Goal: Task Accomplishment & Management: Use online tool/utility

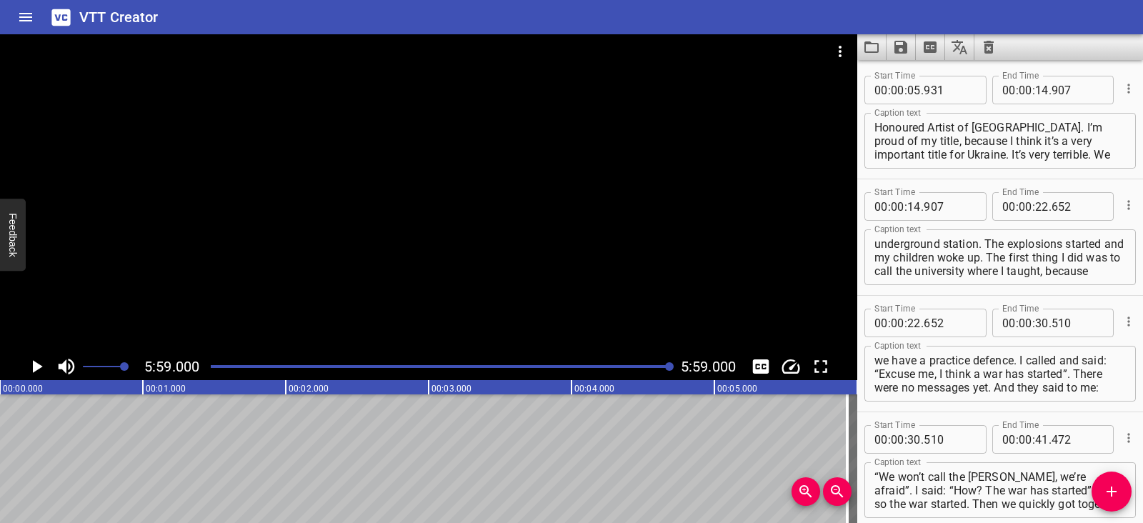
scroll to position [3332, 0]
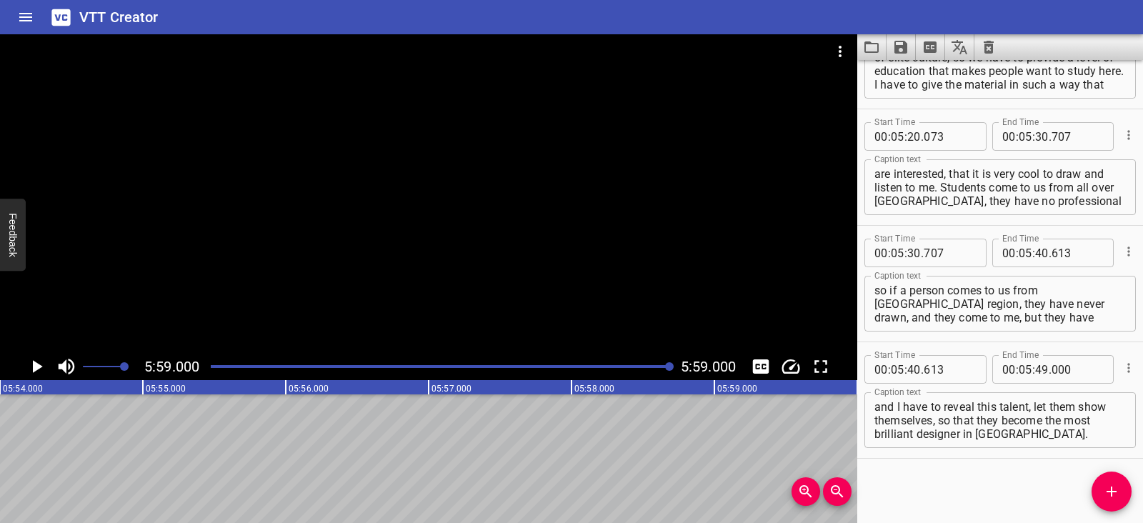
click at [989, 45] on icon "Clear captions" at bounding box center [989, 47] width 10 height 13
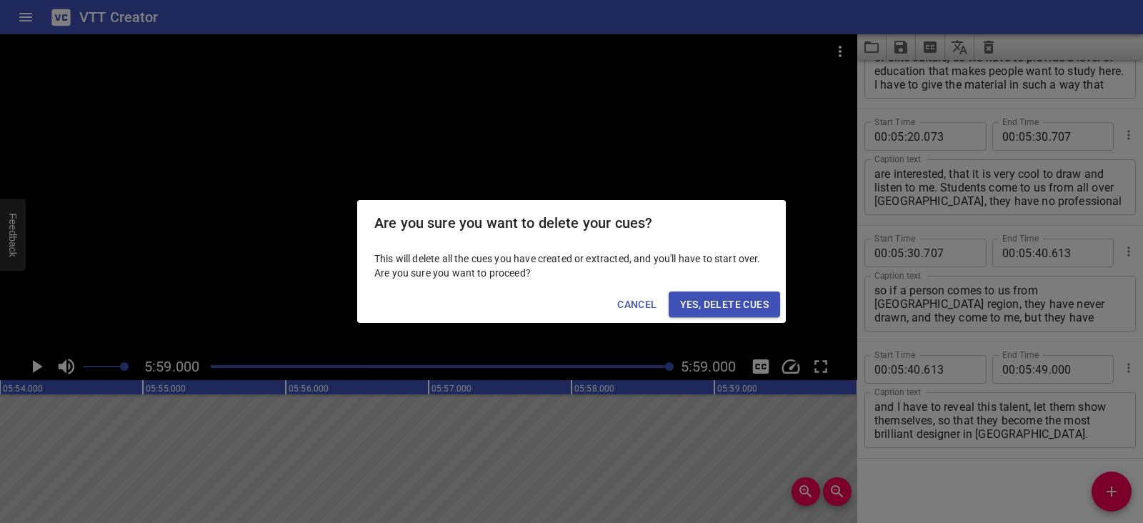
drag, startPoint x: 763, startPoint y: 303, endPoint x: 792, endPoint y: 241, distance: 68.4
click at [763, 303] on span "Yes, Delete Cues" at bounding box center [724, 305] width 89 height 18
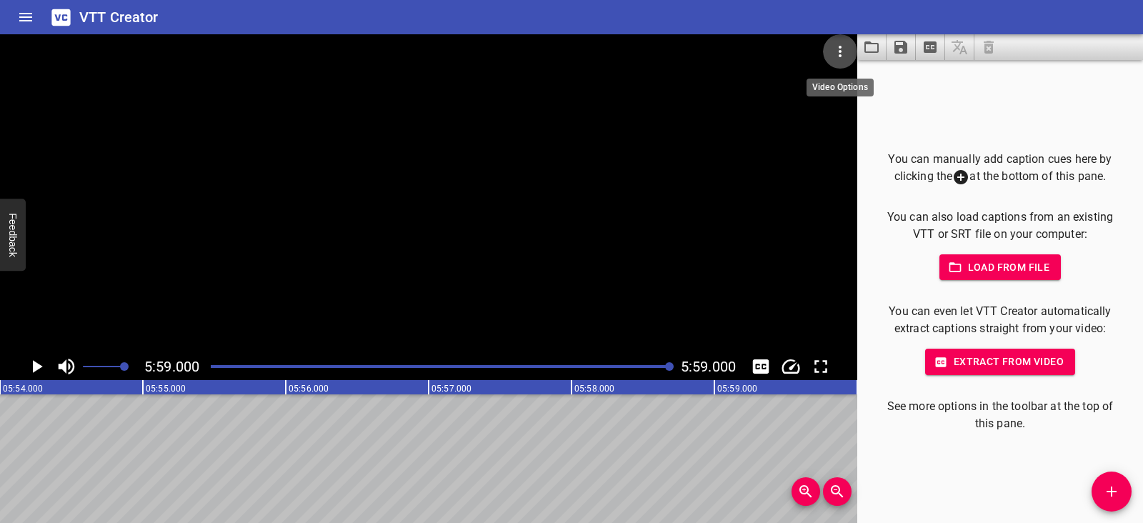
click at [848, 56] on icon "Video Options" at bounding box center [840, 51] width 17 height 17
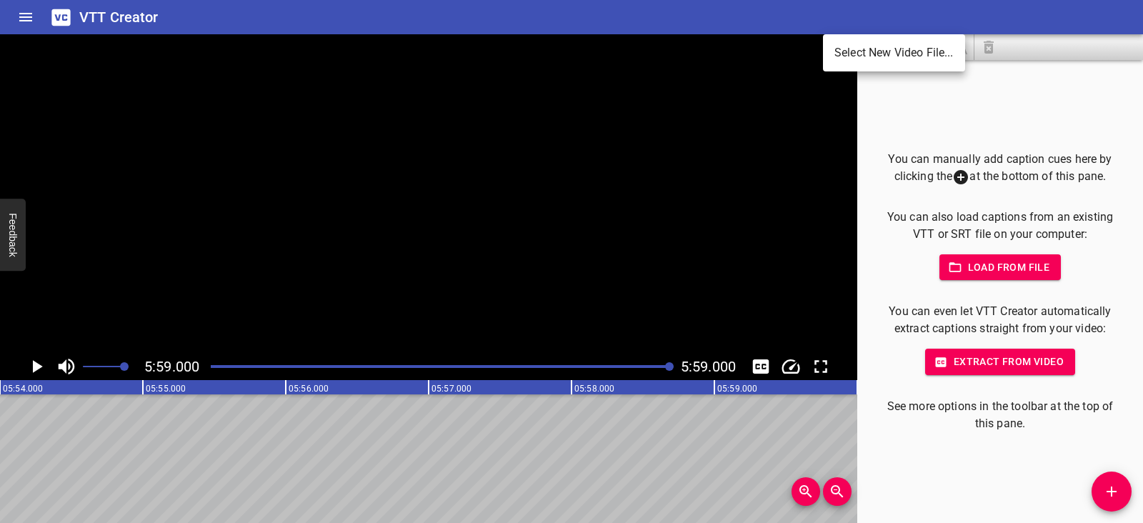
click at [847, 56] on li "Select New Video File..." at bounding box center [894, 53] width 142 height 26
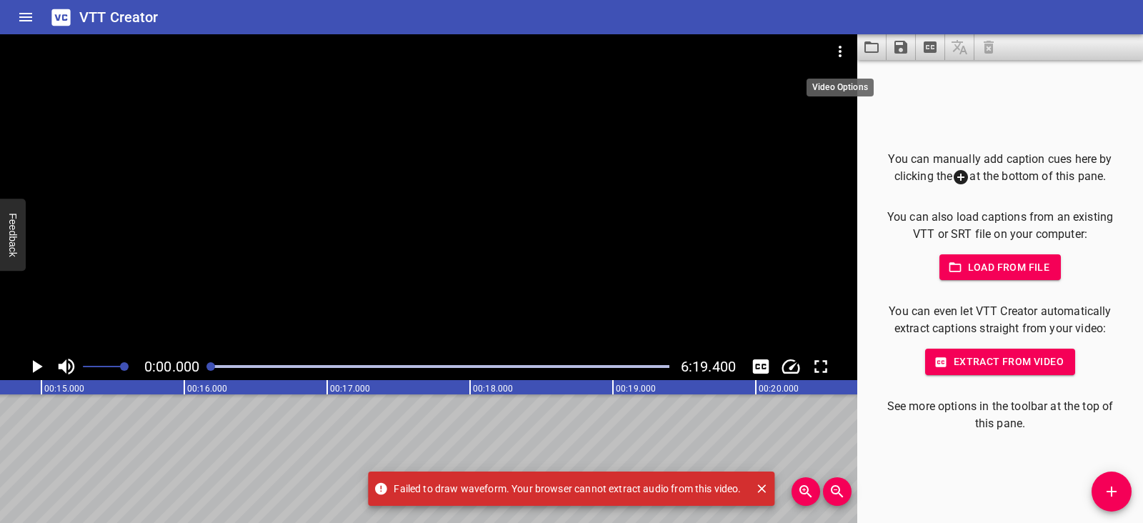
scroll to position [0, 0]
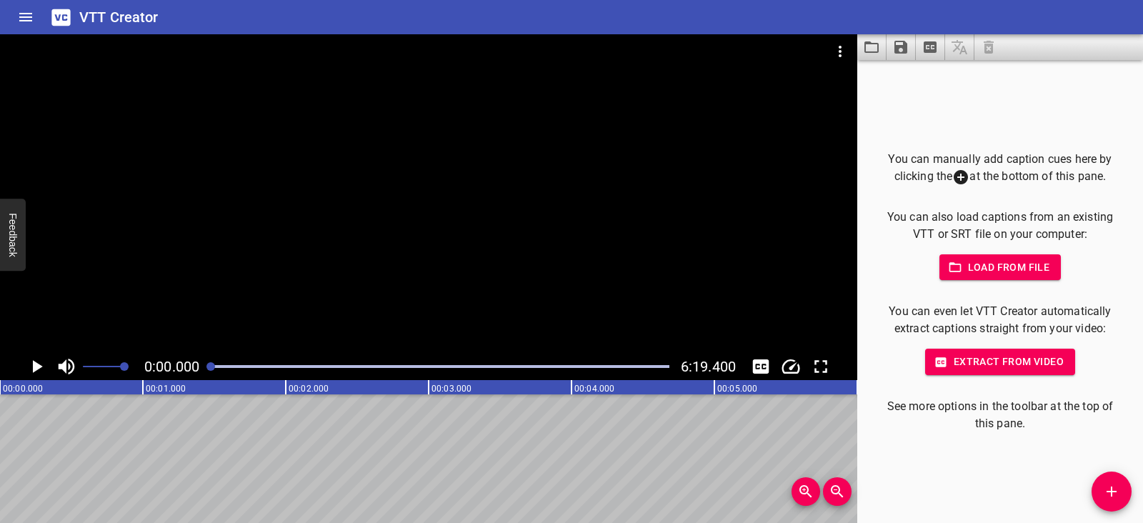
click at [32, 371] on icon "Play/Pause" at bounding box center [36, 366] width 21 height 21
click at [32, 371] on icon "Play/Pause" at bounding box center [36, 366] width 11 height 13
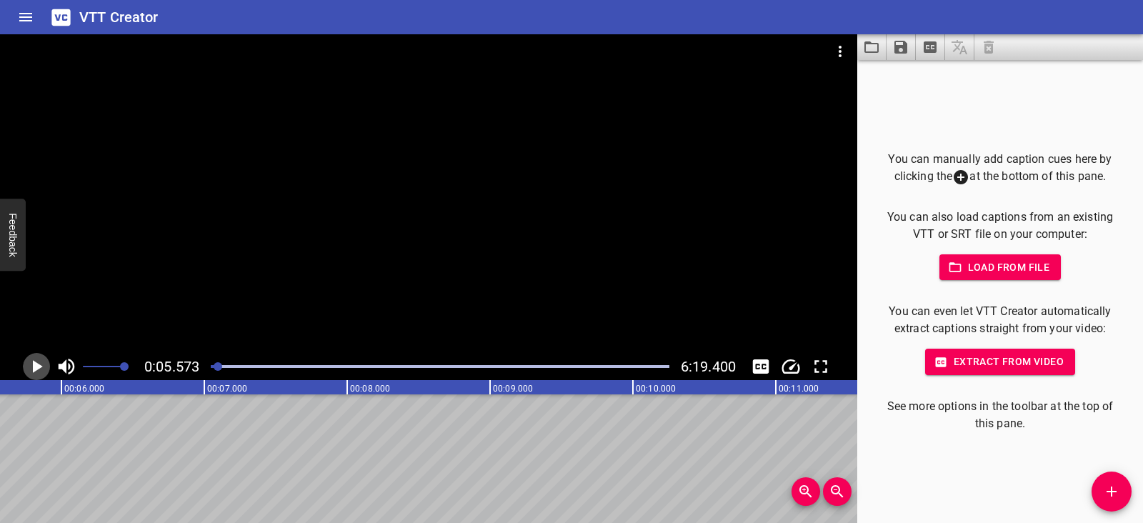
click at [32, 371] on icon "Play/Pause" at bounding box center [36, 366] width 21 height 21
click at [32, 371] on icon "Play/Pause" at bounding box center [36, 366] width 11 height 13
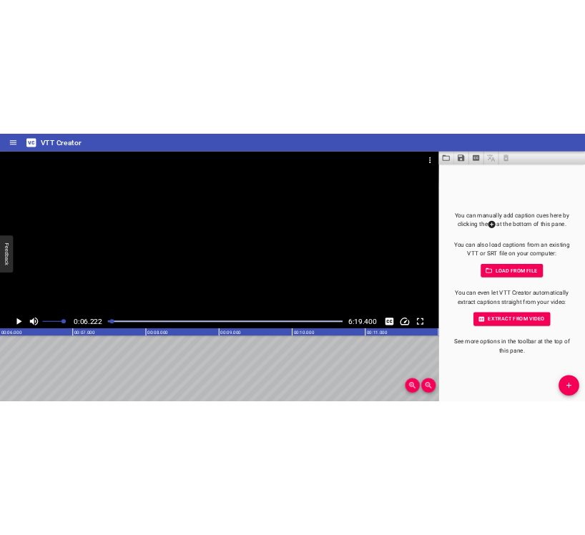
scroll to position [0, 889]
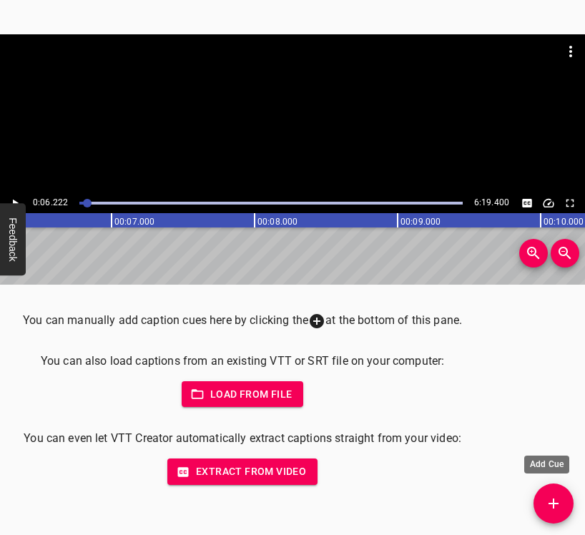
click at [557, 502] on icon "Add Cue" at bounding box center [553, 503] width 10 height 10
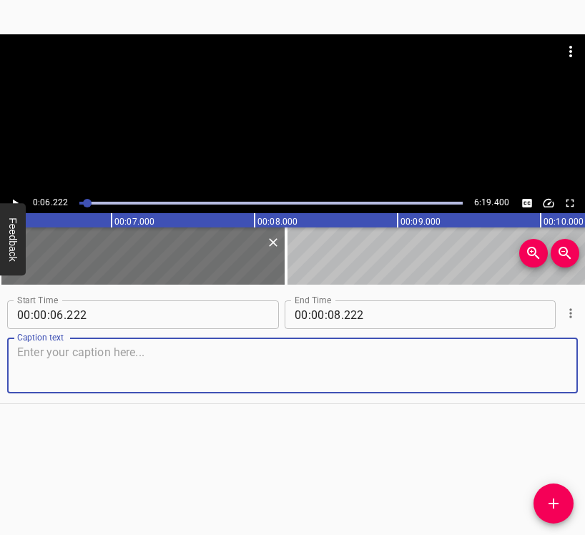
click at [105, 378] on textarea at bounding box center [292, 365] width 550 height 41
paste textarea "[PERSON_NAME], medical director of the [GEOGRAPHIC_DATA][MEDICAL_DATA]. We are …"
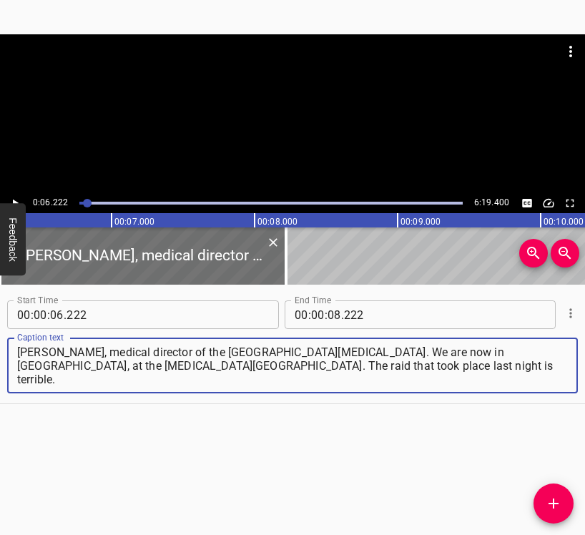
type textarea "[PERSON_NAME], medical director of the [GEOGRAPHIC_DATA][MEDICAL_DATA]. We are …"
click at [13, 200] on icon "Play/Pause" at bounding box center [16, 203] width 6 height 8
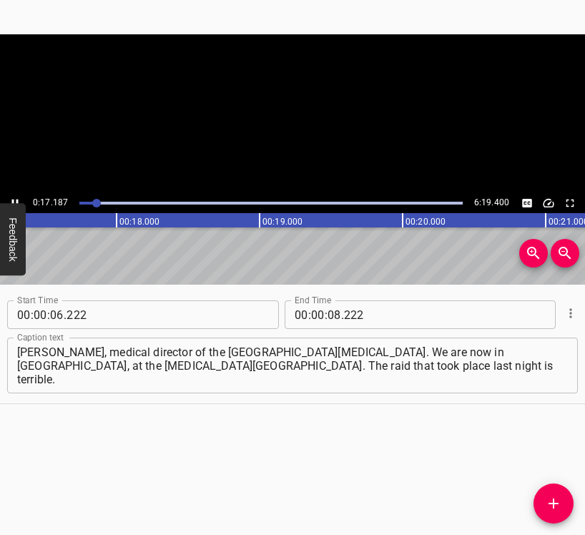
click at [13, 201] on icon "Play/Pause" at bounding box center [15, 203] width 6 height 8
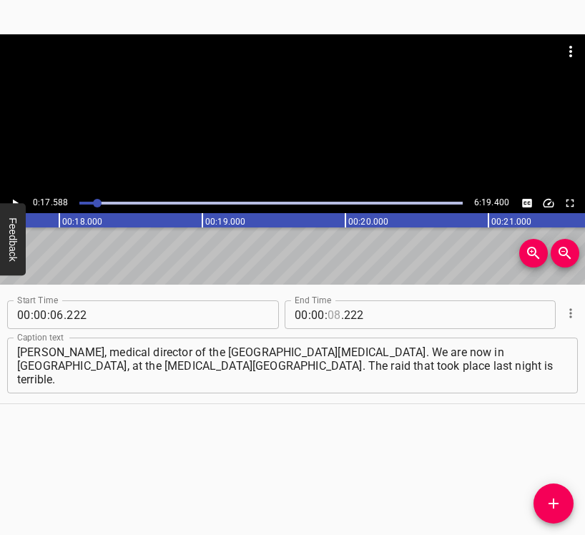
click at [328, 313] on input "number" at bounding box center [334, 314] width 14 height 29
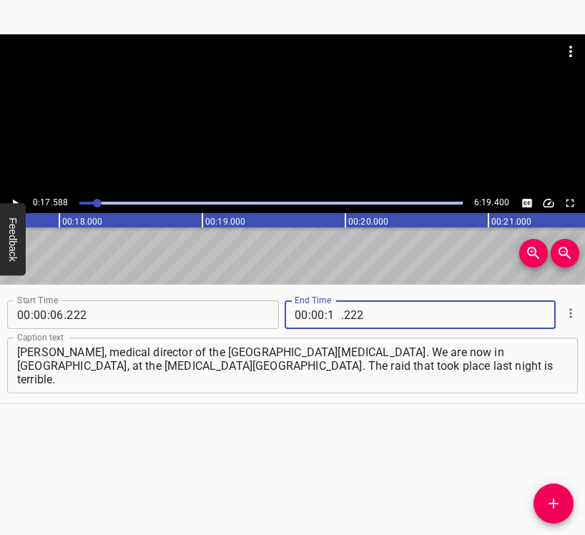
type input "17"
type input "588"
click at [552, 506] on icon "Add Cue" at bounding box center [553, 503] width 17 height 17
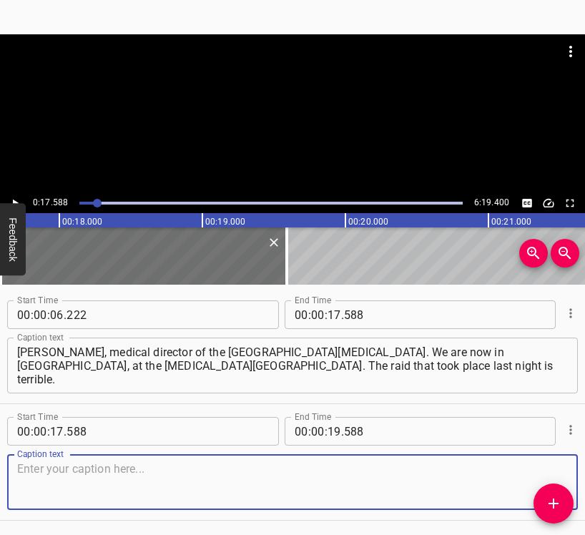
scroll to position [50, 0]
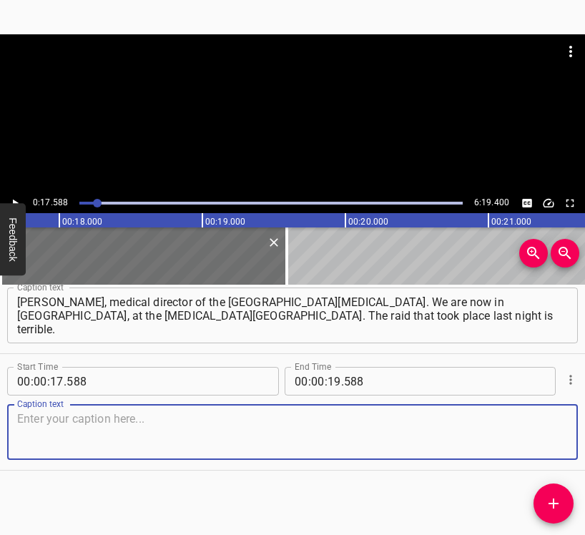
click at [538, 428] on textarea at bounding box center [292, 432] width 550 height 41
click at [169, 427] on textarea at bounding box center [292, 432] width 550 height 41
paste textarea "It is very difficult for our region, because I see that many of our colleagues …"
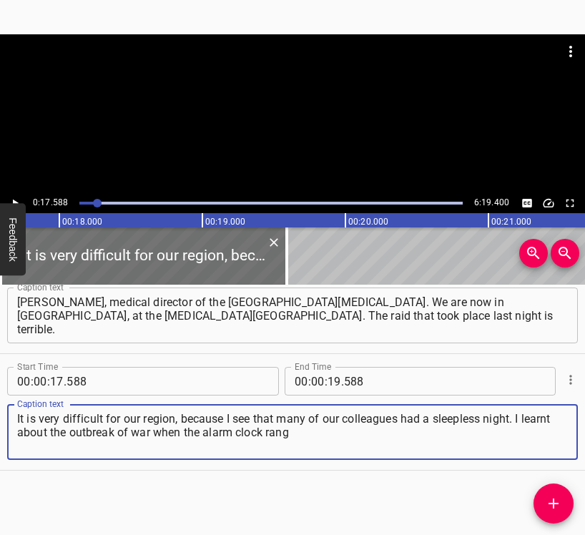
type textarea "It is very difficult for our region, because I see that many of our colleagues …"
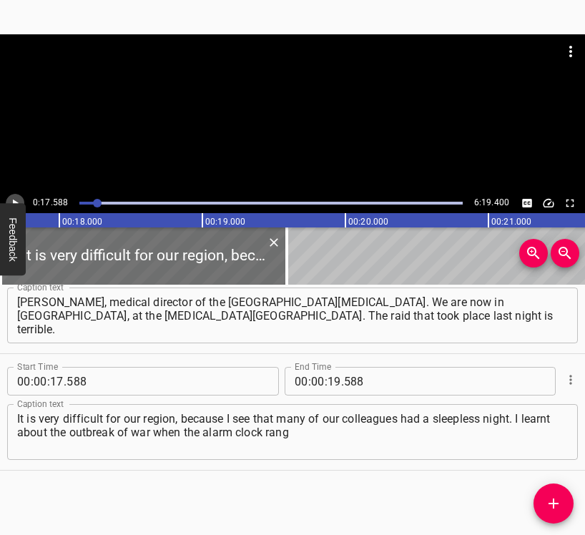
click at [16, 202] on icon "Play/Pause" at bounding box center [16, 203] width 6 height 8
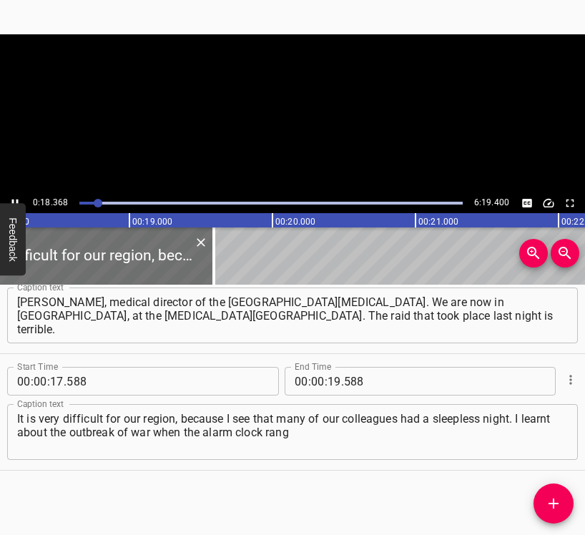
scroll to position [0, 2625]
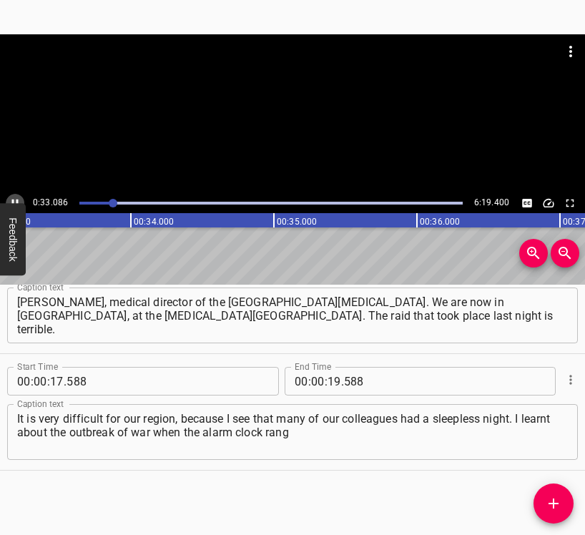
click at [17, 194] on button "Play/Pause" at bounding box center [15, 203] width 19 height 19
click at [327, 378] on input "number" at bounding box center [334, 381] width 14 height 29
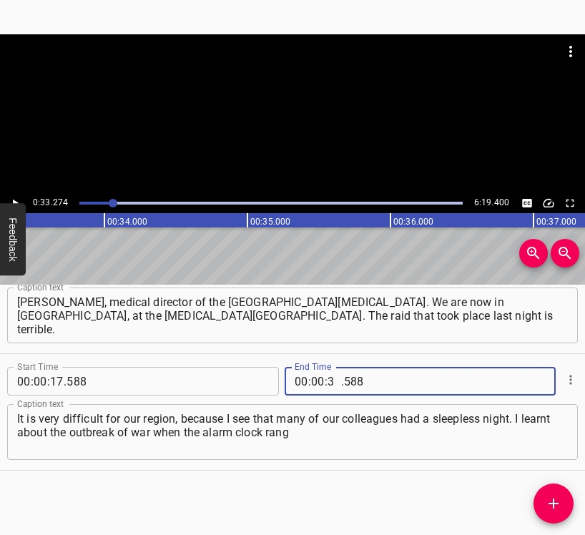
type input "33"
type input "274"
click at [552, 502] on icon "Add Cue" at bounding box center [553, 503] width 17 height 17
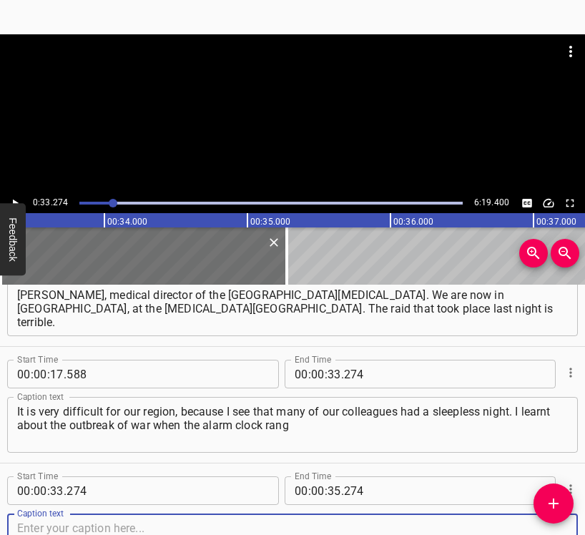
scroll to position [167, 0]
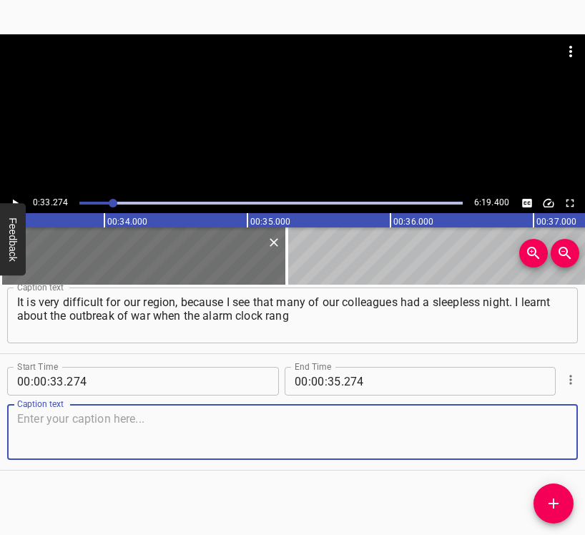
drag, startPoint x: 549, startPoint y: 422, endPoint x: 579, endPoint y: 413, distance: 31.4
click at [555, 422] on textarea at bounding box center [292, 432] width 550 height 41
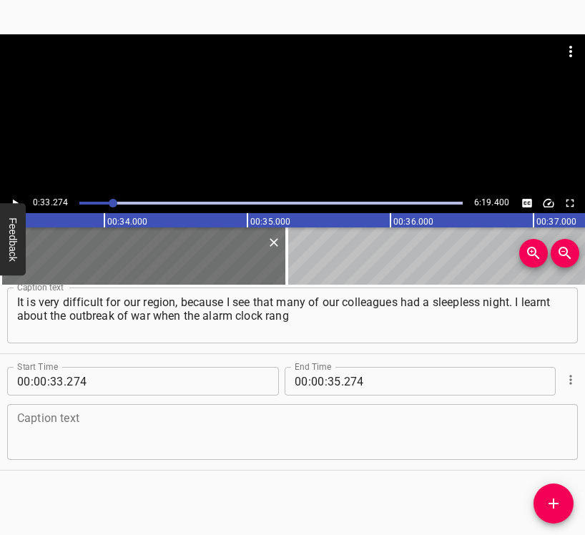
click at [181, 412] on textarea at bounding box center [292, 432] width 550 height 41
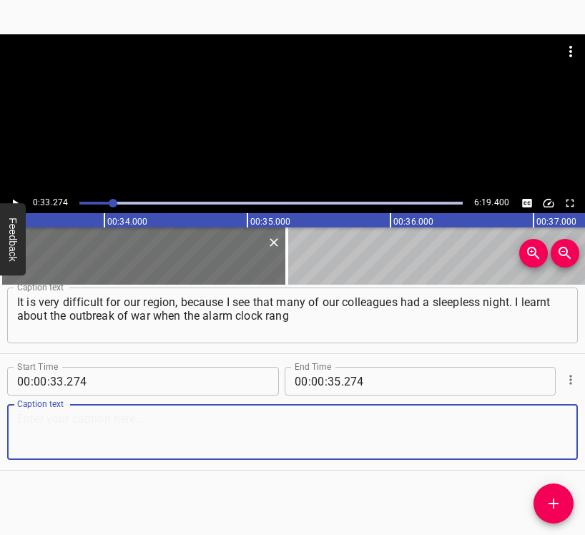
paste textarea "and I started getting ready for work. All our colleagues arrived and attended t…"
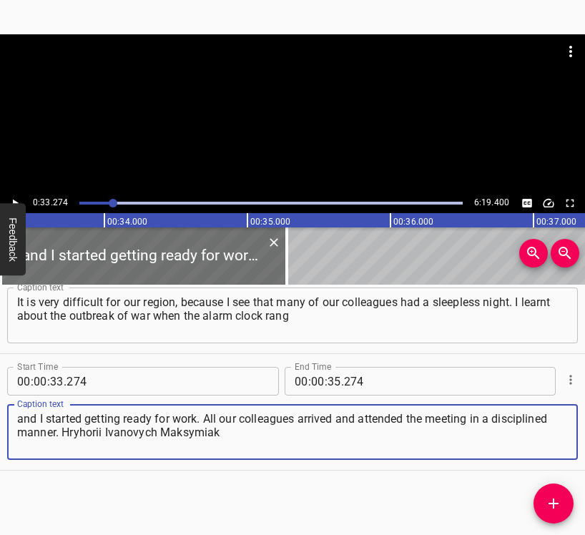
type textarea "and I started getting ready for work. All our colleagues arrived and attended t…"
click at [14, 205] on button "Feedback" at bounding box center [13, 239] width 26 height 72
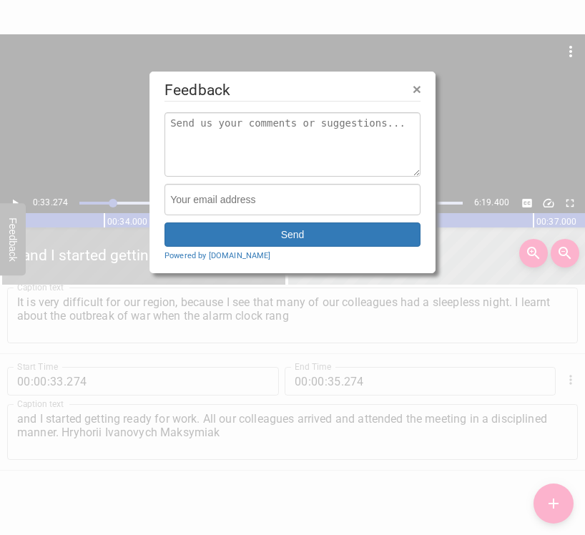
click at [14, 202] on div at bounding box center [292, 267] width 585 height 535
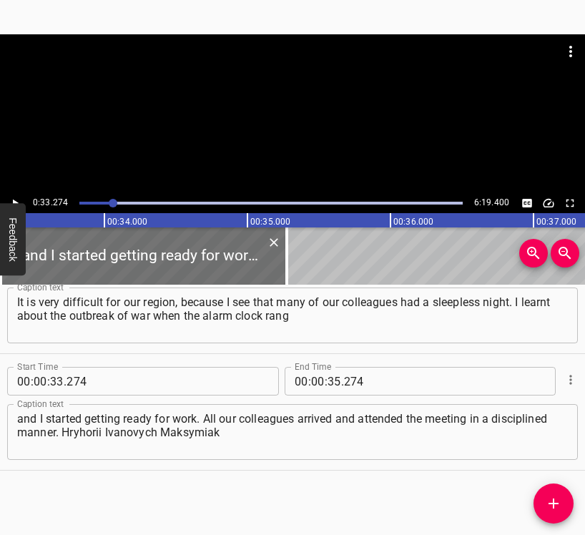
click at [14, 202] on icon "Play/Pause" at bounding box center [16, 203] width 6 height 8
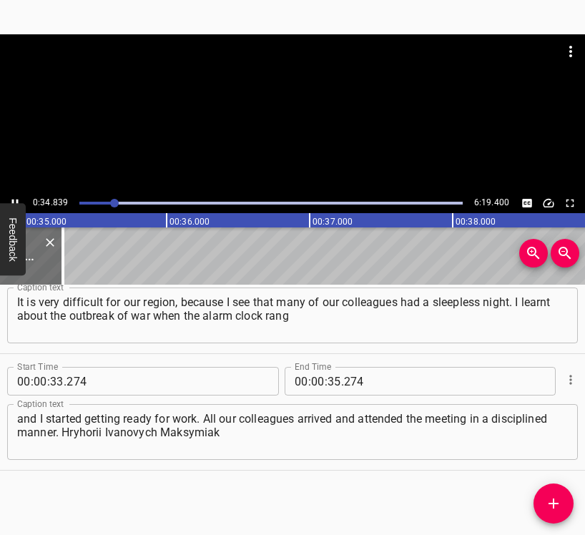
scroll to position [0, 5017]
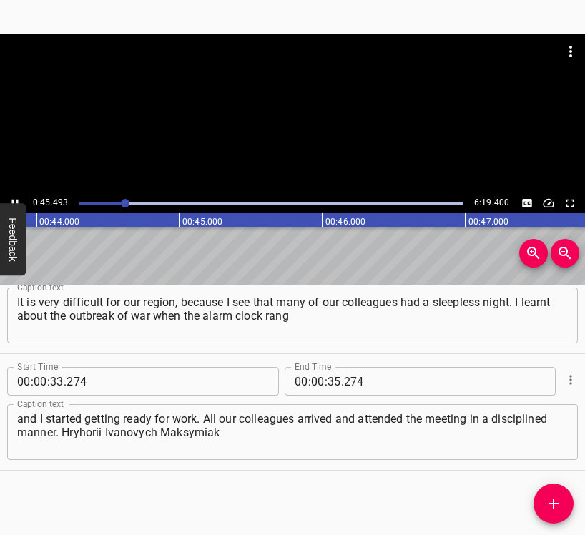
click at [14, 194] on div "0:45.493 6:19.400" at bounding box center [292, 123] width 585 height 179
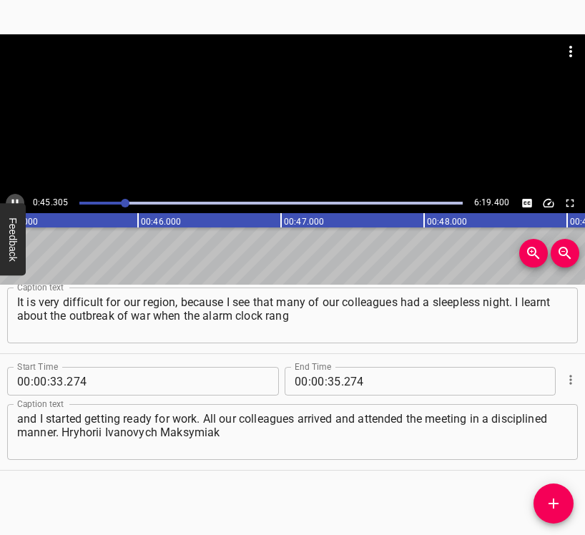
click at [15, 199] on icon "Play/Pause" at bounding box center [15, 203] width 13 height 13
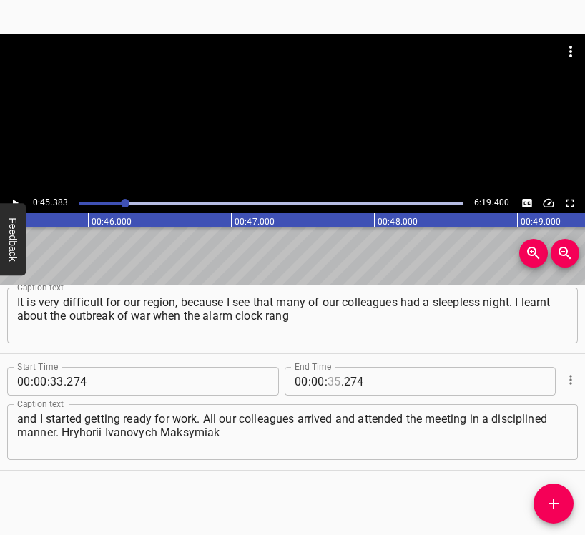
click at [327, 373] on input "number" at bounding box center [334, 381] width 14 height 29
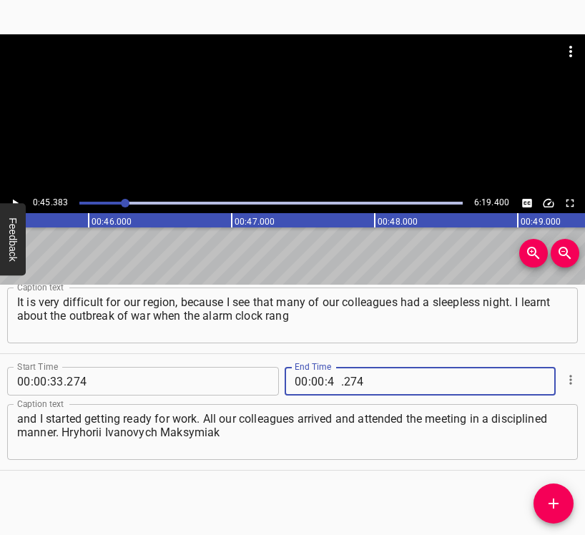
type input "45"
type input "383"
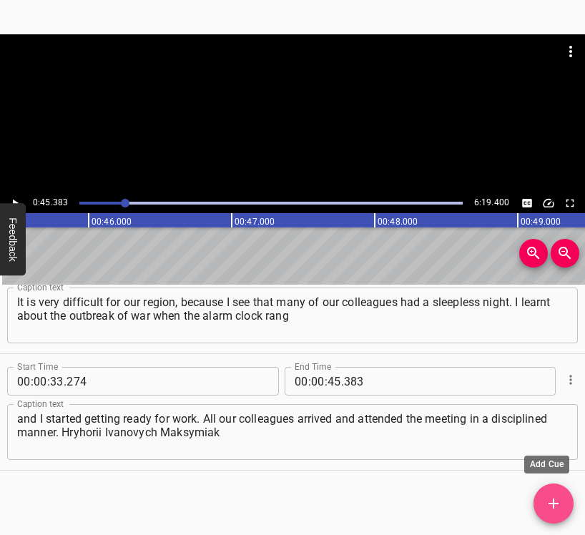
click at [550, 498] on icon "Add Cue" at bounding box center [553, 503] width 17 height 17
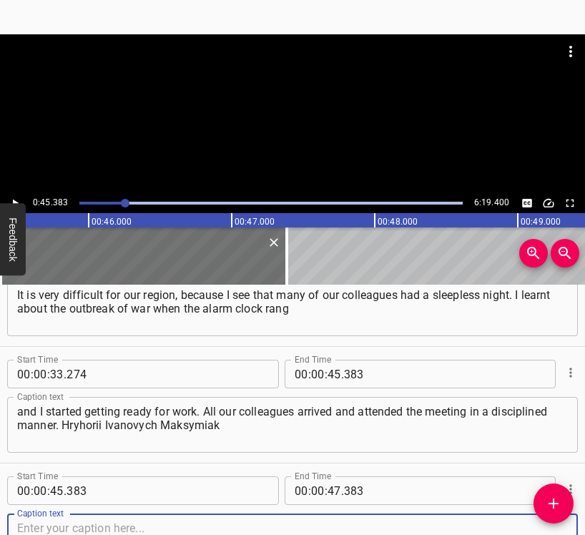
scroll to position [283, 0]
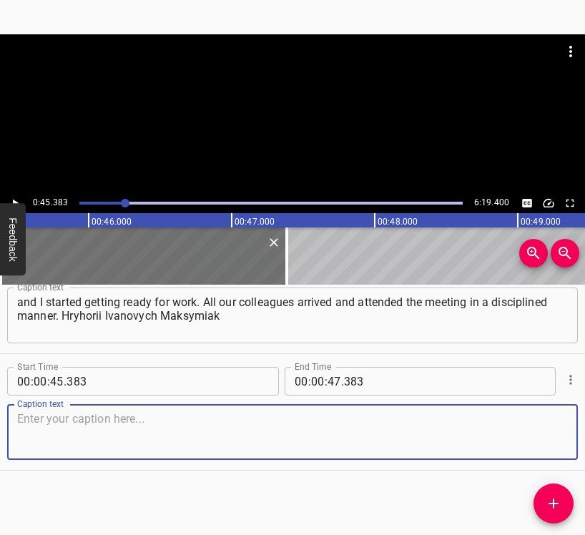
drag, startPoint x: 553, startPoint y: 427, endPoint x: 581, endPoint y: 398, distance: 39.9
click at [552, 426] on textarea at bounding box center [292, 432] width 550 height 41
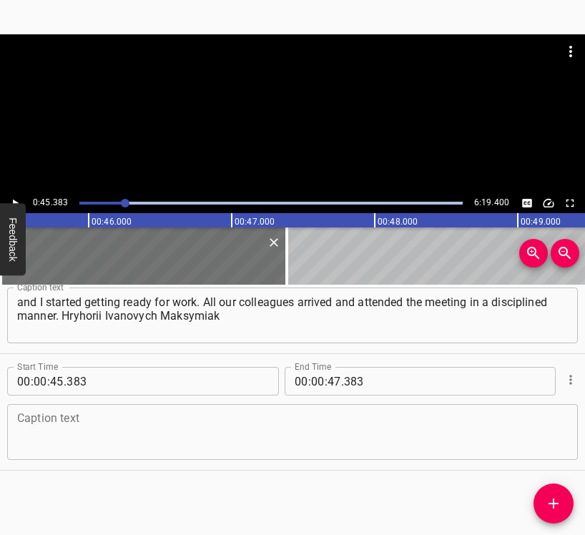
click at [56, 436] on textarea at bounding box center [292, 432] width 550 height 41
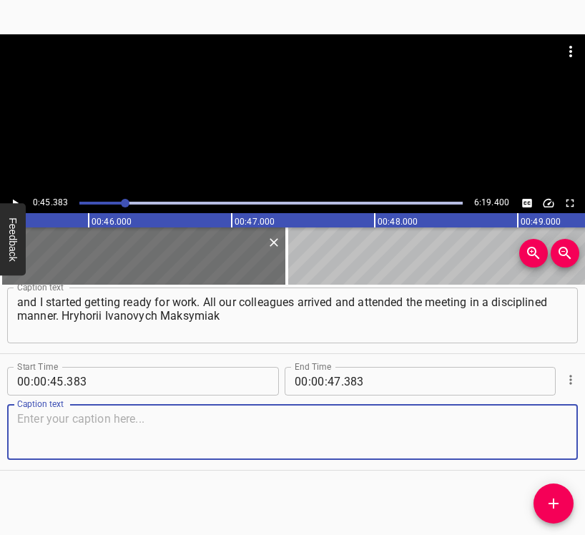
paste textarea "was the head of the institution. I could feel that everyone was confused, every…"
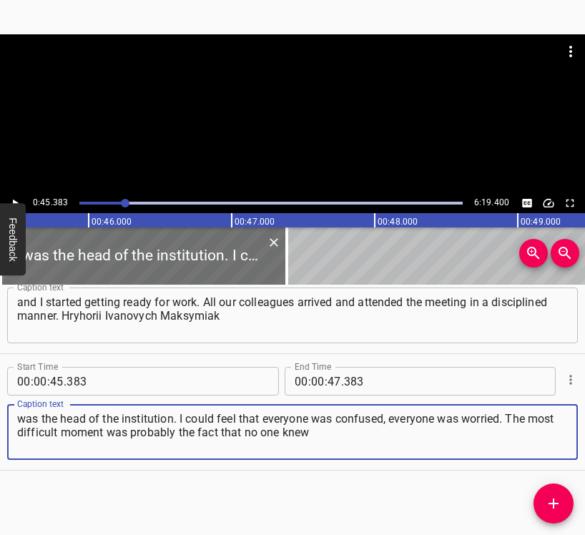
type textarea "was the head of the institution. I could feel that everyone was confused, every…"
click at [9, 198] on icon "Play/Pause" at bounding box center [15, 203] width 13 height 13
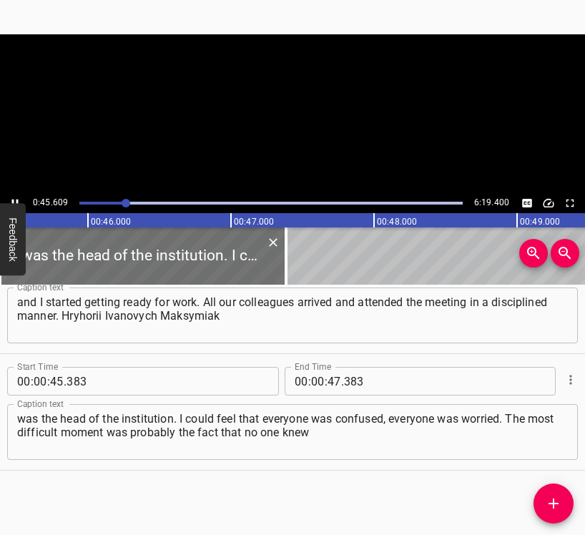
scroll to position [0, 6519]
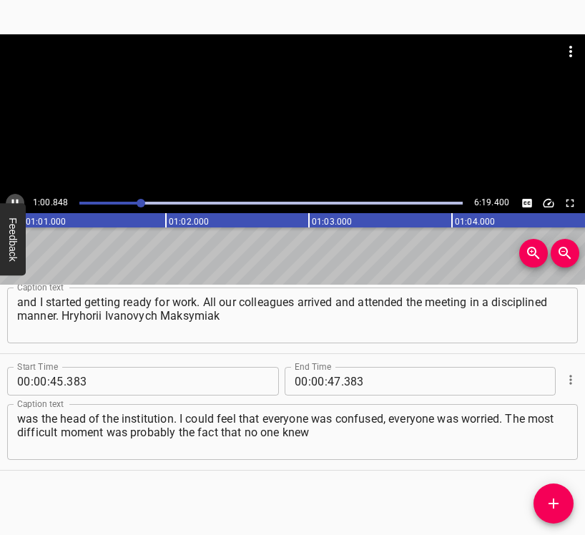
click at [17, 197] on icon "Play/Pause" at bounding box center [15, 203] width 13 height 13
click at [313, 381] on input "number" at bounding box center [318, 381] width 14 height 29
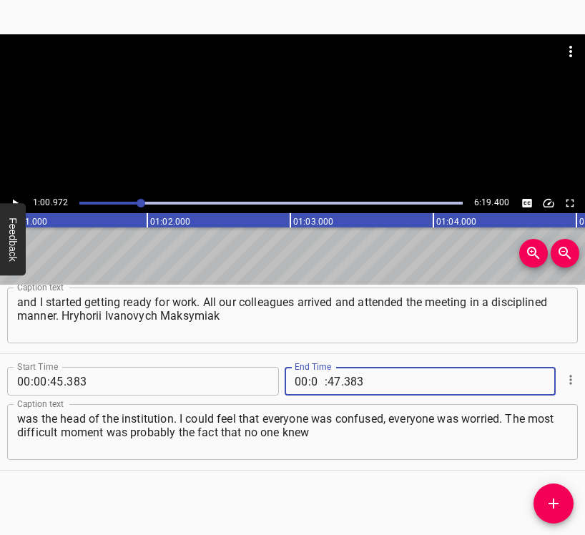
type input "01"
type input "00"
type input "972"
click at [550, 504] on icon "Add Cue" at bounding box center [553, 503] width 10 height 10
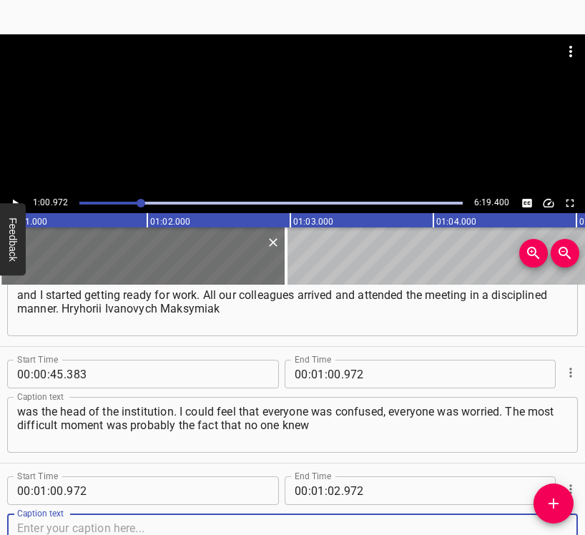
scroll to position [400, 0]
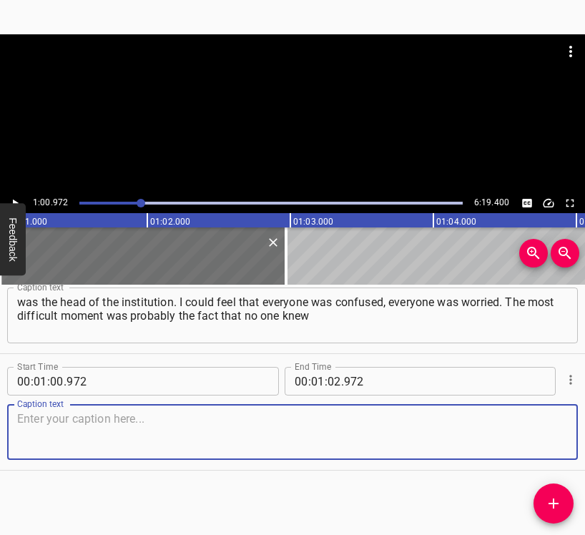
drag, startPoint x: 537, startPoint y: 435, endPoint x: 582, endPoint y: 423, distance: 46.6
click at [540, 435] on textarea at bounding box center [292, 432] width 550 height 41
click at [84, 437] on textarea at bounding box center [292, 432] width 550 height 41
paste textarea "what was happening, and we were forbidden to perform surgeries, to suspend trea…"
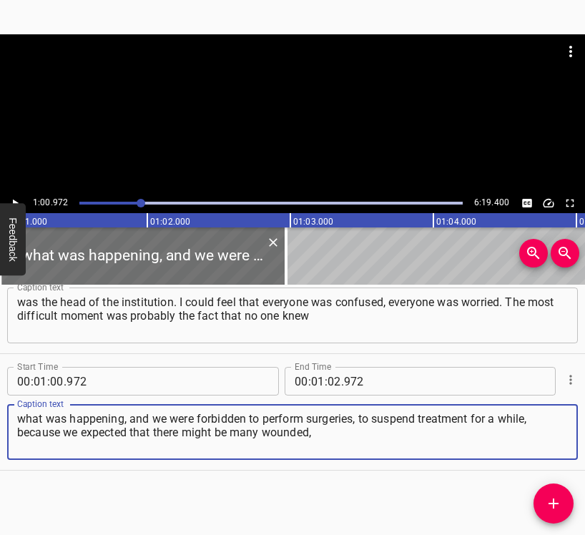
type textarea "what was happening, and we were forbidden to perform surgeries, to suspend trea…"
click at [14, 199] on icon "Play/Pause" at bounding box center [15, 203] width 13 height 13
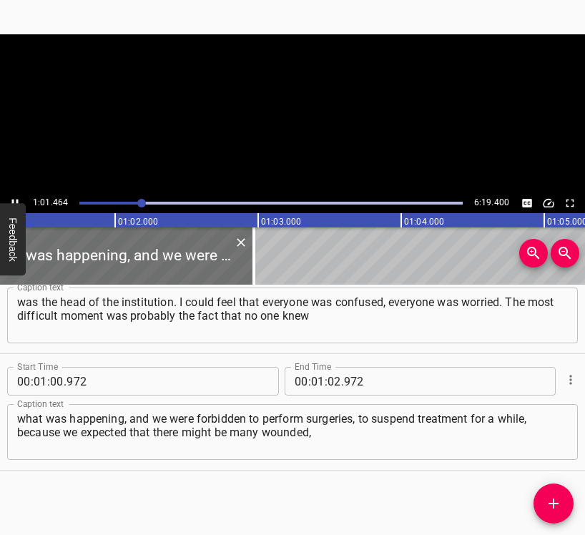
scroll to position [0, 8785]
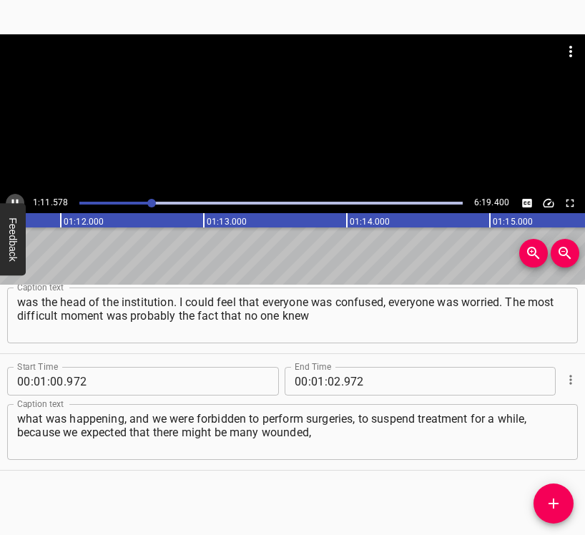
click at [15, 197] on icon "Play/Pause" at bounding box center [15, 203] width 13 height 13
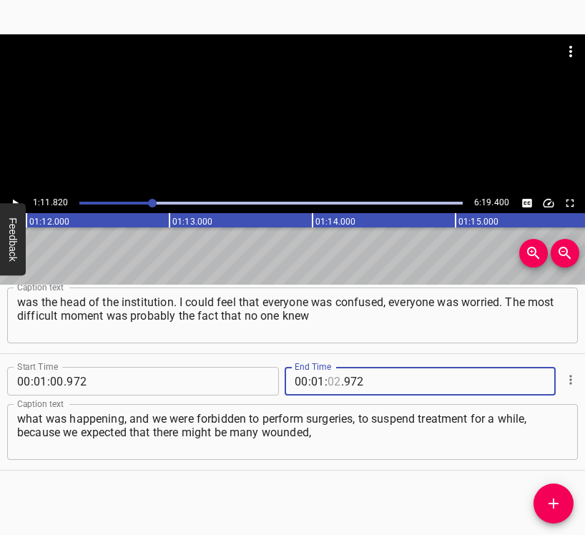
click at [327, 378] on input "number" at bounding box center [334, 381] width 14 height 29
type input "11"
type input "820"
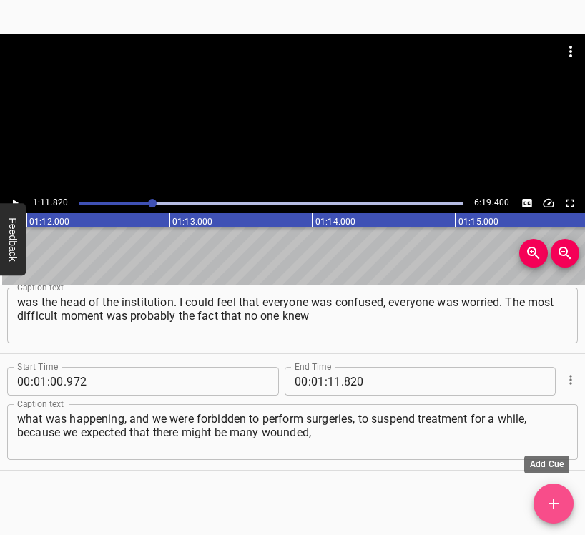
click at [558, 504] on icon "Add Cue" at bounding box center [553, 503] width 17 height 17
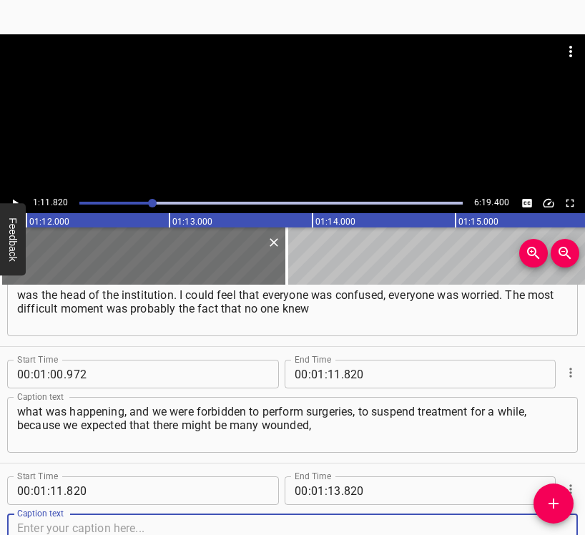
scroll to position [516, 0]
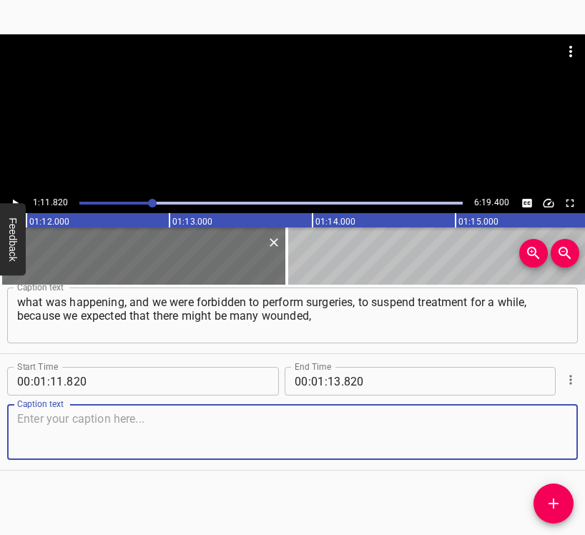
click at [542, 449] on textarea at bounding box center [292, 432] width 550 height 41
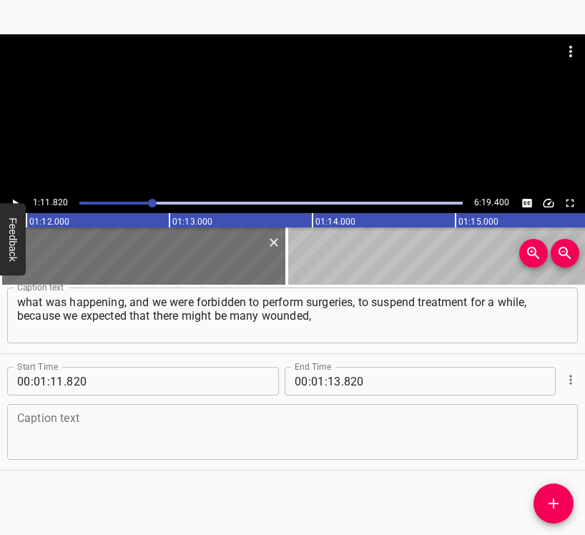
click at [53, 425] on textarea at bounding box center [292, 432] width 550 height 41
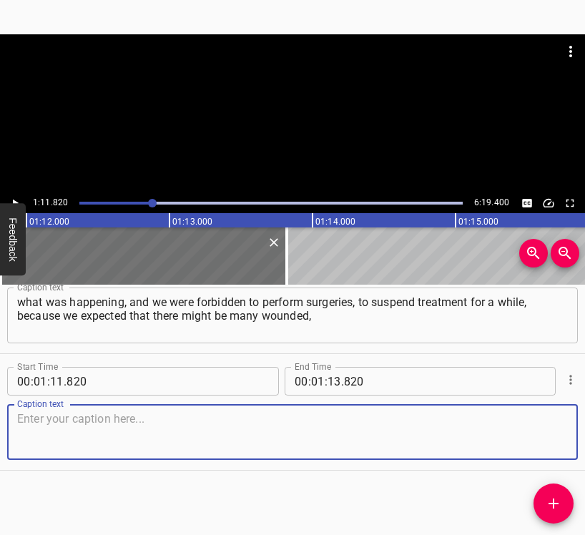
paste textarea "many injured. We had to stop our planned work for a while. It was extremely dif…"
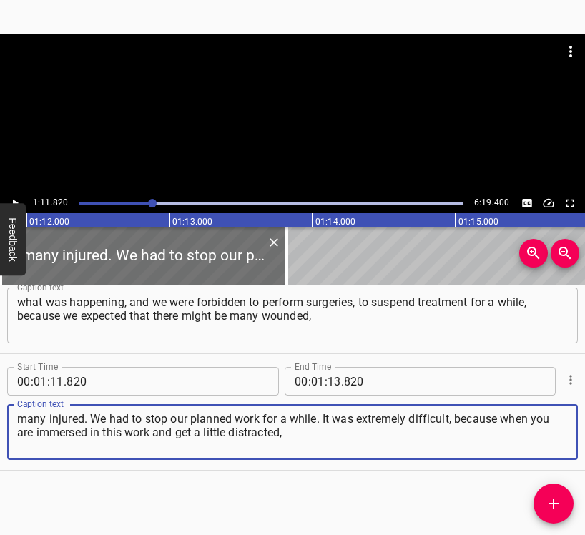
type textarea "many injured. We had to stop our planned work for a while. It was extremely dif…"
click at [19, 199] on icon "Play/Pause" at bounding box center [15, 203] width 13 height 13
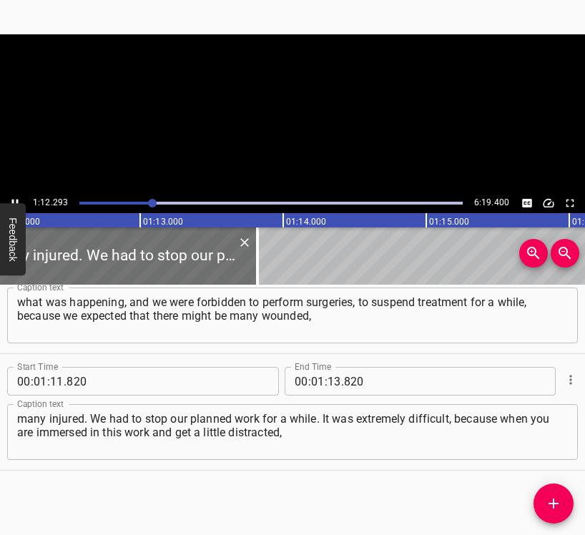
scroll to position [0, 10333]
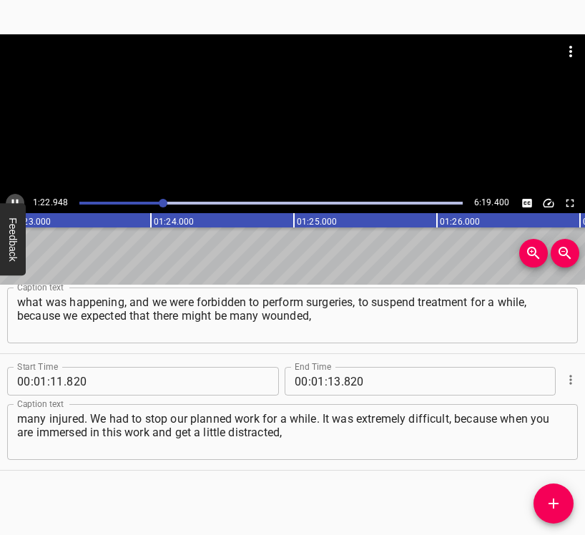
click at [11, 201] on icon "Play/Pause" at bounding box center [15, 203] width 13 height 13
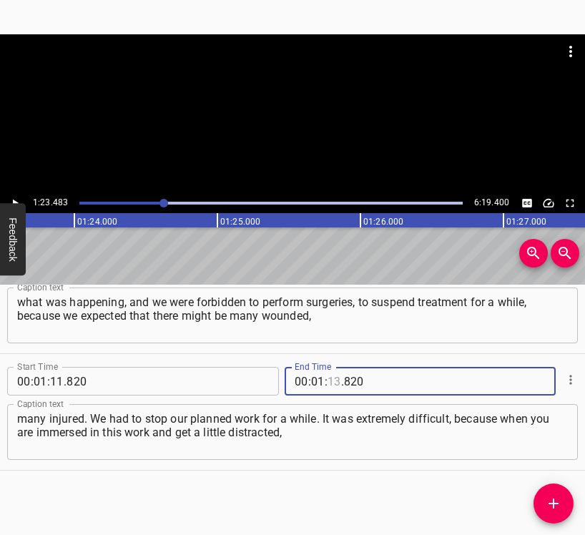
click at [327, 377] on input "number" at bounding box center [334, 381] width 14 height 29
type input "23"
type input "483"
click at [554, 500] on icon "Add Cue" at bounding box center [553, 503] width 10 height 10
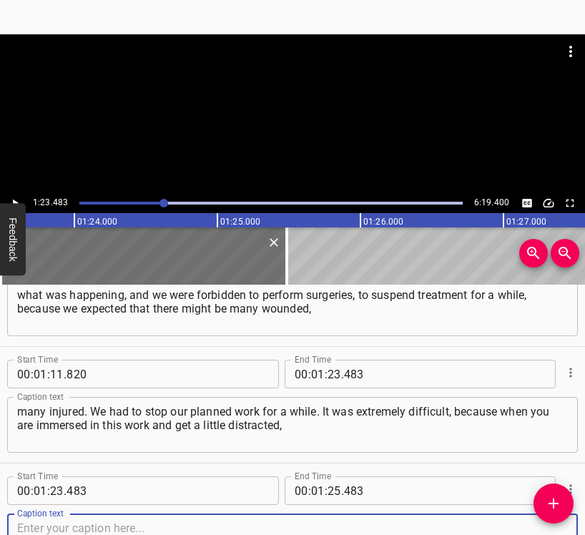
scroll to position [632, 0]
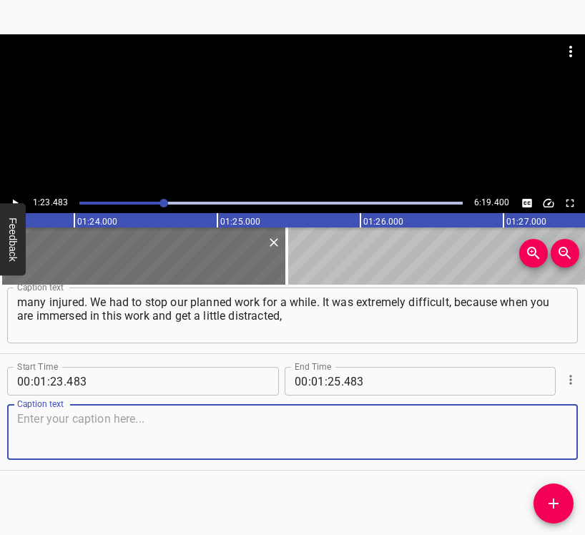
click at [543, 431] on textarea at bounding box center [292, 432] width 550 height 41
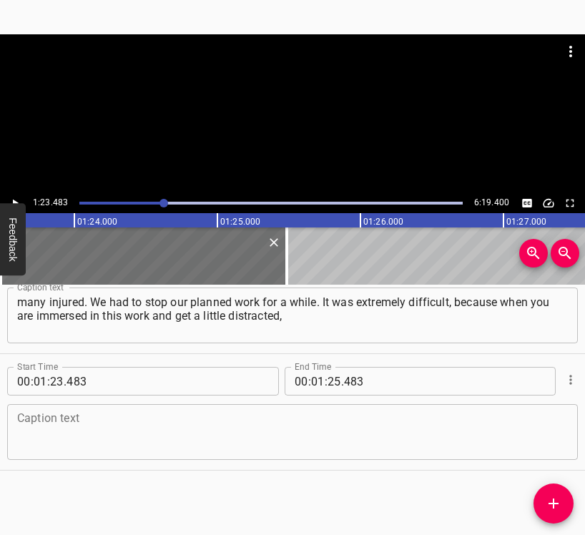
click at [24, 452] on textarea at bounding box center [292, 432] width 550 height 41
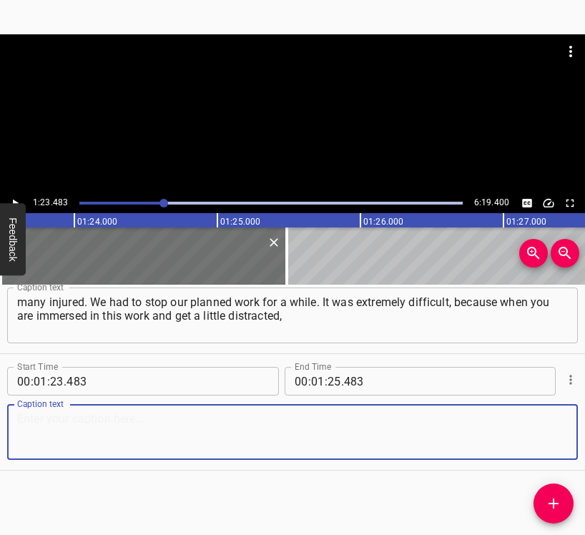
paste textarea "it is a daily routine to some extent. In a few days, the situation levelled out…"
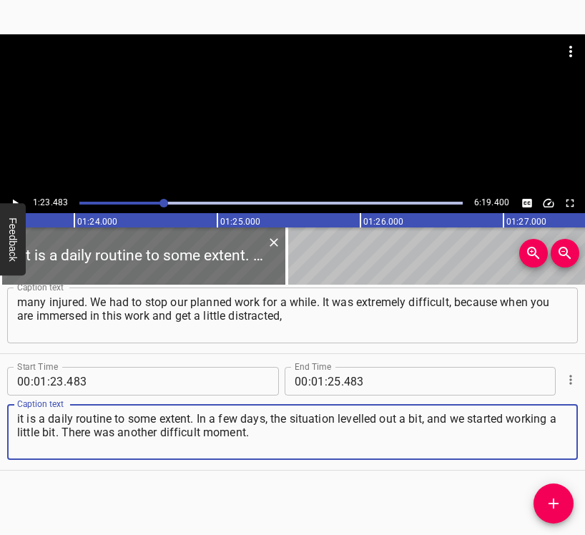
type textarea "it is a daily routine to some extent. In a few days, the situation levelled out…"
click at [15, 197] on icon "Play/Pause" at bounding box center [15, 203] width 13 height 13
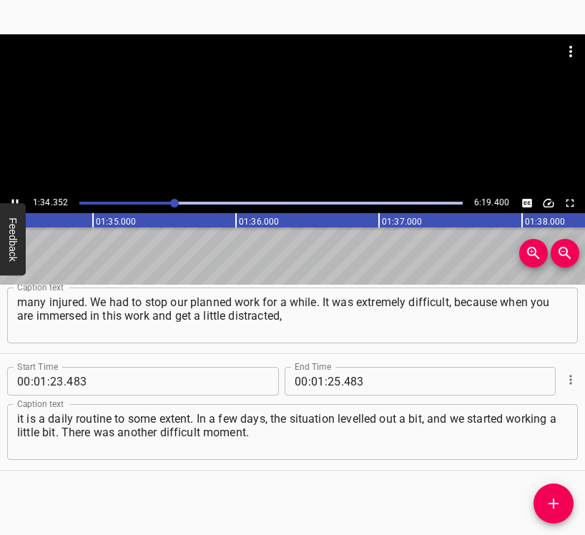
click at [10, 197] on icon "Play/Pause" at bounding box center [15, 203] width 13 height 13
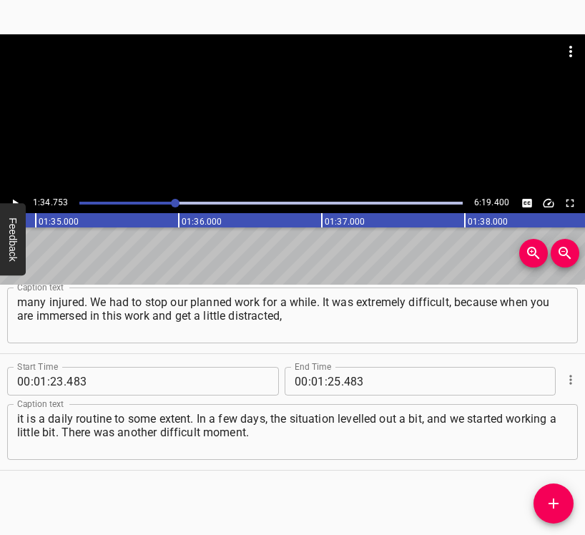
click at [14, 199] on icon "Play/Pause" at bounding box center [15, 203] width 13 height 13
click at [14, 199] on icon "Play/Pause" at bounding box center [15, 203] width 6 height 8
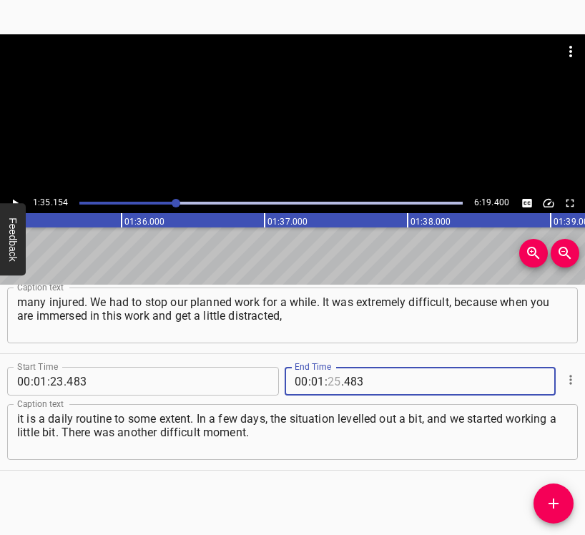
click at [327, 379] on input "number" at bounding box center [334, 381] width 14 height 29
type input "35"
type input "154"
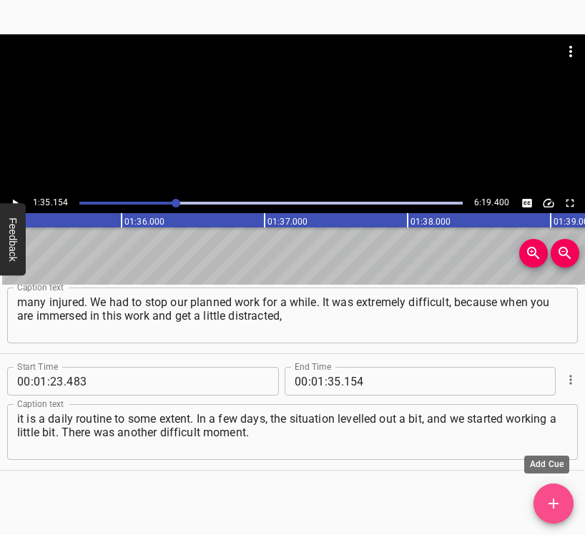
drag, startPoint x: 557, startPoint y: 497, endPoint x: 565, endPoint y: 459, distance: 38.7
click at [556, 496] on icon "Add Cue" at bounding box center [553, 503] width 17 height 17
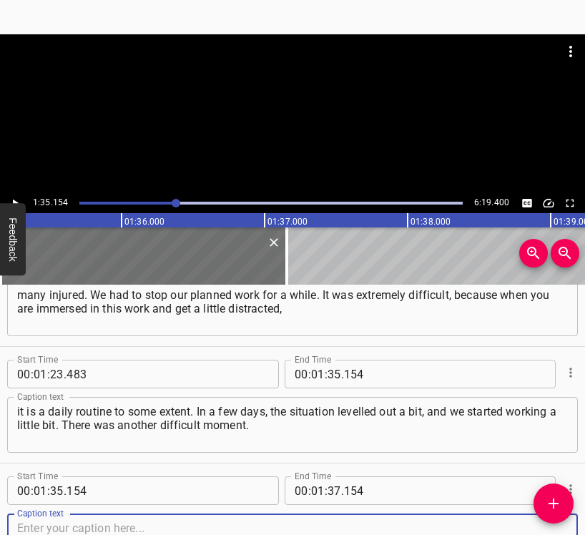
scroll to position [749, 0]
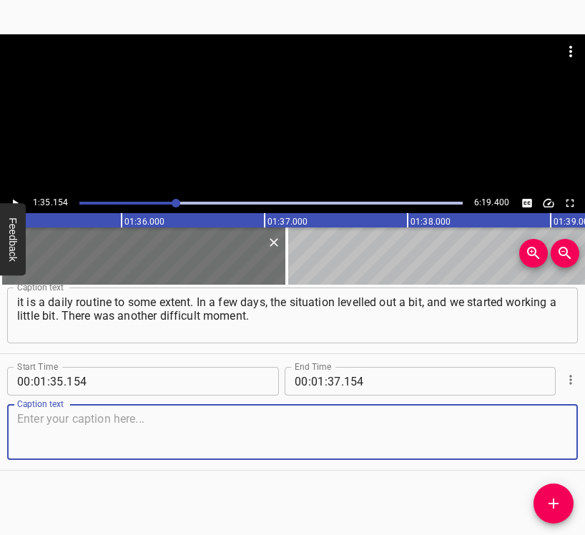
drag, startPoint x: 554, startPoint y: 439, endPoint x: 584, endPoint y: 420, distance: 35.7
click at [555, 437] on textarea at bounding box center [292, 432] width 550 height 41
click at [53, 440] on textarea at bounding box center [292, 432] width 550 height 41
paste textarea "I can’t remember now, but it was the second or third day of the fighting when w…"
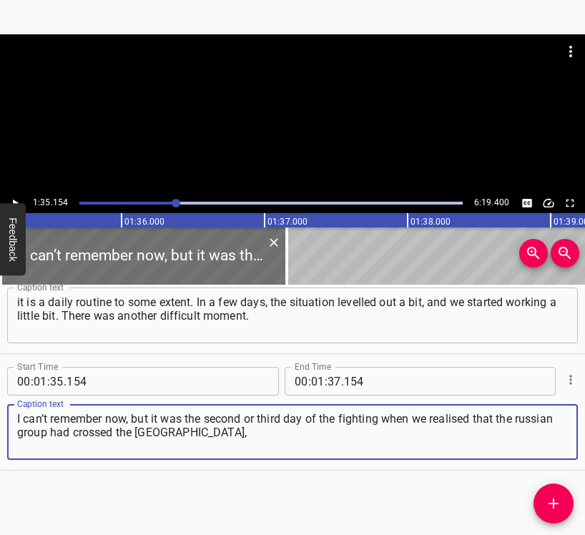
type textarea "I can’t remember now, but it was the second or third day of the fighting when w…"
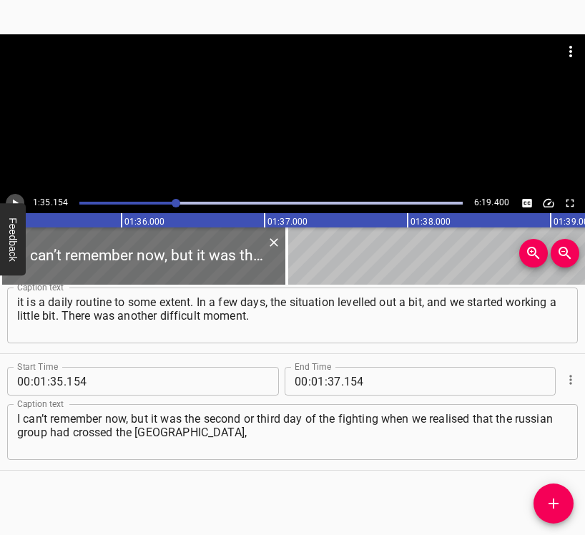
click at [12, 199] on icon "Play/Pause" at bounding box center [15, 203] width 13 height 13
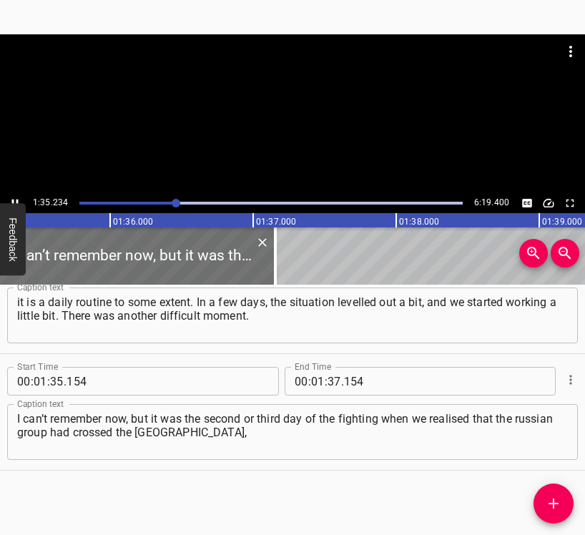
scroll to position [0, 13650]
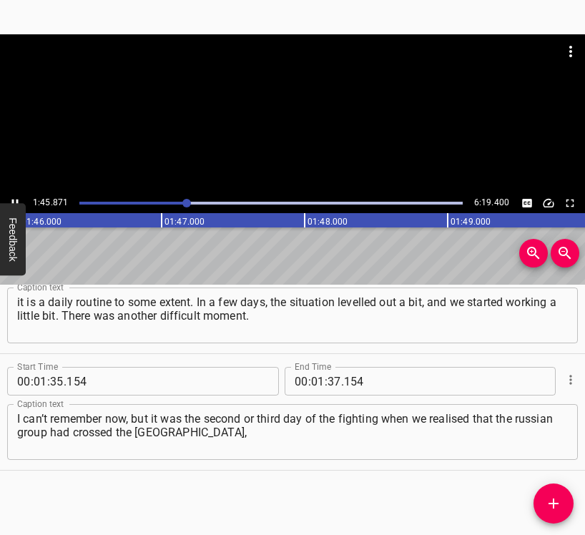
click at [14, 199] on icon "Play/Pause" at bounding box center [15, 203] width 13 height 13
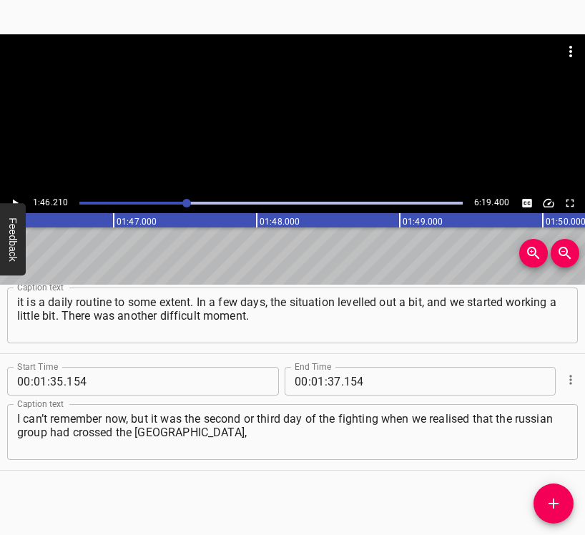
scroll to position [0, 15181]
click at [327, 377] on input "number" at bounding box center [334, 381] width 14 height 29
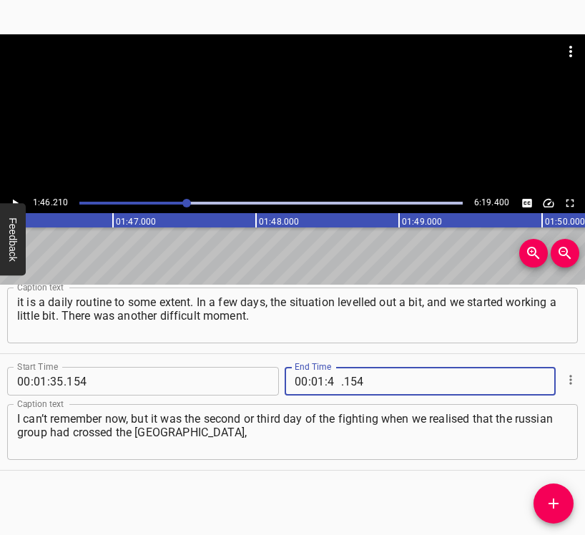
type input "46"
type input "210"
click at [557, 502] on icon "Add Cue" at bounding box center [553, 503] width 17 height 17
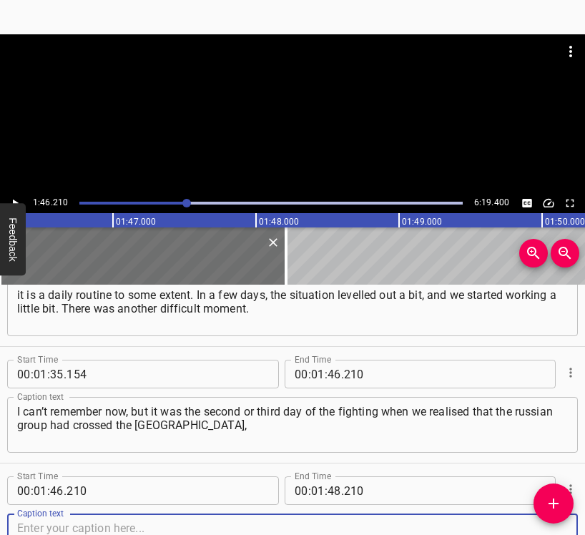
scroll to position [865, 0]
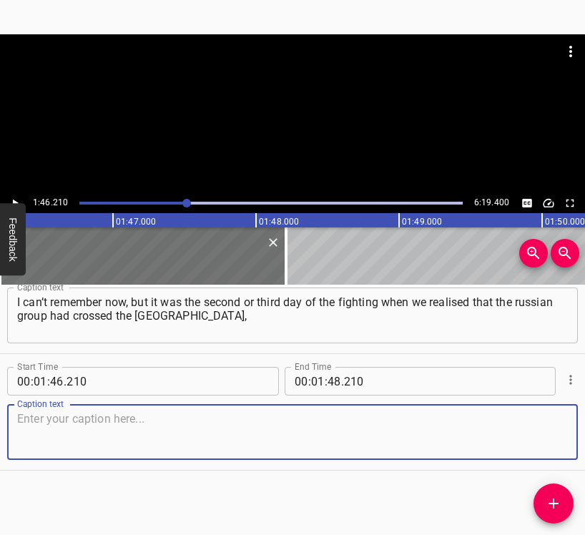
click at [550, 442] on textarea at bounding box center [292, 432] width 550 height 41
click at [121, 436] on textarea at bounding box center [292, 432] width 550 height 41
paste textarea "and there were at least 250-280 km to go. It was probably the most difficult mo…"
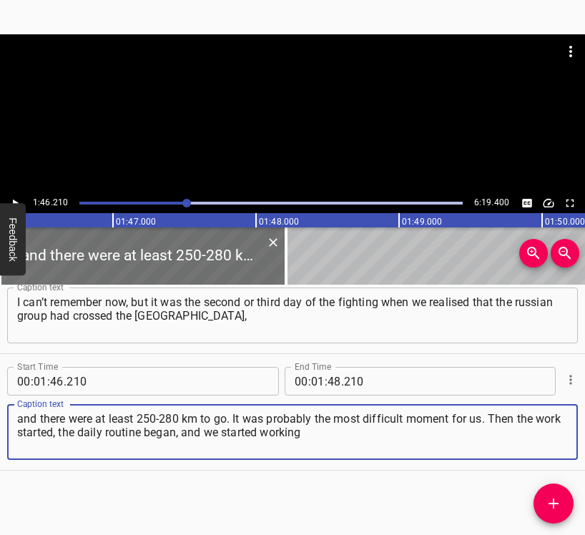
type textarea "and there were at least 250-280 km to go. It was probably the most difficult mo…"
click at [19, 197] on icon "Play/Pause" at bounding box center [15, 203] width 13 height 13
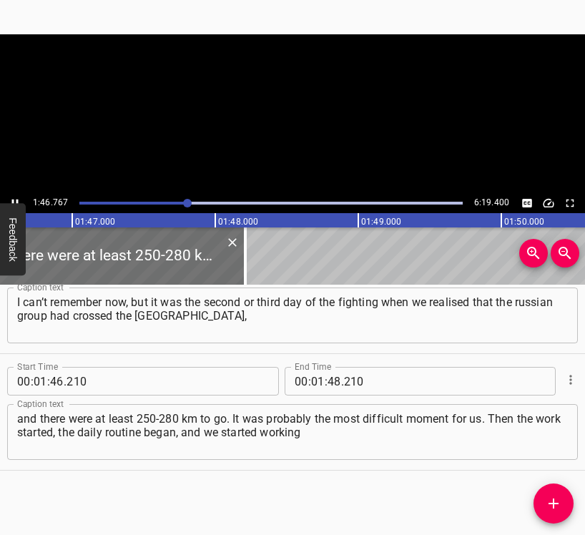
scroll to position [0, 15261]
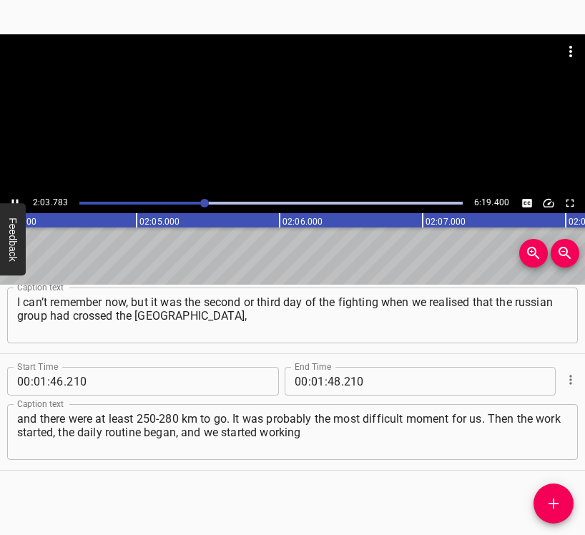
click at [12, 193] on div at bounding box center [292, 113] width 585 height 159
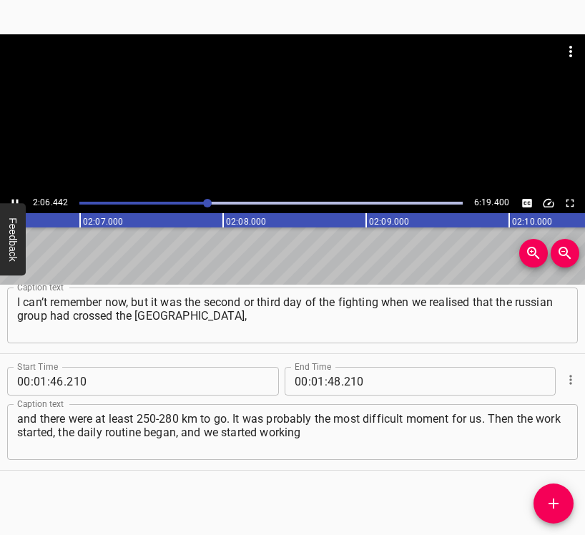
click at [202, 201] on div at bounding box center [271, 203] width 400 height 20
click at [12, 199] on icon "Play/Pause" at bounding box center [15, 203] width 6 height 8
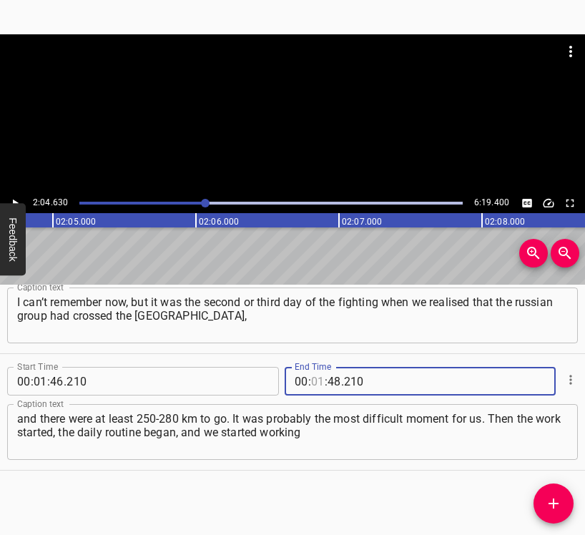
click at [314, 375] on input "number" at bounding box center [318, 381] width 14 height 29
type input "02"
type input "04"
type input "630"
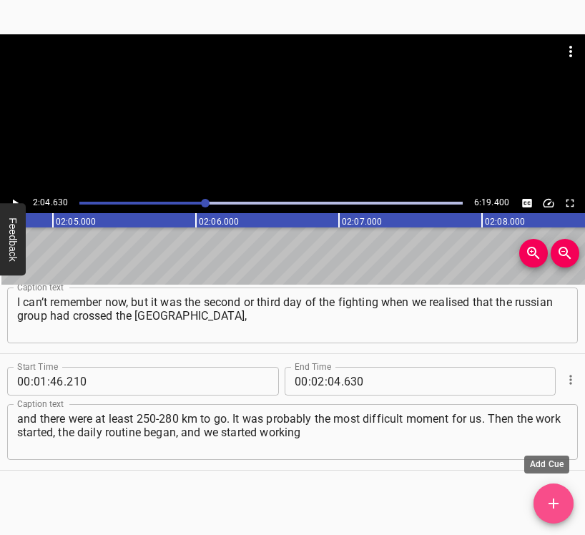
click at [544, 502] on span "Add Cue" at bounding box center [553, 503] width 40 height 17
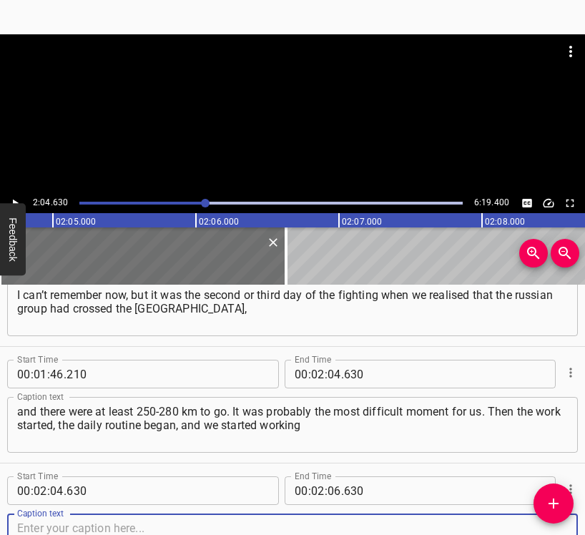
scroll to position [982, 0]
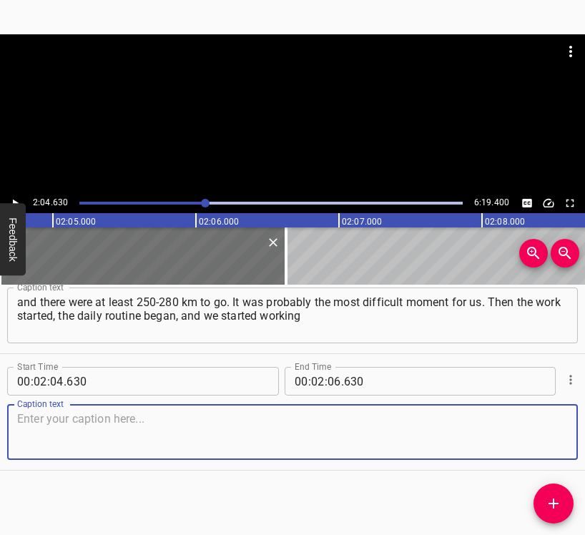
drag, startPoint x: 546, startPoint y: 434, endPoint x: 580, endPoint y: 421, distance: 36.0
click at [556, 431] on div "Caption text" at bounding box center [292, 432] width 570 height 56
click at [139, 430] on textarea at bounding box center [292, 432] width 550 height 41
paste textarea "smoothly. In fact, during all the years of the war, there were even several wav…"
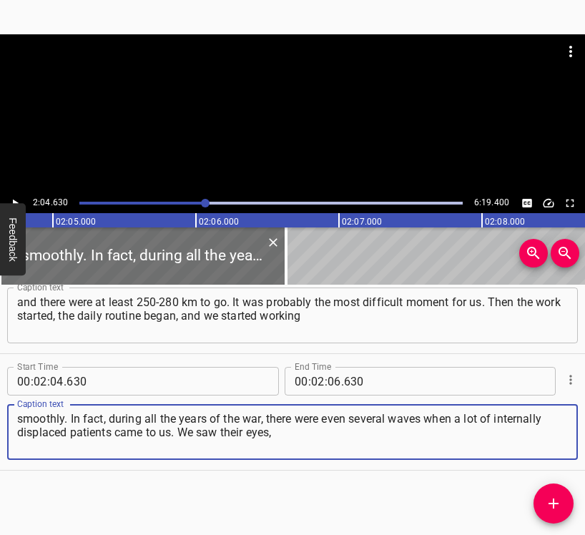
type textarea "smoothly. In fact, during all the years of the war, there were even several wav…"
click at [13, 197] on icon "Play/Pause" at bounding box center [15, 203] width 13 height 13
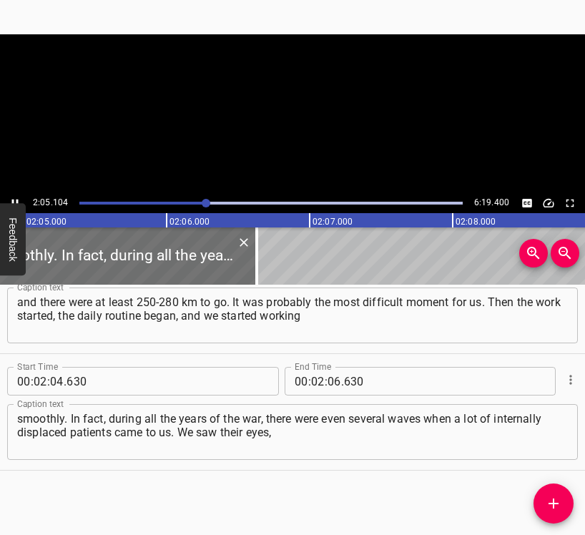
scroll to position [0, 17866]
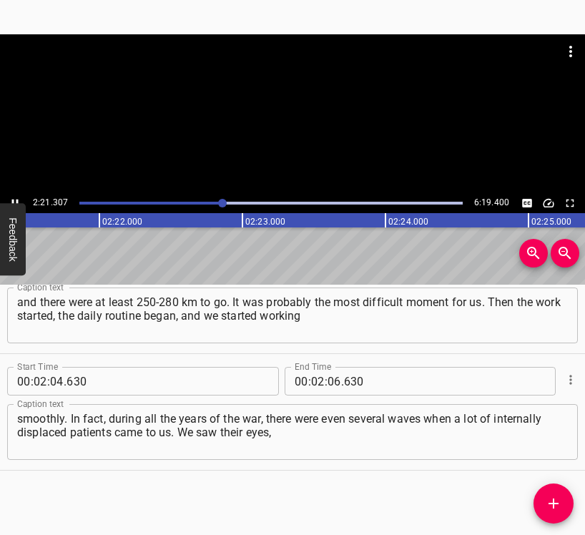
click at [14, 192] on div at bounding box center [292, 113] width 585 height 159
click at [331, 379] on input "number" at bounding box center [334, 381] width 14 height 29
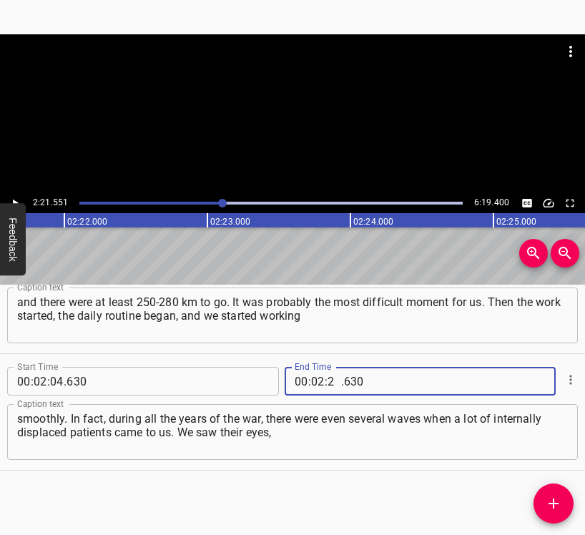
type input "21"
type input "551"
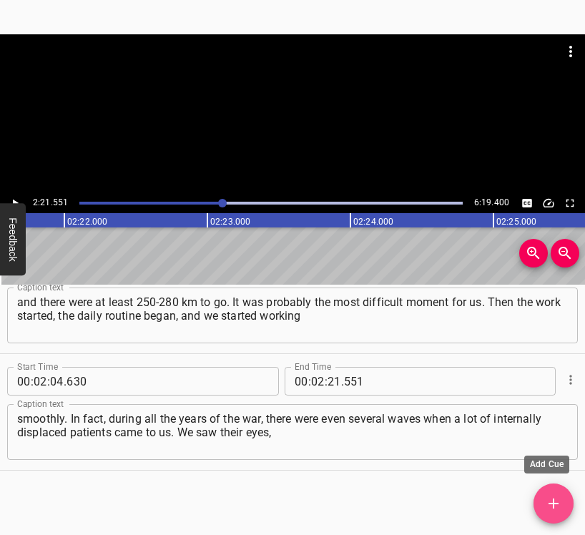
drag, startPoint x: 555, startPoint y: 500, endPoint x: 578, endPoint y: 487, distance: 26.2
click at [555, 499] on icon "Add Cue" at bounding box center [553, 503] width 17 height 17
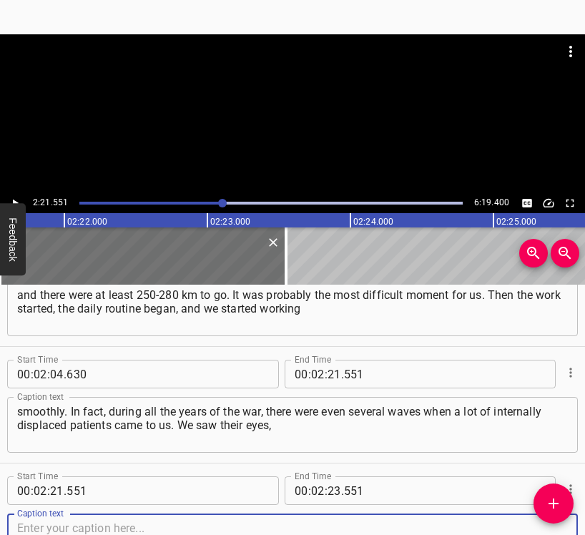
scroll to position [1098, 0]
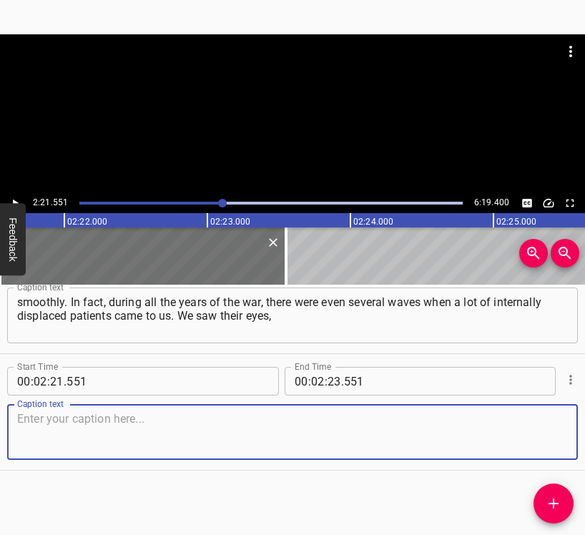
drag, startPoint x: 548, startPoint y: 435, endPoint x: 559, endPoint y: 431, distance: 11.3
click at [552, 434] on textarea at bounding box center [292, 432] width 550 height 41
click at [29, 432] on textarea at bounding box center [292, 432] width 550 height 41
paste textarea "we saw their feelings, we talked to them. This was one of the most difficult mo…"
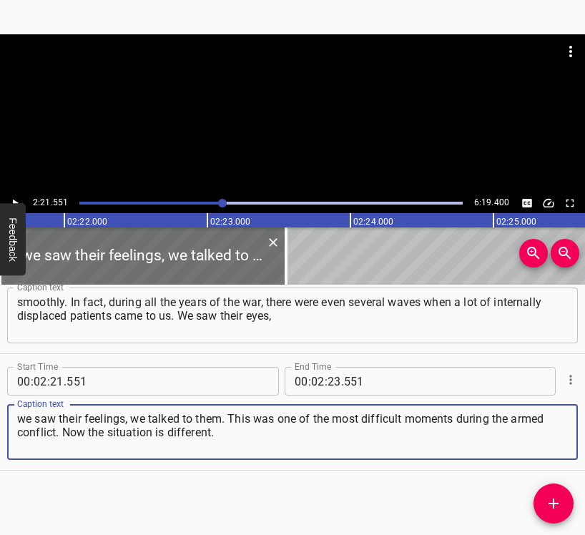
type textarea "we saw their feelings, we talked to them. This was one of the most difficult mo…"
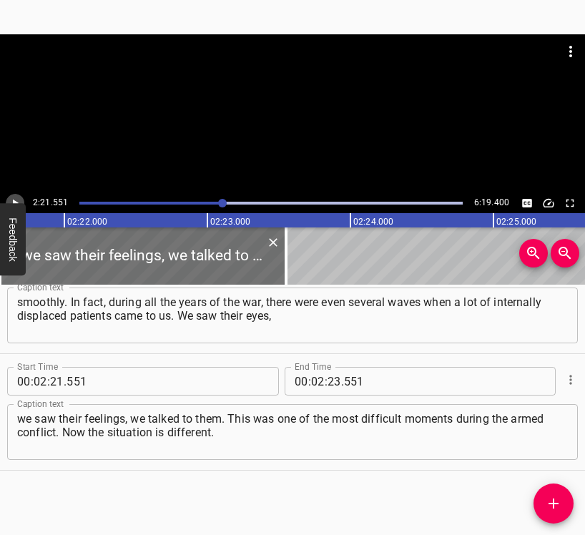
click at [9, 196] on button "Play/Pause" at bounding box center [15, 203] width 19 height 19
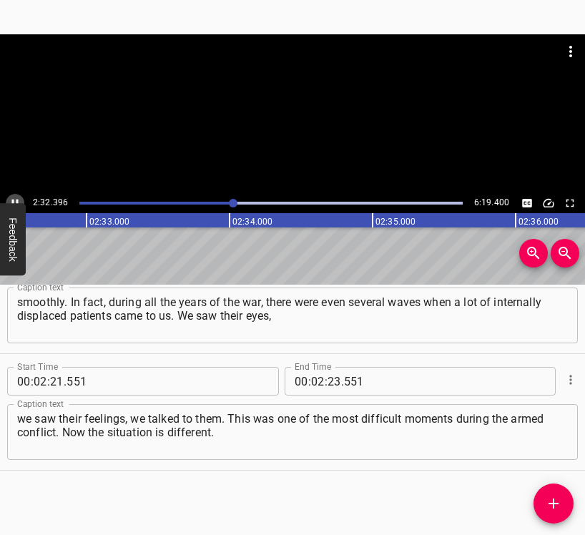
click at [16, 200] on icon "Play/Pause" at bounding box center [15, 203] width 13 height 13
click at [332, 374] on input "number" at bounding box center [334, 381] width 14 height 29
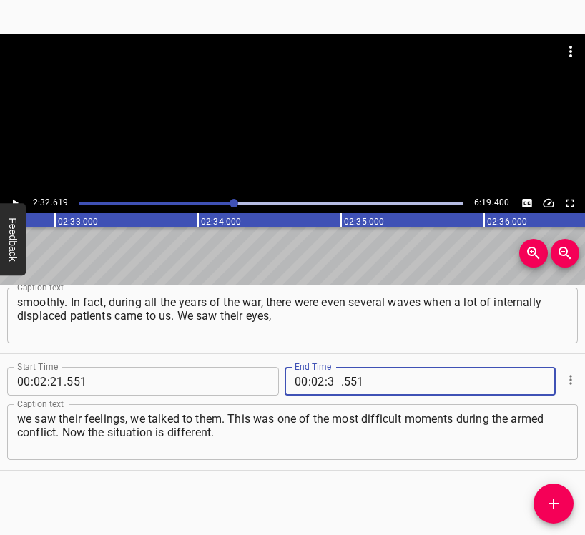
type input "32"
type input "619"
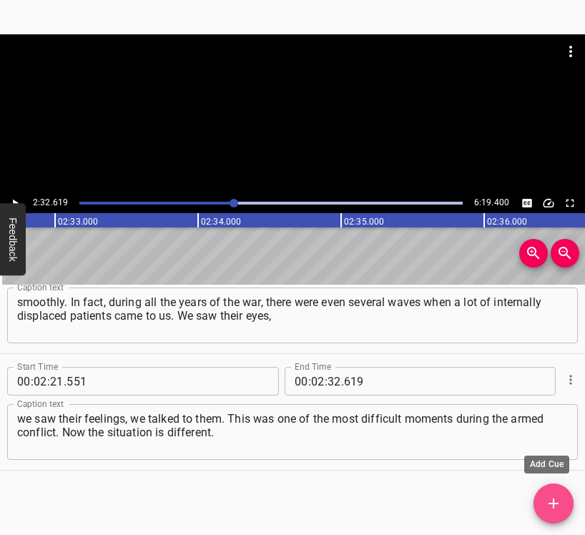
click at [546, 495] on icon "Add Cue" at bounding box center [553, 503] width 17 height 17
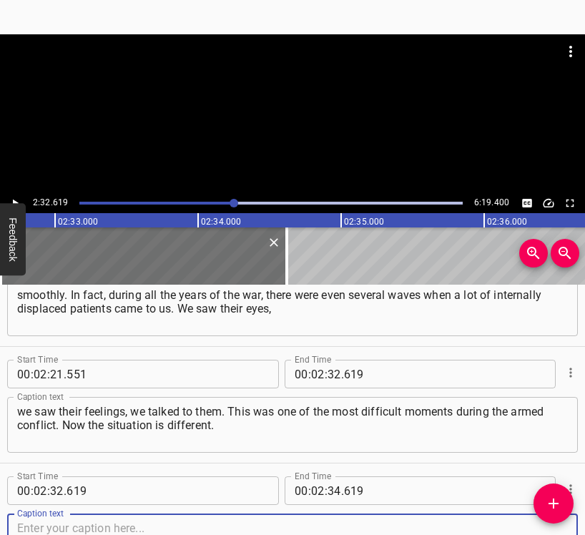
scroll to position [1215, 0]
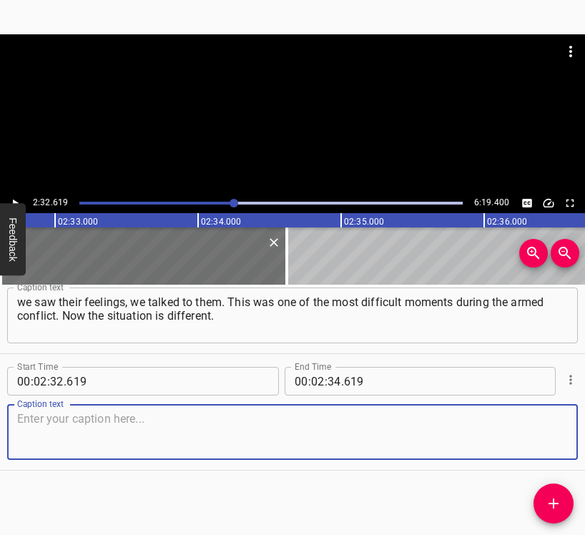
click at [530, 434] on textarea at bounding box center [292, 432] width 550 height 41
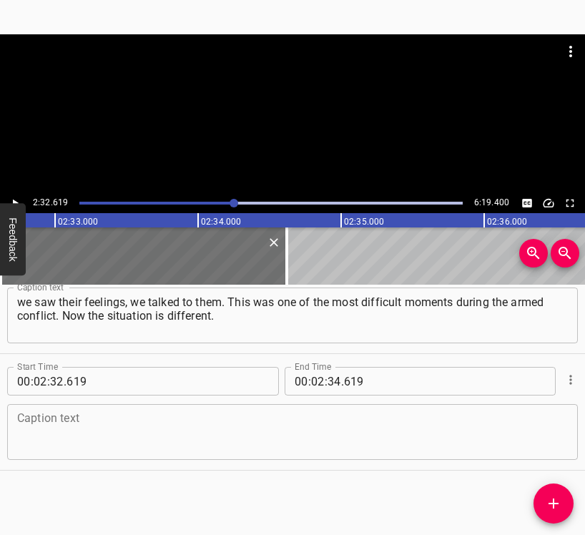
click at [63, 450] on textarea at bounding box center [292, 432] width 550 height 41
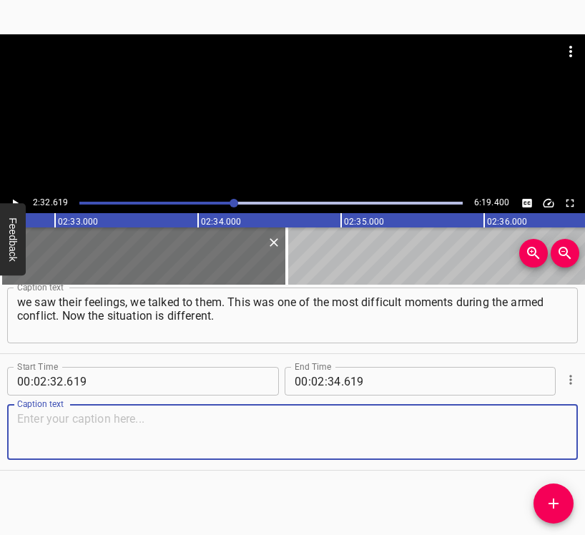
paste textarea "Now the number of military personnel has increased. Unfortunately, often people…"
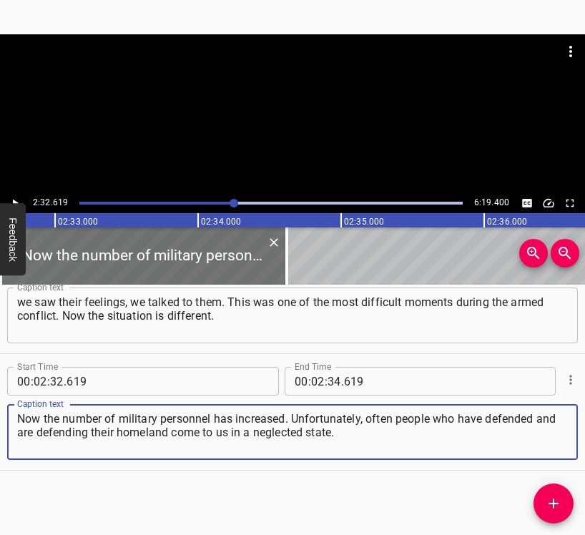
type textarea "Now the number of military personnel has increased. Unfortunately, often people…"
click at [13, 201] on icon "Play/Pause" at bounding box center [16, 203] width 6 height 8
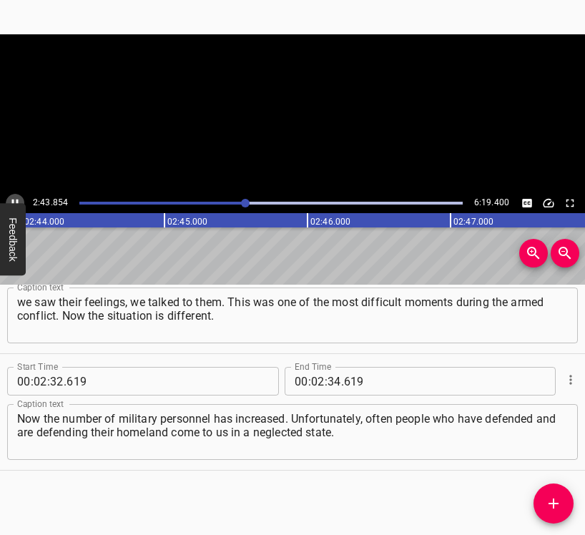
click at [13, 201] on icon "Play/Pause" at bounding box center [15, 203] width 6 height 8
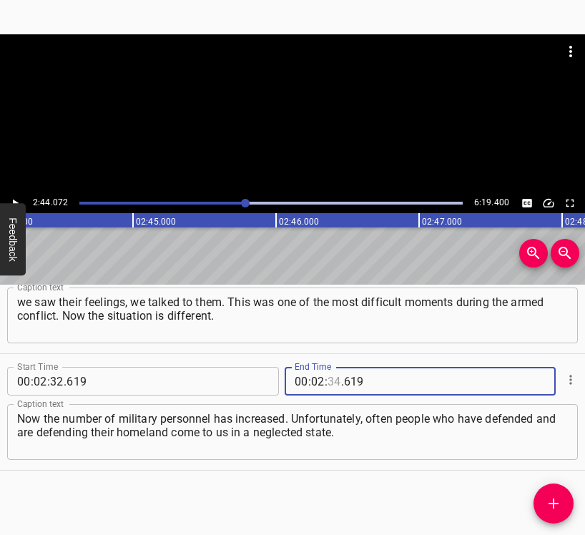
click at [333, 388] on input "number" at bounding box center [334, 381] width 14 height 29
type input "44"
type input "072"
click at [556, 502] on icon "Add Cue" at bounding box center [553, 503] width 10 height 10
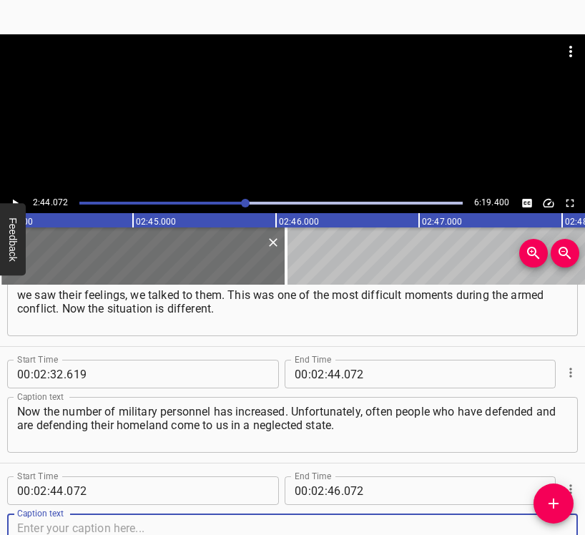
scroll to position [1331, 0]
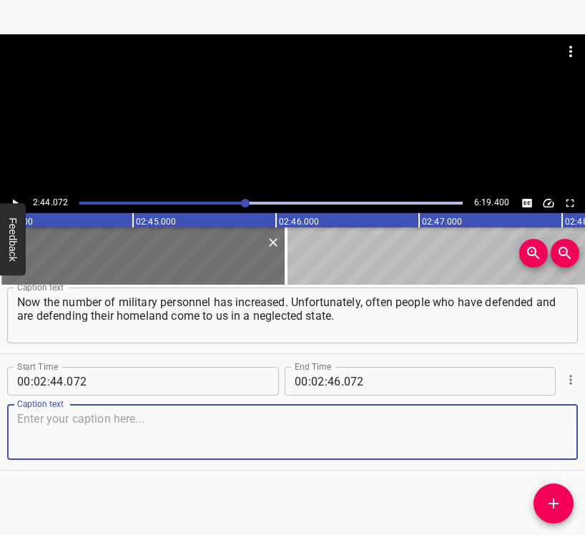
click at [544, 445] on textarea at bounding box center [292, 432] width 550 height 41
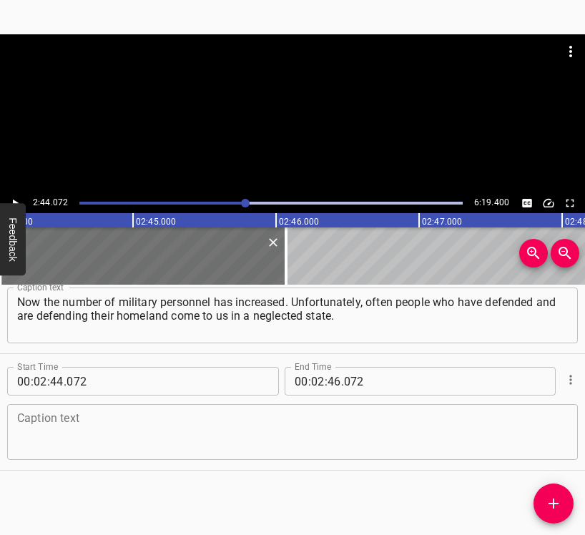
click at [95, 407] on div "Caption text" at bounding box center [292, 432] width 570 height 56
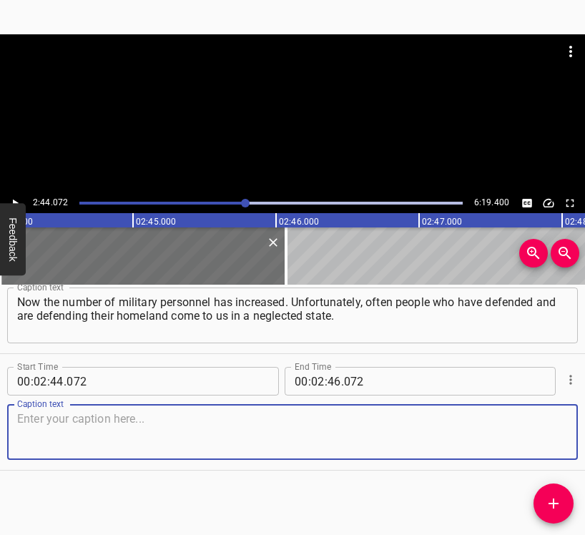
click at [95, 410] on div "Caption text" at bounding box center [292, 432] width 570 height 56
paste textarea "I think this is due to the stresses directly related to the war, the disruption…"
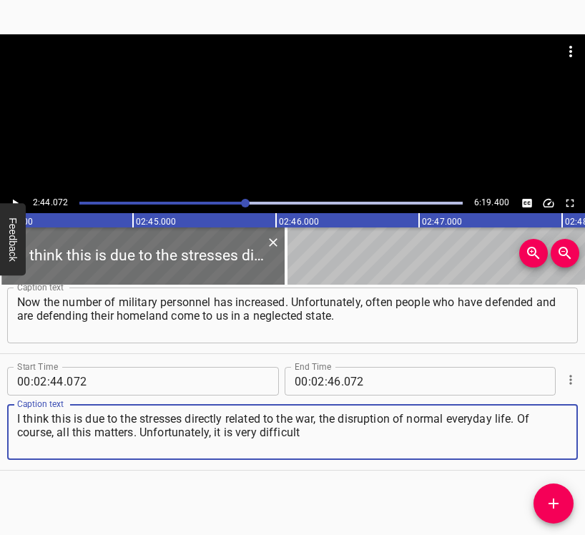
type textarea "I think this is due to the stresses directly related to the war, the disruption…"
click at [17, 201] on icon "Play/Pause" at bounding box center [15, 203] width 13 height 13
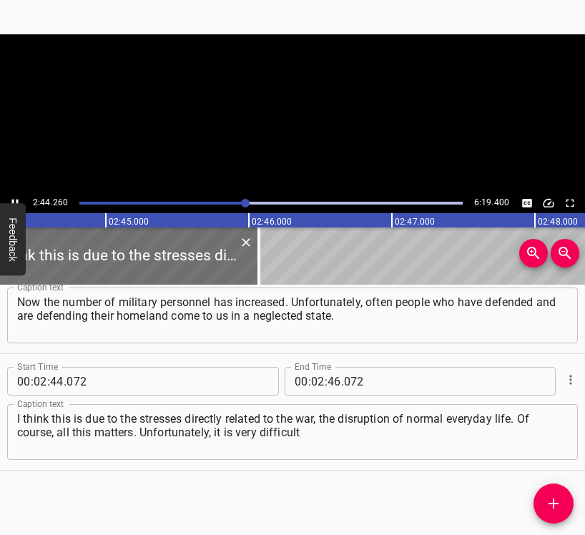
scroll to position [0, 23517]
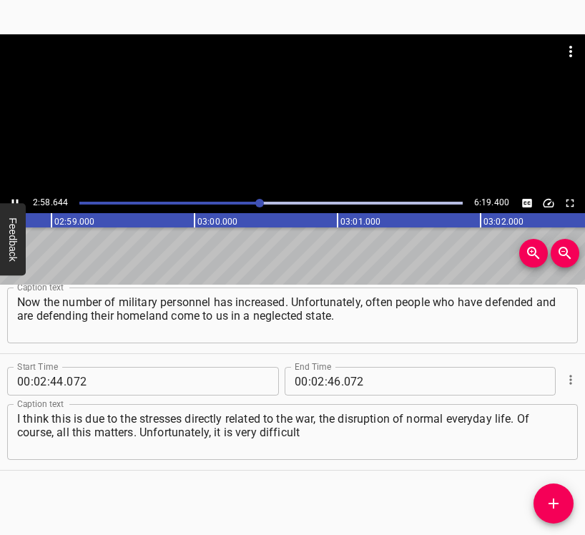
click at [11, 200] on icon "Play/Pause" at bounding box center [15, 203] width 13 height 13
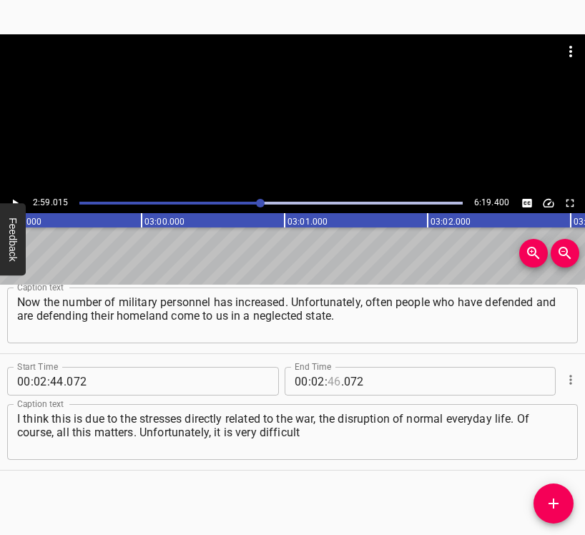
click at [329, 379] on input "number" at bounding box center [334, 381] width 14 height 29
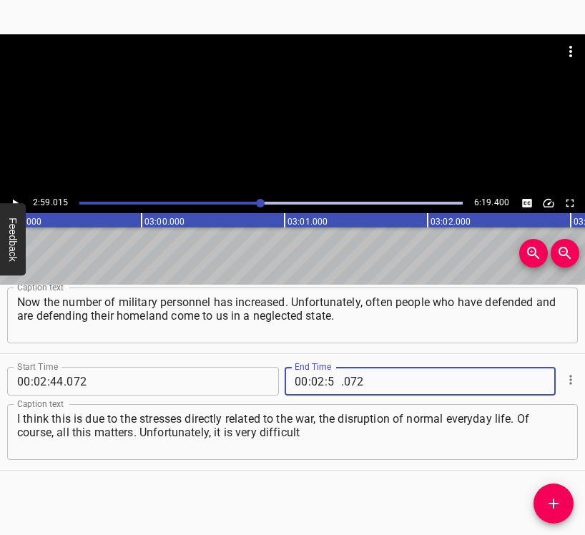
type input "59"
type input "015"
click at [560, 502] on icon "Add Cue" at bounding box center [553, 503] width 17 height 17
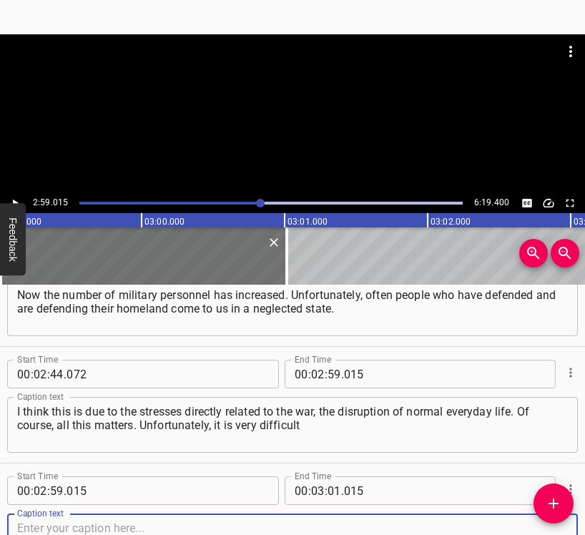
scroll to position [1448, 0]
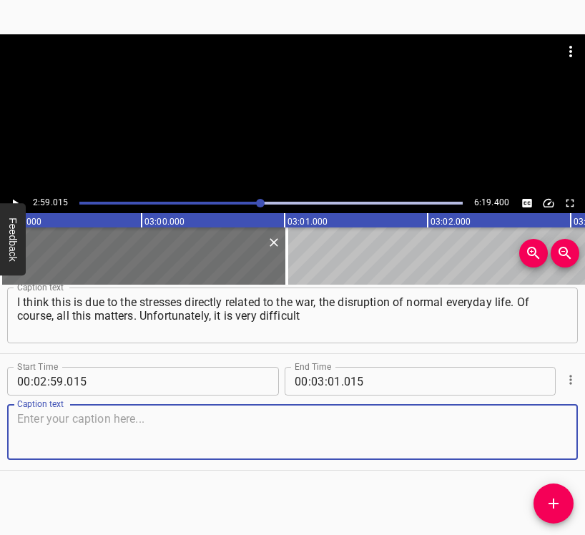
click at [549, 433] on textarea at bounding box center [292, 432] width 550 height 41
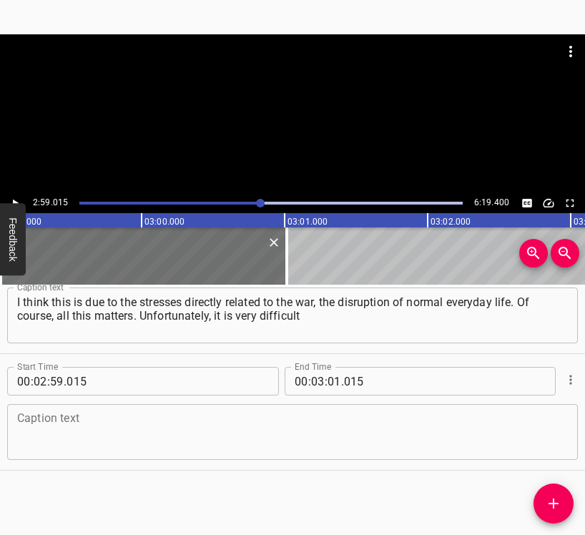
click at [114, 418] on textarea at bounding box center [292, 432] width 550 height 41
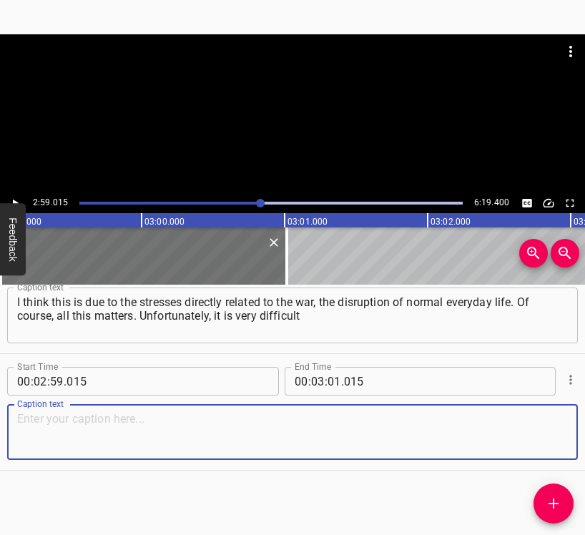
paste textarea "to feel that you are powerless to help a person under certain circumstances. So…"
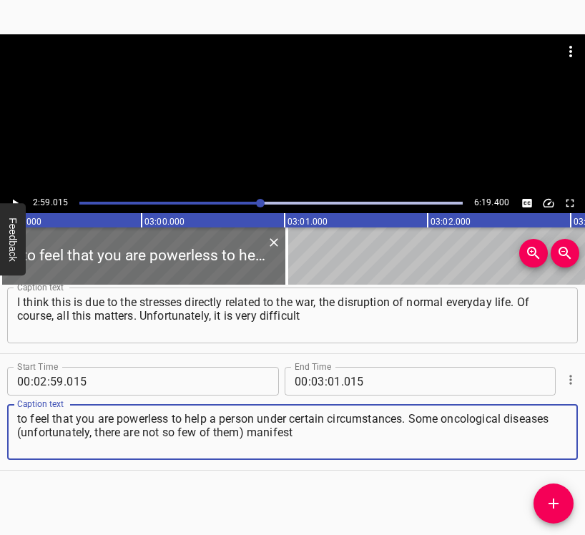
type textarea "to feel that you are powerless to help a person under certain circumstances. So…"
click at [17, 198] on icon "Play/Pause" at bounding box center [15, 203] width 13 height 13
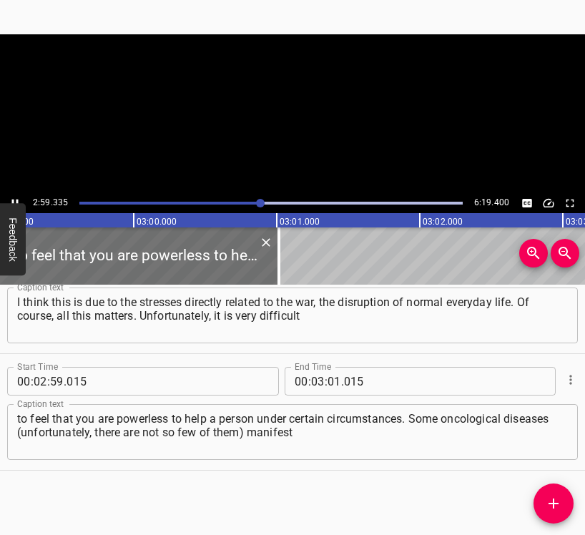
scroll to position [0, 25633]
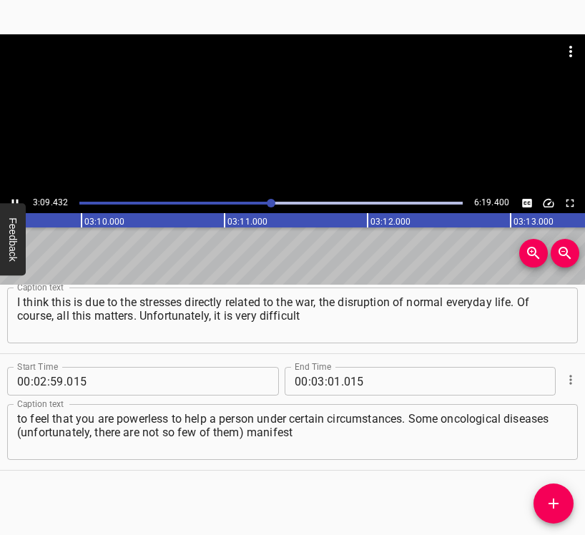
click at [17, 197] on icon "Play/Pause" at bounding box center [15, 203] width 13 height 13
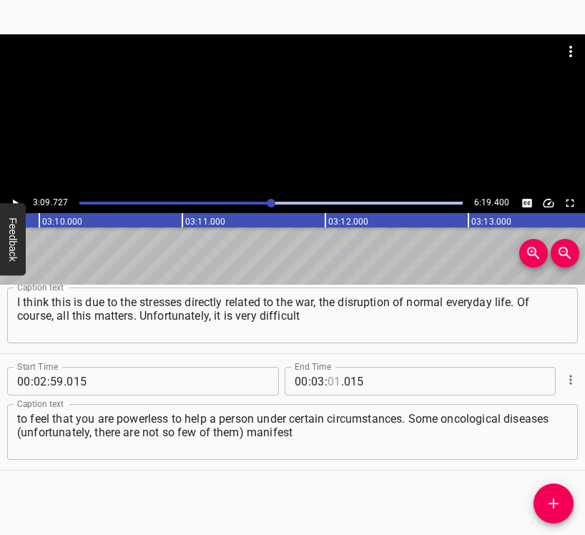
click at [327, 382] on input "number" at bounding box center [334, 381] width 14 height 29
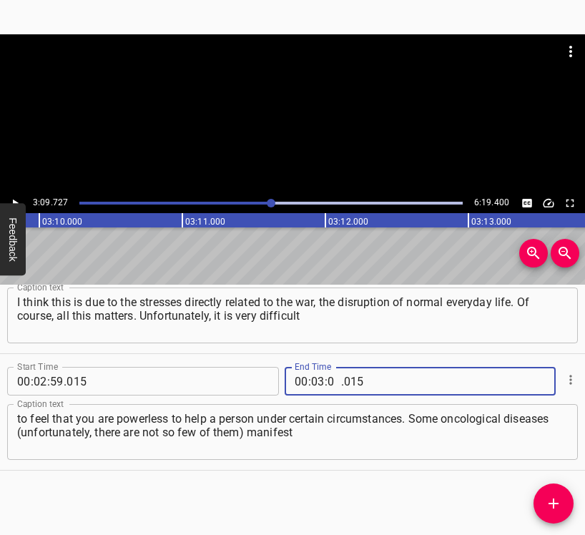
type input "09"
type input "727"
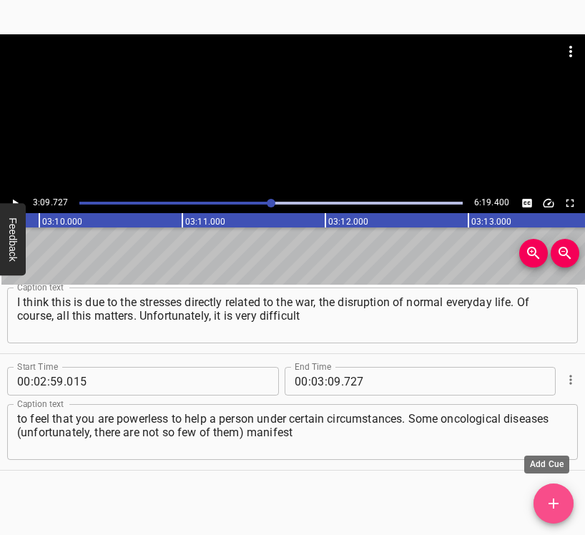
click at [554, 515] on button "Add Cue" at bounding box center [553, 503] width 40 height 40
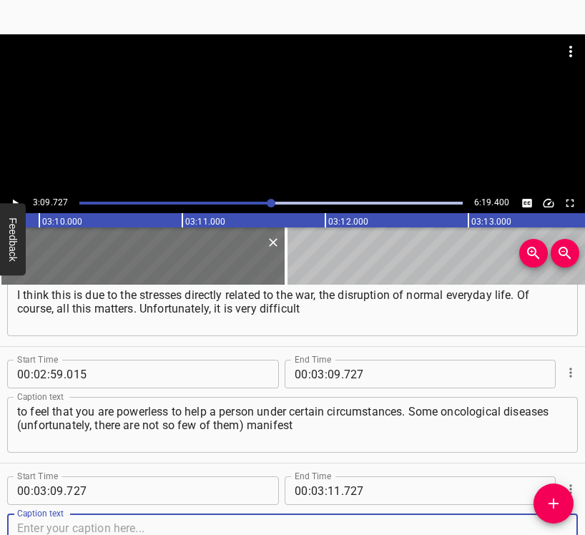
scroll to position [1564, 0]
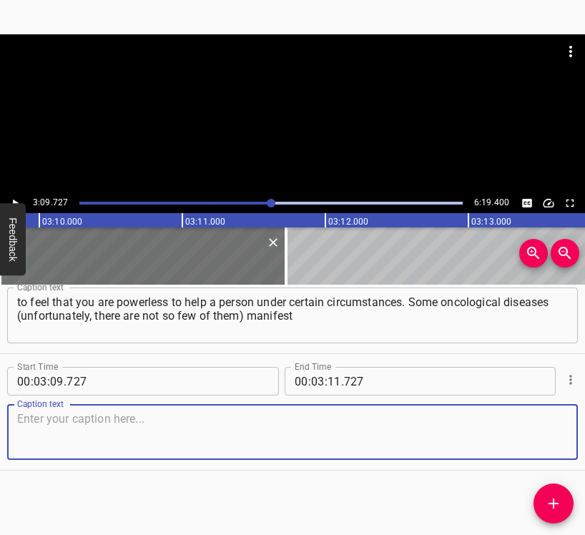
drag, startPoint x: 547, startPoint y: 447, endPoint x: 584, endPoint y: 437, distance: 38.3
click at [551, 446] on textarea at bounding box center [292, 432] width 550 height 41
click at [93, 437] on textarea at bounding box center [292, 432] width 550 height 41
paste textarea "themselves in the late stages. It takes a long time for complaints to arise. As…"
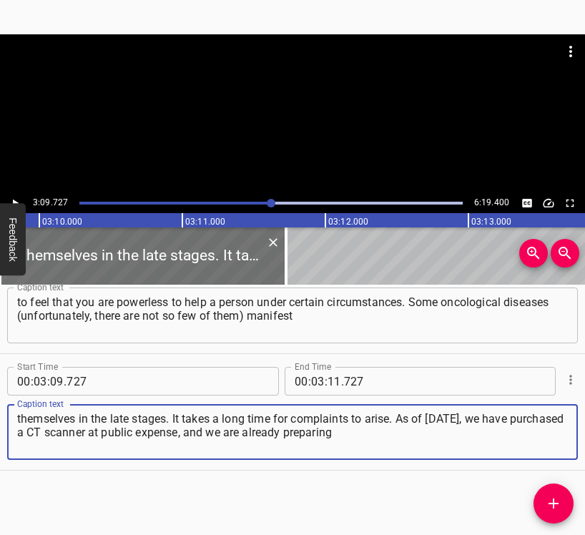
type textarea "themselves in the late stages. It takes a long time for complaints to arise. As…"
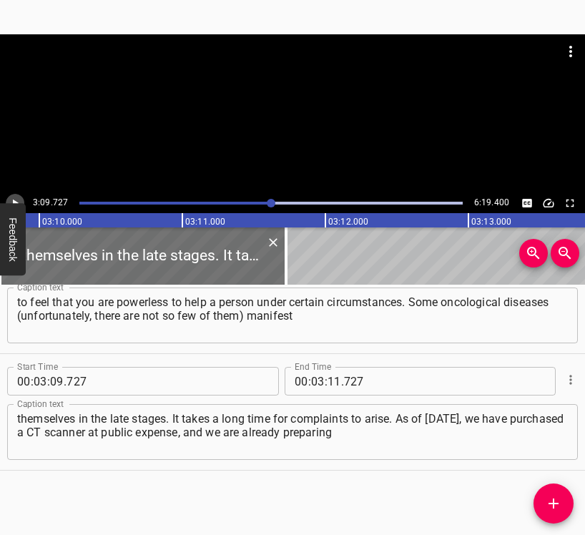
click at [16, 197] on icon "Play/Pause" at bounding box center [15, 203] width 13 height 13
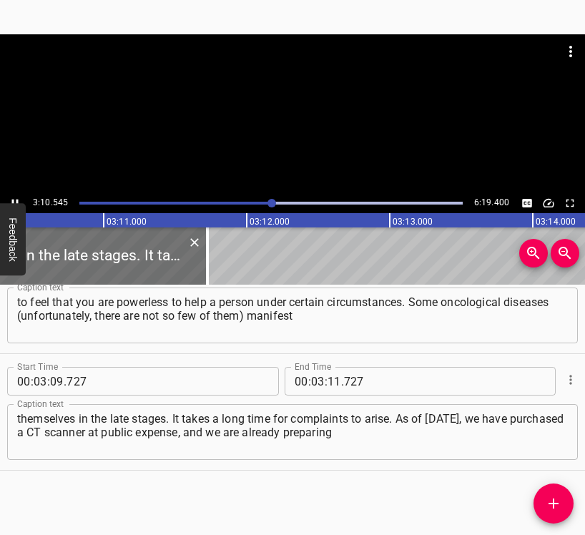
scroll to position [0, 27236]
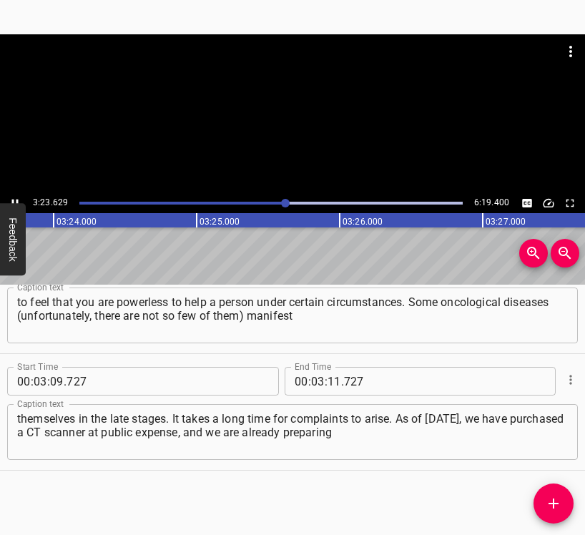
click at [11, 194] on button "Play/Pause" at bounding box center [15, 203] width 19 height 19
click at [327, 377] on input "number" at bounding box center [334, 381] width 14 height 29
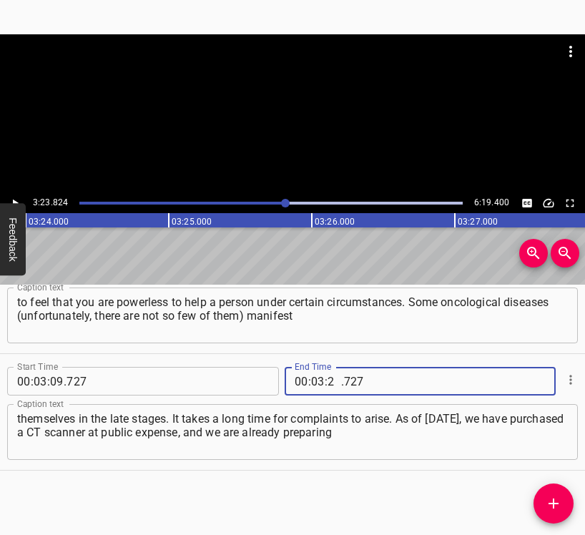
type input "23"
type input "824"
click at [565, 496] on span "Add Cue" at bounding box center [553, 503] width 40 height 17
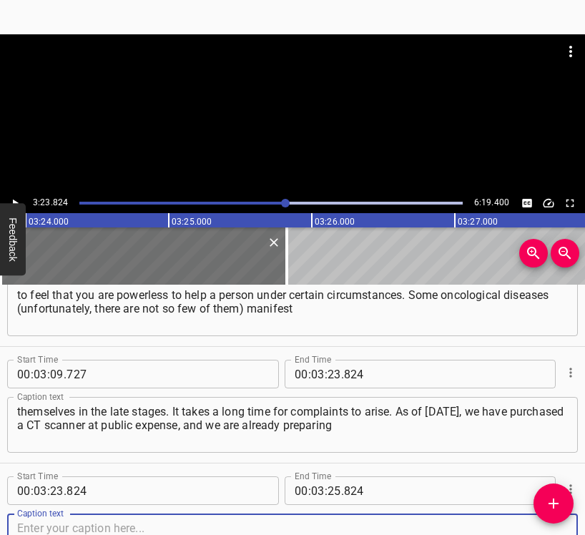
scroll to position [1681, 0]
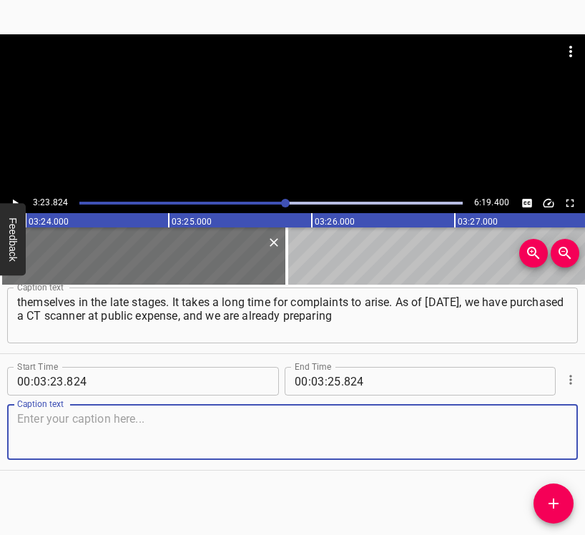
click at [545, 435] on textarea at bounding box center [292, 432] width 550 height 41
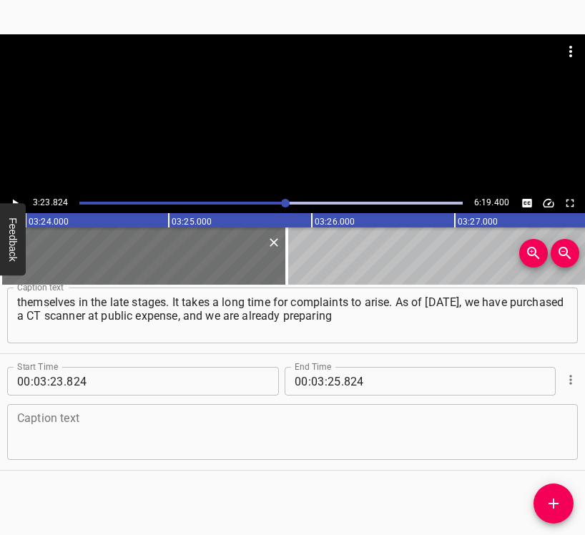
click at [158, 440] on textarea at bounding box center [292, 432] width 550 height 41
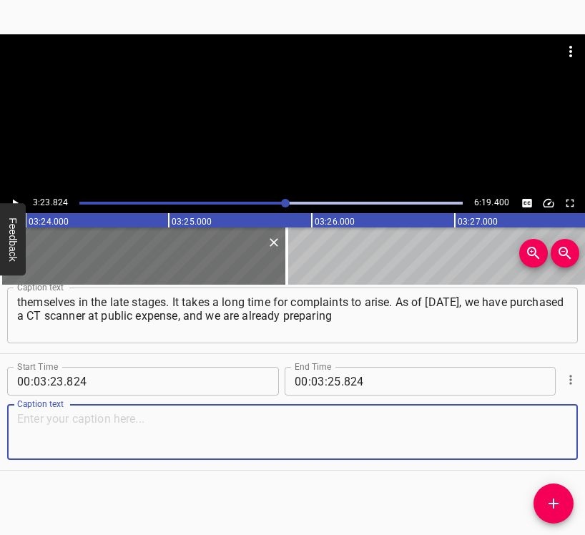
paste textarea "its installation and actual commissioning. I am very pleased that now, soon, I …"
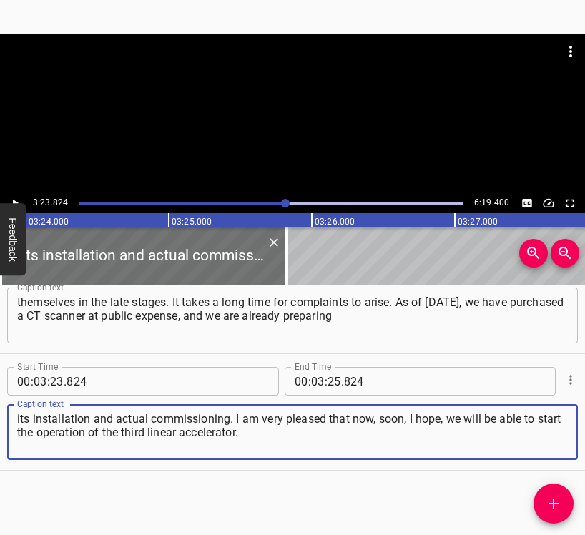
type textarea "its installation and actual commissioning. I am very pleased that now, soon, I …"
click at [10, 199] on icon "Play/Pause" at bounding box center [15, 203] width 13 height 13
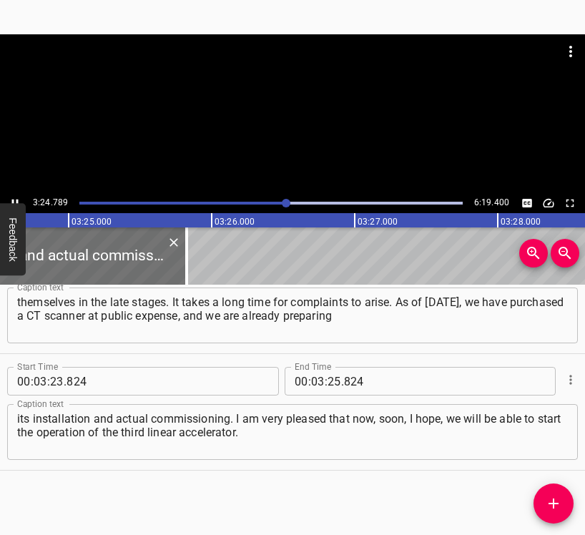
scroll to position [0, 29271]
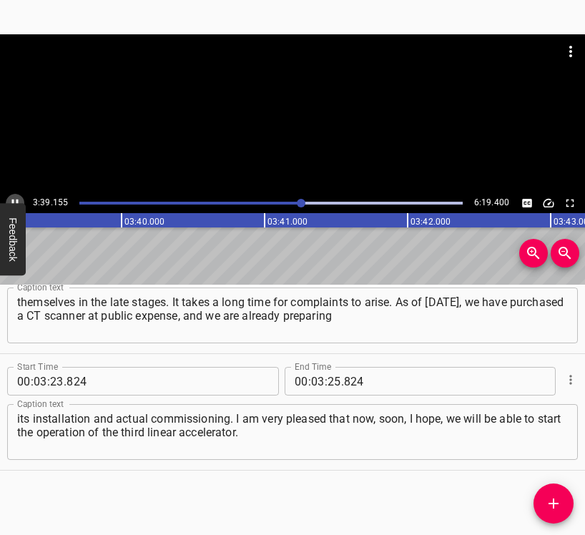
click at [18, 196] on button "Play/Pause" at bounding box center [15, 203] width 19 height 19
click at [327, 376] on input "number" at bounding box center [334, 381] width 14 height 29
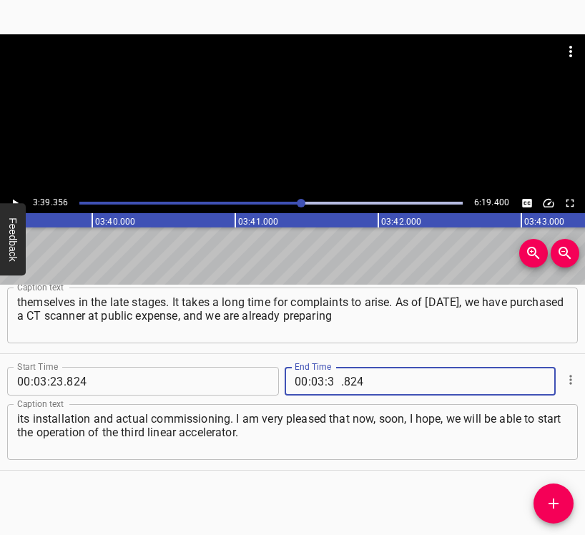
type input "39"
type input "356"
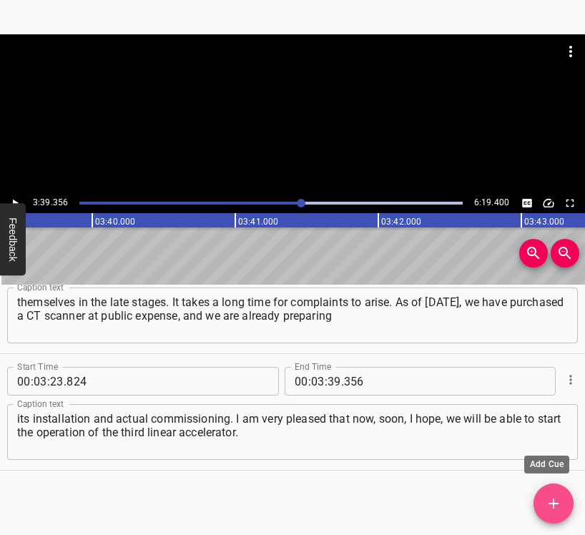
click at [558, 497] on icon "Add Cue" at bounding box center [553, 503] width 17 height 17
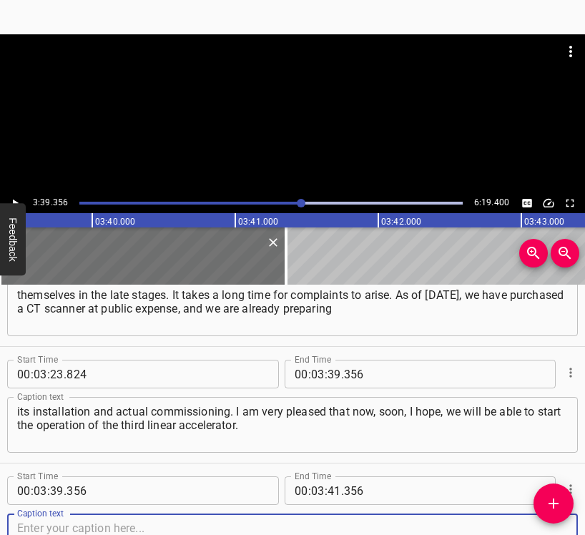
scroll to position [1797, 0]
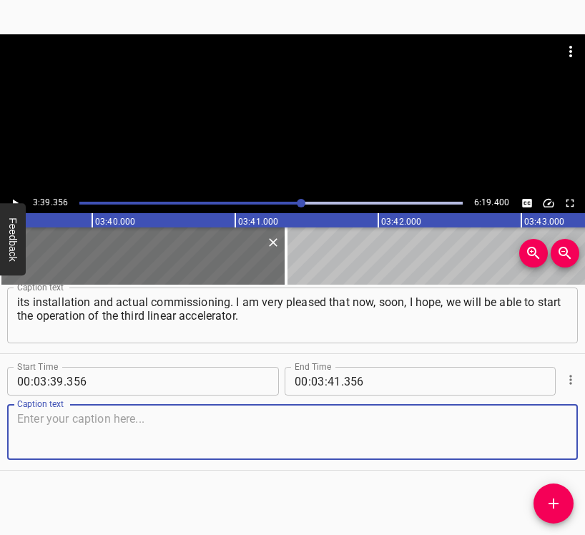
click at [530, 429] on textarea at bounding box center [292, 432] width 550 height 41
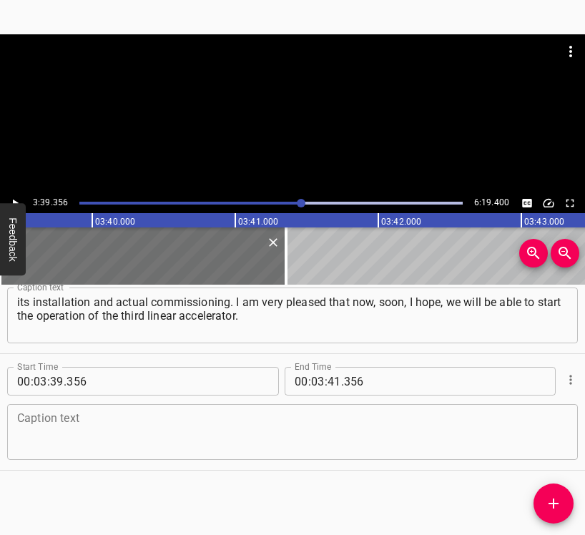
click at [54, 421] on textarea at bounding box center [292, 432] width 550 height 41
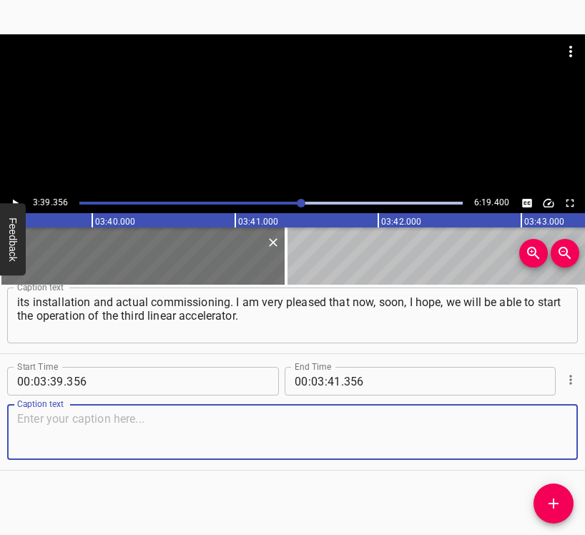
paste textarea "The first linear accelerator was installed in [DATE]. Of course, 14 years is a …"
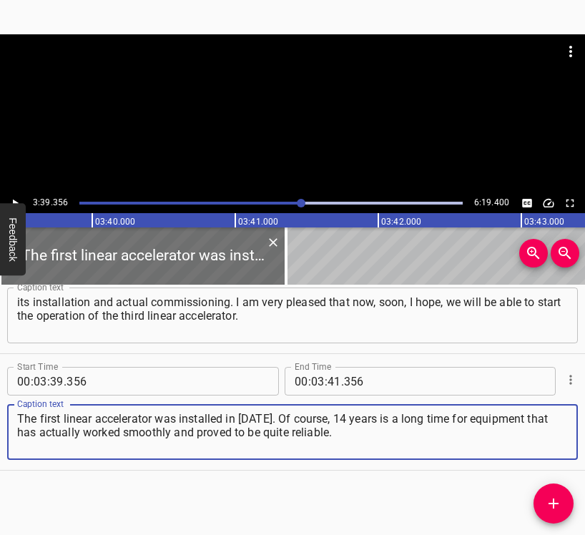
type textarea "The first linear accelerator was installed in [DATE]. Of course, 14 years is a …"
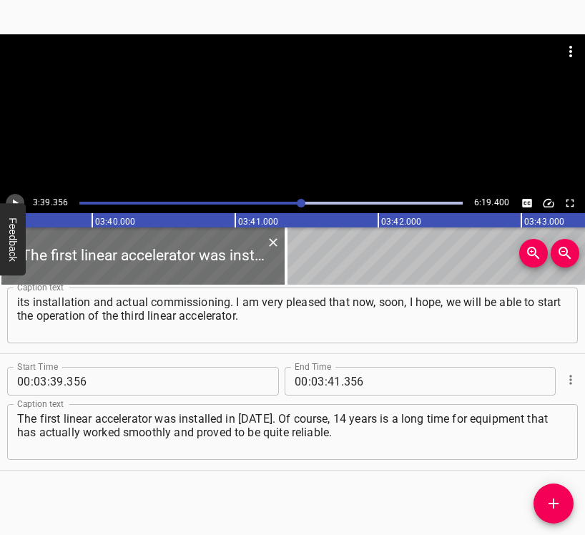
click at [21, 197] on button "Play/Pause" at bounding box center [15, 203] width 19 height 19
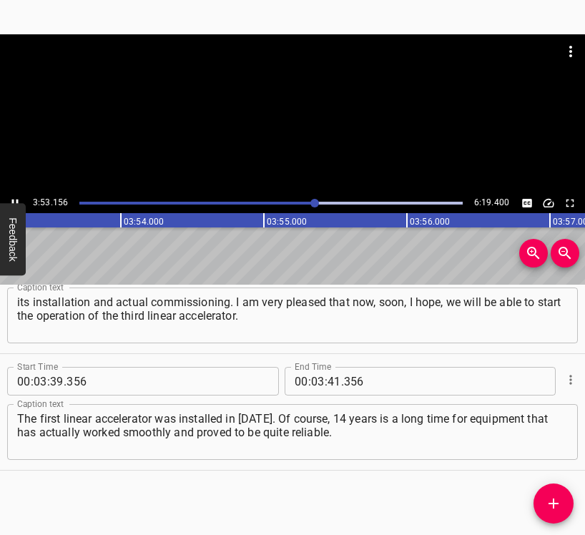
click at [16, 197] on icon "Play/Pause" at bounding box center [15, 203] width 13 height 13
click at [330, 369] on input "number" at bounding box center [334, 381] width 14 height 29
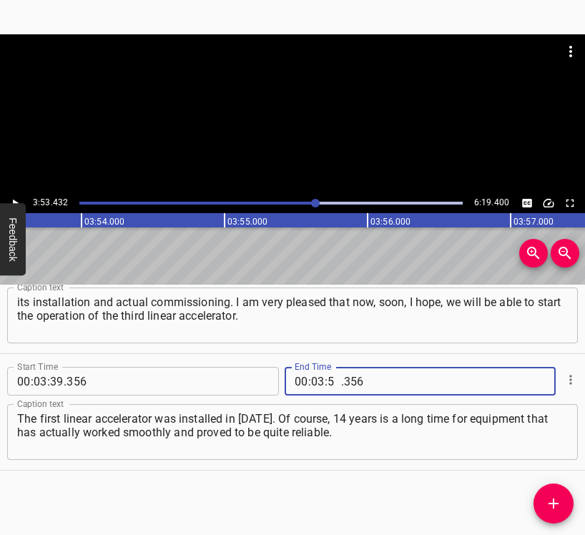
type input "53"
type input "432"
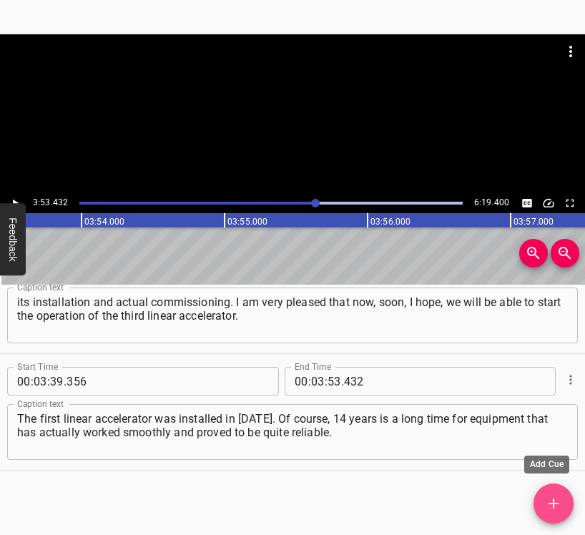
click at [549, 494] on button "Add Cue" at bounding box center [553, 503] width 40 height 40
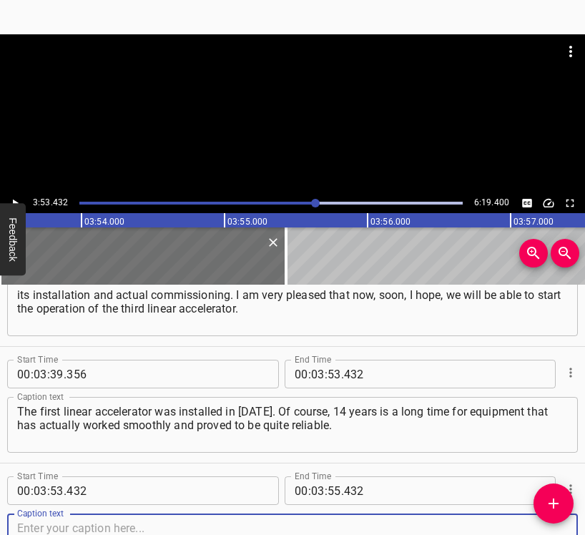
scroll to position [1914, 0]
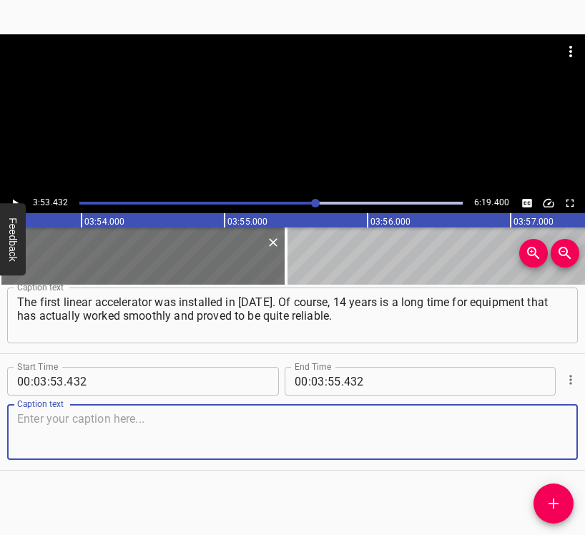
click at [540, 442] on textarea at bounding box center [292, 432] width 550 height 41
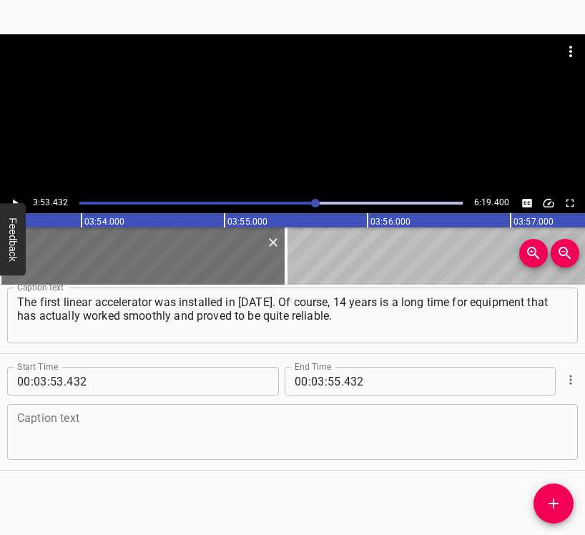
click at [57, 441] on textarea at bounding box center [292, 432] width 550 height 41
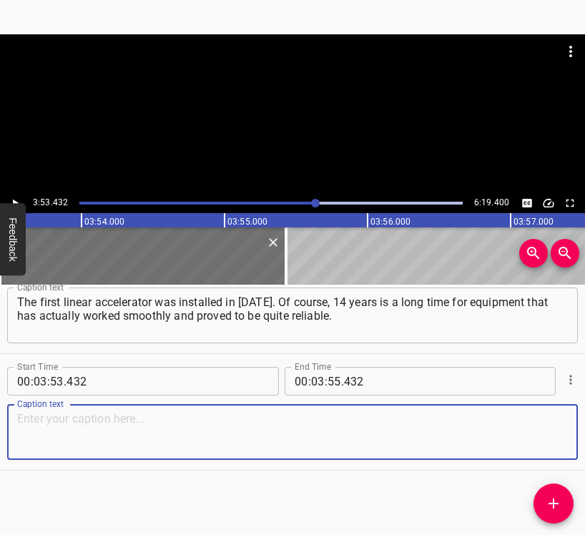
paste textarea "Over the years, many lives have been saved. Thanks to this equipment, I think t…"
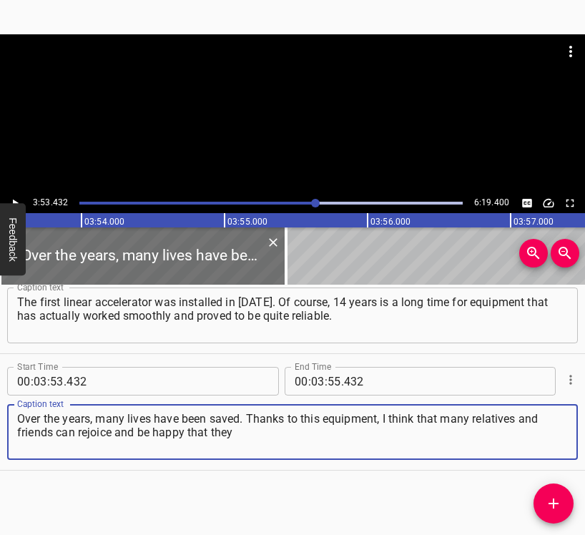
type textarea "Over the years, many lives have been saved. Thanks to this equipment, I think t…"
click at [15, 197] on icon "Play/Pause" at bounding box center [15, 203] width 13 height 13
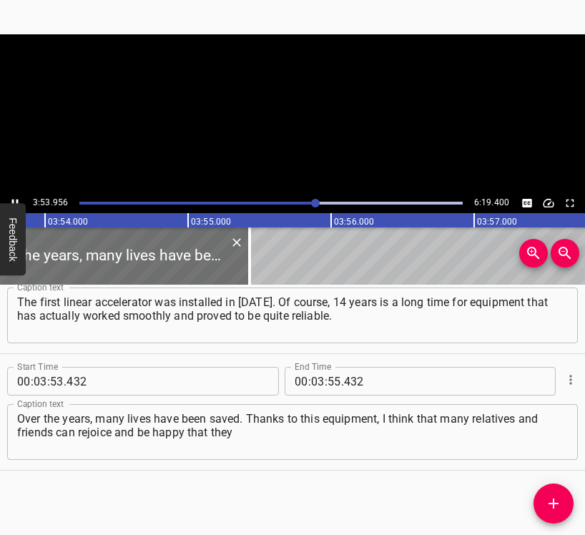
scroll to position [0, 33441]
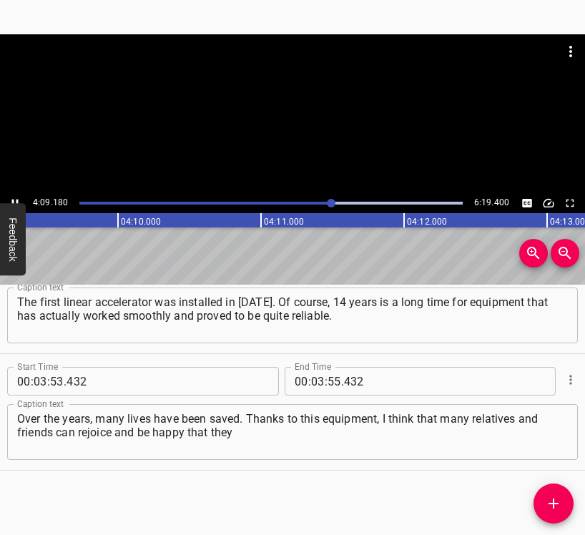
click at [11, 197] on icon "Play/Pause" at bounding box center [15, 203] width 13 height 13
click at [313, 381] on input "number" at bounding box center [318, 381] width 14 height 29
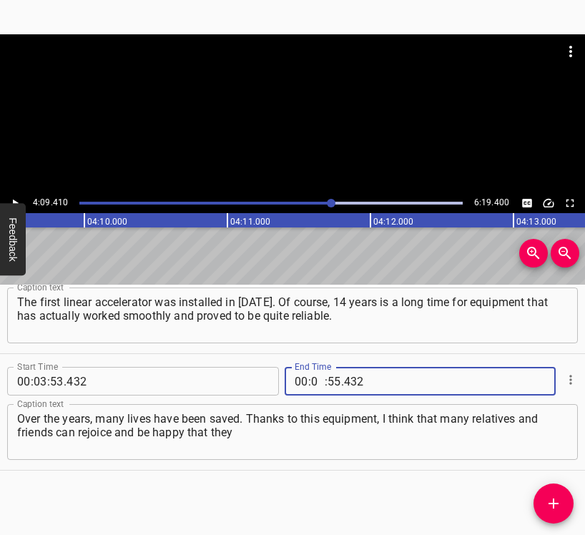
type input "04"
type input "09"
type input "410"
click at [560, 507] on icon "Add Cue" at bounding box center [553, 503] width 17 height 17
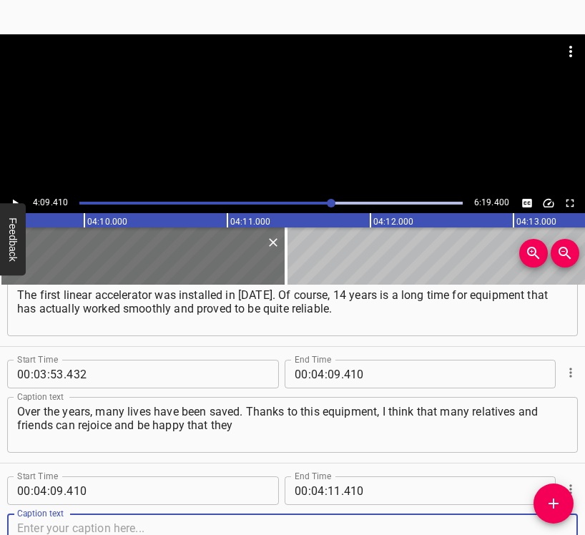
scroll to position [2030, 0]
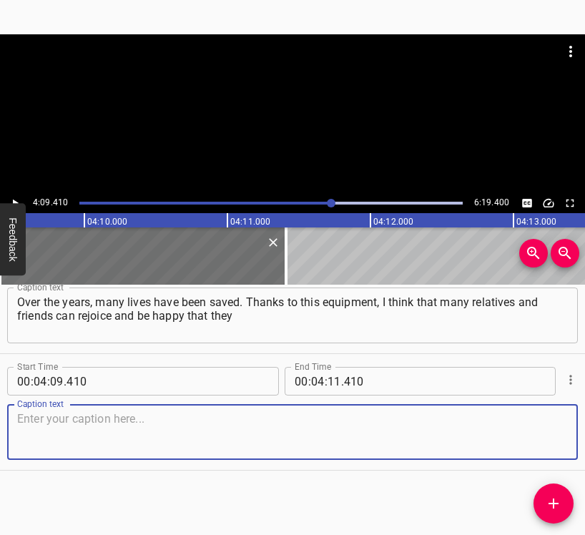
click at [547, 440] on textarea at bounding box center [292, 432] width 550 height 41
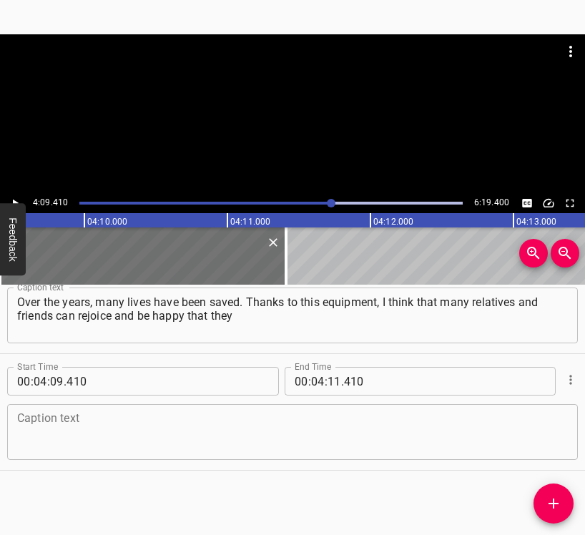
click at [126, 434] on textarea at bounding box center [292, 432] width 550 height 41
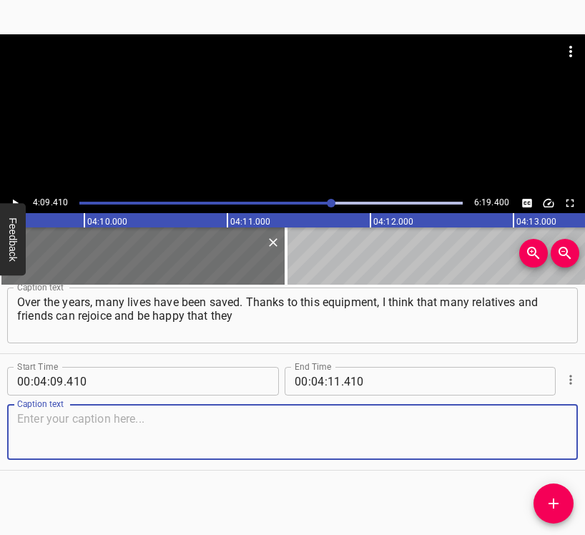
paste textarea "are with their mothers, fathers, loved ones, children, and can live properly he…"
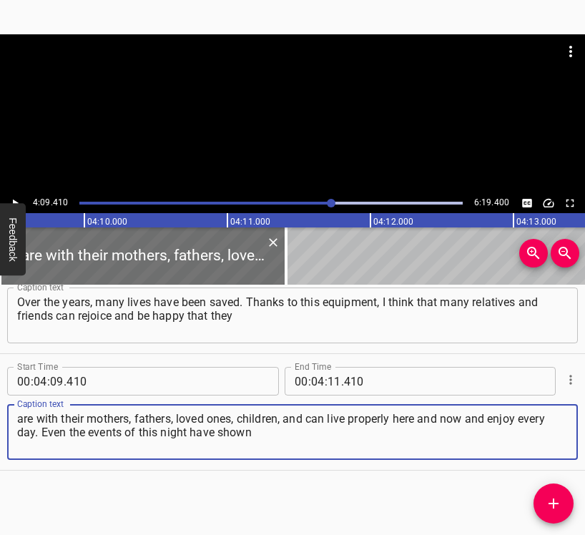
type textarea "are with their mothers, fathers, loved ones, children, and can live properly he…"
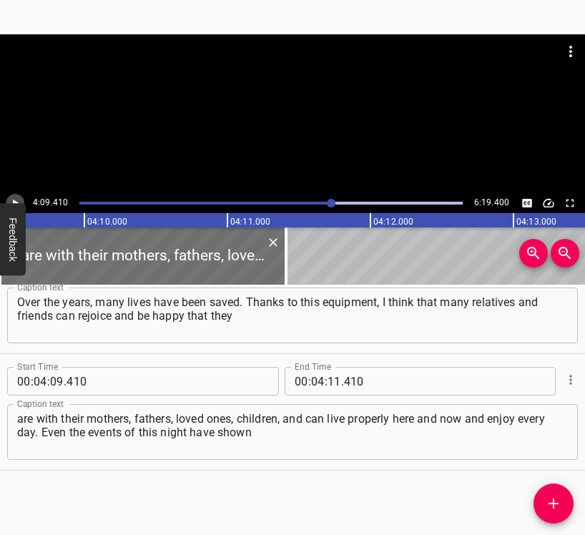
click at [12, 197] on icon "Play/Pause" at bounding box center [15, 203] width 13 height 13
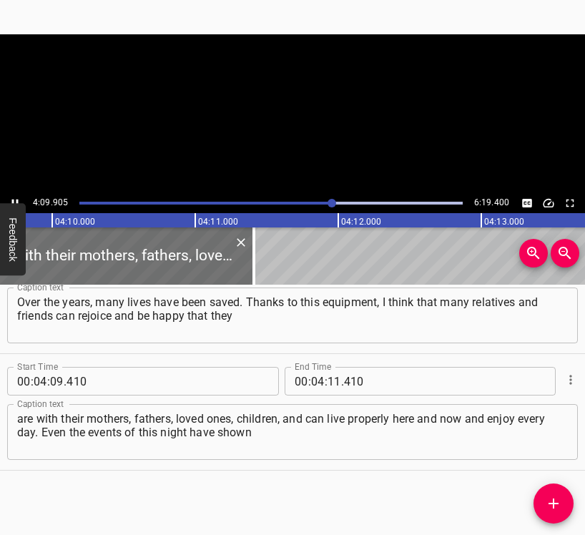
scroll to position [0, 35720]
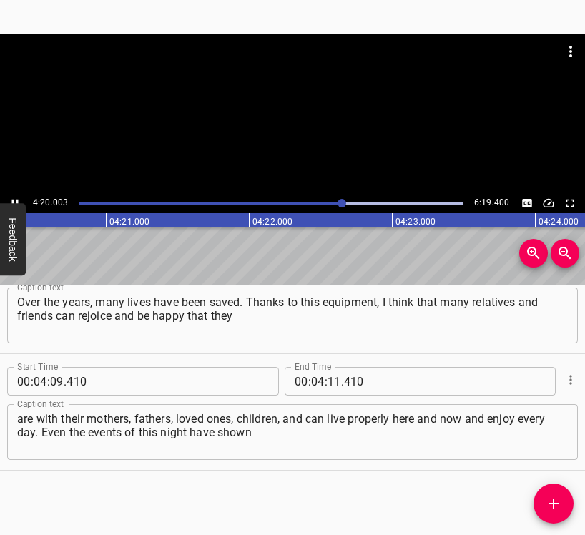
click at [15, 198] on icon "Play/Pause" at bounding box center [15, 203] width 13 height 13
click at [330, 380] on input "number" at bounding box center [334, 381] width 14 height 29
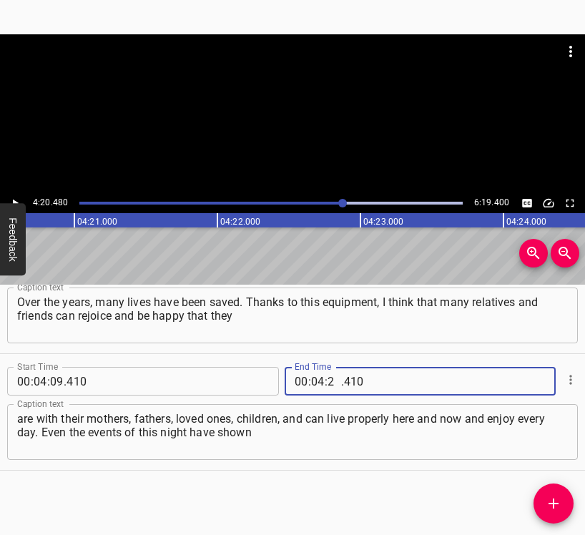
type input "20"
type input "480"
click at [548, 496] on icon "Add Cue" at bounding box center [553, 503] width 17 height 17
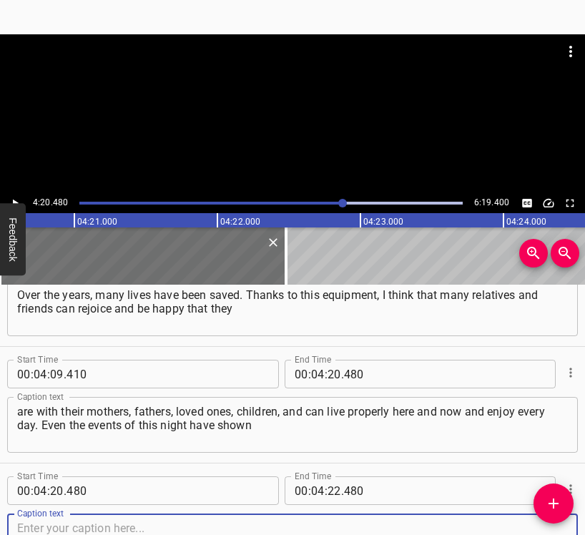
scroll to position [2147, 0]
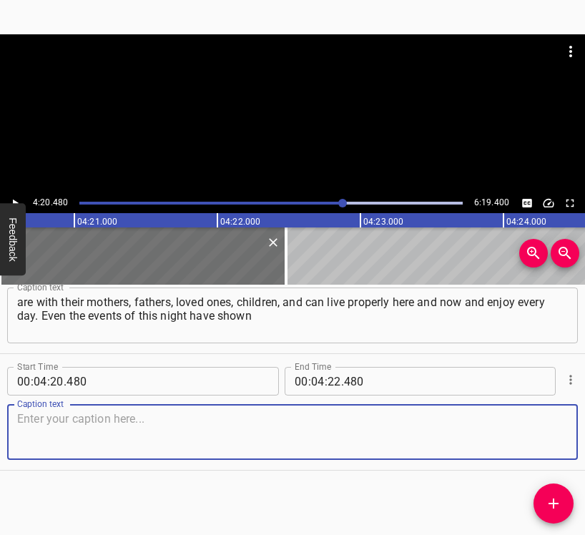
click at [536, 440] on textarea at bounding box center [292, 432] width 550 height 41
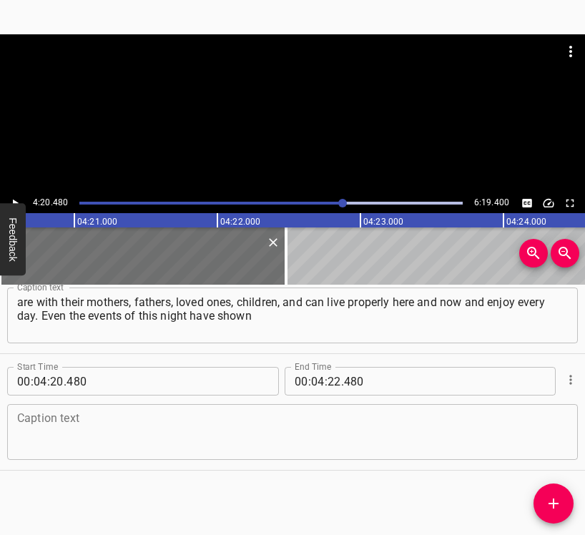
click at [171, 441] on textarea at bounding box center [292, 432] width 550 height 41
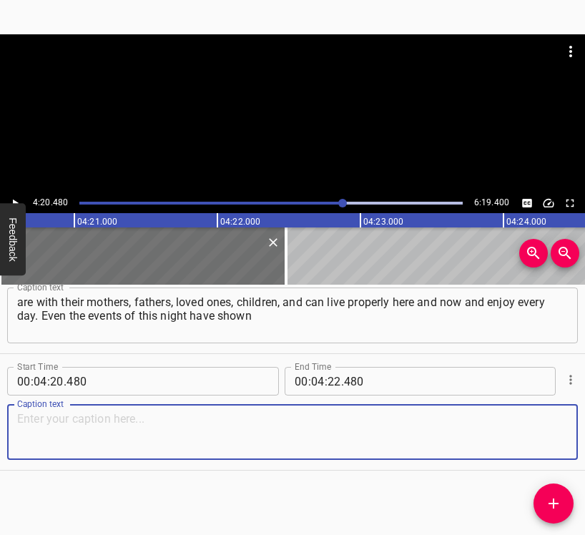
paste textarea "us how fragile everything can be. I believe that life should be appreciated and…"
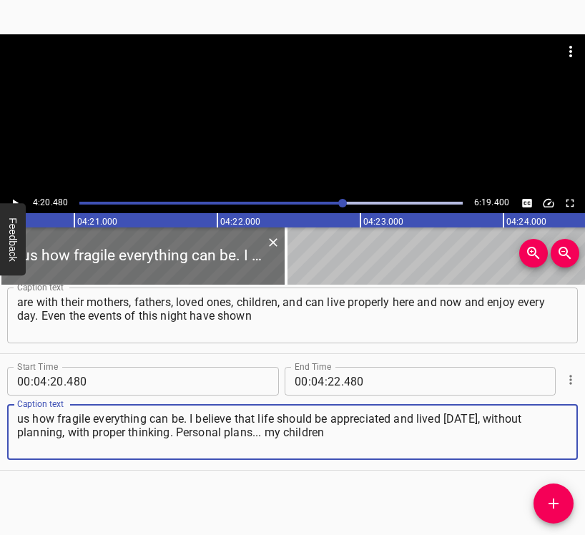
type textarea "us how fragile everything can be. I believe that life should be appreciated and…"
click at [21, 200] on button "Play/Pause" at bounding box center [15, 203] width 19 height 19
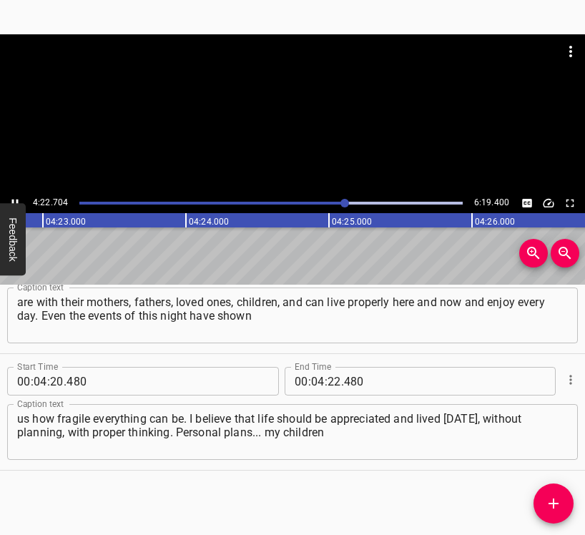
scroll to position [0, 37588]
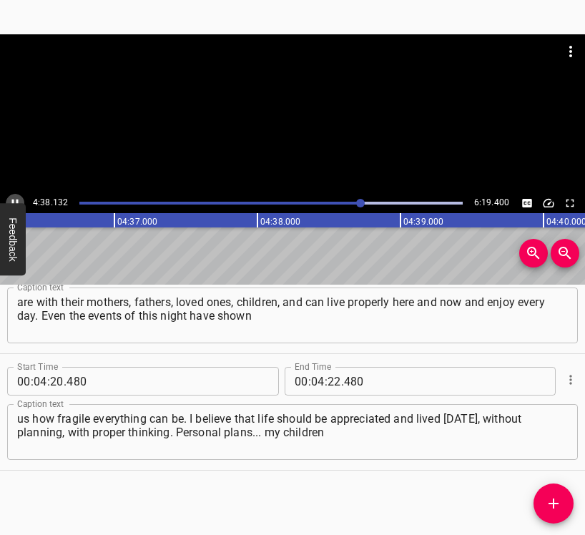
click at [16, 198] on icon "Play/Pause" at bounding box center [15, 203] width 13 height 13
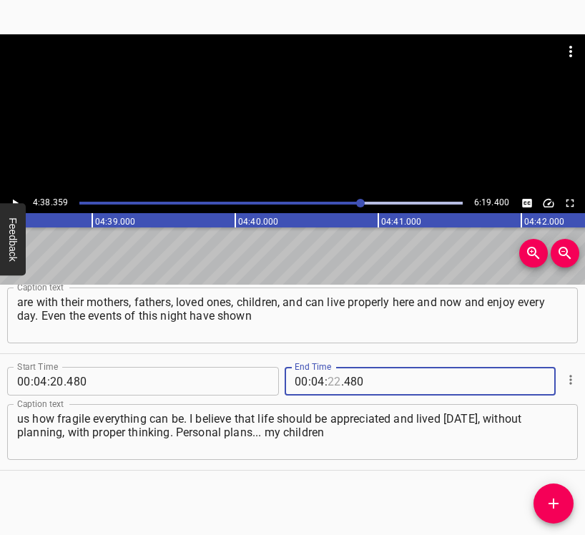
click at [328, 385] on input "number" at bounding box center [334, 381] width 14 height 29
type input "38"
type input "359"
click at [560, 499] on span "Add Cue" at bounding box center [553, 503] width 40 height 17
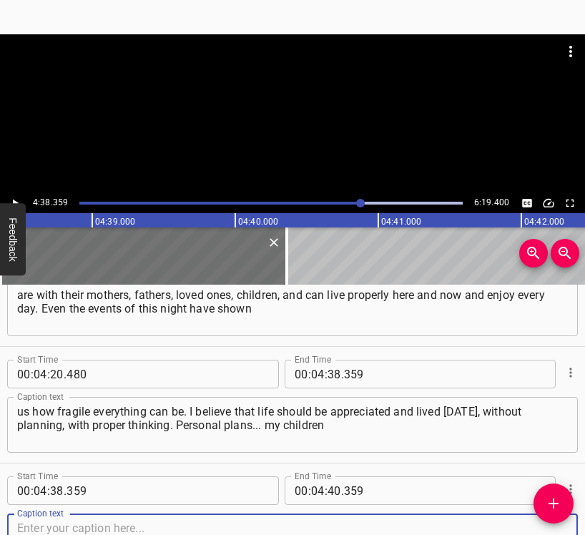
scroll to position [2263, 0]
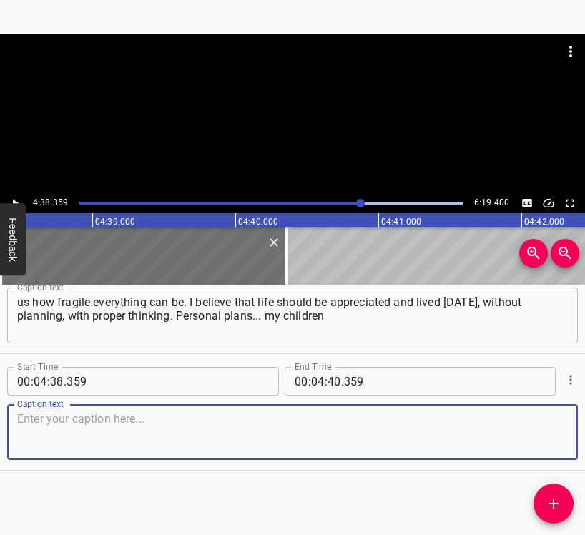
drag, startPoint x: 532, startPoint y: 421, endPoint x: 555, endPoint y: 410, distance: 25.6
click at [533, 420] on textarea at bounding box center [292, 432] width 550 height 41
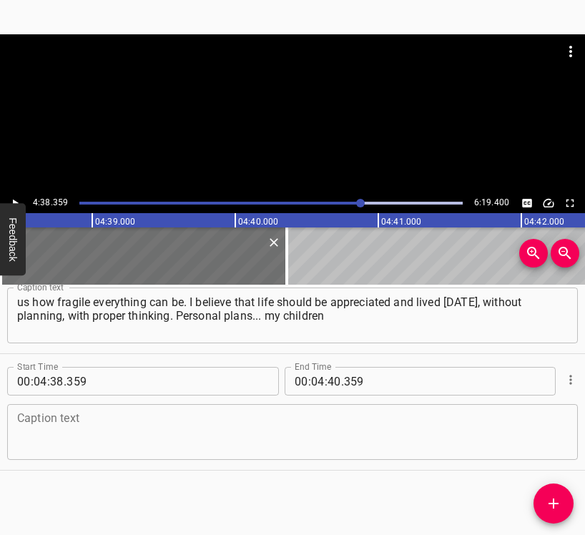
click at [79, 428] on textarea at bounding box center [292, 432] width 550 height 41
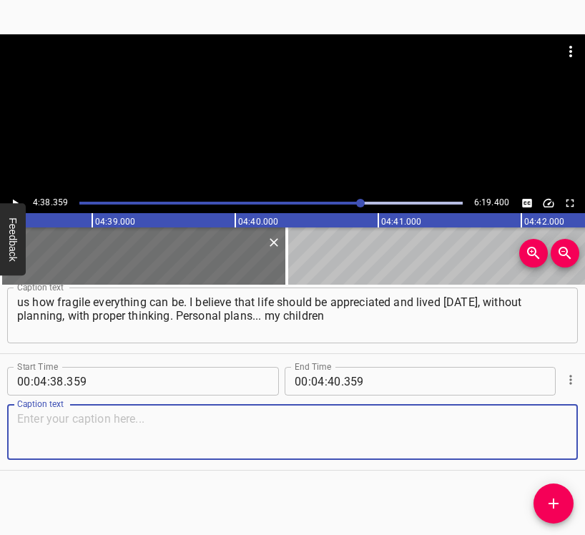
paste textarea "want to continue our medical dynasty. I hope that my son will become a sixth-ye…"
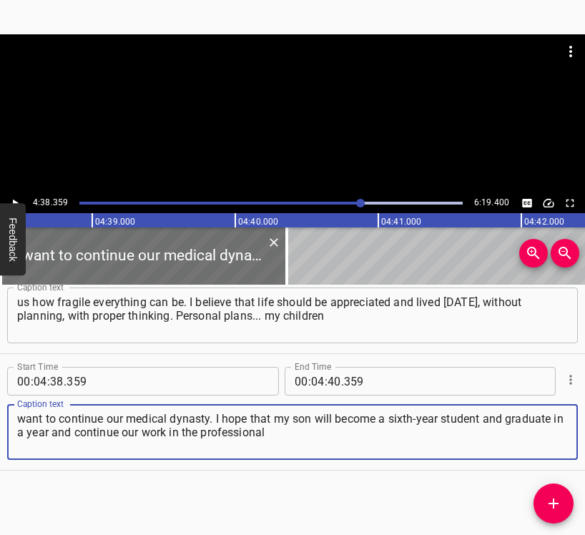
type textarea "want to continue our medical dynasty. I hope that my son will become a sixth-ye…"
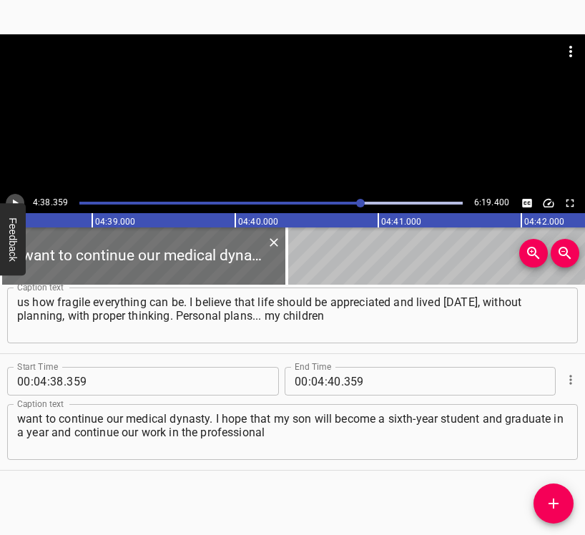
click at [11, 194] on button "Play/Pause" at bounding box center [15, 203] width 19 height 19
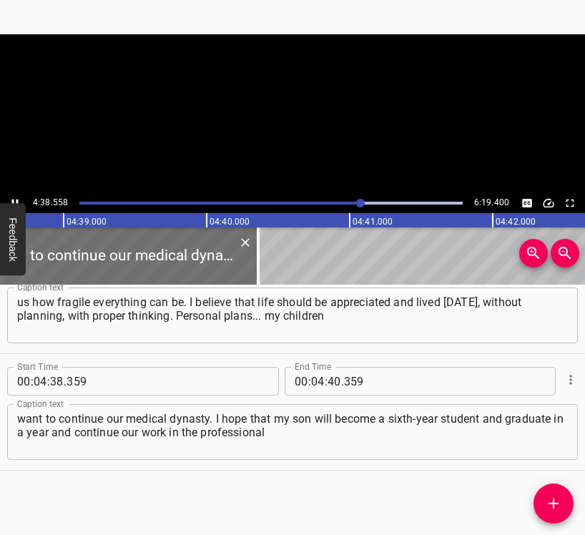
scroll to position [0, 39853]
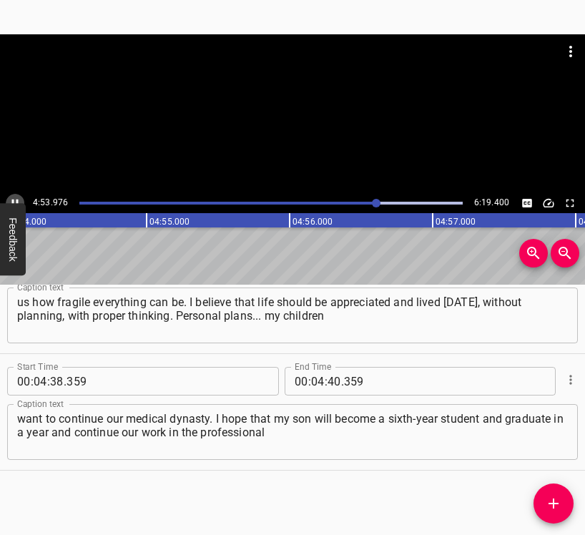
click at [13, 195] on button "Play/Pause" at bounding box center [15, 203] width 19 height 19
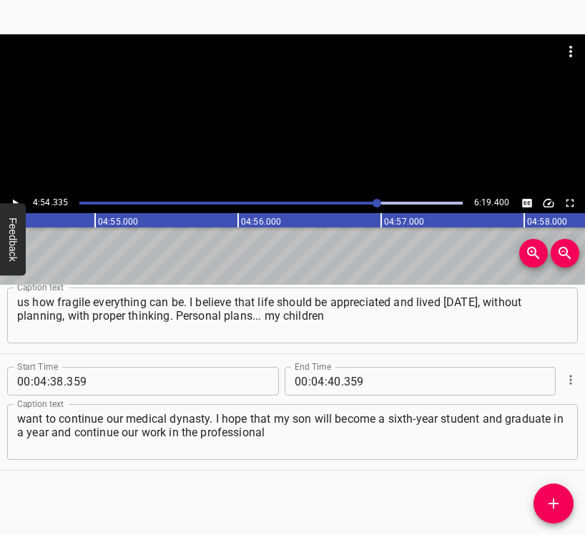
click at [13, 195] on button "Play/Pause" at bounding box center [15, 203] width 19 height 19
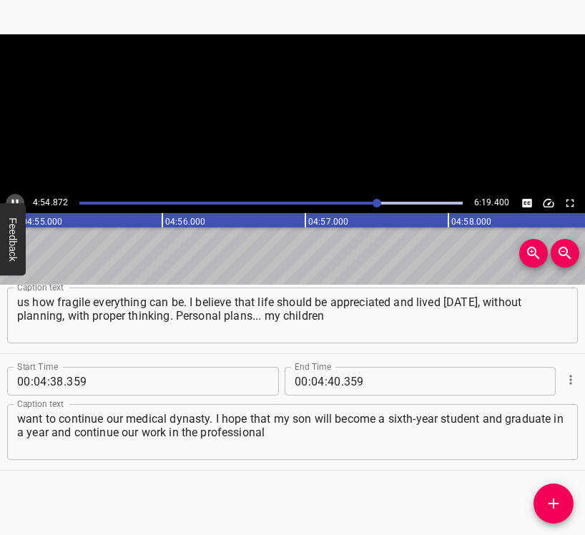
click at [13, 195] on button "Play/Pause" at bounding box center [15, 203] width 19 height 19
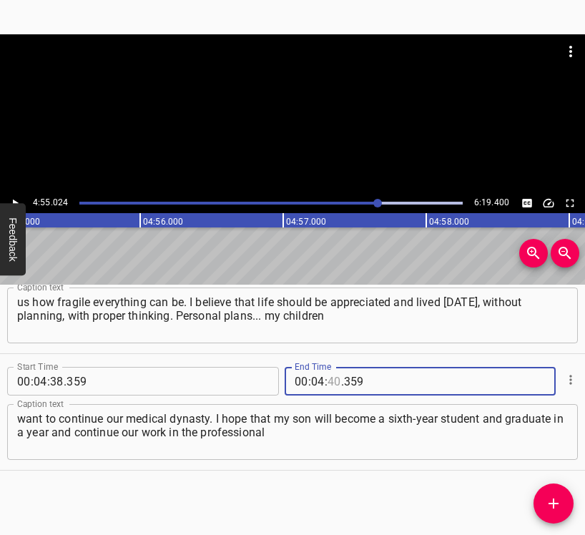
click at [332, 375] on input "number" at bounding box center [334, 381] width 14 height 29
type input "55"
type input "024"
click at [553, 501] on icon "Add Cue" at bounding box center [553, 503] width 10 height 10
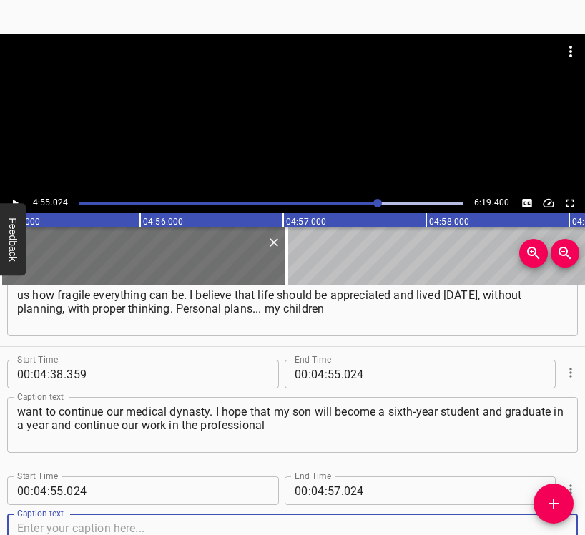
scroll to position [2380, 0]
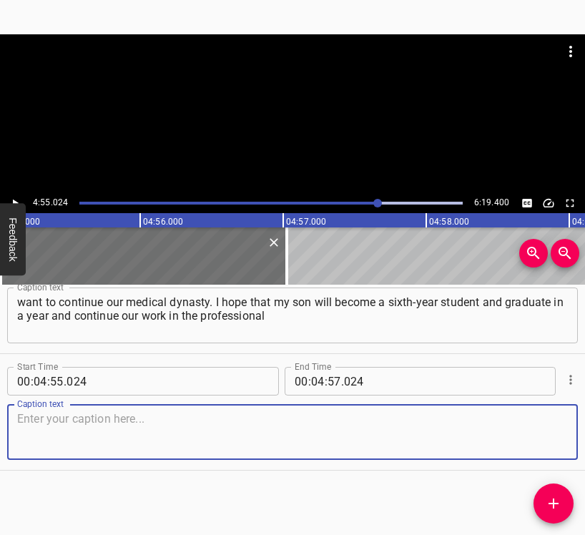
click at [523, 442] on textarea at bounding box center [292, 432] width 550 height 41
click at [247, 437] on textarea at bounding box center [292, 432] width 550 height 41
paste textarea "role he chooses. Then my daughter will take over, because she is in her third y…"
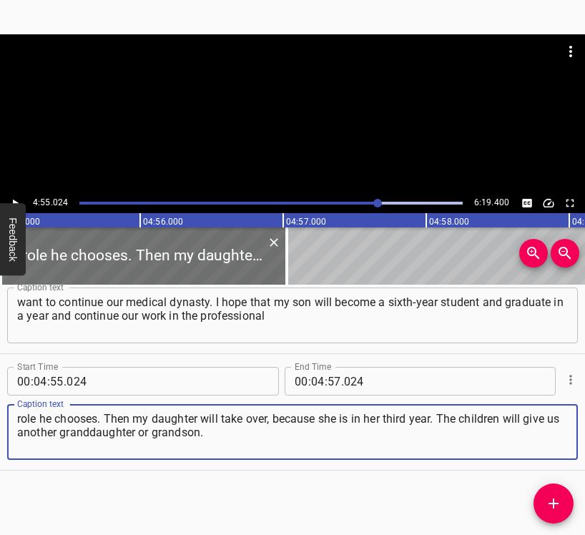
type textarea "role he chooses. Then my daughter will take over, because she is in her third y…"
click at [16, 199] on icon "Play/Pause" at bounding box center [15, 203] width 13 height 13
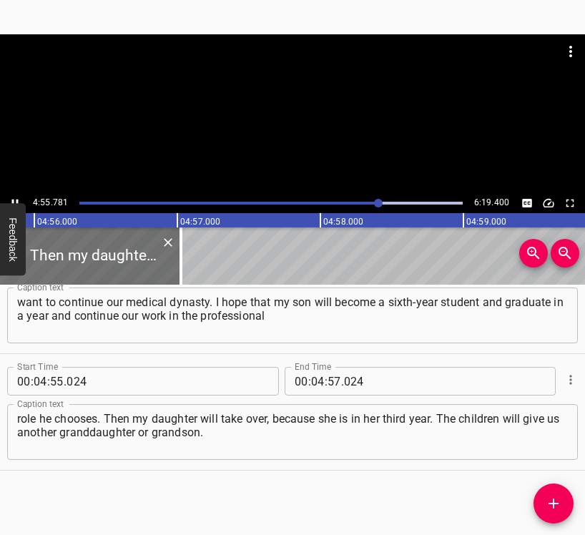
scroll to position [0, 42278]
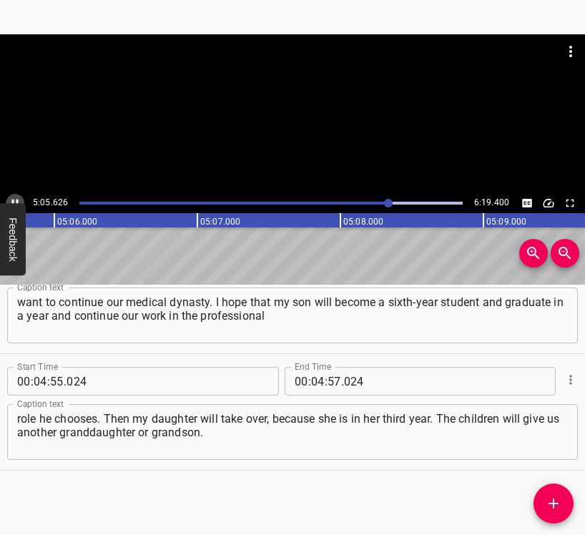
click at [11, 199] on icon "Play/Pause" at bounding box center [15, 203] width 13 height 13
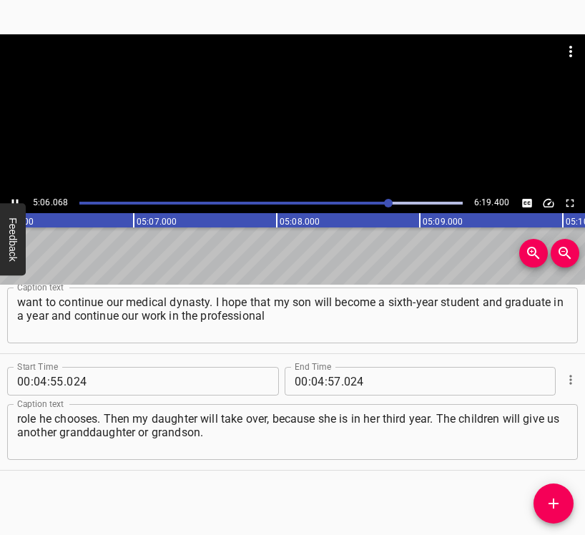
click at [11, 199] on icon "Play/Pause" at bounding box center [15, 203] width 13 height 13
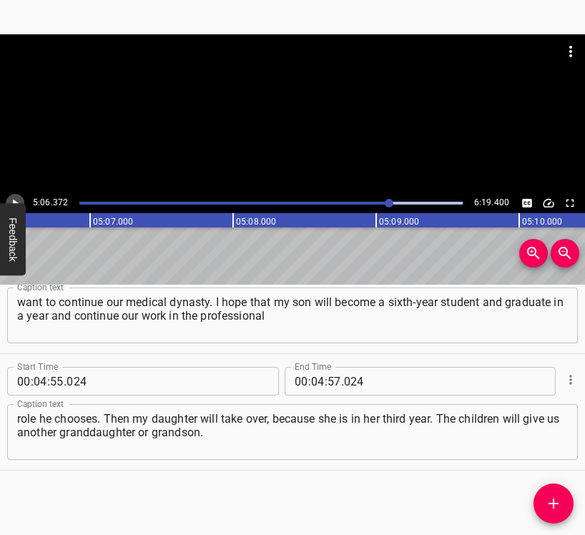
click at [11, 199] on icon "Play/Pause" at bounding box center [15, 203] width 13 height 13
click at [314, 379] on input "number" at bounding box center [318, 381] width 14 height 29
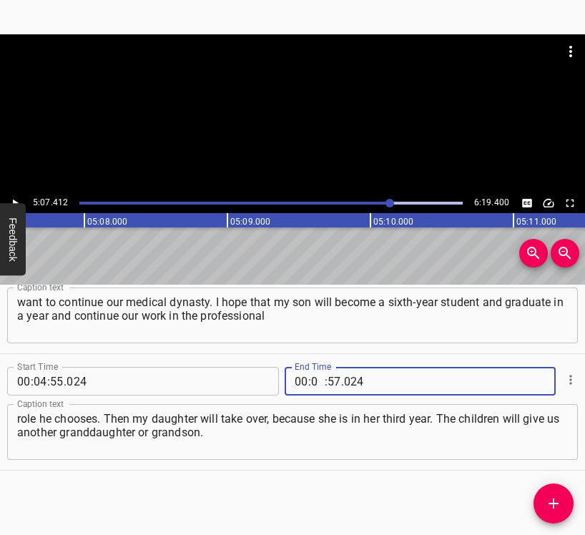
type input "05"
type input "07"
type input "412"
click at [554, 498] on icon "Add Cue" at bounding box center [553, 503] width 10 height 10
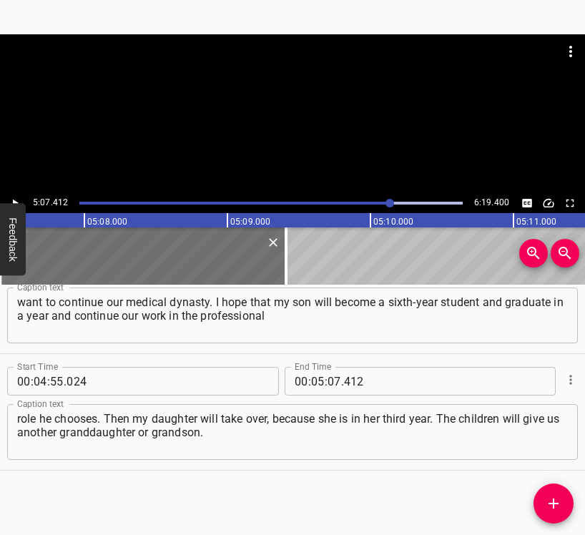
scroll to position [2387, 0]
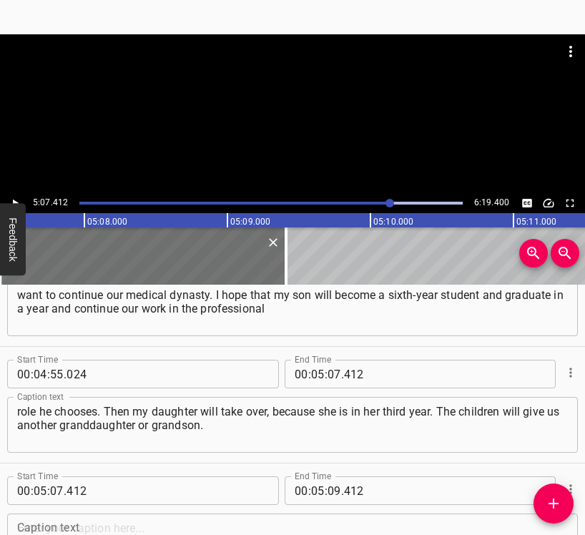
drag, startPoint x: 572, startPoint y: 496, endPoint x: 580, endPoint y: 497, distance: 7.3
click at [577, 516] on div "Start Time 00 : 00 : 06 . 222 Start Time End Time 00 : 00 : 17 . 588 End Time C…" at bounding box center [292, 409] width 585 height 250
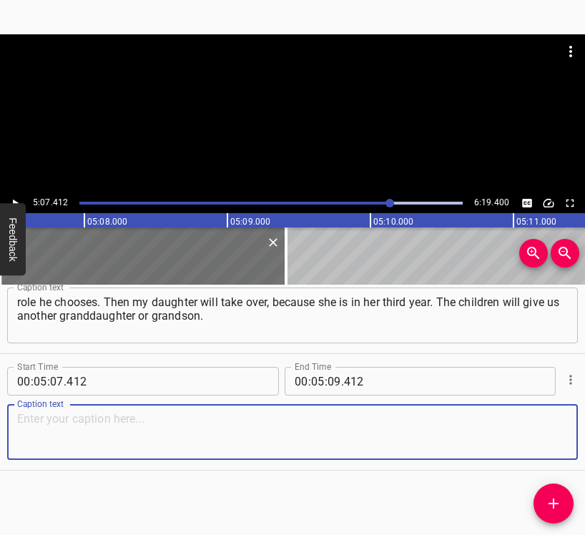
drag, startPoint x: 540, startPoint y: 437, endPoint x: 582, endPoint y: 429, distance: 43.0
click at [543, 436] on textarea at bounding box center [292, 432] width 550 height 41
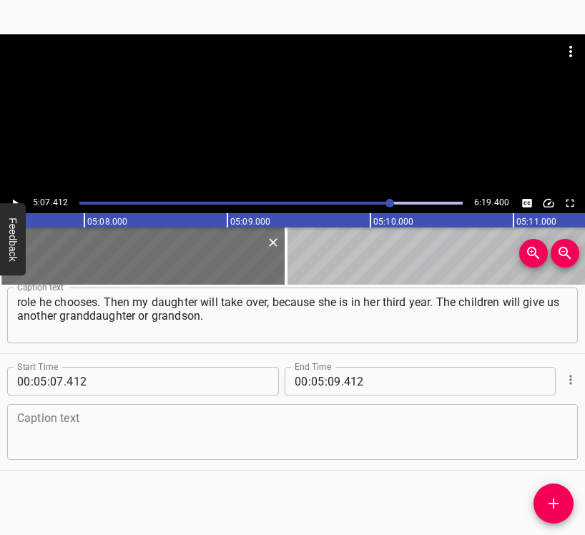
click at [139, 439] on textarea at bounding box center [292, 432] width 550 height 41
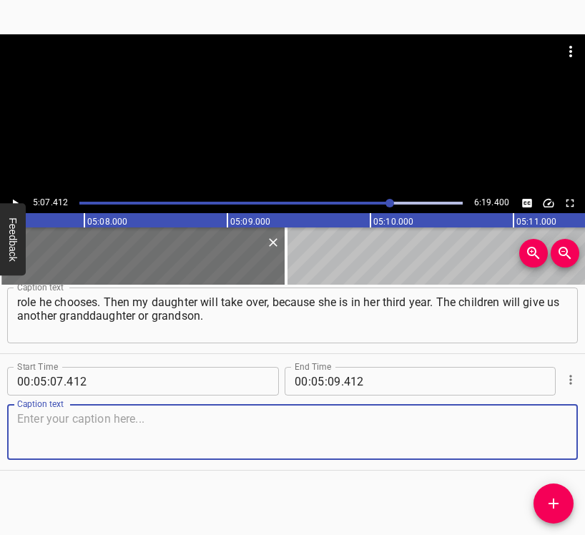
paste textarea "These are the most important things for me personally [DATE]. I would like to t…"
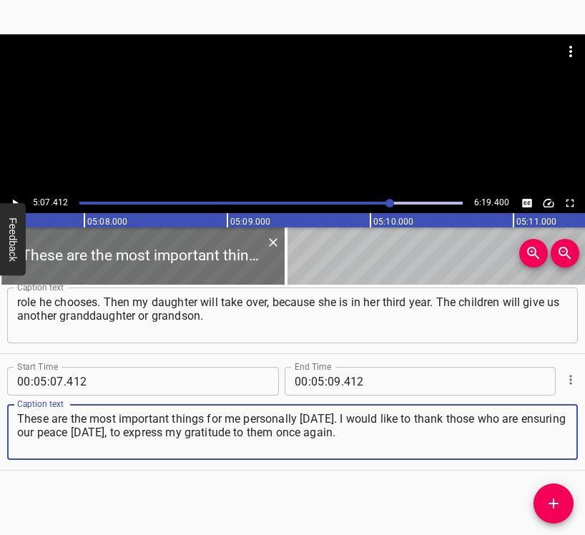
type textarea "These are the most important things for me personally [DATE]. I would like to t…"
click at [17, 198] on icon "Play/Pause" at bounding box center [15, 203] width 13 height 13
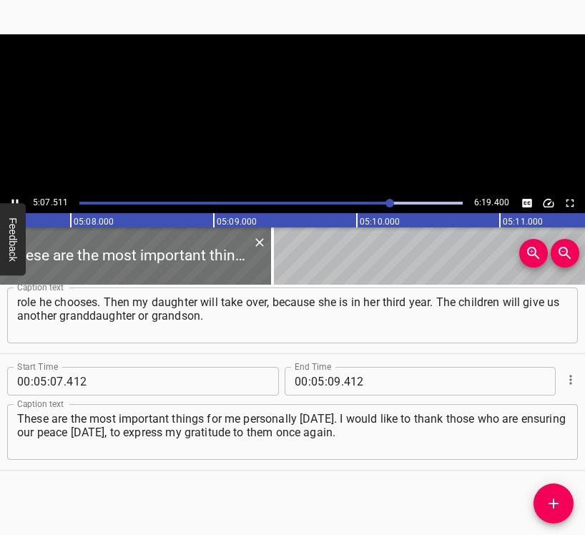
scroll to position [0, 43992]
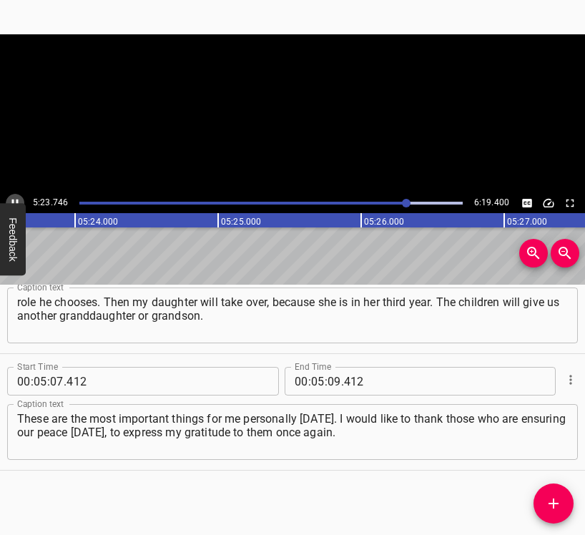
click at [19, 200] on icon "Play/Pause" at bounding box center [15, 203] width 13 height 13
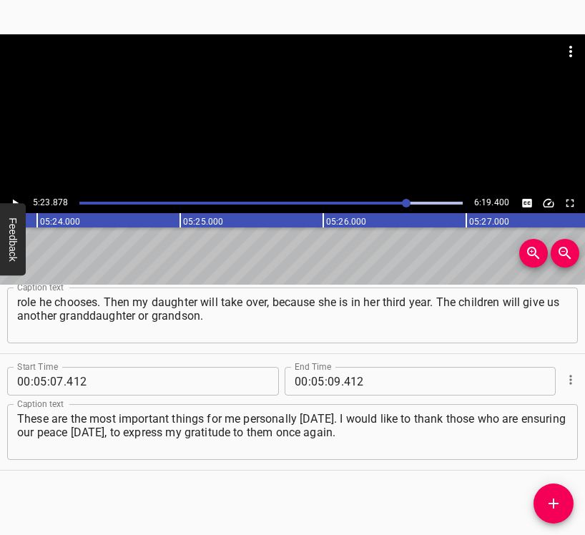
scroll to position [0, 46293]
click at [19, 200] on icon "Play/Pause" at bounding box center [15, 203] width 13 height 13
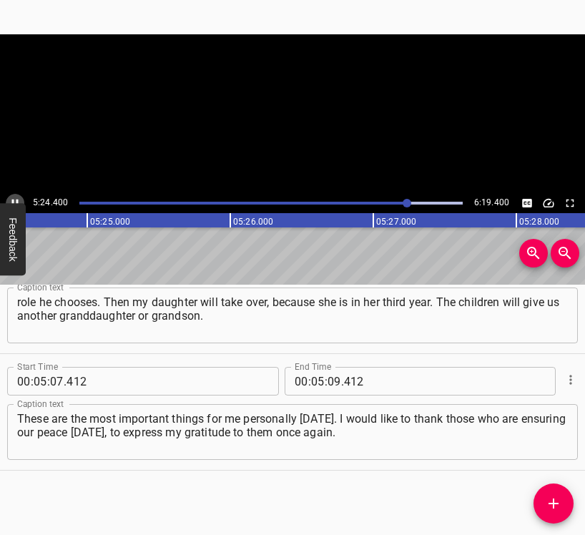
click at [19, 200] on icon "Play/Pause" at bounding box center [15, 203] width 13 height 13
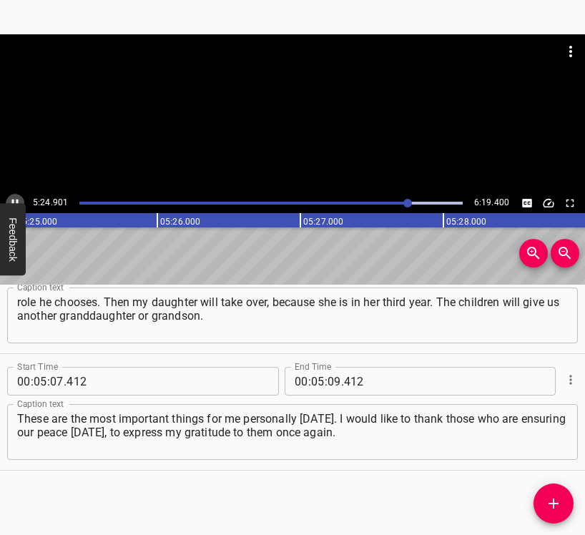
click at [19, 200] on icon "Play/Pause" at bounding box center [15, 203] width 13 height 13
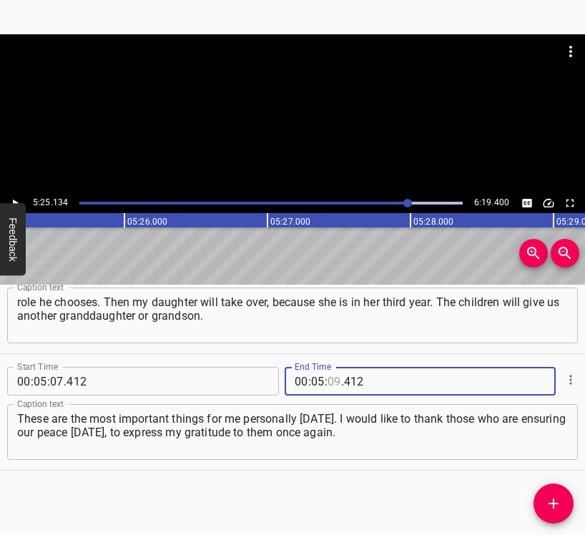
click at [329, 379] on input "number" at bounding box center [334, 381] width 14 height 29
type input "24"
type input "412"
click at [332, 373] on input "number" at bounding box center [334, 381] width 14 height 29
type input "25"
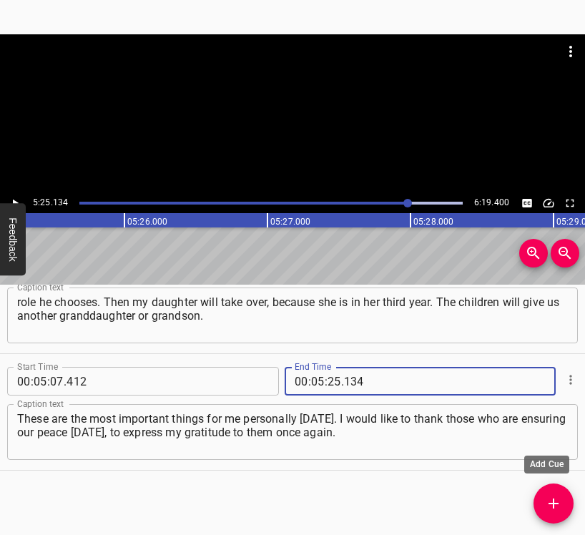
type input "134"
click at [554, 502] on icon "Add Cue" at bounding box center [553, 503] width 10 height 10
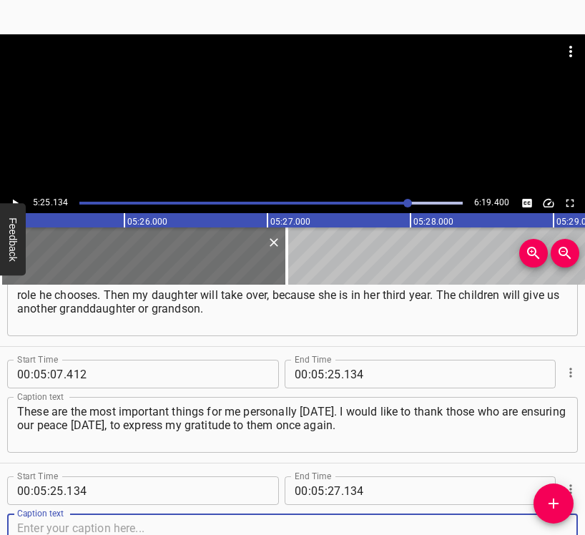
scroll to position [2613, 0]
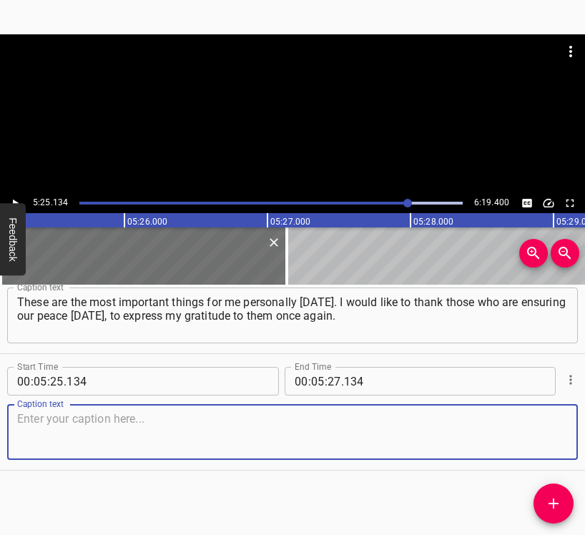
drag, startPoint x: 547, startPoint y: 432, endPoint x: 584, endPoint y: 420, distance: 38.9
click at [552, 430] on textarea at bounding box center [292, 432] width 550 height 41
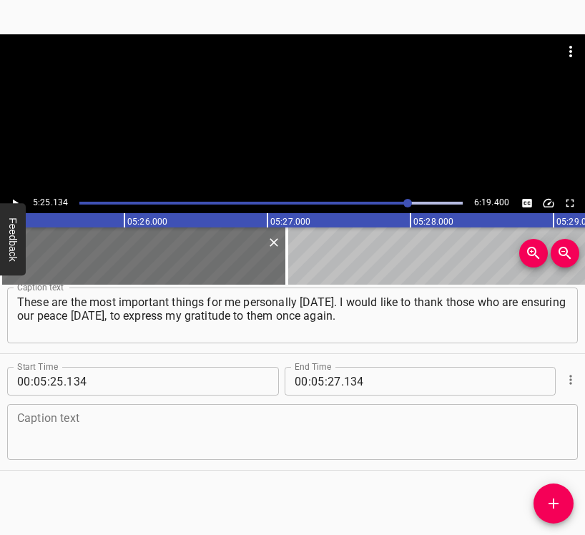
click at [71, 435] on textarea at bounding box center [292, 432] width 550 height 41
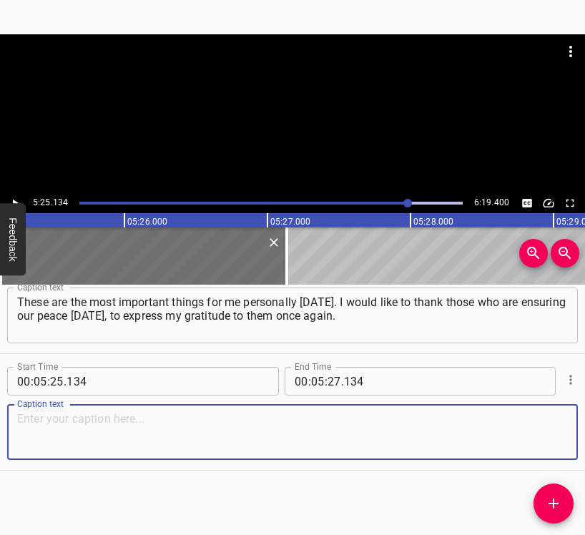
paste textarea "We are waiting and hoping for their return. I know it will be very difficult fo…"
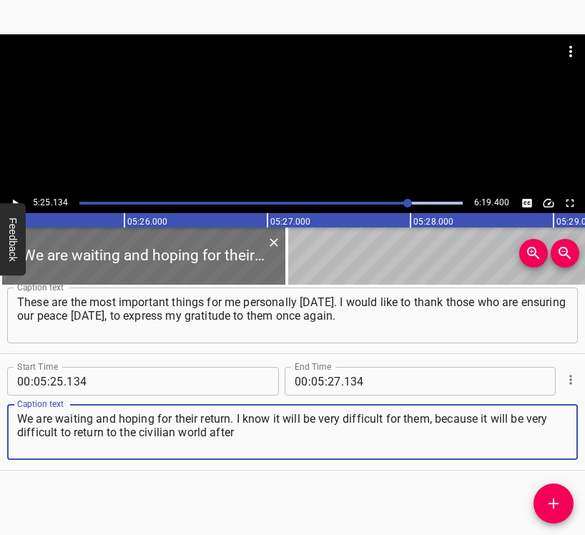
type textarea "We are waiting and hoping for their return. I know it will be very difficult fo…"
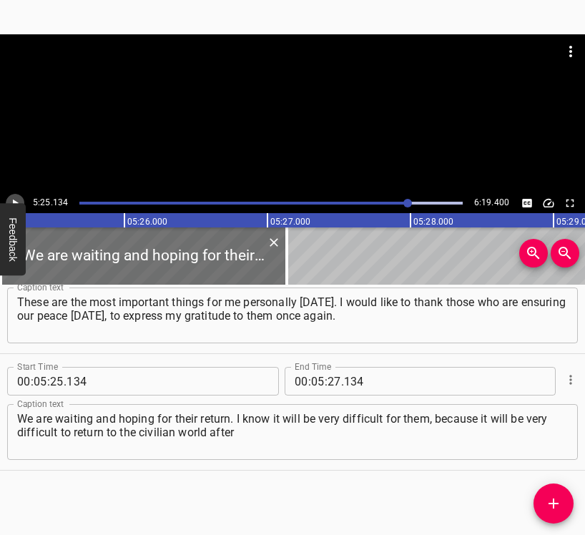
click at [21, 197] on icon "Play/Pause" at bounding box center [15, 203] width 13 height 13
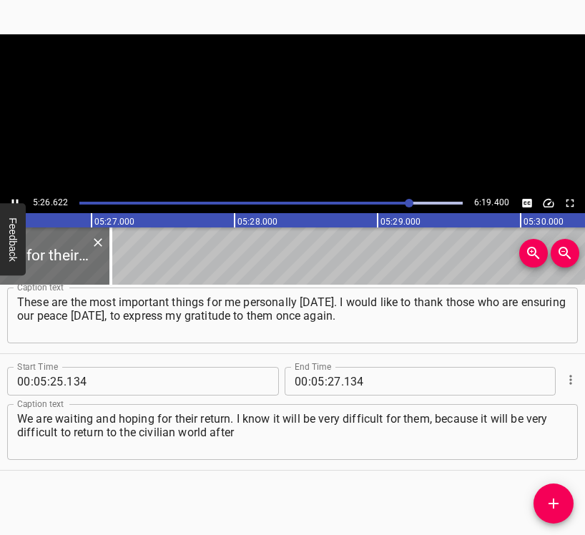
scroll to position [0, 46686]
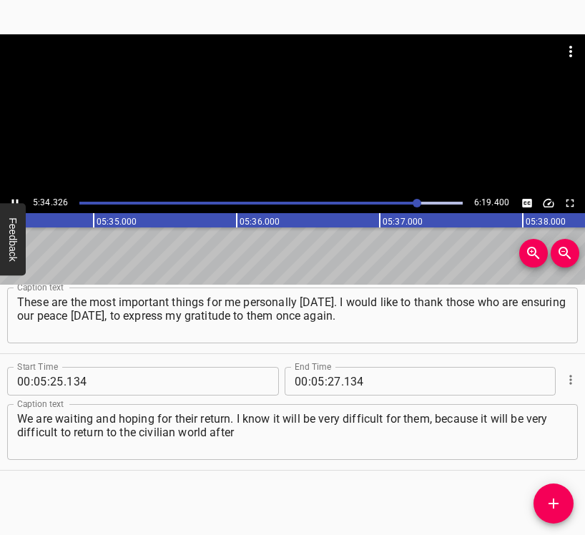
click at [17, 197] on icon "Play/Pause" at bounding box center [15, 203] width 13 height 13
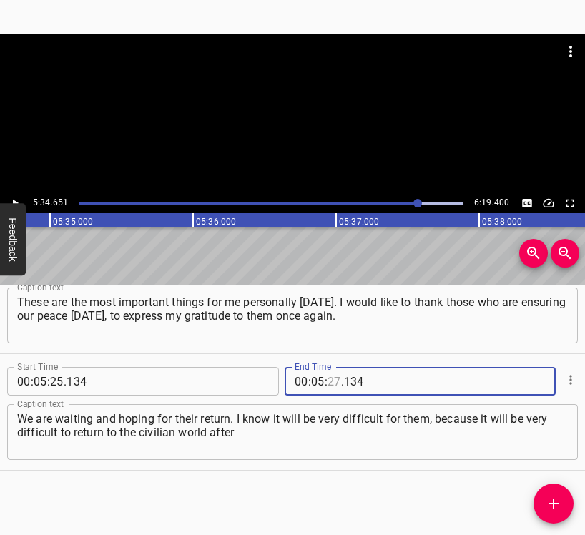
click at [329, 382] on input "number" at bounding box center [334, 381] width 14 height 29
type input "34"
type input "651"
click at [550, 492] on button "Add Cue" at bounding box center [553, 503] width 40 height 40
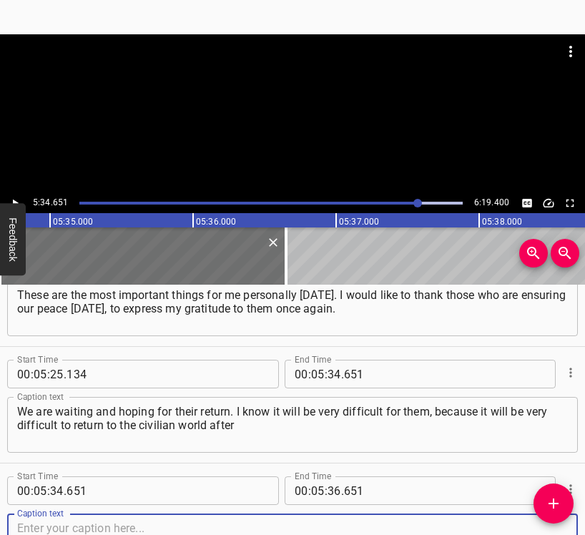
scroll to position [2729, 0]
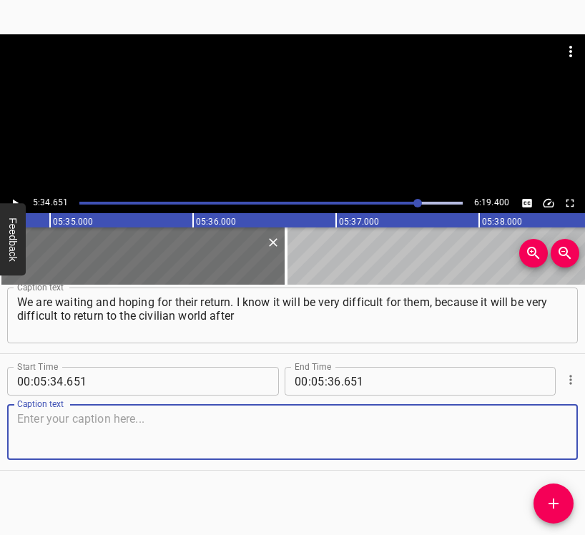
click at [546, 442] on textarea at bounding box center [292, 432] width 550 height 41
click at [245, 425] on textarea at bounding box center [292, 432] width 550 height 41
paste textarea "several years of war. But [DATE], our team is doing everything we can to provid…"
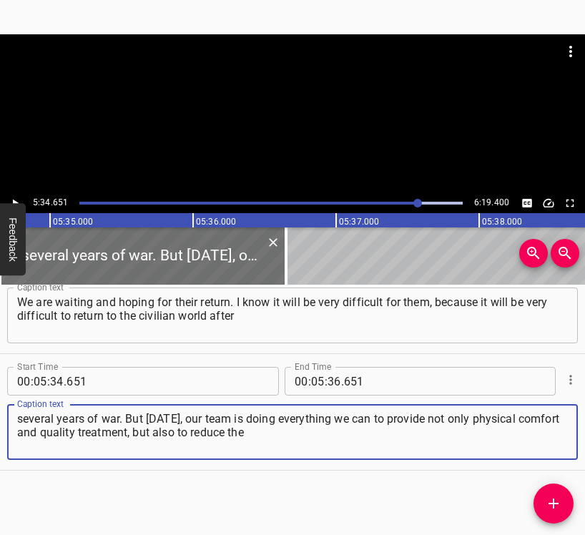
type textarea "several years of war. But [DATE], our team is doing everything we can to provid…"
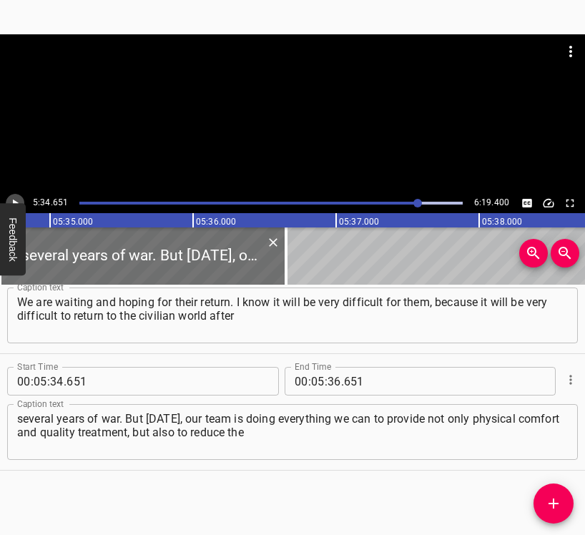
click at [16, 195] on button "Play/Pause" at bounding box center [15, 203] width 19 height 19
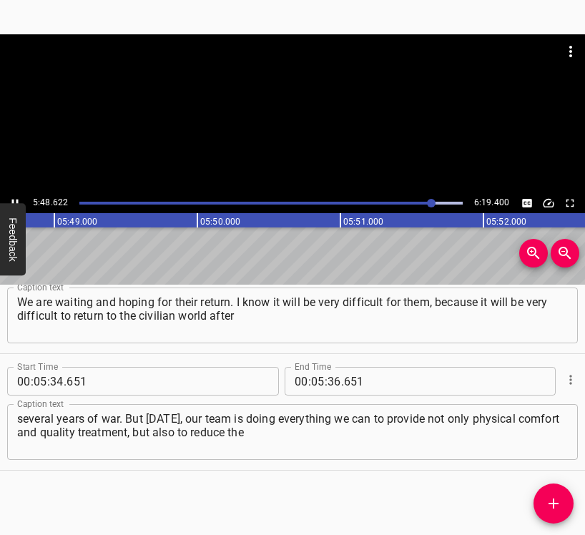
click at [14, 194] on button "Play/Pause" at bounding box center [15, 203] width 19 height 19
click at [332, 382] on input "number" at bounding box center [334, 381] width 14 height 29
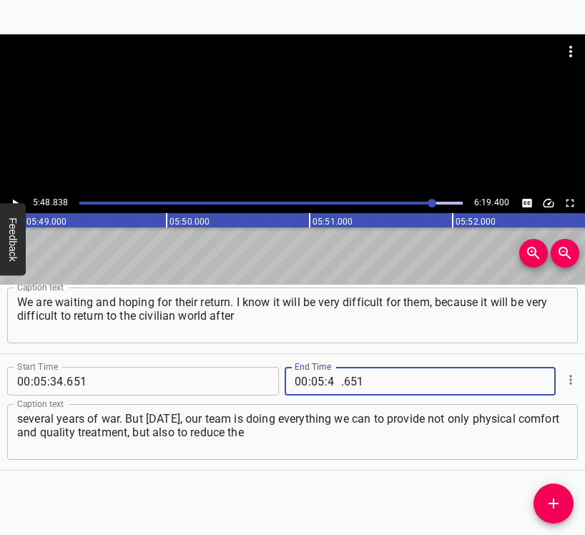
type input "48"
type input "838"
drag, startPoint x: 552, startPoint y: 503, endPoint x: 570, endPoint y: 503, distance: 17.2
click at [553, 504] on icon "Add Cue" at bounding box center [553, 503] width 10 height 10
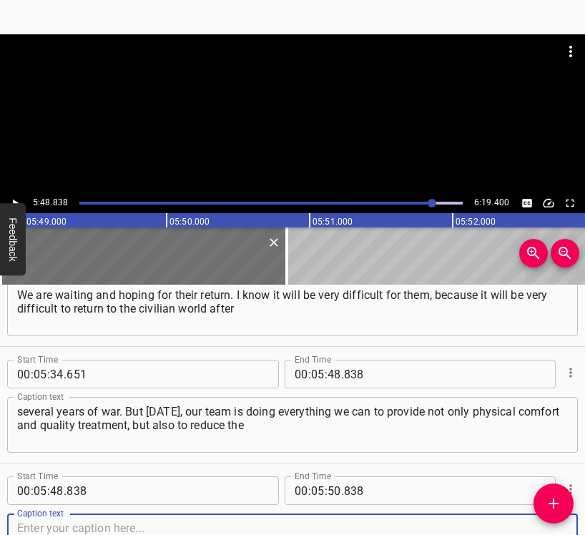
scroll to position [2846, 0]
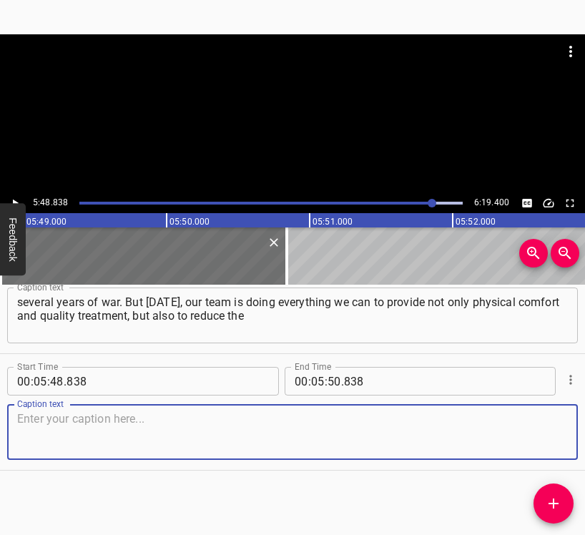
drag, startPoint x: 542, startPoint y: 443, endPoint x: 578, endPoint y: 433, distance: 37.8
click at [548, 442] on textarea at bounding box center [292, 432] width 550 height 41
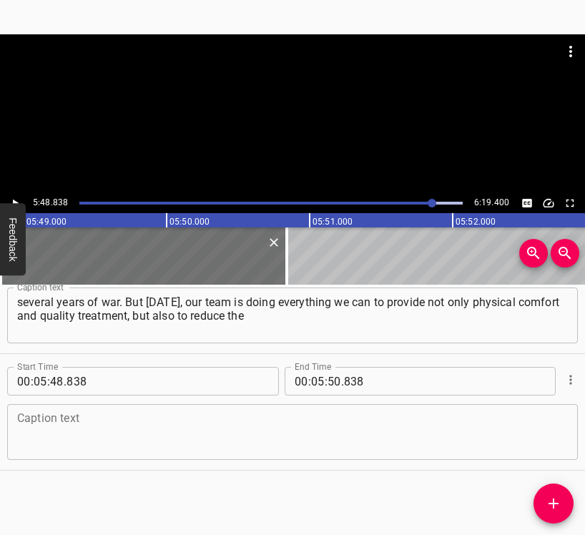
click at [22, 419] on textarea at bounding box center [292, 432] width 550 height 41
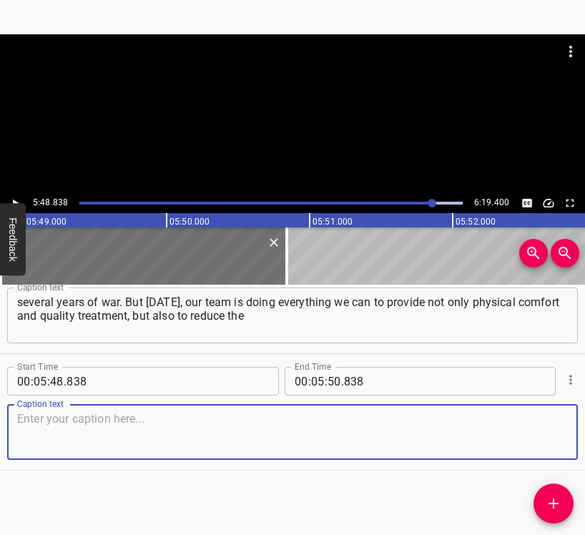
paste textarea "psychological stress that will be associated with the disease and the fact that…"
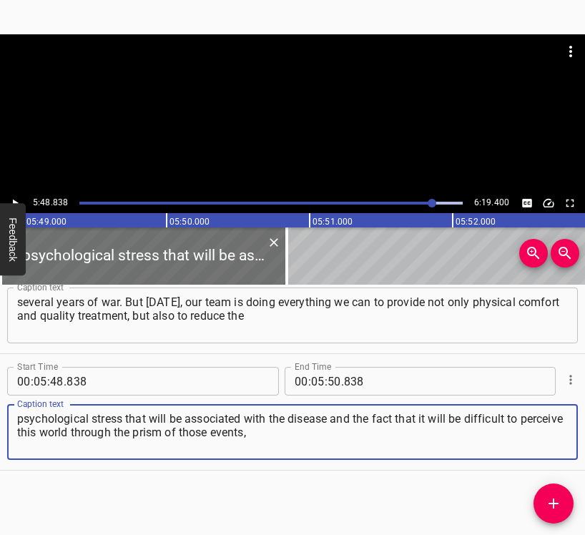
type textarea "psychological stress that will be associated with the disease and the fact that…"
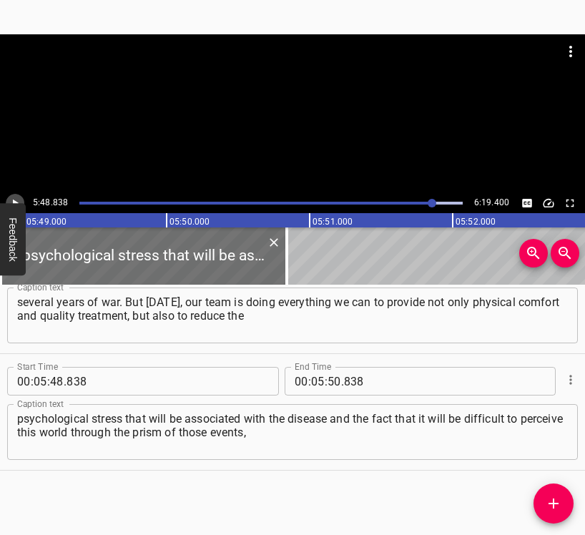
click at [13, 197] on icon "Play/Pause" at bounding box center [15, 203] width 13 height 13
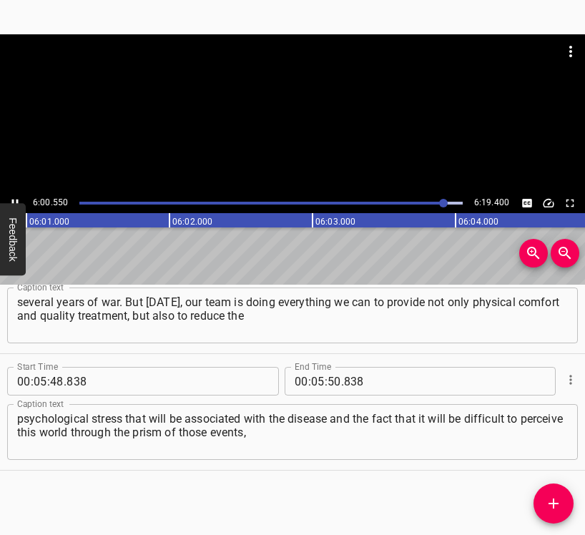
click at [9, 200] on icon "Play/Pause" at bounding box center [15, 203] width 13 height 13
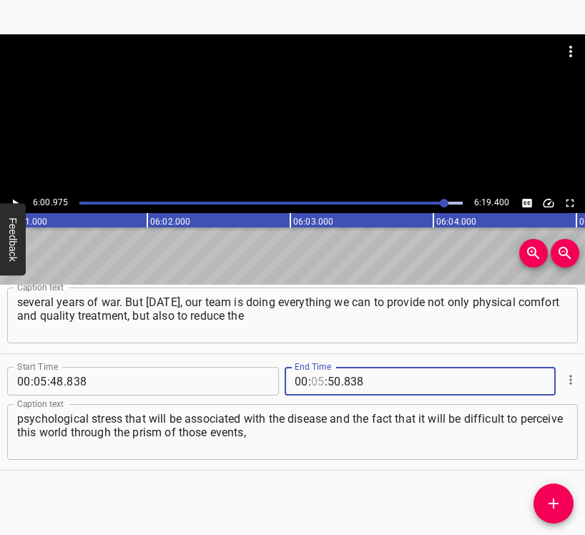
click at [315, 382] on input "number" at bounding box center [318, 381] width 14 height 29
type input "06"
type input "00"
type input "975"
click at [556, 502] on icon "Add Cue" at bounding box center [553, 503] width 17 height 17
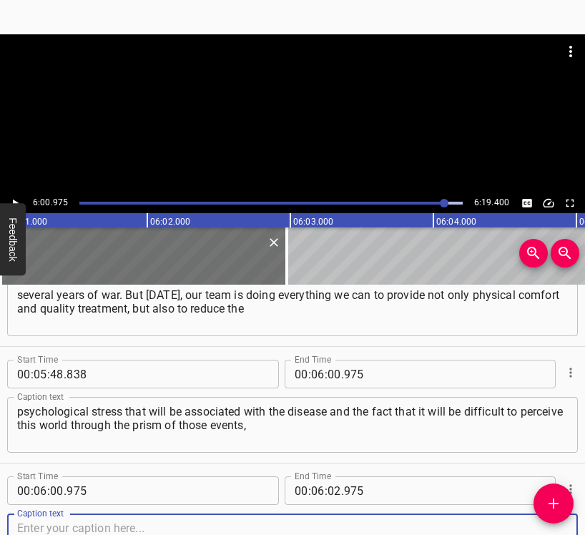
scroll to position [2962, 0]
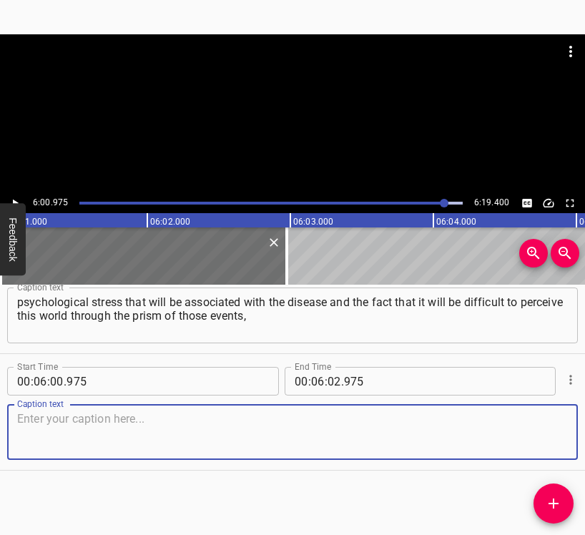
click at [533, 434] on textarea at bounding box center [292, 432] width 550 height 41
click at [51, 436] on textarea at bounding box center [292, 432] width 550 height 41
paste textarea "the fighting, which will affect many of our people and, unfortunately, our pati…"
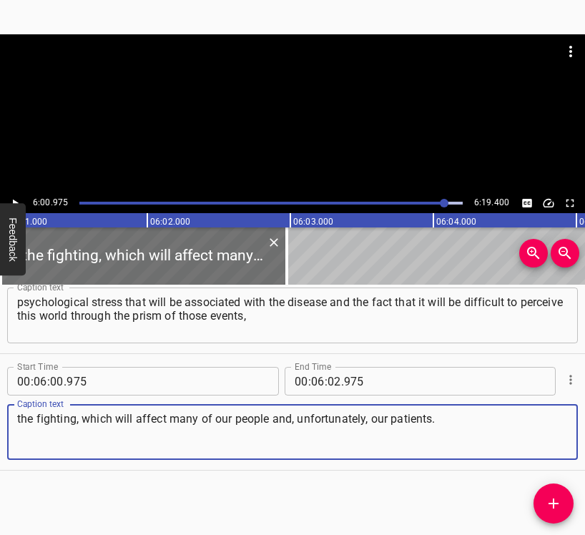
type textarea "the fighting, which will affect many of our people and, unfortunately, our pati…"
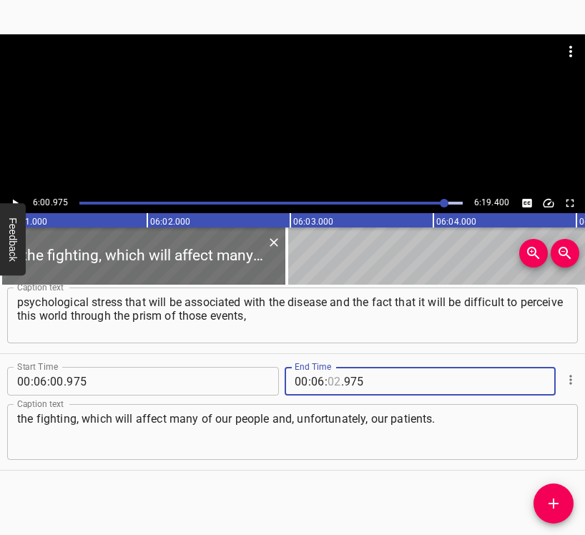
click at [328, 384] on input "number" at bounding box center [334, 381] width 14 height 29
type input "09"
type input "400"
click at [14, 197] on icon "Play/Pause" at bounding box center [15, 203] width 13 height 13
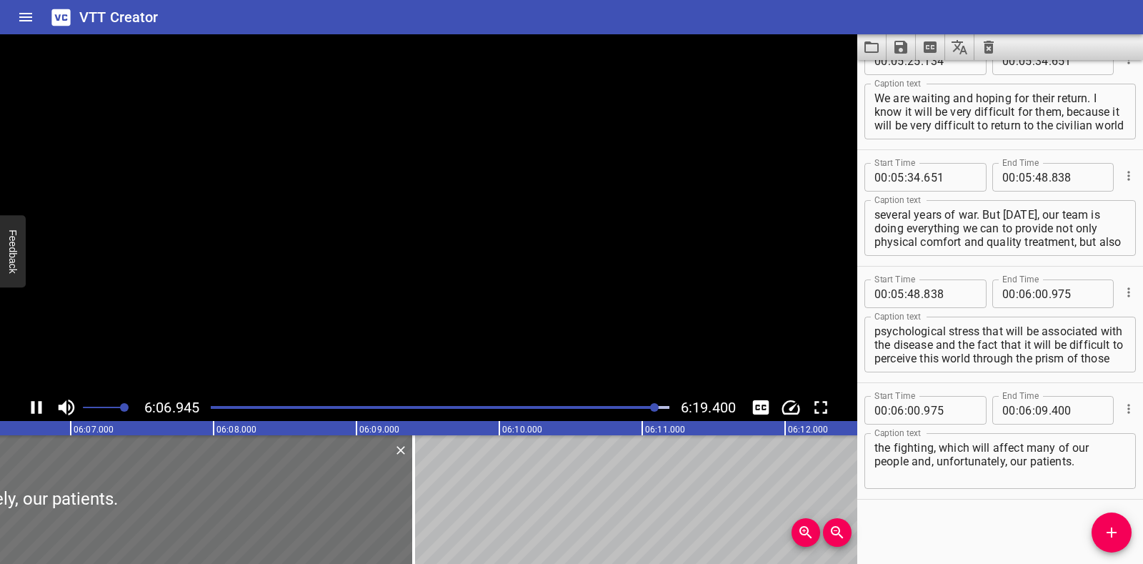
scroll to position [2709, 0]
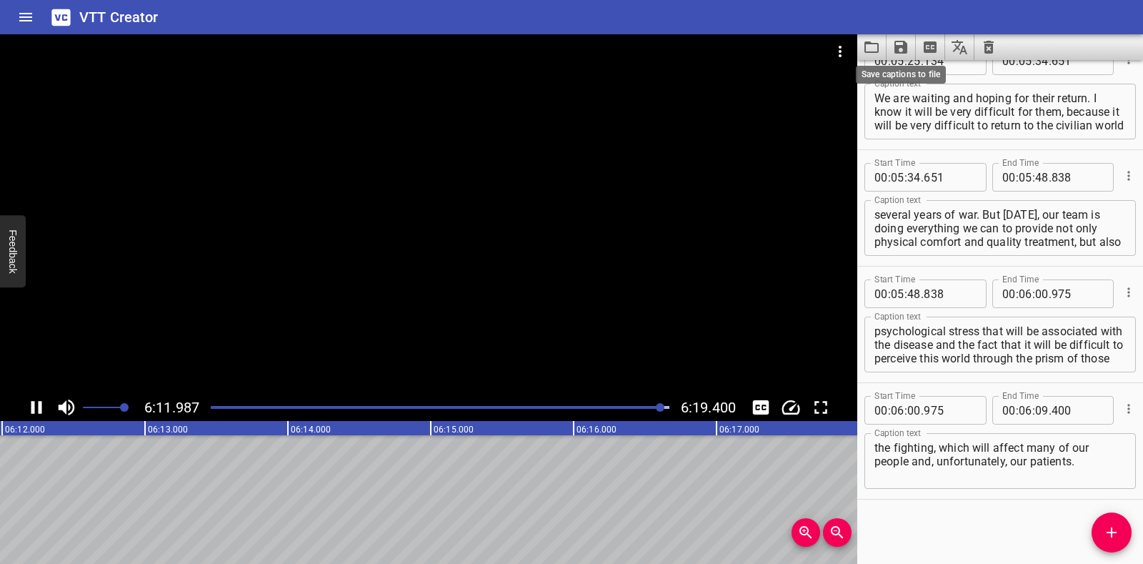
click at [900, 50] on icon "Save captions to file" at bounding box center [901, 47] width 17 height 17
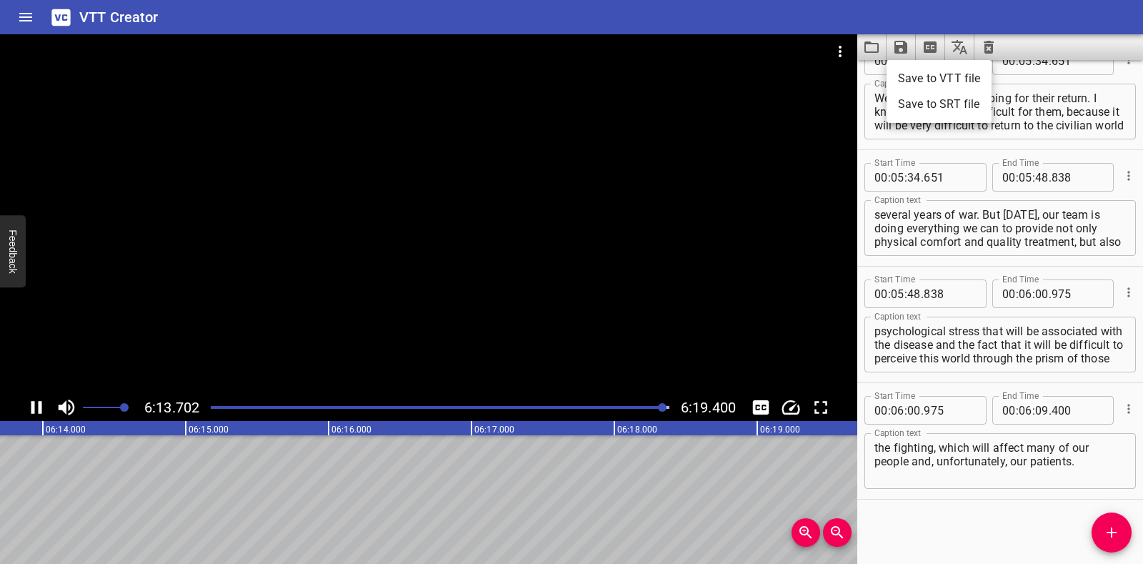
click at [914, 79] on li "Save to VTT file" at bounding box center [939, 79] width 105 height 26
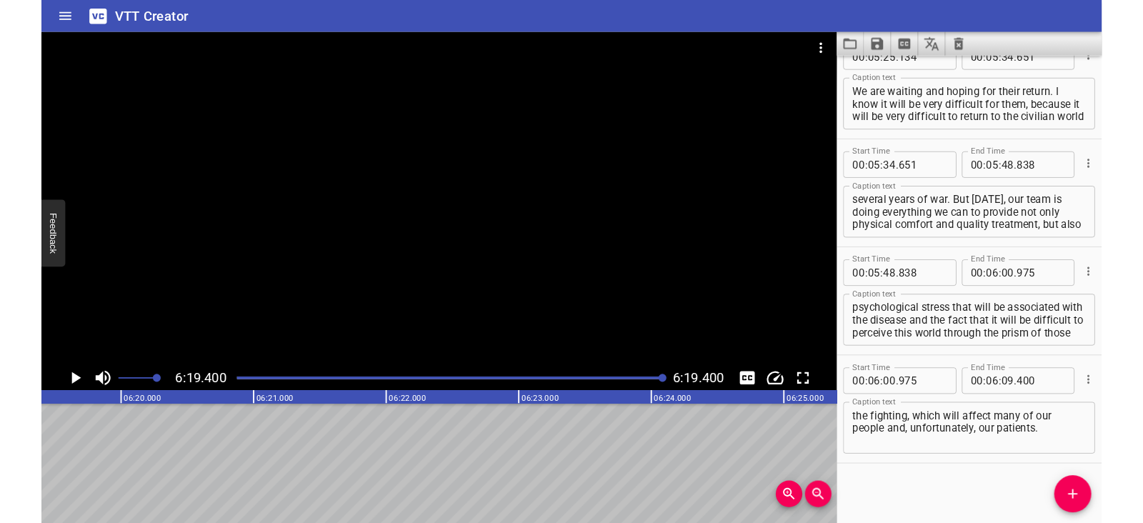
scroll to position [2749, 0]
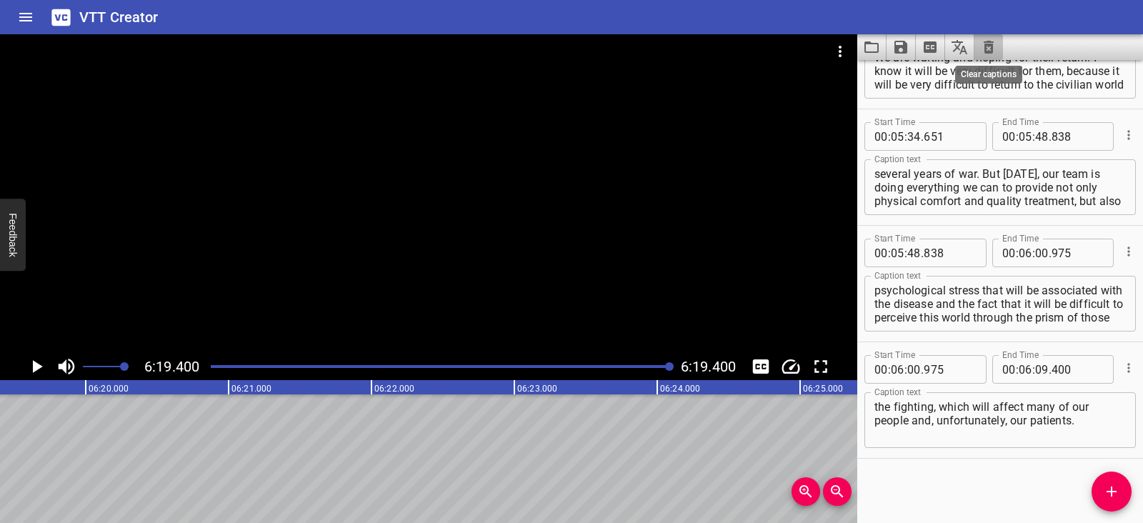
click at [988, 48] on icon "Clear captions" at bounding box center [989, 47] width 17 height 17
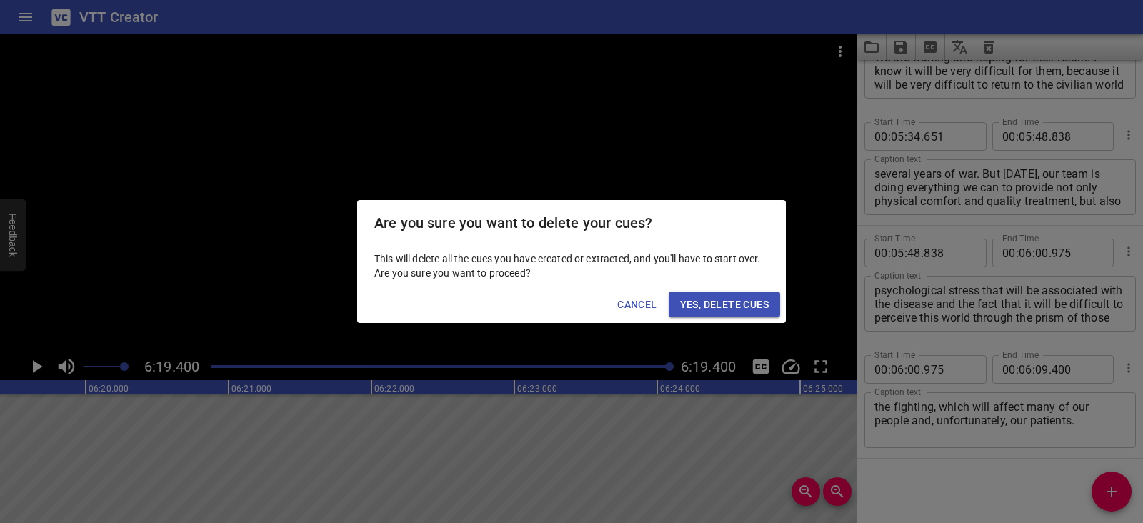
click at [742, 302] on span "Yes, Delete Cues" at bounding box center [724, 305] width 89 height 18
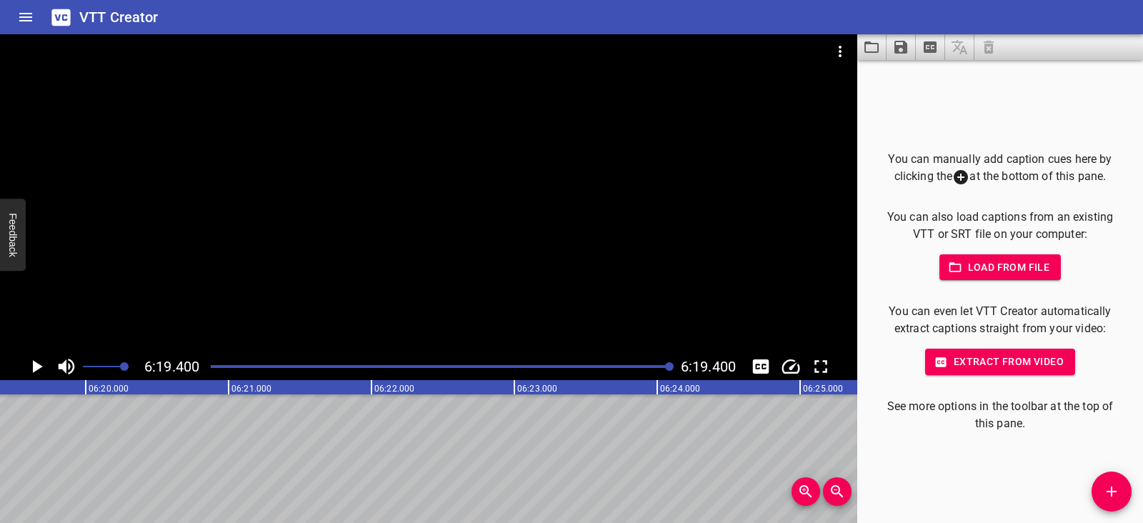
click at [843, 48] on icon "Video Options" at bounding box center [840, 51] width 17 height 17
click at [853, 55] on li "Select New Video File..." at bounding box center [894, 53] width 142 height 26
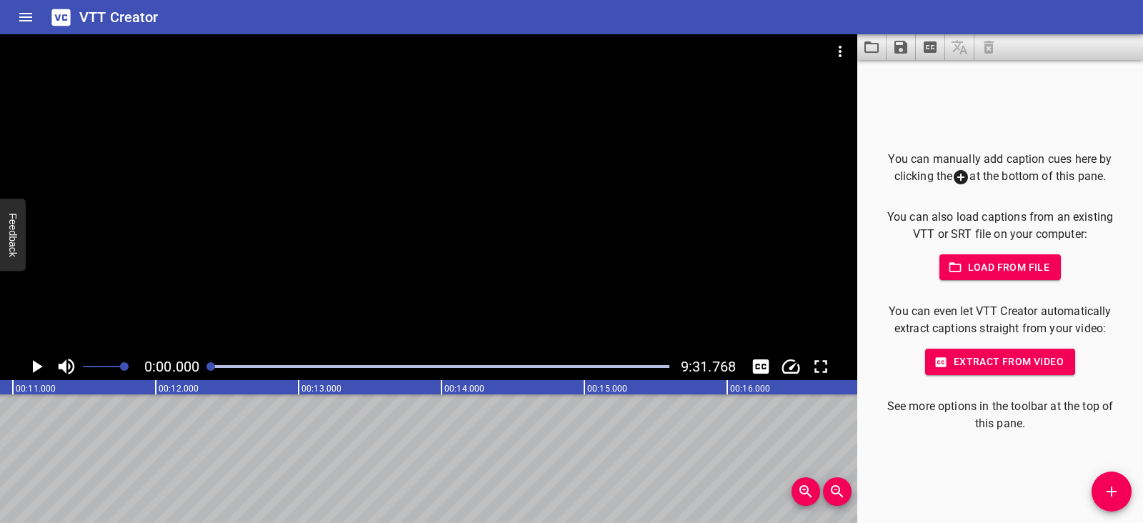
scroll to position [0, 0]
click at [39, 364] on icon "Play/Pause" at bounding box center [38, 366] width 10 height 13
click at [39, 364] on icon "Play/Pause" at bounding box center [36, 366] width 11 height 13
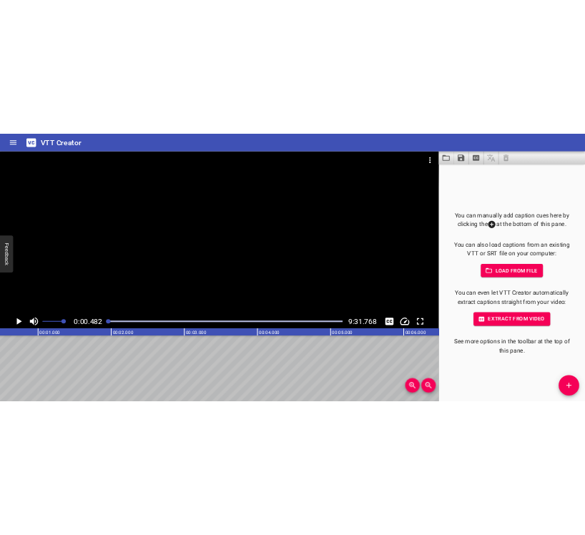
scroll to position [0, 69]
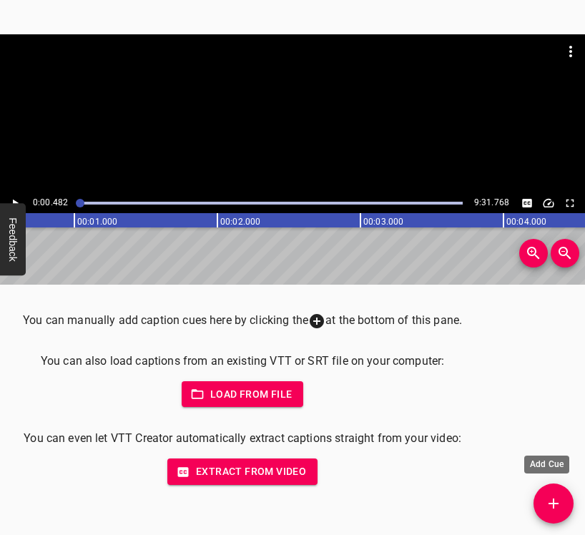
click at [556, 499] on icon "Add Cue" at bounding box center [553, 503] width 17 height 17
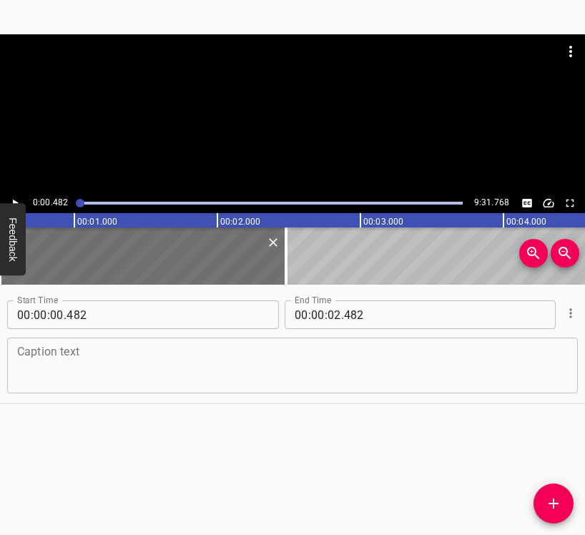
click at [330, 348] on textarea at bounding box center [292, 365] width 550 height 41
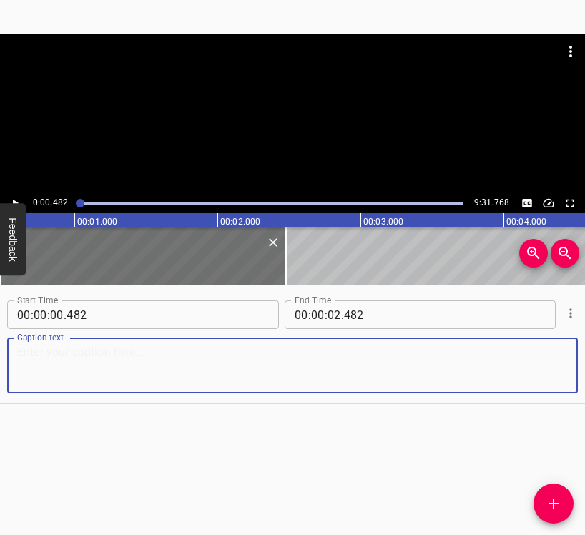
paste textarea "We are at war. How does the use of weapons affect the climate?"
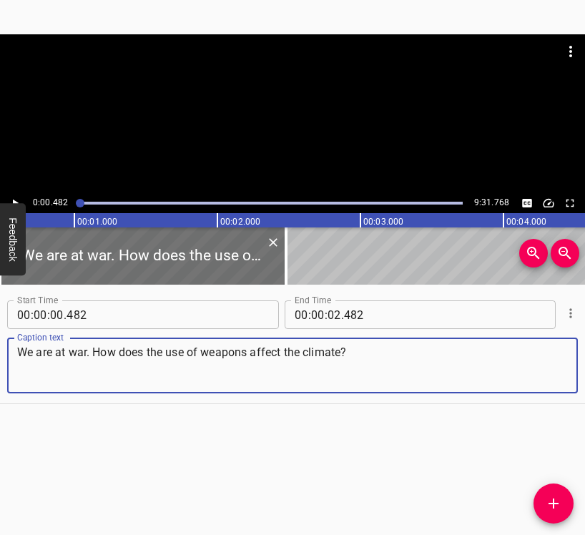
type textarea "We are at war. How does the use of weapons affect the climate?"
click at [18, 197] on icon "Play/Pause" at bounding box center [15, 203] width 13 height 13
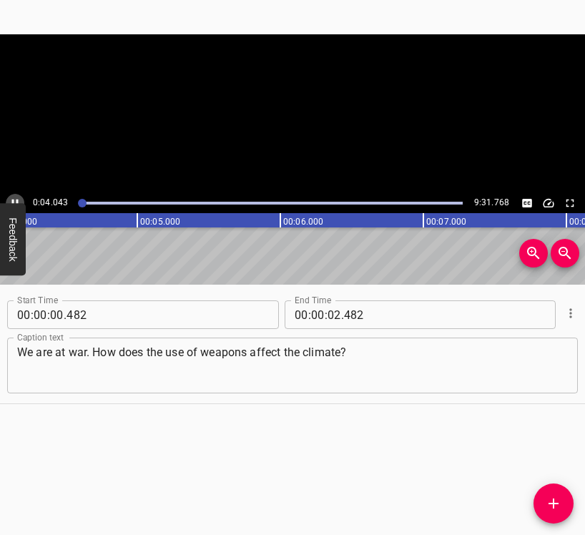
click at [18, 197] on icon "Play/Pause" at bounding box center [15, 203] width 13 height 13
click at [19, 199] on icon "Play/Pause" at bounding box center [15, 203] width 13 height 13
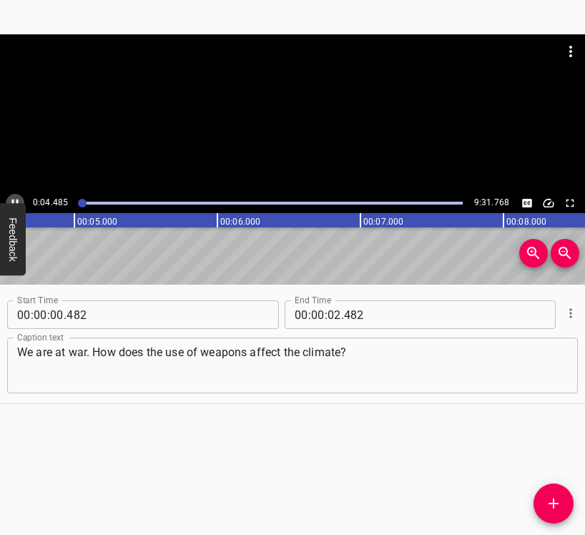
click at [19, 199] on icon "Play/Pause" at bounding box center [15, 203] width 13 height 13
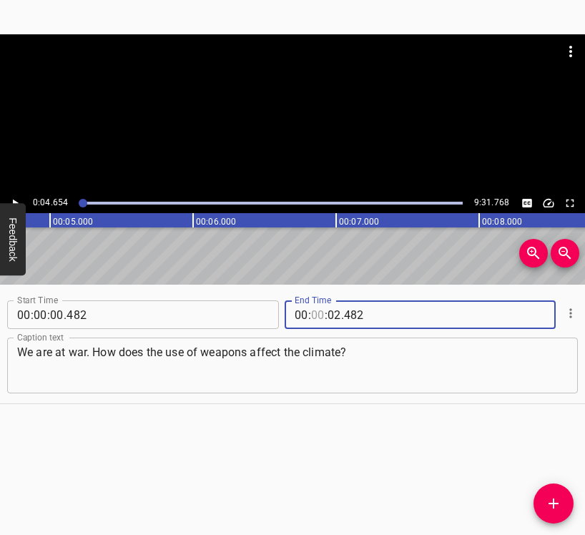
click at [312, 305] on input "number" at bounding box center [318, 314] width 14 height 29
type input "04"
type input "0"
type input "02"
type input "04"
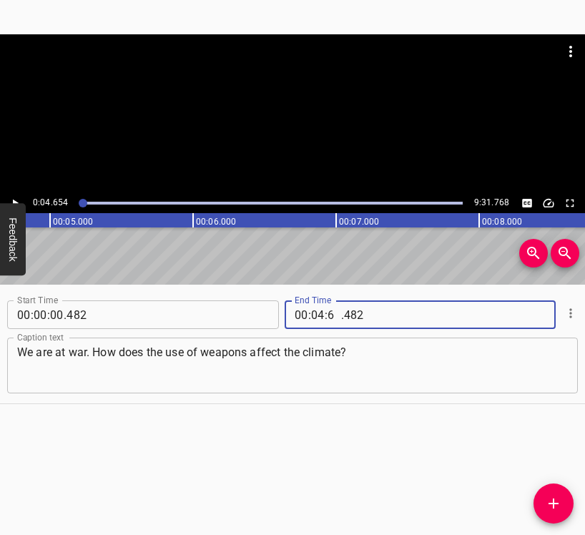
type input "65"
type input "4"
type input "482"
type input "65"
click at [311, 317] on input "number" at bounding box center [318, 314] width 14 height 29
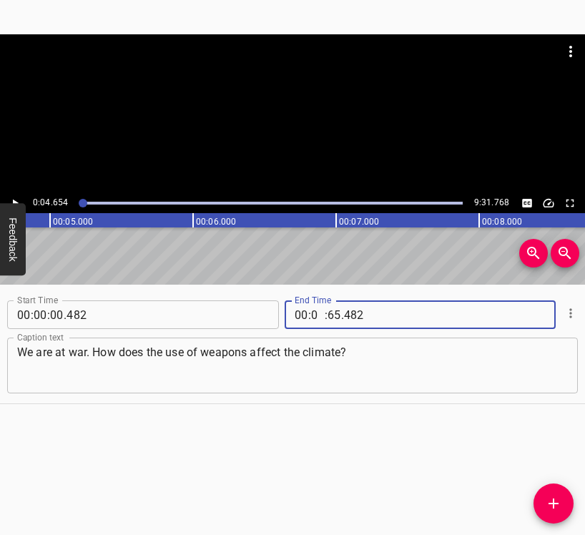
type input "00"
type input "04"
type input "654"
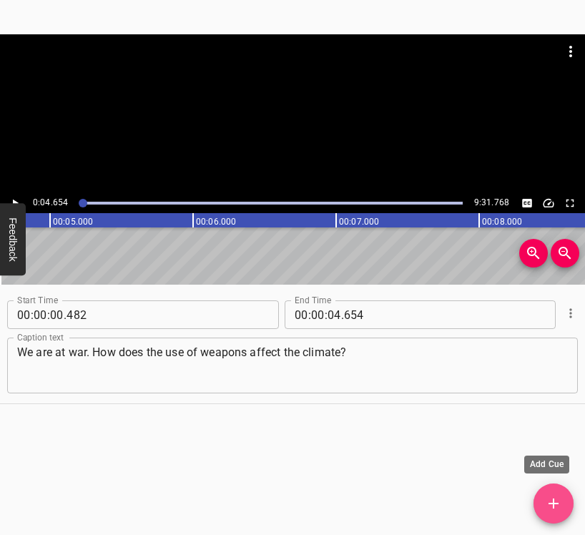
click at [555, 504] on icon "Add Cue" at bounding box center [553, 503] width 17 height 17
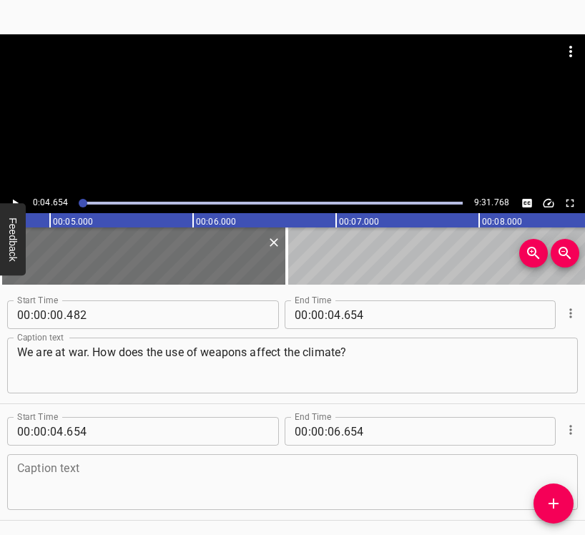
click at [63, 485] on textarea at bounding box center [292, 482] width 550 height 41
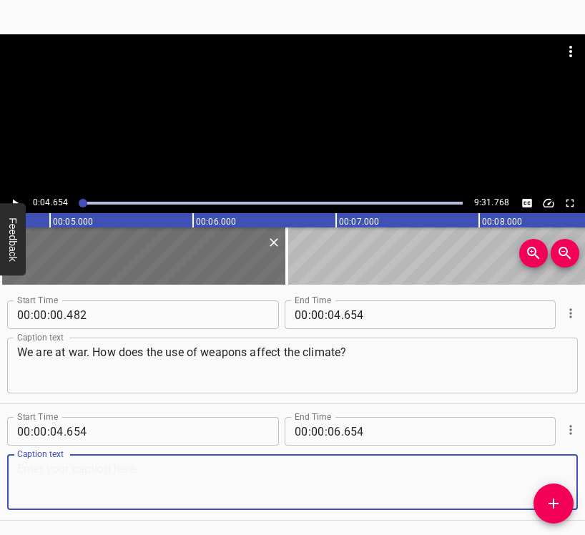
paste textarea "This is a long conversation. My answer will not be short. The use of weapons, o…"
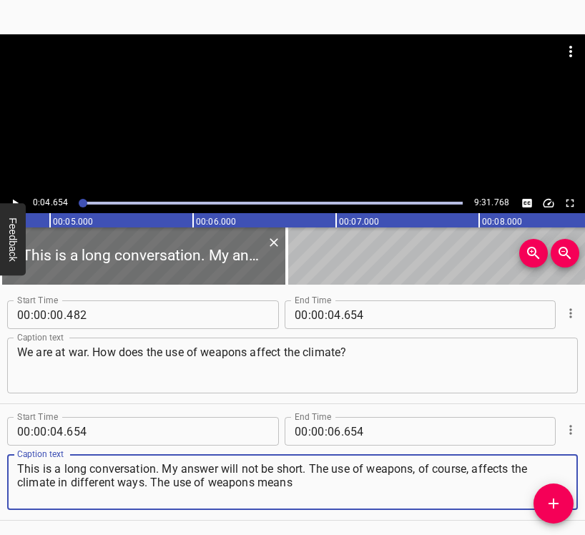
type textarea "This is a long conversation. My answer will not be short. The use of weapons, o…"
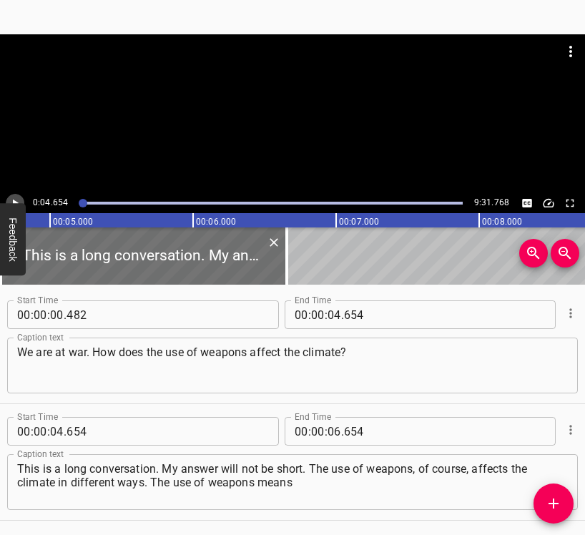
click at [17, 195] on button "Play/Pause" at bounding box center [15, 203] width 19 height 19
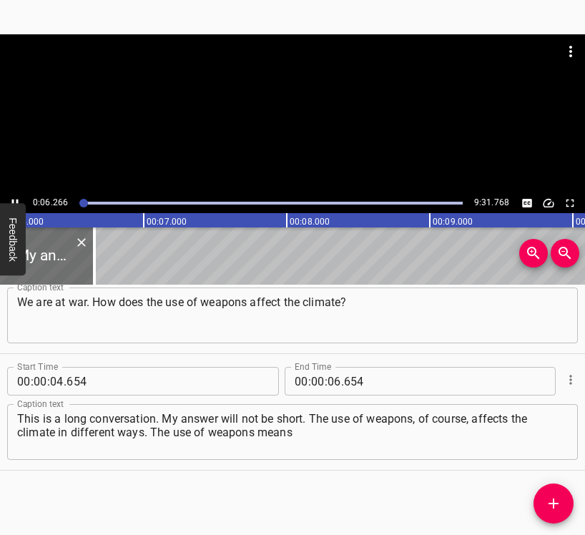
scroll to position [0, 895]
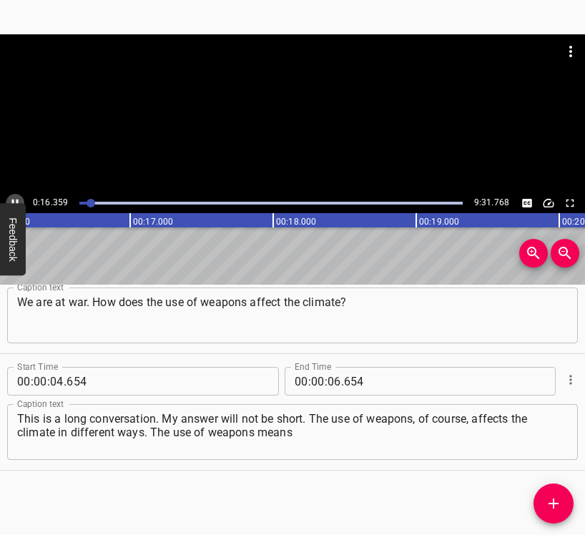
click at [11, 196] on button "Play/Pause" at bounding box center [15, 203] width 19 height 19
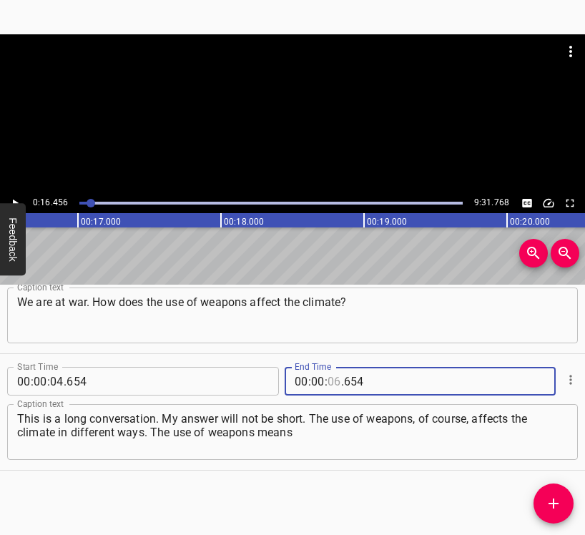
click at [330, 379] on input "number" at bounding box center [334, 381] width 14 height 29
type input "16"
type input "456"
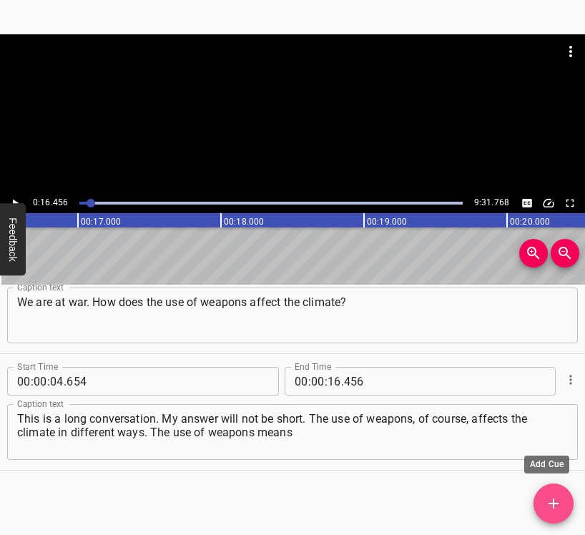
click at [548, 504] on icon "Add Cue" at bounding box center [553, 503] width 10 height 10
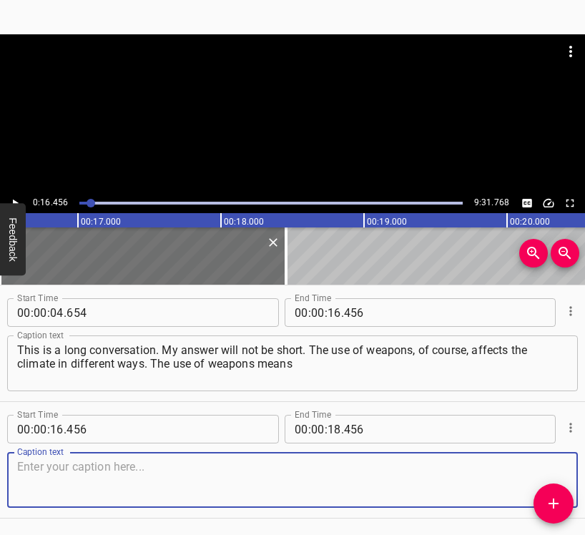
scroll to position [167, 0]
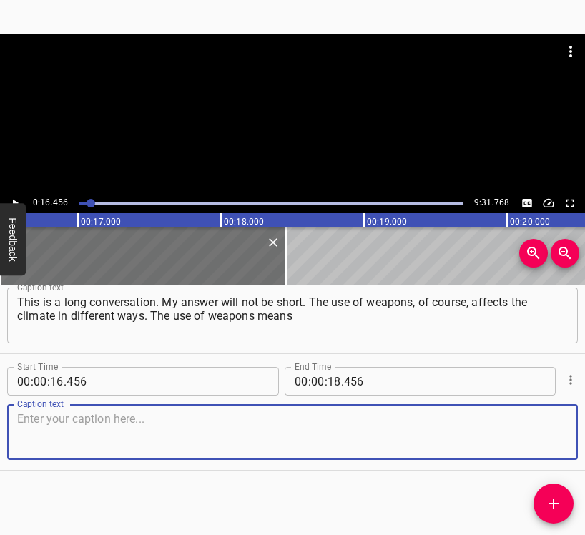
drag, startPoint x: 532, startPoint y: 435, endPoint x: 575, endPoint y: 410, distance: 50.6
click at [538, 429] on textarea at bounding box center [292, 432] width 550 height 41
click at [74, 429] on textarea at bounding box center [292, 432] width 550 height 41
paste textarea "explosions, and explosions are certain substances that get into the atmosphere,…"
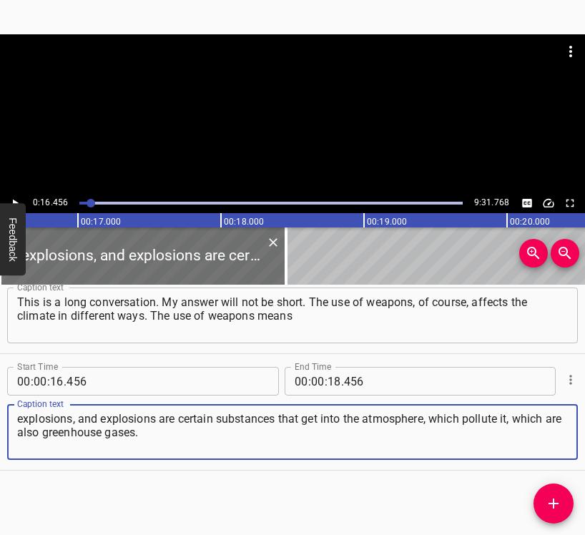
type textarea "explosions, and explosions are certain substances that get into the atmosphere,…"
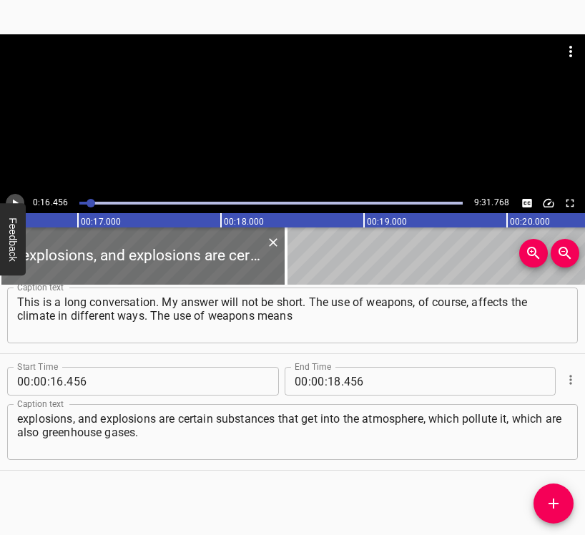
click at [15, 199] on icon "Play/Pause" at bounding box center [15, 203] width 13 height 13
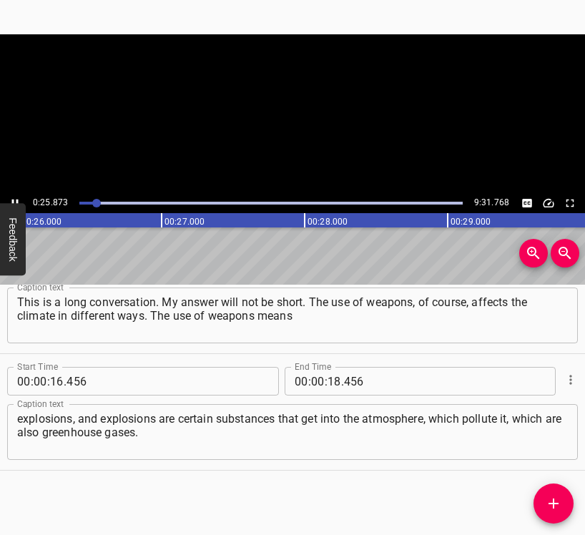
click at [15, 199] on icon "Play/Pause" at bounding box center [15, 203] width 13 height 13
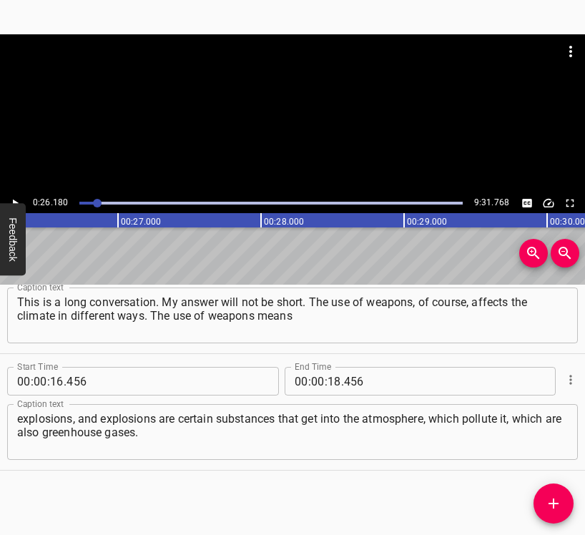
click at [11, 200] on icon "Play/Pause" at bounding box center [15, 203] width 13 height 13
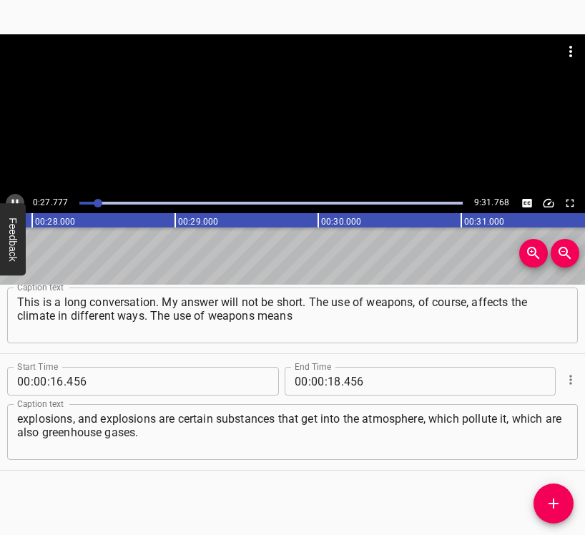
click at [10, 199] on icon "Play/Pause" at bounding box center [15, 203] width 13 height 13
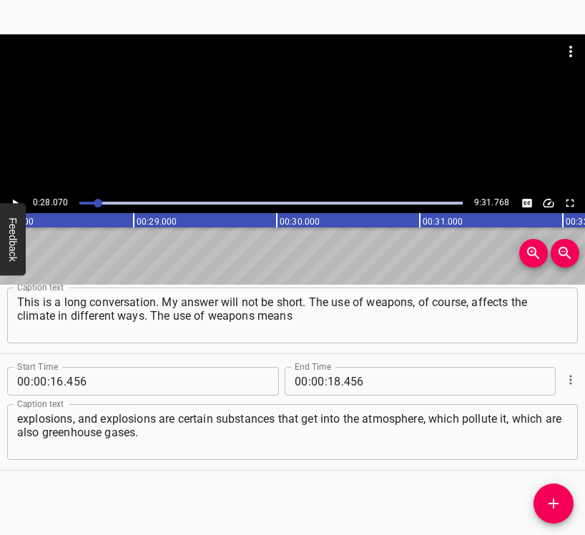
scroll to position [0, 4012]
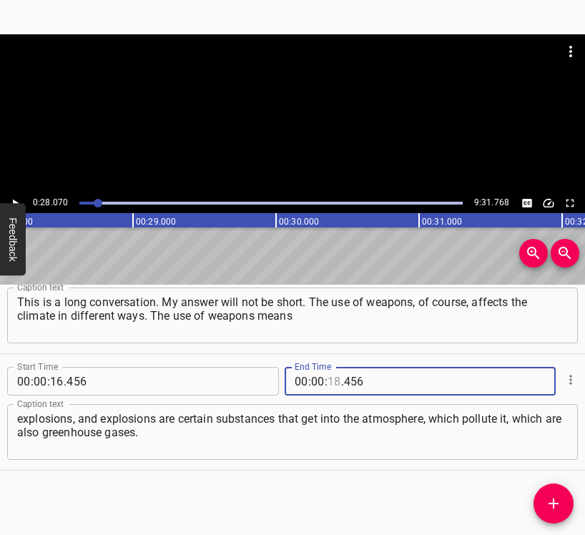
click at [328, 382] on input "number" at bounding box center [334, 381] width 14 height 29
type input "28"
type input "070"
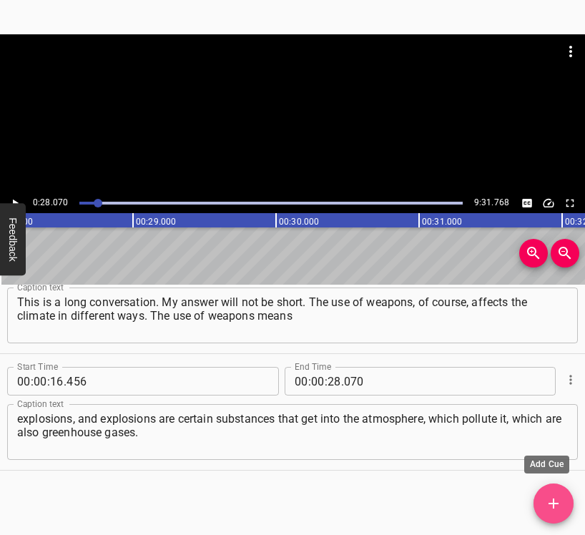
click at [550, 496] on icon "Add Cue" at bounding box center [553, 503] width 17 height 17
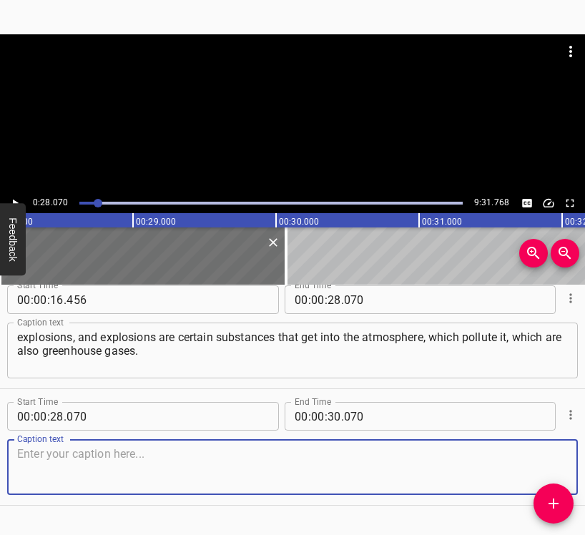
scroll to position [283, 0]
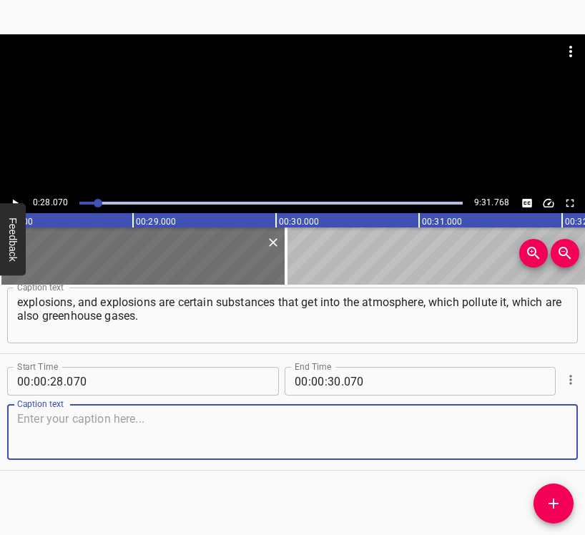
click at [535, 427] on textarea at bounding box center [292, 432] width 550 height 41
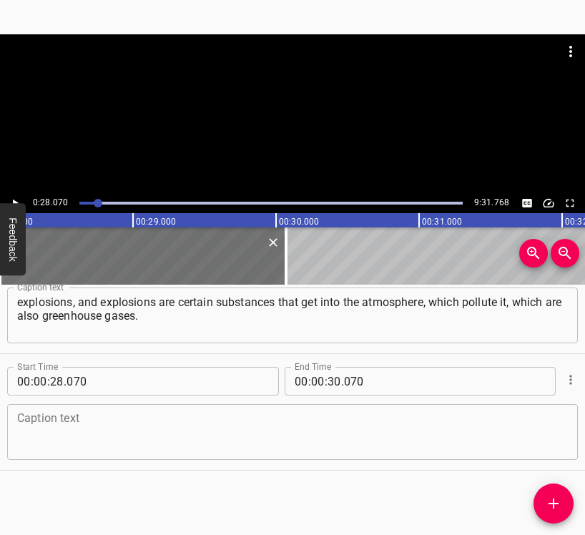
click at [66, 441] on textarea at bounding box center [292, 432] width 550 height 41
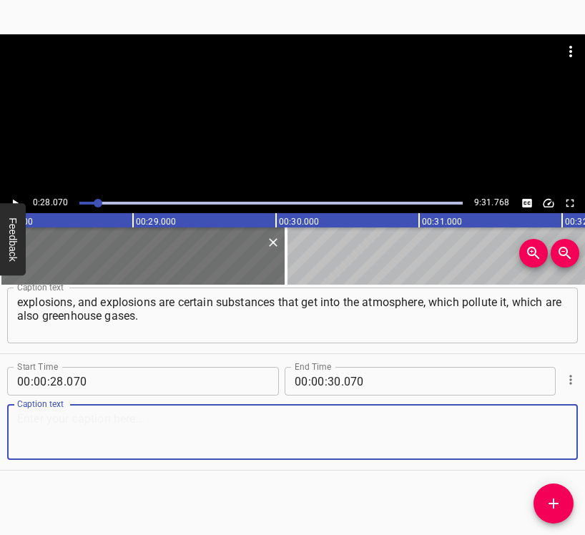
paste textarea "Accordingly, they deplete our overall carbon budget. I talked about the carbon …"
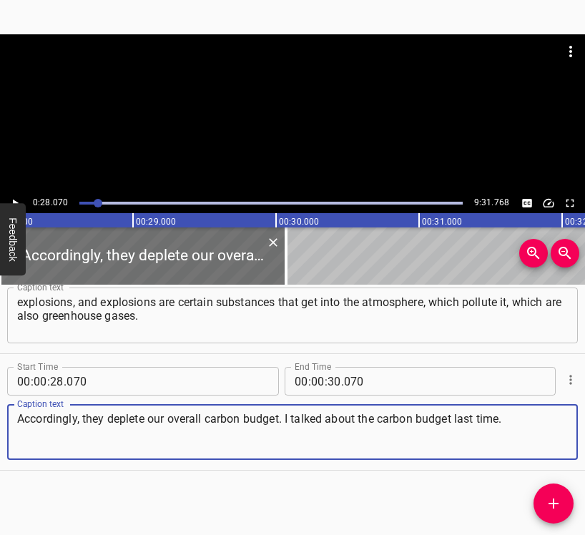
type textarea "Accordingly, they deplete our overall carbon budget. I talked about the carbon …"
click at [13, 197] on icon "Play/Pause" at bounding box center [15, 203] width 13 height 13
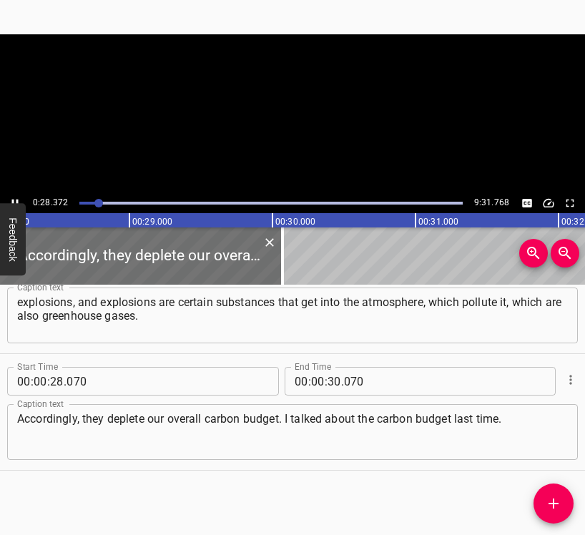
scroll to position [0, 4054]
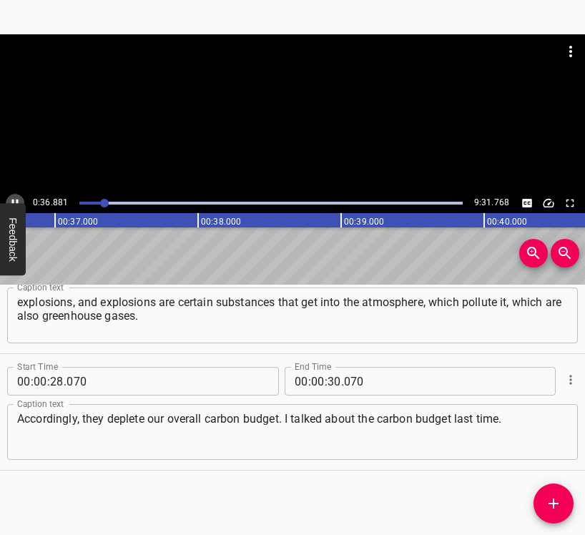
click at [14, 194] on button "Play/Pause" at bounding box center [15, 203] width 19 height 19
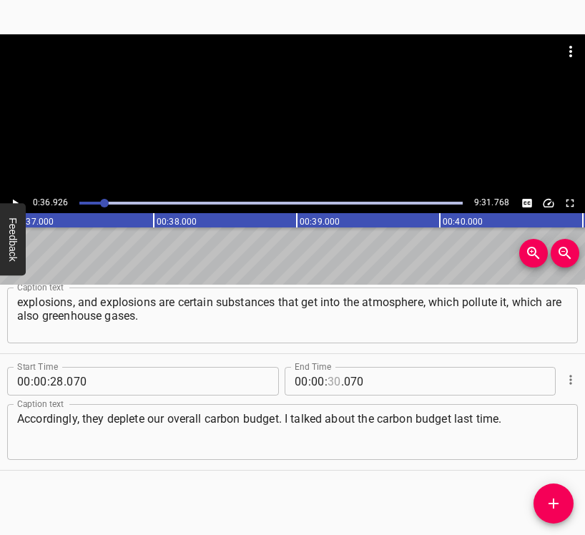
click at [327, 382] on input "number" at bounding box center [334, 381] width 14 height 29
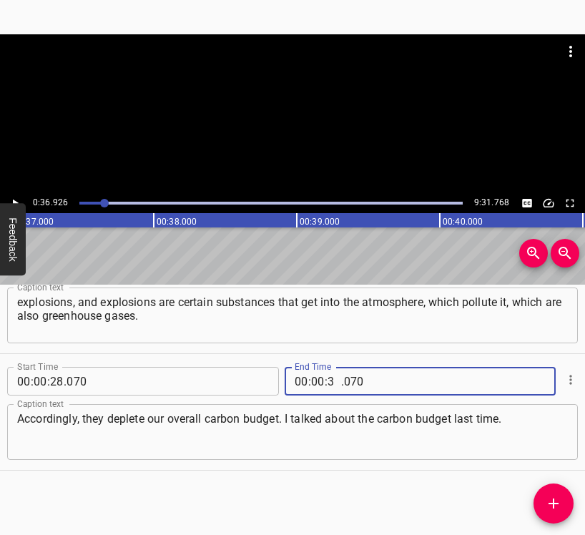
type input "36"
type input "926"
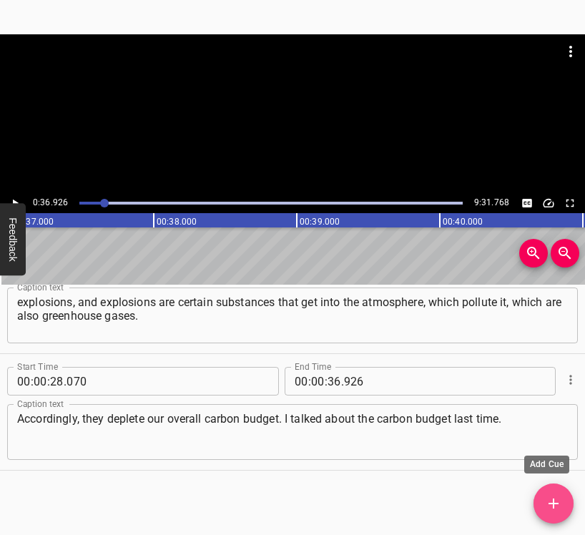
click at [551, 498] on icon "Add Cue" at bounding box center [553, 503] width 17 height 17
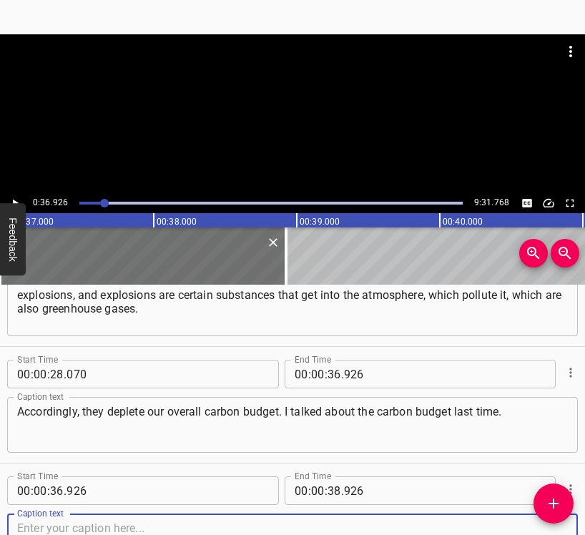
scroll to position [400, 0]
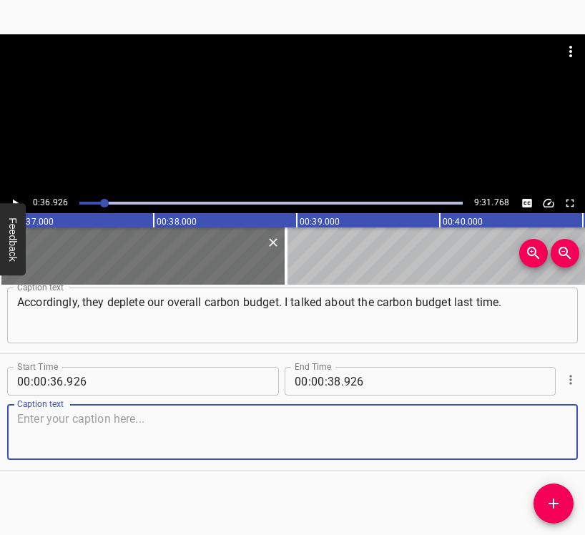
drag, startPoint x: 555, startPoint y: 436, endPoint x: 584, endPoint y: 424, distance: 31.7
click at [565, 430] on div "Caption text" at bounding box center [292, 432] width 570 height 56
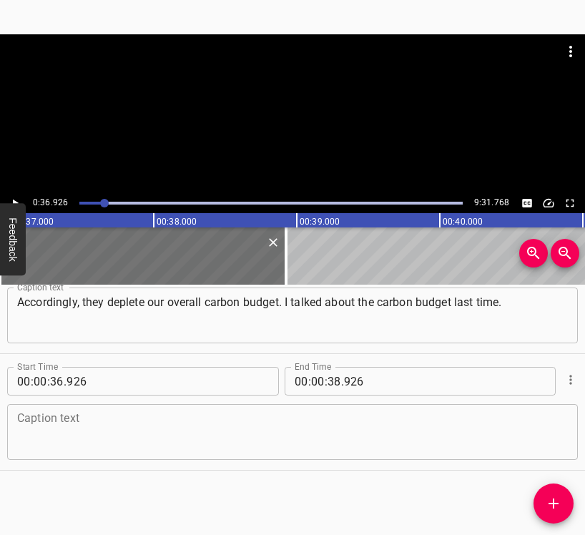
click at [38, 431] on textarea at bounding box center [292, 432] width 550 height 41
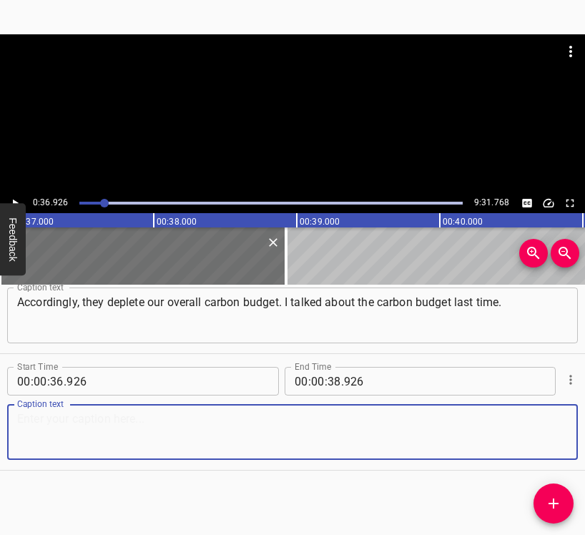
paste textarea "You talked about it in the first episode."
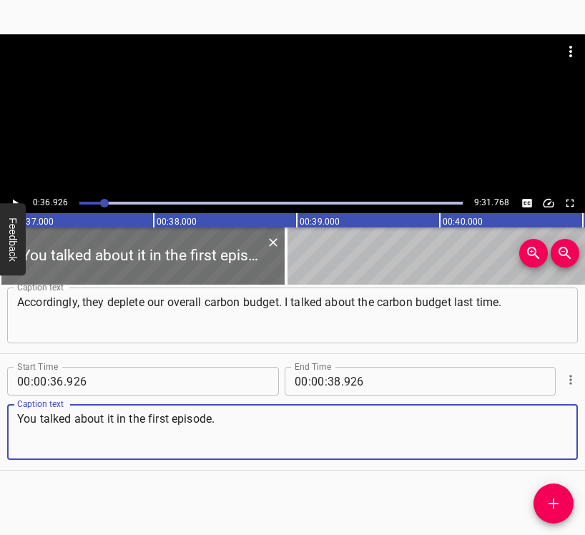
type textarea "You talked about it in the first episode."
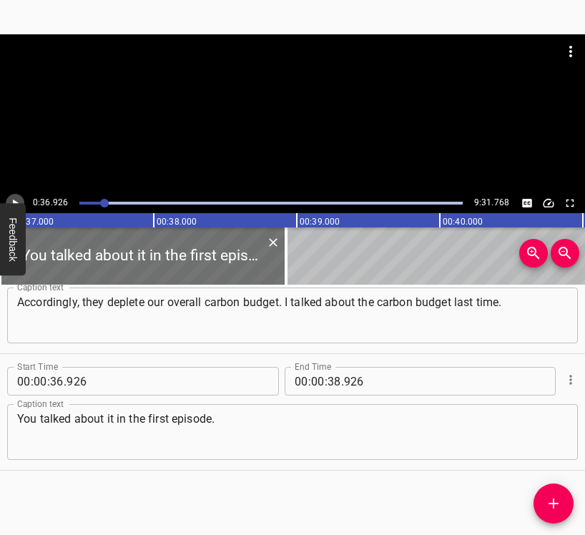
click at [20, 200] on icon "Play/Pause" at bounding box center [15, 203] width 13 height 13
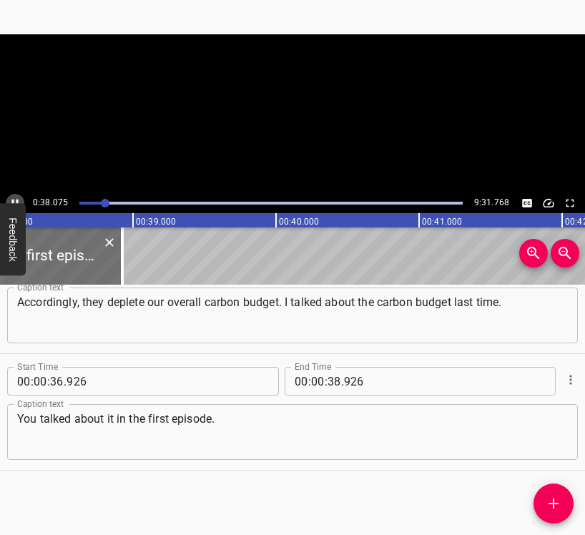
click at [20, 200] on icon "Play/Pause" at bounding box center [15, 203] width 13 height 13
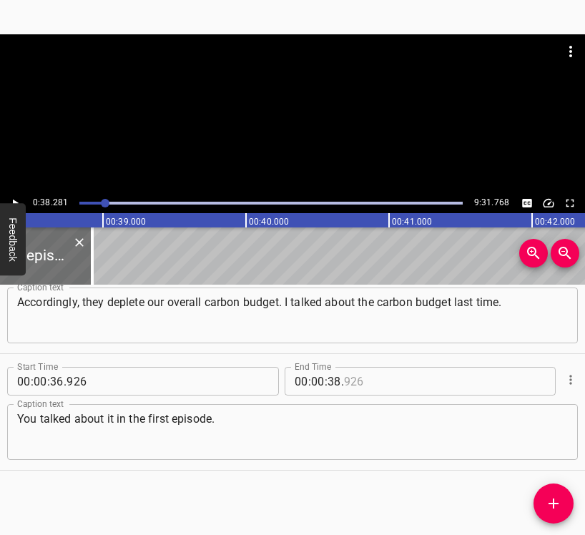
click at [402, 379] on input "number" at bounding box center [409, 381] width 131 height 29
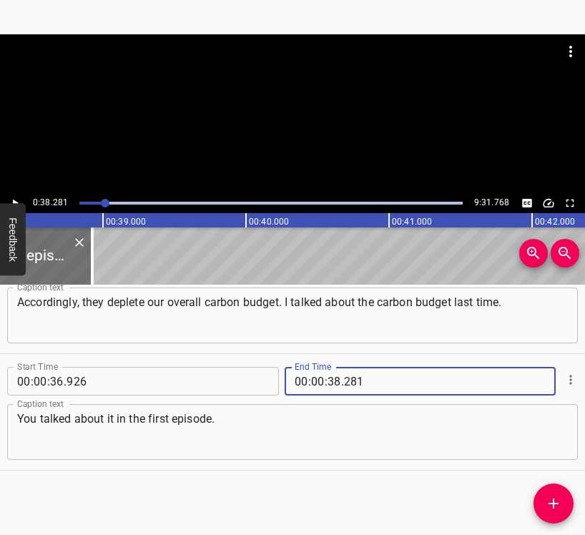
type input "281"
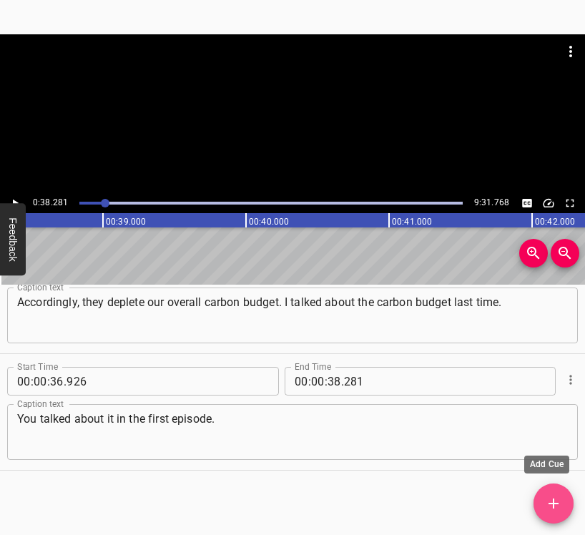
click at [560, 502] on icon "Add Cue" at bounding box center [553, 503] width 17 height 17
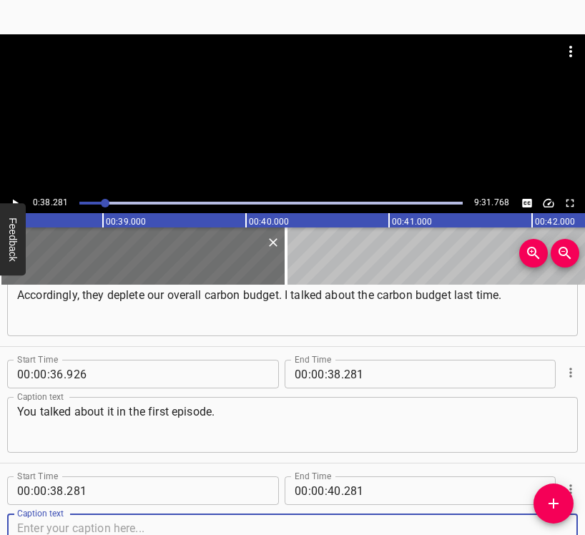
scroll to position [516, 0]
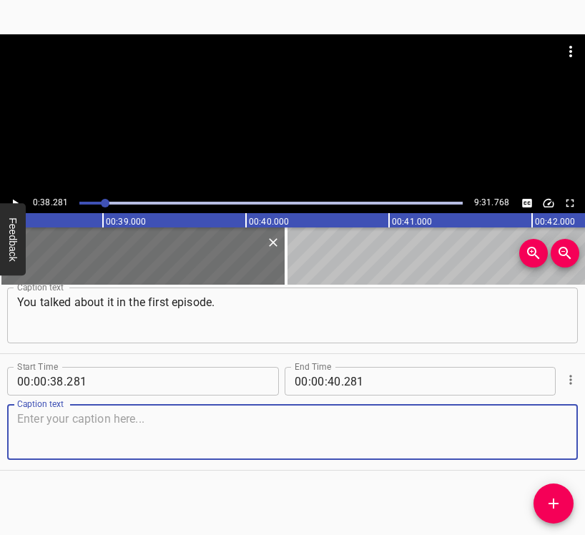
click at [525, 438] on textarea at bounding box center [292, 432] width 550 height 41
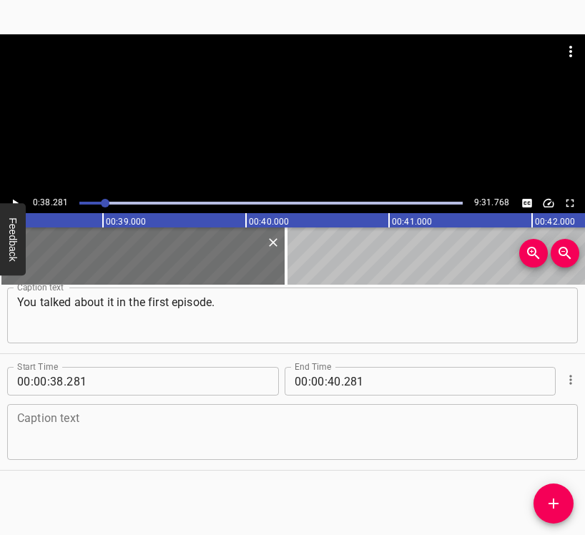
click at [63, 412] on textarea at bounding box center [292, 432] width 550 height 41
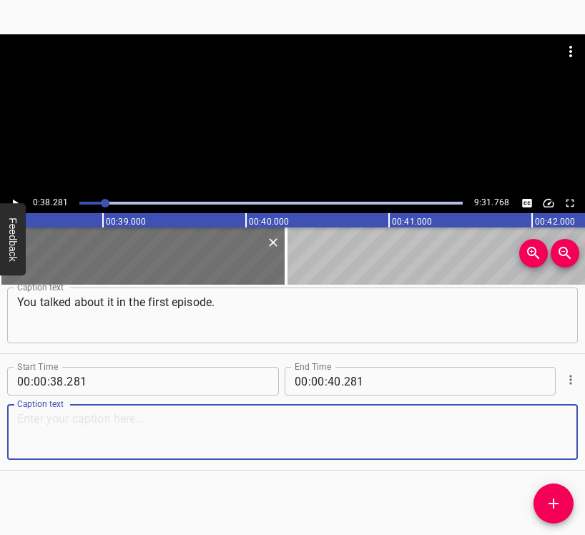
paste textarea "Yes. The carbon budget is what we have left to keep us from crossing that 2° li…"
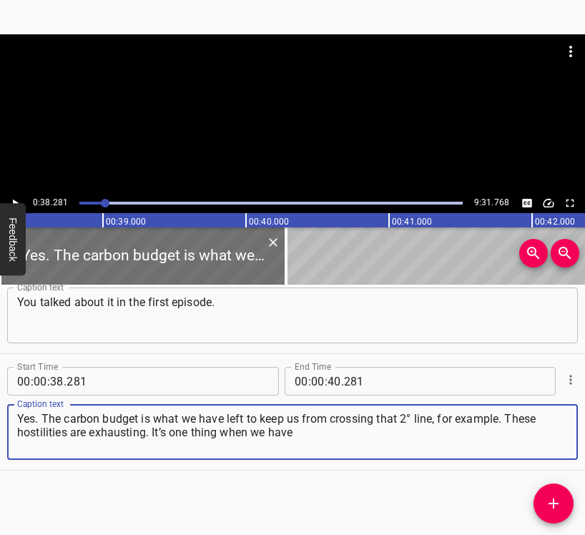
type textarea "Yes. The carbon budget is what we have left to keep us from crossing that 2° li…"
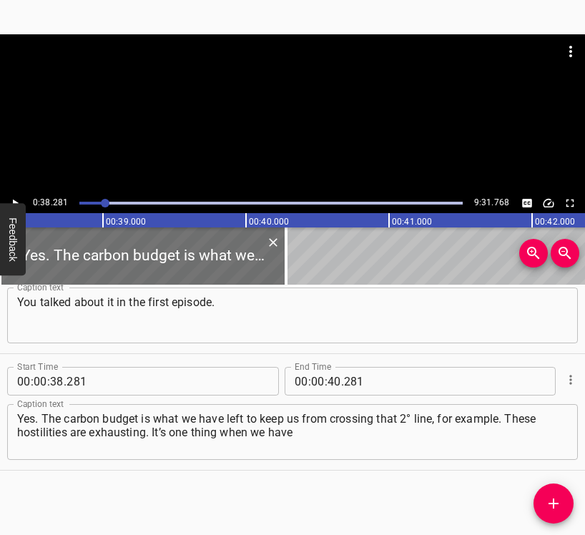
click at [19, 206] on button "Feedback" at bounding box center [13, 239] width 26 height 72
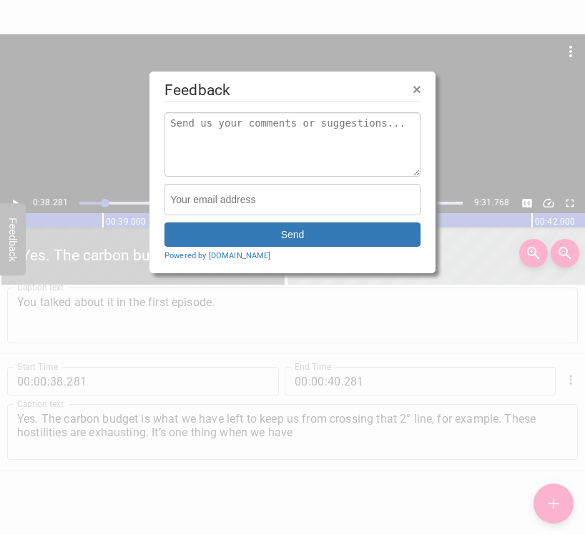
click at [416, 83] on span "×" at bounding box center [416, 89] width 9 height 16
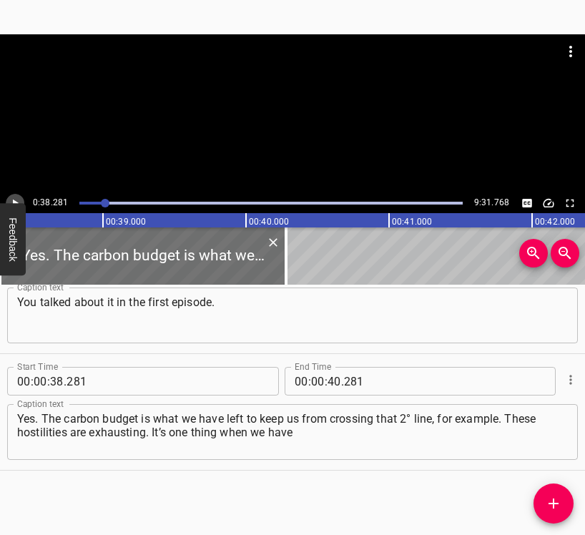
click at [14, 194] on button "Play/Pause" at bounding box center [15, 203] width 19 height 19
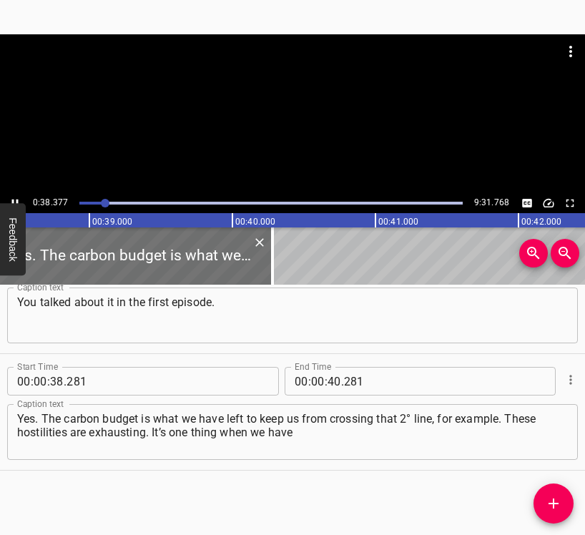
scroll to position [0, 5523]
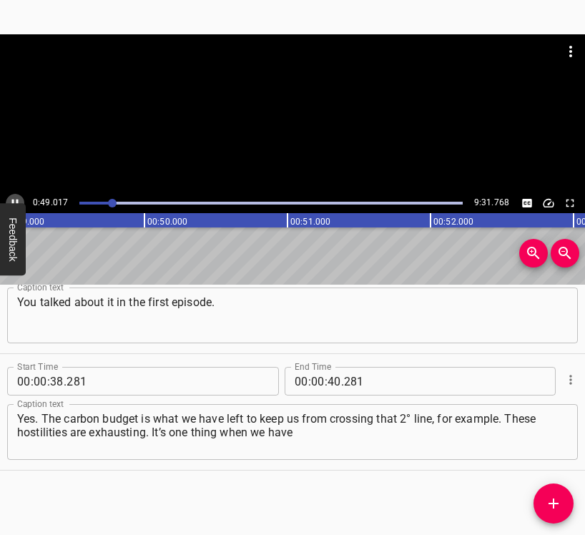
click at [15, 199] on icon "Play/Pause" at bounding box center [15, 203] width 13 height 13
click at [15, 198] on icon "Play/Pause" at bounding box center [15, 203] width 13 height 13
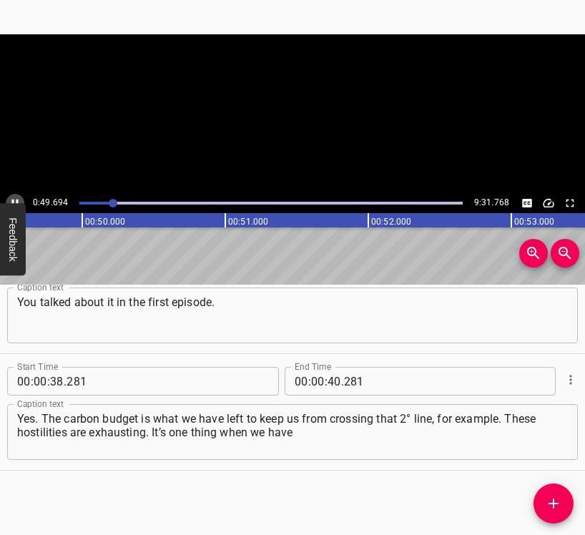
click at [15, 198] on icon "Play/Pause" at bounding box center [15, 203] width 13 height 13
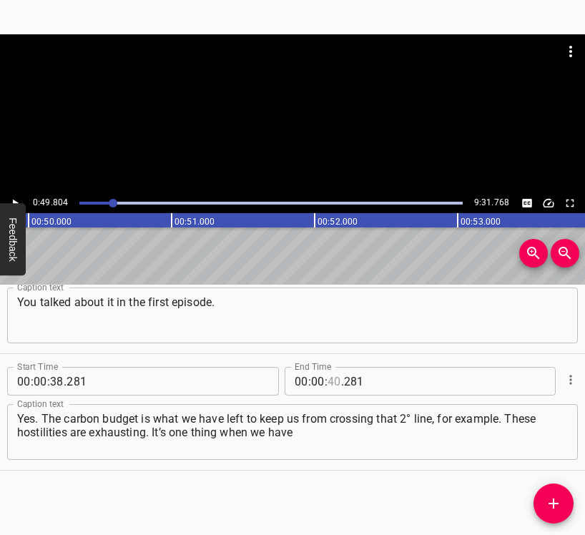
click at [332, 382] on input "number" at bounding box center [334, 381] width 14 height 29
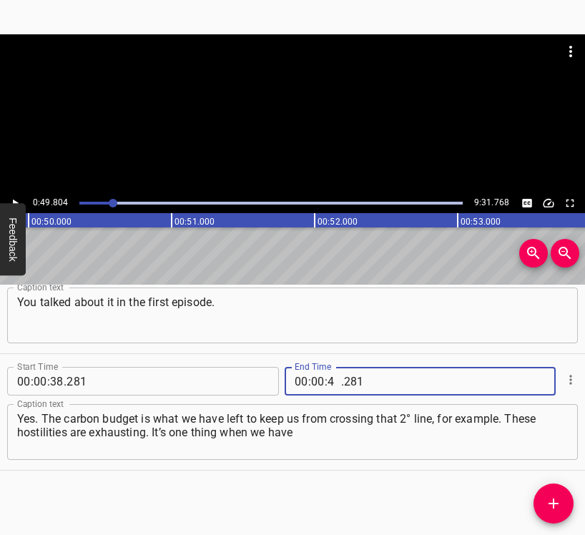
type input "49"
type input "804"
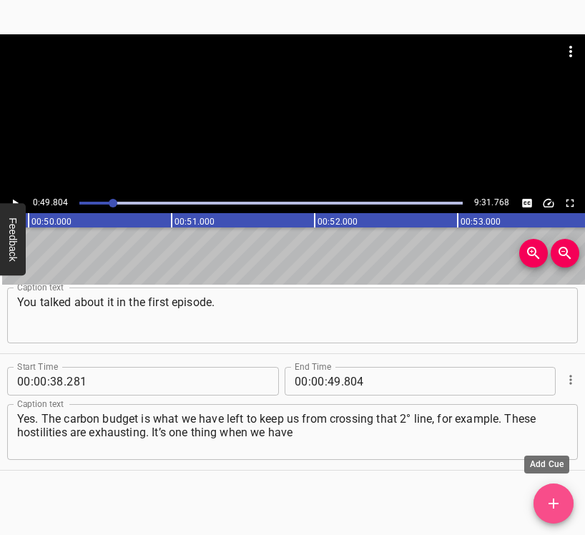
click at [549, 496] on icon "Add Cue" at bounding box center [553, 503] width 17 height 17
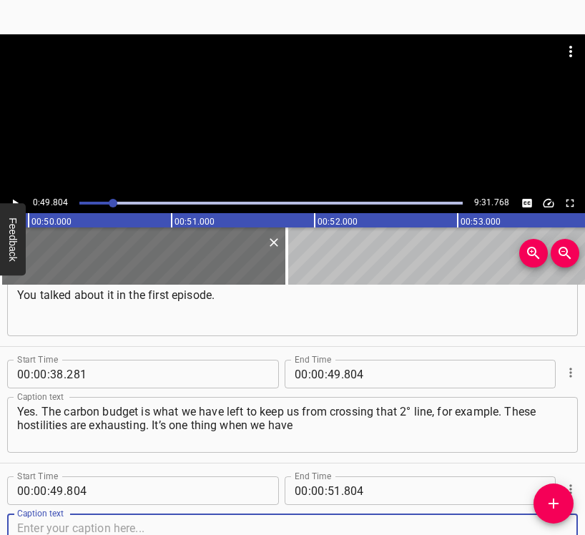
scroll to position [632, 0]
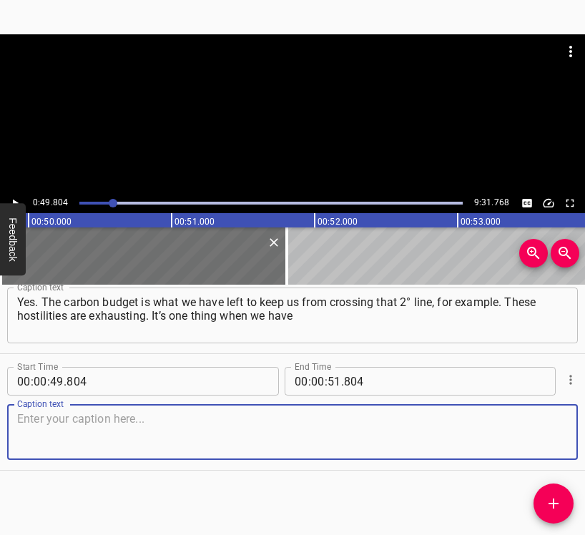
drag, startPoint x: 547, startPoint y: 436, endPoint x: 580, endPoint y: 426, distance: 34.4
click at [554, 432] on textarea at bounding box center [292, 432] width 550 height 41
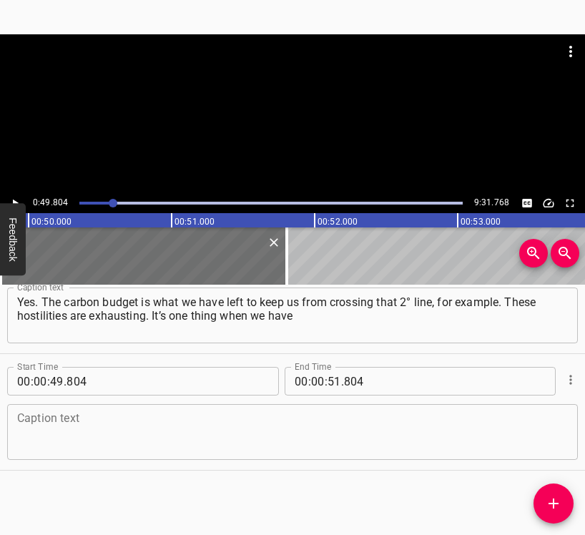
click at [55, 437] on textarea at bounding box center [292, 432] width 550 height 41
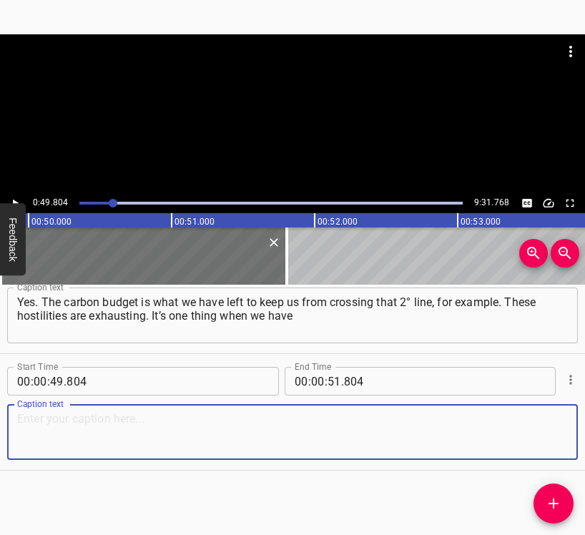
paste textarea "some natural disasters, but it’s another thing when the aggressor drops bombs o…"
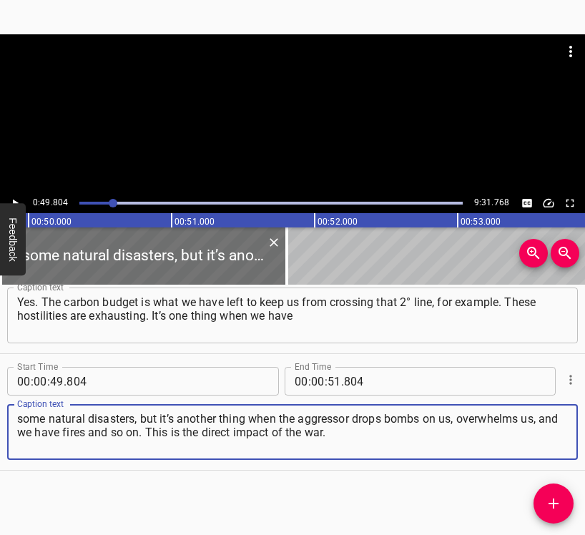
type textarea "some natural disasters, but it’s another thing when the aggressor drops bombs o…"
click at [14, 196] on button "Play/Pause" at bounding box center [15, 203] width 19 height 19
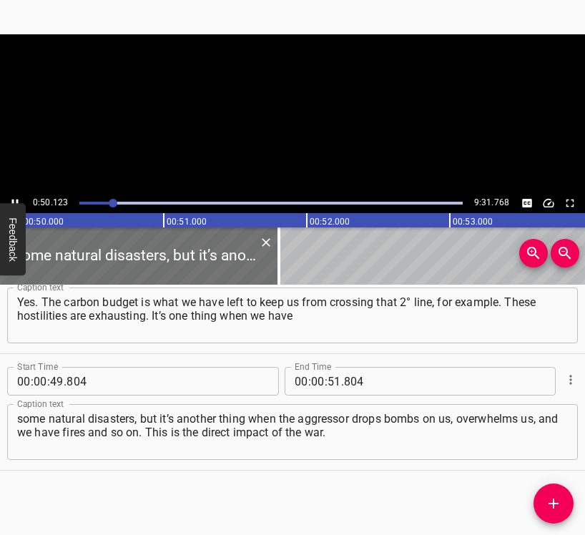
scroll to position [0, 7164]
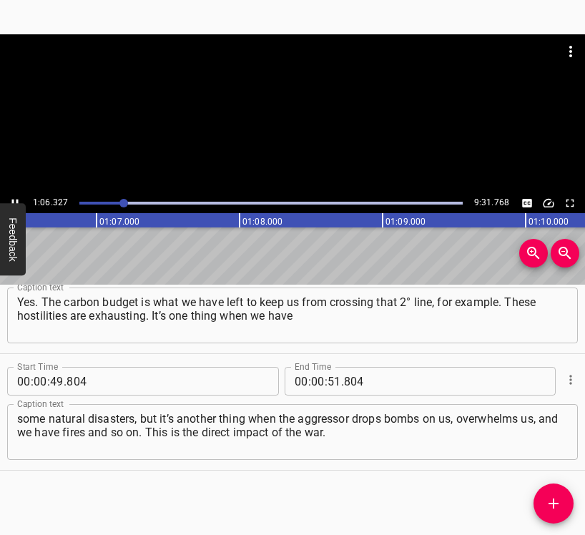
click at [18, 192] on div at bounding box center [292, 113] width 585 height 159
click at [15, 202] on icon "Play/Pause" at bounding box center [16, 203] width 6 height 8
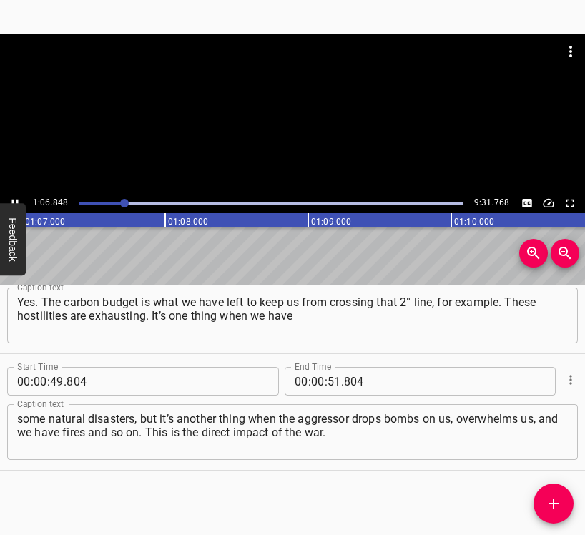
click at [15, 202] on icon "Play/Pause" at bounding box center [15, 203] width 13 height 13
click at [314, 376] on input "number" at bounding box center [318, 381] width 14 height 29
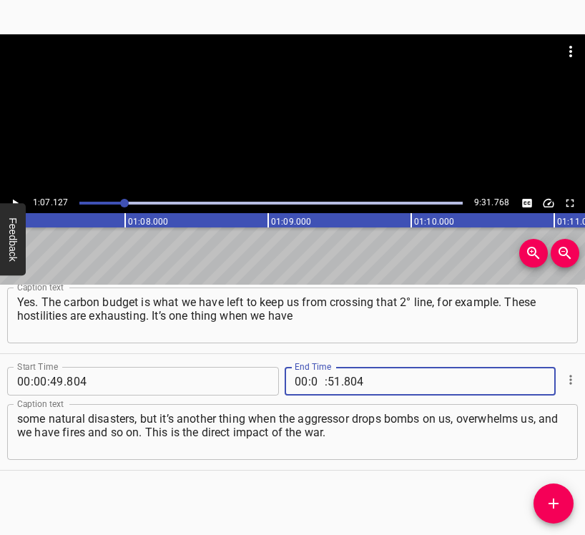
type input "01"
type input "07"
type input "127"
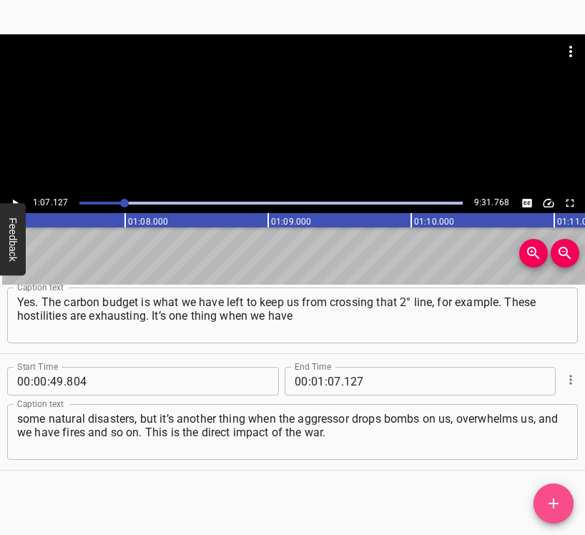
drag, startPoint x: 552, startPoint y: 503, endPoint x: 567, endPoint y: 477, distance: 30.8
click at [551, 502] on icon "Add Cue" at bounding box center [553, 503] width 10 height 10
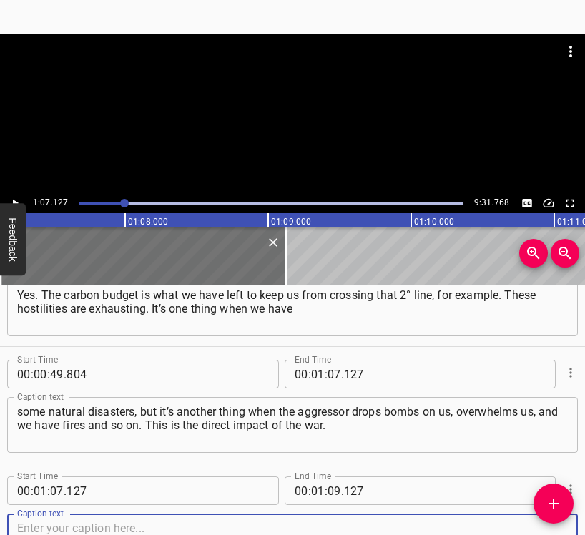
scroll to position [749, 0]
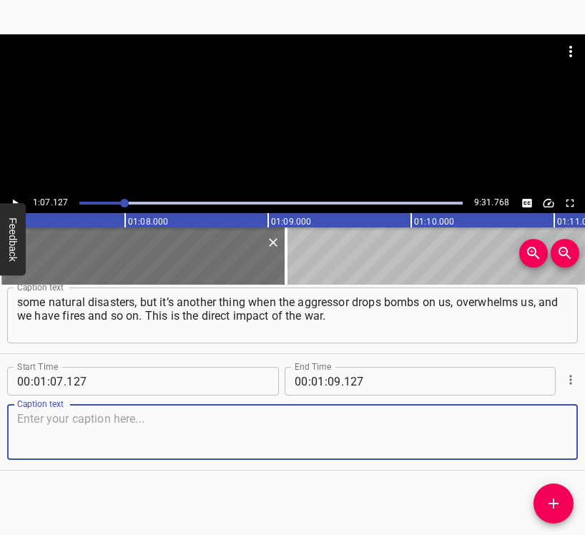
drag, startPoint x: 550, startPoint y: 438, endPoint x: 580, endPoint y: 426, distance: 31.7
click at [553, 435] on textarea at bounding box center [292, 432] width 550 height 41
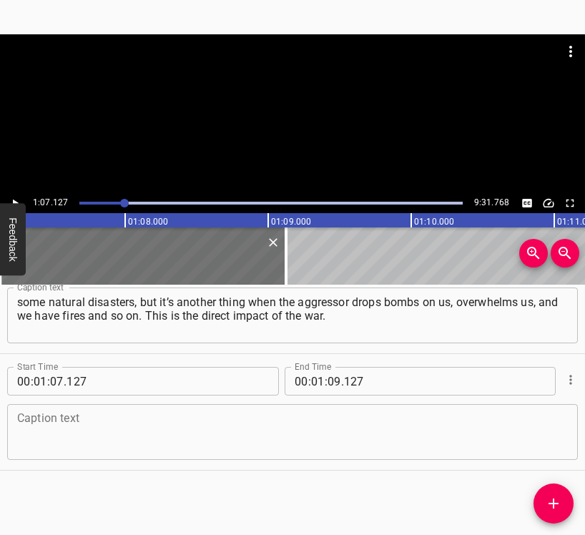
click at [89, 431] on textarea at bounding box center [292, 432] width 550 height 41
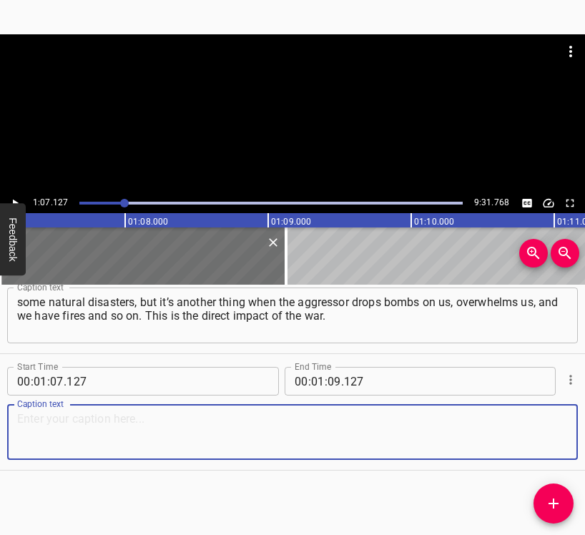
paste textarea "Moreover, forests are burning down, they are no longer absorbing greenhouse gas…"
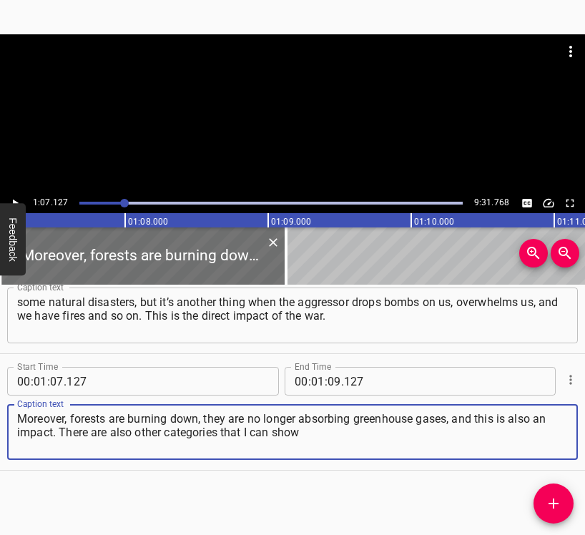
type textarea "Moreover, forests are burning down, they are no longer absorbing greenhouse gas…"
click at [16, 198] on icon "Play/Pause" at bounding box center [15, 203] width 13 height 13
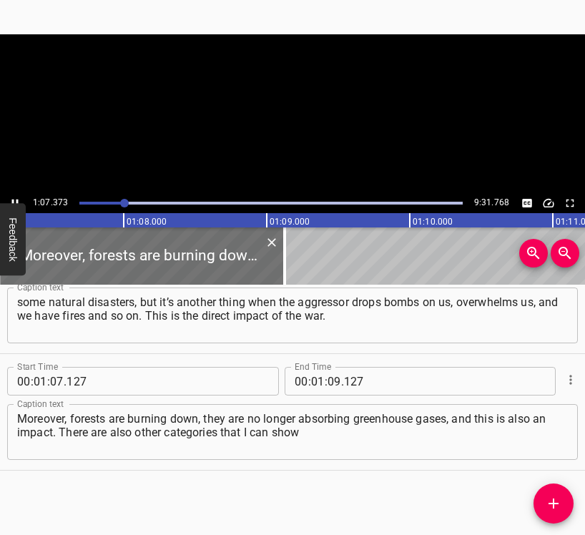
scroll to position [0, 9630]
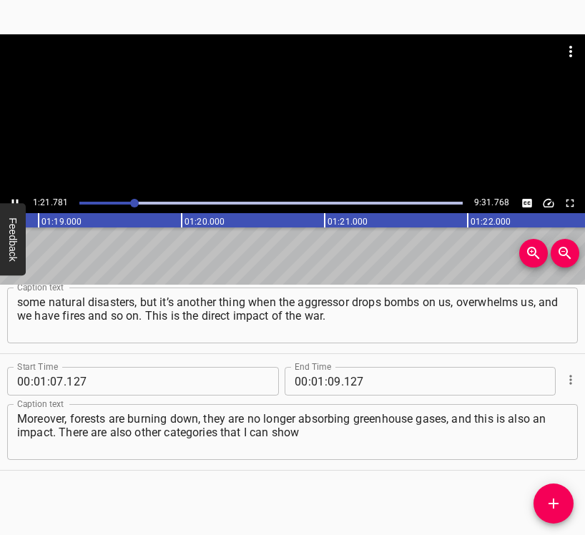
click at [16, 196] on button "Play/Pause" at bounding box center [15, 203] width 19 height 19
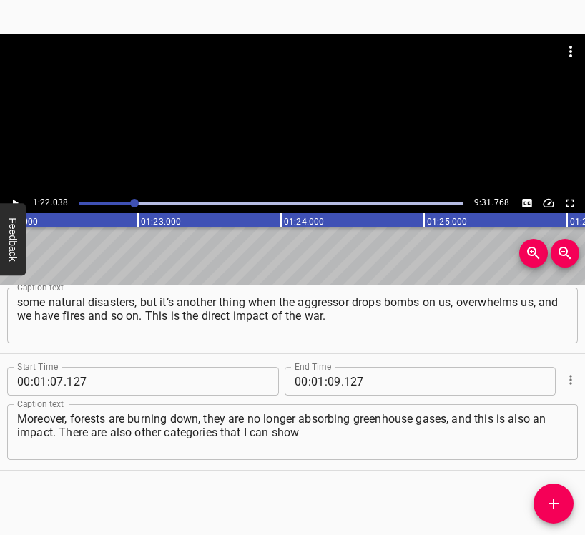
click at [134, 201] on div at bounding box center [134, 203] width 9 height 9
click at [18, 194] on button "Play/Pause" at bounding box center [15, 203] width 19 height 19
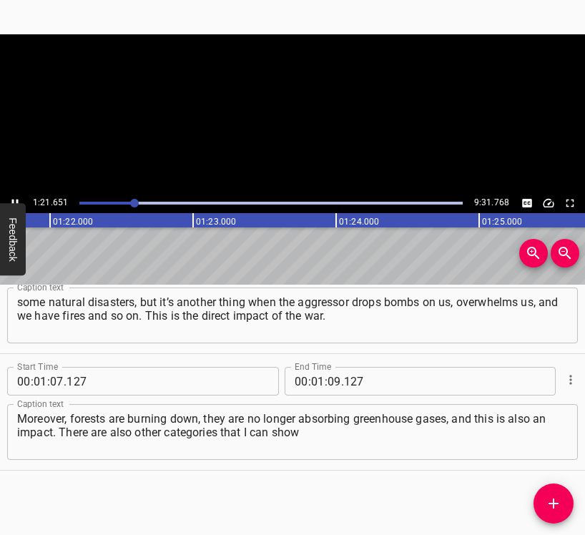
click at [18, 194] on button "Play/Pause" at bounding box center [15, 203] width 19 height 19
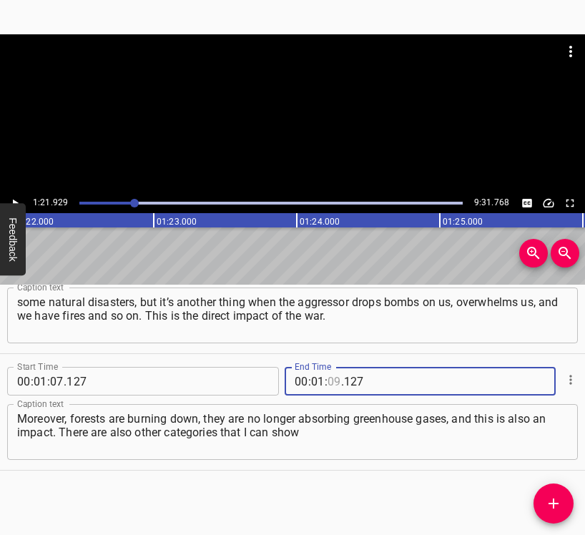
click at [329, 378] on input "number" at bounding box center [334, 381] width 14 height 29
type input "21"
type input "929"
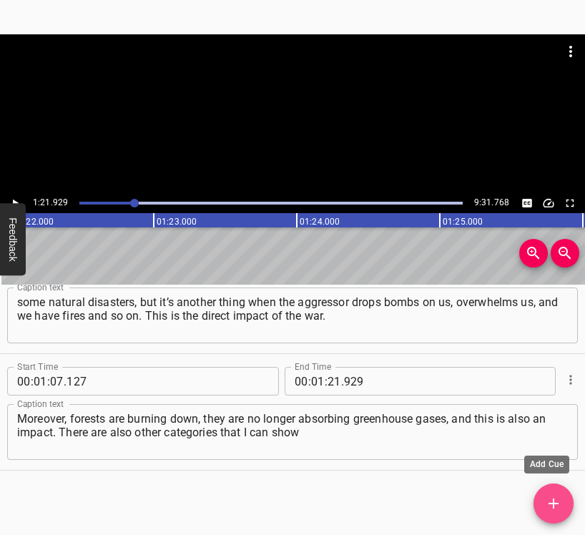
click at [554, 497] on icon "Add Cue" at bounding box center [553, 503] width 17 height 17
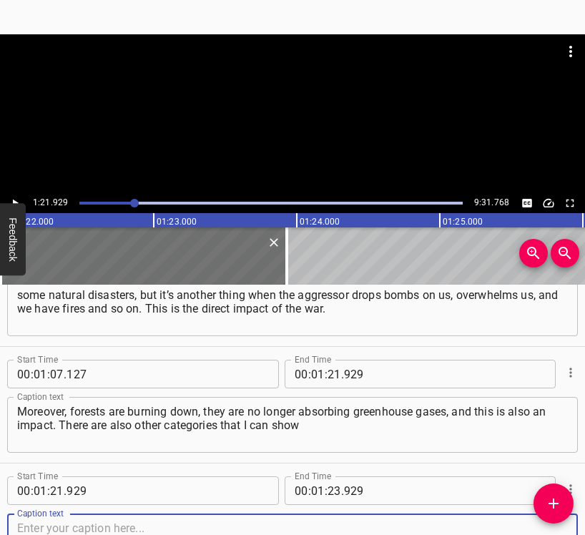
scroll to position [865, 0]
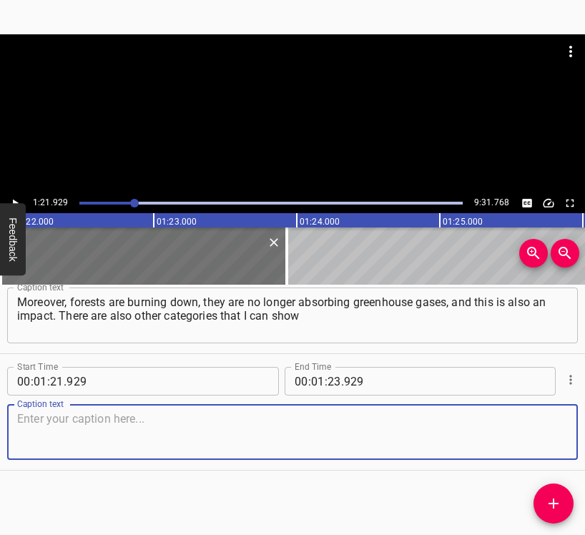
drag, startPoint x: 544, startPoint y: 440, endPoint x: 583, endPoint y: 426, distance: 41.6
click at [549, 436] on textarea at bounding box center [292, 432] width 550 height 41
click at [176, 417] on textarea at bounding box center [292, 432] width 550 height 41
paste textarea "in my presentation, which was prepared for the Security Council of Europe at it…"
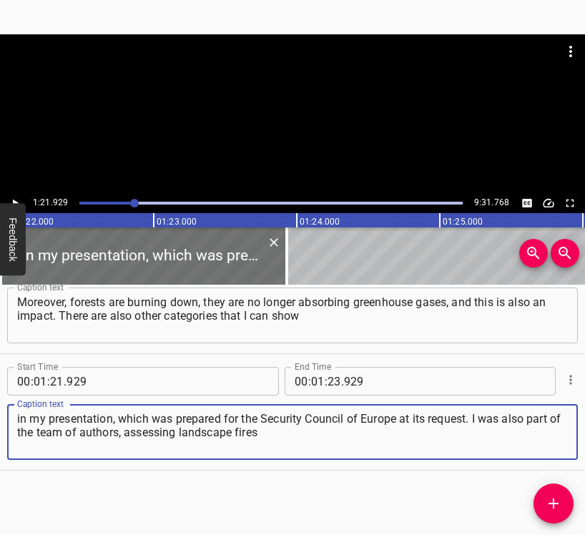
type textarea "in my presentation, which was prepared for the Security Council of Europe at it…"
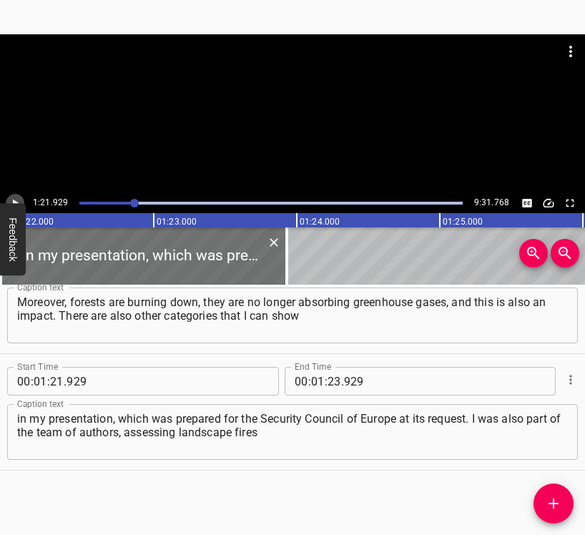
click at [17, 199] on icon "Play/Pause" at bounding box center [15, 203] width 13 height 13
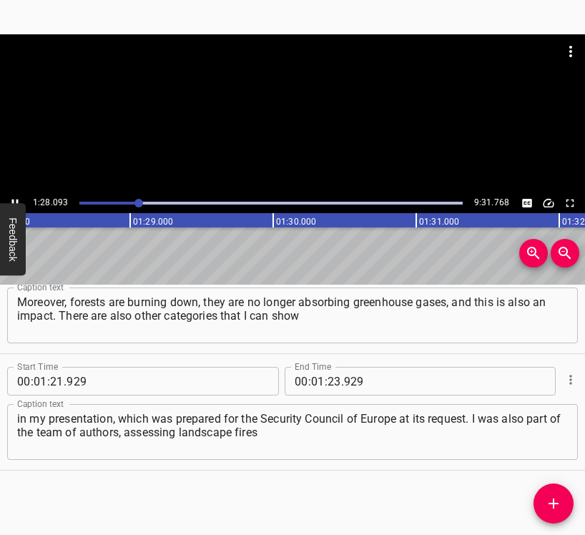
scroll to position [0, 12629]
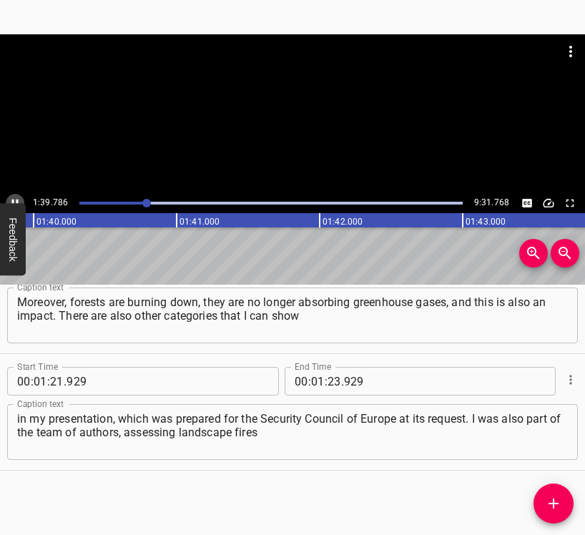
click at [18, 197] on icon "Play/Pause" at bounding box center [15, 203] width 13 height 13
click at [327, 378] on input "number" at bounding box center [334, 381] width 14 height 29
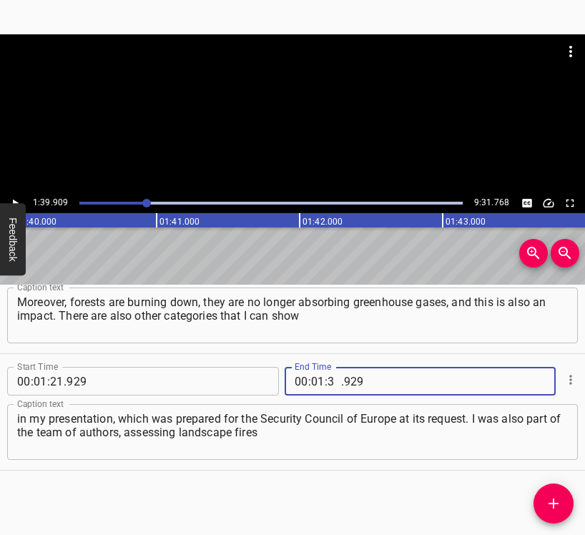
type input "39"
type input "909"
click at [557, 500] on icon "Add Cue" at bounding box center [553, 503] width 17 height 17
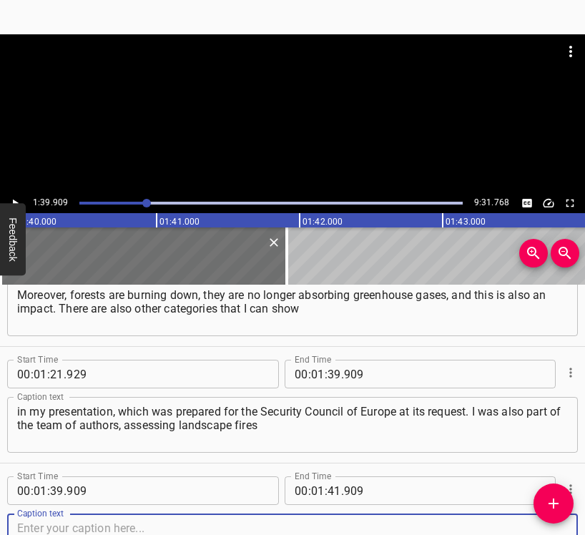
scroll to position [982, 0]
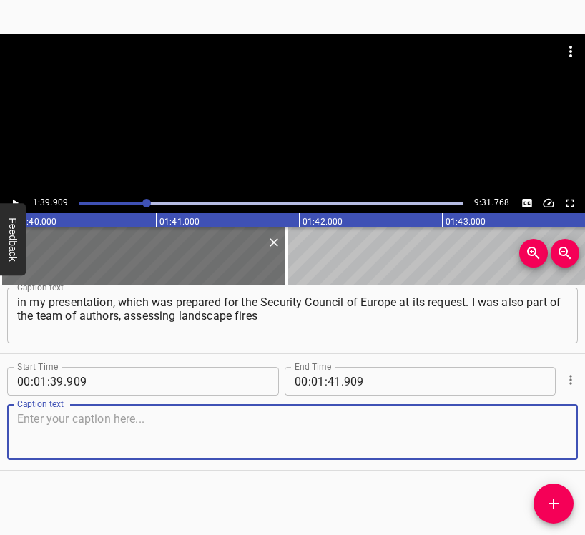
drag, startPoint x: 532, startPoint y: 427, endPoint x: 579, endPoint y: 426, distance: 47.2
click at [533, 427] on textarea at bounding box center [292, 432] width 550 height 41
click at [435, 422] on textarea at bounding box center [292, 432] width 550 height 41
paste textarea "with my colleagues, i.e. what is happening and how to bring the aggressor to ju…"
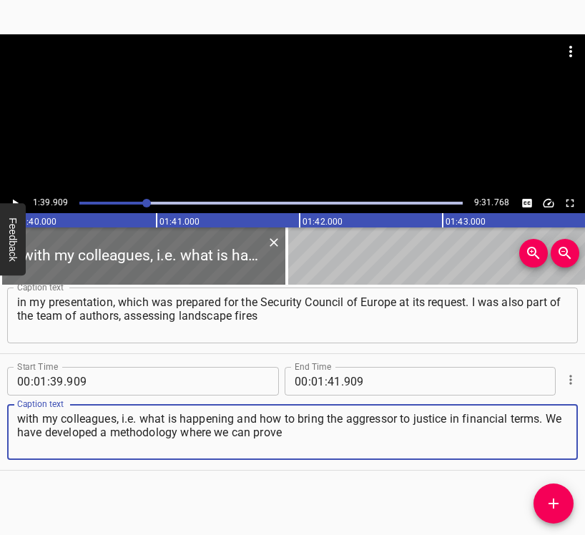
type textarea "with my colleagues, i.e. what is happening and how to bring the aggressor to ju…"
click at [16, 194] on button "Play/Pause" at bounding box center [15, 203] width 19 height 19
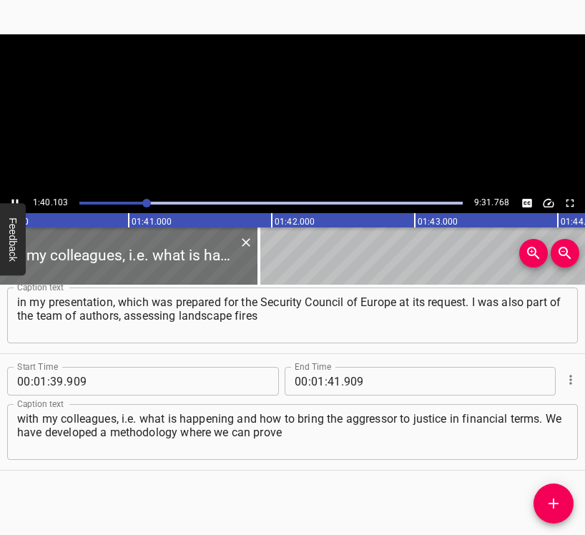
scroll to position [0, 14346]
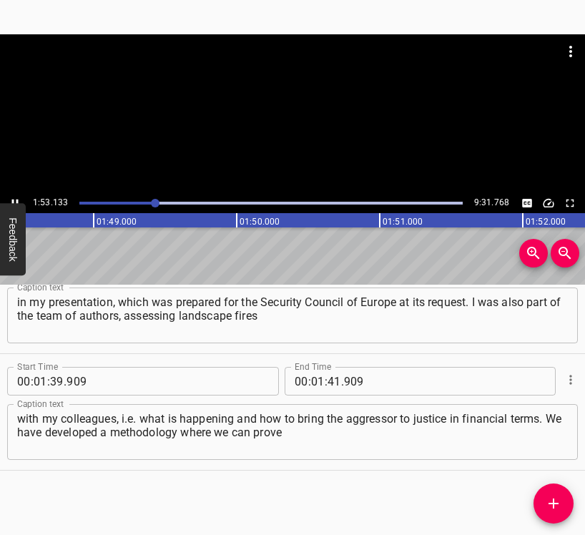
click at [9, 196] on button "Play/Pause" at bounding box center [15, 203] width 19 height 19
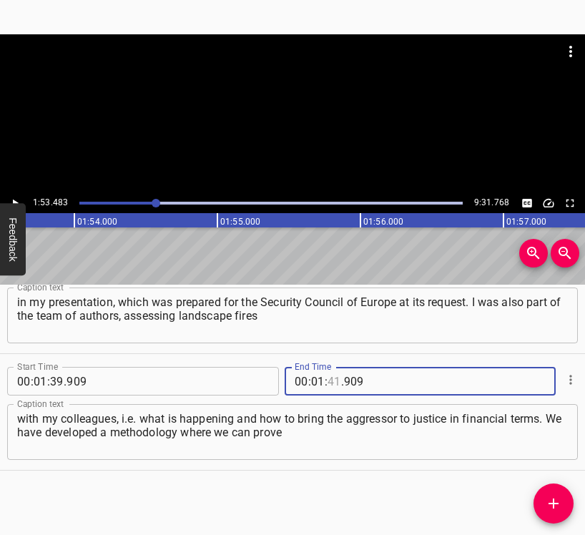
click at [327, 376] on input "number" at bounding box center [334, 381] width 14 height 29
type input "53"
type input "483"
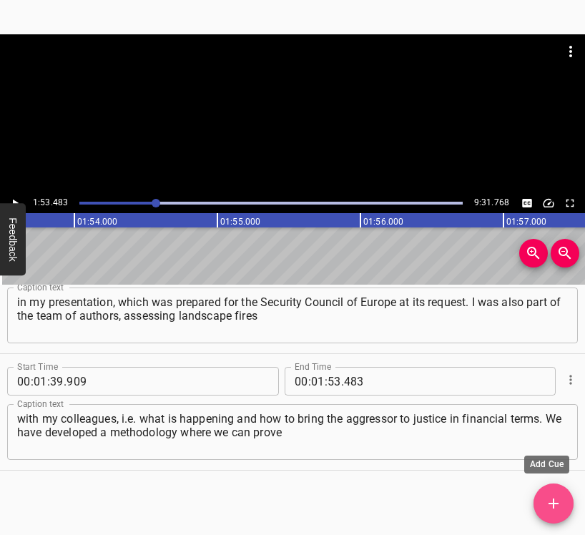
click at [553, 502] on icon "Add Cue" at bounding box center [553, 503] width 10 height 10
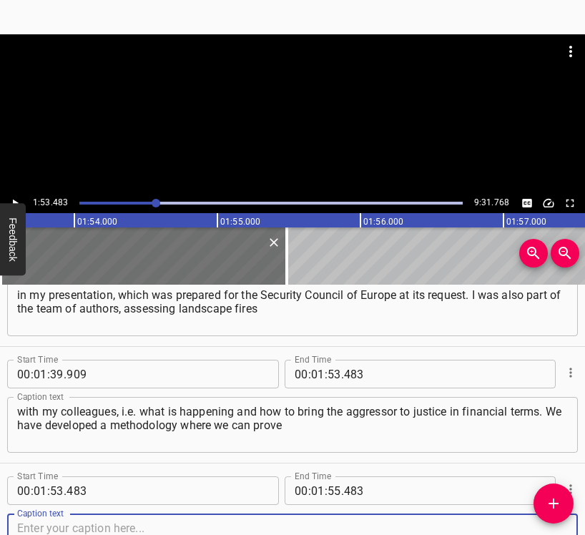
scroll to position [1098, 0]
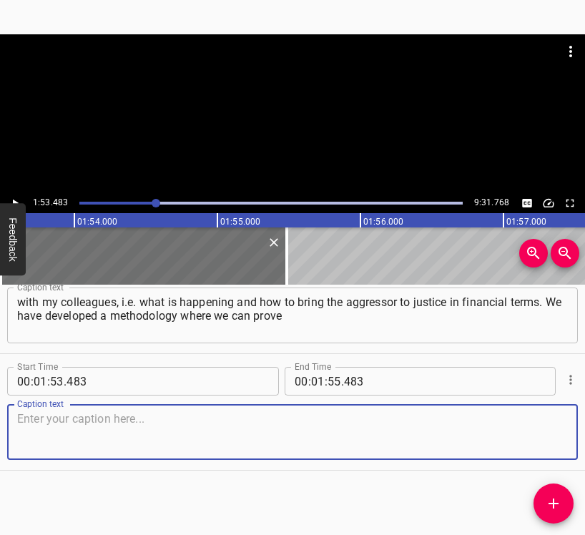
click at [537, 427] on textarea at bounding box center [292, 432] width 550 height 41
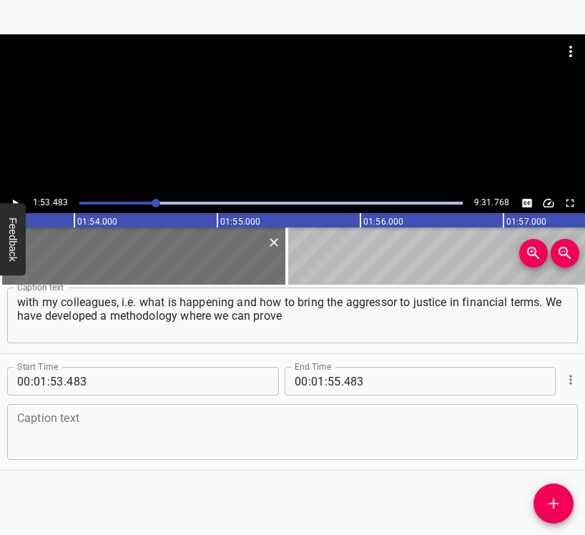
click at [141, 410] on div "Caption text" at bounding box center [292, 432] width 570 height 56
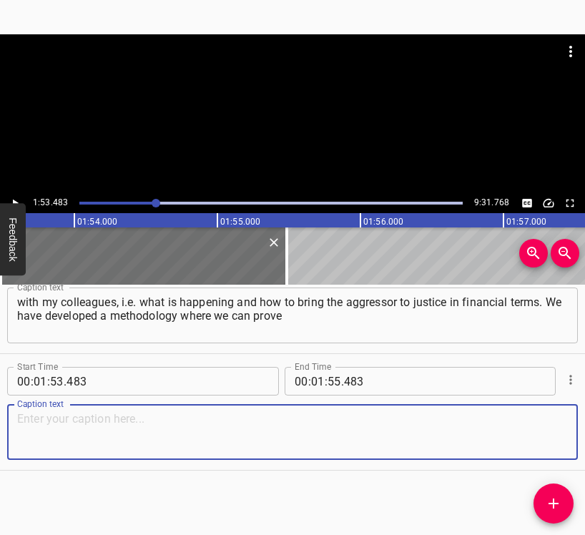
paste textarea "that what burned there would not have burned naturally. We compared what we cal…"
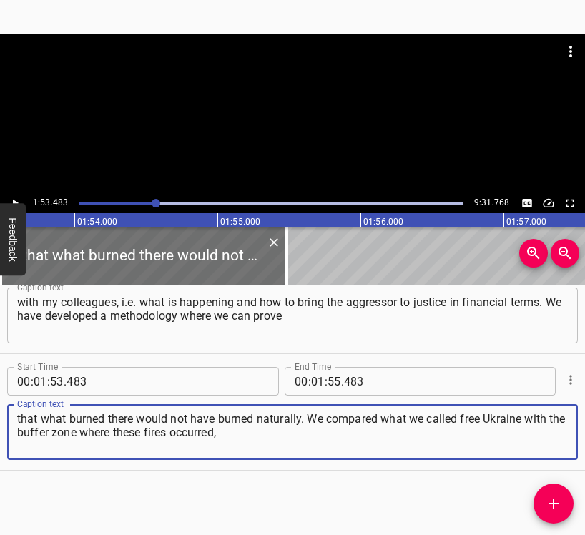
type textarea "that what burned there would not have burned naturally. We compared what we cal…"
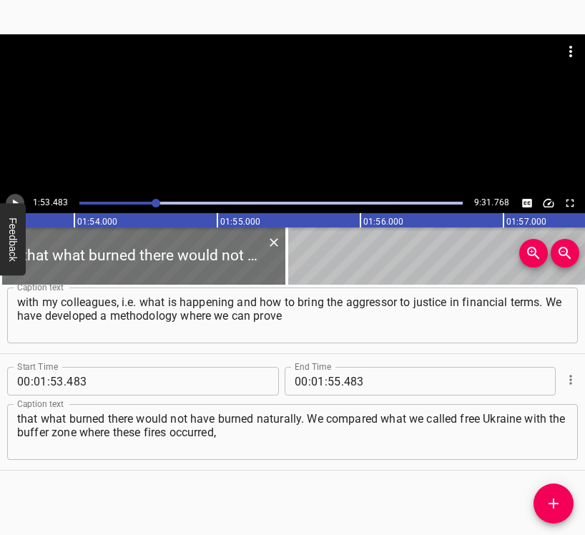
click at [14, 199] on icon "Play/Pause" at bounding box center [15, 203] width 13 height 13
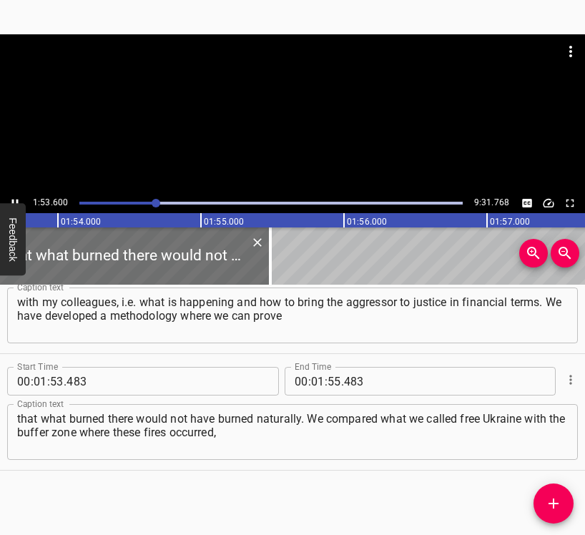
scroll to position [0, 16275]
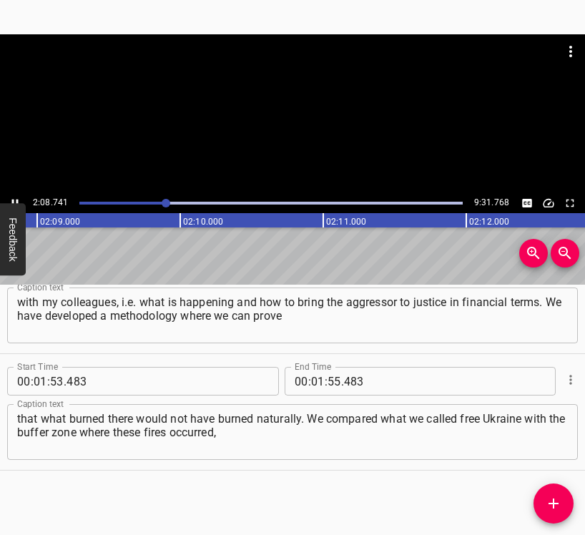
click at [17, 198] on icon "Play/Pause" at bounding box center [15, 203] width 13 height 13
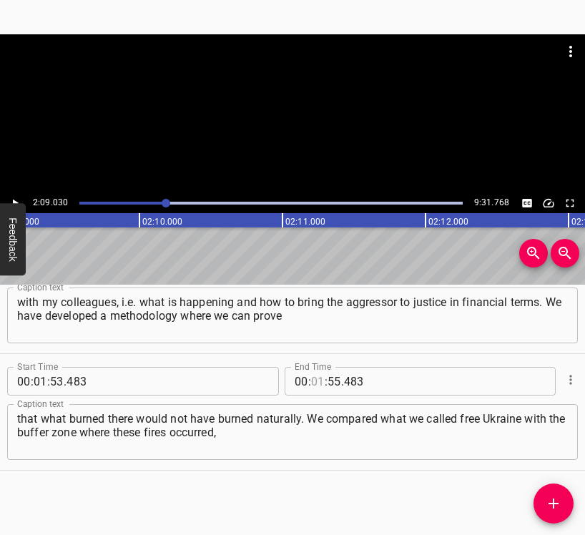
click at [311, 380] on input "number" at bounding box center [318, 381] width 14 height 29
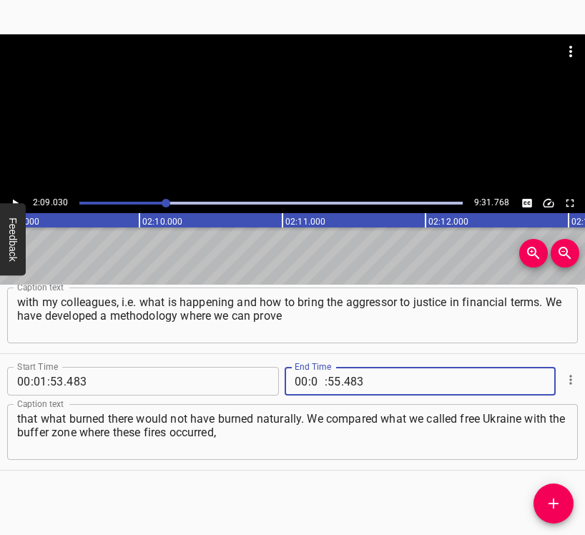
type input "02"
type input "09"
type input "030"
click at [560, 507] on span "Add Cue" at bounding box center [553, 503] width 40 height 17
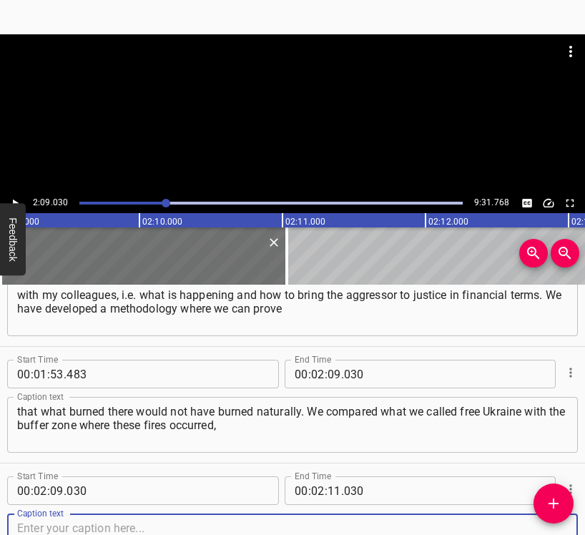
scroll to position [1215, 0]
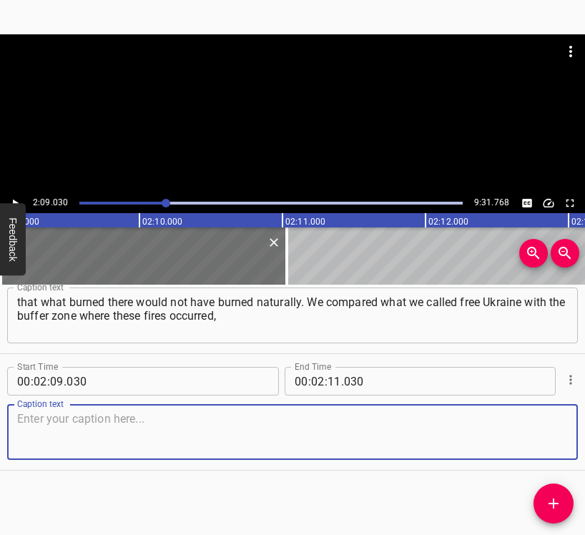
drag, startPoint x: 538, startPoint y: 437, endPoint x: 576, endPoint y: 430, distance: 38.4
click at [541, 435] on textarea at bounding box center [292, 432] width 550 height 41
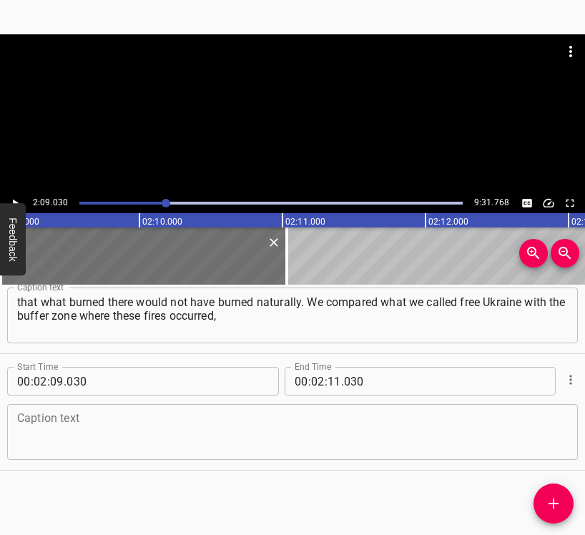
click at [88, 421] on textarea at bounding box center [292, 432] width 550 height 41
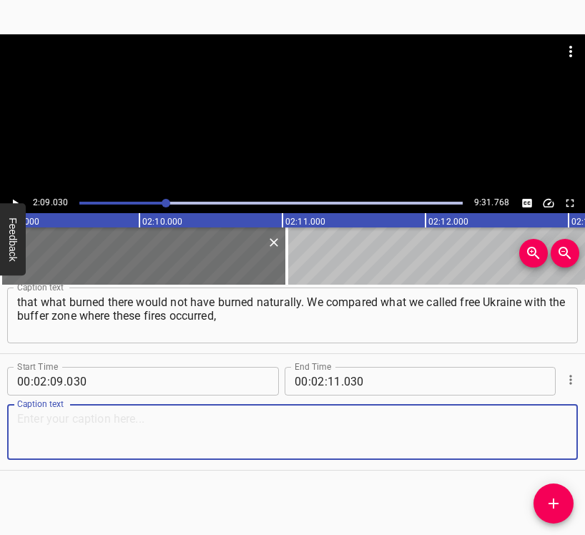
paste textarea "and you can see exactly what happened. If you want, I can find these maps, whic…"
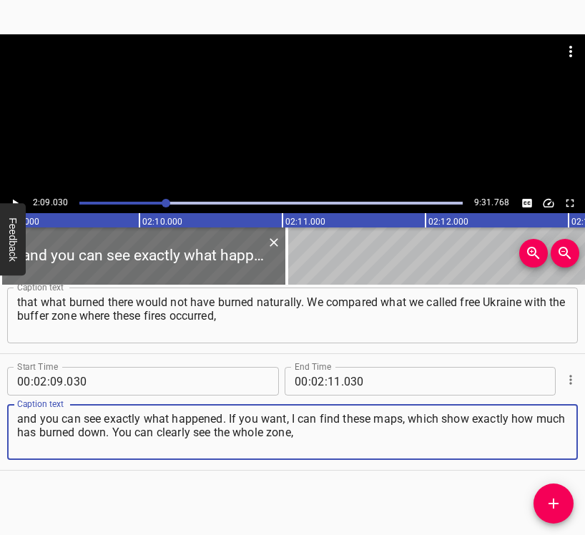
type textarea "and you can see exactly what happened. If you want, I can find these maps, whic…"
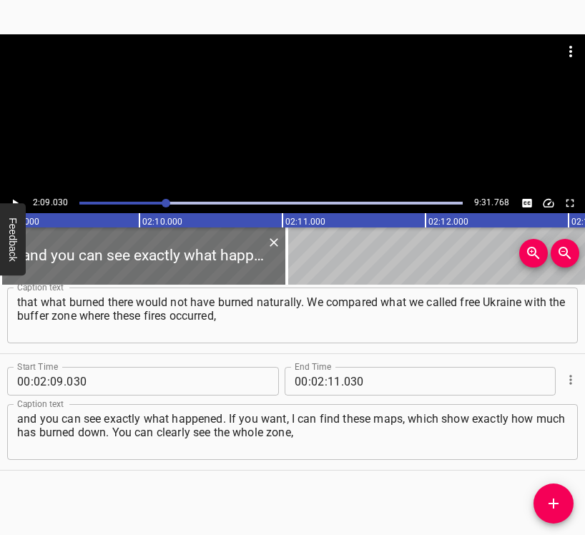
click at [15, 192] on div at bounding box center [292, 113] width 585 height 159
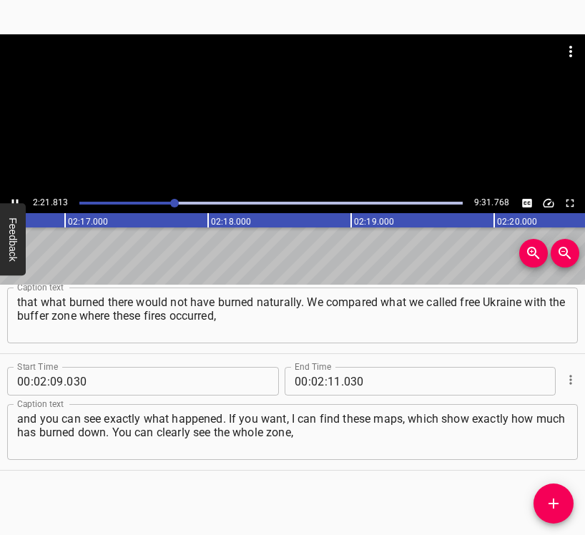
click at [16, 195] on button "Play/Pause" at bounding box center [15, 203] width 19 height 19
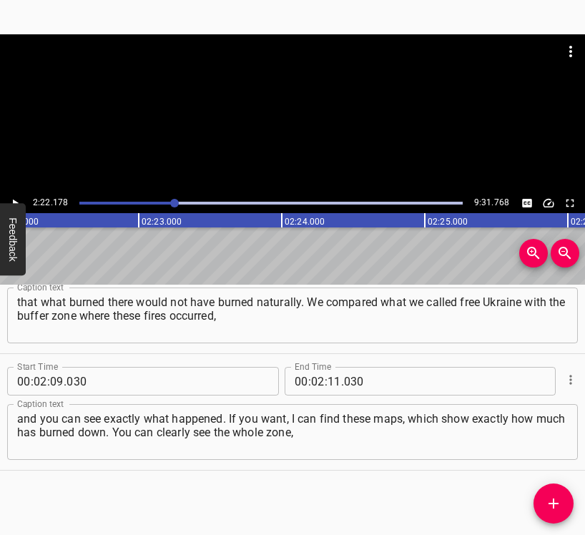
scroll to position [0, 20322]
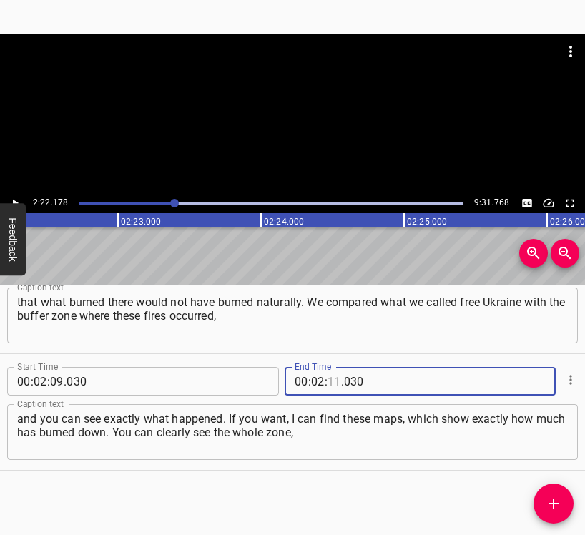
click at [333, 380] on input "number" at bounding box center [334, 381] width 14 height 29
type input "22"
type input "178"
click at [548, 497] on icon "Add Cue" at bounding box center [553, 503] width 17 height 17
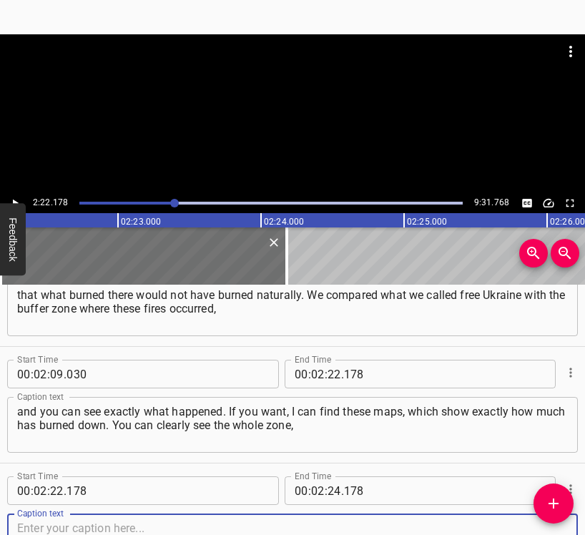
scroll to position [1331, 0]
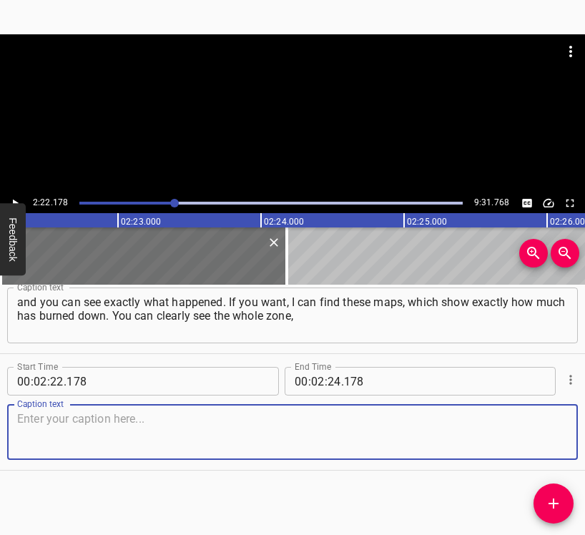
drag, startPoint x: 541, startPoint y: 437, endPoint x: 582, endPoint y: 435, distance: 41.5
click at [542, 436] on textarea at bounding box center [292, 432] width 550 height 41
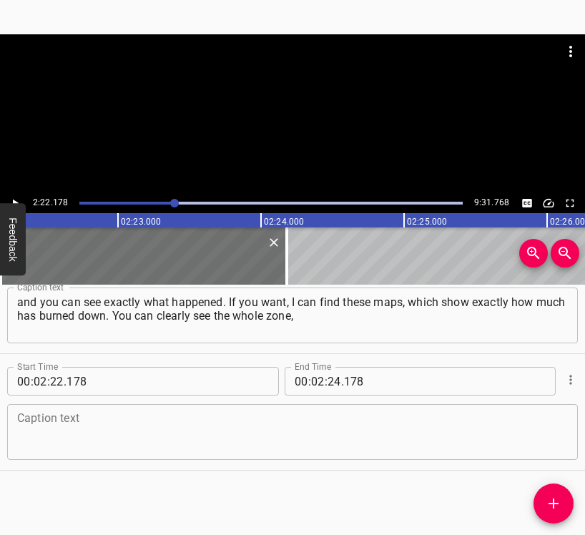
click at [79, 420] on textarea at bounding box center [292, 432] width 550 height 41
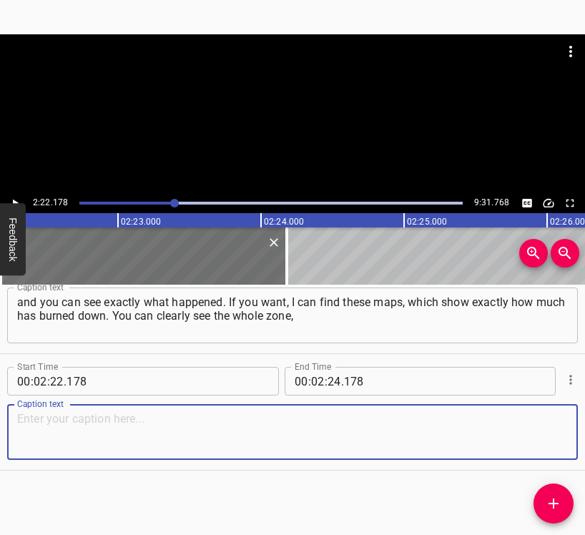
paste textarea "and all these occupied territories where there were battles, how many fires the…"
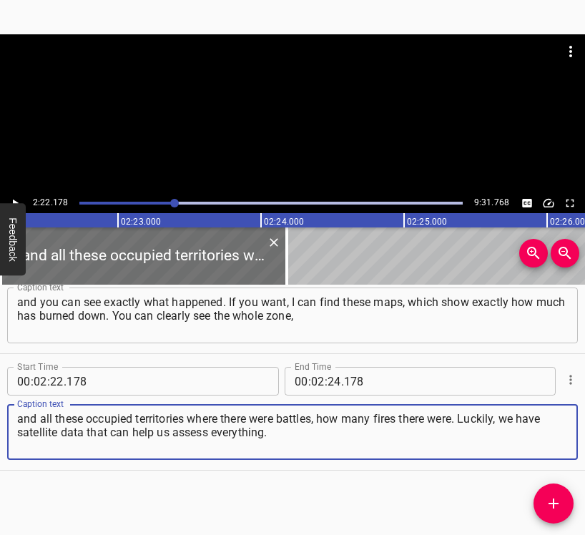
type textarea "and all these occupied territories where there were battles, how many fires the…"
click at [16, 196] on button "Play/Pause" at bounding box center [15, 203] width 19 height 19
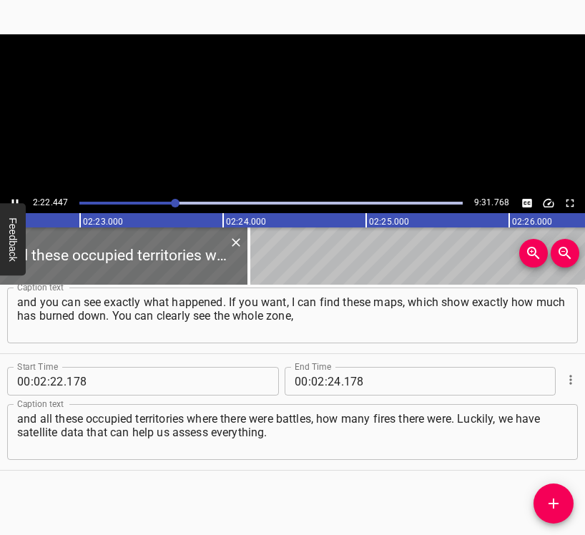
scroll to position [0, 20398]
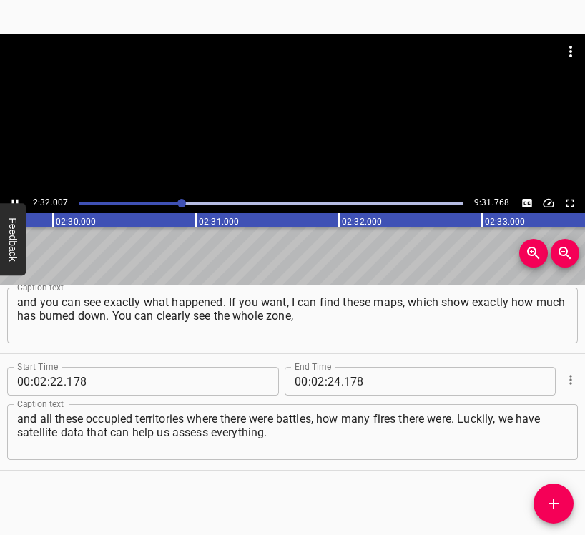
click at [14, 197] on icon "Play/Pause" at bounding box center [15, 203] width 13 height 13
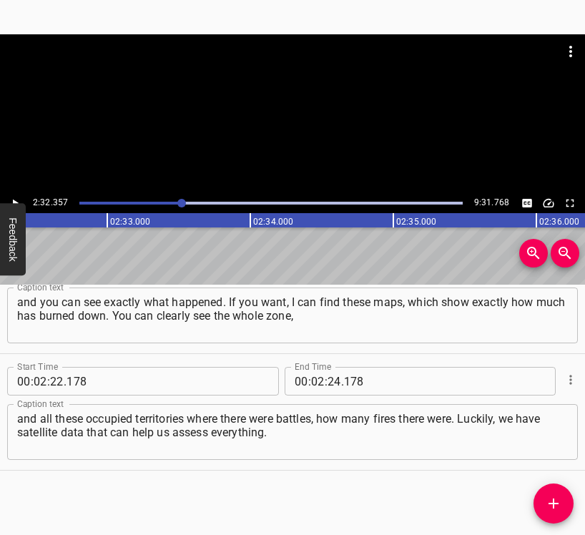
scroll to position [0, 21777]
click at [329, 382] on input "number" at bounding box center [334, 381] width 14 height 29
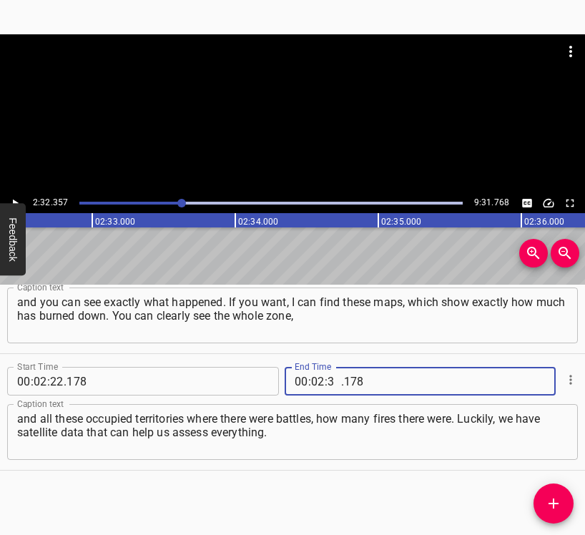
type input "32"
type input "357"
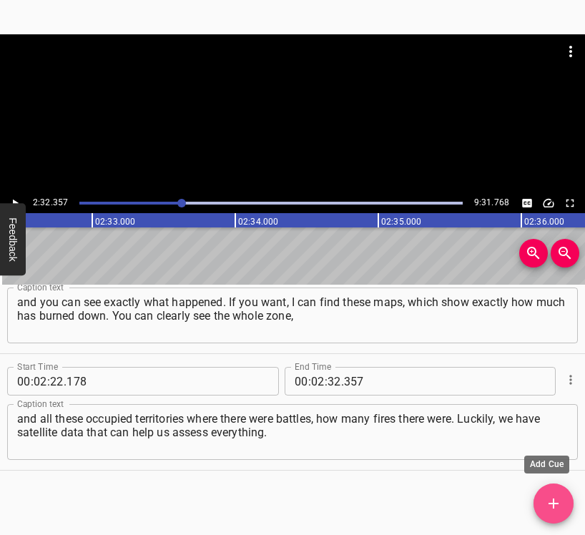
click at [554, 499] on icon "Add Cue" at bounding box center [553, 503] width 10 height 10
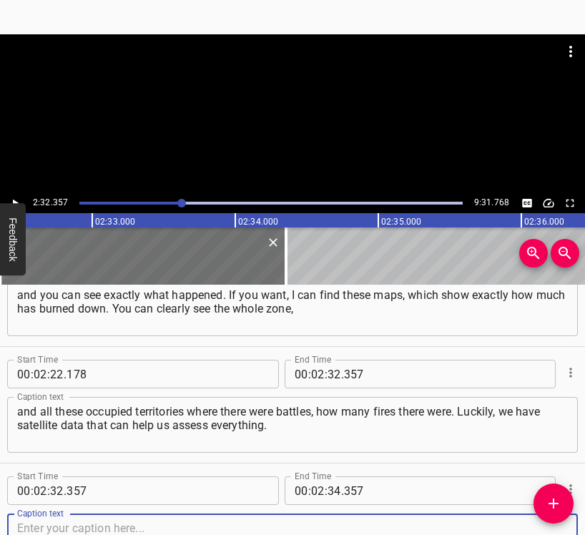
scroll to position [1448, 0]
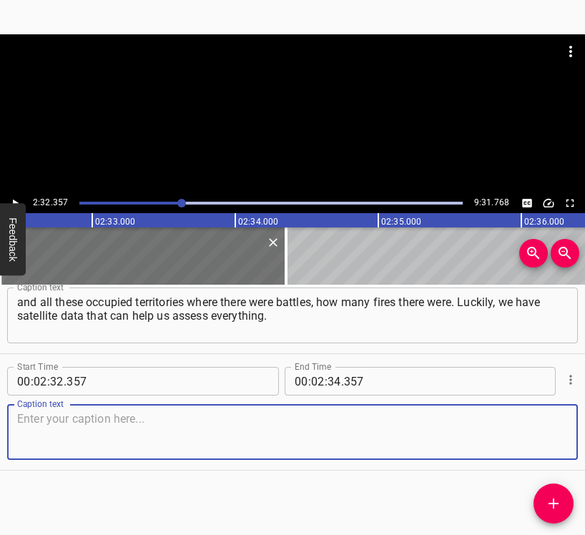
drag, startPoint x: 553, startPoint y: 432, endPoint x: 583, endPoint y: 419, distance: 32.9
click at [556, 430] on div "Caption text" at bounding box center [292, 432] width 570 height 56
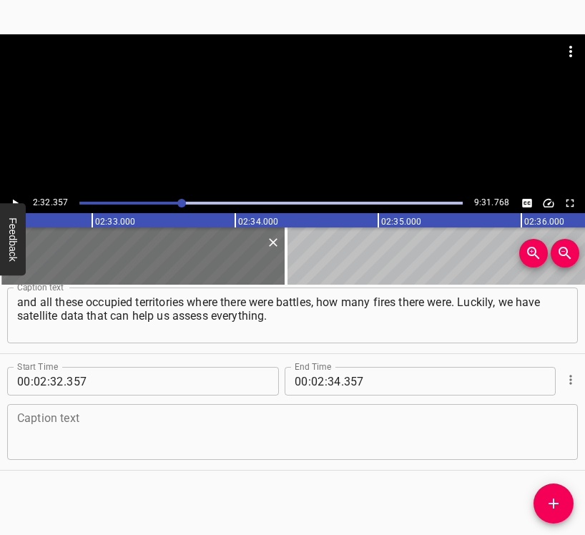
click at [51, 423] on textarea at bounding box center [292, 432] width 550 height 41
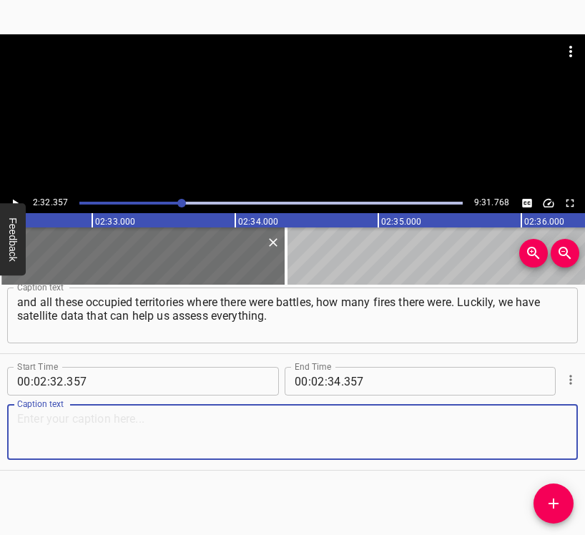
paste textarea "We can estimate the amount of burned area and what was burning there. Whether i…"
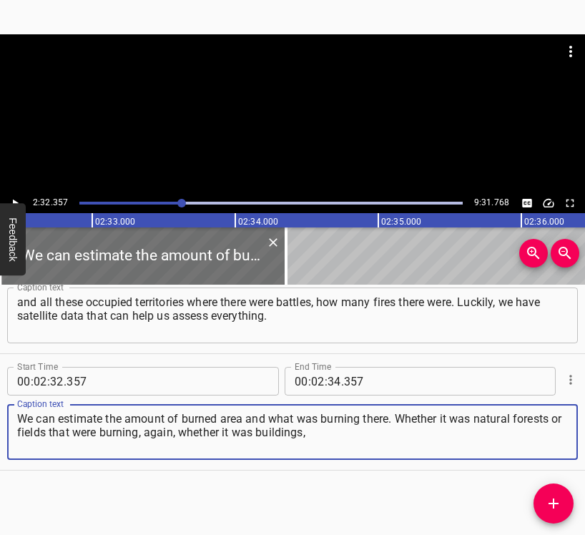
type textarea "We can estimate the amount of burned area and what was burning there. Whether i…"
click at [14, 202] on icon "Play/Pause" at bounding box center [16, 203] width 6 height 8
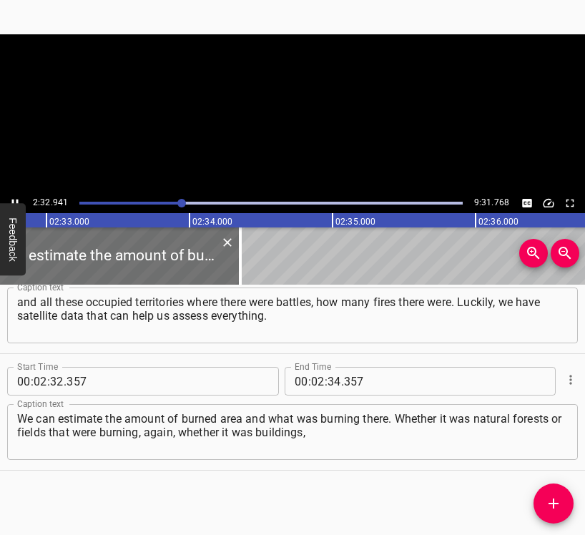
scroll to position [0, 21861]
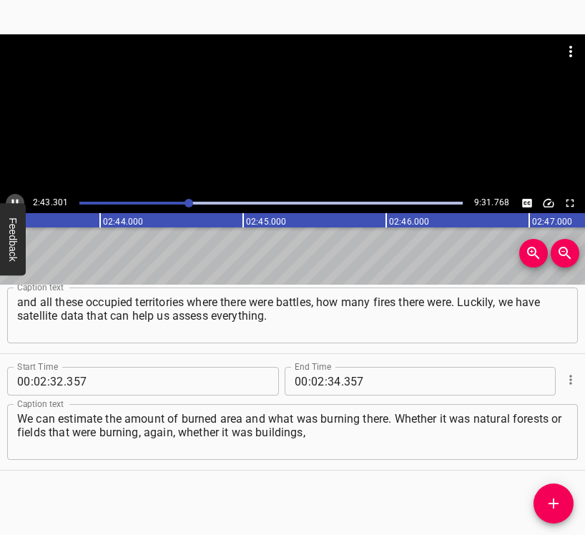
click at [13, 197] on icon "Play/Pause" at bounding box center [15, 203] width 13 height 13
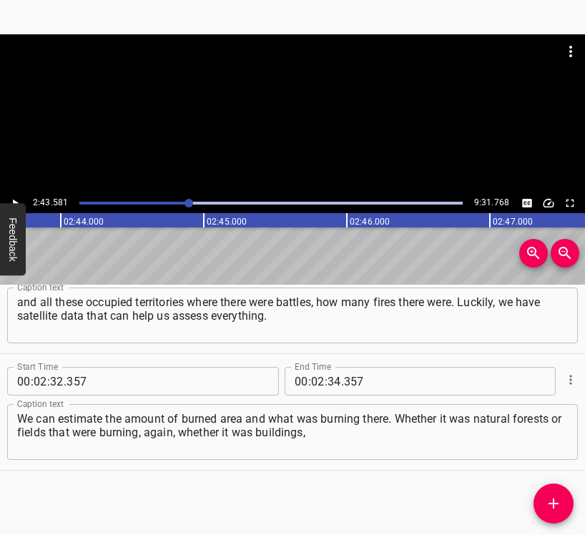
scroll to position [0, 23381]
click at [13, 197] on icon "Play/Pause" at bounding box center [15, 203] width 13 height 13
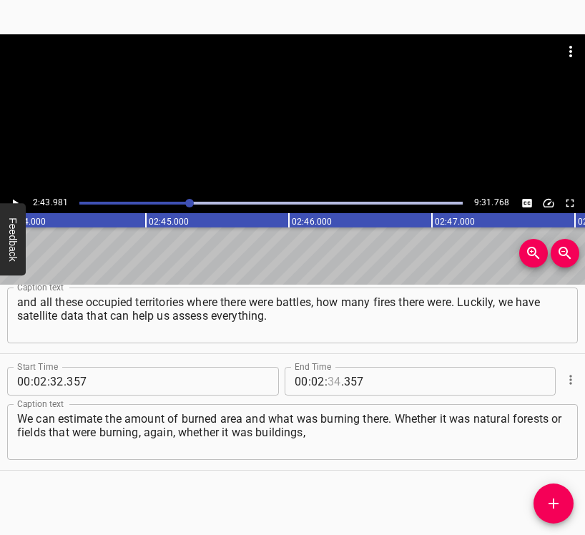
click at [330, 380] on input "number" at bounding box center [334, 381] width 14 height 29
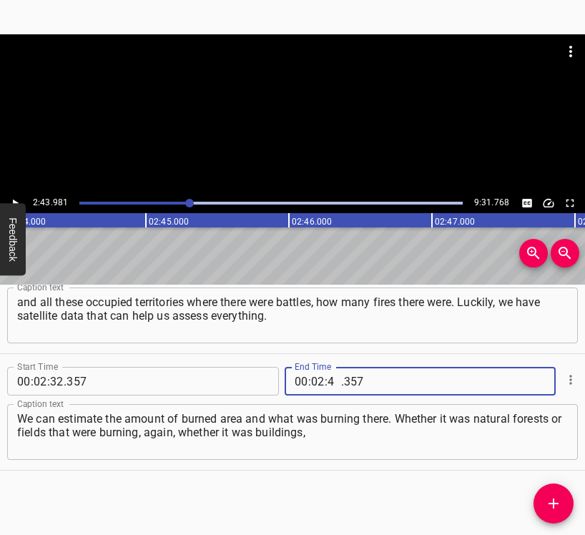
type input "43"
type input "981"
click at [555, 495] on icon "Add Cue" at bounding box center [553, 503] width 17 height 17
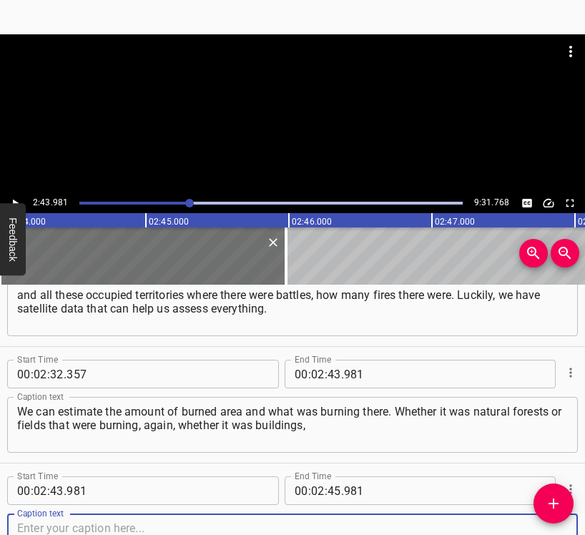
scroll to position [1564, 0]
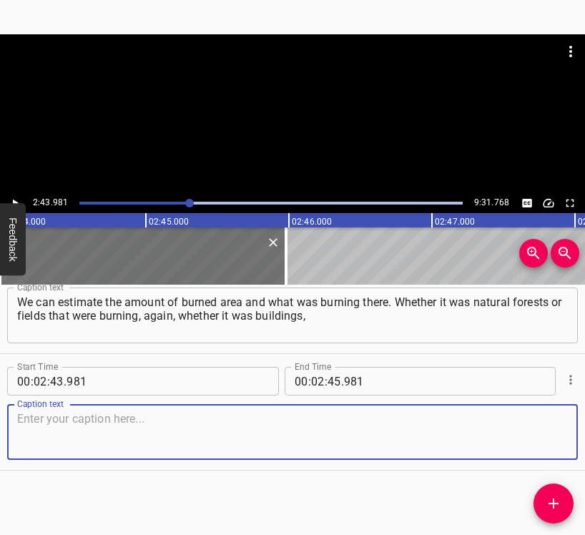
click at [547, 436] on textarea at bounding box center [292, 432] width 550 height 41
click at [232, 435] on textarea at bounding box center [292, 432] width 550 height 41
paste textarea "that is, what was burning. In this way, we can calculate the amount of what has…"
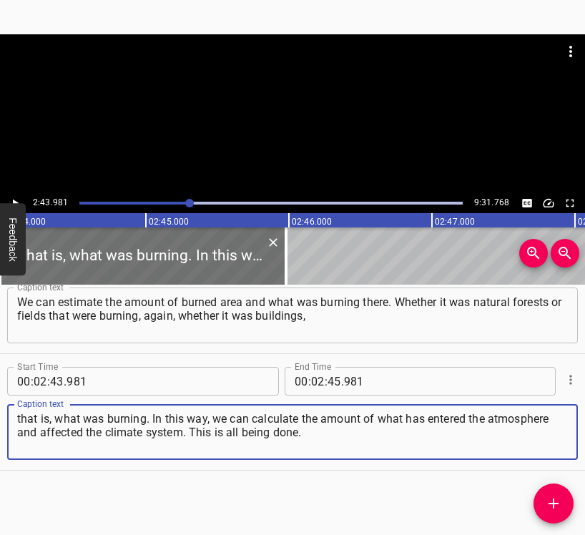
type textarea "that is, what was burning. In this way, we can calculate the amount of what has…"
click at [15, 193] on div at bounding box center [292, 113] width 585 height 159
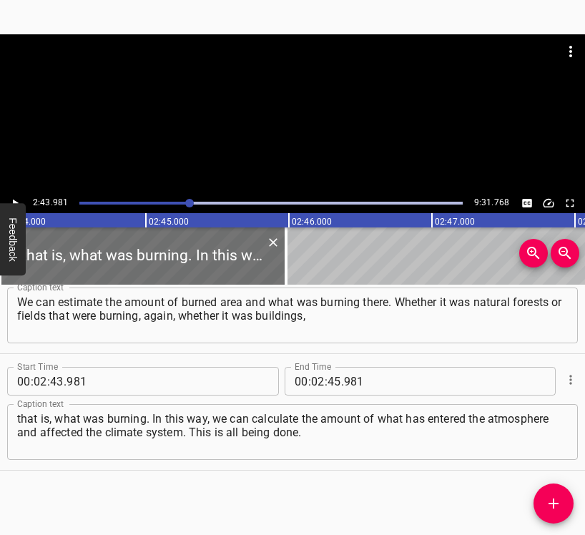
click at [16, 199] on icon "Play/Pause" at bounding box center [15, 203] width 13 height 13
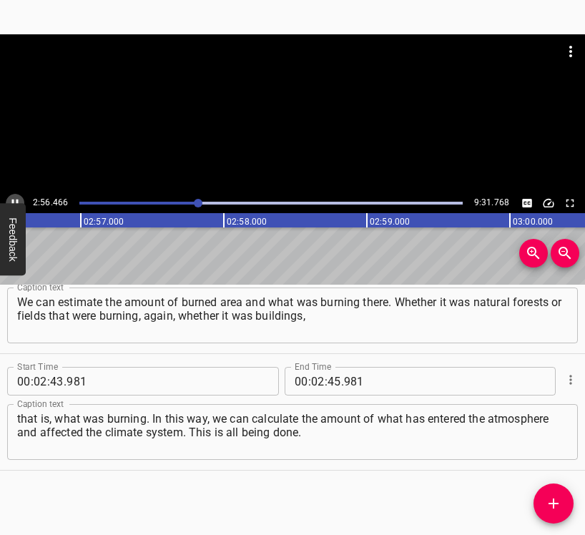
click at [12, 197] on icon "Play/Pause" at bounding box center [15, 203] width 13 height 13
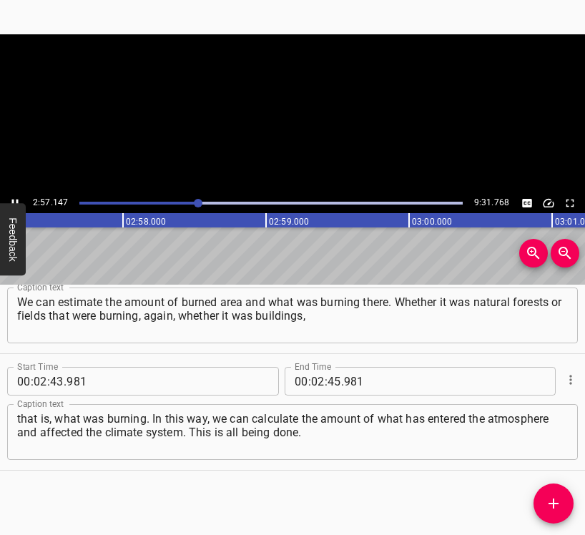
click at [12, 197] on icon "Play/Pause" at bounding box center [15, 203] width 13 height 13
click at [331, 377] on input "number" at bounding box center [334, 381] width 14 height 29
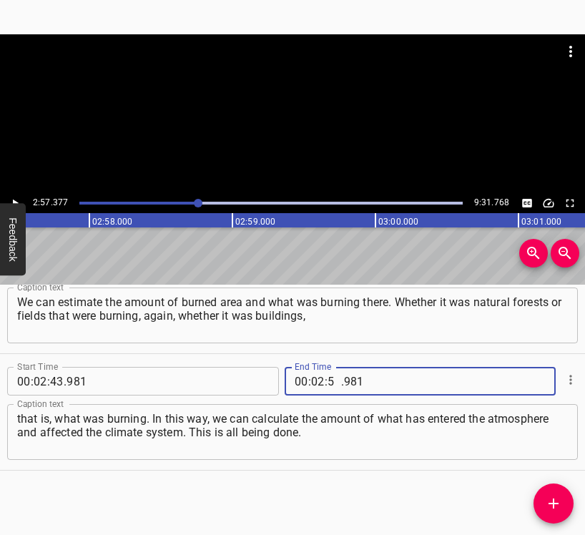
type input "57"
type input "377"
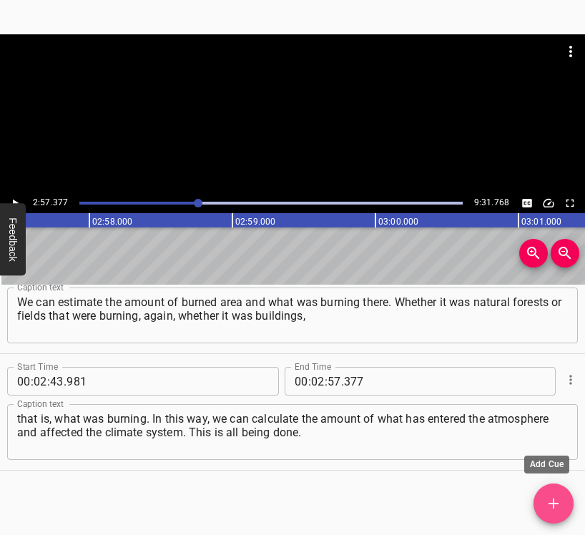
click at [548, 494] on button "Add Cue" at bounding box center [553, 503] width 40 height 40
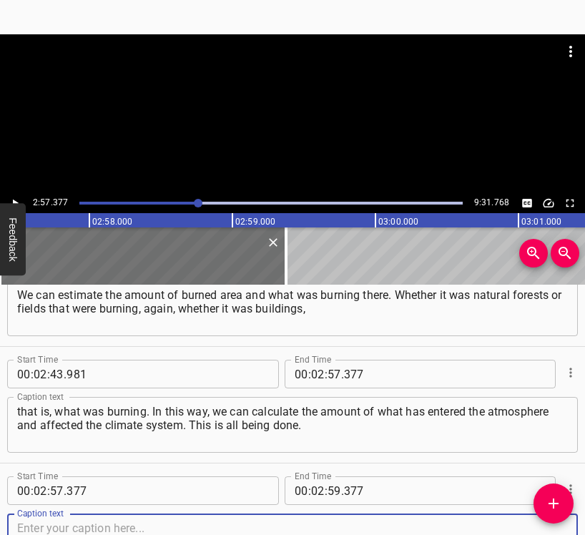
scroll to position [1681, 0]
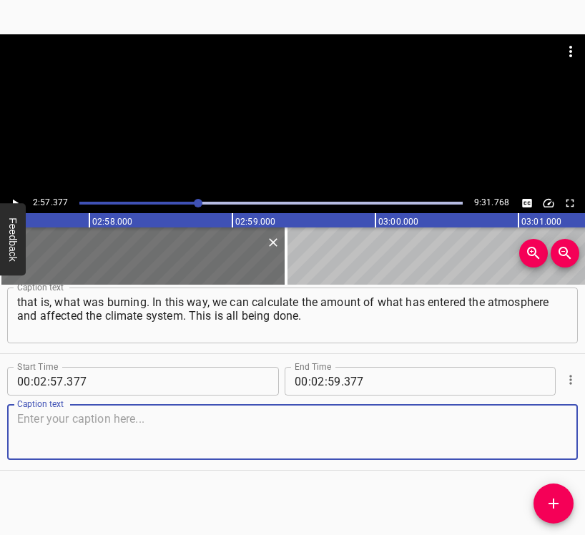
drag, startPoint x: 544, startPoint y: 442, endPoint x: 560, endPoint y: 437, distance: 17.0
click at [546, 441] on textarea at bounding box center [292, 432] width 550 height 41
click at [272, 412] on textarea at bounding box center [292, 432] width 550 height 41
paste textarea "On the other hand, if I may expand on this a little bit. Please do, of course."
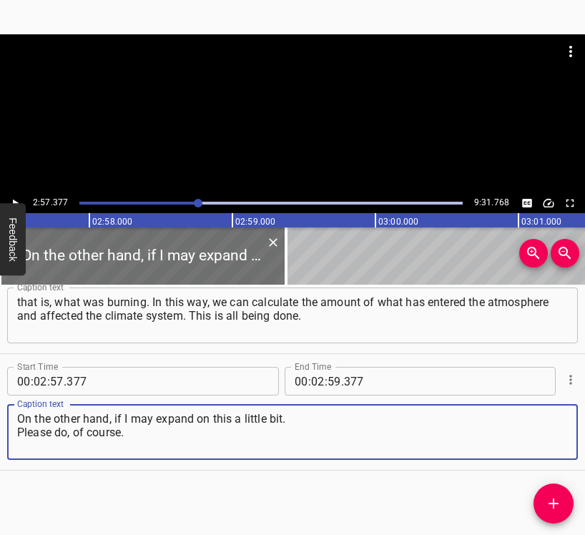
type textarea "On the other hand, if I may expand on this a little bit. Please do, of course."
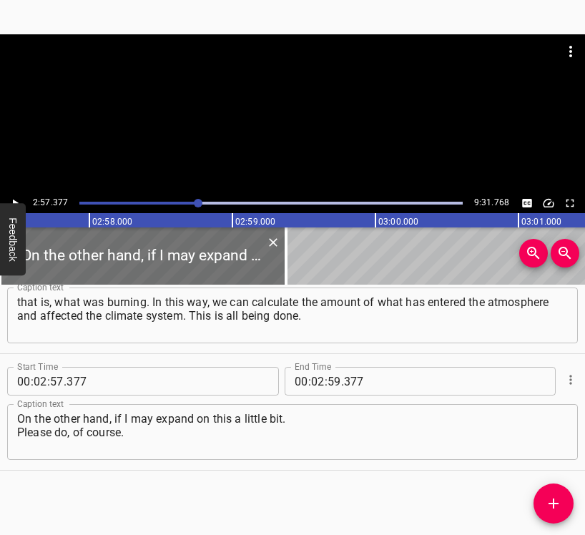
click at [13, 192] on div at bounding box center [292, 113] width 585 height 159
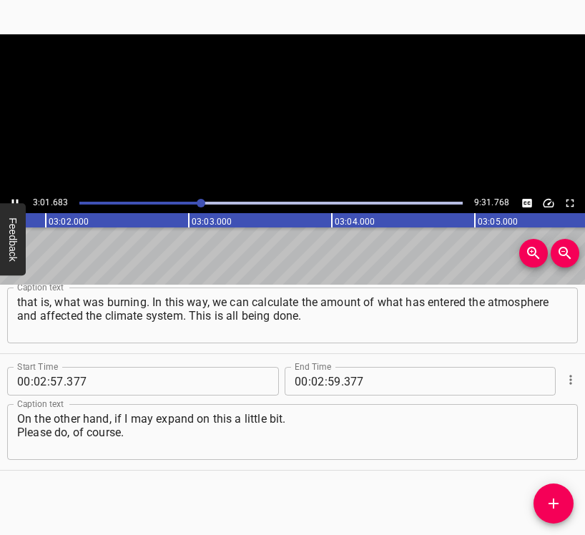
click at [14, 197] on icon "Play/Pause" at bounding box center [15, 203] width 13 height 13
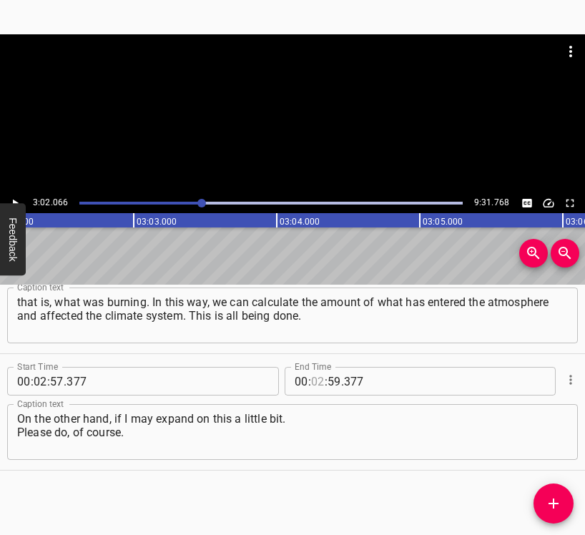
click at [318, 380] on input "number" at bounding box center [318, 381] width 14 height 29
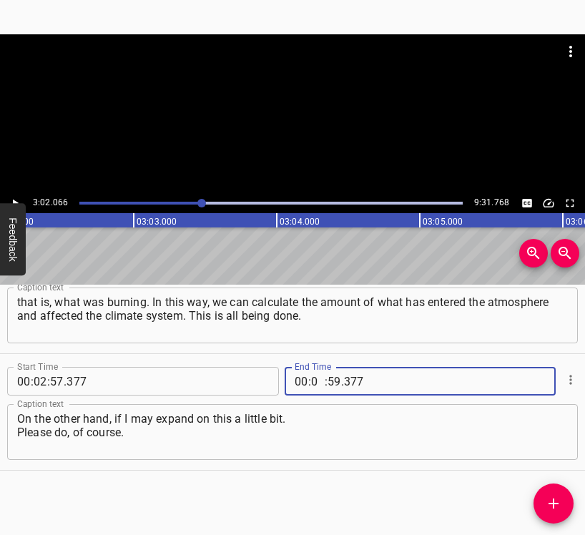
type input "03"
type input "02"
type input "066"
click at [561, 495] on icon "Add Cue" at bounding box center [553, 503] width 17 height 17
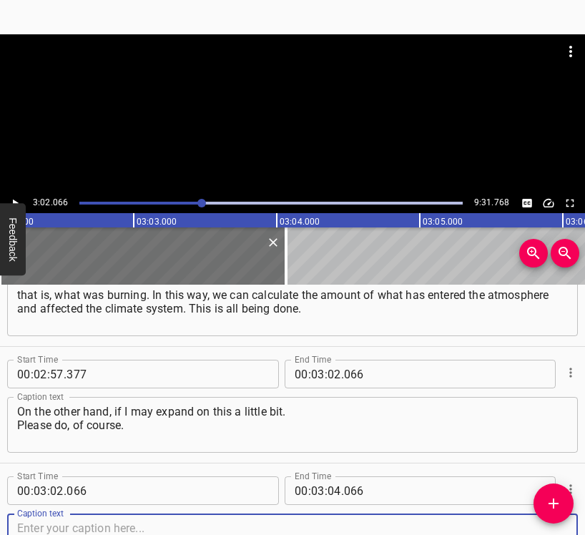
scroll to position [1797, 0]
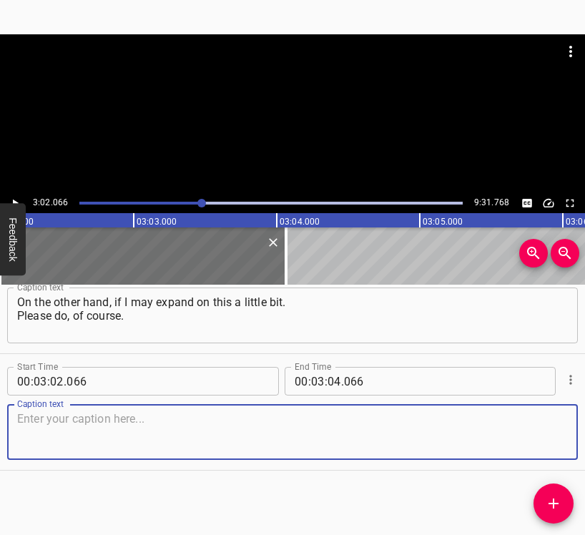
click at [537, 435] on textarea at bounding box center [292, 432] width 550 height 41
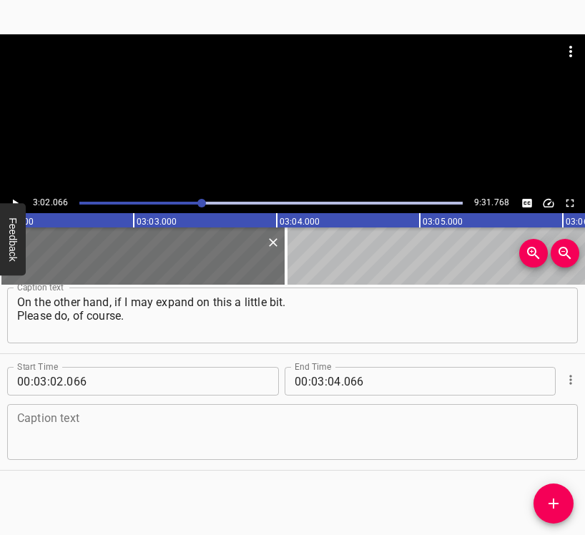
click at [35, 434] on textarea at bounding box center [292, 432] width 550 height 41
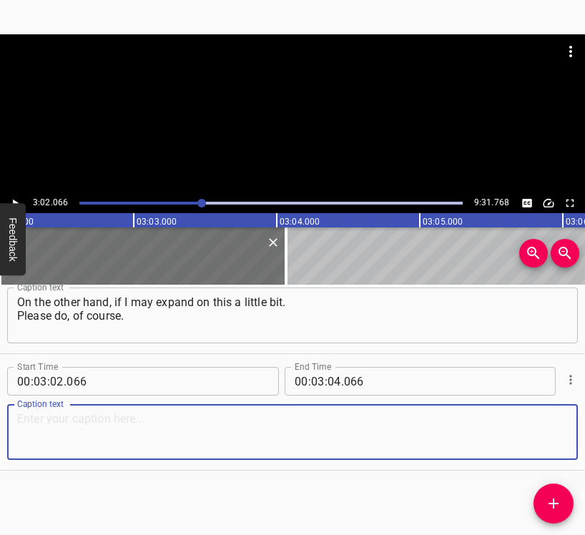
paste textarea "was involved in this from the first hours of the full-scale invasion, as I was …"
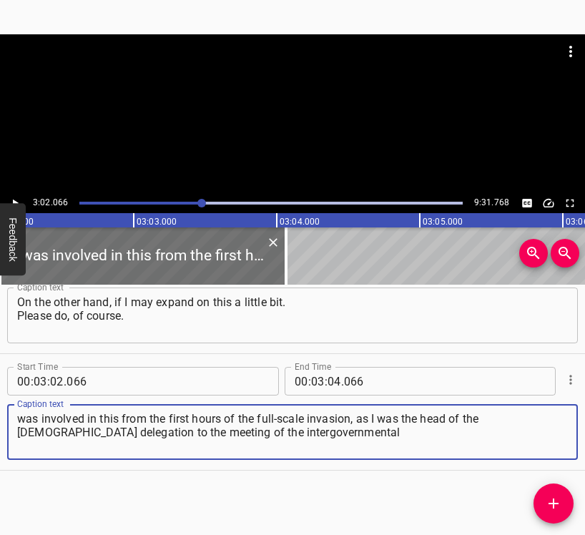
type textarea "was involved in this from the first hours of the full-scale invasion, as I was …"
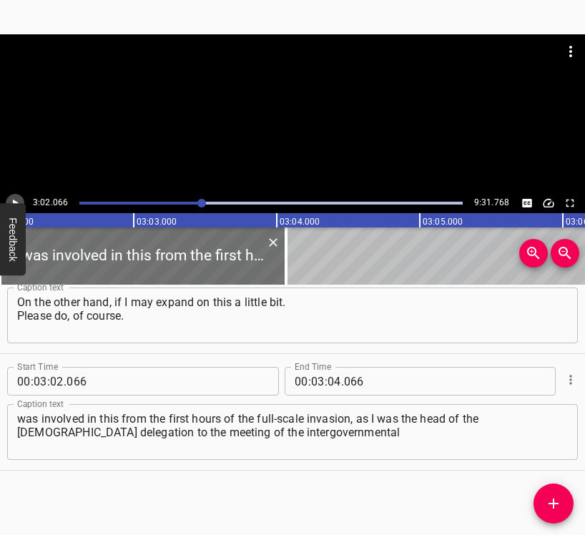
click at [20, 199] on icon "Play/Pause" at bounding box center [15, 203] width 13 height 13
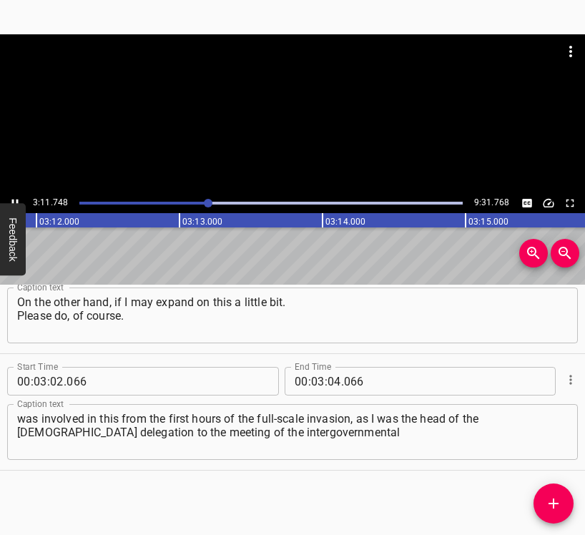
click at [16, 197] on icon "Play/Pause" at bounding box center [15, 203] width 13 height 13
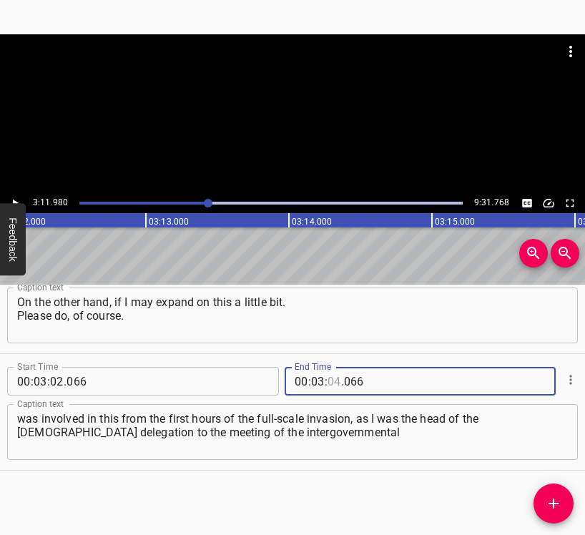
click at [327, 378] on input "number" at bounding box center [334, 381] width 14 height 29
type input "11"
type input "980"
click at [547, 497] on icon "Add Cue" at bounding box center [553, 503] width 17 height 17
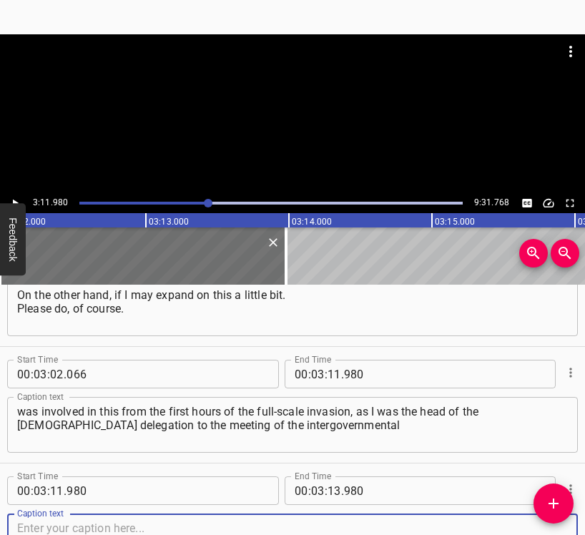
scroll to position [1914, 0]
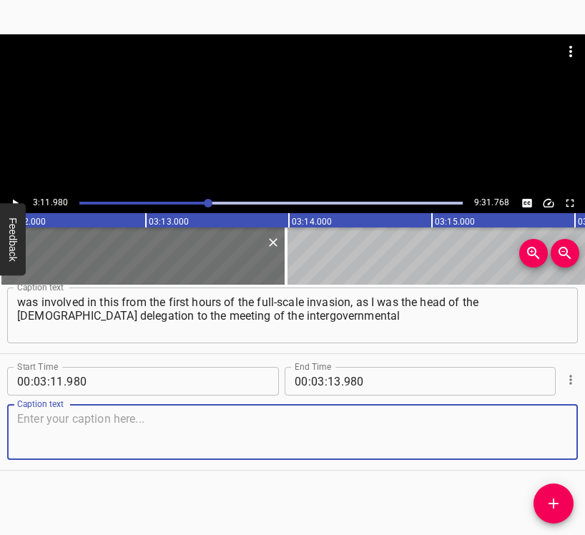
click at [546, 440] on textarea at bounding box center [292, 432] width 550 height 41
click at [173, 442] on textarea at bounding box center [292, 432] width 550 height 41
paste textarea "group of experts. Then, in my first speech, I combined russia’s military aggres…"
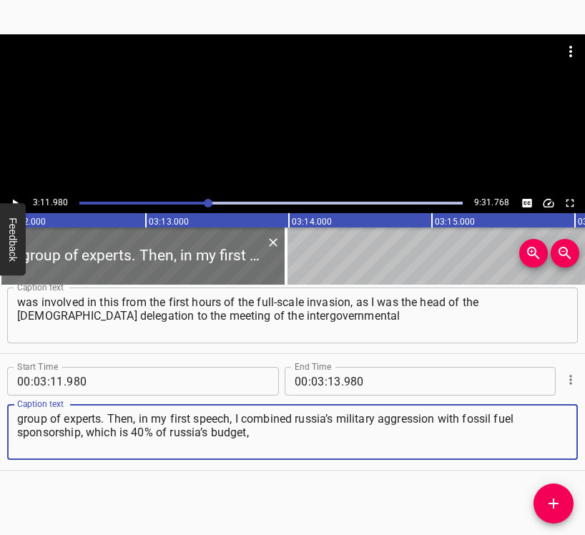
type textarea "group of experts. Then, in my first speech, I combined russia’s military aggres…"
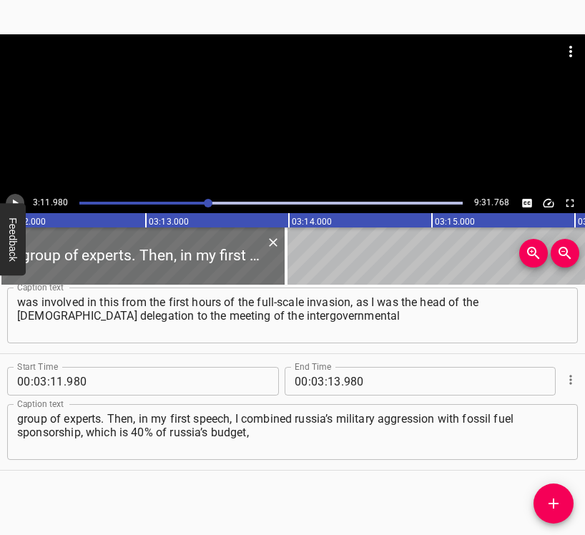
click at [20, 199] on icon "Play/Pause" at bounding box center [15, 203] width 13 height 13
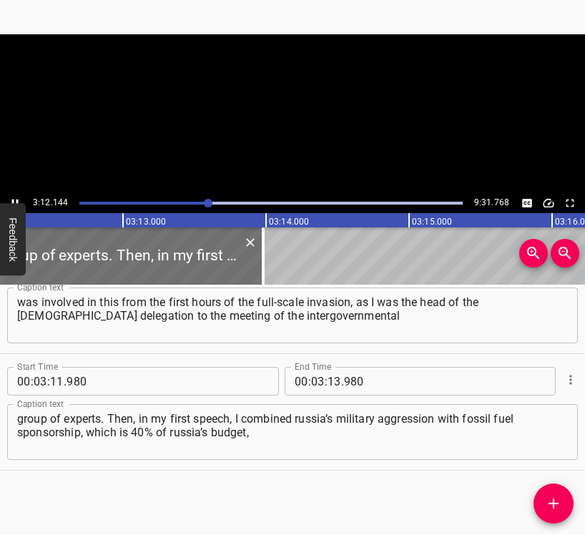
scroll to position [0, 27501]
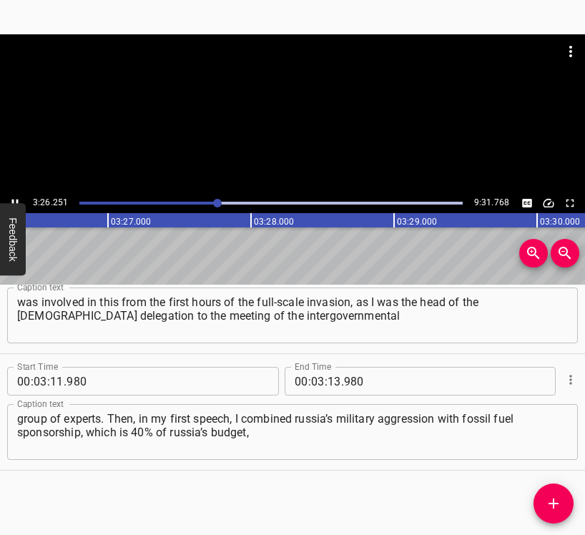
click at [14, 195] on button "Play/Pause" at bounding box center [15, 203] width 19 height 19
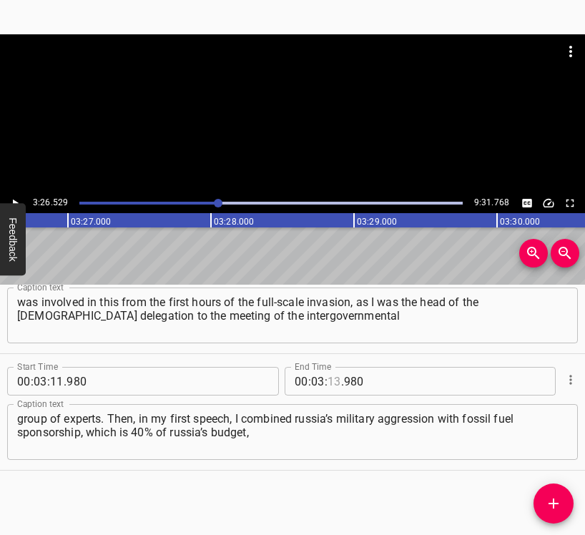
click at [327, 376] on input "number" at bounding box center [334, 381] width 14 height 29
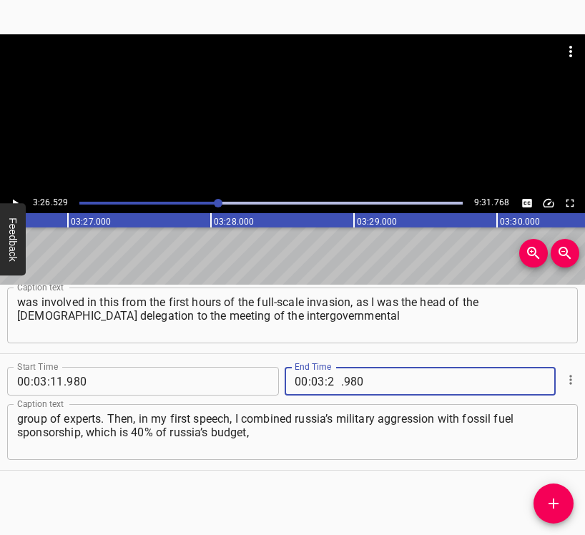
type input "26"
type input "529"
click at [548, 501] on icon "Add Cue" at bounding box center [553, 503] width 17 height 17
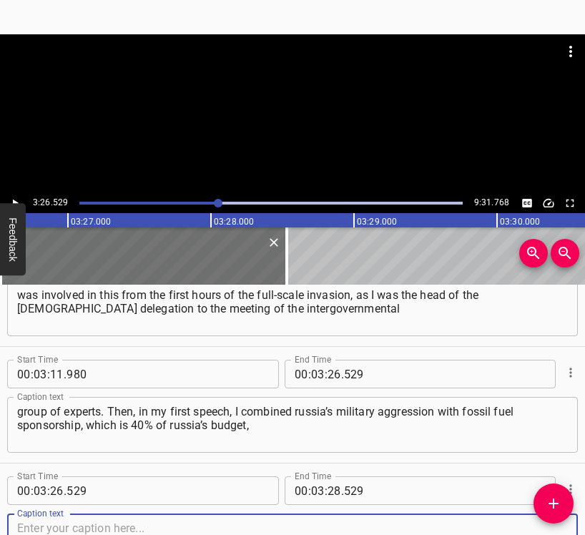
scroll to position [2030, 0]
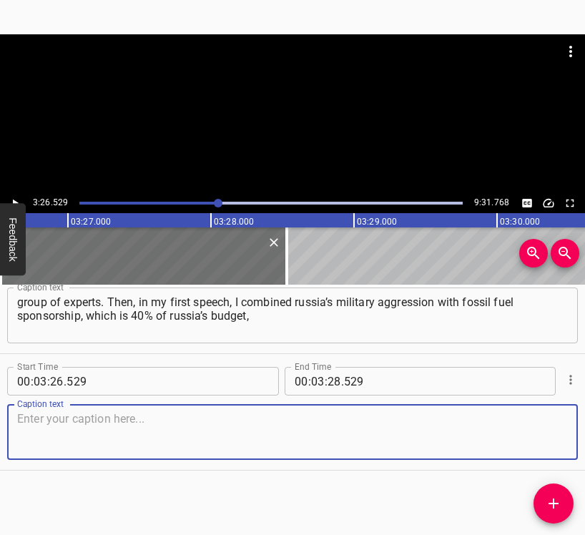
drag, startPoint x: 539, startPoint y: 442, endPoint x: 584, endPoint y: 423, distance: 49.0
click at [545, 439] on textarea at bounding box center [292, 432] width 550 height 41
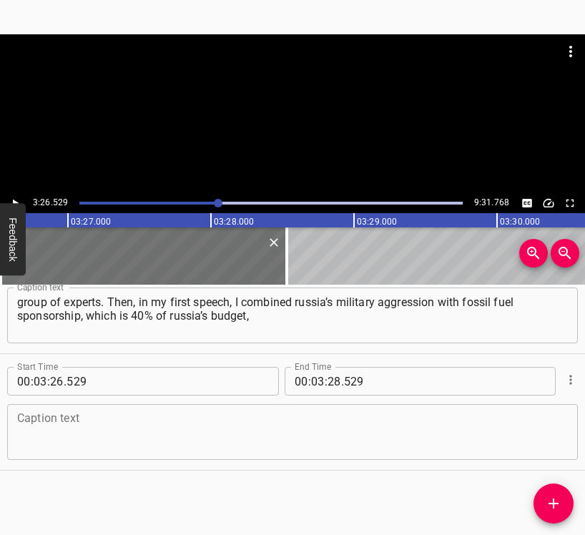
click at [52, 427] on textarea at bounding box center [292, 432] width 550 height 41
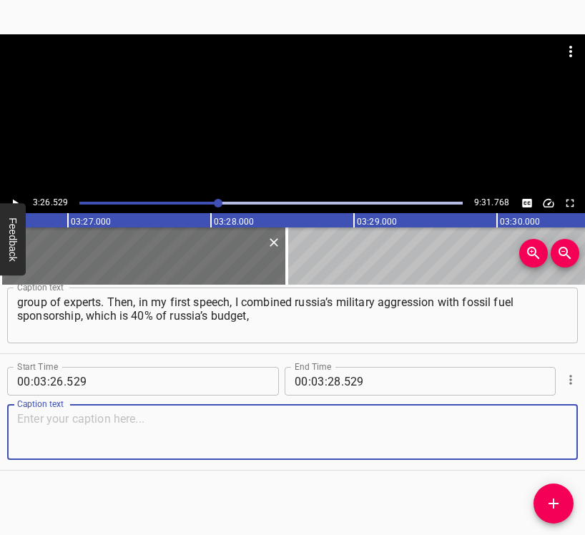
paste textarea "as far as I know. This comes from the fact that they trade in oil, gas and coal…"
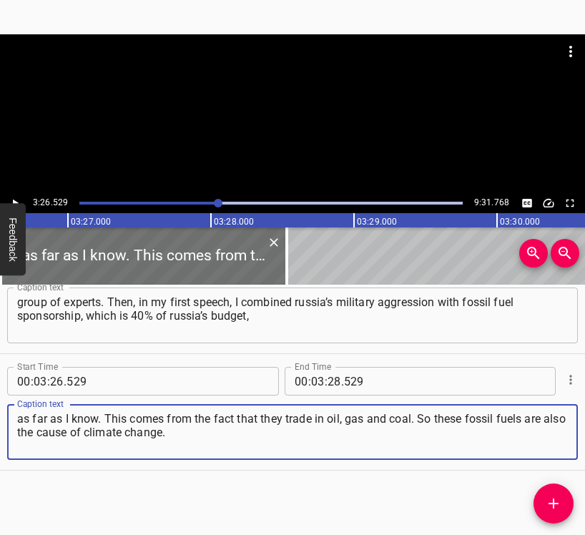
type textarea "as far as I know. This comes from the fact that they trade in oil, gas and coal…"
click at [6, 194] on div "3:26.529 9:31.768" at bounding box center [292, 123] width 585 height 179
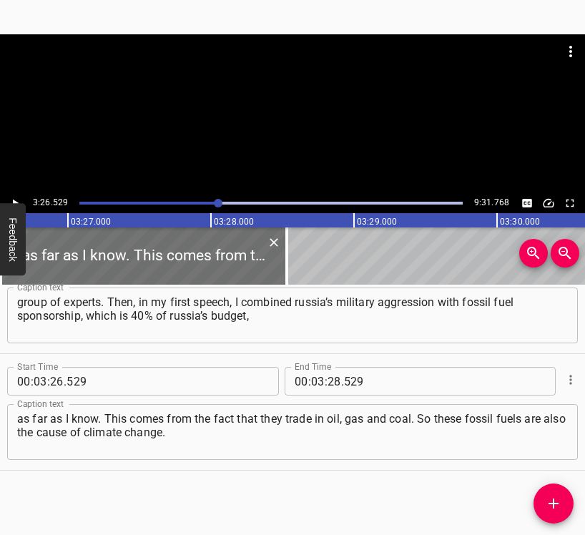
click at [11, 198] on icon "Play/Pause" at bounding box center [15, 203] width 13 height 13
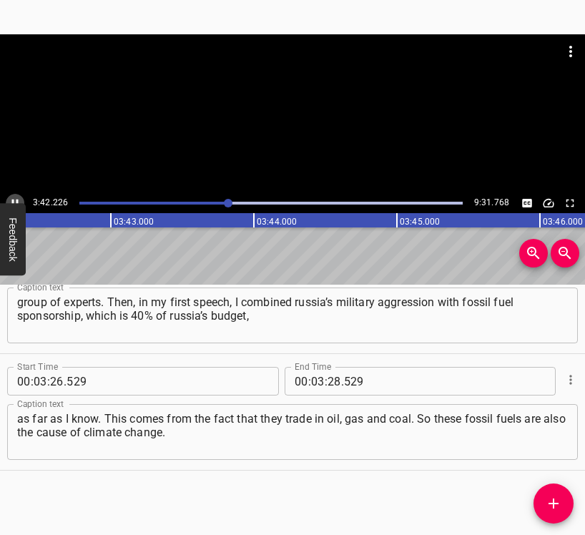
click at [17, 198] on icon "Play/Pause" at bounding box center [15, 203] width 13 height 13
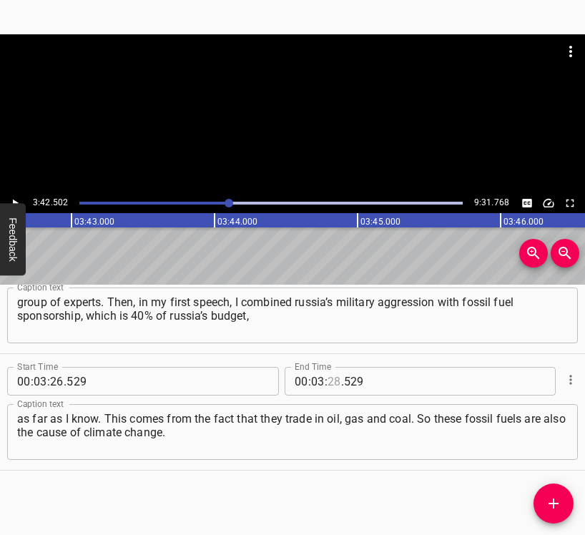
click at [328, 377] on input "number" at bounding box center [334, 381] width 14 height 29
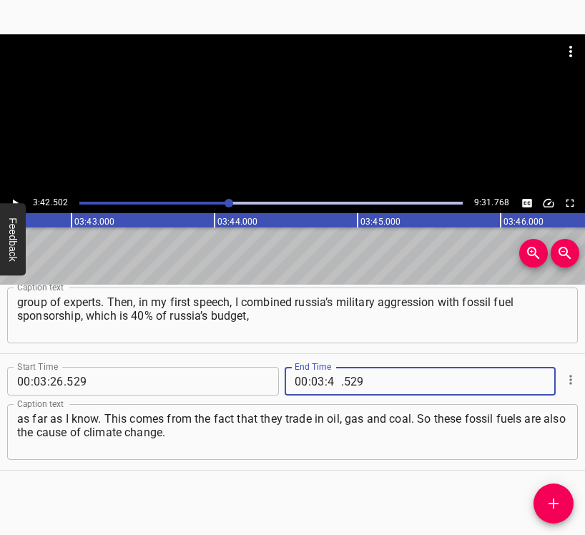
type input "45"
type input "0"
type input "529"
type input "42"
type input "502"
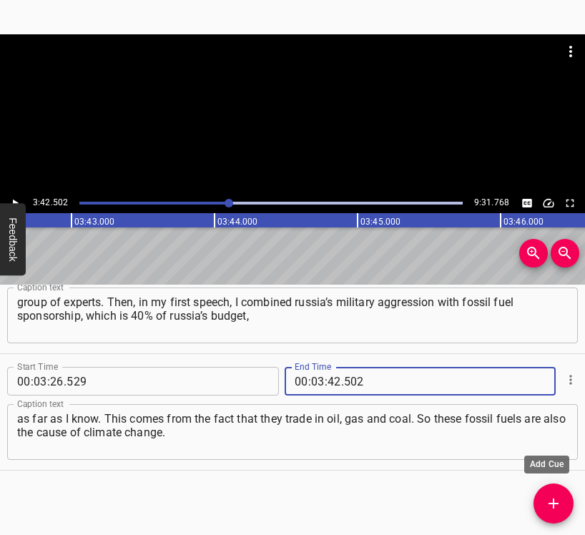
click at [551, 500] on icon "Add Cue" at bounding box center [553, 503] width 17 height 17
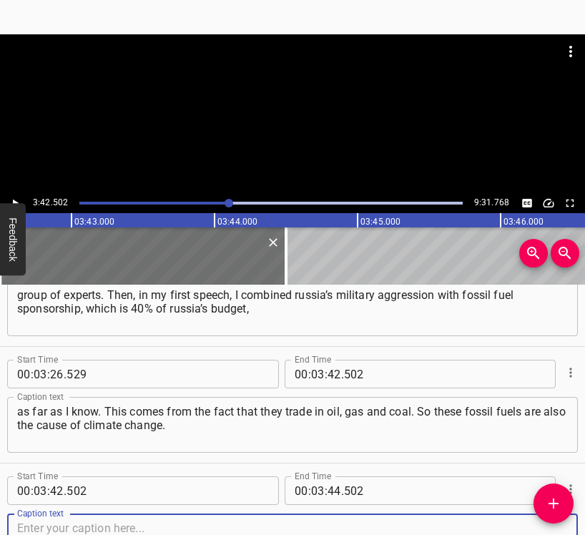
scroll to position [2147, 0]
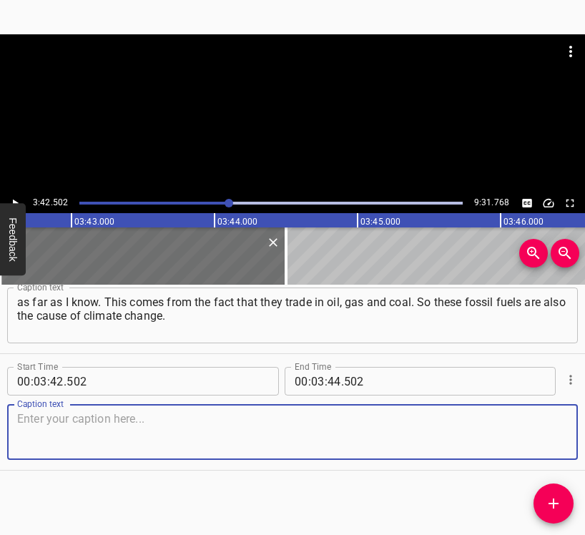
drag, startPoint x: 538, startPoint y: 433, endPoint x: 582, endPoint y: 423, distance: 44.7
click at [543, 431] on textarea at bounding box center [292, 432] width 550 height 41
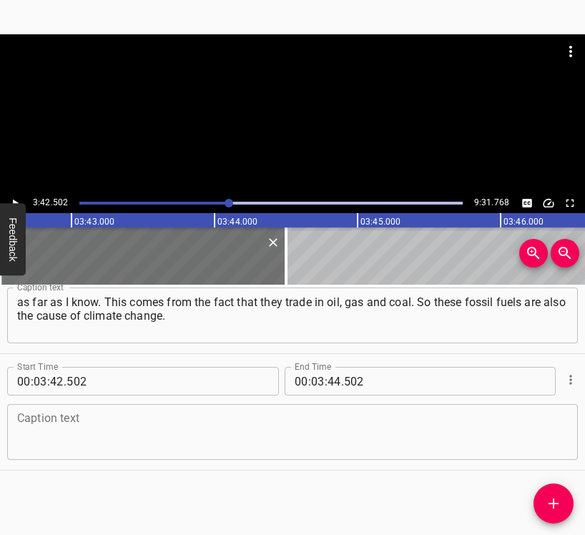
click at [53, 437] on textarea at bounding box center [292, 432] width 550 height 41
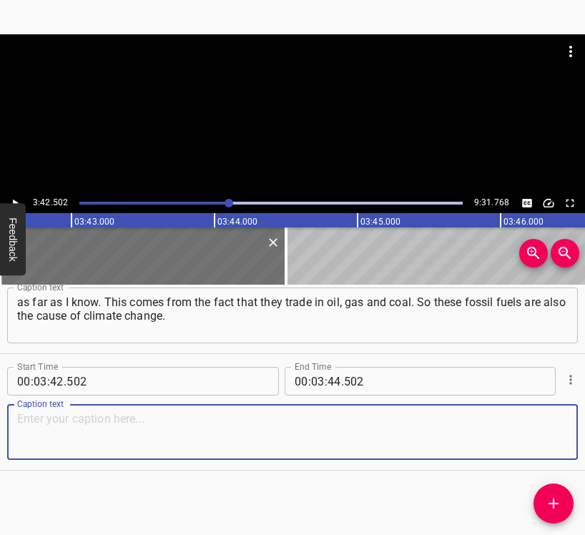
paste textarea "When I called this war the “war of fossil fuels”, not everyone understood it. T…"
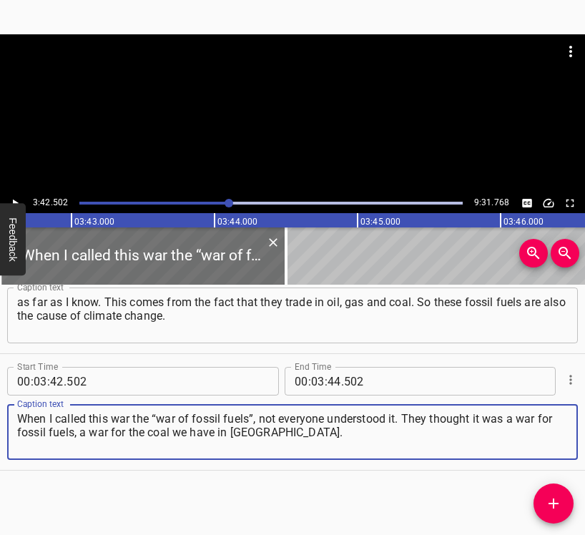
type textarea "When I called this war the “war of fossil fuels”, not everyone understood it. T…"
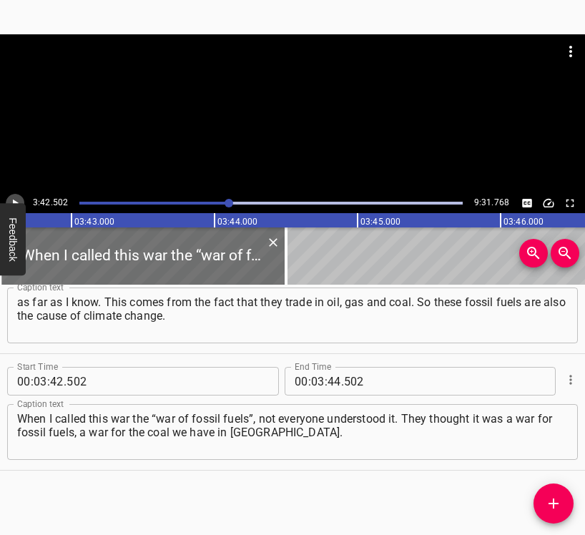
click at [16, 199] on icon "Play/Pause" at bounding box center [15, 203] width 13 height 13
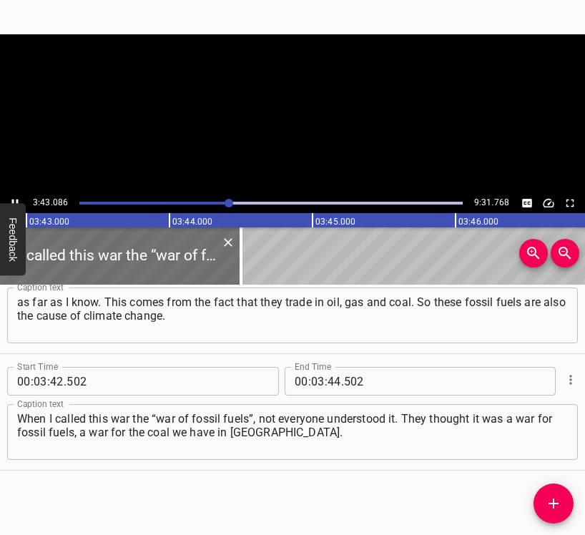
scroll to position [0, 31887]
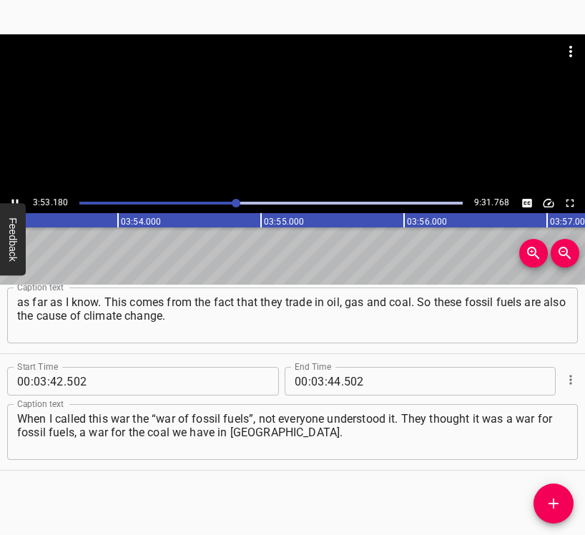
click at [16, 197] on icon "Play/Pause" at bounding box center [15, 203] width 13 height 13
click at [329, 384] on input "number" at bounding box center [334, 381] width 14 height 29
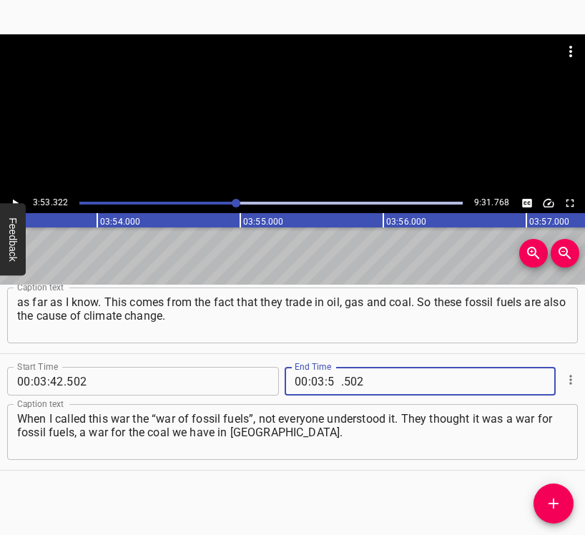
type input "53"
type input "322"
click at [560, 502] on icon "Add Cue" at bounding box center [553, 503] width 17 height 17
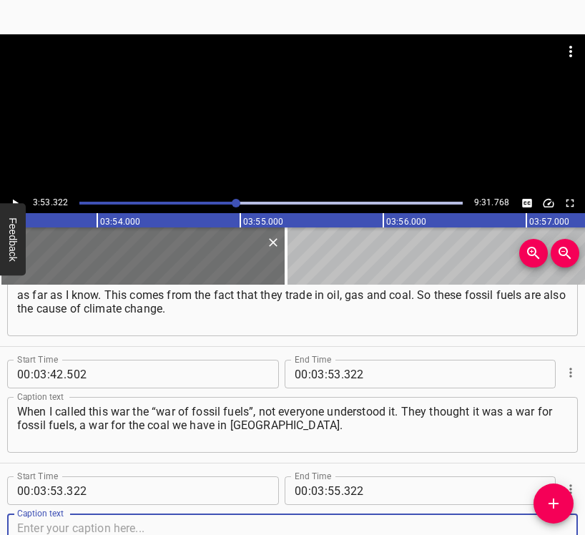
scroll to position [2263, 0]
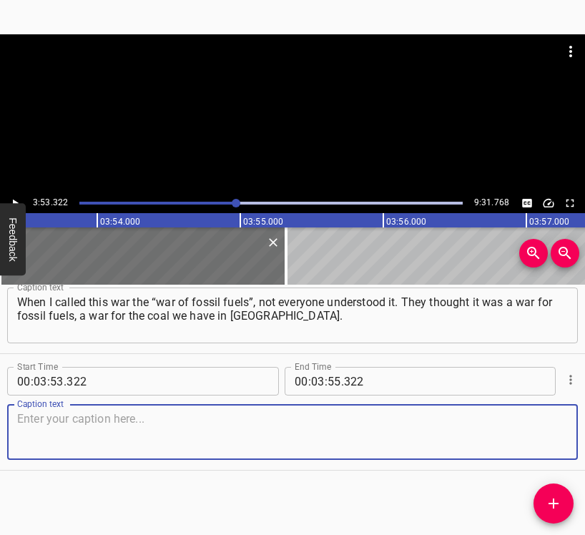
drag, startPoint x: 552, startPoint y: 440, endPoint x: 563, endPoint y: 429, distance: 15.7
click at [554, 437] on textarea at bounding box center [292, 432] width 550 height 41
click at [230, 416] on textarea at bounding box center [292, 432] width 550 height 41
paste textarea "No, this is a fossil fuel war for power in this world. Those who owned fossil f…"
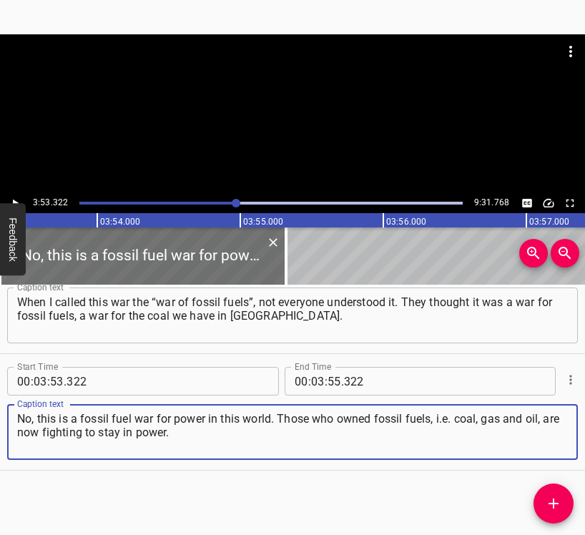
type textarea "No, this is a fossil fuel war for power in this world. Those who owned fossil f…"
click at [18, 200] on icon "Play/Pause" at bounding box center [15, 203] width 13 height 13
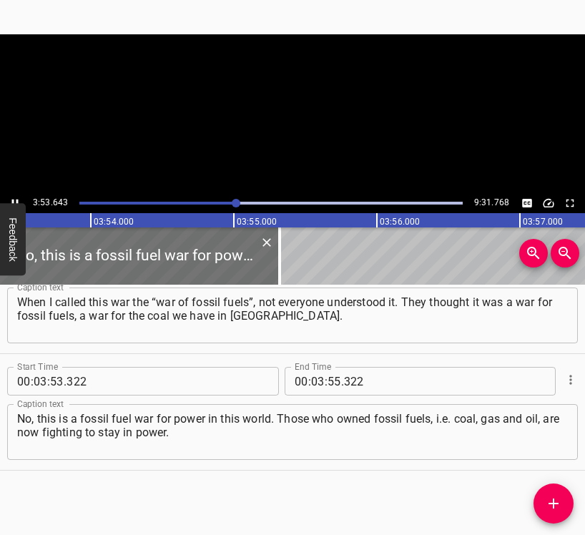
scroll to position [0, 33394]
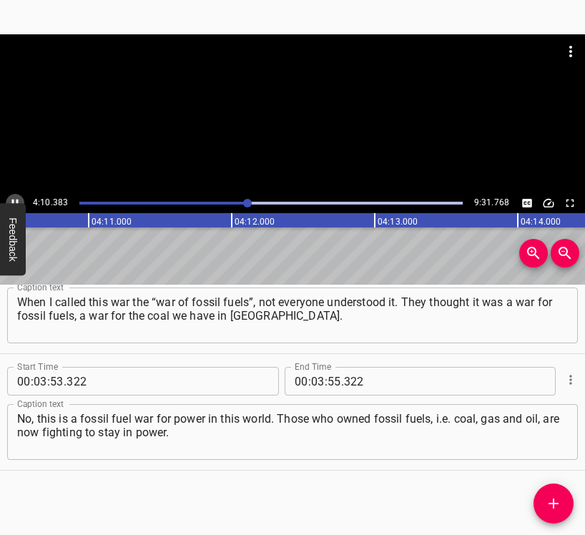
click at [14, 196] on button "Play/Pause" at bounding box center [15, 203] width 19 height 19
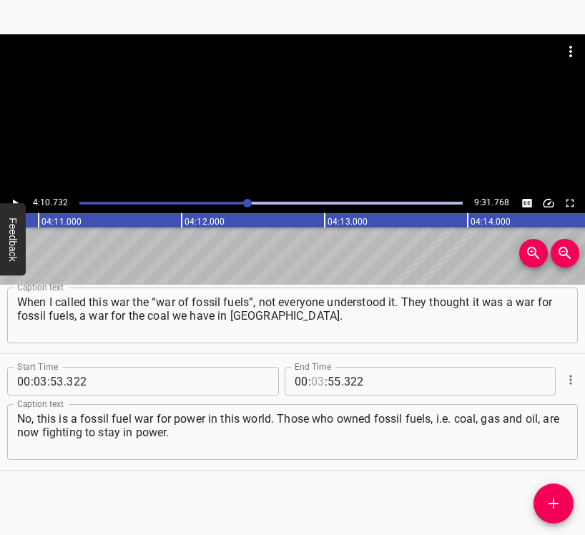
click at [311, 382] on input "number" at bounding box center [318, 381] width 14 height 29
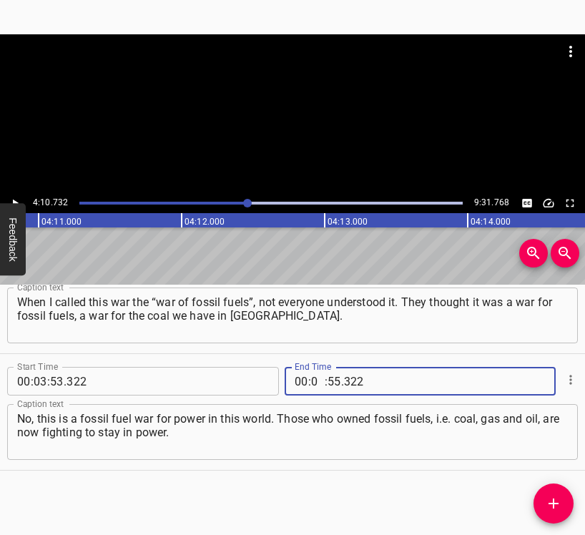
type input "04"
type input "10"
type input "732"
click at [567, 501] on span "Add Cue" at bounding box center [553, 503] width 40 height 17
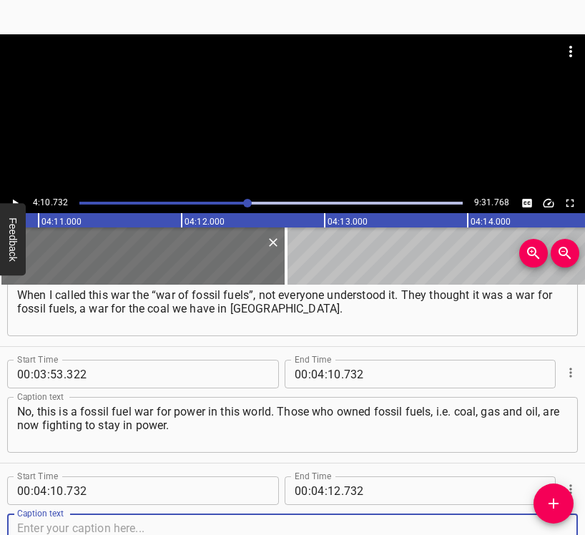
scroll to position [2380, 0]
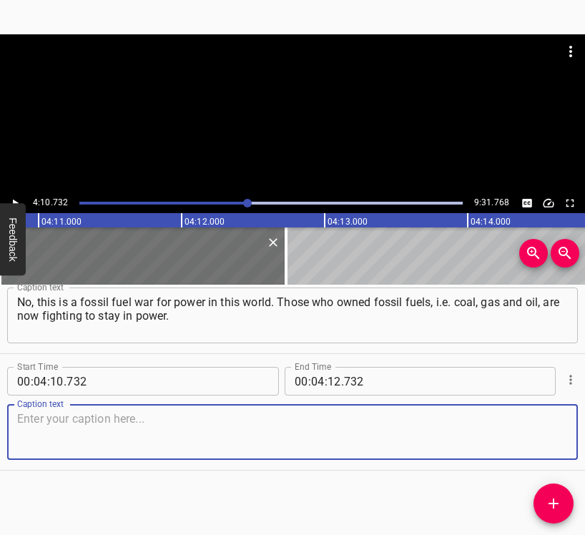
drag, startPoint x: 533, startPoint y: 432, endPoint x: 579, endPoint y: 432, distance: 45.7
click at [533, 432] on textarea at bounding box center [292, 432] width 550 height 41
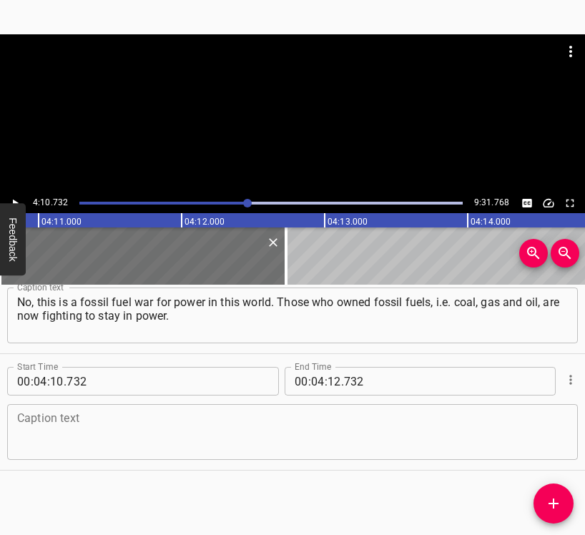
click at [131, 438] on textarea at bounding box center [292, 432] width 550 height 41
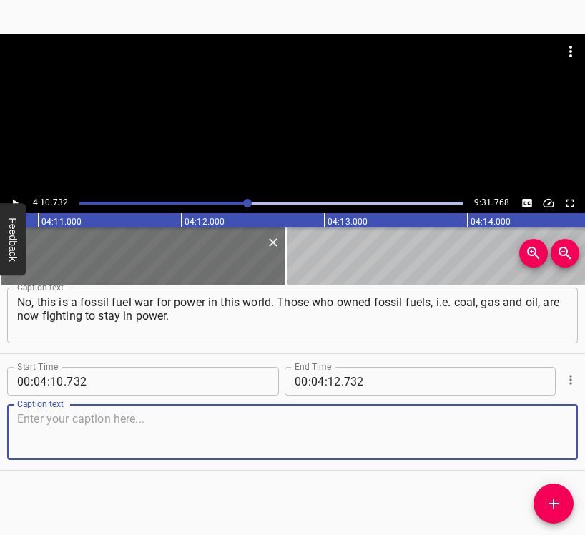
paste textarea "You can look at how much money russia has received since the start of the full-…"
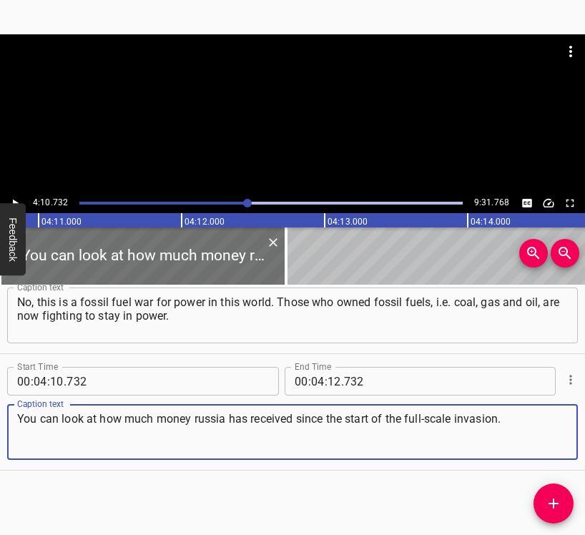
type textarea "You can look at how much money russia has received since the start of the full-…"
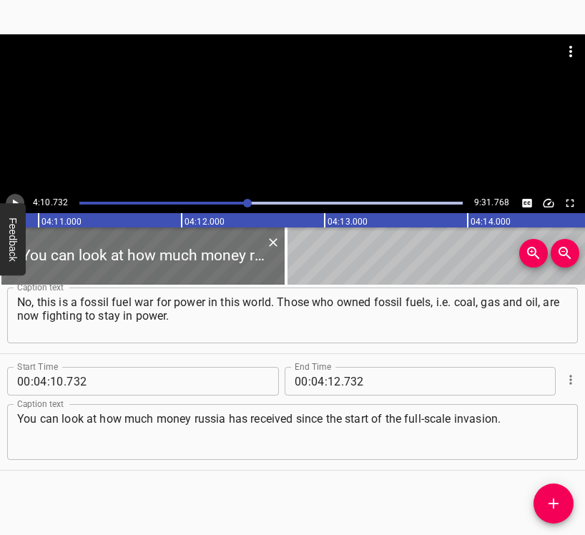
click at [16, 194] on button "Play/Pause" at bounding box center [15, 203] width 19 height 19
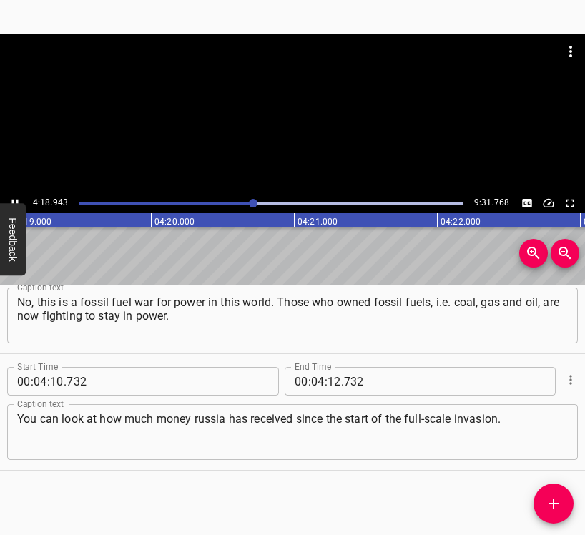
click at [14, 198] on icon "Play/Pause" at bounding box center [15, 203] width 13 height 13
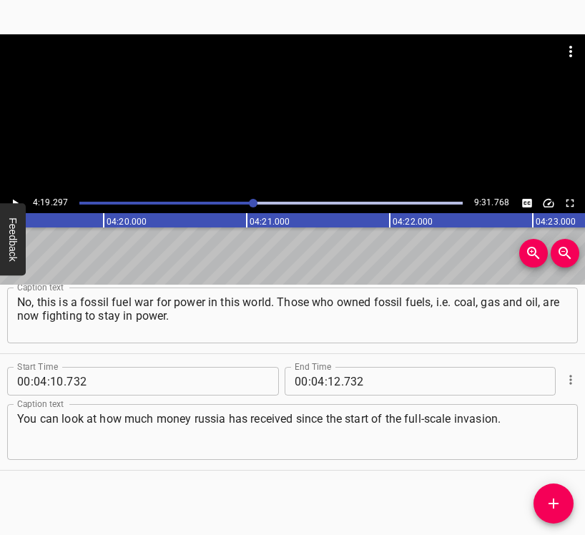
scroll to position [0, 37063]
click at [330, 382] on input "number" at bounding box center [334, 381] width 14 height 29
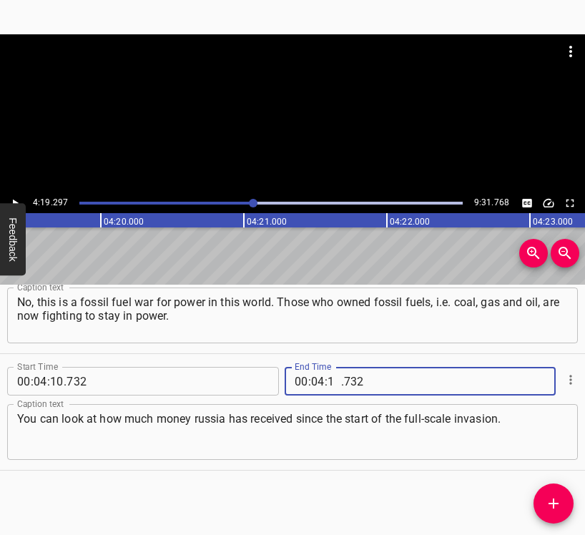
type input "19"
type input "297"
click at [555, 493] on button "Add Cue" at bounding box center [553, 503] width 40 height 40
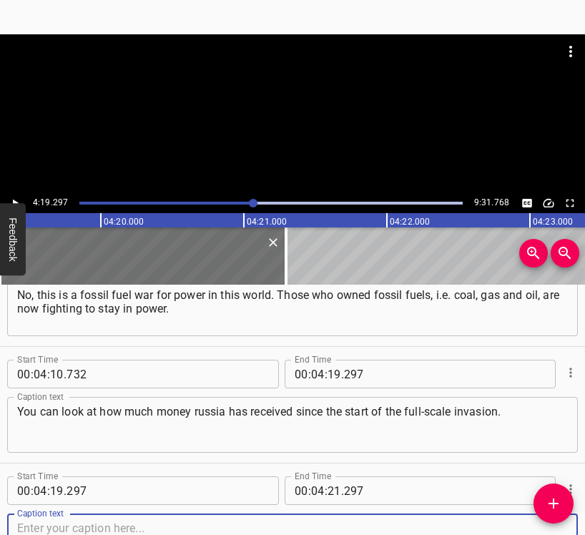
scroll to position [2496, 0]
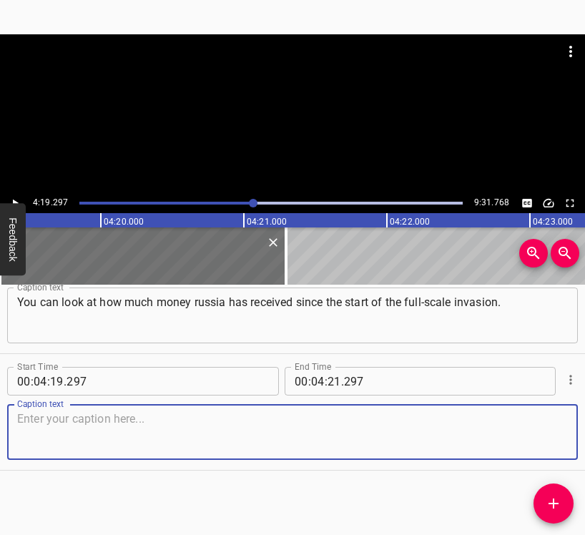
drag, startPoint x: 554, startPoint y: 432, endPoint x: 582, endPoint y: 428, distance: 28.9
click at [557, 431] on div "Caption text" at bounding box center [292, 432] width 570 height 56
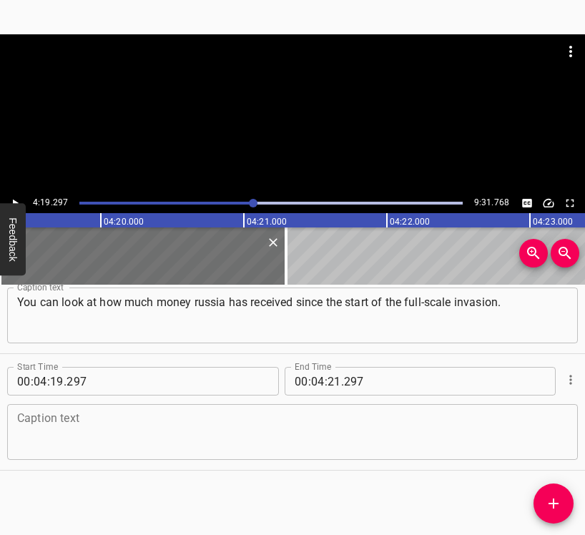
click at [81, 427] on textarea at bounding box center [292, 432] width 550 height 41
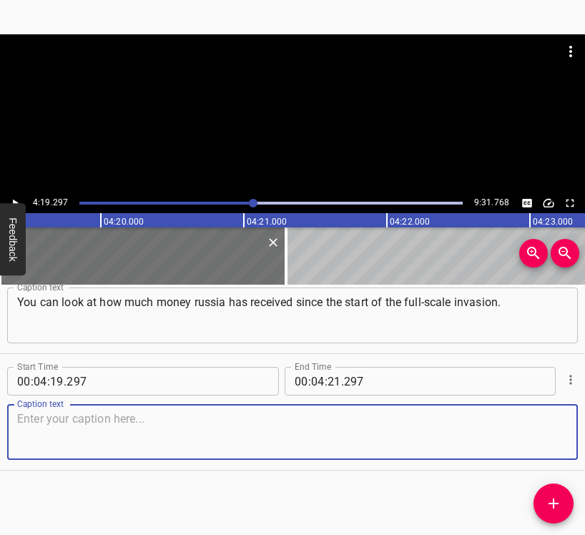
paste textarea "When they discuss how much to give Ukraine for armaments and if you compare it …"
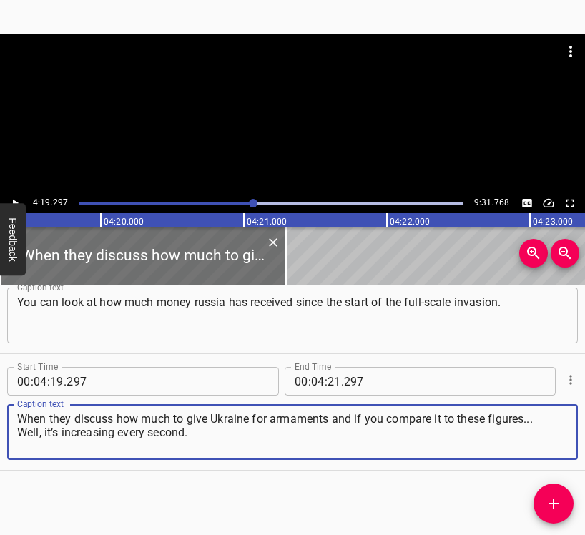
type textarea "When they discuss how much to give Ukraine for armaments and if you compare it …"
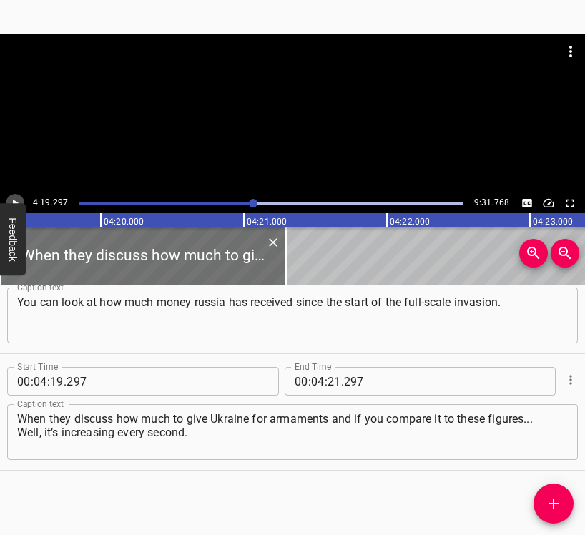
click at [14, 197] on icon "Play/Pause" at bounding box center [15, 203] width 13 height 13
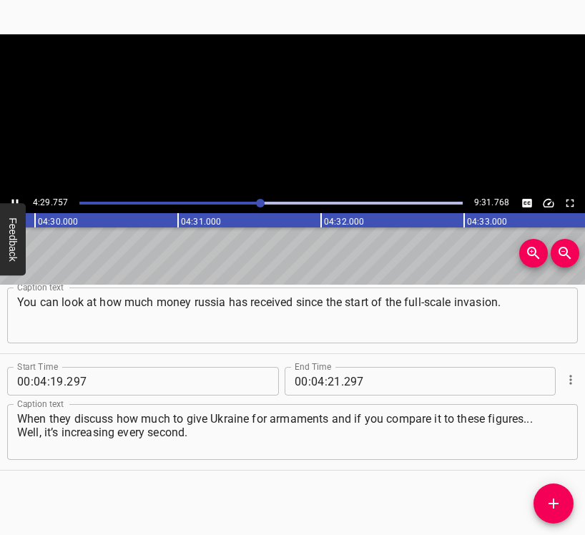
click at [14, 197] on icon "Play/Pause" at bounding box center [15, 203] width 13 height 13
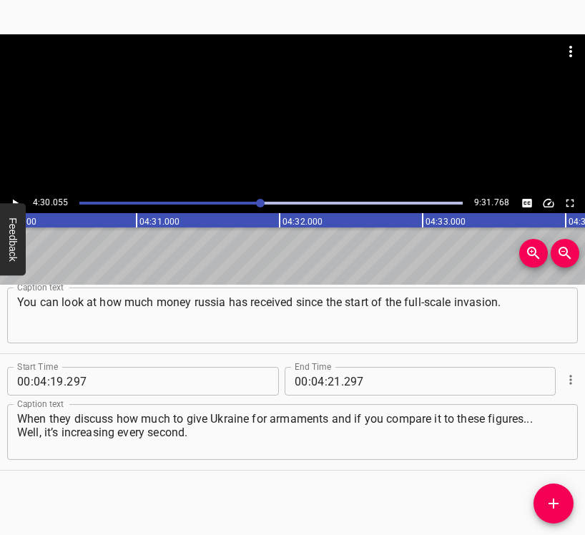
scroll to position [0, 38600]
click at [329, 380] on input "number" at bounding box center [334, 381] width 14 height 29
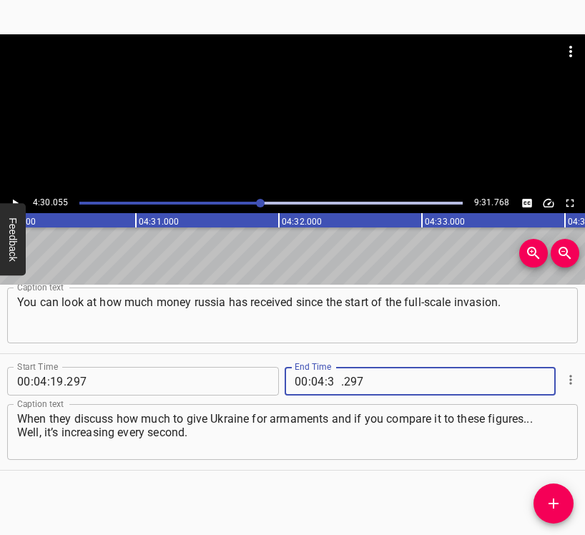
type input "30"
type input "055"
click at [547, 503] on icon "Add Cue" at bounding box center [553, 503] width 17 height 17
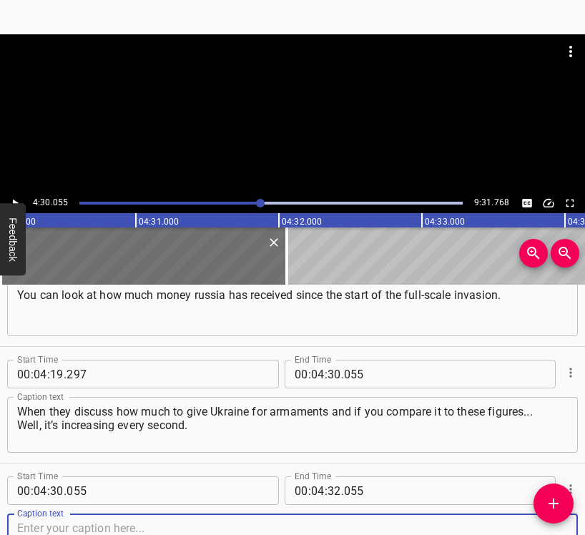
scroll to position [2613, 0]
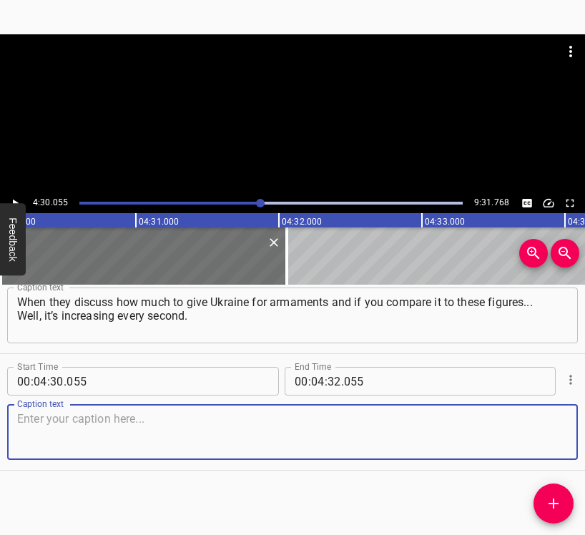
drag, startPoint x: 530, startPoint y: 425, endPoint x: 584, endPoint y: 422, distance: 54.4
click at [537, 427] on textarea at bounding box center [292, 432] width 550 height 41
click at [79, 439] on textarea at bounding box center [292, 432] width 550 height 41
paste textarea "Yes. What’s more, you can see here how much is going out every day, how much co…"
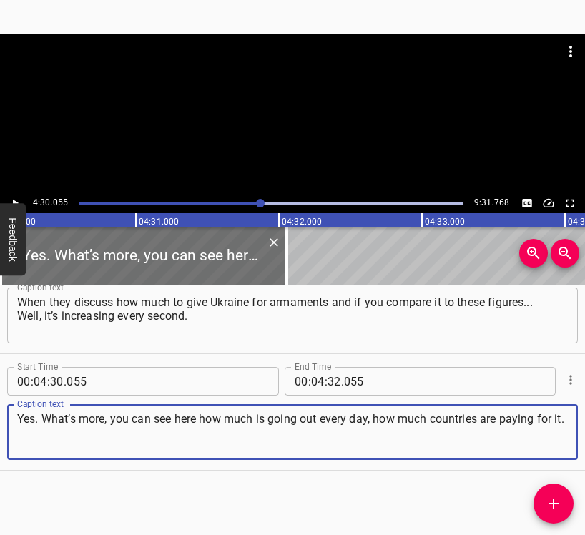
type textarea "Yes. What’s more, you can see here how much is going out every day, how much co…"
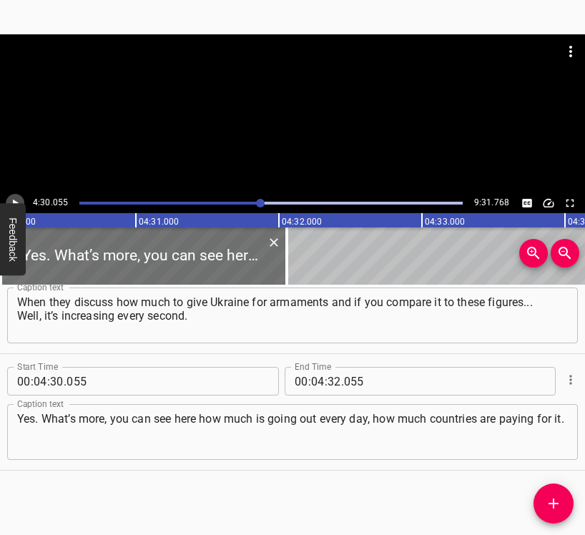
click at [6, 199] on button "Play/Pause" at bounding box center [15, 203] width 19 height 19
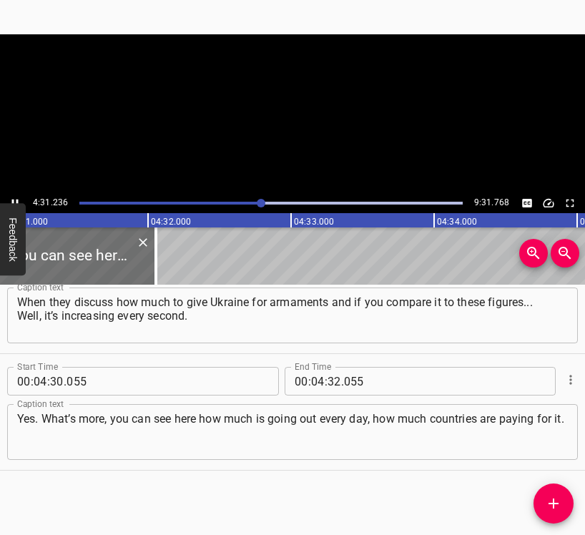
scroll to position [0, 38768]
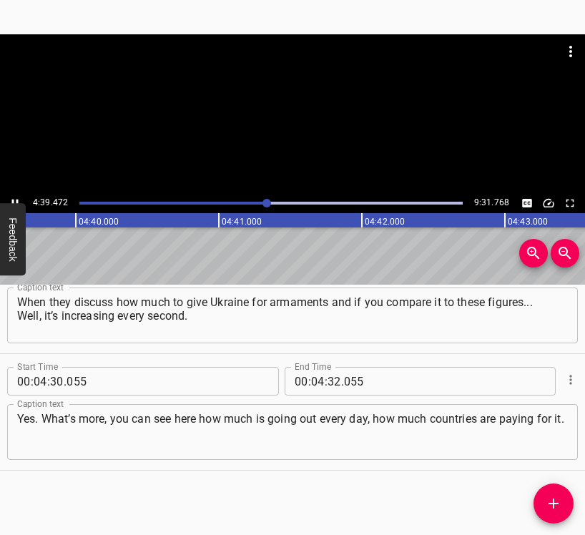
click at [10, 197] on icon "Play/Pause" at bounding box center [15, 203] width 13 height 13
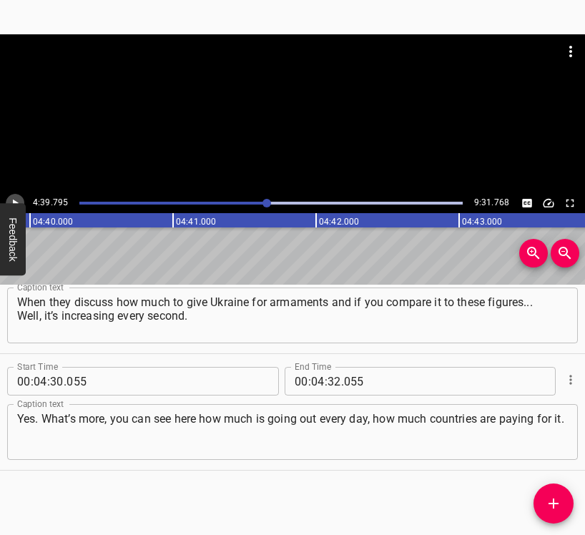
click at [14, 198] on icon "Play/Pause" at bounding box center [15, 203] width 13 height 13
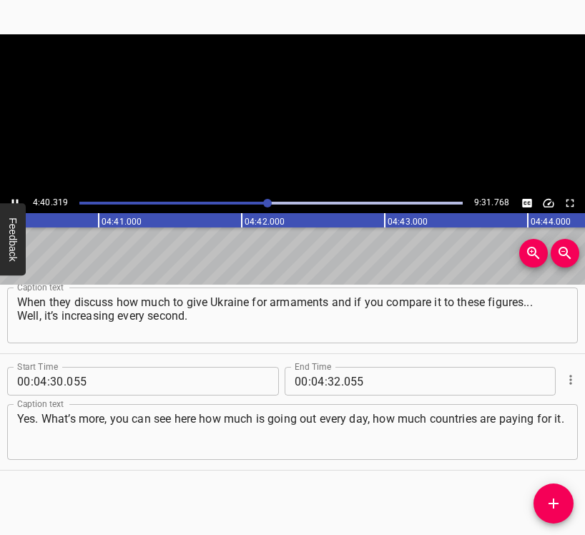
click at [14, 198] on icon "Play/Pause" at bounding box center [15, 203] width 13 height 13
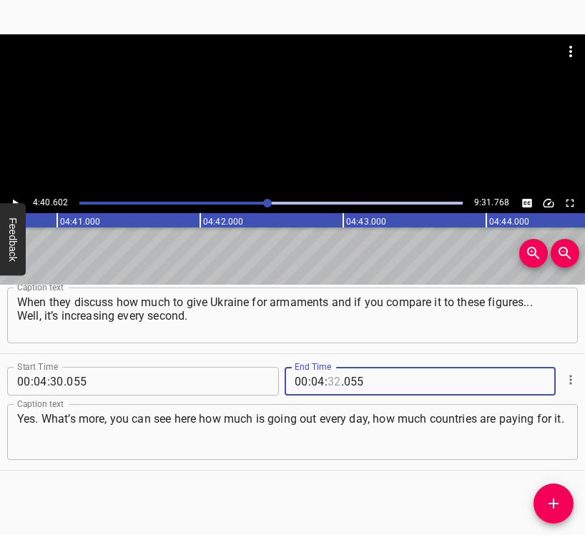
click at [334, 379] on input "number" at bounding box center [334, 381] width 14 height 29
type input "40"
type input "602"
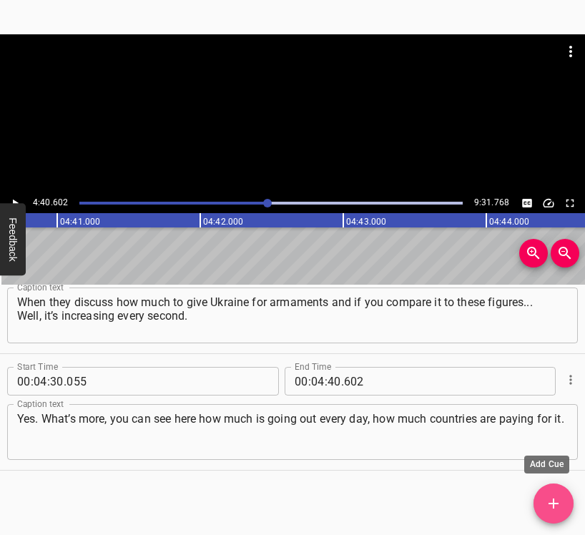
drag, startPoint x: 555, startPoint y: 497, endPoint x: 582, endPoint y: 507, distance: 28.0
click at [555, 497] on icon "Add Cue" at bounding box center [553, 503] width 17 height 17
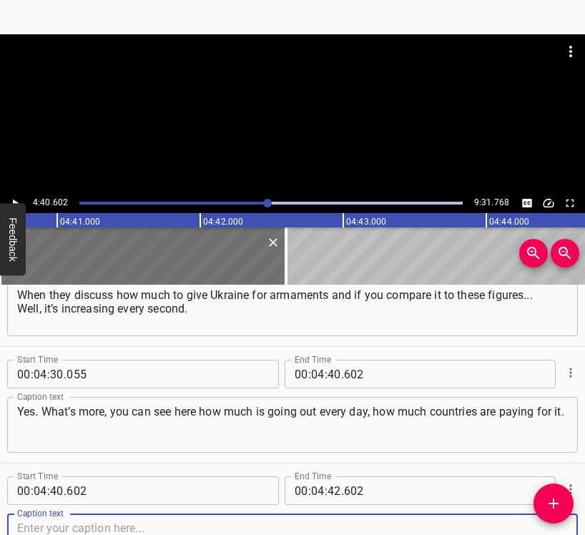
scroll to position [2729, 0]
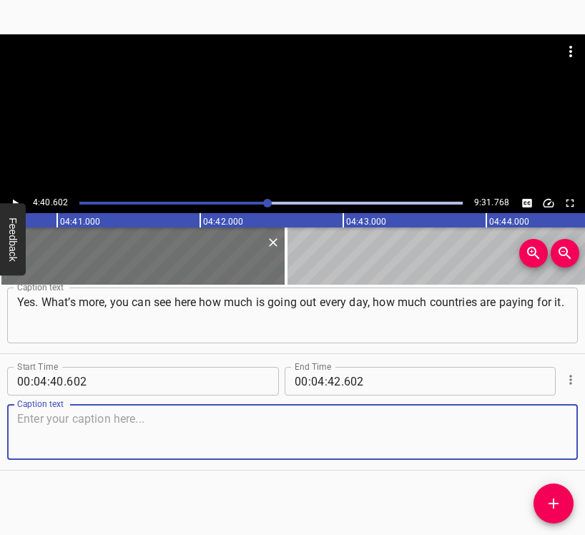
drag, startPoint x: 531, startPoint y: 446, endPoint x: 582, endPoint y: 439, distance: 52.0
click at [534, 445] on textarea at bounding box center [292, 432] width 550 height 41
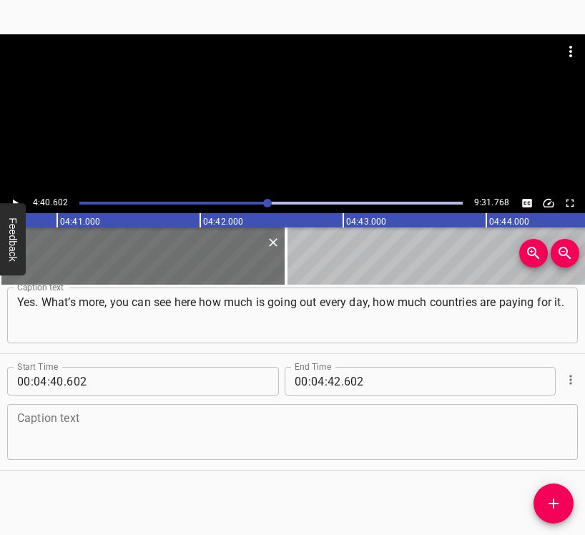
click at [34, 435] on textarea at bounding box center [292, 432] width 550 height 41
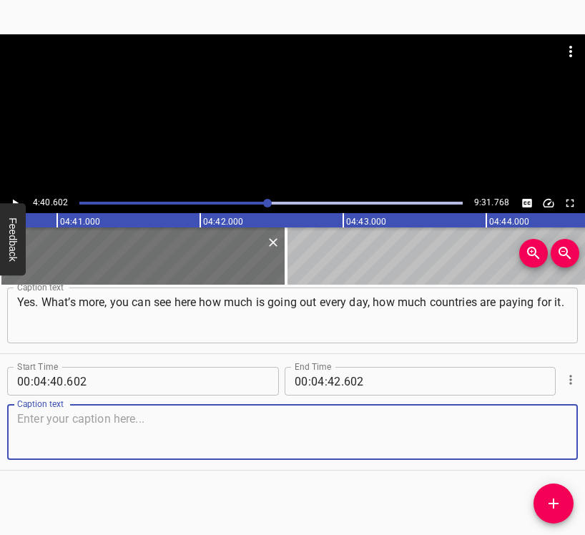
paste textarea "It’s horrible. By the way, how did the full-scale invasion affect you and your …"
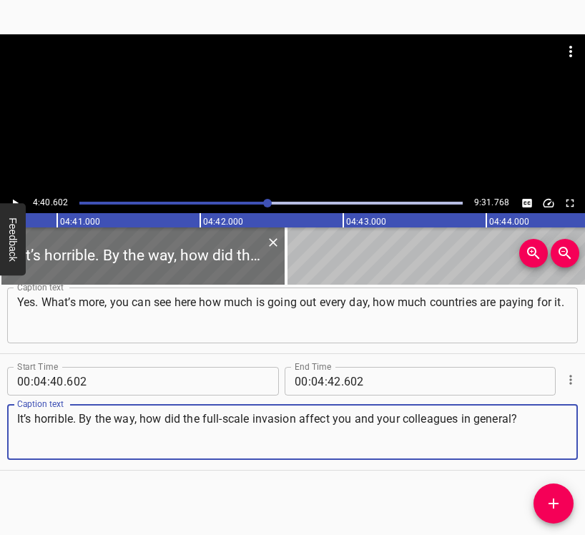
type textarea "It’s horrible. By the way, how did the full-scale invasion affect you and your …"
click at [17, 197] on icon "Play/Pause" at bounding box center [15, 203] width 13 height 13
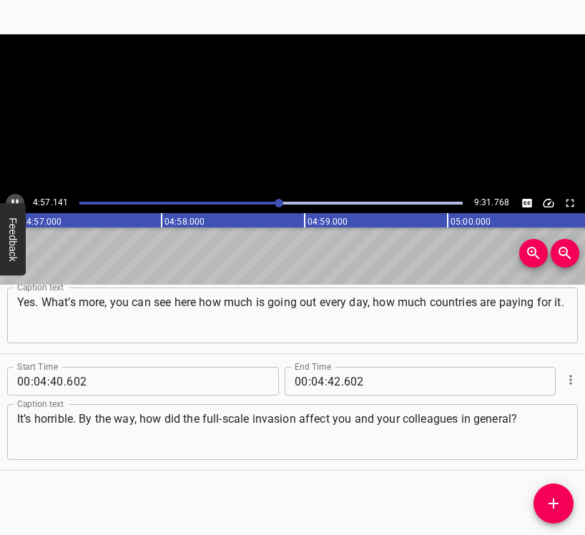
click at [11, 196] on button "Play/Pause" at bounding box center [15, 203] width 19 height 19
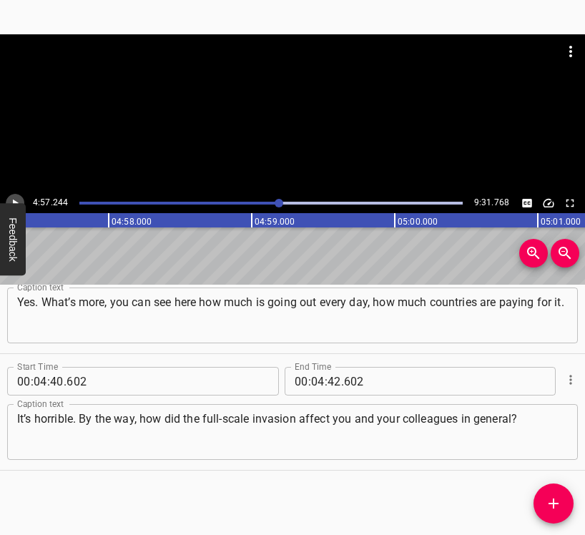
click at [11, 196] on button "Play/Pause" at bounding box center [15, 203] width 19 height 19
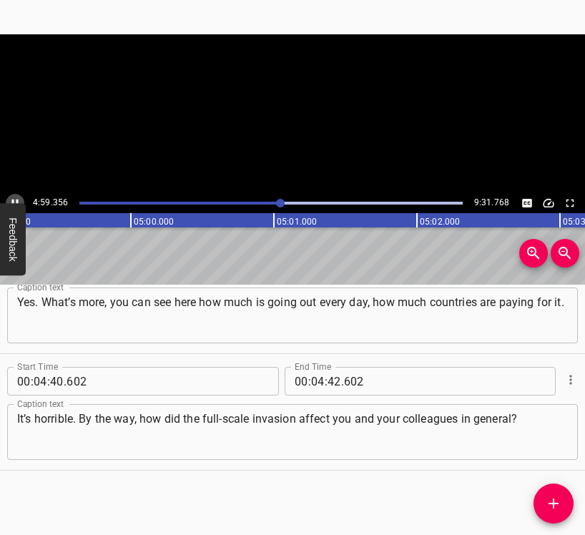
scroll to position [0, 42796]
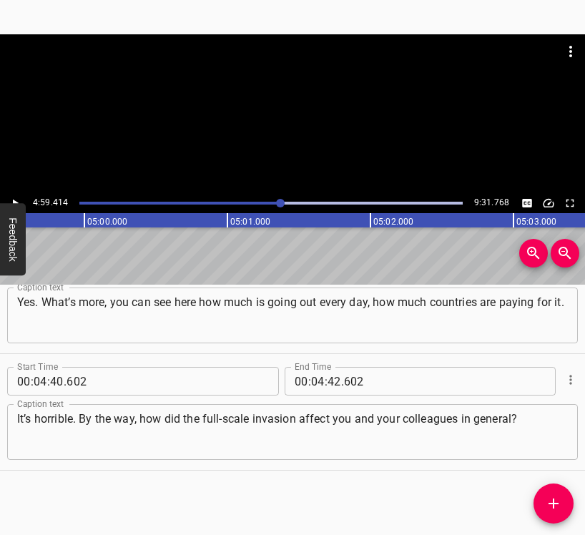
click at [11, 196] on button "Play/Pause" at bounding box center [15, 203] width 19 height 19
click at [311, 375] on input "number" at bounding box center [318, 381] width 14 height 29
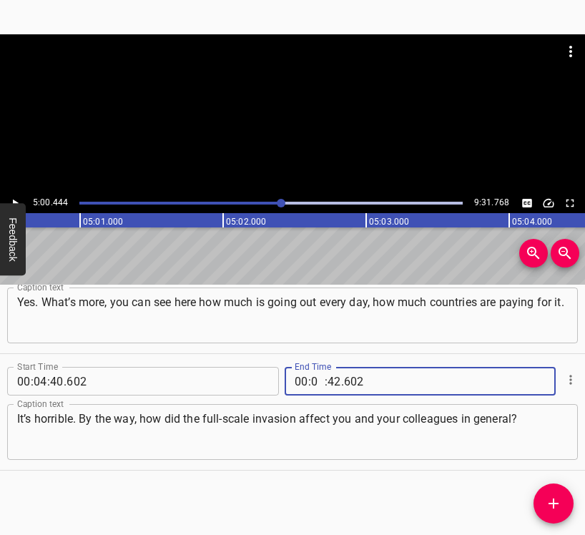
type input "05"
type input "00"
type input "444"
click at [559, 496] on icon "Add Cue" at bounding box center [553, 503] width 17 height 17
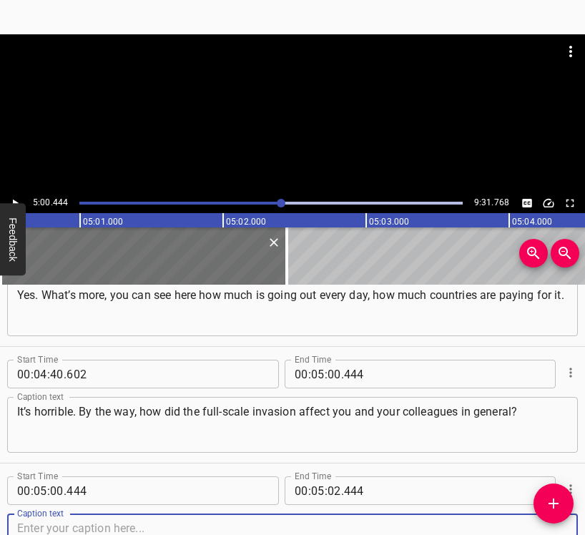
scroll to position [2846, 0]
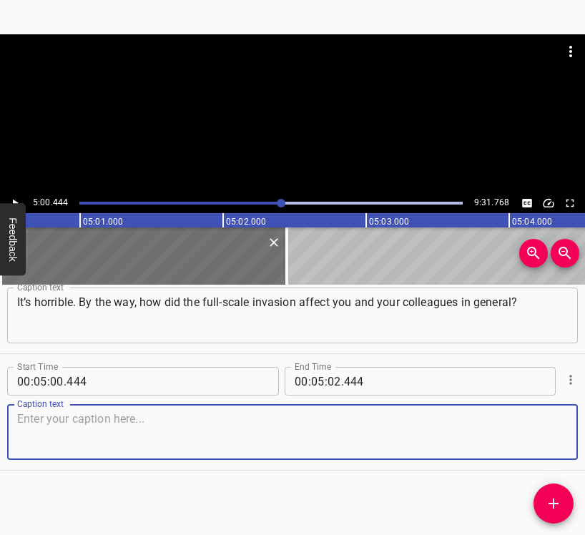
drag, startPoint x: 535, startPoint y: 430, endPoint x: 578, endPoint y: 429, distance: 42.9
click at [537, 429] on textarea at bounding box center [292, 432] width 550 height 41
click at [137, 421] on textarea at bounding box center [292, 432] width 550 height 41
paste textarea "We live here. Some of our employees are at the frontline. Some of those who pro…"
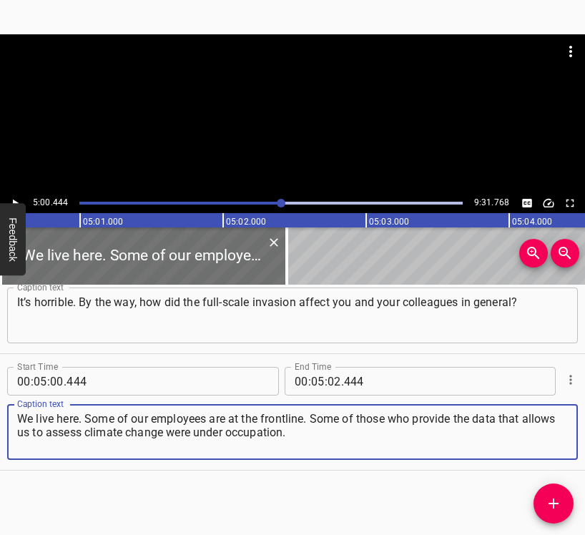
type textarea "We live here. Some of our employees are at the frontline. Some of those who pro…"
click at [16, 197] on icon "Play/Pause" at bounding box center [15, 203] width 13 height 13
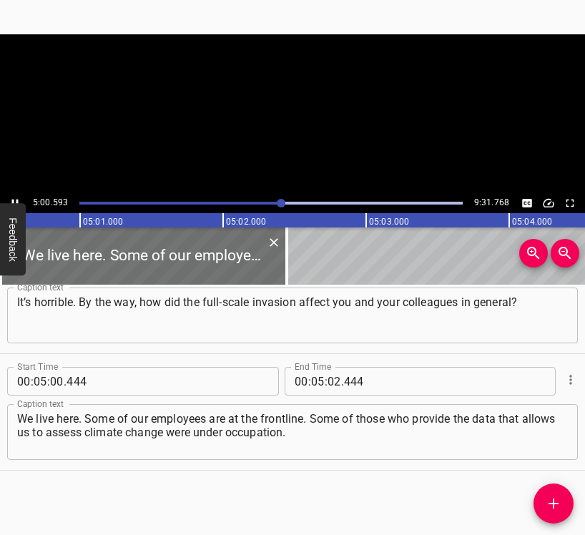
scroll to position [0, 42965]
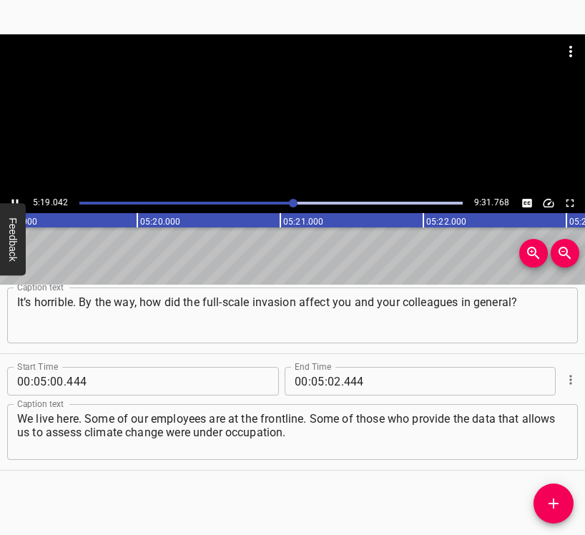
click at [14, 198] on icon "Play/Pause" at bounding box center [15, 203] width 13 height 13
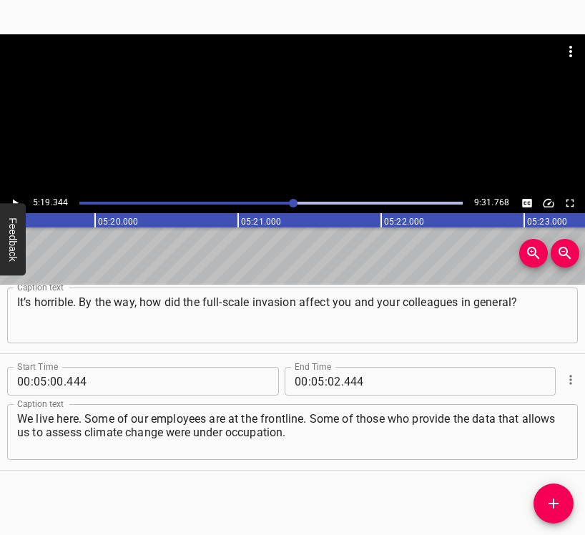
scroll to position [0, 45645]
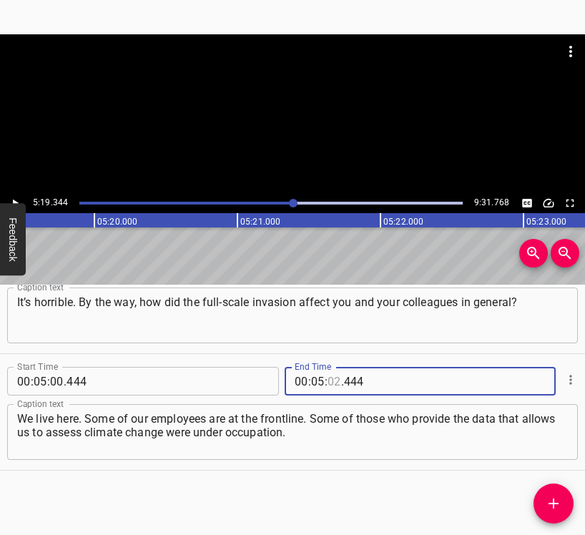
click at [328, 383] on input "number" at bounding box center [334, 381] width 14 height 29
type input "19"
type input "344"
click at [555, 500] on icon "Add Cue" at bounding box center [553, 503] width 17 height 17
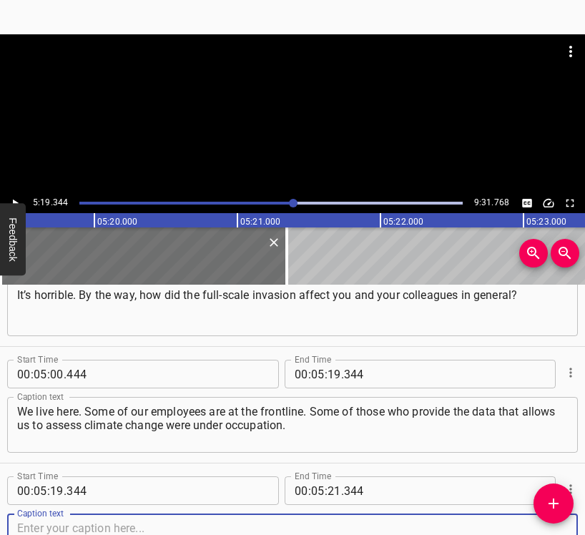
scroll to position [2962, 0]
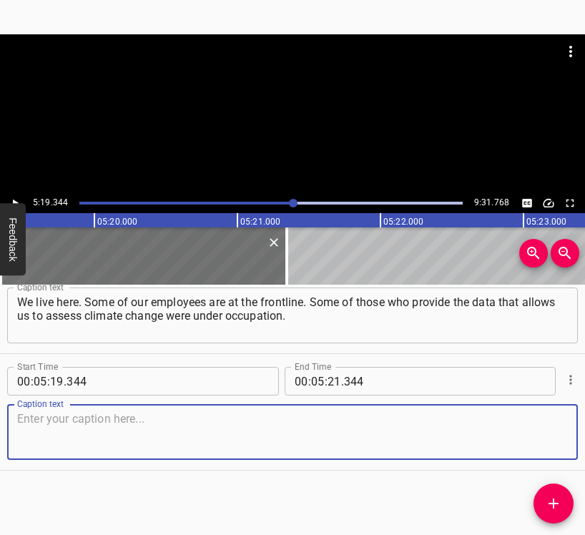
click at [535, 437] on textarea at bounding box center [292, 432] width 550 height 41
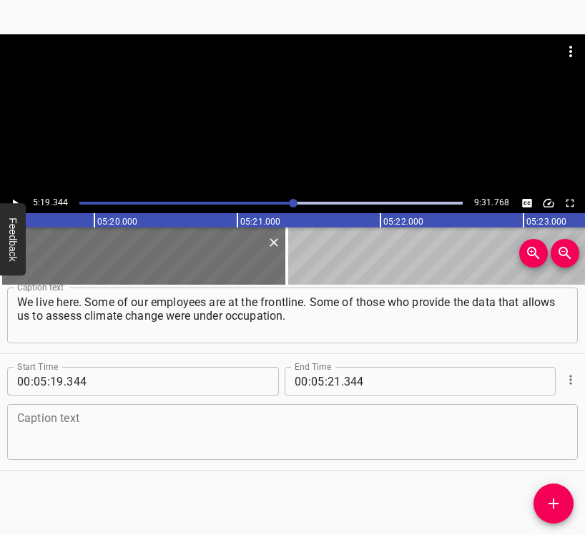
click at [96, 435] on textarea at bounding box center [292, 432] width 550 height 41
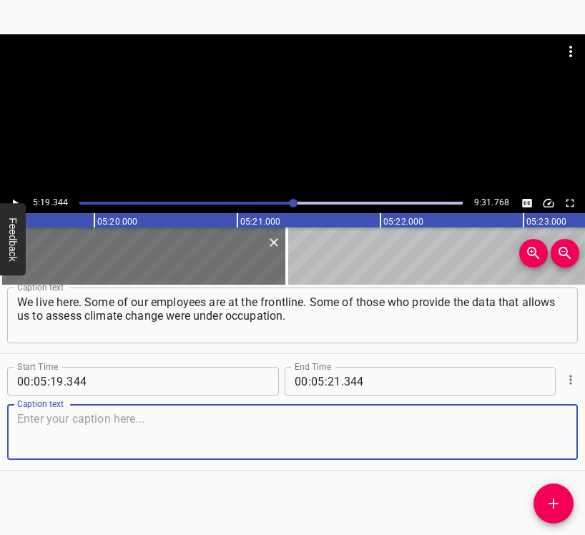
paste textarea ". I remember Kherson very well. There is a Kherson Hydrometeorological College …"
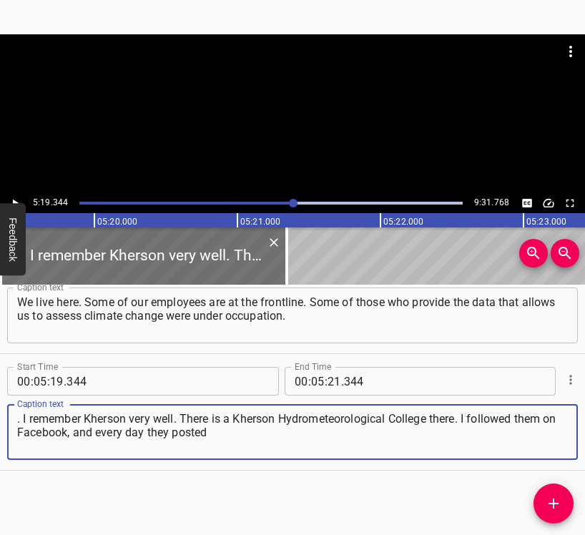
type textarea ". I remember Kherson very well. There is a Kherson Hydrometeorological College …"
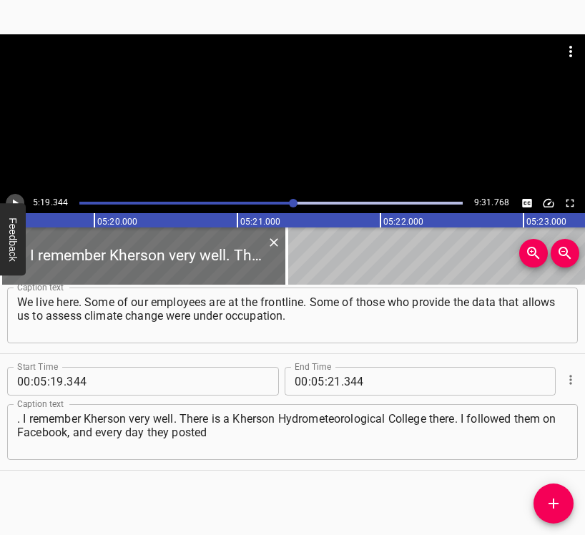
click at [20, 198] on icon "Play/Pause" at bounding box center [15, 203] width 13 height 13
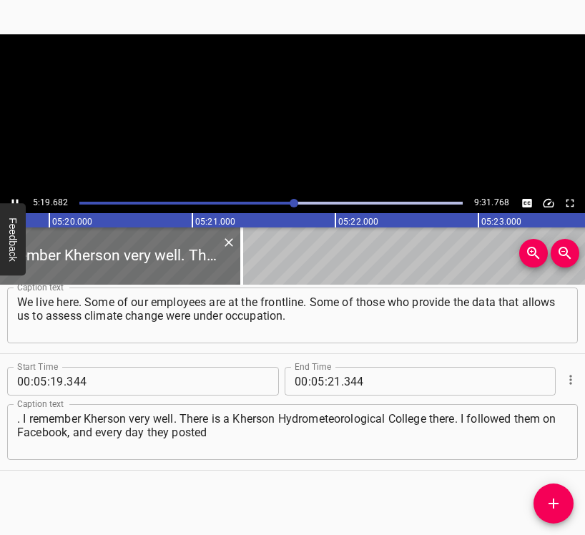
scroll to position [0, 45693]
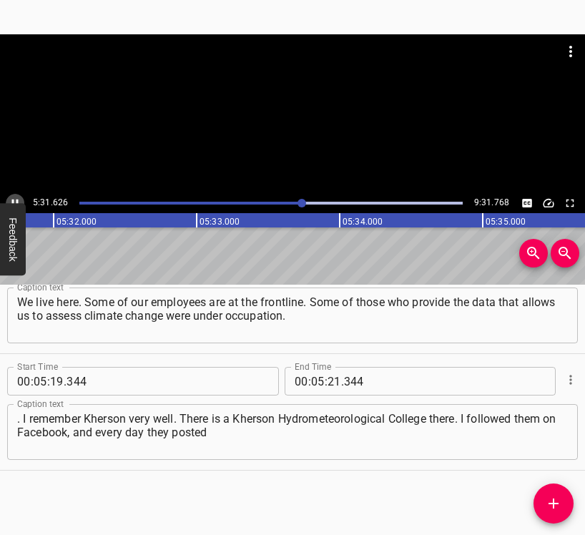
click at [16, 197] on icon "Play/Pause" at bounding box center [15, 203] width 13 height 13
click at [327, 383] on input "number" at bounding box center [334, 381] width 14 height 29
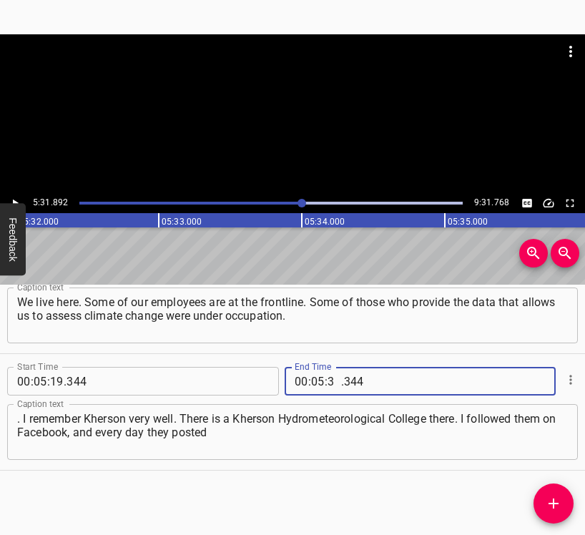
type input "31"
type input "892"
click at [547, 498] on icon "Add Cue" at bounding box center [553, 503] width 17 height 17
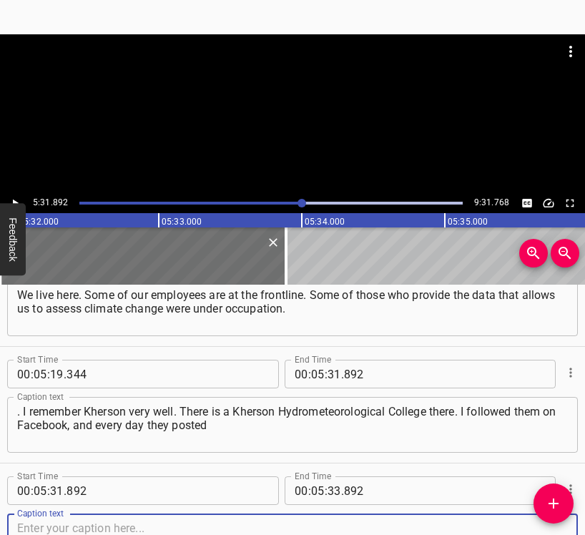
scroll to position [3079, 0]
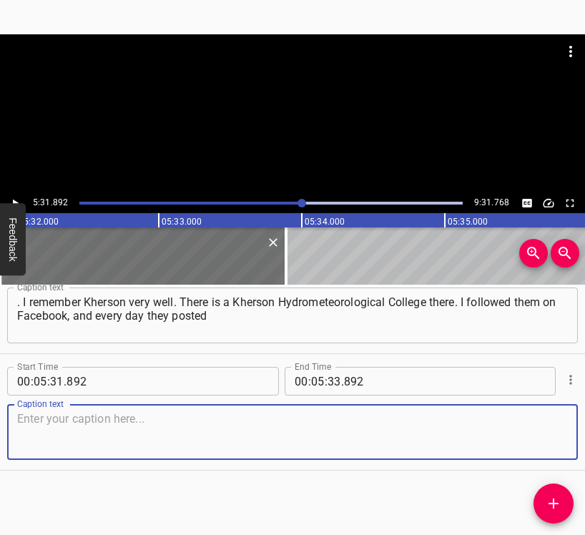
click at [536, 433] on textarea at bounding box center [292, 432] width 550 height 41
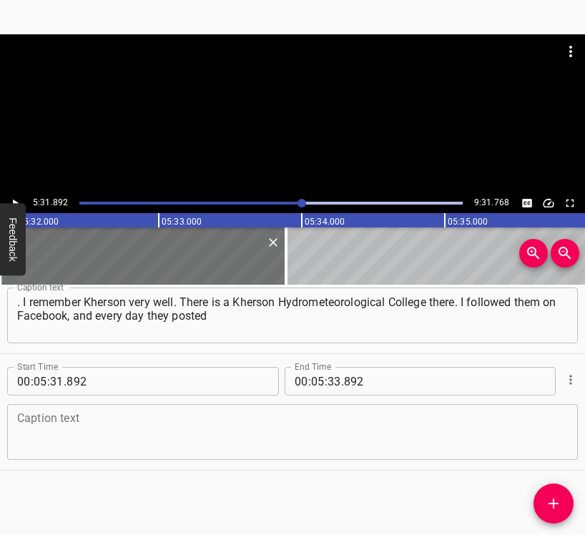
click at [109, 437] on textarea at bounding box center [292, 432] width 550 height 41
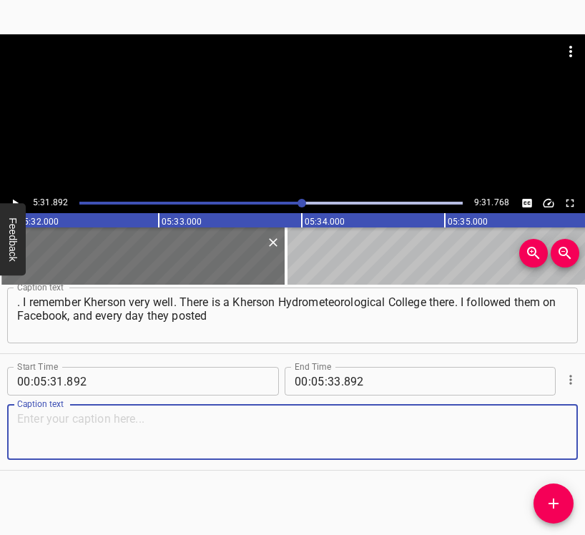
paste textarea "measurements of their meteorological indicators, completing their post “[GEOGRA…"
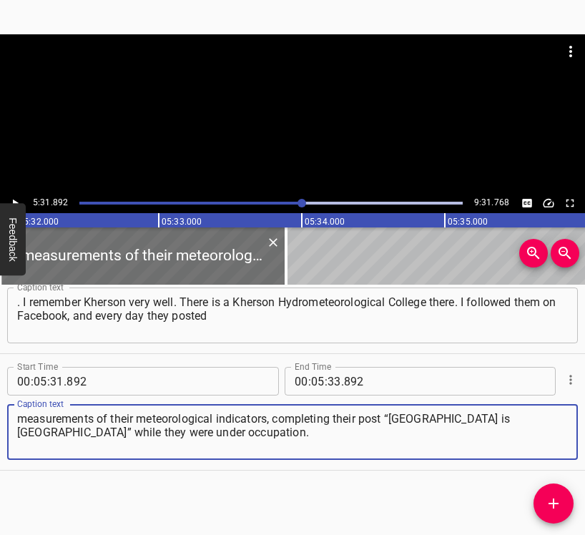
type textarea "measurements of their meteorological indicators, completing their post “[GEOGRA…"
click at [14, 194] on button "Play/Pause" at bounding box center [15, 203] width 19 height 19
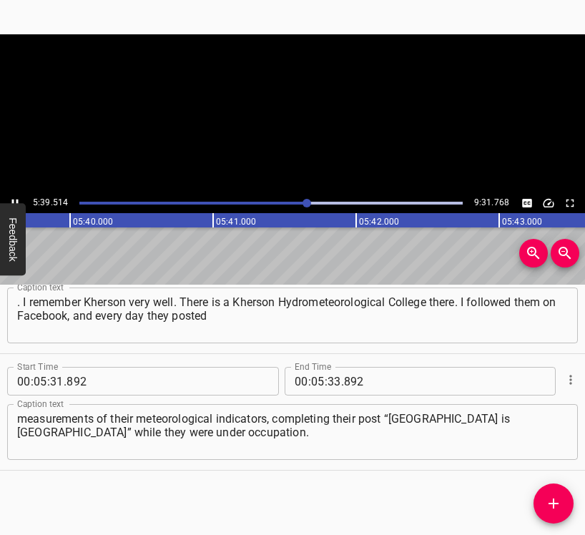
click at [14, 194] on button "Play/Pause" at bounding box center [15, 203] width 19 height 19
click at [14, 197] on icon "Play/Pause" at bounding box center [15, 203] width 13 height 13
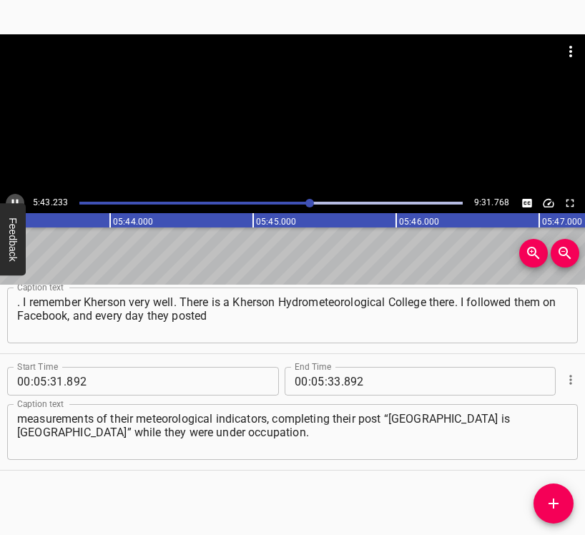
click at [15, 196] on button "Play/Pause" at bounding box center [15, 203] width 19 height 19
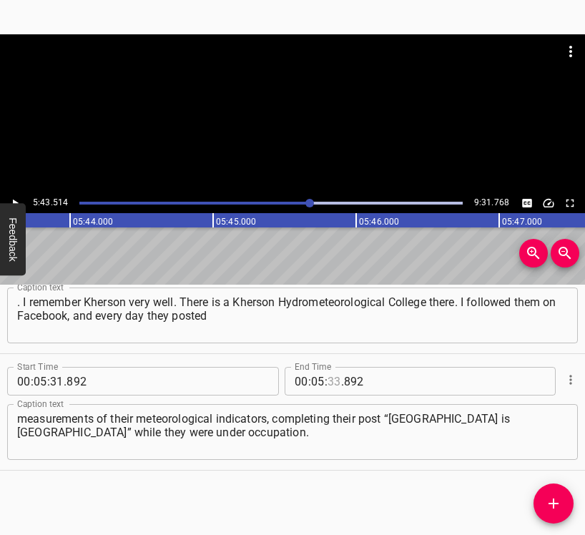
click at [329, 373] on input "number" at bounding box center [334, 381] width 14 height 29
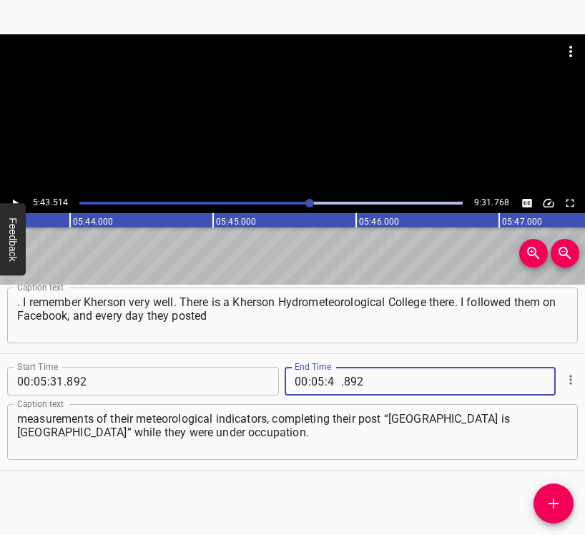
type input "43"
type input "514"
click at [550, 500] on icon "Add Cue" at bounding box center [553, 503] width 17 height 17
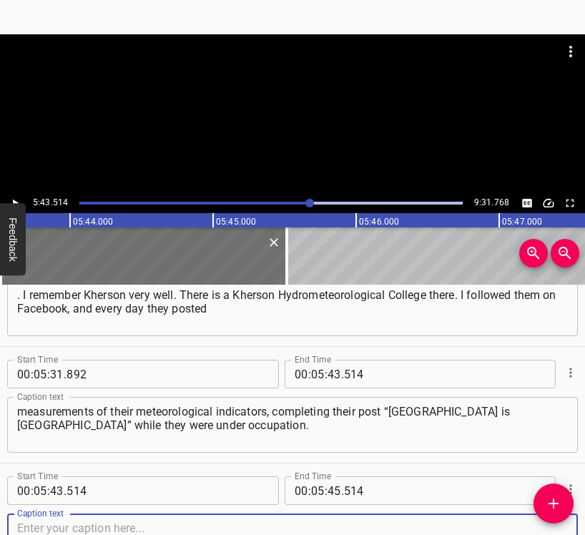
scroll to position [3195, 0]
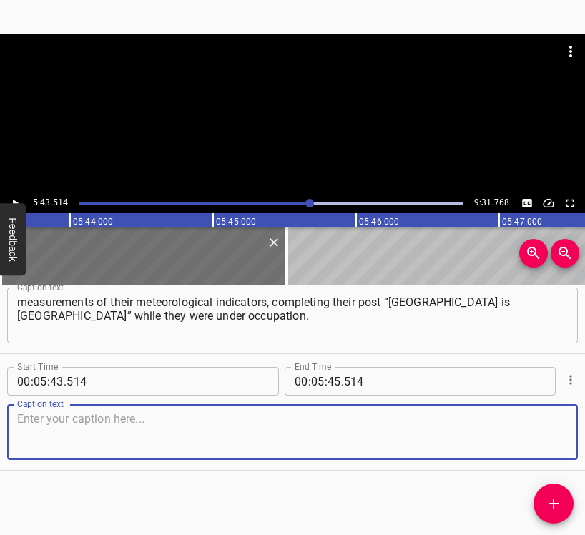
drag, startPoint x: 531, startPoint y: 437, endPoint x: 576, endPoint y: 436, distance: 45.0
click at [545, 437] on textarea at bounding box center [292, 432] width 550 height 41
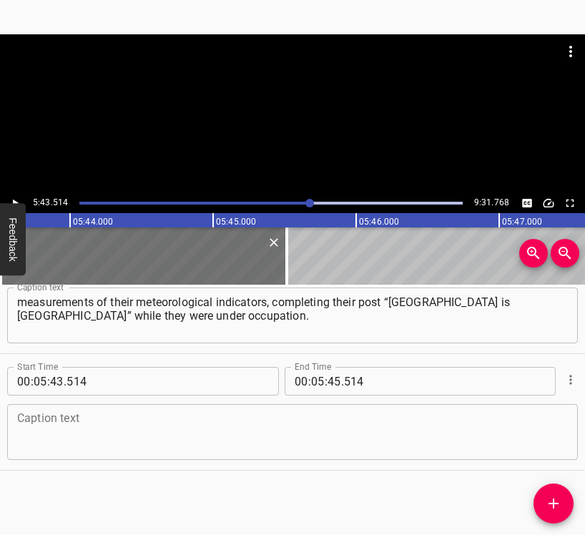
click at [59, 424] on textarea at bounding box center [292, 432] width 550 height 41
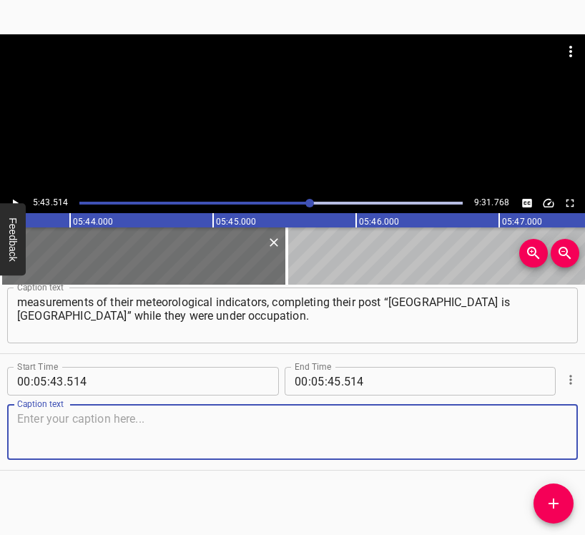
paste textarea "Other employees of the hydrometeorological service also continued their measure…"
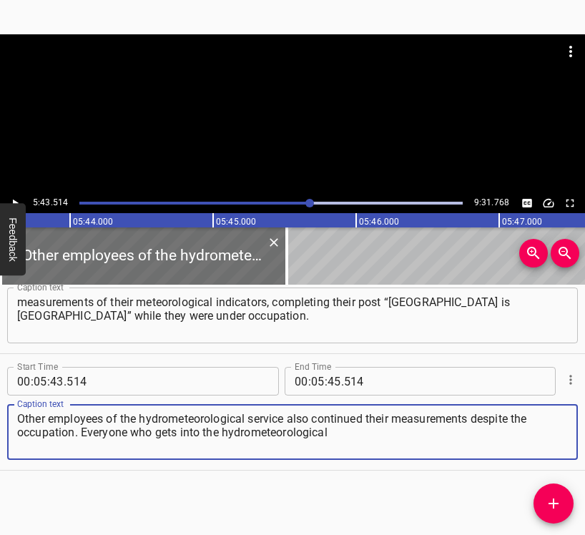
type textarea "Other employees of the hydrometeorological service also continued their measure…"
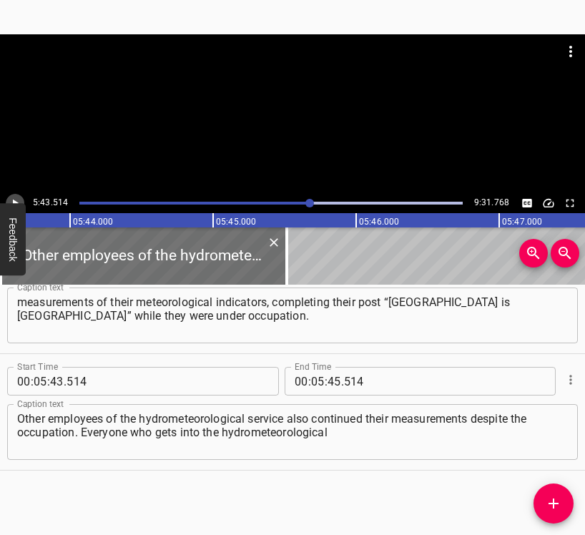
click at [16, 197] on icon "Play/Pause" at bounding box center [15, 203] width 13 height 13
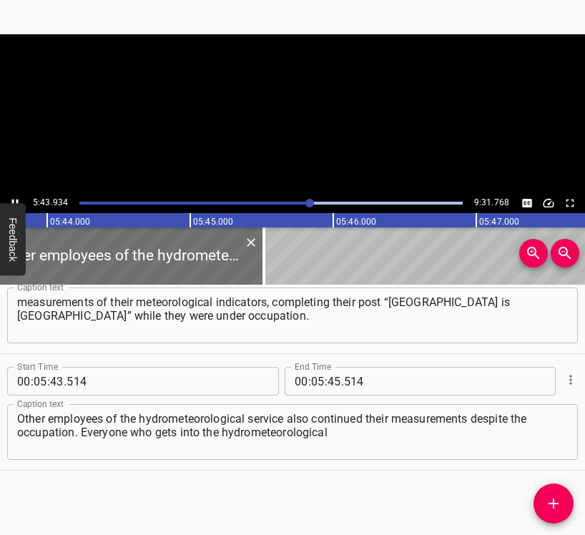
scroll to position [0, 49160]
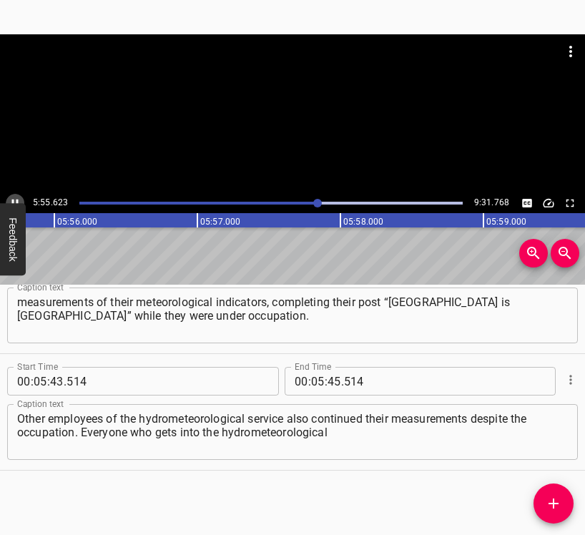
click at [16, 196] on button "Play/Pause" at bounding box center [15, 203] width 19 height 19
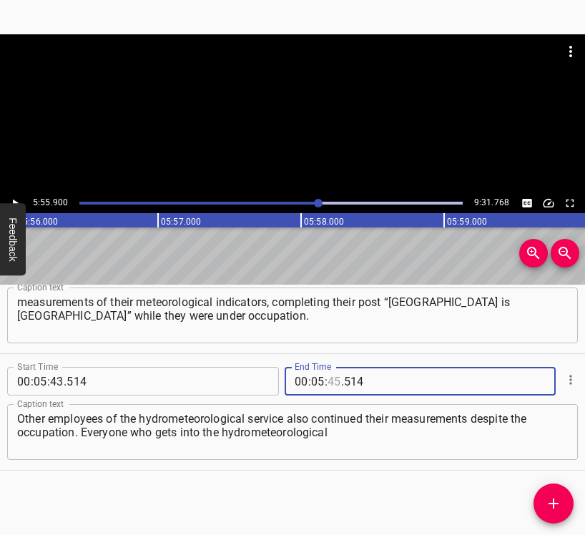
click at [333, 380] on input "number" at bounding box center [334, 381] width 14 height 29
type input "55"
type input "900"
click at [549, 497] on icon "Add Cue" at bounding box center [553, 503] width 17 height 17
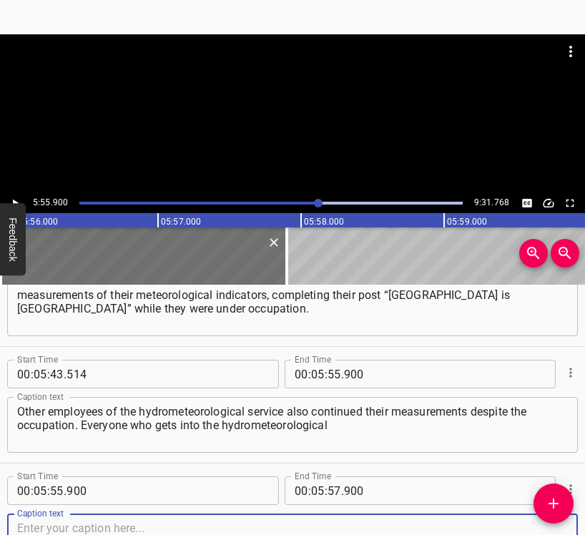
scroll to position [3312, 0]
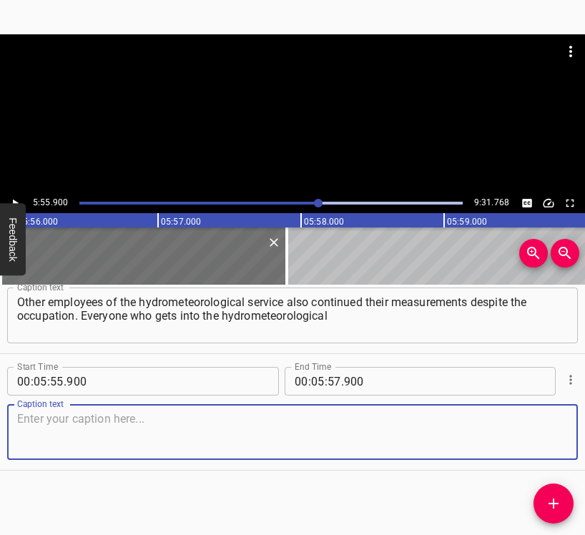
drag, startPoint x: 538, startPoint y: 442, endPoint x: 577, endPoint y: 432, distance: 40.6
click at [539, 441] on textarea at bounding box center [292, 432] width 550 height 41
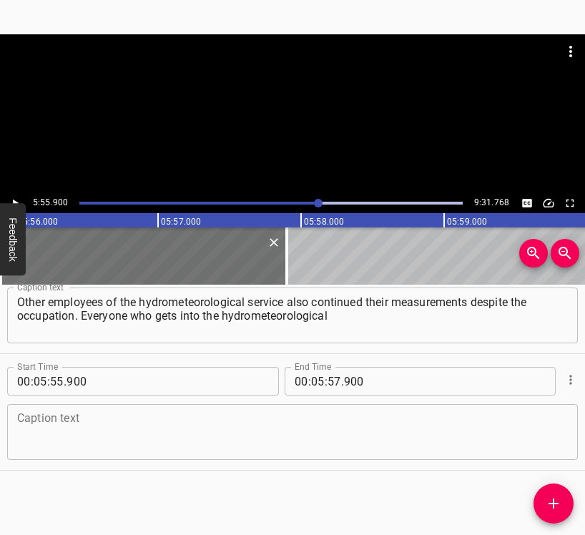
click at [110, 432] on textarea at bounding box center [292, 432] width 550 height 41
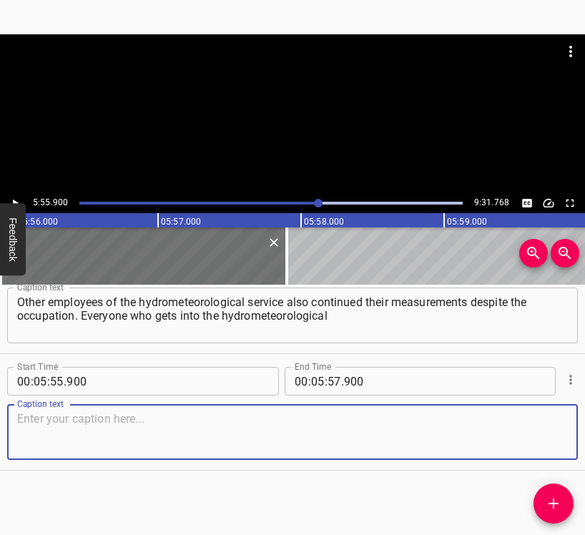
paste textarea "service falls in love with it, so that someone would quit and leave... Even whe…"
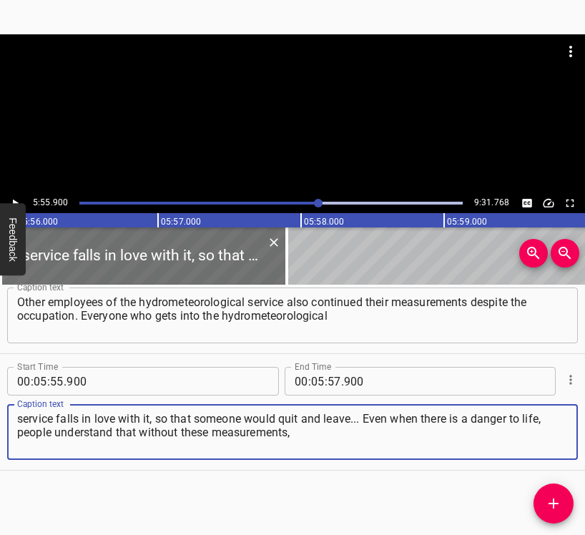
type textarea "service falls in love with it, so that someone would quit and leave... Even whe…"
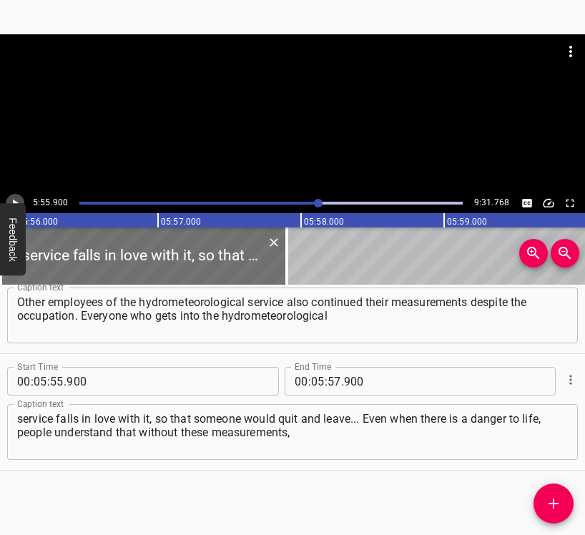
click at [14, 196] on button "Play/Pause" at bounding box center [15, 203] width 19 height 19
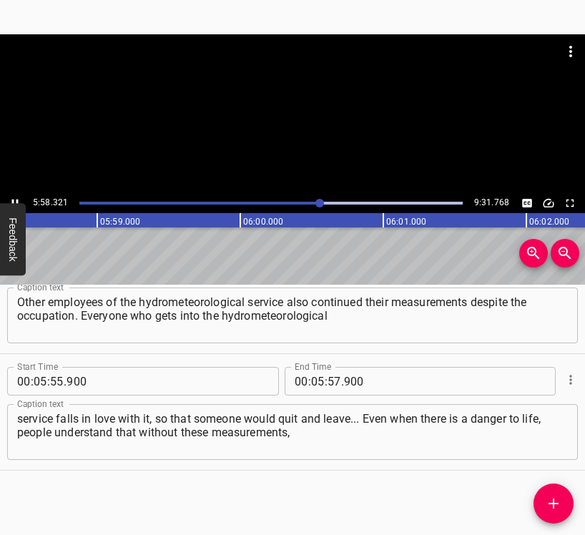
scroll to position [0, 51255]
click at [14, 197] on icon "Play/Pause" at bounding box center [15, 203] width 13 height 13
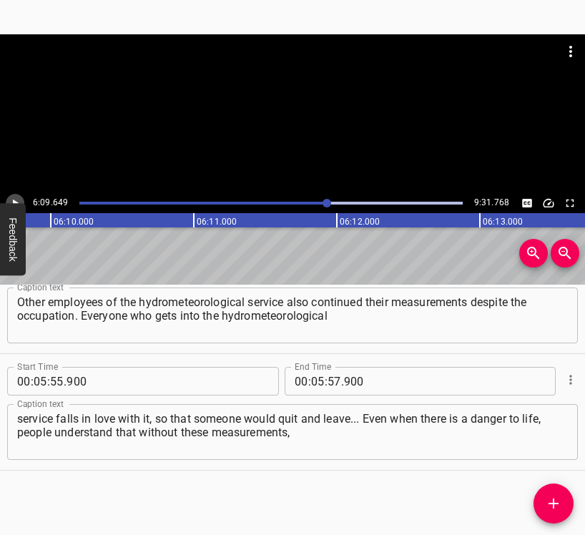
click at [15, 201] on icon "Play/Pause" at bounding box center [16, 203] width 6 height 8
click at [15, 201] on icon "Play/Pause" at bounding box center [15, 203] width 13 height 13
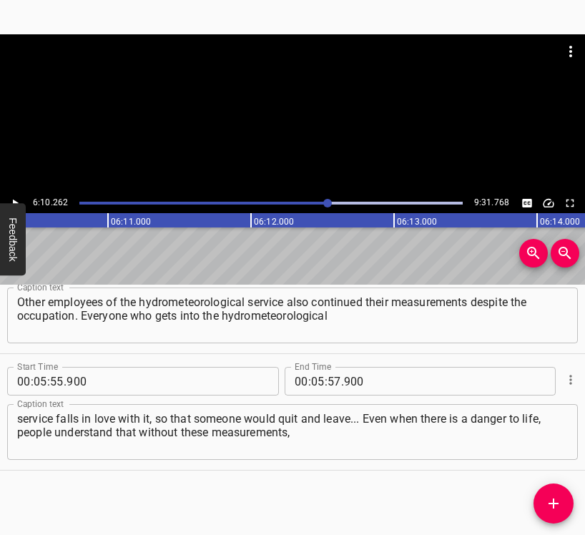
scroll to position [0, 52923]
click at [327, 379] on input "number" at bounding box center [334, 381] width 14 height 29
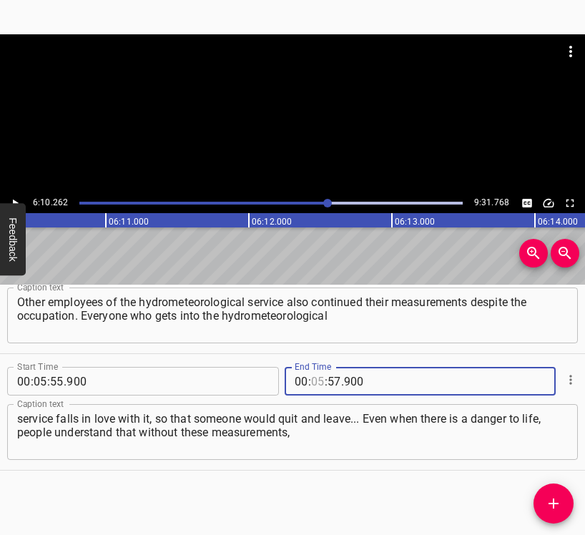
click at [316, 376] on input "number" at bounding box center [318, 381] width 14 height 29
click at [547, 500] on icon "Add Cue" at bounding box center [553, 503] width 17 height 17
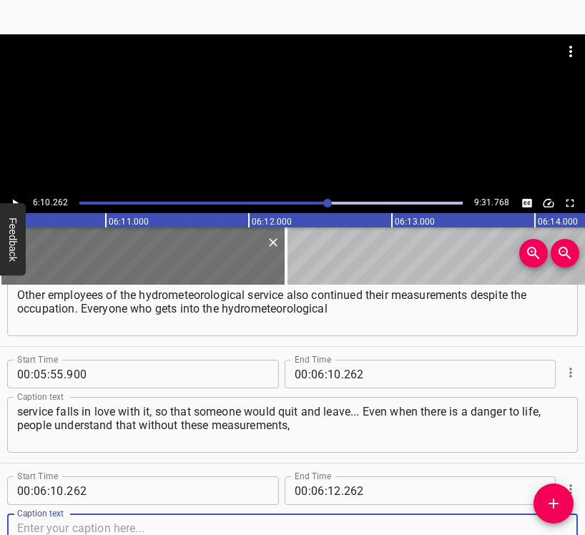
scroll to position [3428, 0]
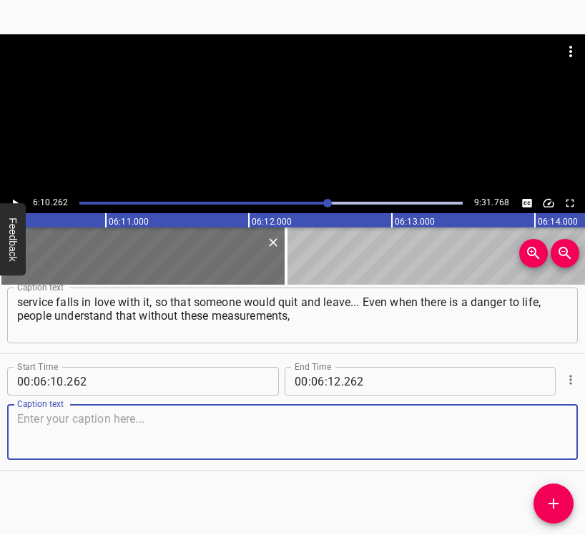
drag, startPoint x: 533, startPoint y: 435, endPoint x: 582, endPoint y: 422, distance: 50.8
click at [539, 433] on textarea at bounding box center [292, 432] width 550 height 41
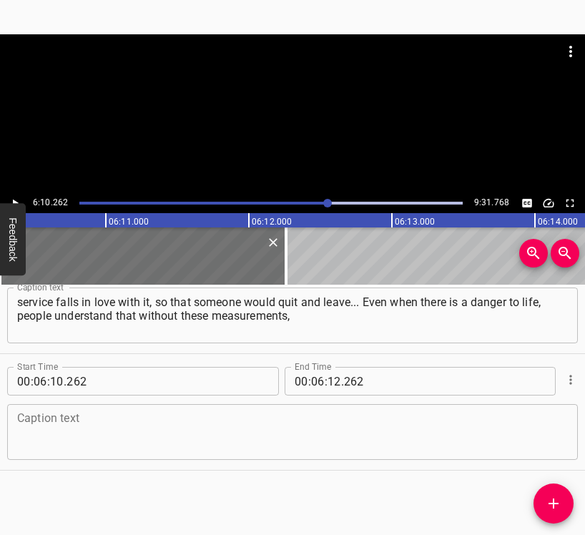
click at [212, 432] on textarea at bounding box center [292, 432] width 550 height 41
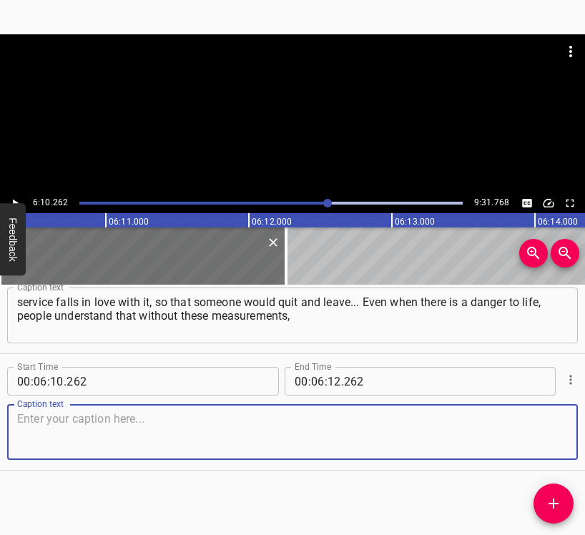
paste textarea "a series of continuous observations will be interrupted, so that we can build m…"
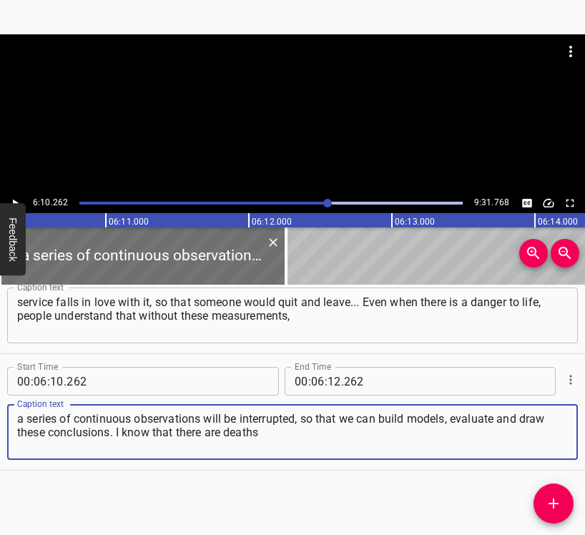
click at [17, 197] on icon "Play/Pause" at bounding box center [15, 203] width 13 height 13
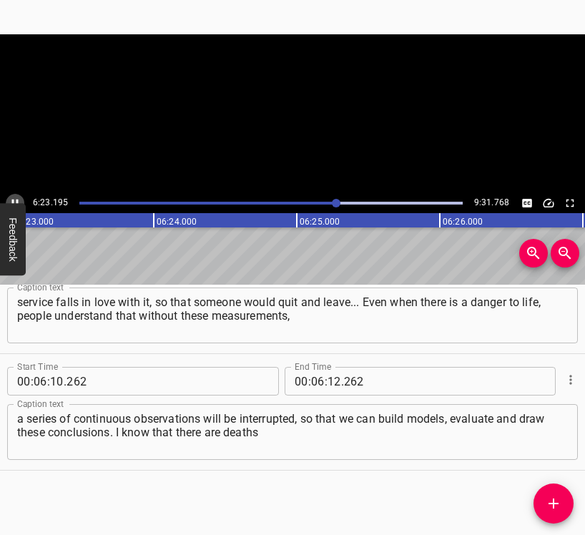
click at [17, 196] on button "Play/Pause" at bounding box center [15, 203] width 19 height 19
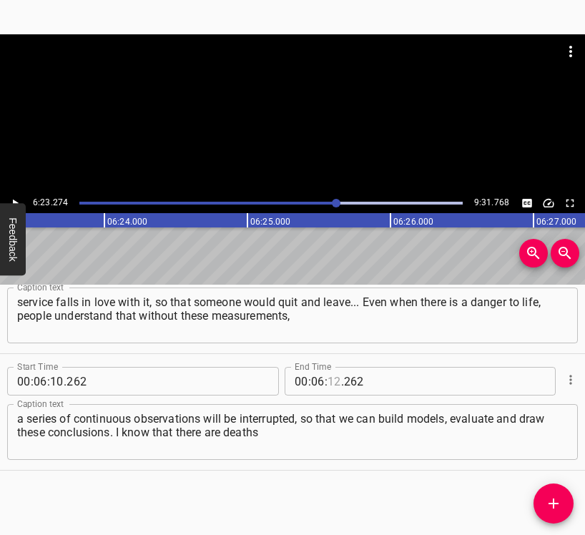
click at [328, 381] on input "number" at bounding box center [334, 381] width 14 height 29
click at [554, 497] on icon "Add Cue" at bounding box center [553, 503] width 17 height 17
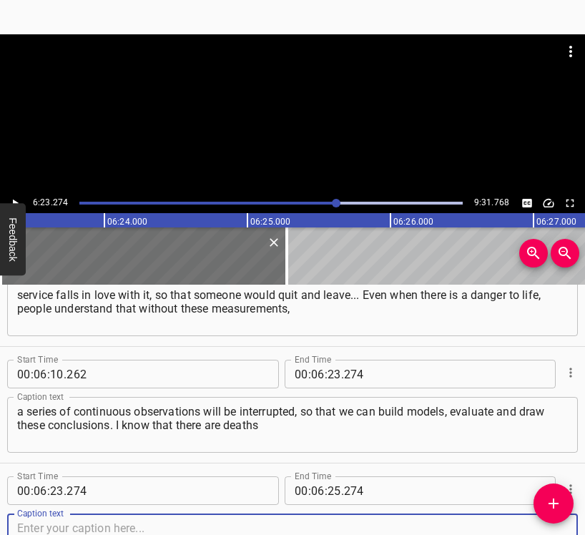
scroll to position [3545, 0]
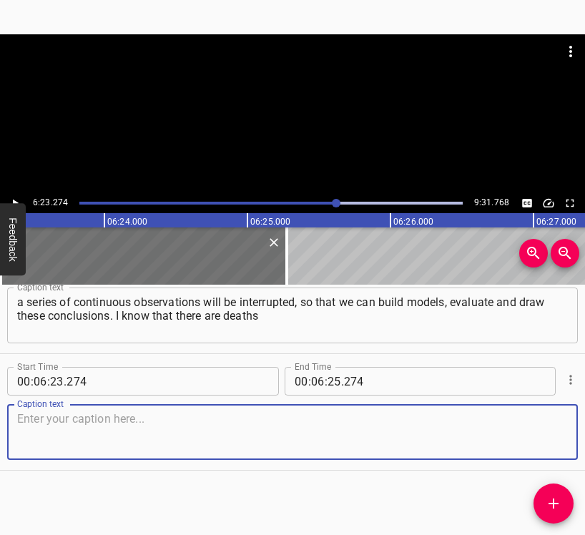
drag, startPoint x: 540, startPoint y: 437, endPoint x: 583, endPoint y: 428, distance: 44.6
click at [541, 437] on textarea at bounding box center [292, 432] width 550 height 41
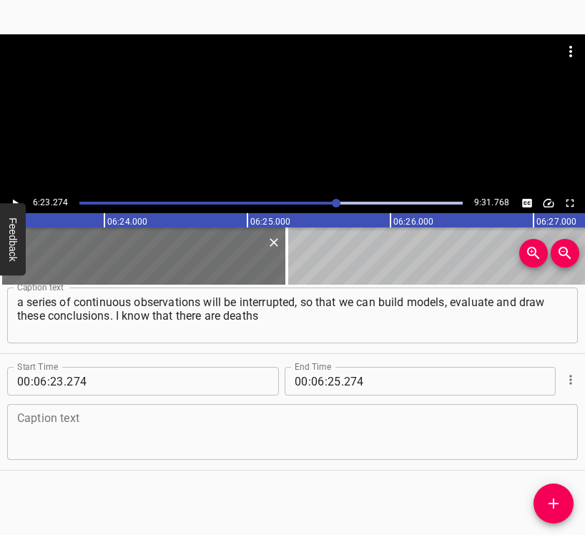
click at [24, 436] on textarea at bounding box center [292, 432] width 550 height 41
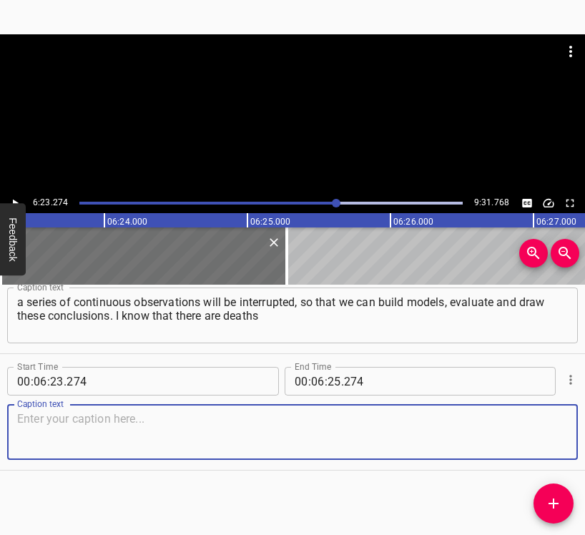
paste textarea "among the workers. I have seen that students who graduated from the same hydrom…"
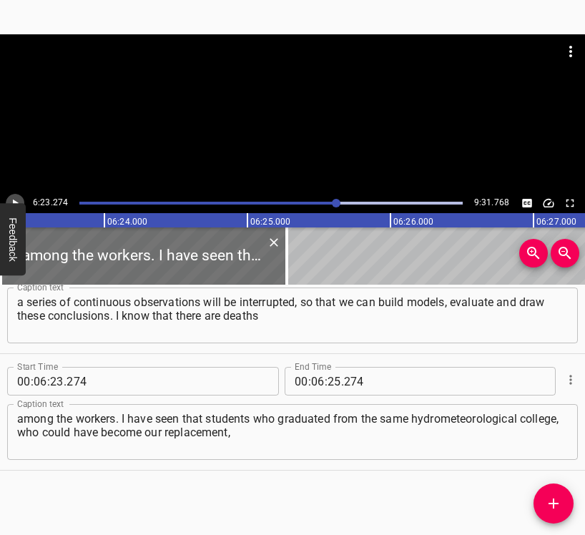
click at [19, 194] on button "Play/Pause" at bounding box center [15, 203] width 19 height 19
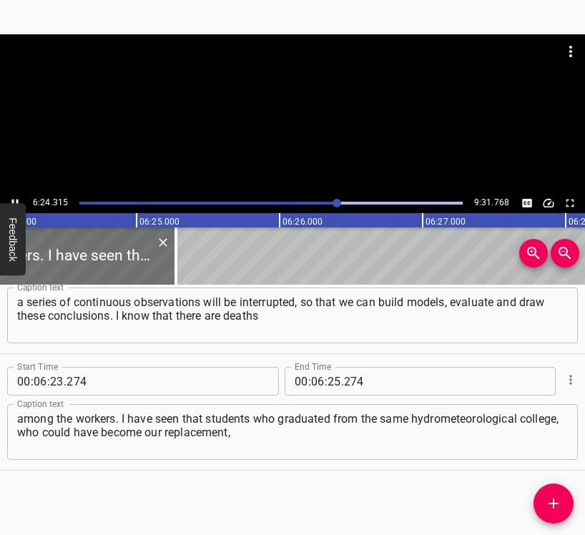
scroll to position [0, 54932]
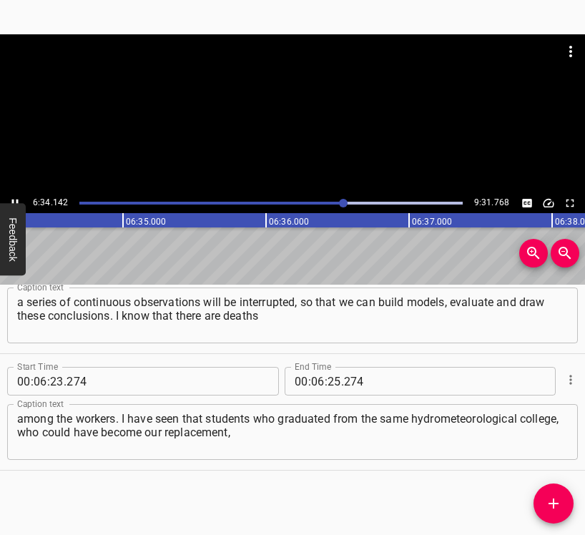
click at [14, 197] on icon "Play/Pause" at bounding box center [15, 203] width 13 height 13
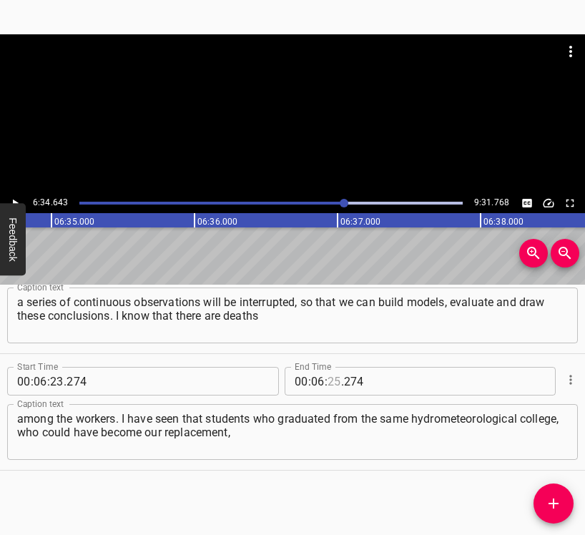
click at [330, 376] on input "number" at bounding box center [334, 381] width 14 height 29
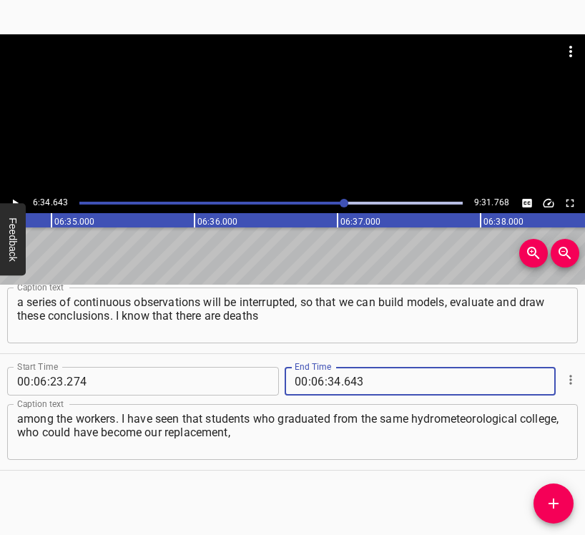
click at [555, 500] on icon "Add Cue" at bounding box center [553, 503] width 17 height 17
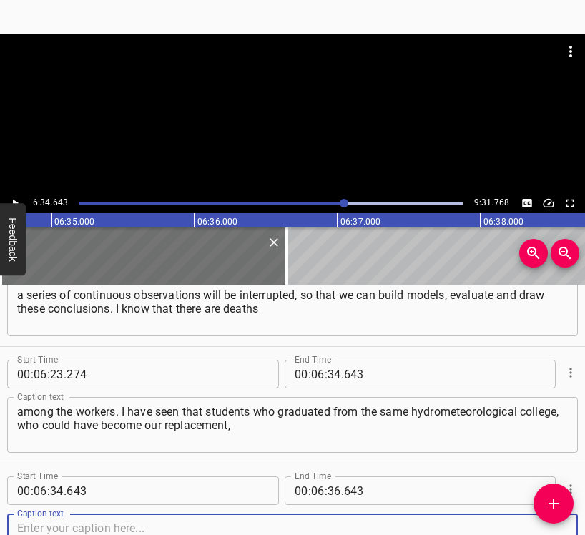
scroll to position [3661, 0]
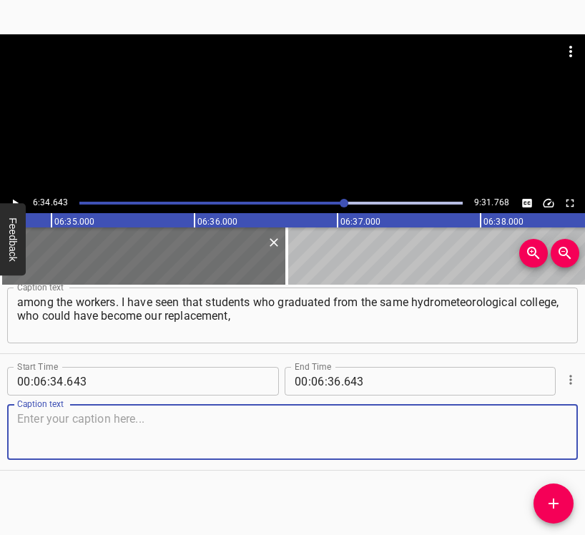
drag, startPoint x: 524, startPoint y: 427, endPoint x: 580, endPoint y: 417, distance: 56.6
click at [527, 427] on textarea at bounding box center [292, 432] width 550 height 41
click at [228, 426] on textarea at bounding box center [292, 432] width 550 height 41
paste textarea "are no longer there. They went to protect us, and it hurts a lot. It hurts a lo…"
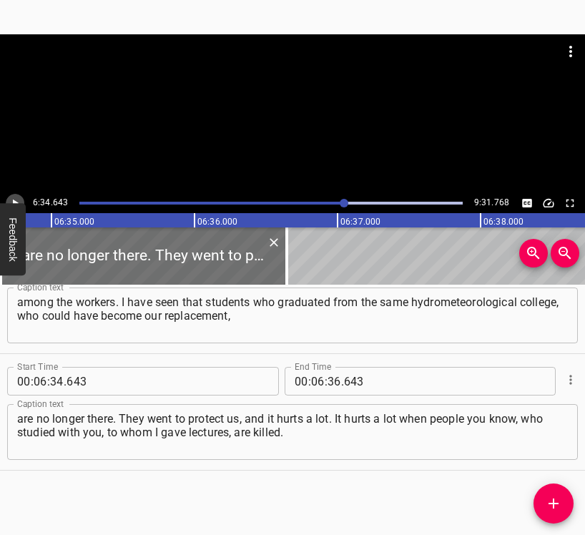
click at [17, 199] on icon "Play/Pause" at bounding box center [15, 203] width 13 height 13
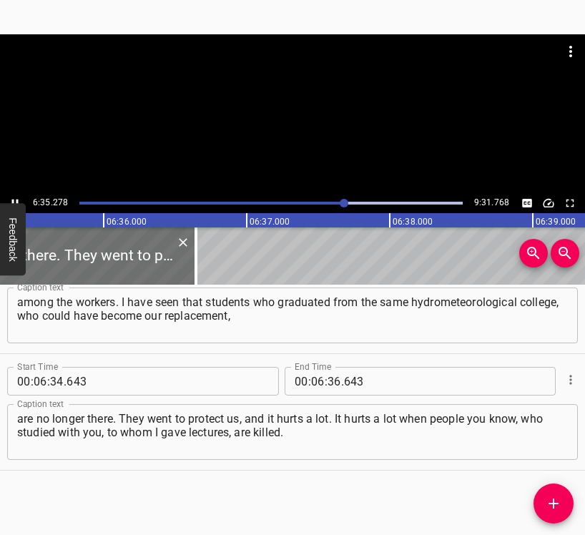
scroll to position [0, 56537]
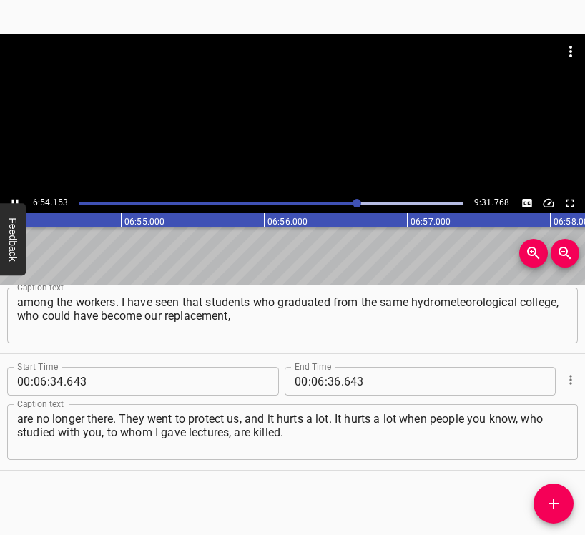
click at [15, 197] on icon "Play/Pause" at bounding box center [15, 203] width 13 height 13
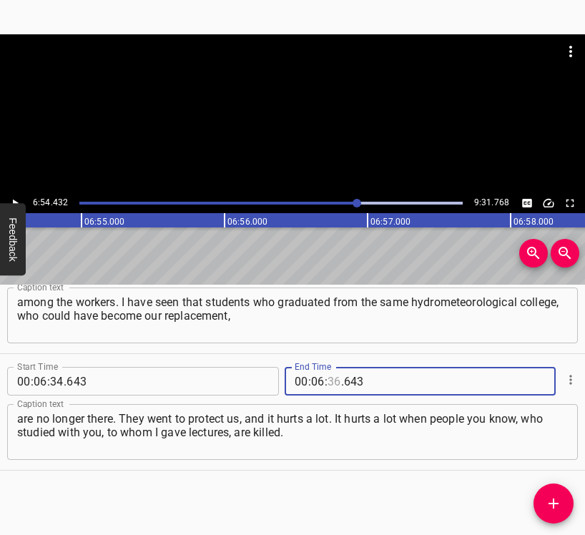
click at [330, 386] on input "number" at bounding box center [334, 381] width 14 height 29
click at [557, 502] on icon "Add Cue" at bounding box center [553, 503] width 17 height 17
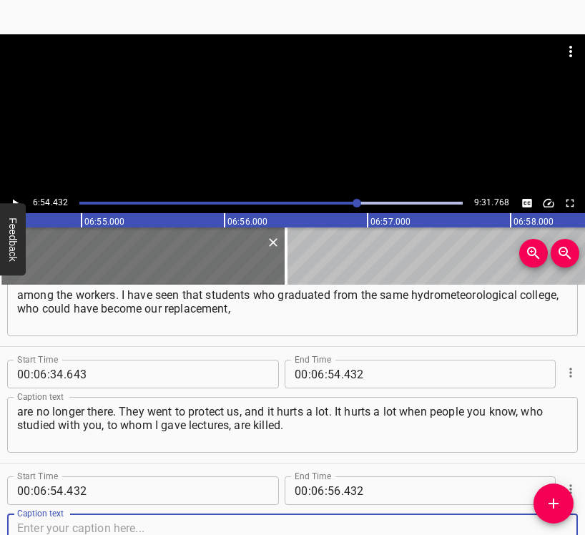
scroll to position [3778, 0]
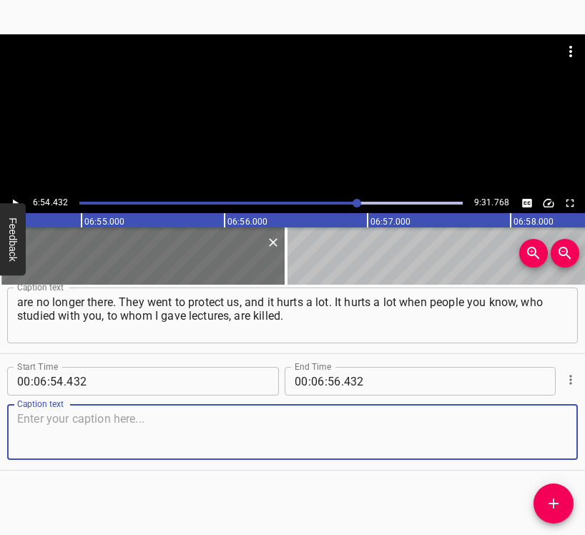
drag, startPoint x: 543, startPoint y: 436, endPoint x: 577, endPoint y: 425, distance: 35.3
click at [550, 432] on textarea at bounding box center [292, 432] width 550 height 41
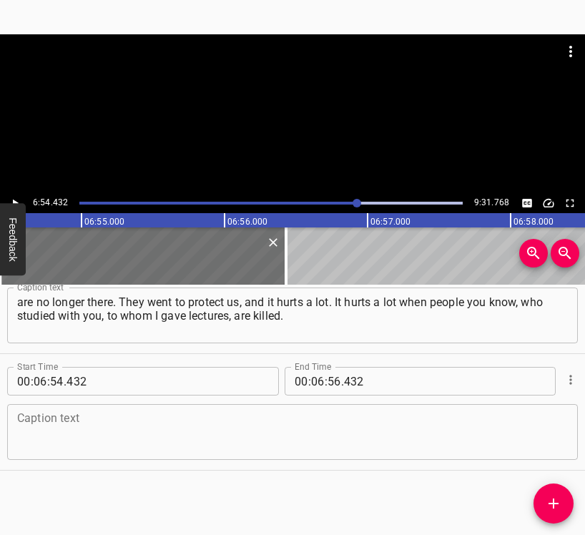
click at [116, 420] on textarea at bounding box center [292, 432] width 550 height 41
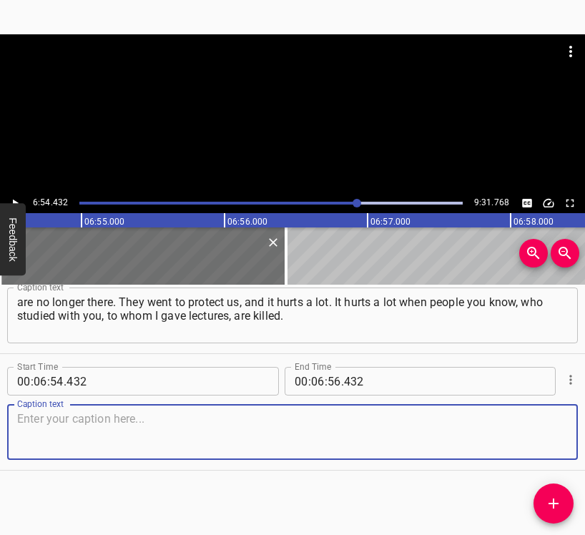
paste textarea "Young, talented people who care about this country did not leave, did not aband…"
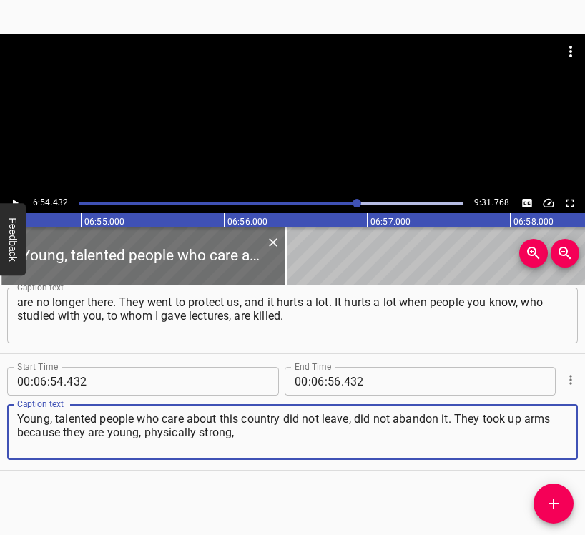
click at [16, 199] on icon "Play/Pause" at bounding box center [15, 203] width 13 height 13
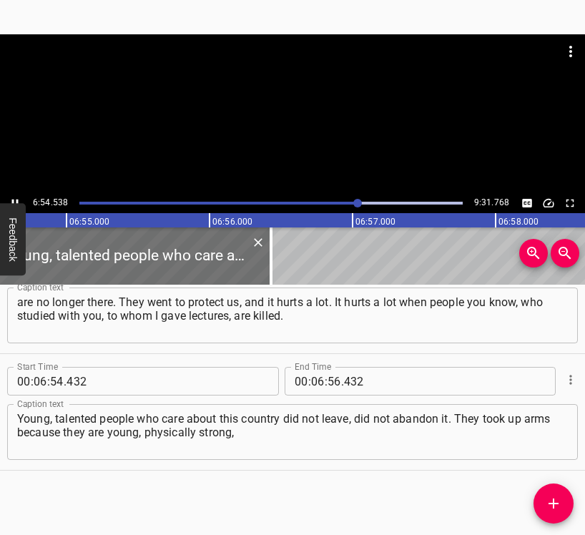
scroll to position [0, 59290]
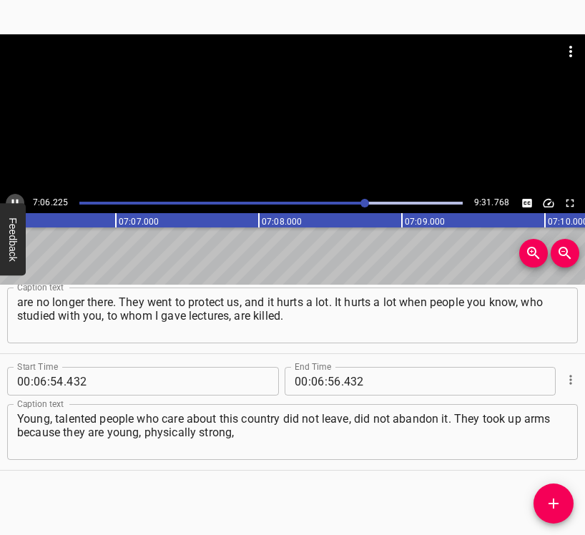
click at [16, 198] on icon "Play/Pause" at bounding box center [15, 203] width 13 height 13
click at [314, 378] on input "number" at bounding box center [318, 381] width 14 height 29
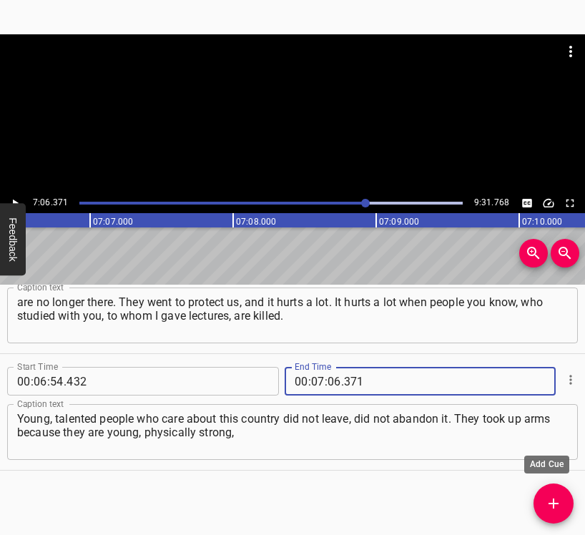
drag, startPoint x: 555, startPoint y: 495, endPoint x: 562, endPoint y: 503, distance: 11.2
click at [555, 491] on button "Add Cue" at bounding box center [553, 503] width 40 height 40
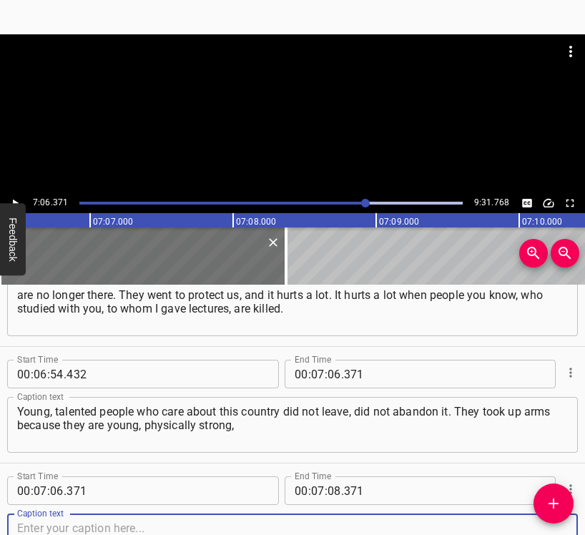
scroll to position [3894, 0]
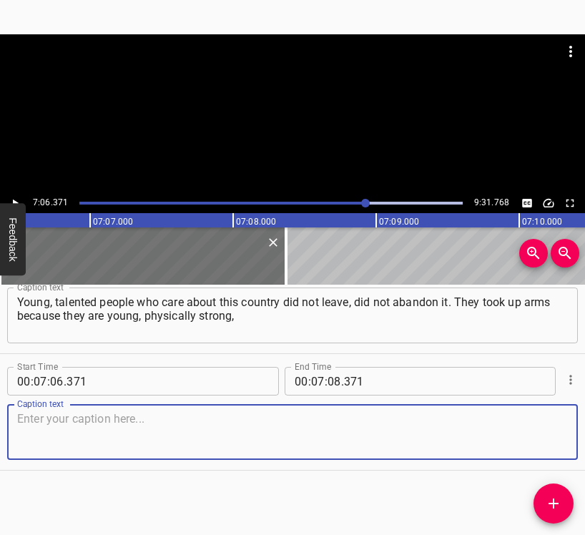
drag, startPoint x: 542, startPoint y: 434, endPoint x: 584, endPoint y: 419, distance: 44.8
click at [552, 429] on textarea at bounding box center [292, 432] width 550 height 41
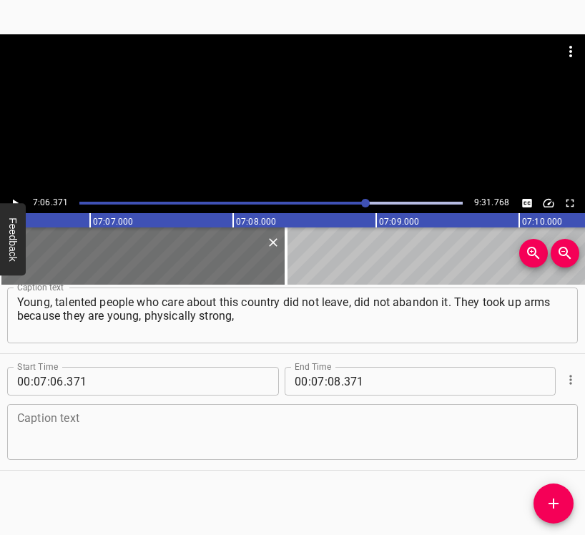
click at [276, 435] on textarea at bounding box center [292, 432] width 550 height 41
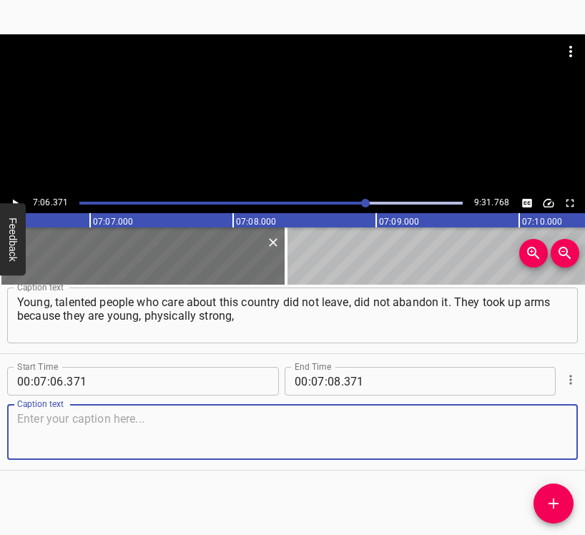
paste textarea "and they were able to leave. But this is a great loss. When I go abroad, I am t…"
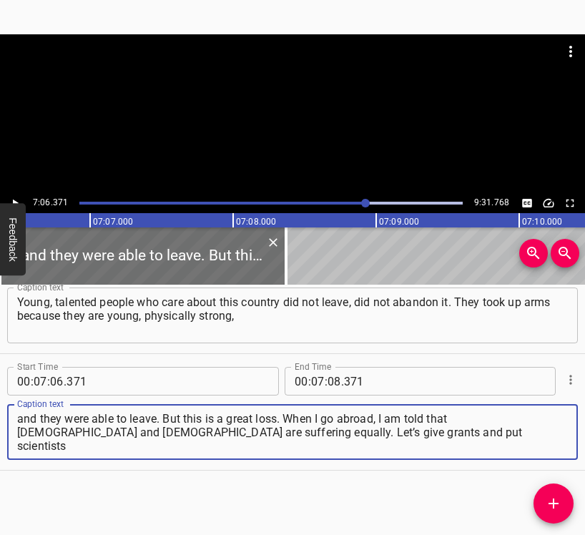
click at [12, 197] on icon "Play/Pause" at bounding box center [15, 203] width 13 height 13
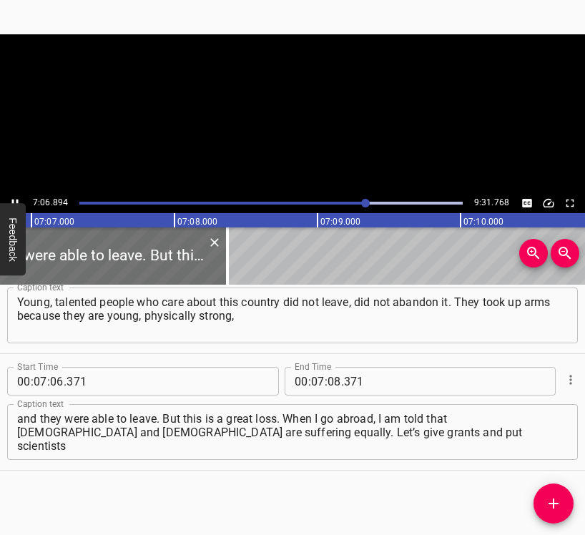
scroll to position [0, 61018]
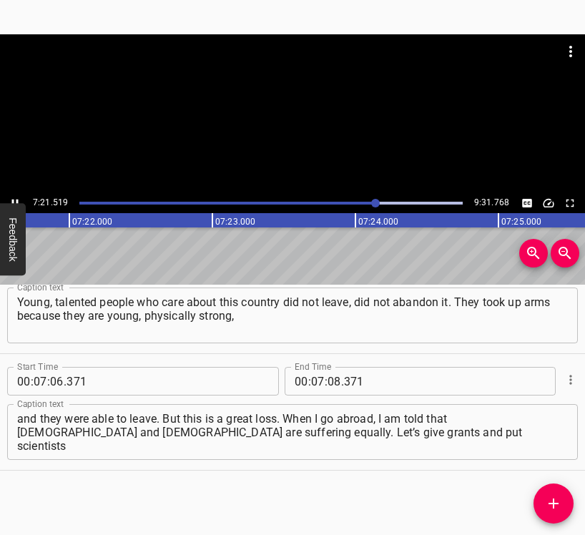
click at [16, 194] on button "Play/Pause" at bounding box center [15, 203] width 19 height 19
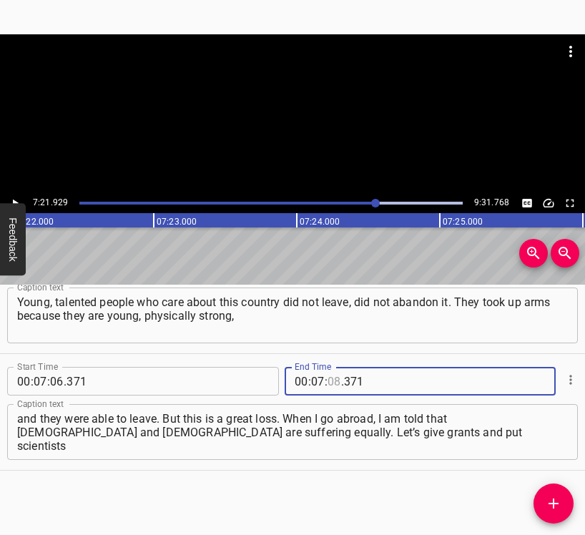
click at [332, 382] on input "number" at bounding box center [334, 381] width 14 height 29
click at [550, 505] on icon "Add Cue" at bounding box center [553, 503] width 17 height 17
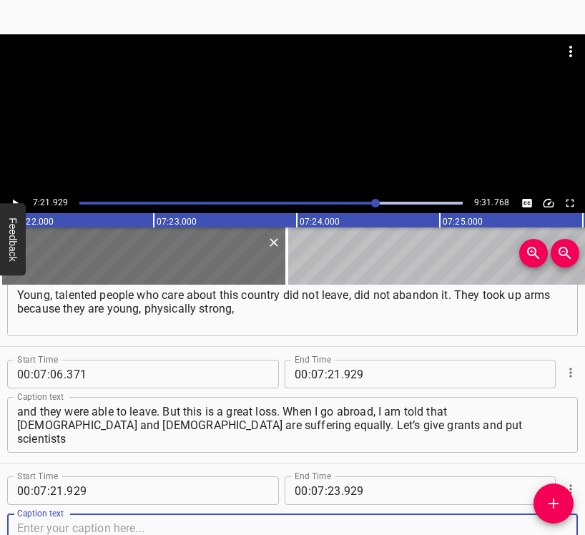
scroll to position [4011, 0]
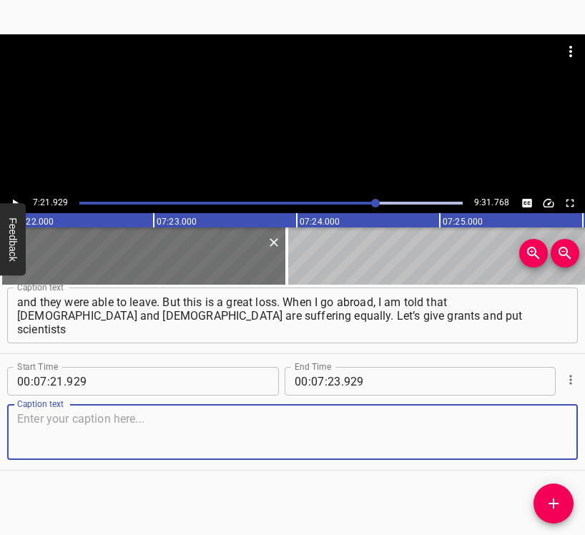
drag, startPoint x: 542, startPoint y: 443, endPoint x: 580, endPoint y: 432, distance: 38.7
click at [548, 440] on textarea at bounding box center [292, 432] width 550 height 41
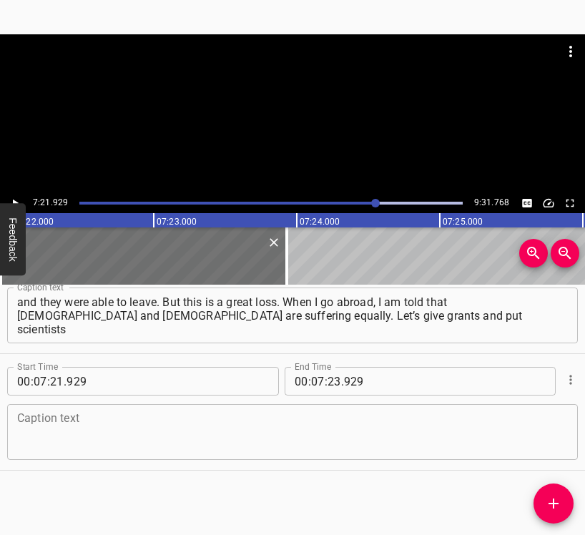
click at [342, 440] on textarea at bounding box center [292, 432] width 550 height 41
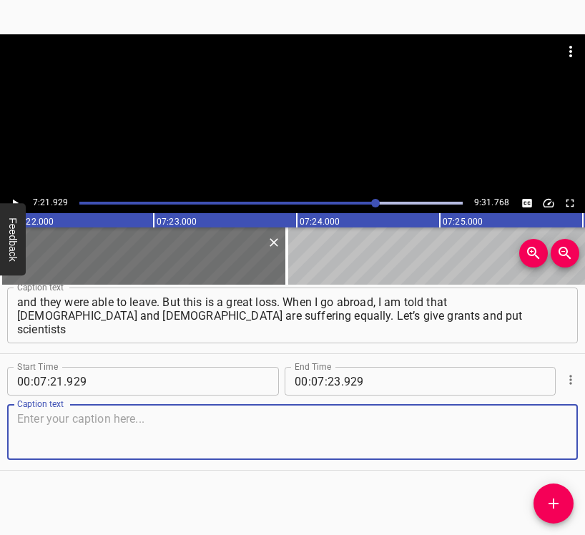
paste textarea "on the same level, because they are also suffering, they are so poor. I was onc…"
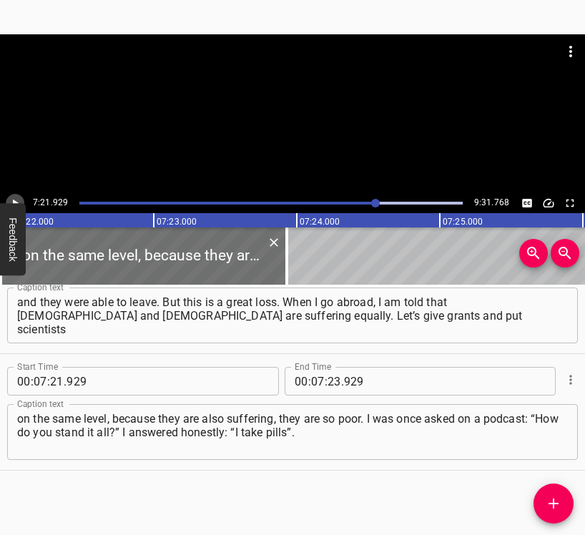
click at [11, 202] on icon "Play/Pause" at bounding box center [15, 203] width 13 height 13
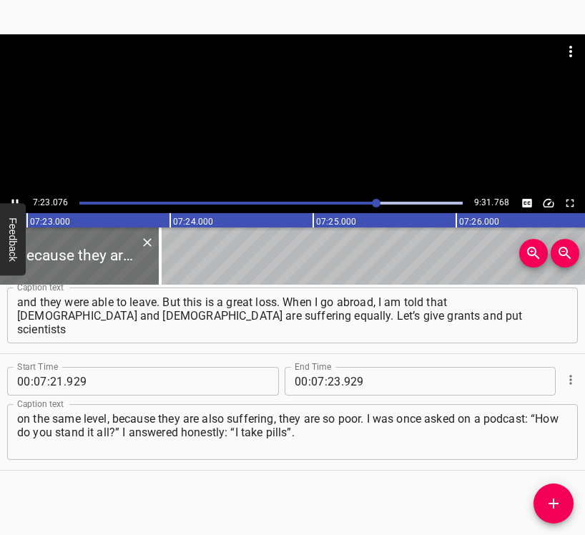
scroll to position [0, 63315]
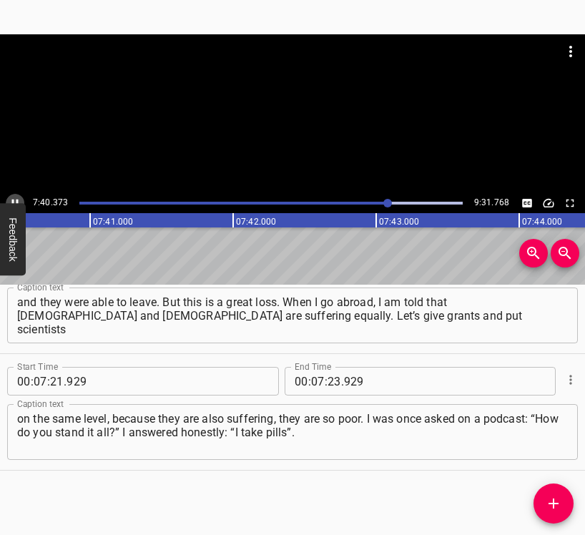
click at [16, 196] on button "Play/Pause" at bounding box center [15, 203] width 19 height 19
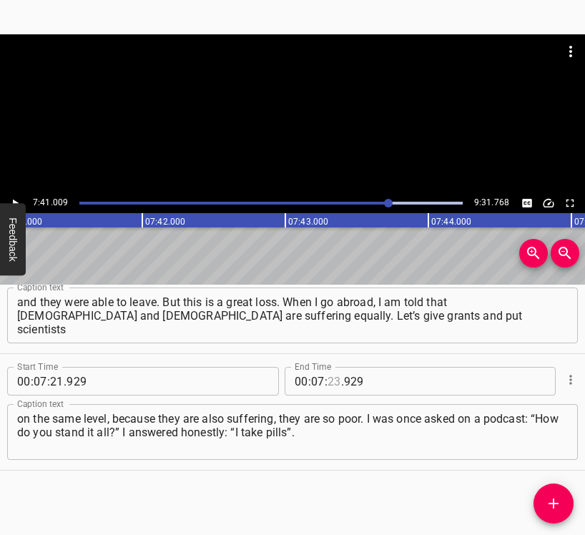
click at [332, 375] on input "number" at bounding box center [334, 381] width 14 height 29
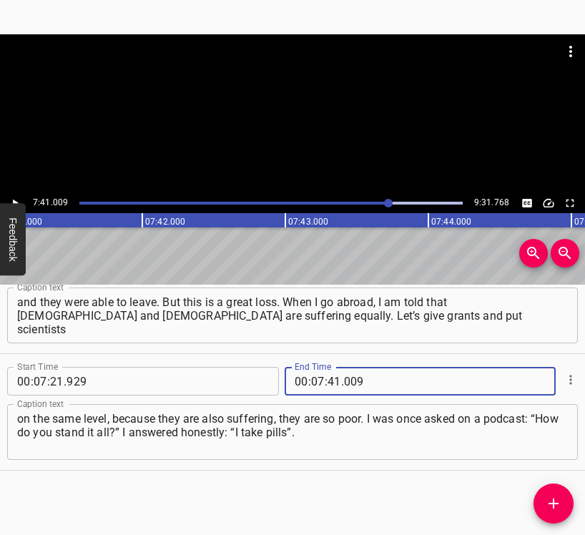
click at [554, 498] on icon "Add Cue" at bounding box center [553, 503] width 10 height 10
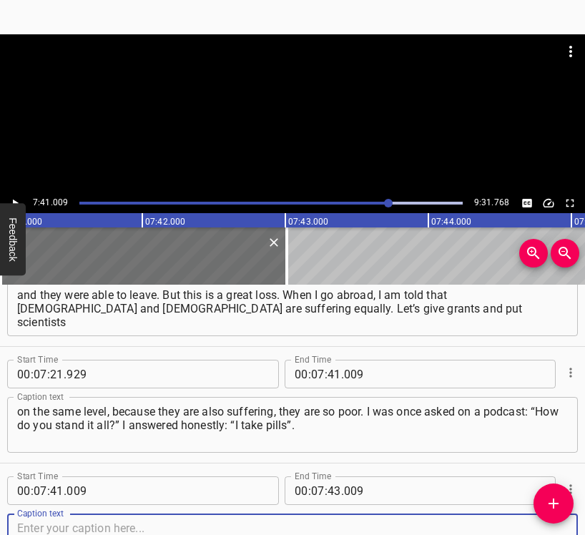
scroll to position [4127, 0]
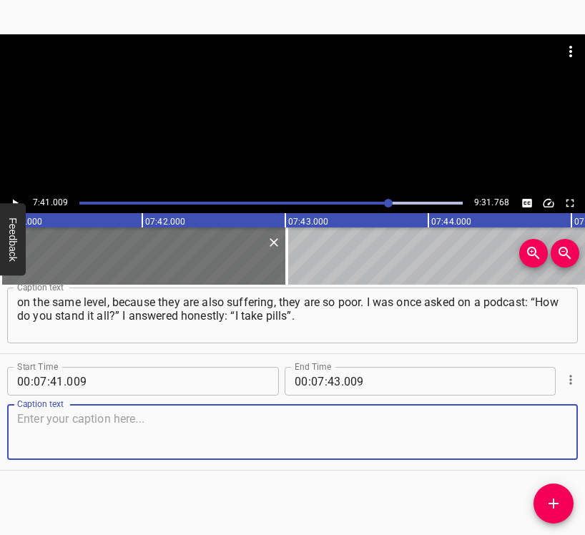
drag, startPoint x: 539, startPoint y: 439, endPoint x: 580, endPoint y: 420, distance: 45.1
click at [543, 435] on textarea at bounding box center [292, 432] width 550 height 41
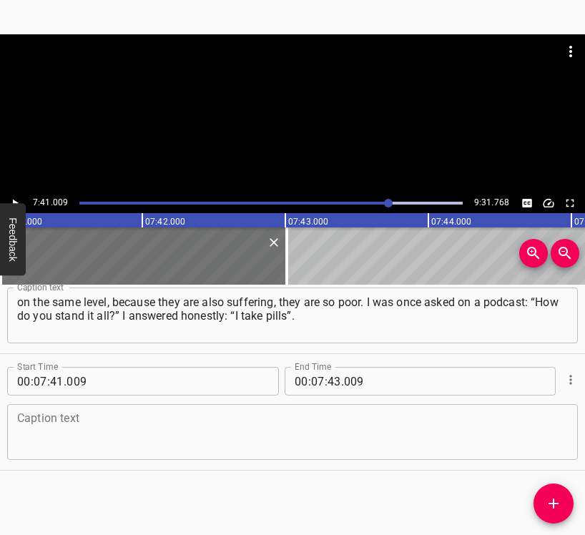
click at [44, 433] on textarea at bounding box center [292, 432] width 550 height 41
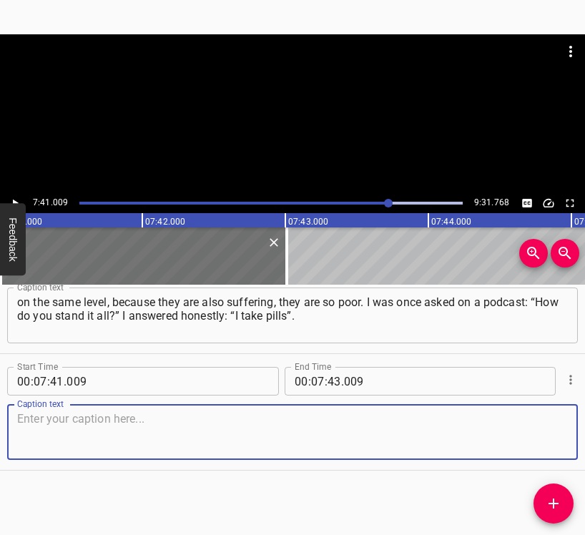
paste textarea "It’s unbearable, it just blows my mind. I’m in such a state... Recently, during…"
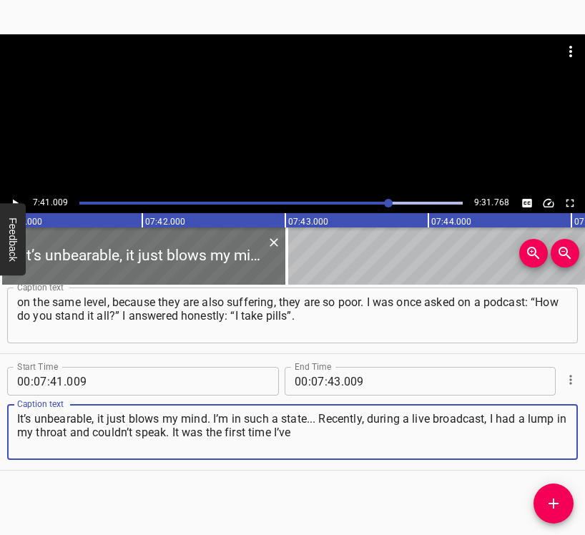
click at [19, 199] on icon "Play/Pause" at bounding box center [15, 203] width 13 height 13
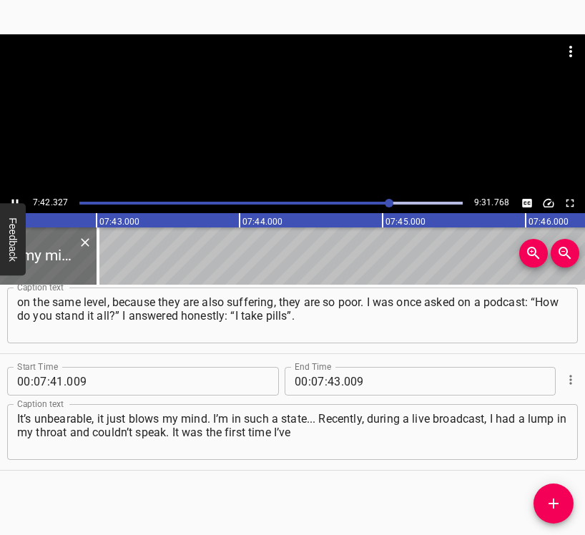
scroll to position [0, 66121]
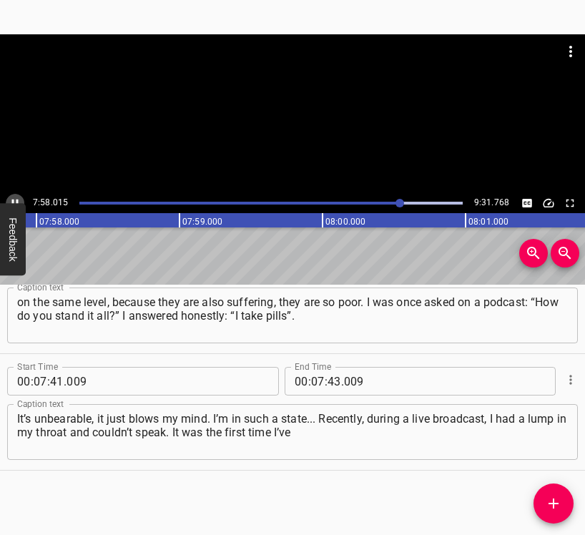
click at [18, 198] on icon "Play/Pause" at bounding box center [15, 203] width 13 height 13
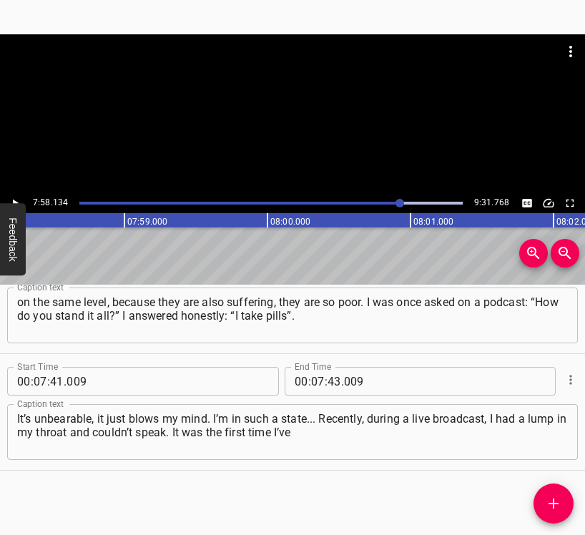
click at [18, 198] on icon "Play/Pause" at bounding box center [15, 203] width 13 height 13
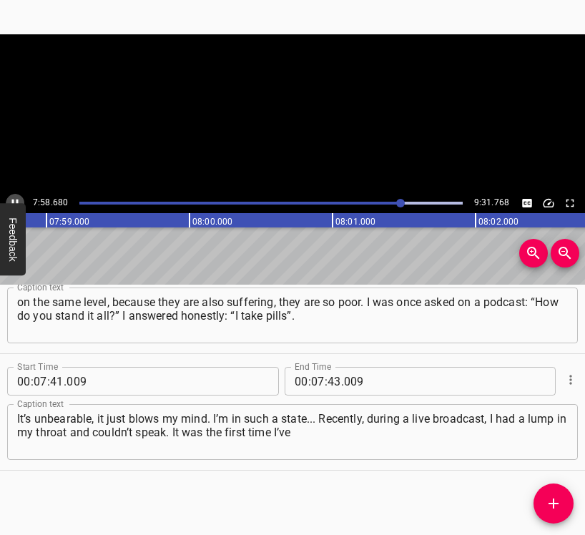
click at [18, 198] on icon "Play/Pause" at bounding box center [15, 203] width 13 height 13
click at [329, 377] on input "number" at bounding box center [334, 381] width 14 height 29
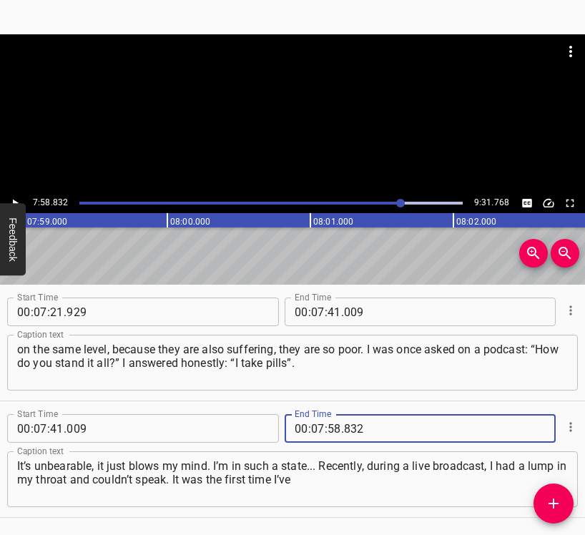
scroll to position [4056, 0]
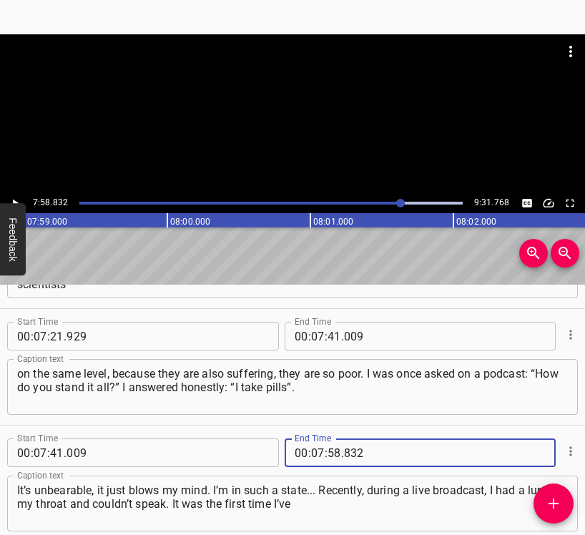
click at [545, 510] on icon "Add Cue" at bounding box center [553, 503] width 17 height 17
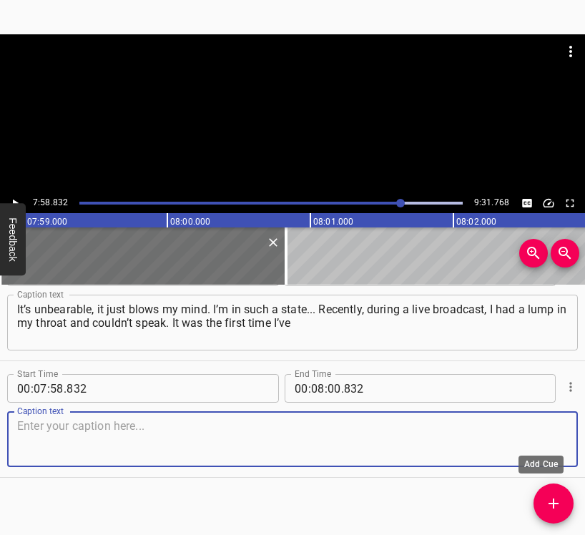
scroll to position [4244, 0]
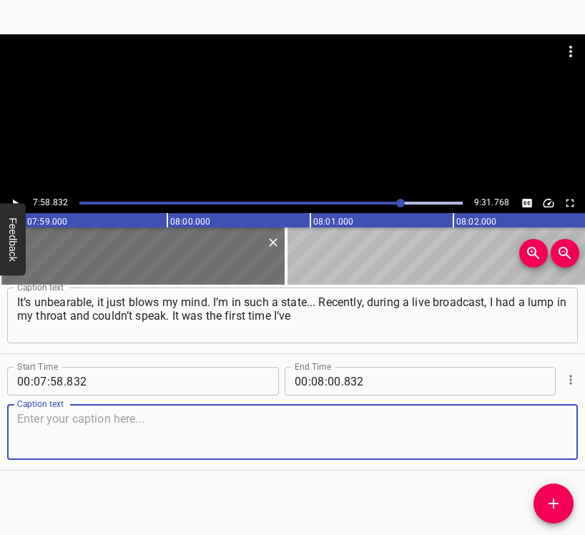
drag, startPoint x: 535, startPoint y: 437, endPoint x: 582, endPoint y: 417, distance: 51.2
click at [547, 434] on textarea at bounding box center [292, 432] width 550 height 41
click at [252, 428] on textarea at bounding box center [292, 432] width 550 height 41
paste textarea "had this happen, but it’s true, it’s a state that many people here are in. I ha…"
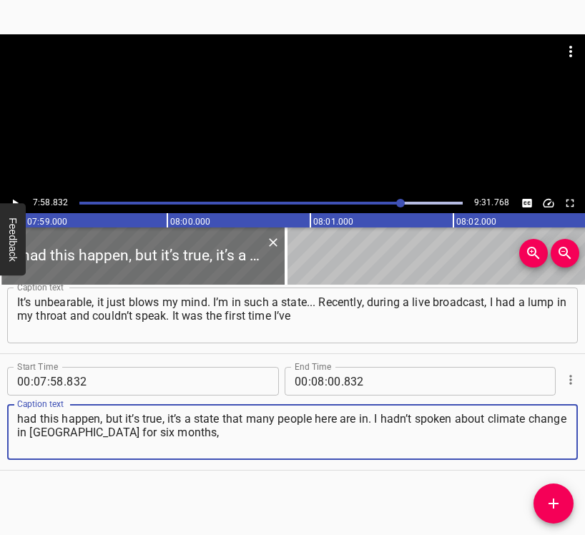
click at [12, 195] on button "Play/Pause" at bounding box center [15, 203] width 19 height 19
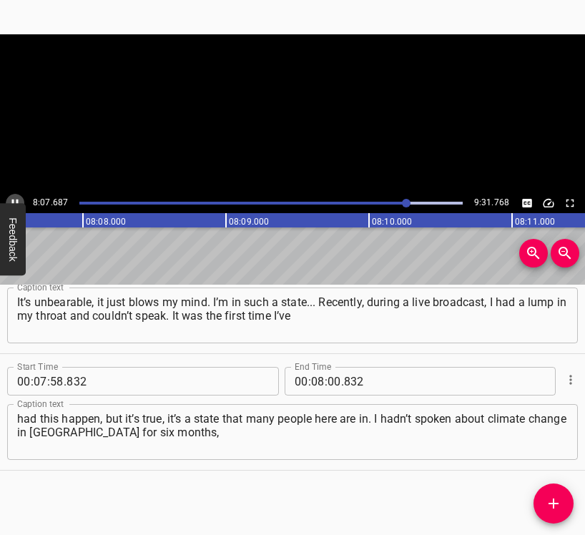
click at [12, 196] on button "Play/Pause" at bounding box center [15, 203] width 19 height 19
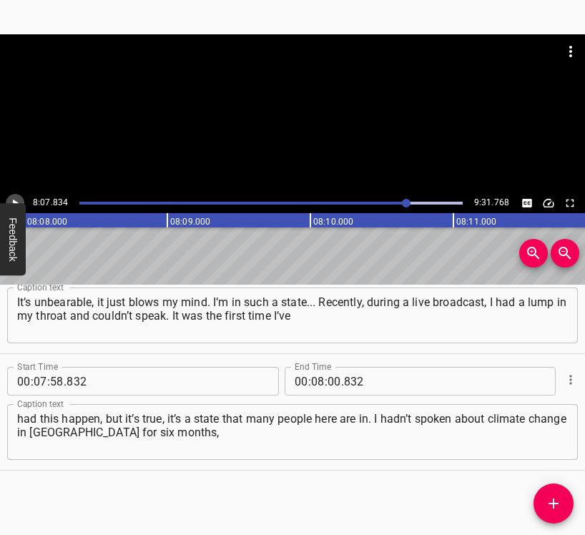
click at [12, 196] on button "Play/Pause" at bounding box center [15, 203] width 19 height 19
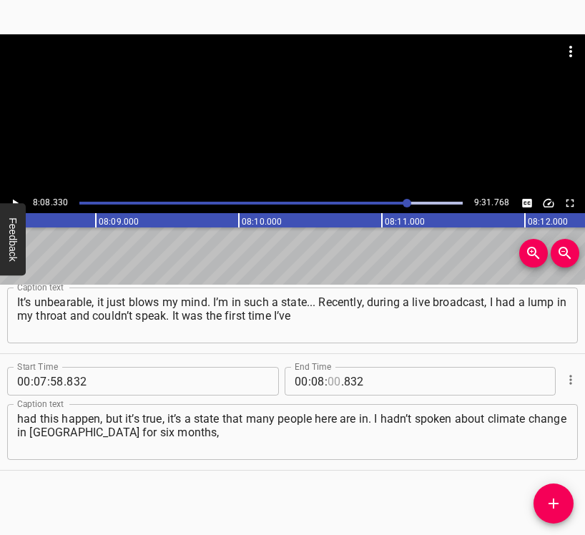
click at [328, 380] on input "number" at bounding box center [334, 381] width 14 height 29
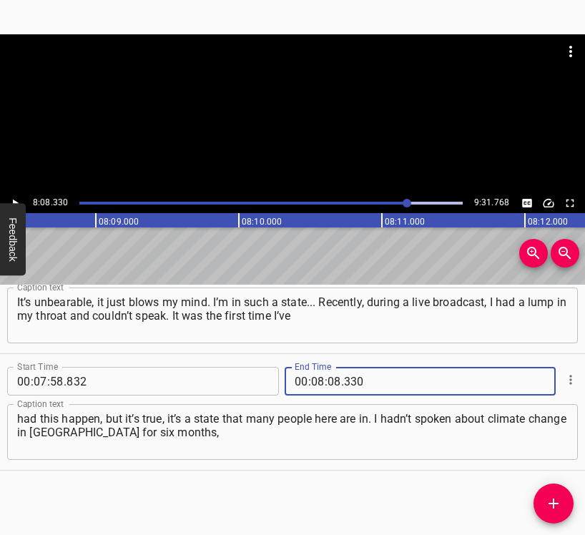
click at [553, 505] on icon "Add Cue" at bounding box center [553, 503] width 17 height 17
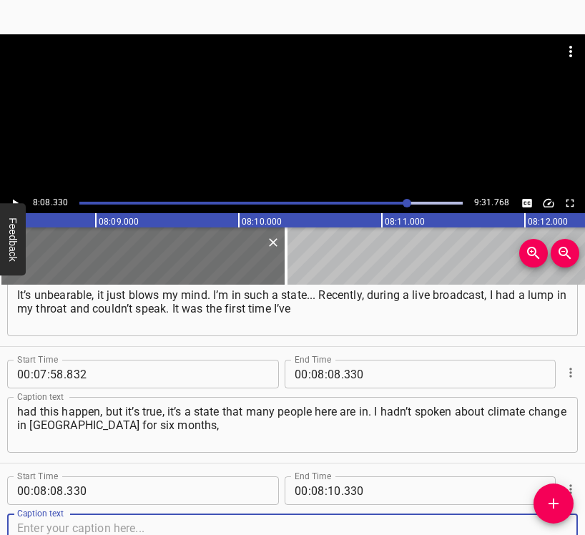
scroll to position [4360, 0]
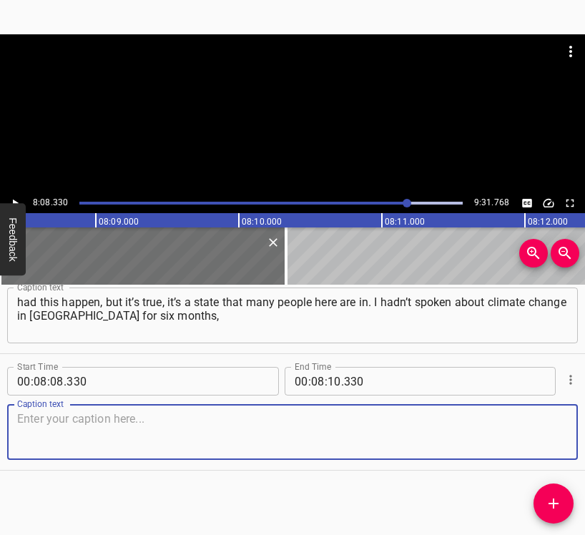
click at [554, 449] on textarea at bounding box center [292, 432] width 550 height 41
click at [203, 440] on textarea at bounding box center [292, 432] width 550 height 41
paste textarea "but I was giving interviews about the “fossil fuel war”, up to five interviews …"
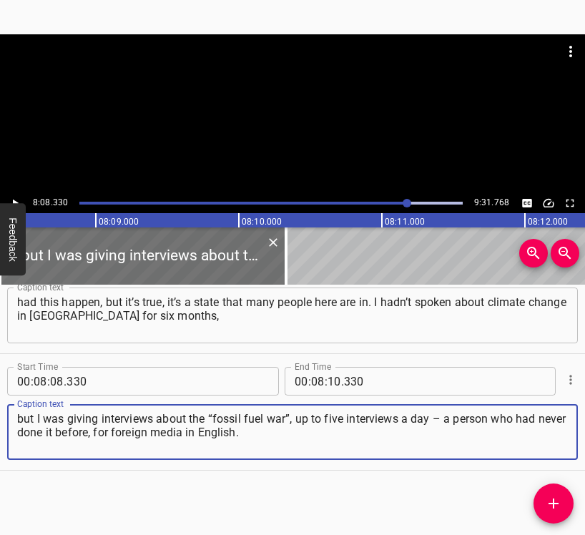
click at [14, 199] on icon "Play/Pause" at bounding box center [15, 203] width 13 height 13
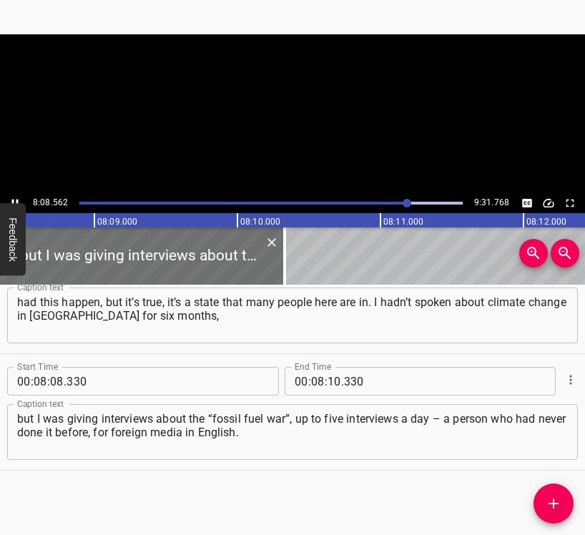
scroll to position [0, 69831]
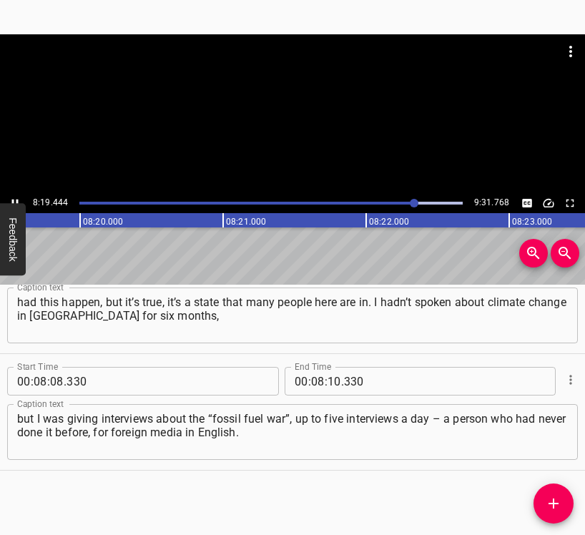
click at [15, 198] on icon "Play/Pause" at bounding box center [15, 203] width 13 height 13
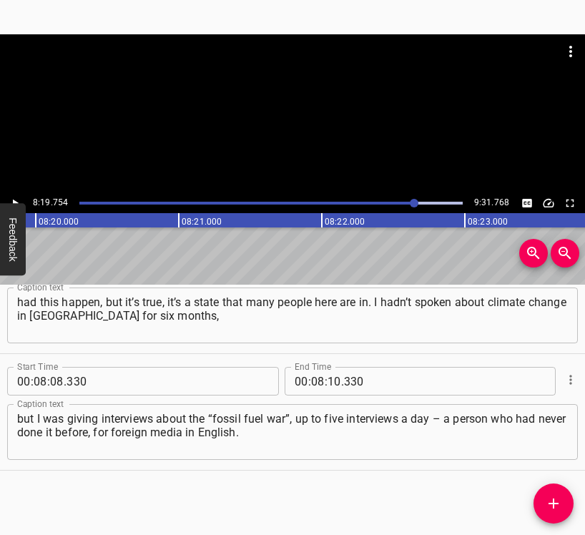
click at [15, 198] on icon "Play/Pause" at bounding box center [15, 203] width 13 height 13
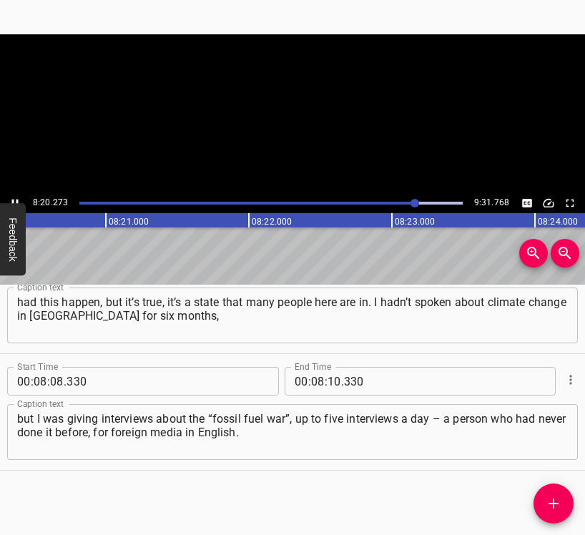
click at [15, 198] on icon "Play/Pause" at bounding box center [15, 203] width 13 height 13
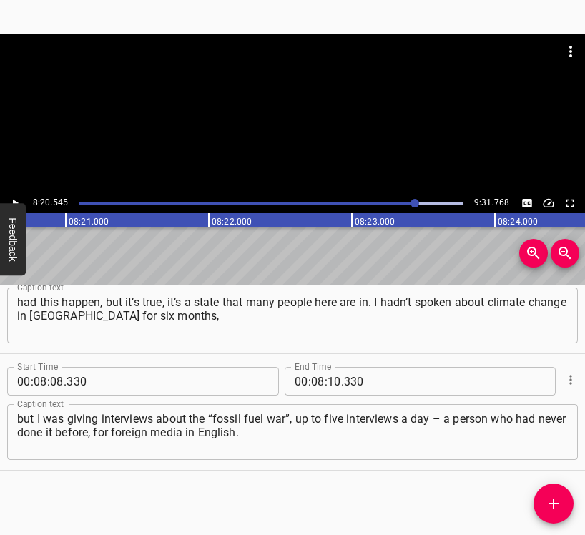
scroll to position [0, 71546]
click at [332, 379] on input "number" at bounding box center [334, 381] width 14 height 29
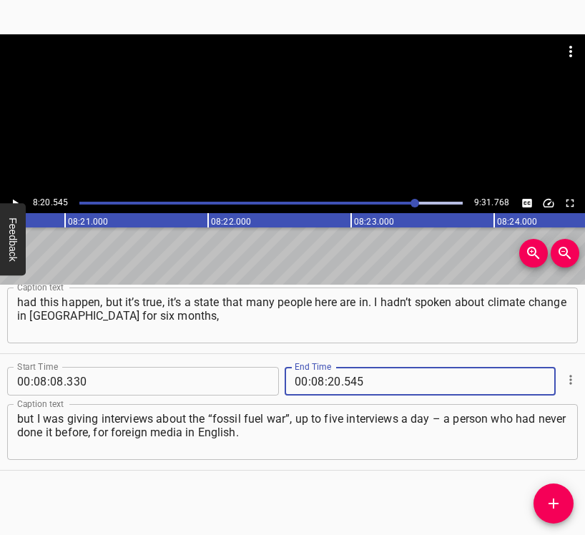
click at [561, 504] on icon "Add Cue" at bounding box center [553, 503] width 17 height 17
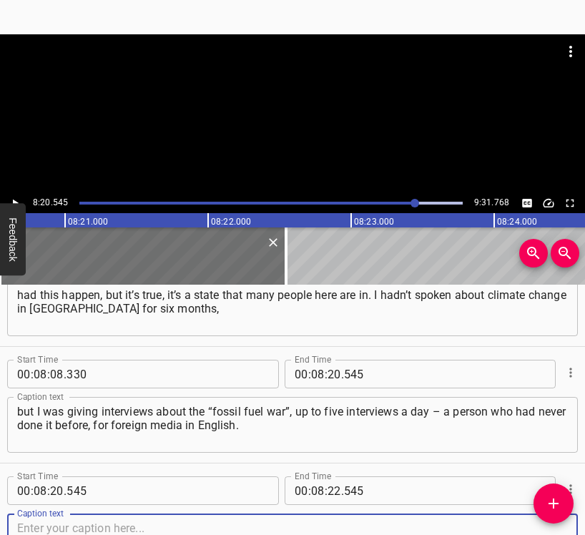
scroll to position [4477, 0]
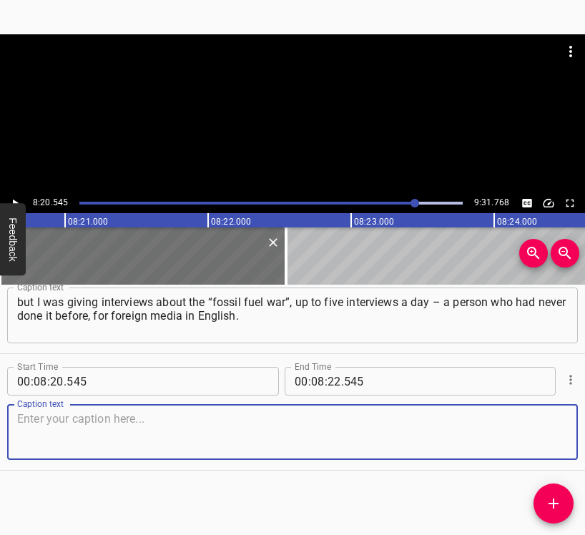
drag, startPoint x: 536, startPoint y: 438, endPoint x: 579, endPoint y: 432, distance: 43.4
click at [537, 438] on textarea at bounding box center [292, 432] width 550 height 41
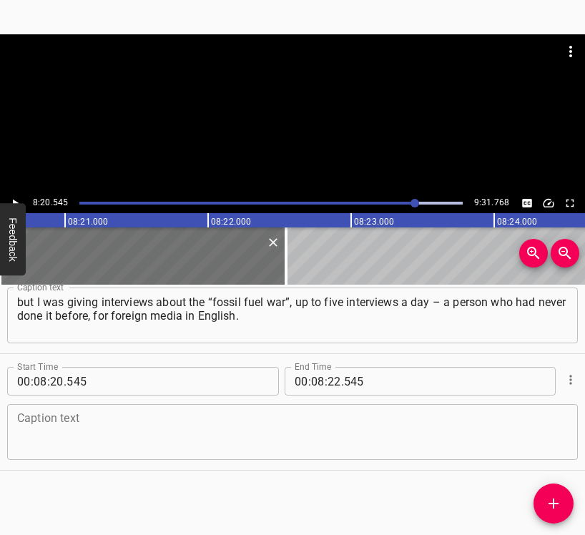
click at [74, 427] on textarea at bounding box center [292, 432] width 550 height 41
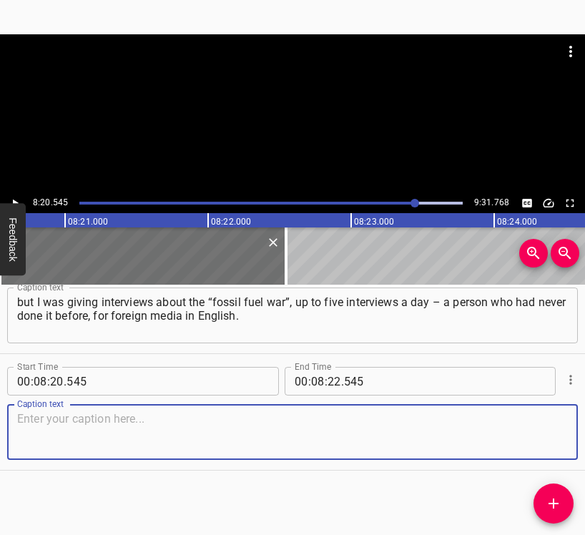
paste textarea "Then I was collapsing. My family supported me and did not disturb me, because i…"
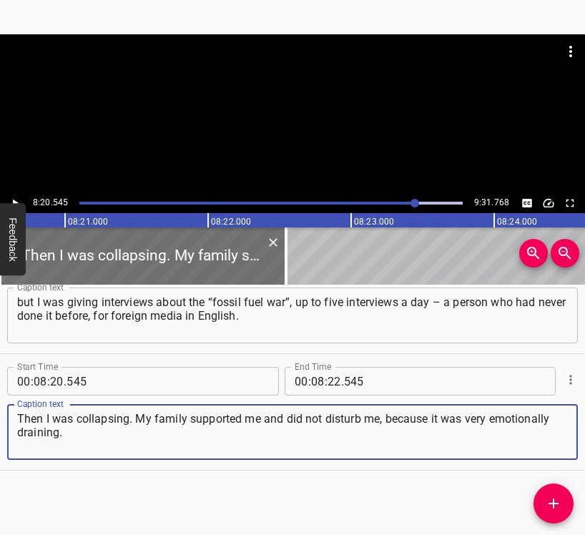
click at [9, 197] on icon "Play/Pause" at bounding box center [15, 203] width 13 height 13
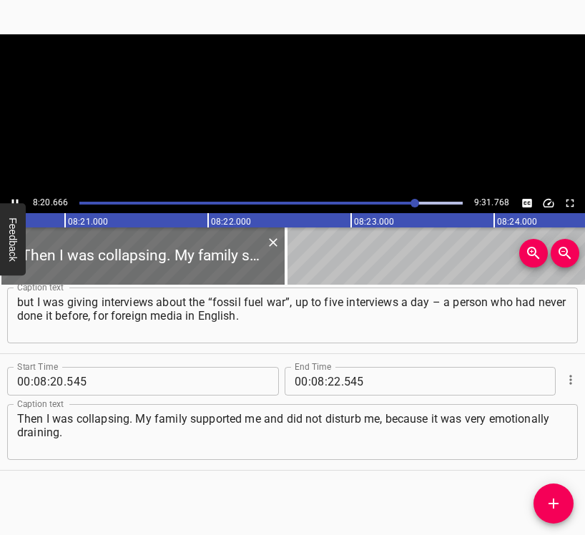
scroll to position [0, 71563]
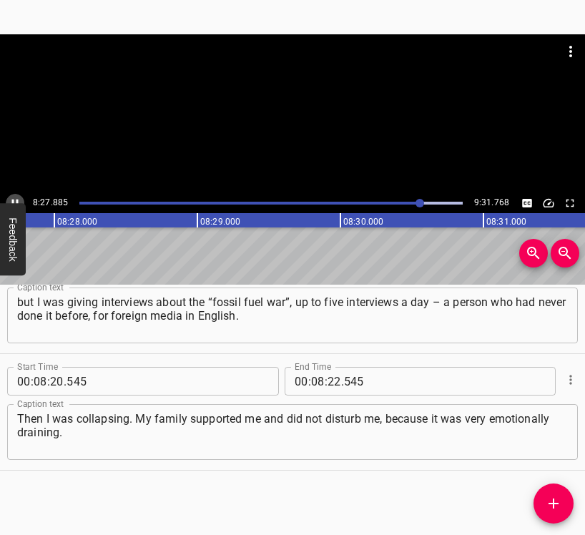
click at [11, 199] on icon "Play/Pause" at bounding box center [15, 203] width 13 height 13
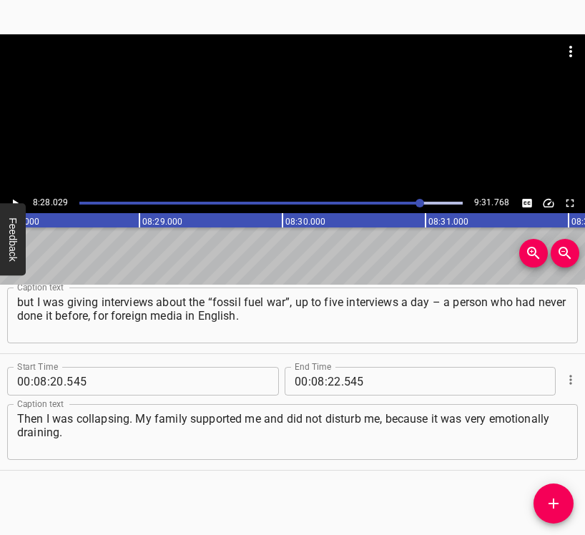
click at [11, 199] on icon "Play/Pause" at bounding box center [15, 203] width 13 height 13
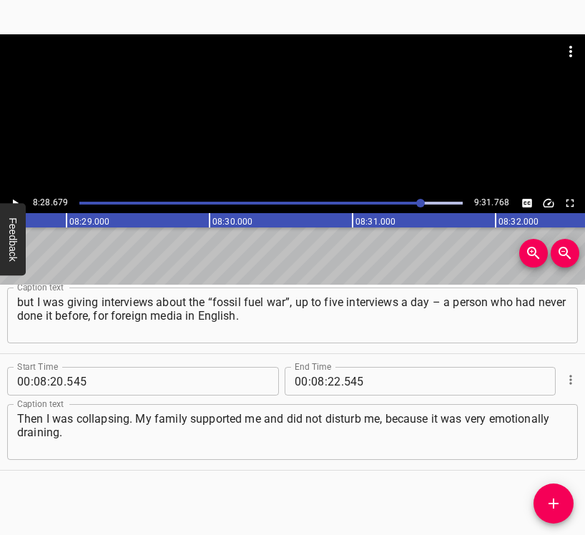
scroll to position [0, 72708]
click at [332, 377] on input "number" at bounding box center [334, 381] width 14 height 29
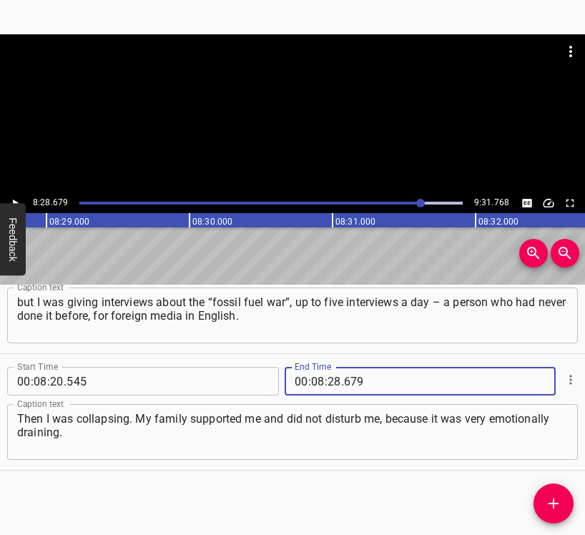
click at [555, 505] on icon "Add Cue" at bounding box center [553, 503] width 17 height 17
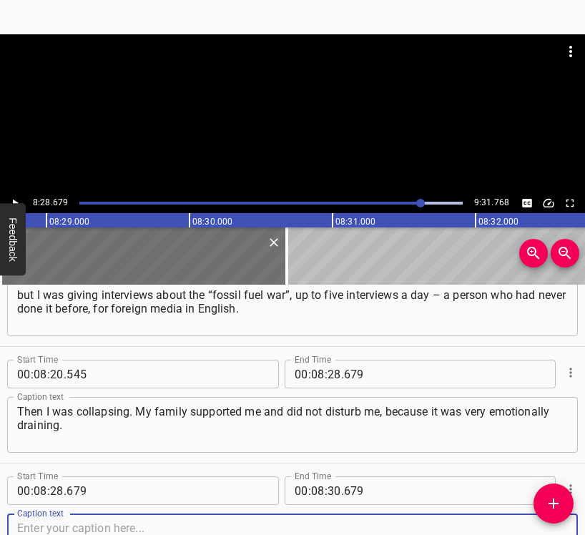
scroll to position [4593, 0]
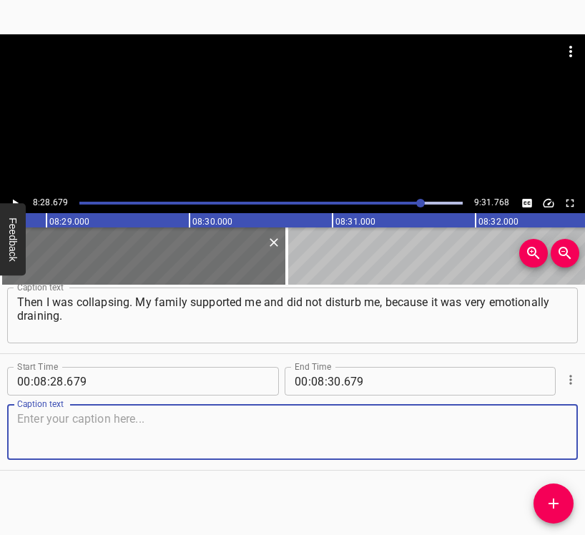
drag, startPoint x: 527, startPoint y: 440, endPoint x: 582, endPoint y: 430, distance: 56.8
click at [528, 440] on textarea at bounding box center [292, 432] width 550 height 41
click at [154, 442] on textarea at bounding box center [292, 432] width 550 height 41
paste textarea "Every story like this is a pain that we have to remember. Pain that the world s…"
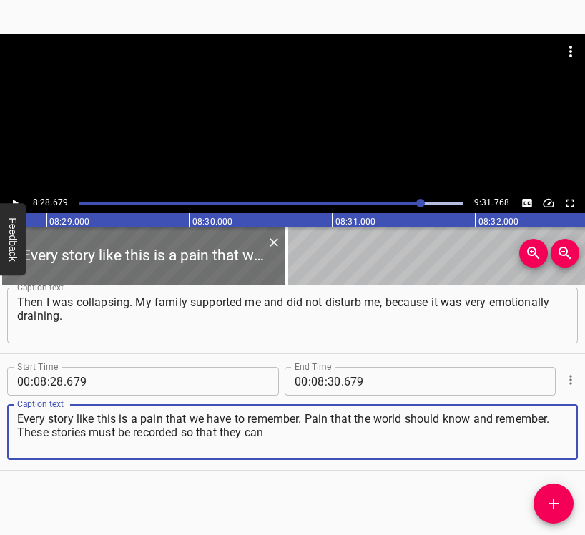
click at [19, 194] on button "Play/Pause" at bounding box center [15, 203] width 19 height 19
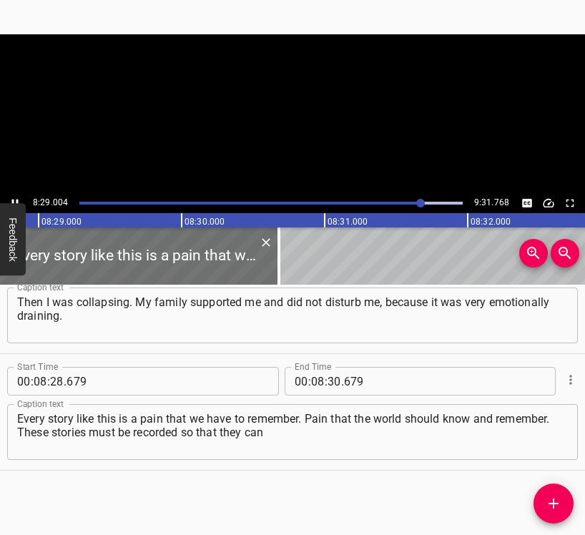
scroll to position [0, 72754]
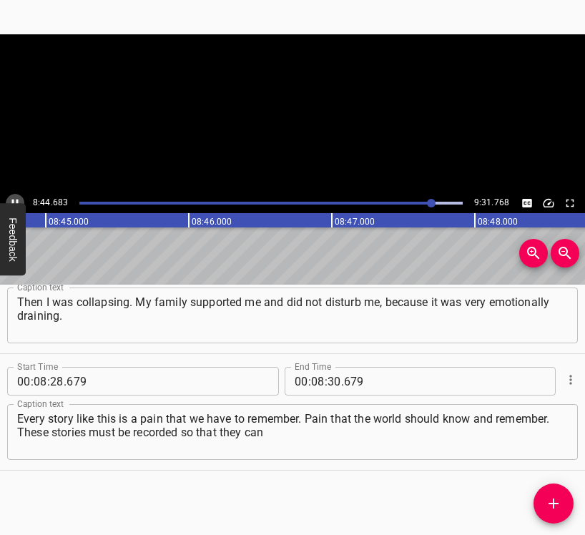
click at [15, 200] on icon "Play/Pause" at bounding box center [15, 203] width 13 height 13
click at [331, 382] on input "number" at bounding box center [334, 381] width 14 height 29
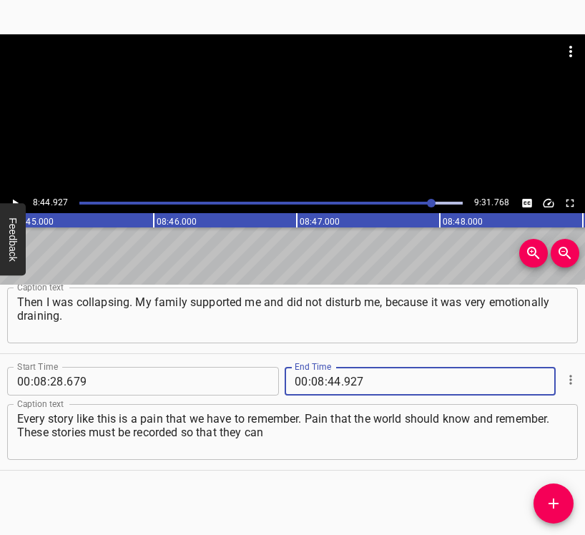
click at [547, 497] on icon "Add Cue" at bounding box center [553, 503] width 17 height 17
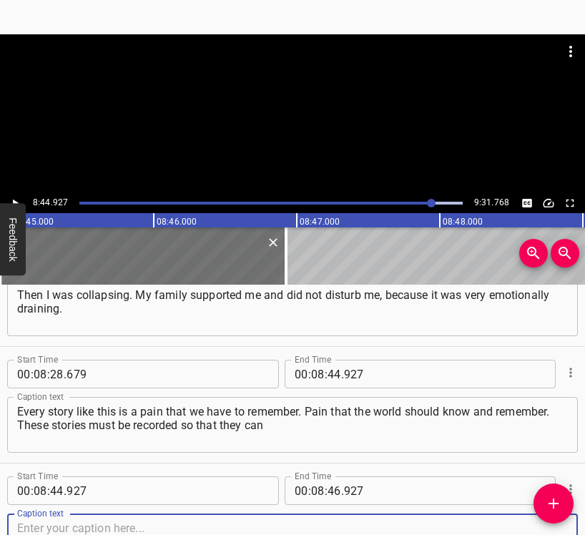
scroll to position [4710, 0]
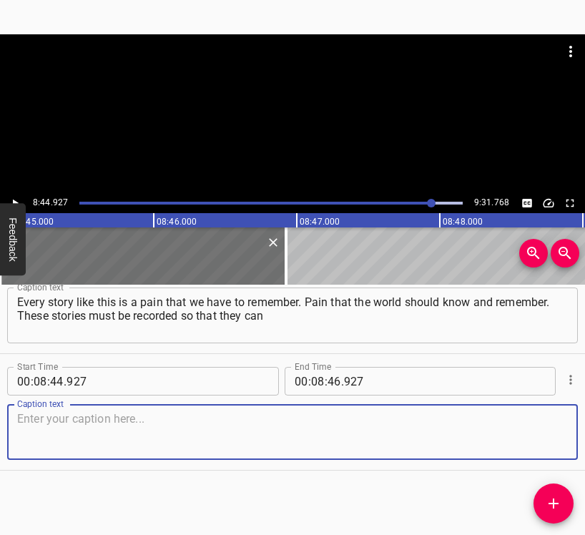
click at [547, 430] on textarea at bounding box center [292, 432] width 550 height 41
click at [194, 426] on textarea at bounding box center [292, 432] width 550 height 41
paste textarea "later serve as additional evidence during the trial in [GEOGRAPHIC_DATA] agains…"
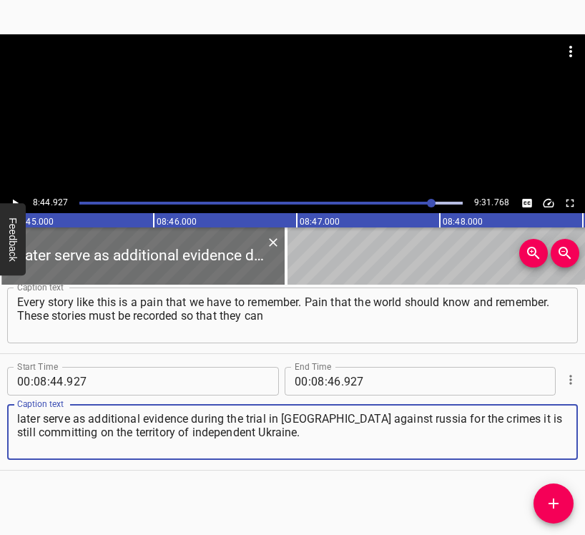
click at [11, 199] on icon "Play/Pause" at bounding box center [15, 203] width 13 height 13
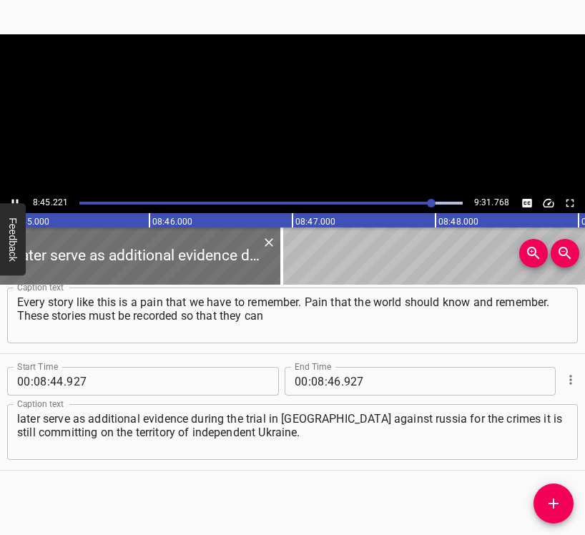
scroll to position [0, 75073]
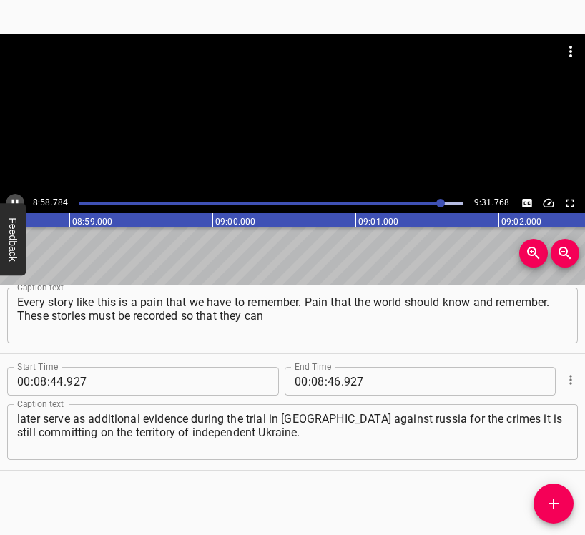
click at [15, 195] on button "Play/Pause" at bounding box center [15, 203] width 19 height 19
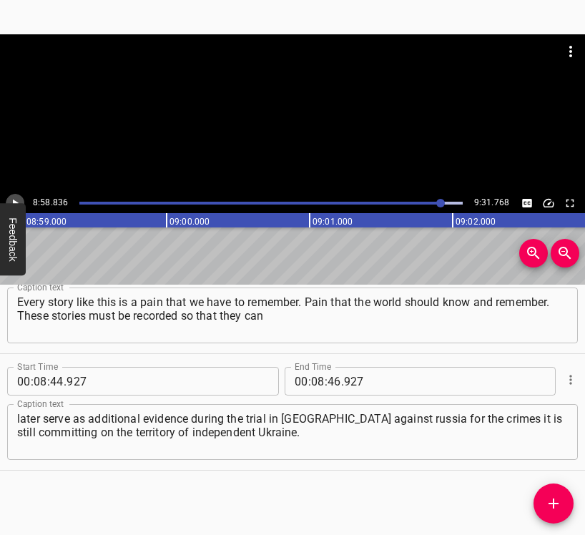
click at [15, 195] on button "Play/Pause" at bounding box center [15, 203] width 19 height 19
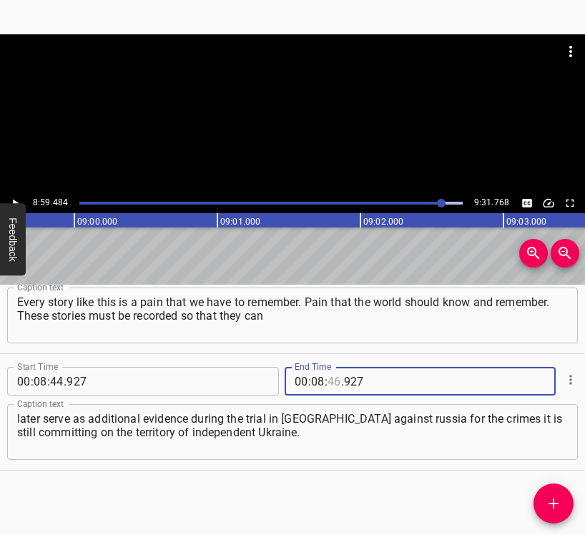
click at [329, 380] on input "number" at bounding box center [334, 381] width 14 height 29
click at [548, 500] on icon "Add Cue" at bounding box center [553, 503] width 17 height 17
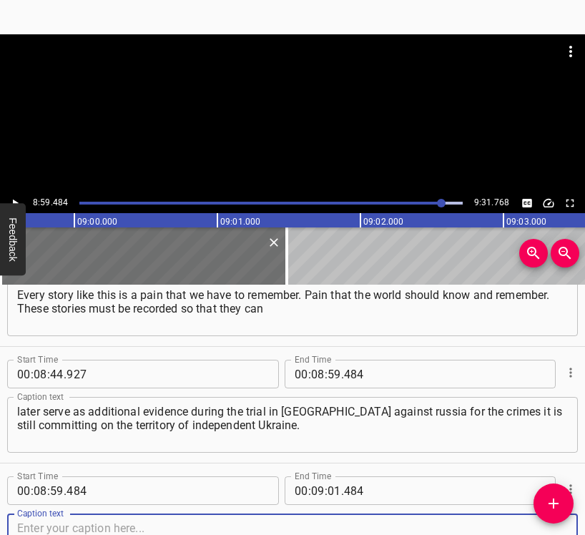
scroll to position [4826, 0]
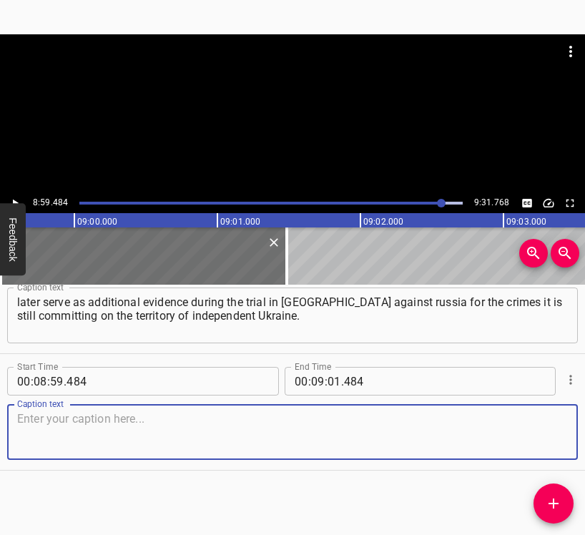
click at [550, 438] on textarea at bounding box center [292, 432] width 550 height 41
click at [124, 420] on textarea at bounding box center [292, 432] width 550 height 41
paste textarea "This story will definitely be included in the world’s largest archive of testim…"
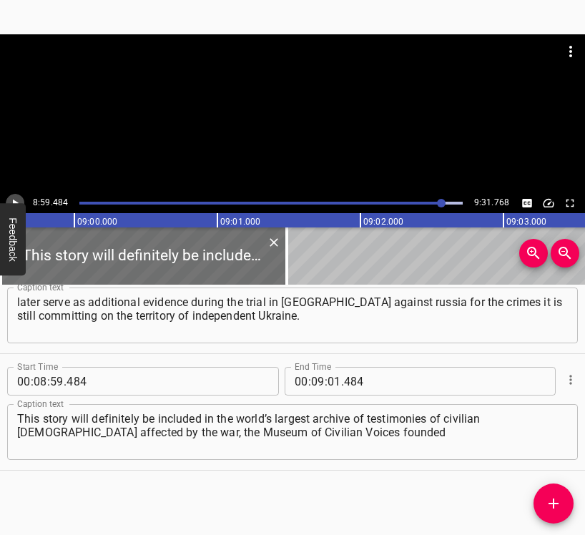
click at [14, 202] on icon "Play/Pause" at bounding box center [16, 203] width 6 height 8
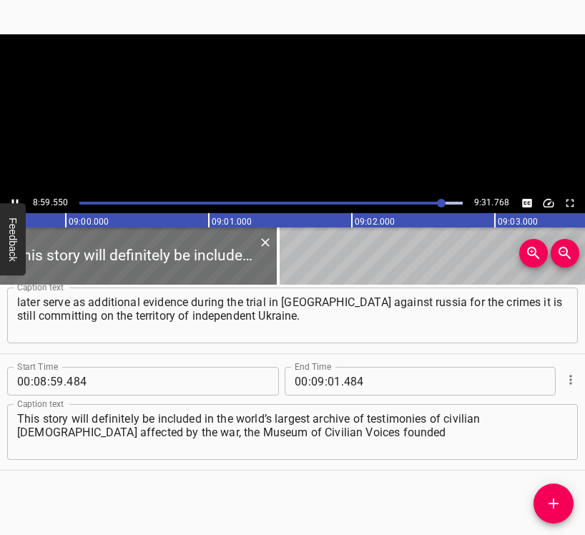
scroll to position [0, 77157]
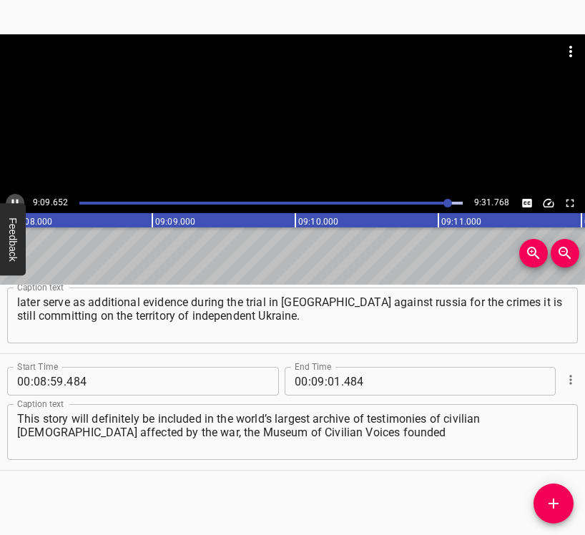
click at [13, 200] on icon "Play/Pause" at bounding box center [15, 203] width 6 height 8
click at [327, 377] on input "number" at bounding box center [334, 381] width 14 height 29
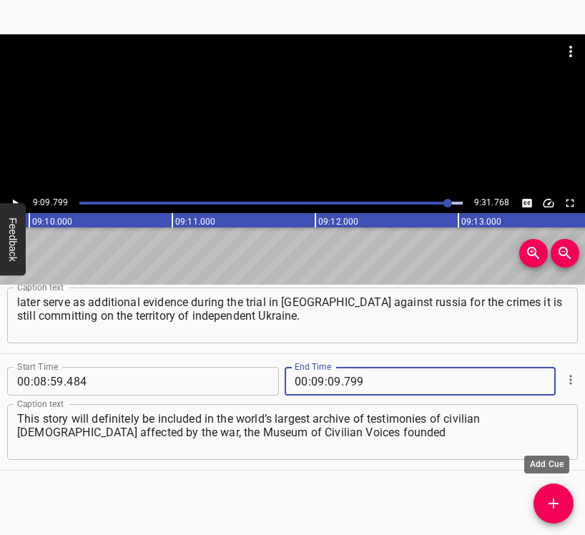
click at [550, 498] on icon "Add Cue" at bounding box center [553, 503] width 17 height 17
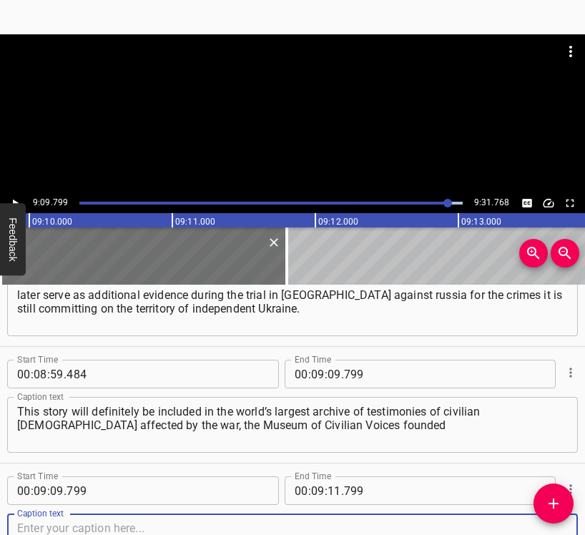
scroll to position [4943, 0]
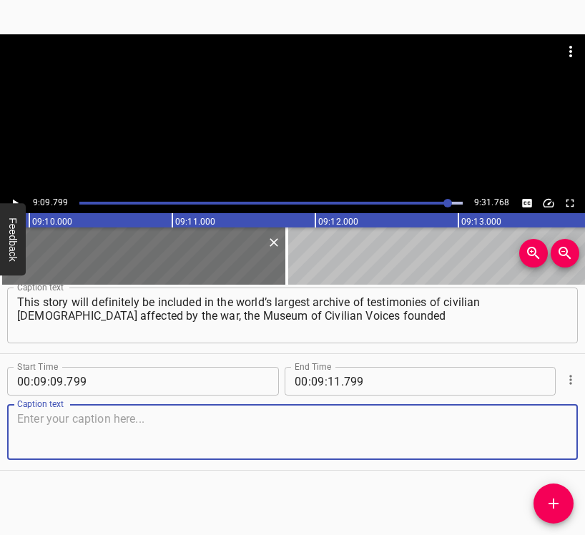
drag, startPoint x: 528, startPoint y: 440, endPoint x: 540, endPoint y: 438, distance: 11.6
click at [534, 440] on textarea at bounding box center [292, 432] width 550 height 41
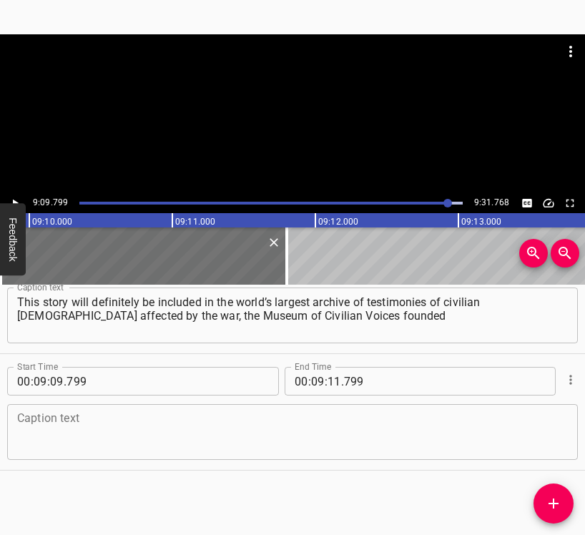
click at [272, 439] on textarea at bounding box center [292, 432] width 550 height 41
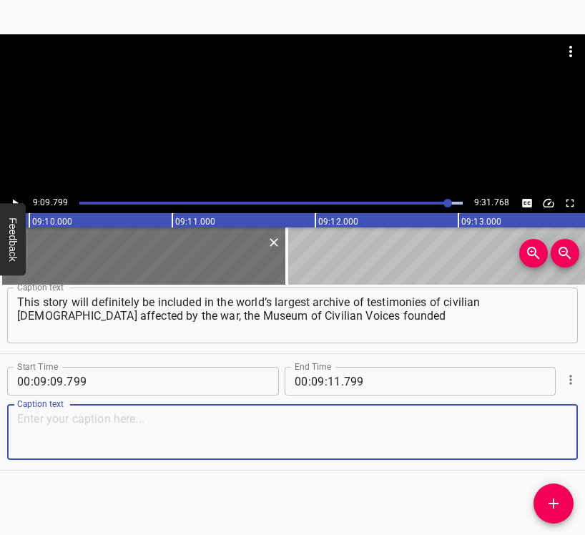
paste textarea "by the [PERSON_NAME] Foundation. If you also have such a story and are ready to…"
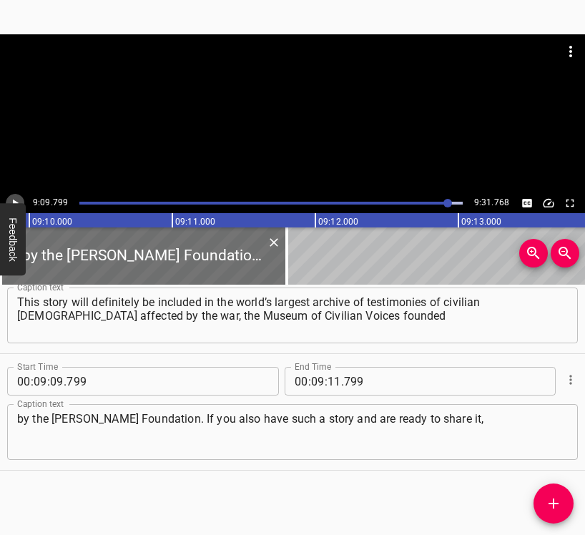
click at [18, 198] on button "Play/Pause" at bounding box center [15, 203] width 19 height 19
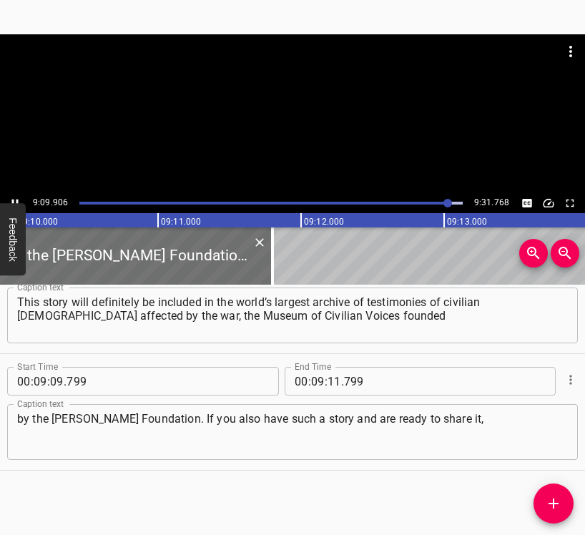
scroll to position [0, 78636]
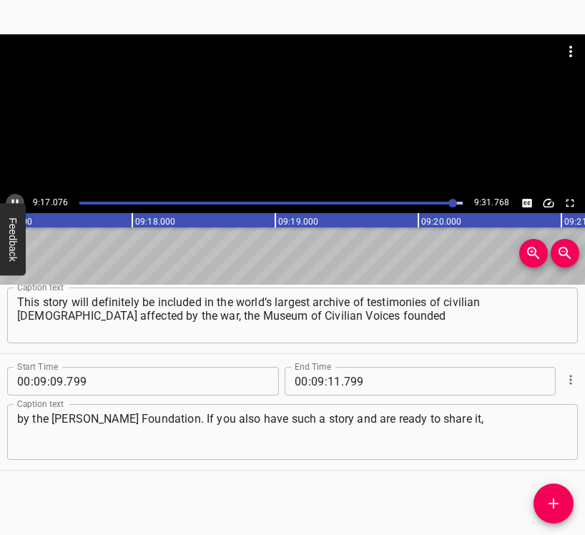
click at [14, 194] on button "Play/Pause" at bounding box center [15, 203] width 19 height 19
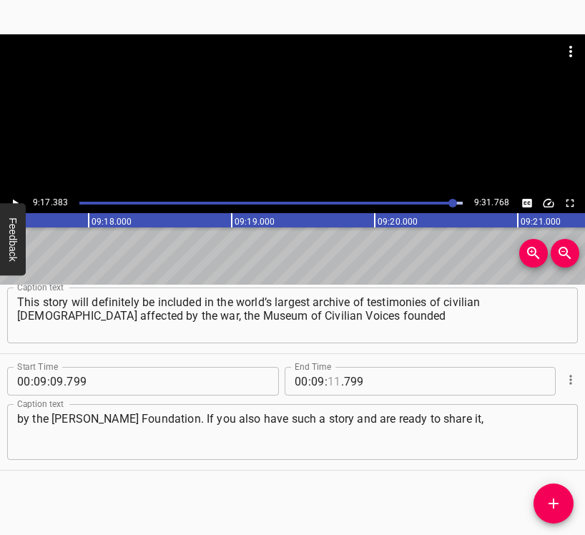
drag, startPoint x: 326, startPoint y: 383, endPoint x: 332, endPoint y: 377, distance: 8.1
click at [327, 382] on input "number" at bounding box center [334, 381] width 14 height 29
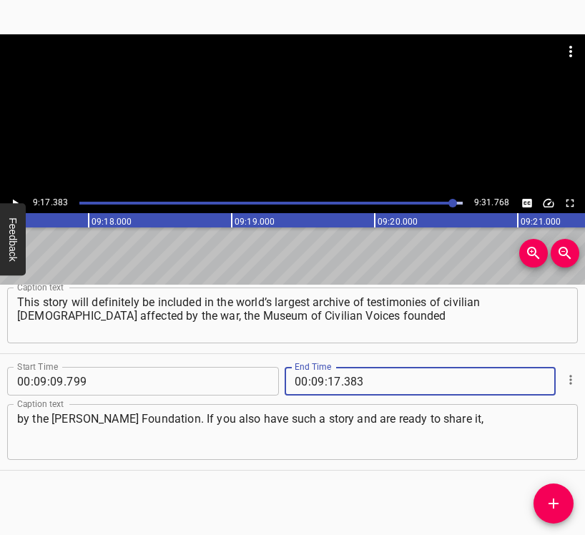
click at [552, 504] on icon "Add Cue" at bounding box center [553, 503] width 10 height 10
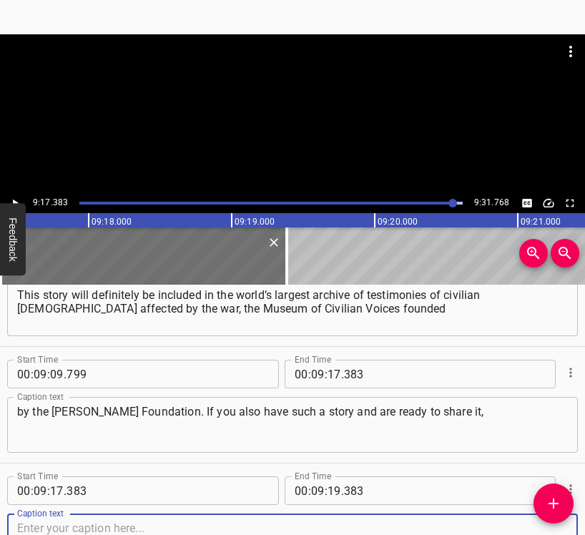
scroll to position [5059, 0]
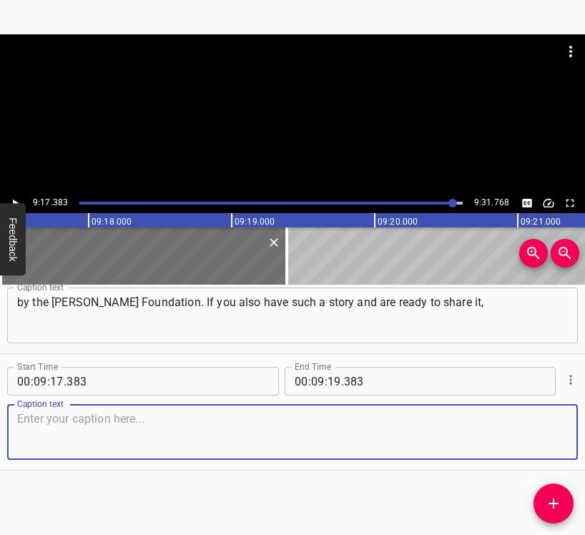
click at [545, 442] on textarea at bounding box center [292, 432] width 550 height 41
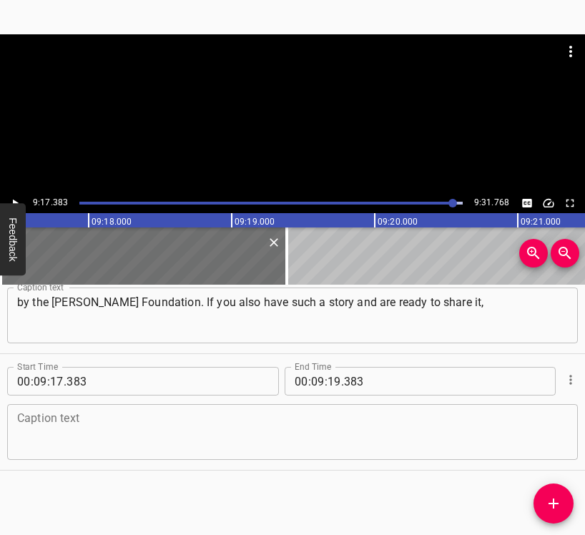
click at [386, 435] on textarea at bounding box center [292, 432] width 550 height 41
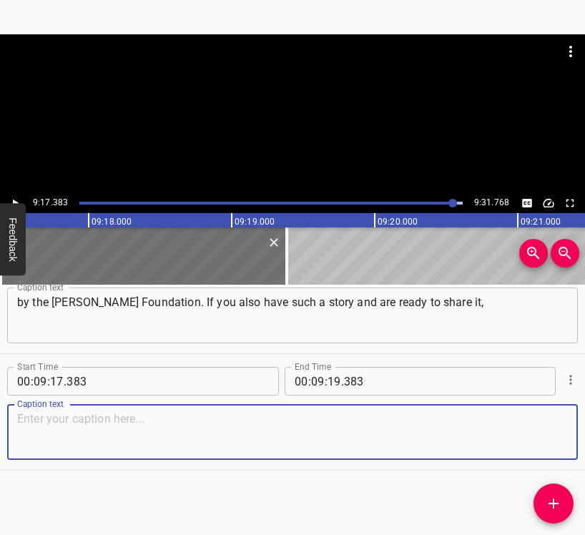
paste textarea "or the story of your loved ones, you can visit the Museum’s website or call the…"
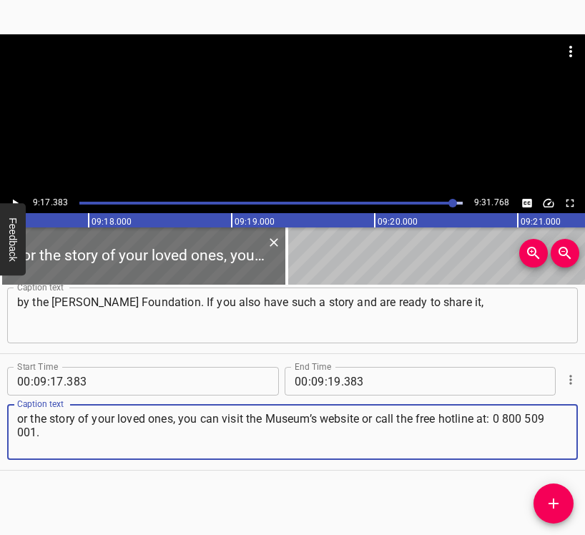
click at [14, 196] on button "Play/Pause" at bounding box center [15, 203] width 19 height 19
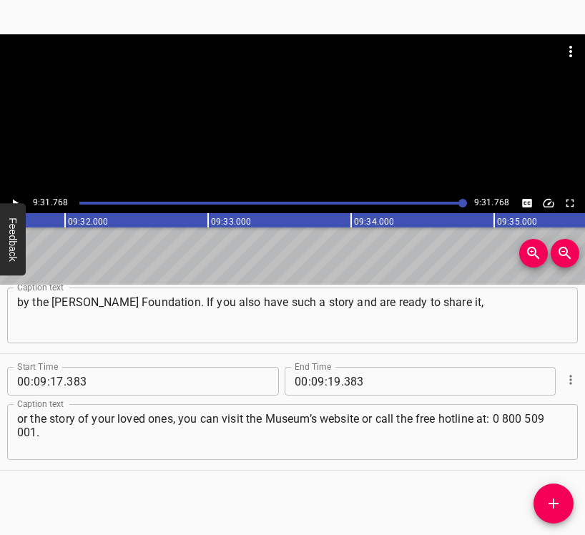
scroll to position [0, 81726]
click at [14, 196] on button "Play/Pause" at bounding box center [15, 203] width 19 height 19
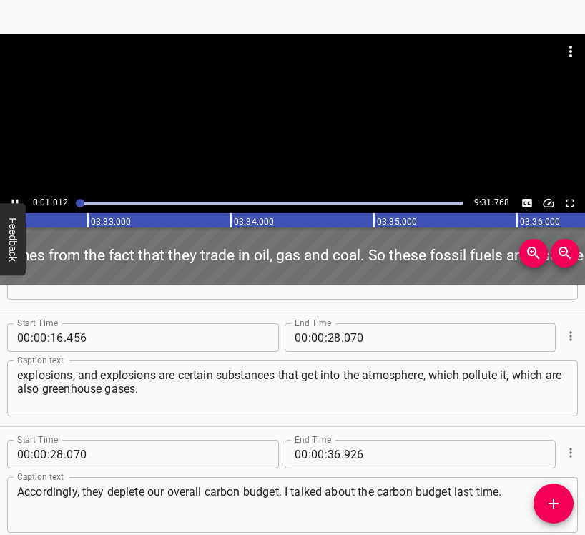
scroll to position [0, 0]
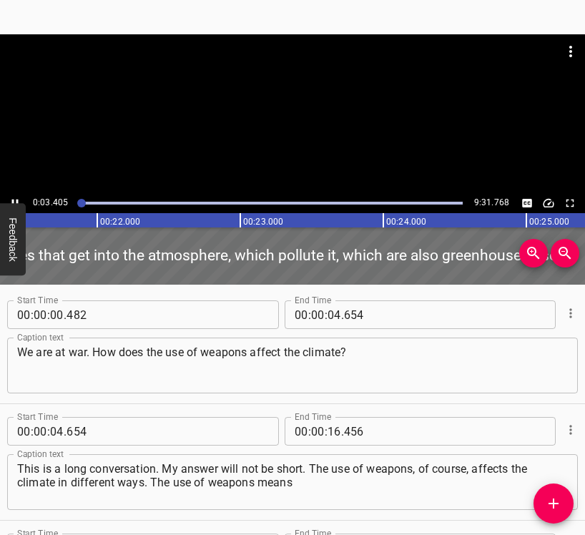
click at [459, 202] on div "Play progress" at bounding box center [270, 203] width 383 height 3
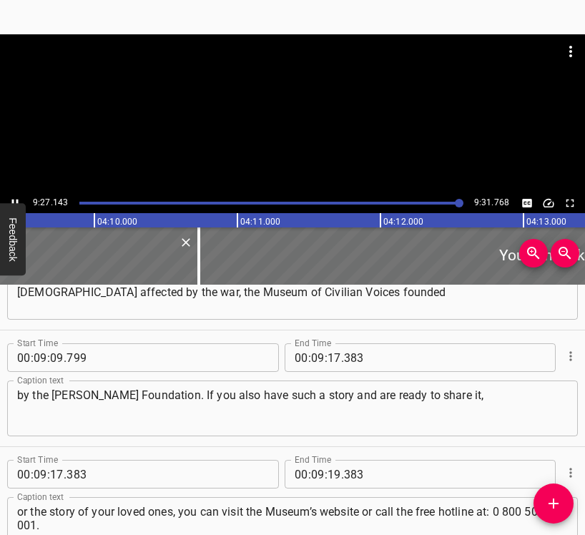
scroll to position [5059, 0]
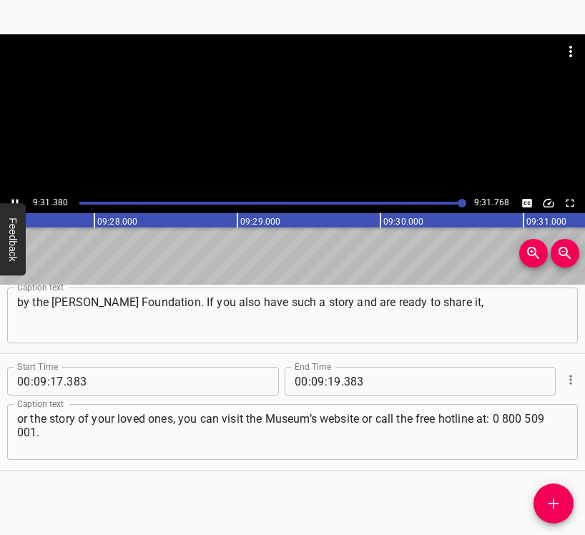
click at [15, 197] on icon "Play/Pause" at bounding box center [15, 203] width 13 height 13
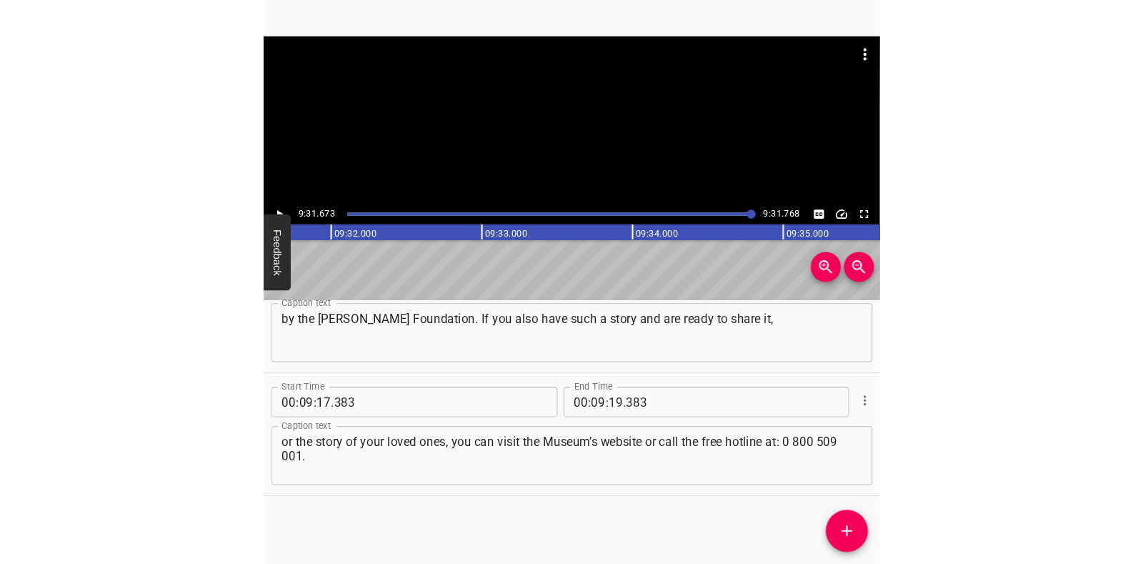
scroll to position [0, 81712]
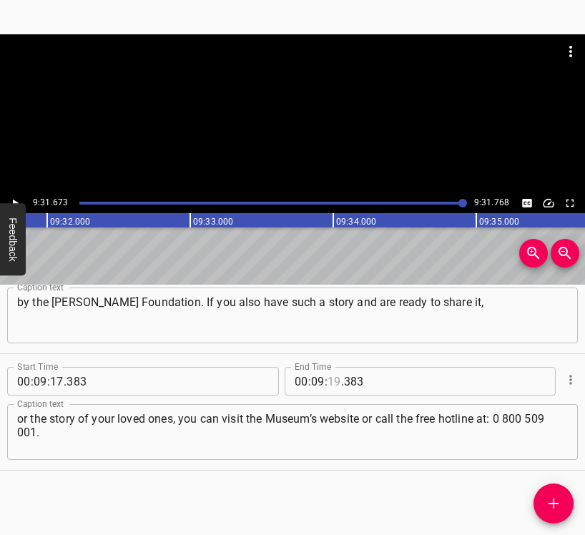
click at [334, 378] on input "number" at bounding box center [334, 381] width 14 height 29
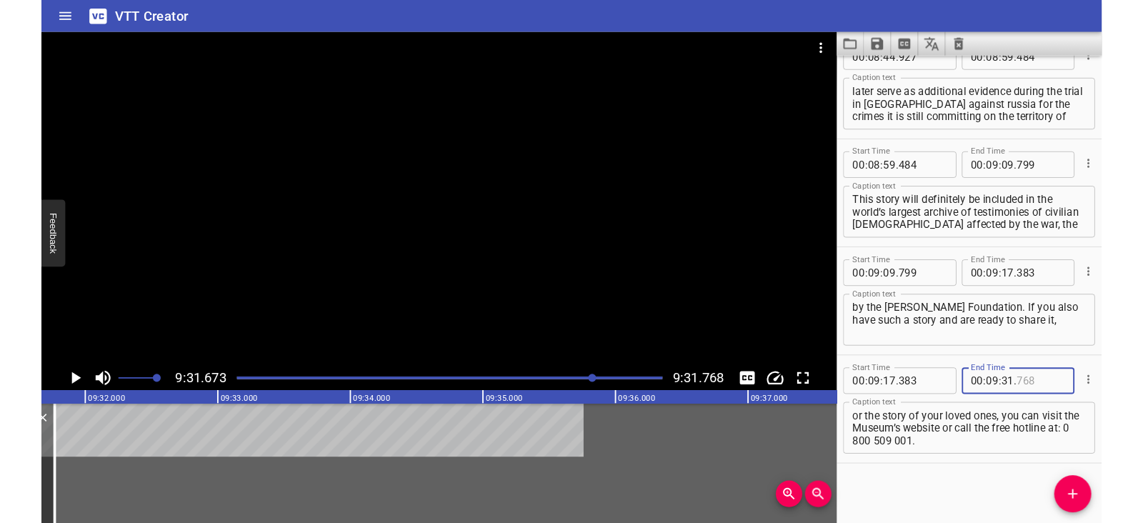
scroll to position [4805, 0]
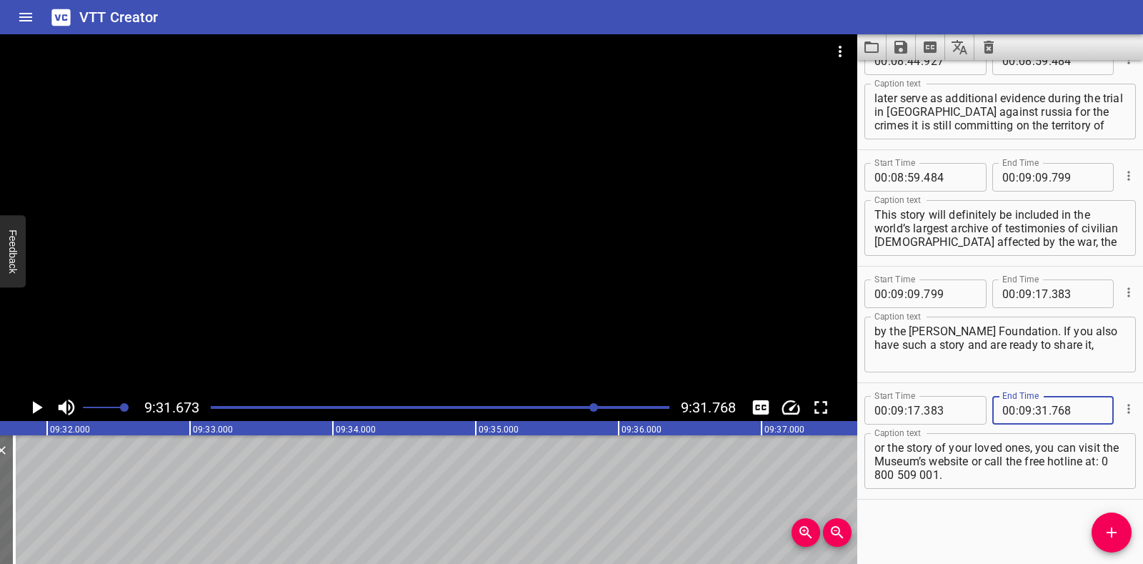
click at [903, 50] on icon "Save captions to file" at bounding box center [901, 47] width 17 height 17
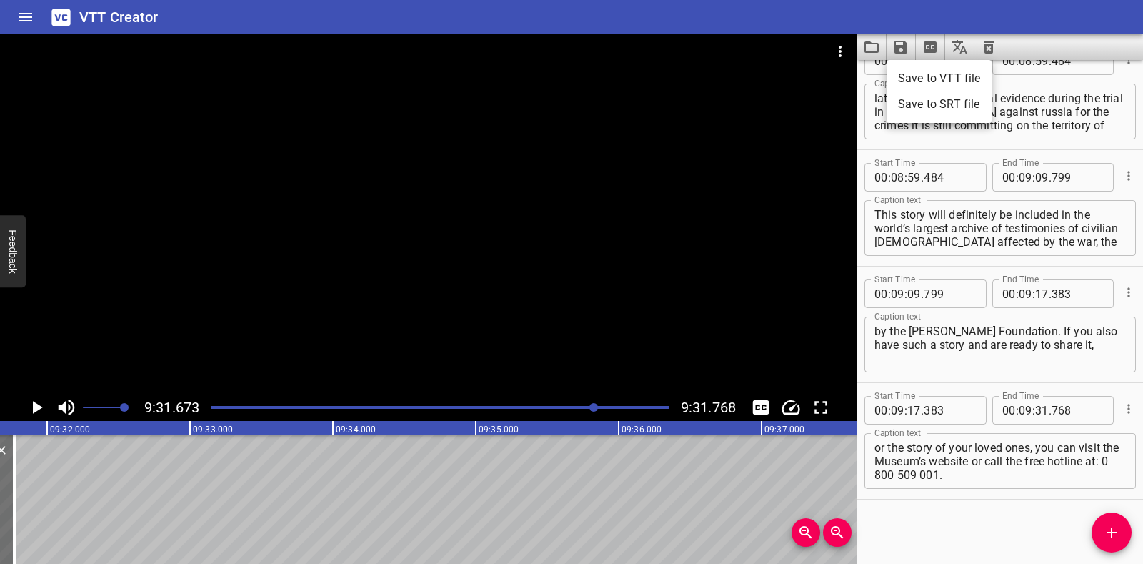
click at [913, 74] on li "Save to VTT file" at bounding box center [939, 79] width 105 height 26
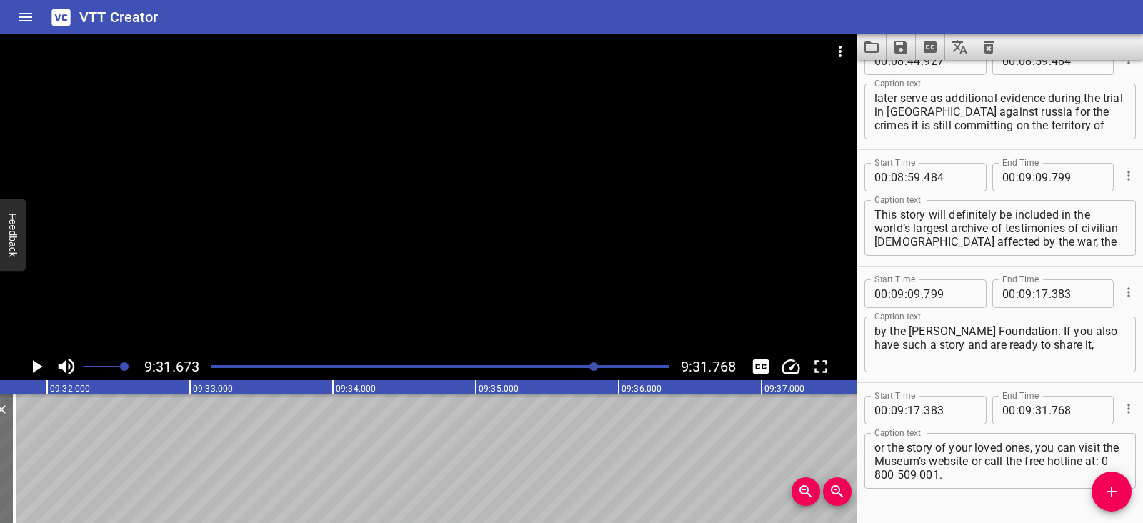
click at [991, 45] on icon "Clear captions" at bounding box center [989, 47] width 10 height 13
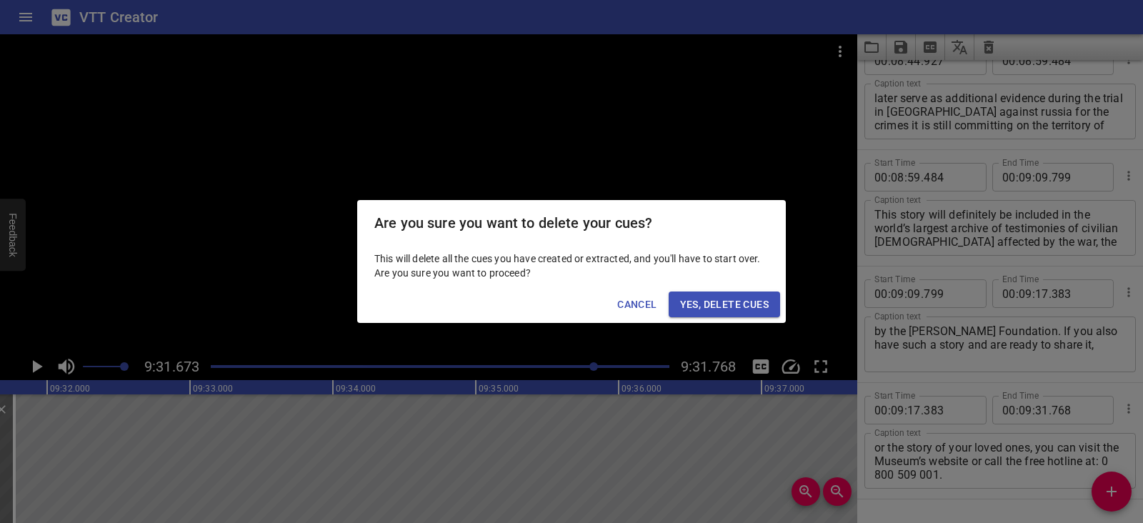
click at [768, 295] on button "Yes, Delete Cues" at bounding box center [724, 305] width 111 height 26
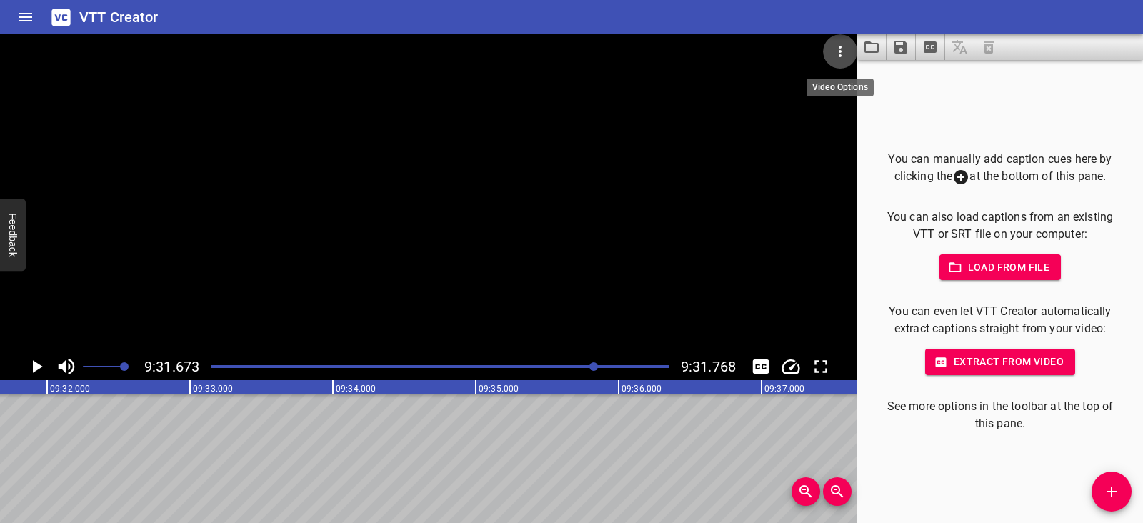
click at [839, 49] on icon "Video Options" at bounding box center [840, 51] width 17 height 17
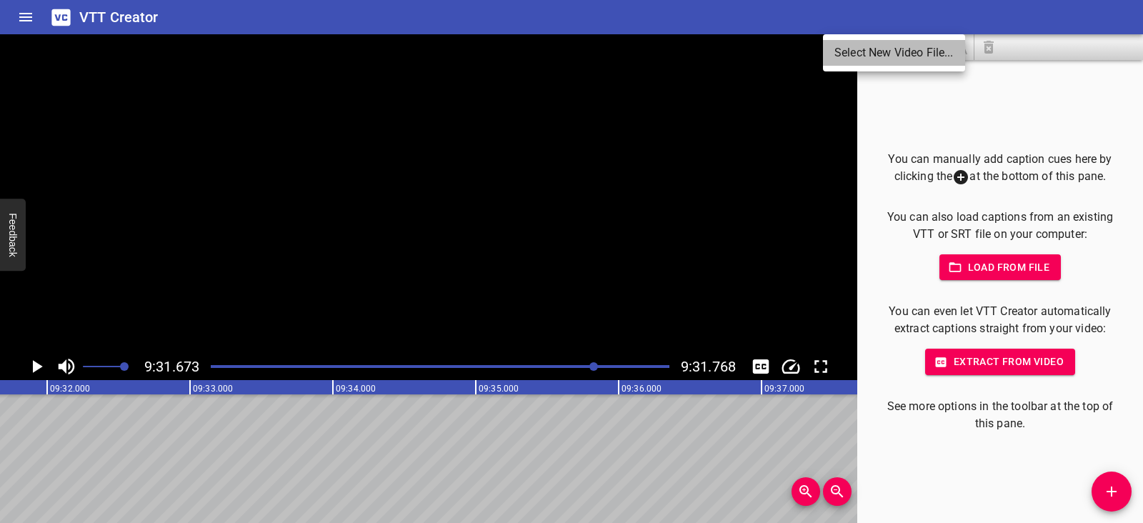
click at [839, 49] on li "Select New Video File..." at bounding box center [894, 53] width 142 height 26
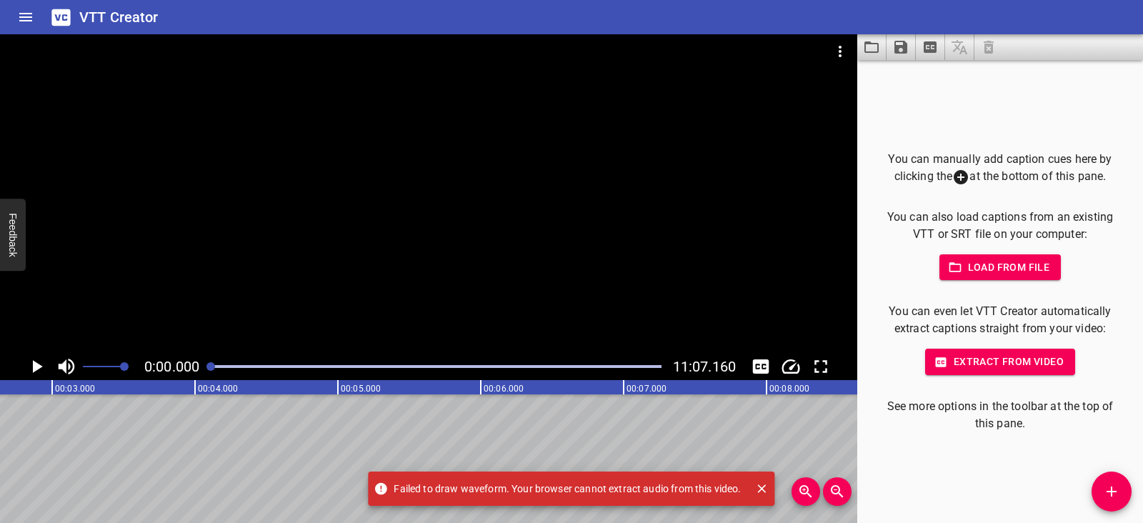
scroll to position [0, 0]
click at [40, 364] on icon "Play/Pause" at bounding box center [36, 366] width 21 height 21
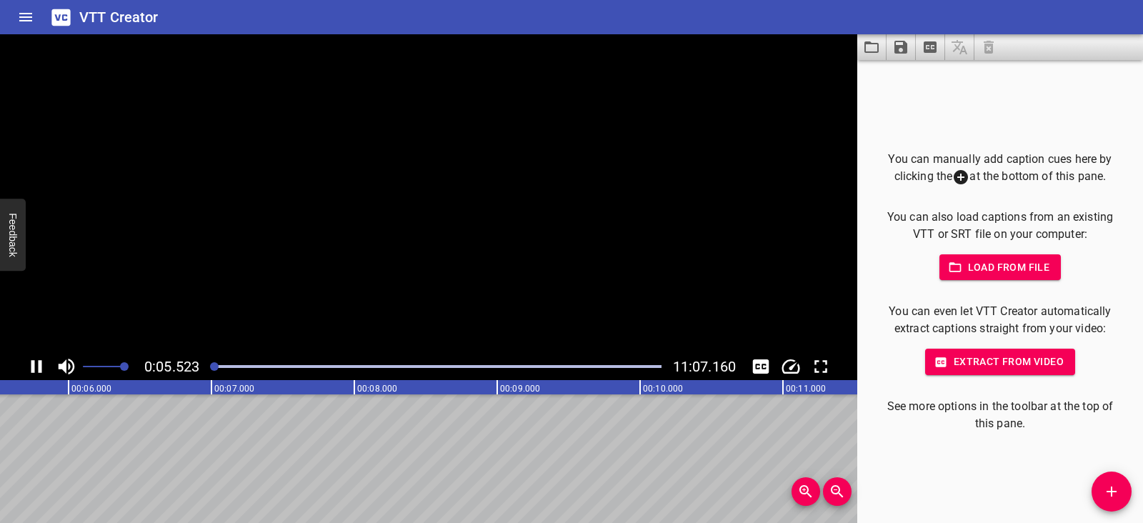
click at [40, 364] on icon "Play/Pause" at bounding box center [36, 366] width 11 height 13
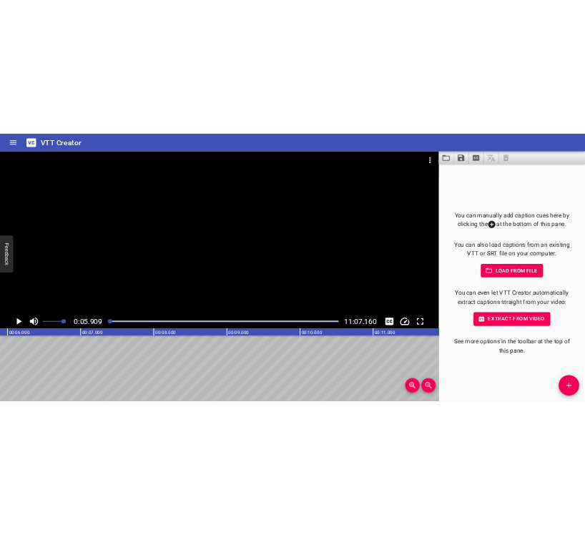
scroll to position [0, 844]
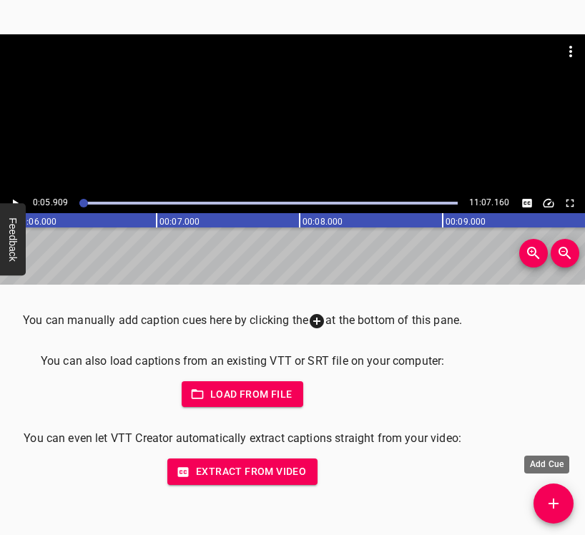
click at [558, 494] on button "Add Cue" at bounding box center [553, 503] width 40 height 40
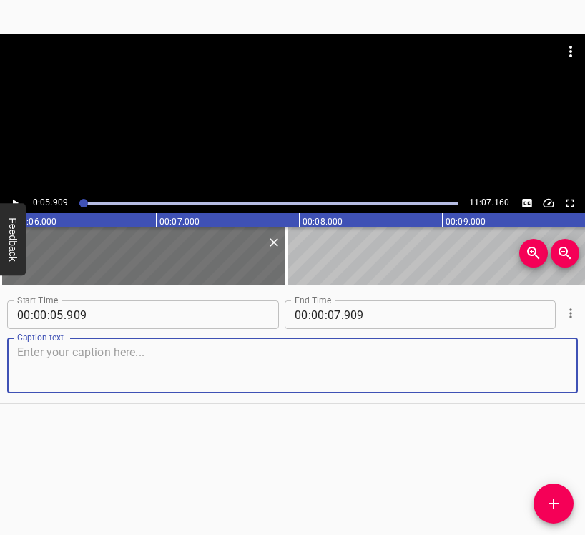
click at [91, 361] on textarea at bounding box center [292, 365] width 550 height 41
paste textarea "I woke up at four or five o’clock in the morning. I heard explosions. I thought…"
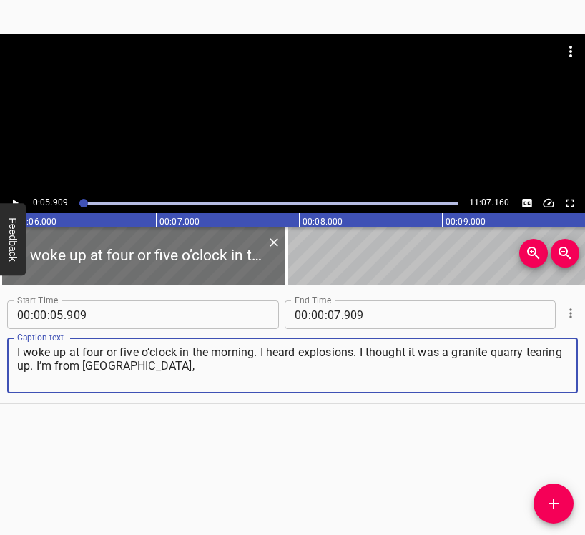
click at [12, 200] on icon "Play/Pause" at bounding box center [15, 203] width 13 height 13
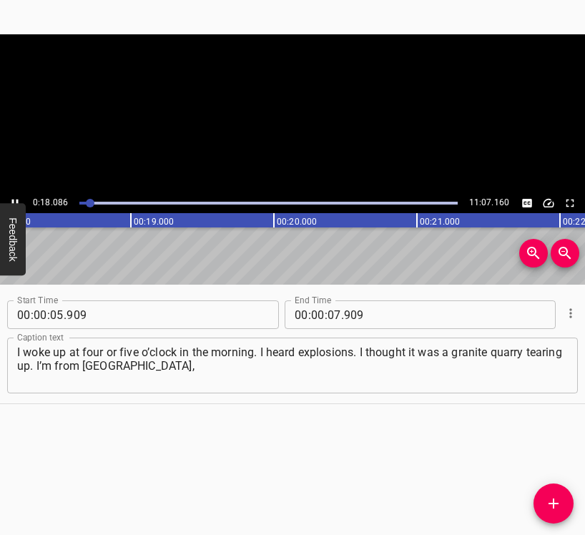
click at [12, 200] on icon "Play/Pause" at bounding box center [15, 203] width 6 height 8
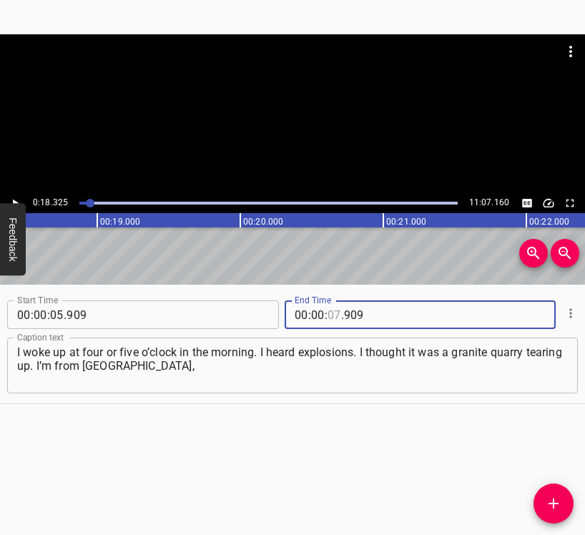
click at [327, 311] on input "number" at bounding box center [334, 314] width 14 height 29
click at [562, 508] on span "Add Cue" at bounding box center [553, 503] width 40 height 17
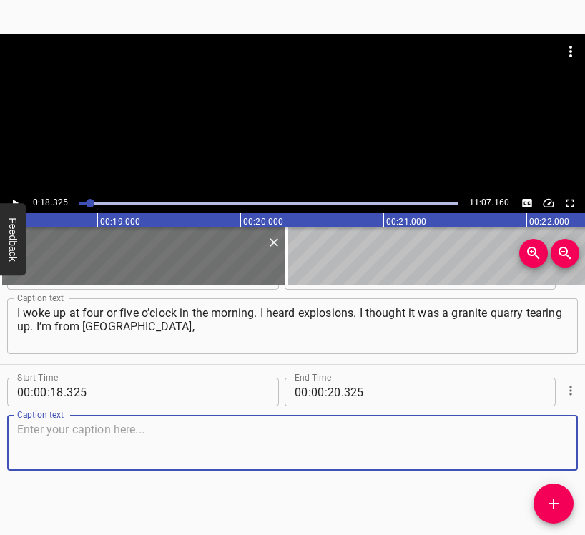
scroll to position [50, 0]
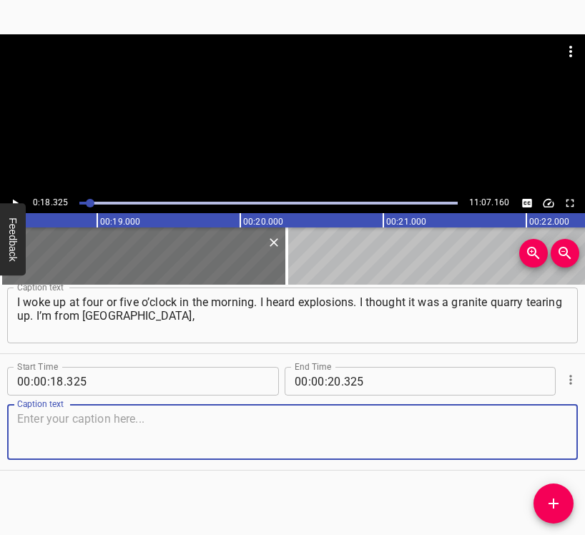
drag, startPoint x: 547, startPoint y: 442, endPoint x: 580, endPoint y: 421, distance: 38.3
click at [547, 441] on textarea at bounding box center [292, 432] width 550 height 41
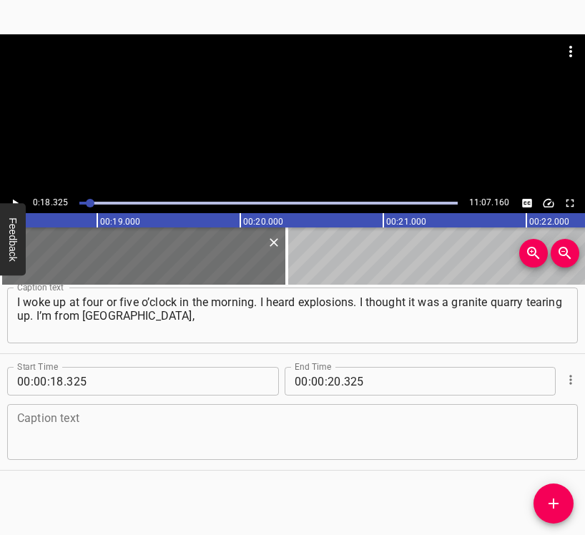
click at [62, 427] on textarea at bounding box center [292, 432] width 550 height 41
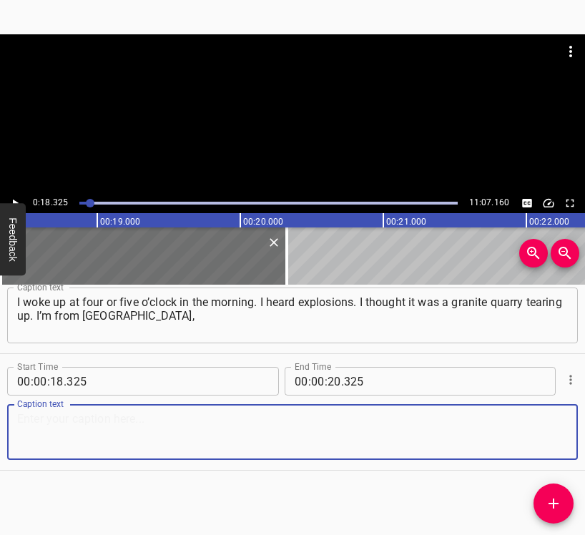
paste textarea "where there is a granite quarry, and I heard these explosions. I didn’t believe…"
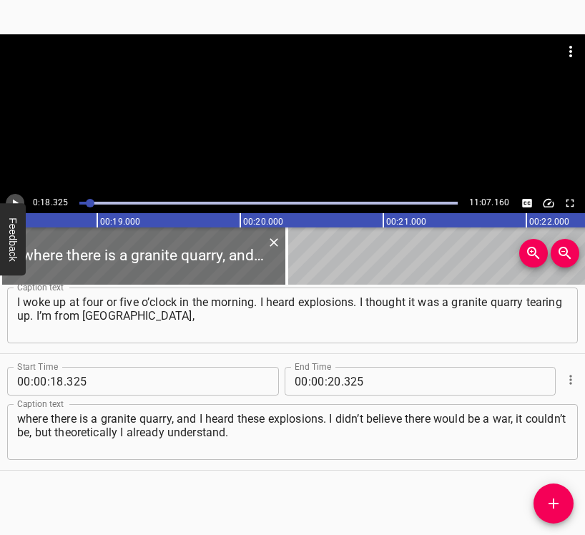
click at [9, 199] on icon "Play/Pause" at bounding box center [15, 203] width 13 height 13
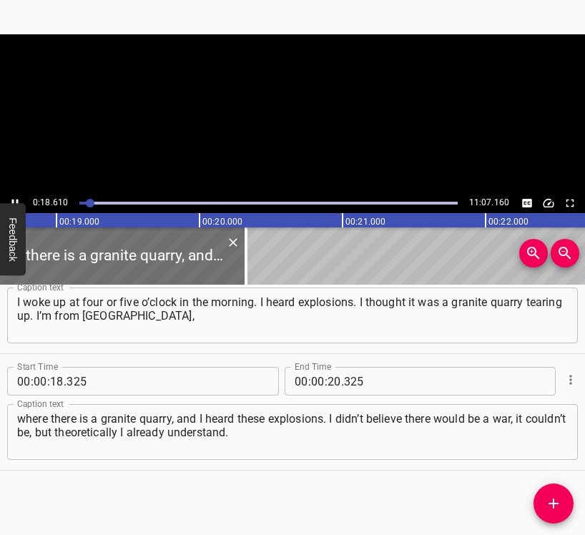
scroll to position [0, 2698]
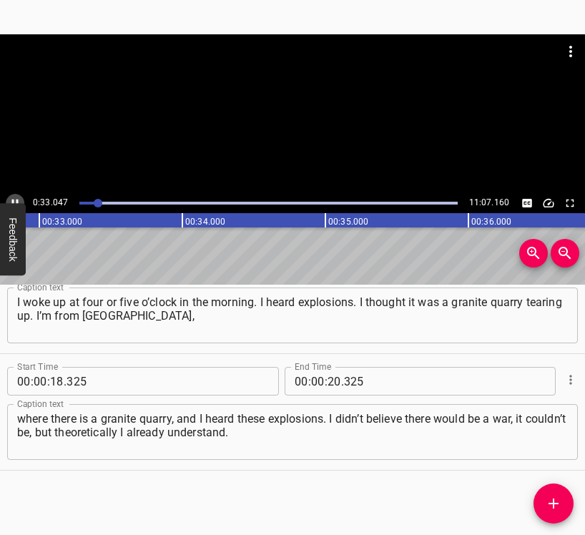
click at [13, 194] on button "Play/Pause" at bounding box center [15, 203] width 19 height 19
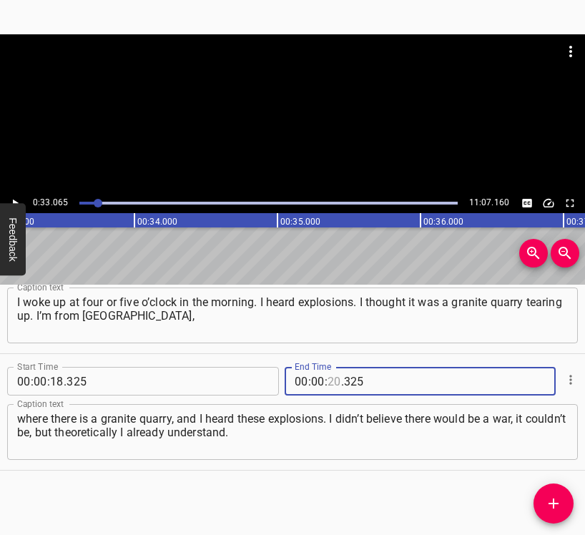
click at [327, 392] on input "number" at bounding box center [334, 381] width 14 height 29
click at [551, 504] on icon "Add Cue" at bounding box center [553, 503] width 10 height 10
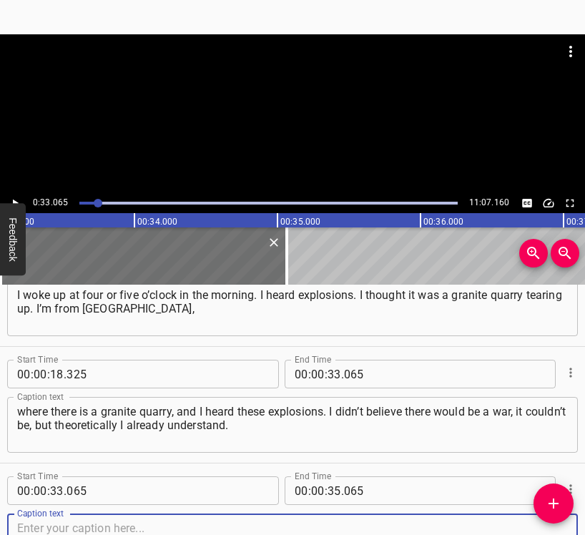
scroll to position [165, 0]
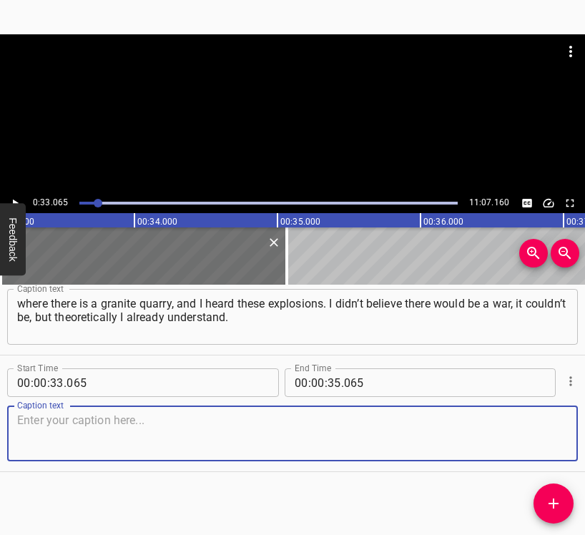
click at [544, 435] on textarea at bounding box center [292, 433] width 550 height 41
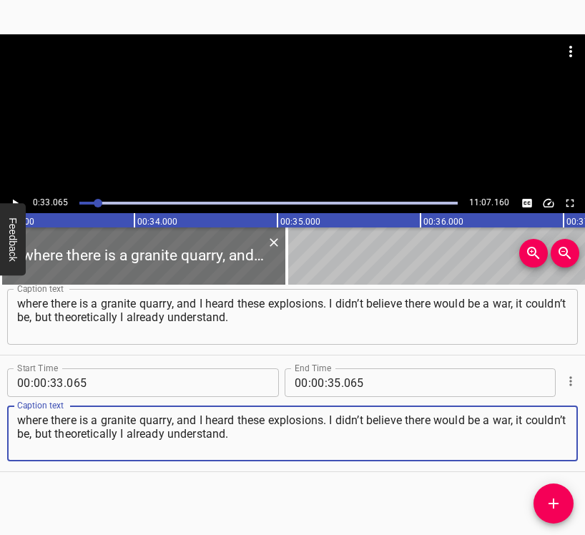
drag, startPoint x: 292, startPoint y: 432, endPoint x: 11, endPoint y: 412, distance: 281.5
click at [11, 412] on div "where there is a granite quarry, and I heard these explosions. I didn’t believe…" at bounding box center [292, 433] width 570 height 56
paste textarea "In practice, I still cannot understand what war is. Only when I was a kid I use…"
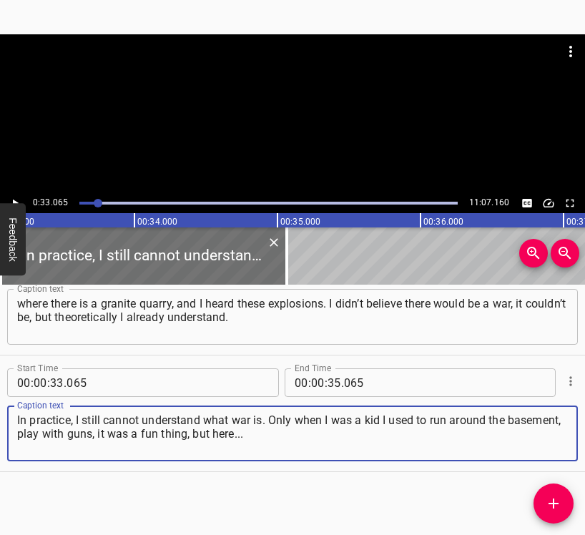
click at [14, 197] on icon "Play/Pause" at bounding box center [15, 203] width 13 height 13
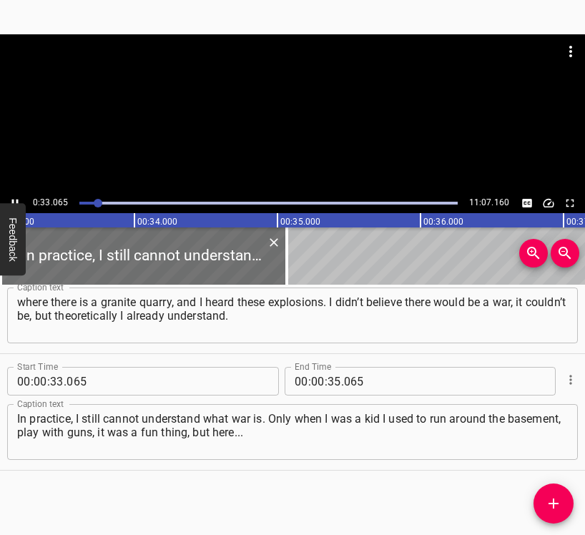
scroll to position [0, 4727]
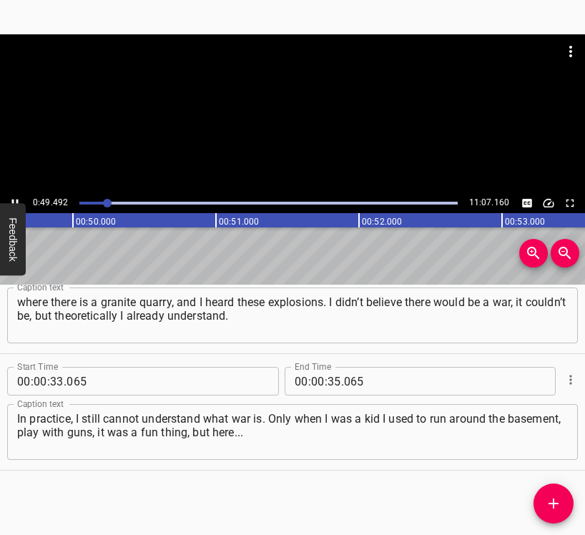
click at [13, 199] on icon "Play/Pause" at bounding box center [15, 203] width 13 height 13
click at [329, 374] on input "number" at bounding box center [334, 381] width 14 height 29
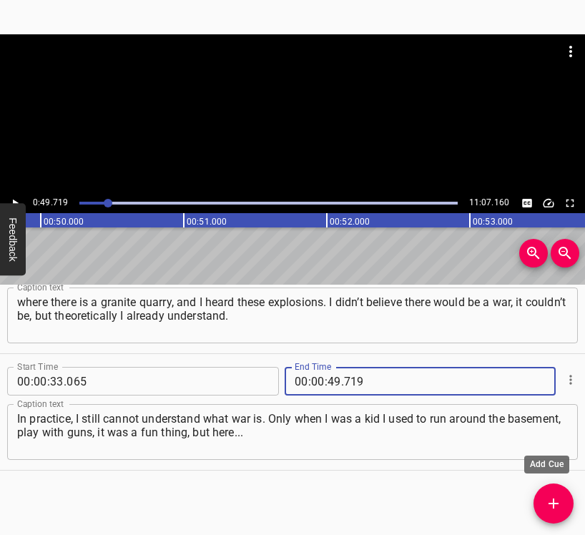
click at [558, 494] on button "Add Cue" at bounding box center [553, 503] width 40 height 40
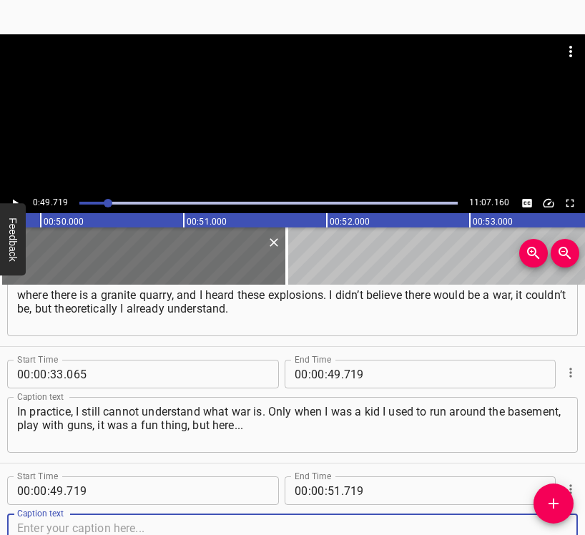
scroll to position [283, 0]
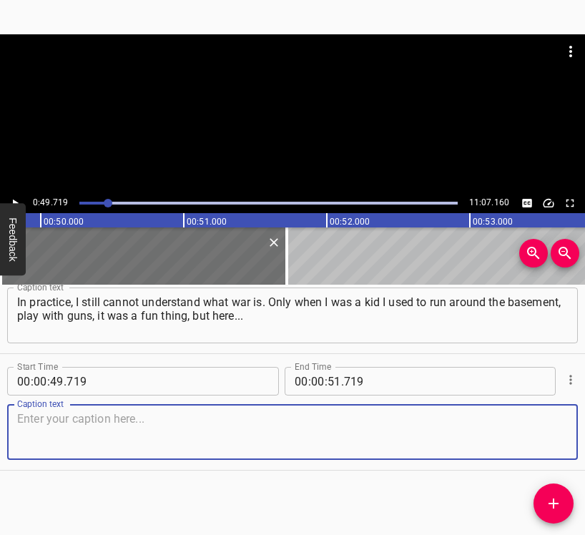
drag, startPoint x: 531, startPoint y: 430, endPoint x: 580, endPoint y: 409, distance: 53.5
click at [552, 422] on textarea at bounding box center [292, 432] width 550 height 41
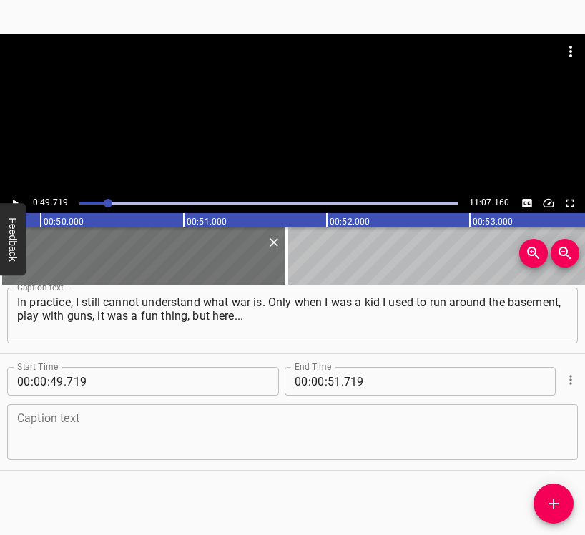
click at [254, 445] on textarea at bounding box center [292, 432] width 550 height 41
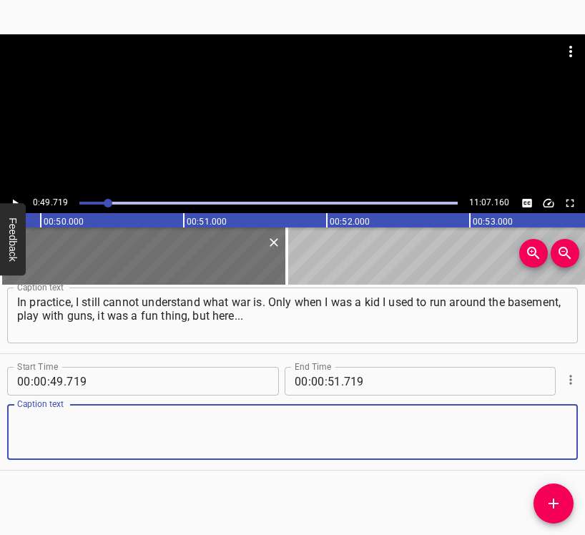
paste textarea "I couldn’t believe it. We did not leave [GEOGRAPHIC_DATA] with our family. Ther…"
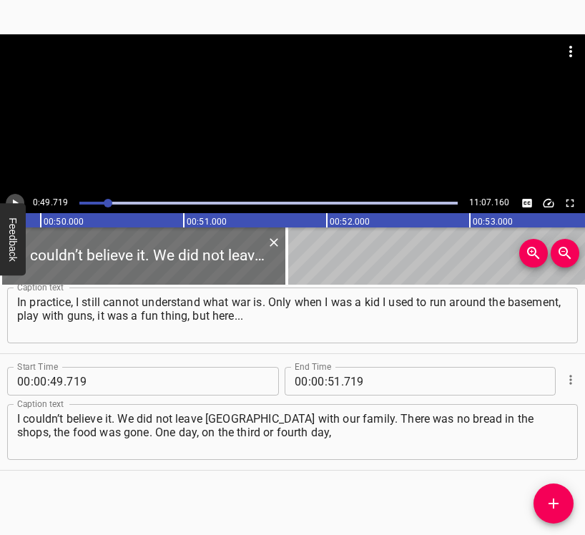
click at [14, 199] on icon "Play/Pause" at bounding box center [15, 203] width 13 height 13
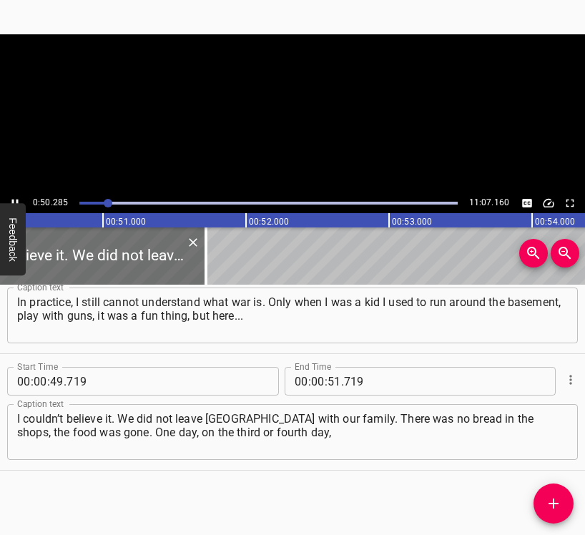
scroll to position [0, 7188]
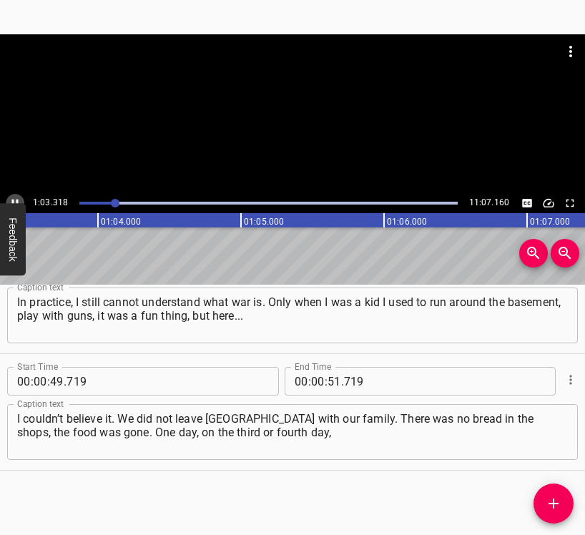
click at [17, 196] on button "Play/Pause" at bounding box center [15, 203] width 19 height 19
drag, startPoint x: 313, startPoint y: 380, endPoint x: 340, endPoint y: 358, distance: 35.0
click at [314, 379] on input "number" at bounding box center [318, 381] width 14 height 29
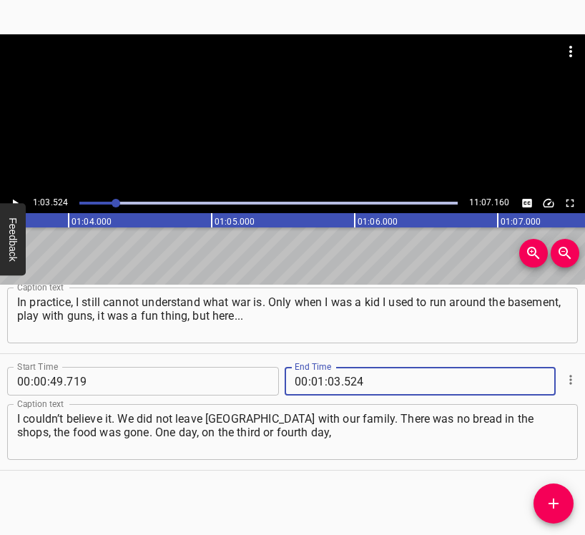
click at [560, 506] on icon "Add Cue" at bounding box center [553, 503] width 17 height 17
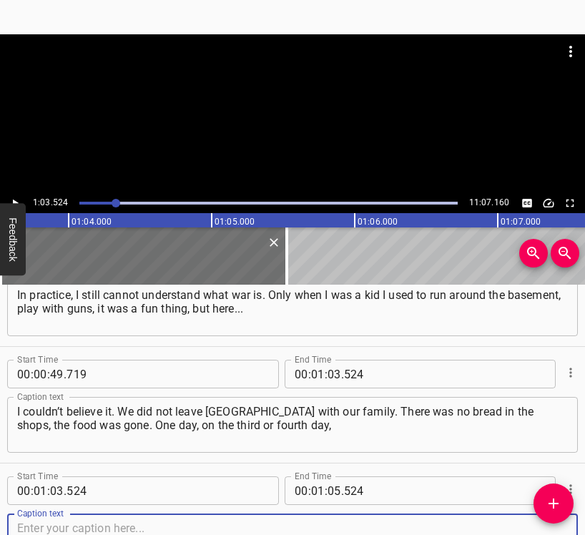
scroll to position [400, 0]
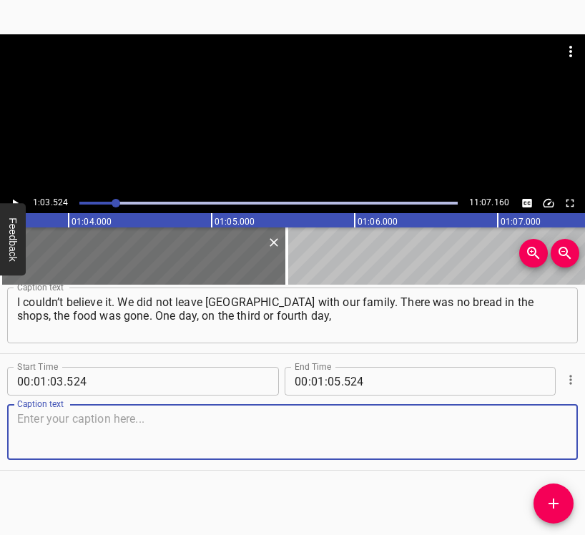
drag, startPoint x: 527, startPoint y: 436, endPoint x: 576, endPoint y: 403, distance: 58.7
click at [530, 433] on textarea at bounding box center [292, 432] width 550 height 41
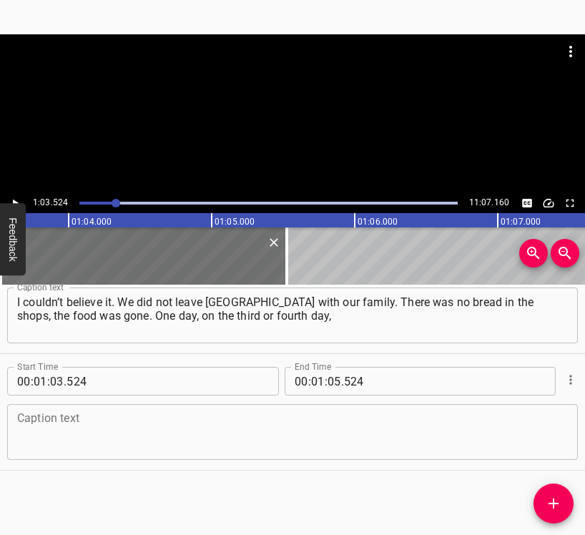
click at [184, 412] on textarea at bounding box center [292, 432] width 550 height 41
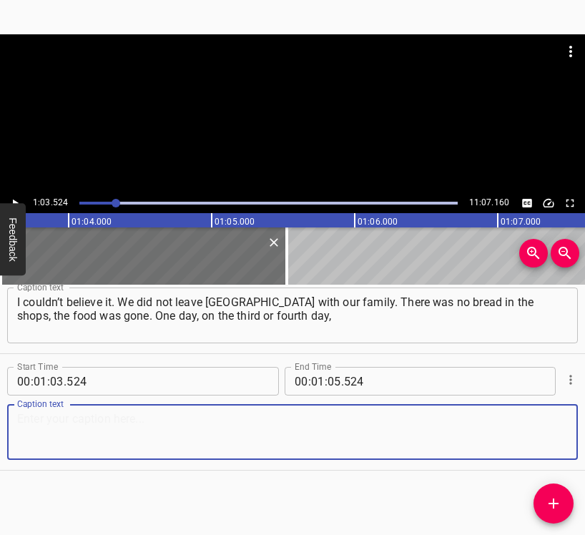
paste textarea "our neighbour in the house said: “I’m going to [GEOGRAPHIC_DATA]. I got a call,…"
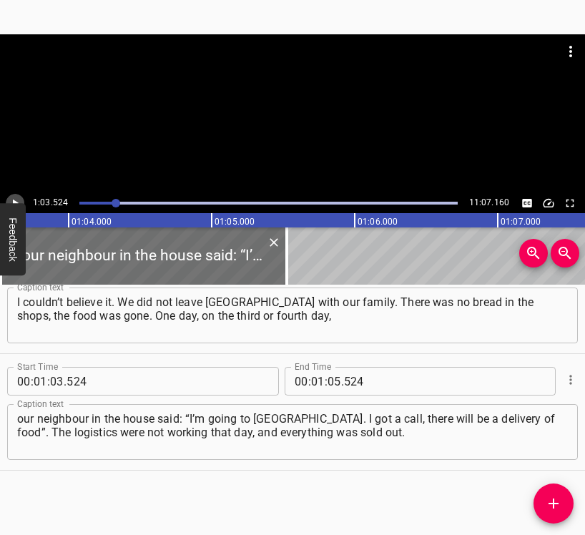
click at [15, 200] on icon "Play/Pause" at bounding box center [15, 203] width 13 height 13
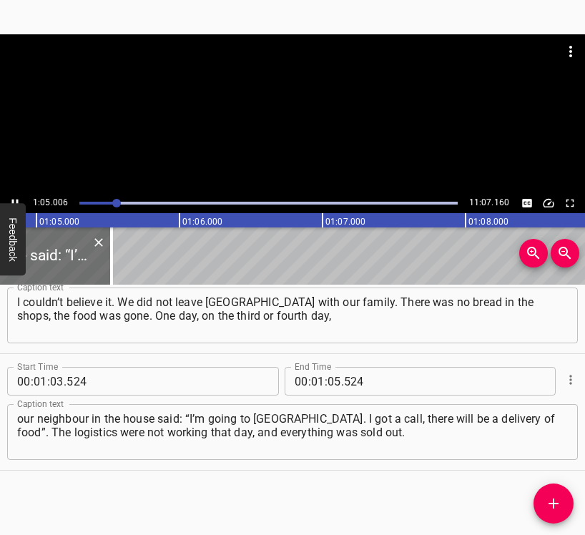
scroll to position [0, 9292]
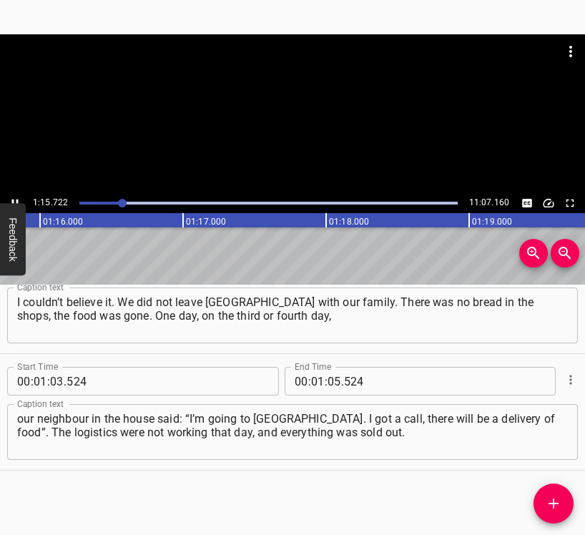
click at [19, 197] on icon "Play/Pause" at bounding box center [15, 203] width 13 height 13
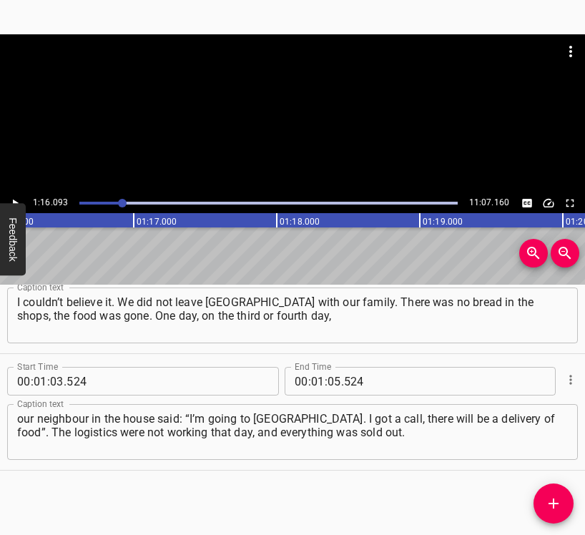
scroll to position [0, 10876]
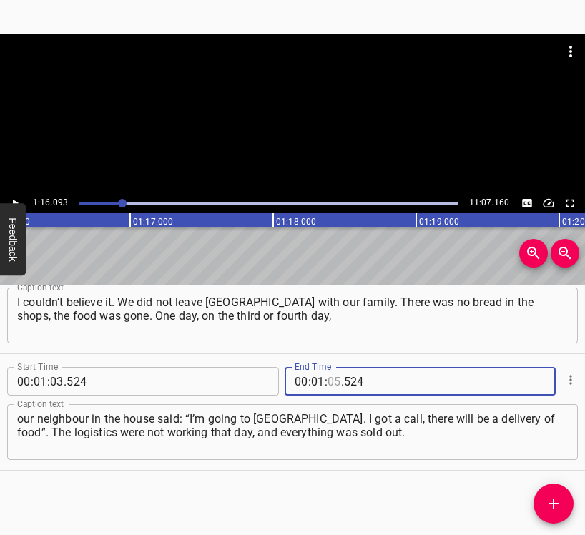
click at [332, 376] on input "number" at bounding box center [334, 381] width 14 height 29
click at [551, 492] on button "Add Cue" at bounding box center [553, 503] width 40 height 40
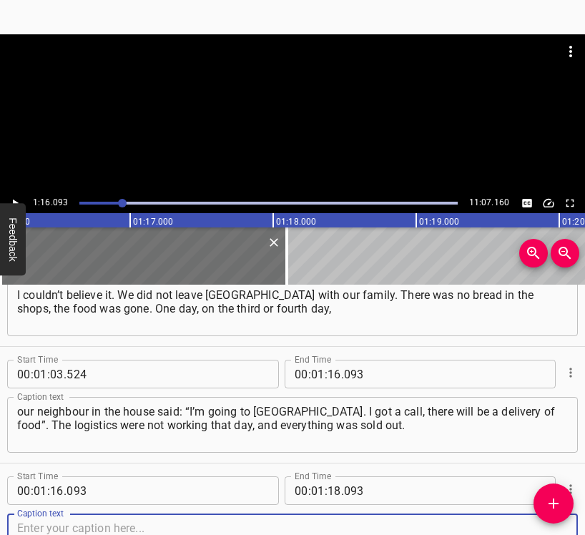
scroll to position [516, 0]
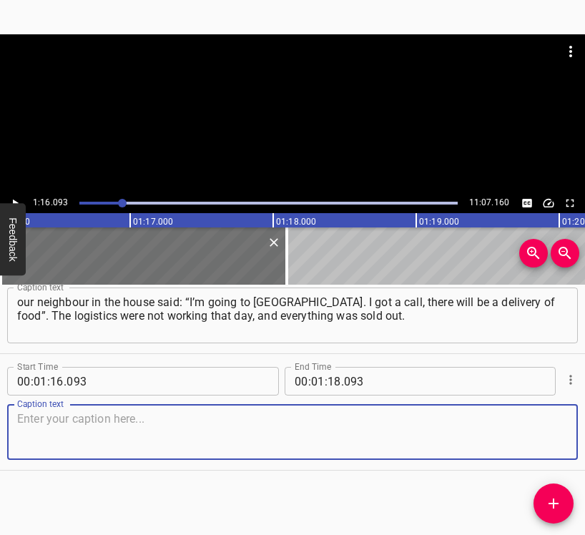
drag, startPoint x: 552, startPoint y: 438, endPoint x: 582, endPoint y: 422, distance: 33.6
click at [555, 437] on textarea at bounding box center [292, 432] width 550 height 41
click at [76, 425] on textarea at bounding box center [292, 432] width 550 height 41
paste textarea "When we went there (it’s near our house), we saw anti-tank ditches being dug on…"
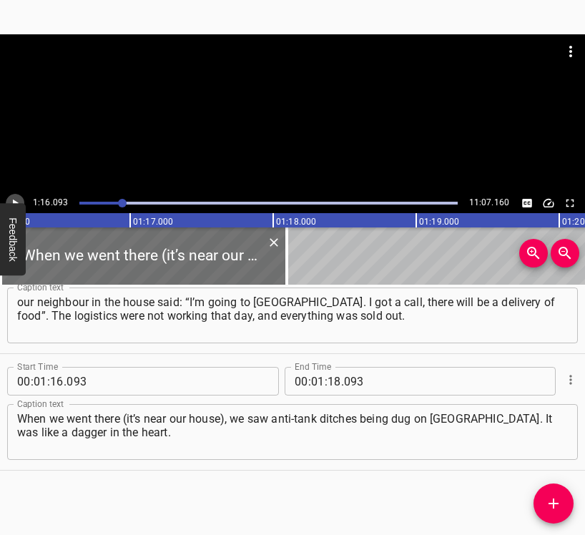
click at [16, 197] on icon "Play/Pause" at bounding box center [15, 203] width 13 height 13
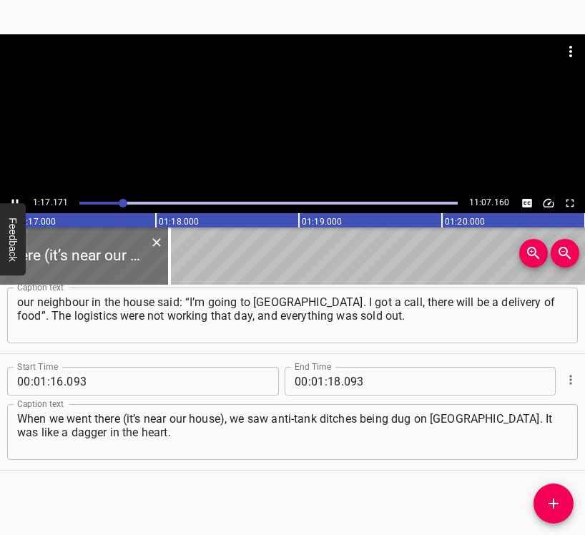
scroll to position [0, 11030]
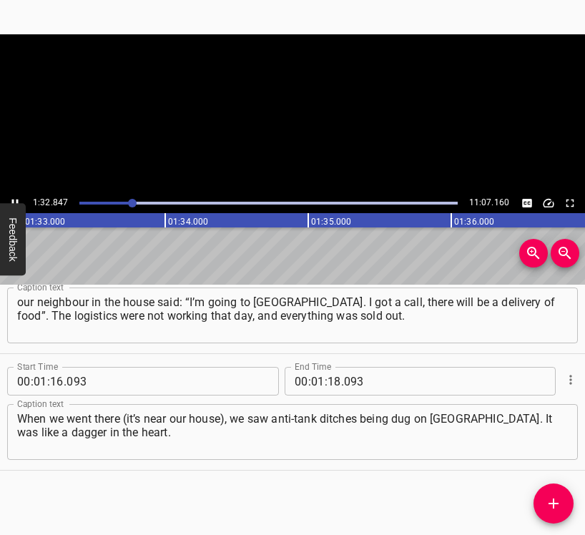
click at [12, 200] on icon "Play/Pause" at bounding box center [15, 203] width 6 height 8
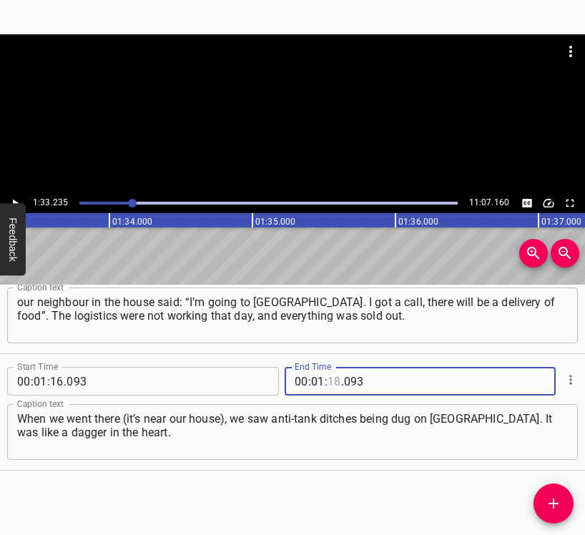
click at [332, 377] on input "number" at bounding box center [334, 381] width 14 height 29
drag, startPoint x: 551, startPoint y: 505, endPoint x: 566, endPoint y: 488, distance: 22.3
click at [552, 505] on icon "Add Cue" at bounding box center [553, 503] width 17 height 17
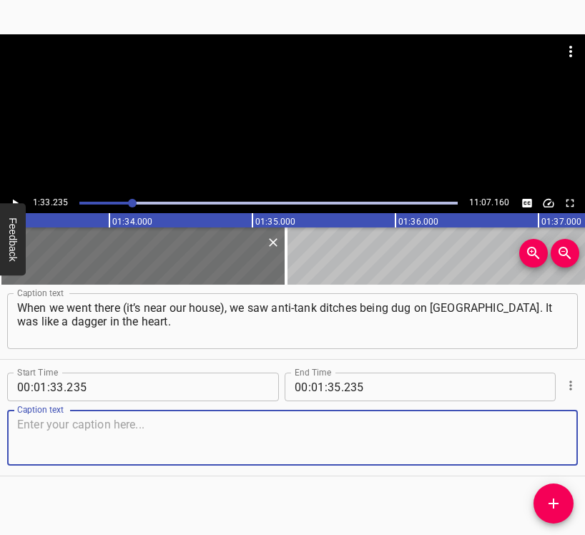
scroll to position [632, 0]
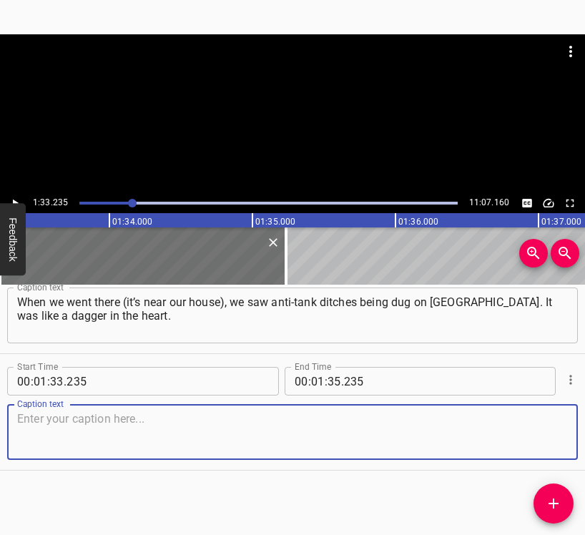
drag, startPoint x: 545, startPoint y: 426, endPoint x: 577, endPoint y: 417, distance: 34.0
click at [571, 420] on div "Start Time 00 : 01 : 33 . 235 Start Time End Time 00 : 01 : 35 . 235 End Time C…" at bounding box center [292, 412] width 585 height 116
click at [222, 421] on textarea at bounding box center [292, 432] width 550 height 41
paste textarea "When we were returning from the store, we bought some flour; we took whatever w…"
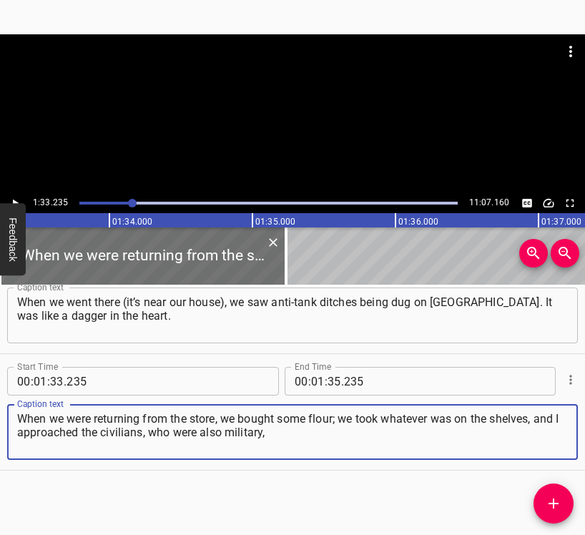
click at [11, 202] on icon "Play/Pause" at bounding box center [15, 203] width 13 height 13
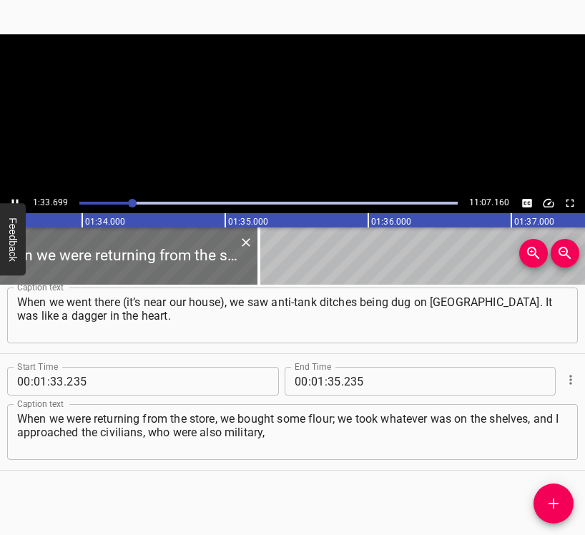
scroll to position [0, 13392]
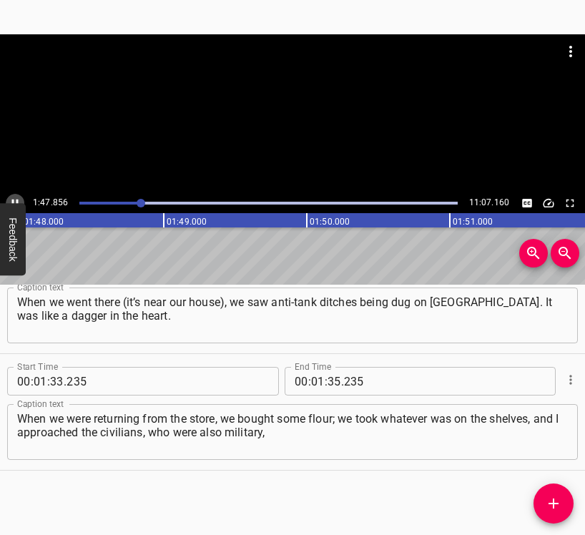
click at [11, 198] on icon "Play/Pause" at bounding box center [15, 203] width 13 height 13
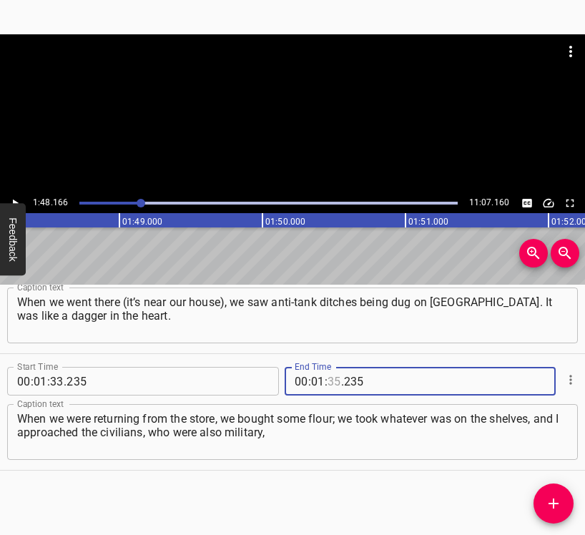
click at [329, 376] on input "number" at bounding box center [334, 381] width 14 height 29
click at [560, 497] on icon "Add Cue" at bounding box center [553, 503] width 17 height 17
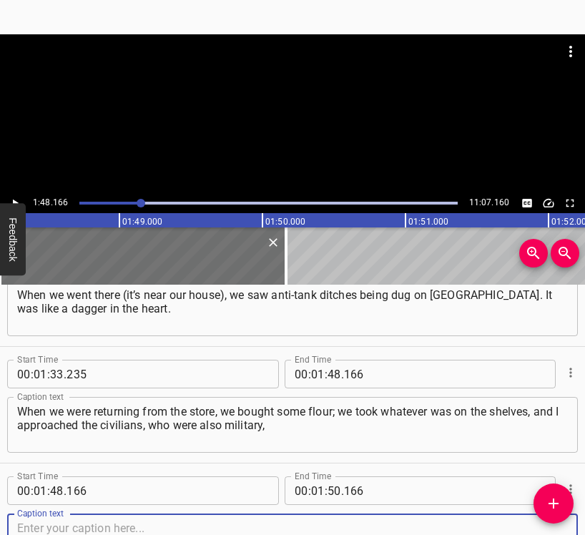
scroll to position [749, 0]
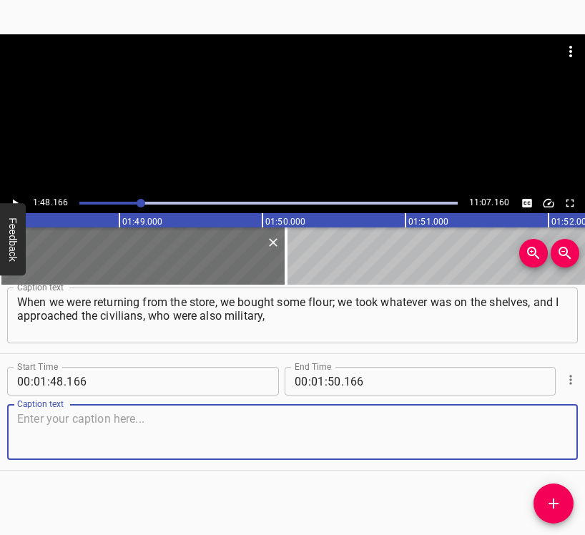
drag, startPoint x: 546, startPoint y: 435, endPoint x: 580, endPoint y: 420, distance: 37.2
click at [546, 434] on textarea at bounding box center [292, 432] width 550 height 41
click at [204, 423] on textarea at bounding box center [292, 432] width 550 height 41
paste textarea "and said: “May I? Do you need help?” And so on the third, fourth, fifth – the w…"
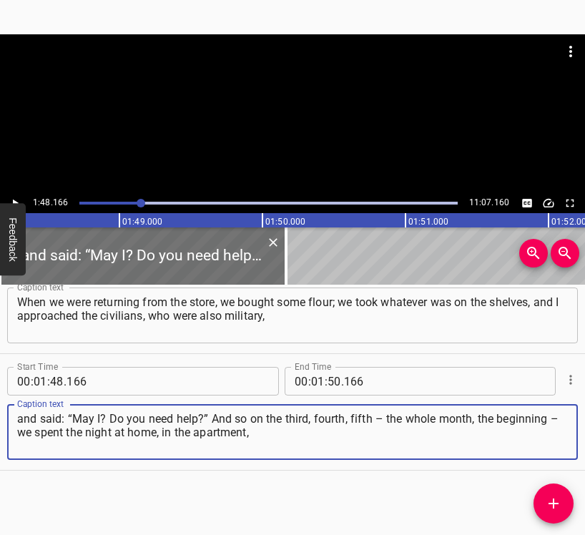
click at [16, 200] on icon "Play/Pause" at bounding box center [15, 203] width 13 height 13
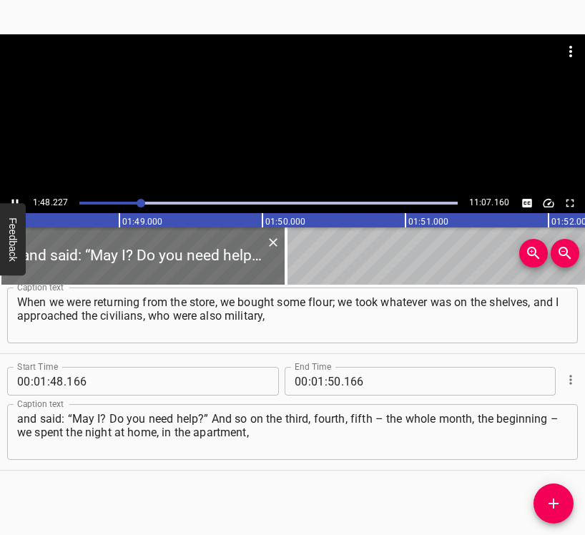
scroll to position [0, 15469]
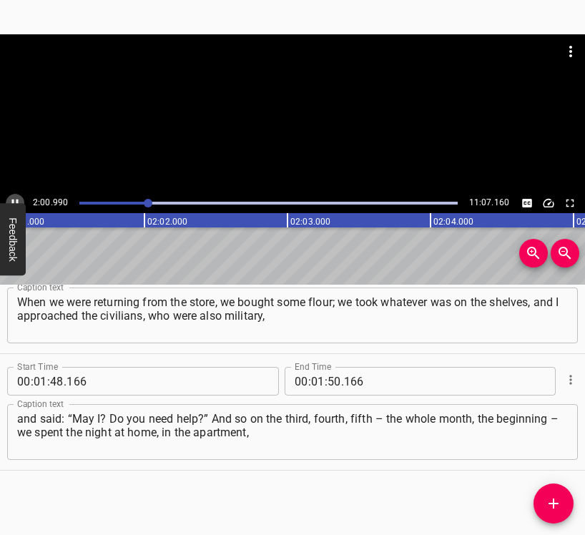
click at [16, 198] on icon "Play/Pause" at bounding box center [15, 203] width 13 height 13
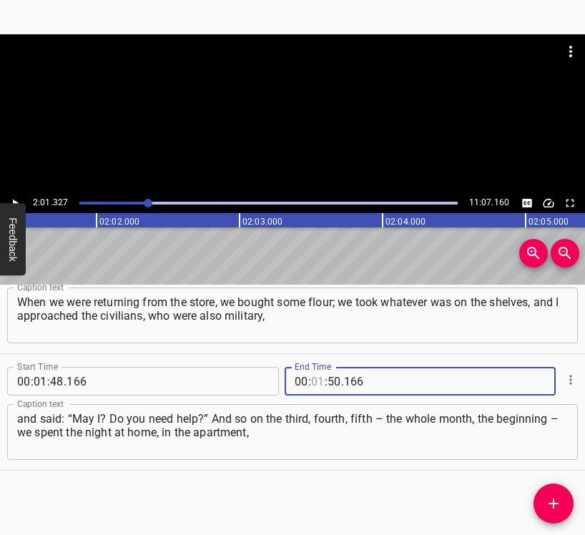
click at [311, 380] on input "number" at bounding box center [318, 381] width 14 height 29
click at [550, 492] on button "Add Cue" at bounding box center [553, 503] width 40 height 40
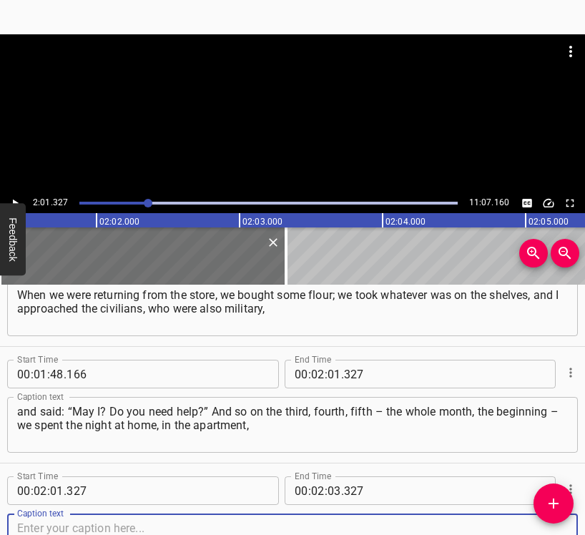
scroll to position [865, 0]
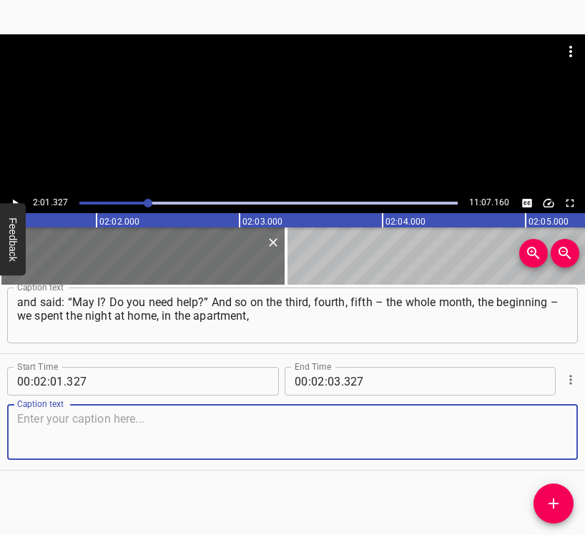
click at [544, 436] on textarea at bounding box center [292, 432] width 550 height 41
drag, startPoint x: 31, startPoint y: 427, endPoint x: 41, endPoint y: 425, distance: 10.8
click at [41, 425] on textarea at bounding box center [292, 432] width 550 height 41
paste textarea "and the day in the forest with the military. All the residents of the [GEOGRAPH…"
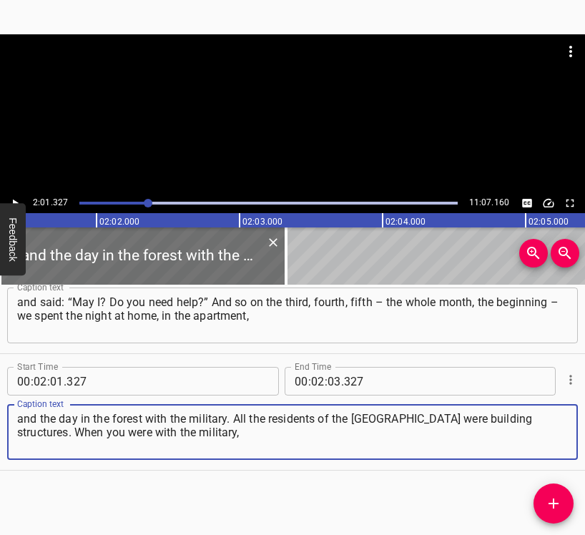
click at [18, 197] on icon "Play/Pause" at bounding box center [15, 203] width 13 height 13
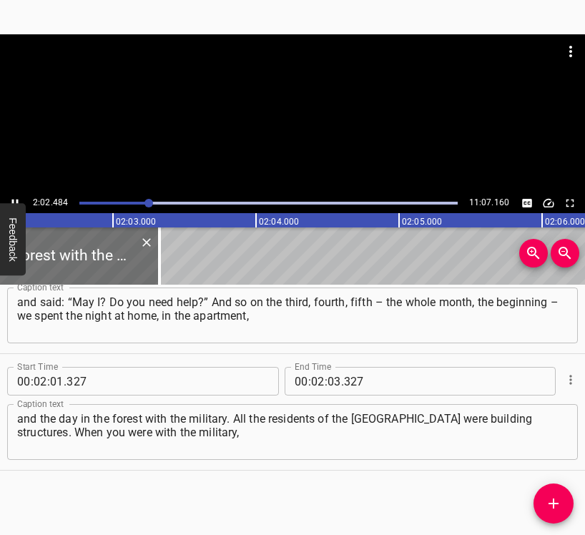
scroll to position [0, 17507]
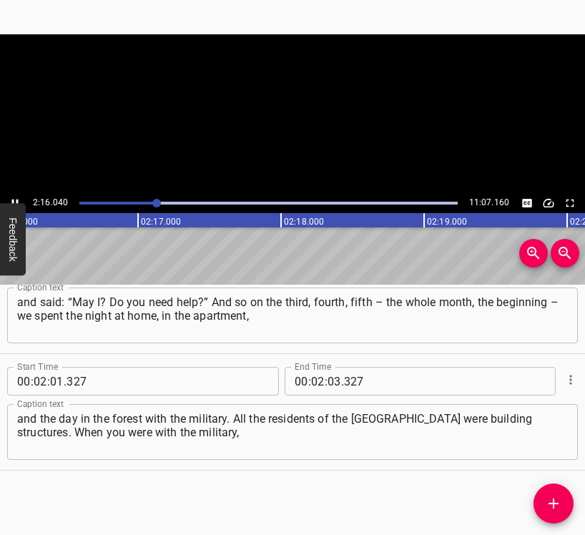
click at [15, 199] on icon "Play/Pause" at bounding box center [15, 203] width 13 height 13
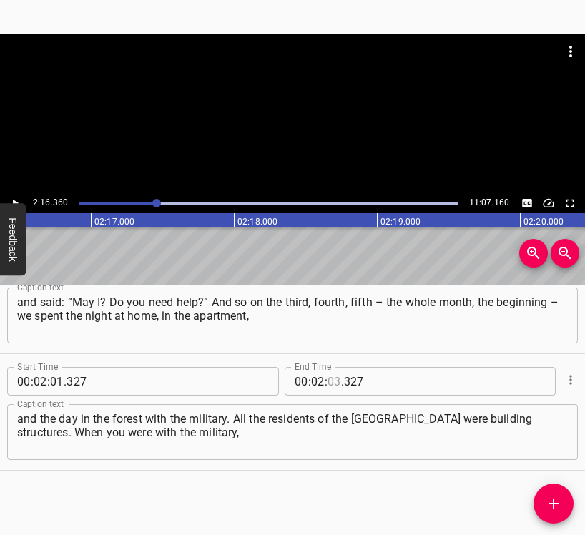
click at [329, 374] on input "number" at bounding box center [334, 381] width 14 height 29
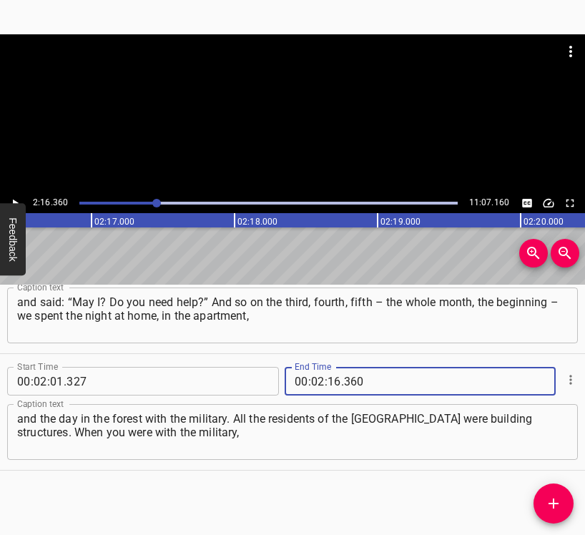
click at [562, 499] on span "Add Cue" at bounding box center [553, 503] width 40 height 17
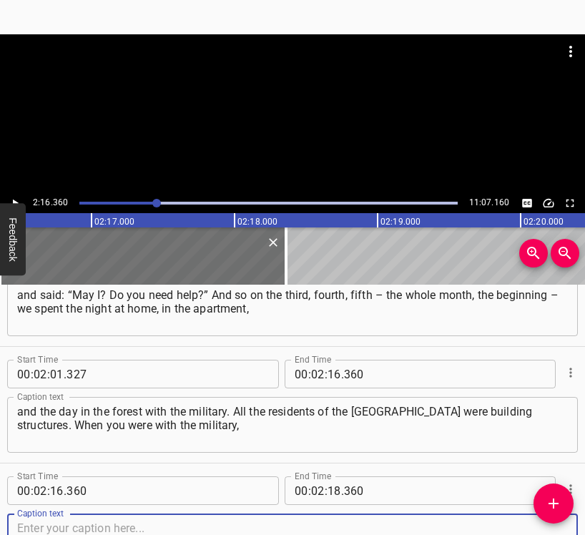
scroll to position [982, 0]
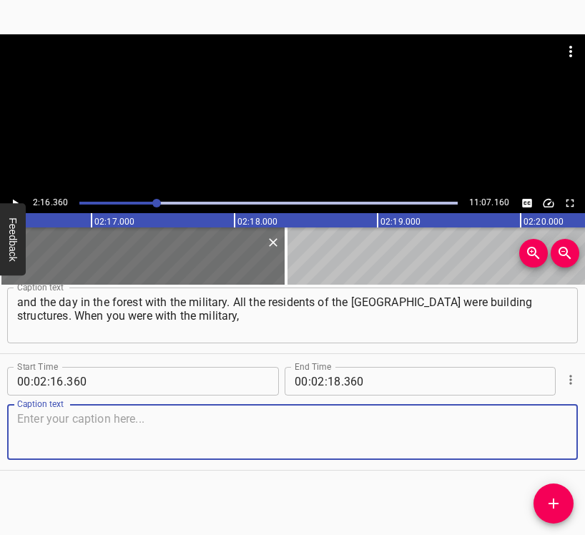
click at [542, 434] on textarea at bounding box center [292, 432] width 550 height 41
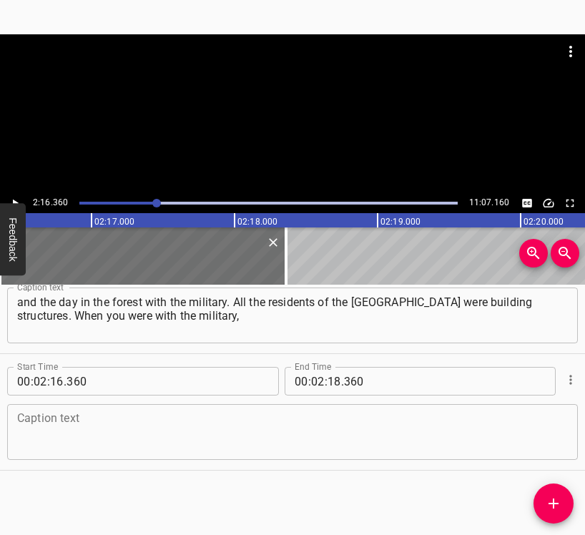
click at [98, 427] on textarea at bounding box center [292, 432] width 550 height 41
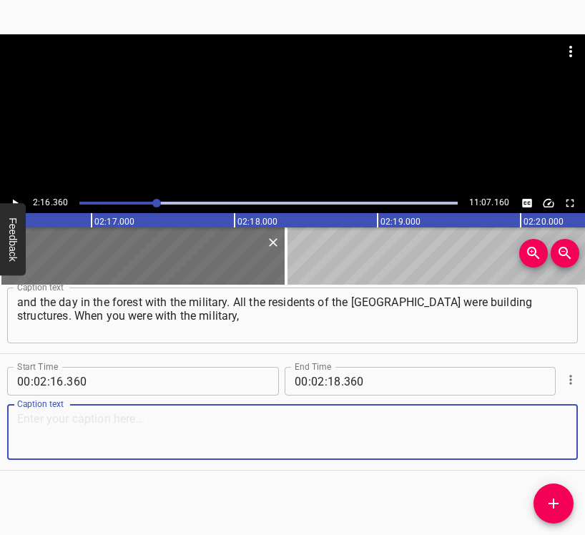
paste textarea "fear disappeared somewhere, you didn’t think about it, you didn’t pay attention…"
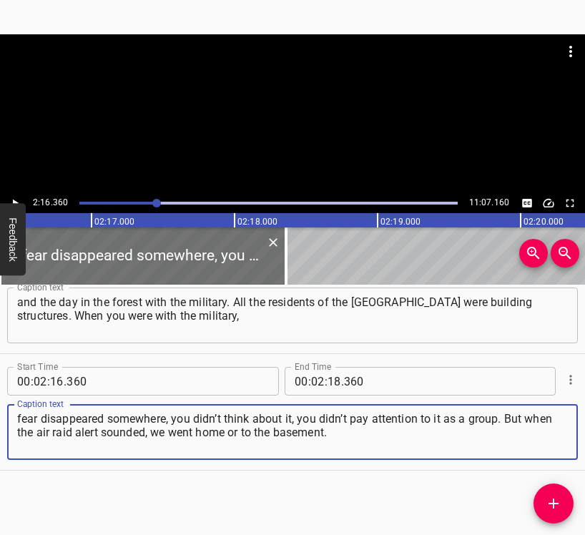
click at [9, 198] on icon "Play/Pause" at bounding box center [15, 203] width 13 height 13
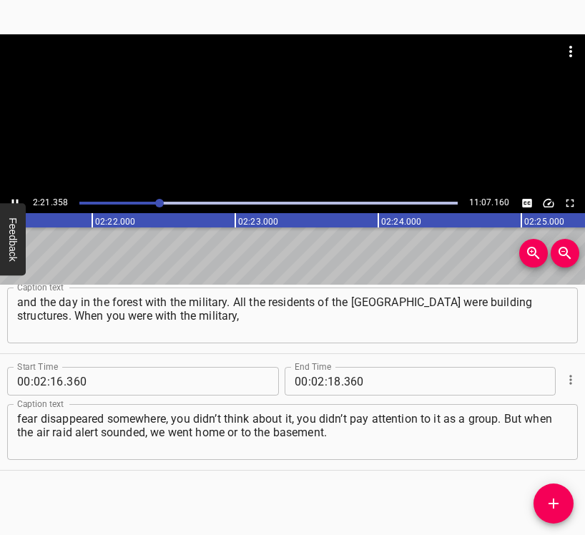
scroll to position [0, 20243]
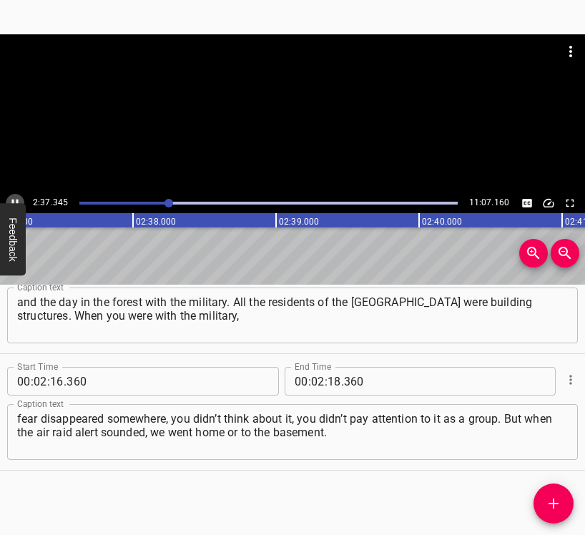
click at [14, 199] on icon "Play/Pause" at bounding box center [15, 203] width 13 height 13
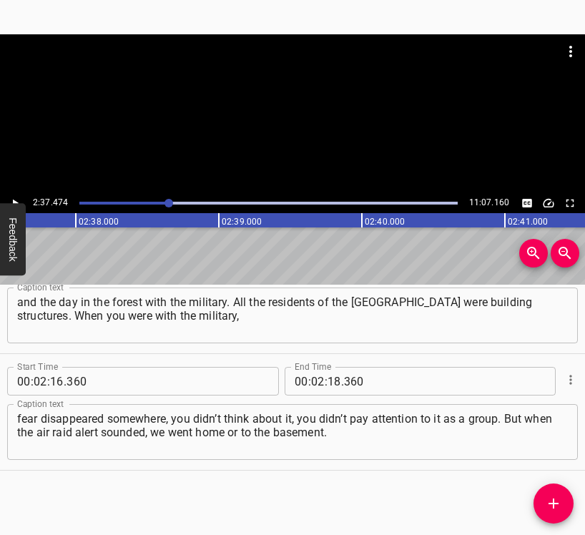
click at [14, 199] on icon "Play/Pause" at bounding box center [15, 203] width 13 height 13
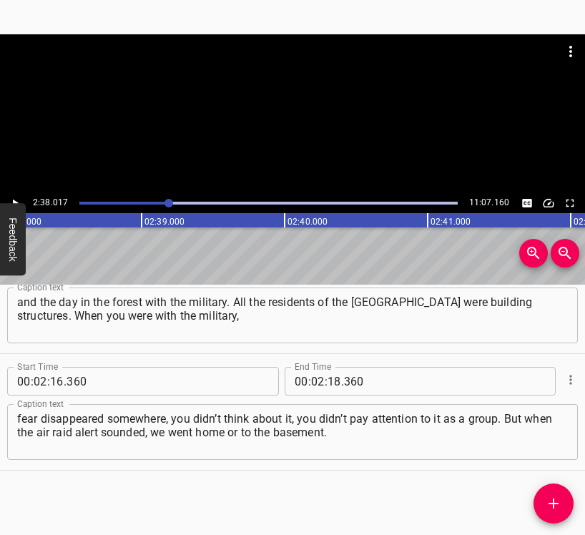
scroll to position [0, 22586]
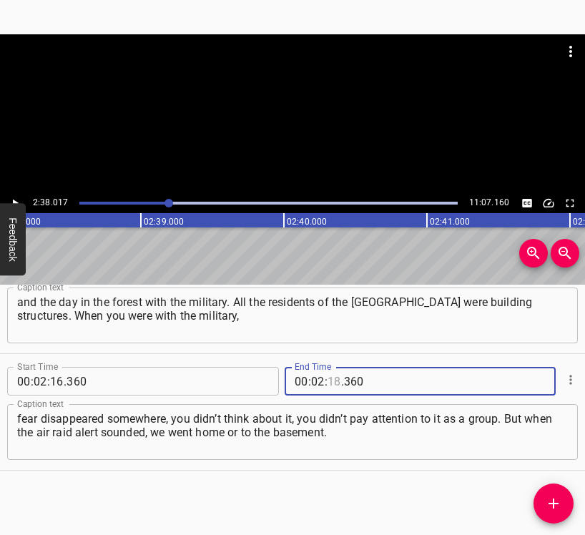
drag, startPoint x: 332, startPoint y: 377, endPoint x: 334, endPoint y: 359, distance: 18.0
click at [332, 378] on input "number" at bounding box center [334, 381] width 14 height 29
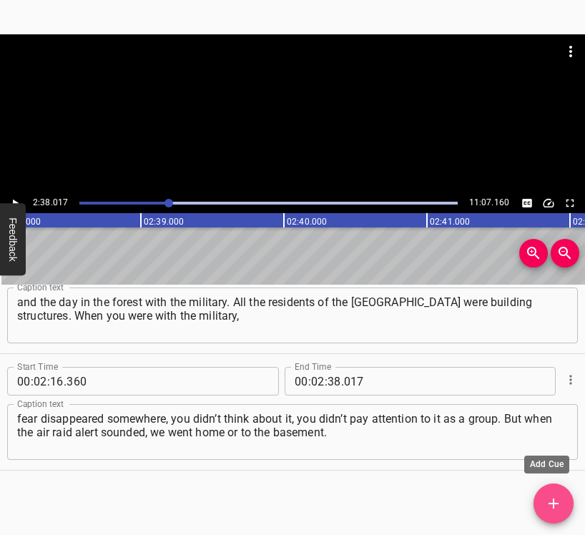
click at [558, 497] on icon "Add Cue" at bounding box center [553, 503] width 17 height 17
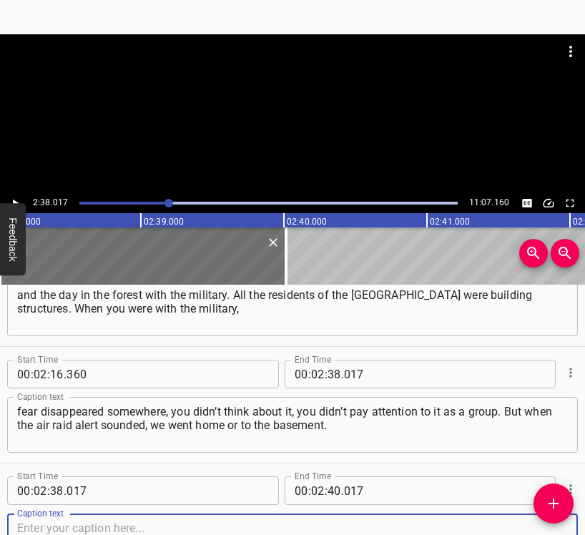
scroll to position [1098, 0]
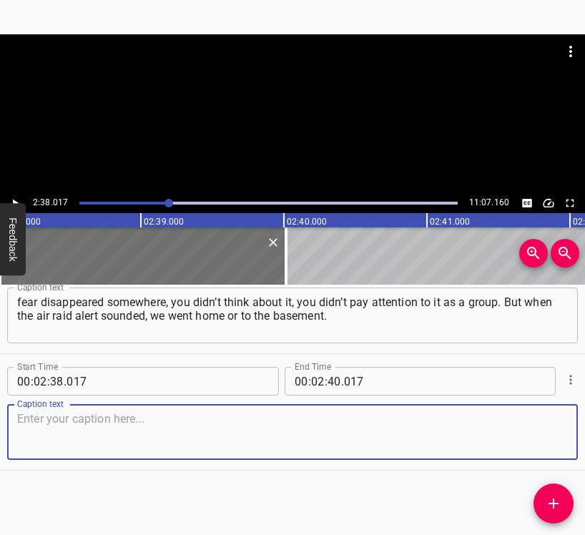
click at [544, 432] on textarea at bounding box center [292, 432] width 550 height 41
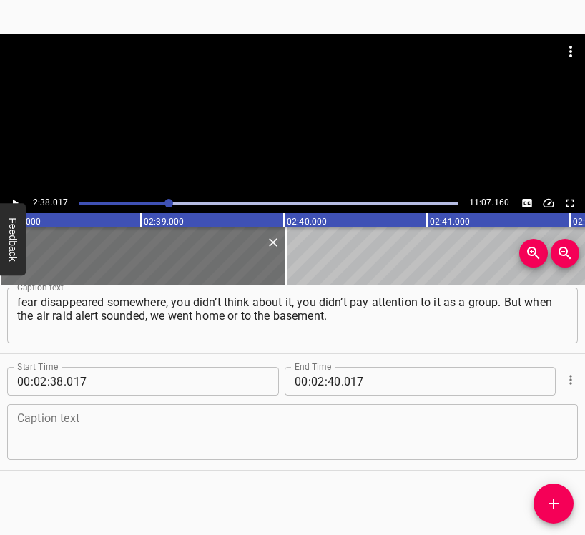
click at [109, 415] on textarea at bounding box center [292, 432] width 550 height 41
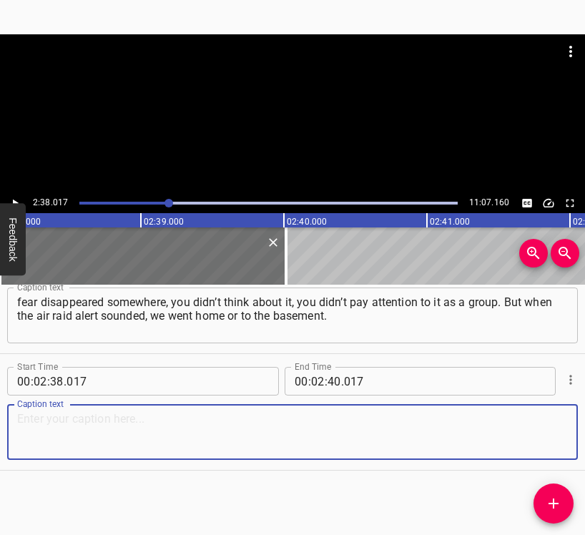
paste textarea "Then we had a group, a chat room. We would meet in [PERSON_NAME]. What was [PER…"
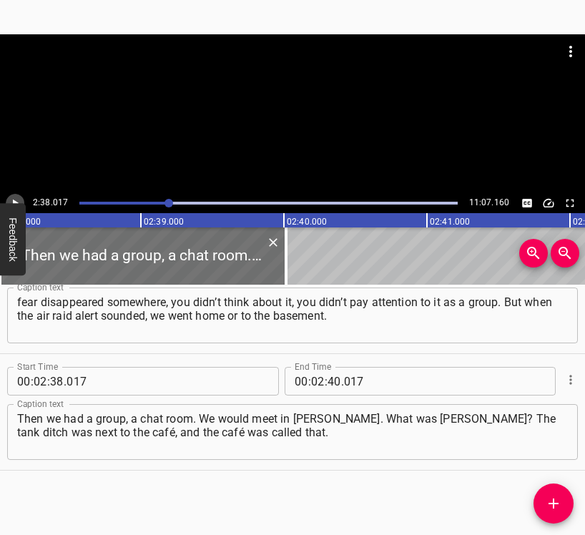
click at [14, 200] on icon "Play/Pause" at bounding box center [16, 203] width 6 height 8
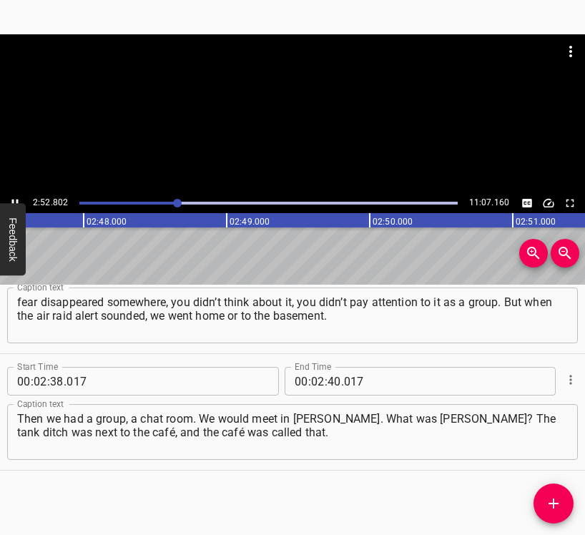
click at [12, 201] on icon "Play/Pause" at bounding box center [15, 203] width 6 height 8
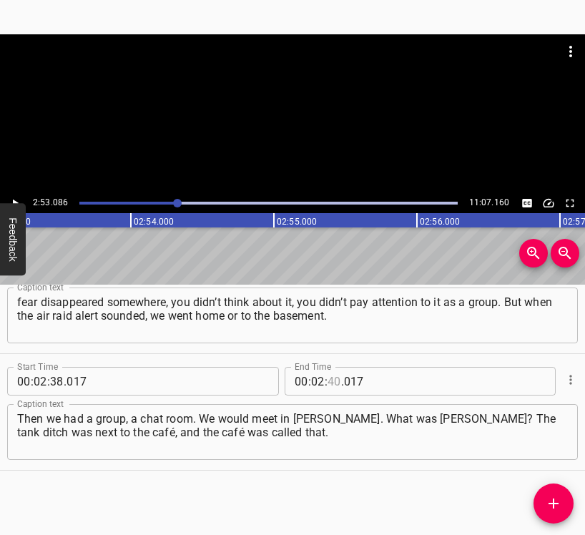
click at [327, 381] on input "number" at bounding box center [334, 381] width 14 height 29
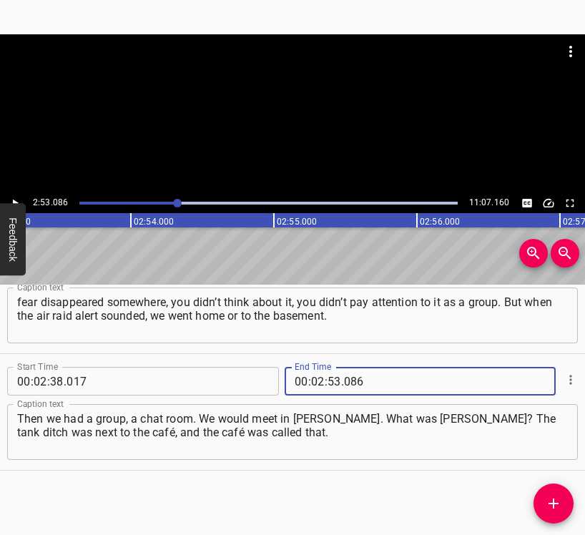
drag, startPoint x: 557, startPoint y: 497, endPoint x: 565, endPoint y: 492, distance: 9.0
click at [556, 496] on icon "Add Cue" at bounding box center [553, 503] width 17 height 17
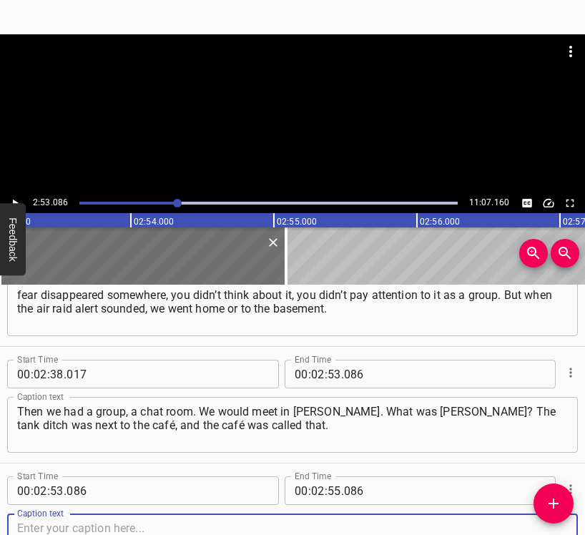
scroll to position [1215, 0]
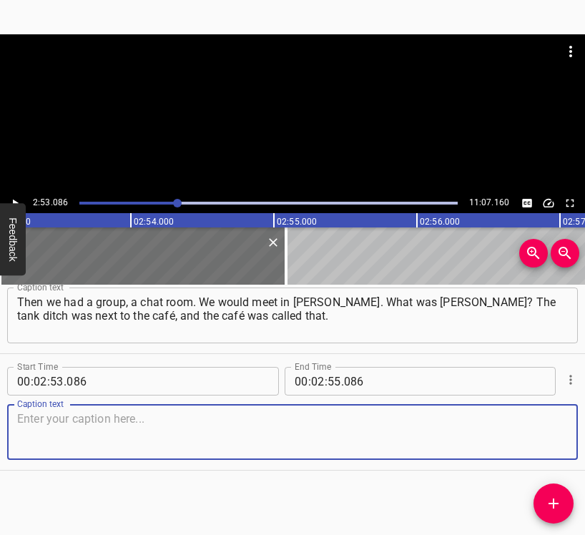
drag, startPoint x: 544, startPoint y: 427, endPoint x: 582, endPoint y: 416, distance: 40.3
click at [546, 426] on textarea at bounding box center [292, 432] width 550 height 41
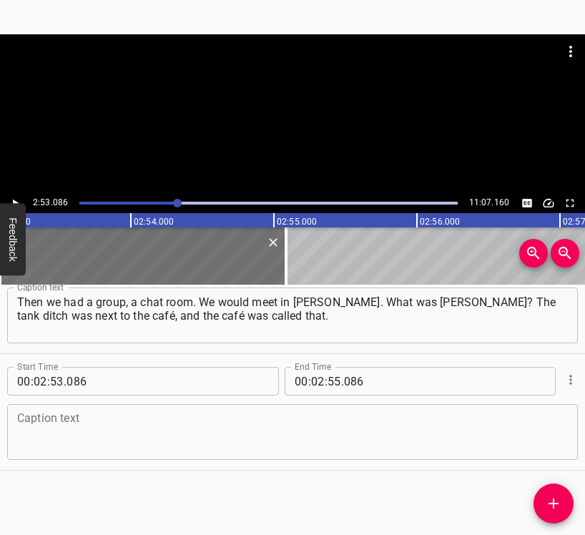
click at [96, 426] on textarea at bounding box center [292, 432] width 550 height 41
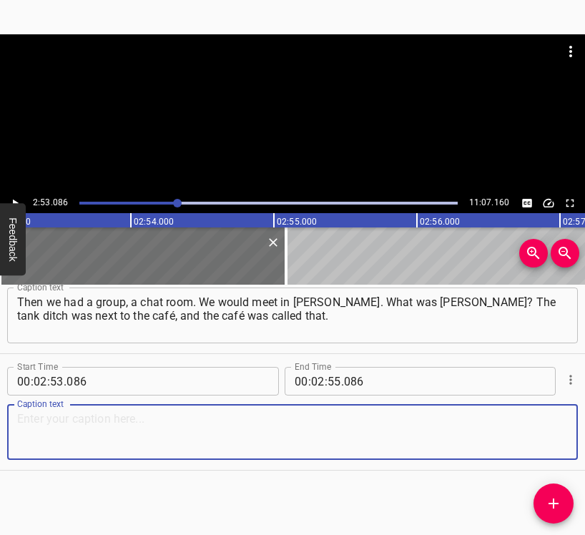
paste textarea "Those who worked there later started building engineering structures all over t…"
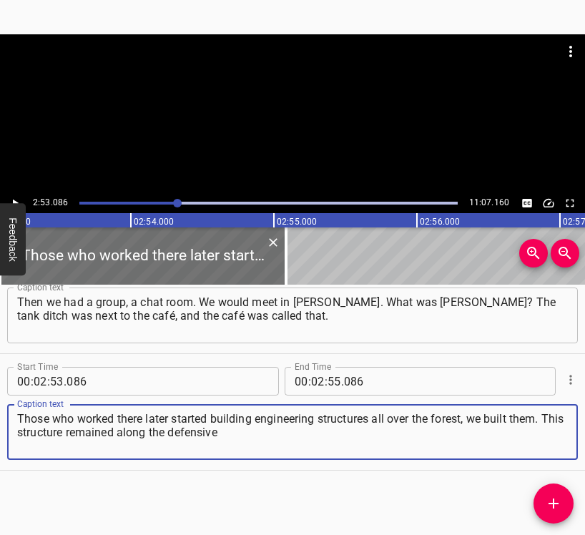
click at [11, 199] on icon "Play/Pause" at bounding box center [15, 203] width 13 height 13
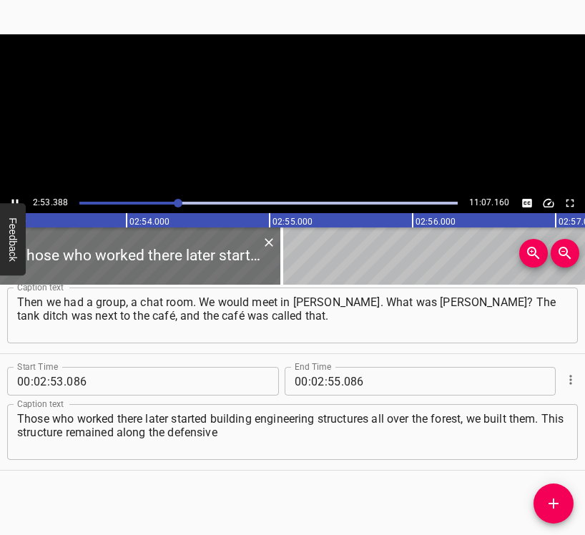
scroll to position [0, 24783]
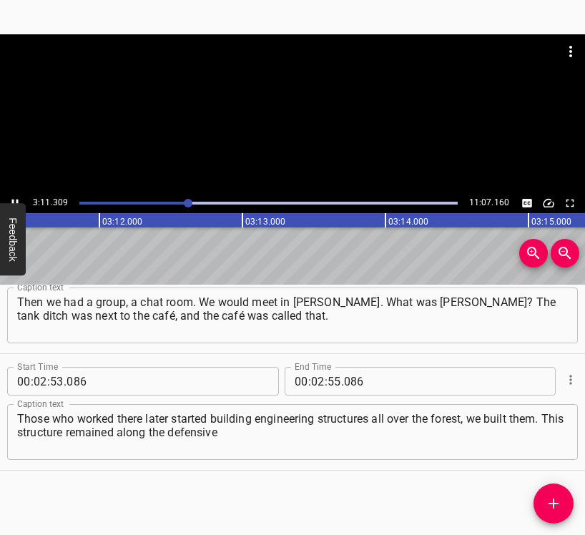
click at [19, 196] on button "Play/Pause" at bounding box center [15, 203] width 19 height 19
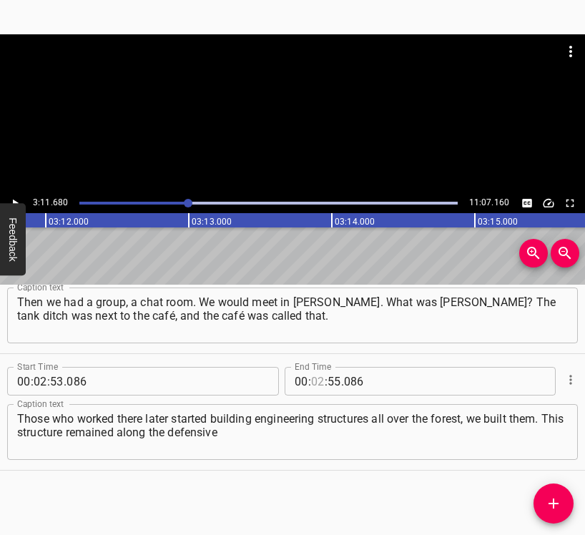
click at [317, 379] on input "number" at bounding box center [318, 381] width 14 height 29
click at [555, 511] on button "Add Cue" at bounding box center [553, 503] width 40 height 40
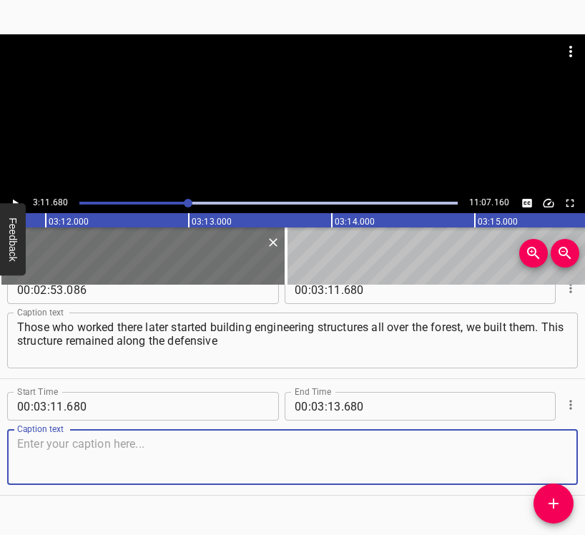
scroll to position [1331, 0]
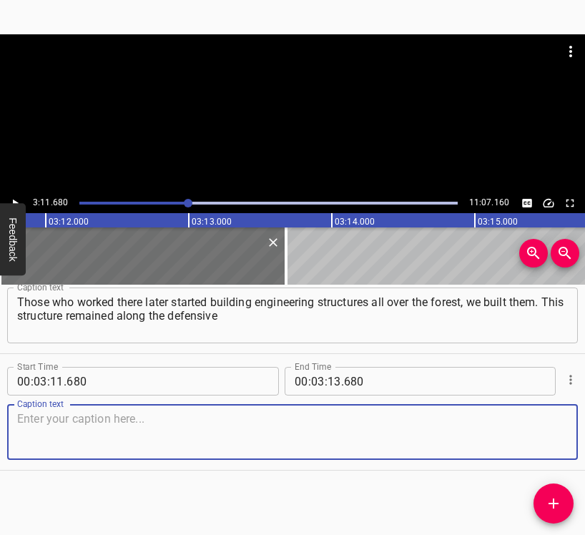
click at [533, 435] on textarea at bounding box center [292, 432] width 550 height 41
click at [94, 413] on textarea at bounding box center [292, 432] width 550 height 41
paste textarea "line of the Second World War. The military told us where to do what, and we wor…"
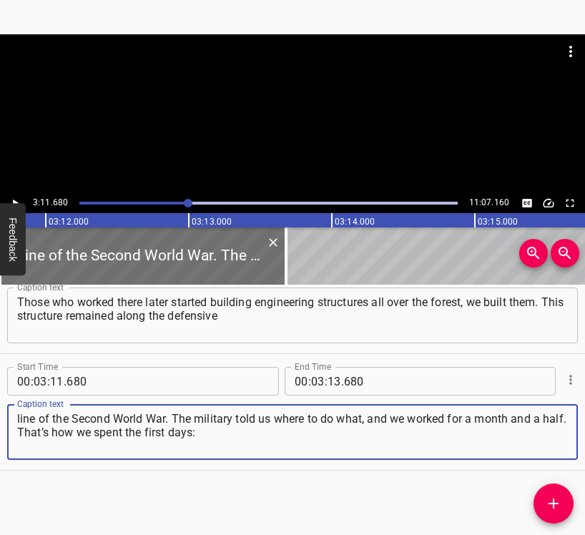
click at [14, 194] on button "Play/Pause" at bounding box center [15, 203] width 19 height 19
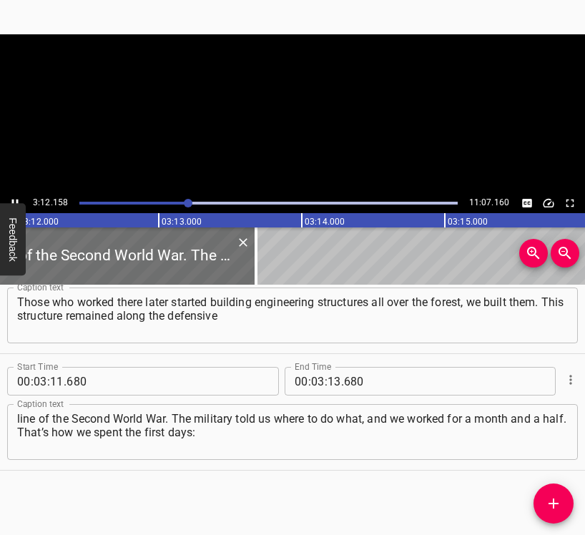
scroll to position [0, 27466]
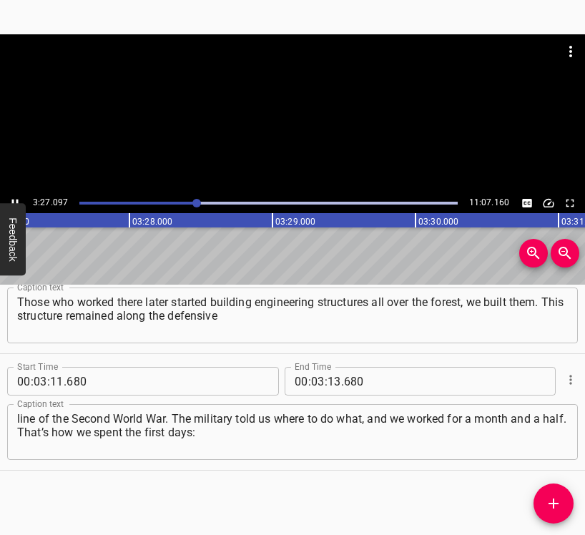
click at [18, 193] on div at bounding box center [292, 113] width 585 height 159
click at [191, 199] on div at bounding box center [268, 203] width 395 height 20
click at [16, 197] on icon "Play/Pause" at bounding box center [15, 203] width 13 height 13
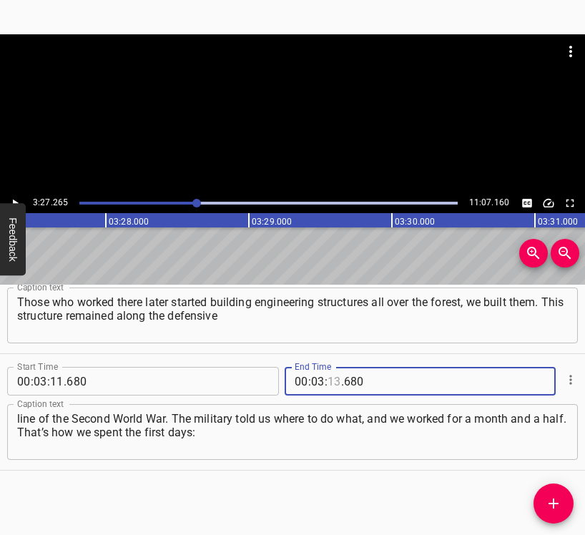
click at [327, 379] on input "number" at bounding box center [334, 381] width 14 height 29
click at [562, 497] on span "Add Cue" at bounding box center [553, 503] width 40 height 17
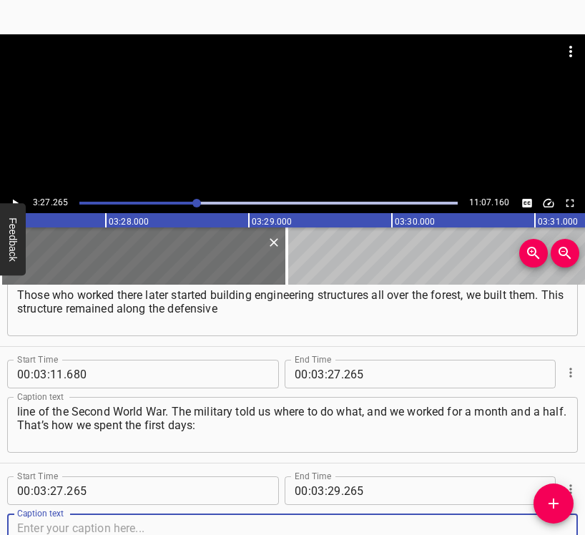
scroll to position [1448, 0]
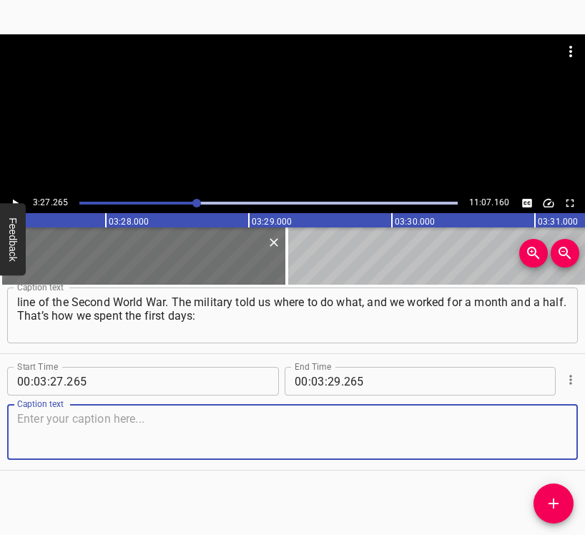
drag, startPoint x: 548, startPoint y: 434, endPoint x: 566, endPoint y: 425, distance: 19.8
click at [549, 433] on textarea at bounding box center [292, 432] width 550 height 41
click at [162, 433] on textarea at bounding box center [292, 432] width 550 height 41
paste textarea "trenches, defensive points, dugouts, barbed wire. The mini-fields were made by …"
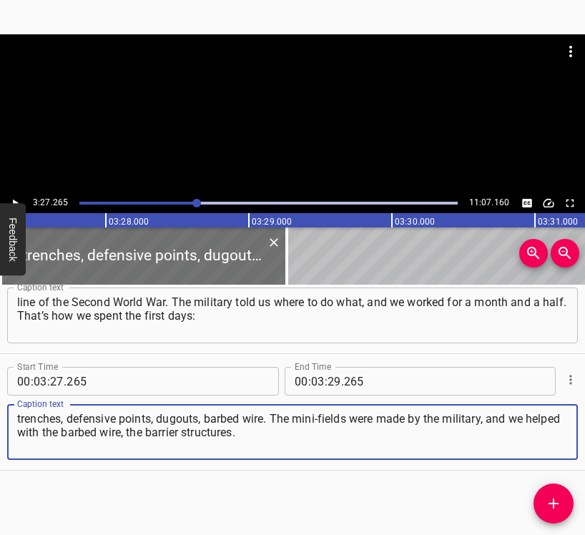
click at [16, 197] on icon "Play/Pause" at bounding box center [15, 203] width 13 height 13
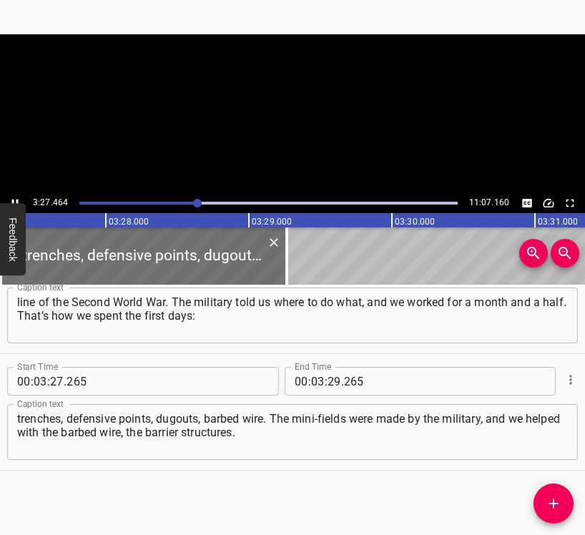
scroll to position [0, 29653]
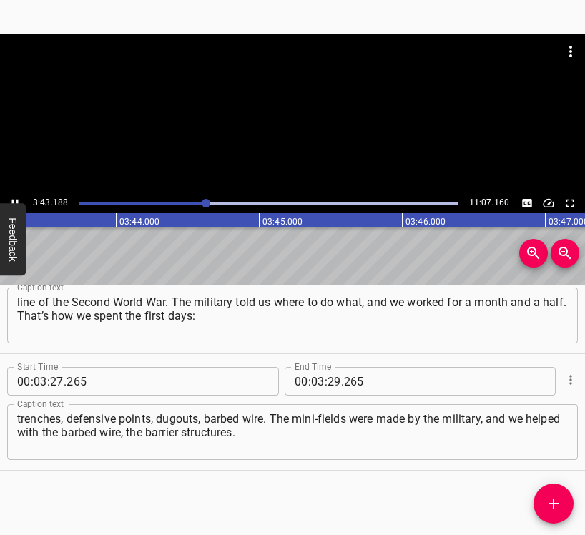
click at [15, 192] on div at bounding box center [292, 113] width 585 height 159
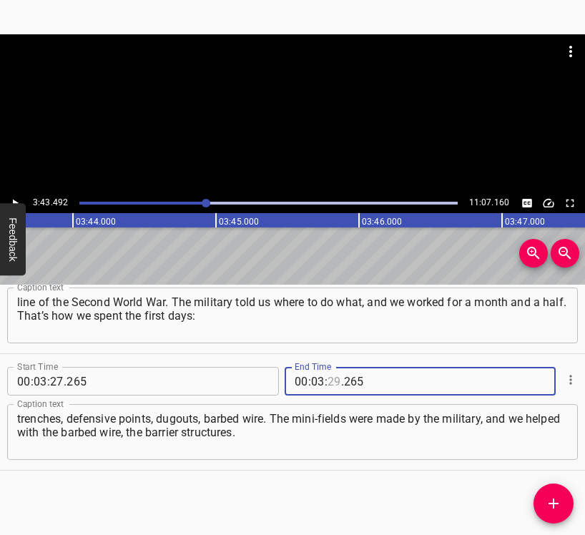
click at [327, 382] on input "number" at bounding box center [334, 381] width 14 height 29
click at [564, 502] on span "Add Cue" at bounding box center [553, 503] width 40 height 17
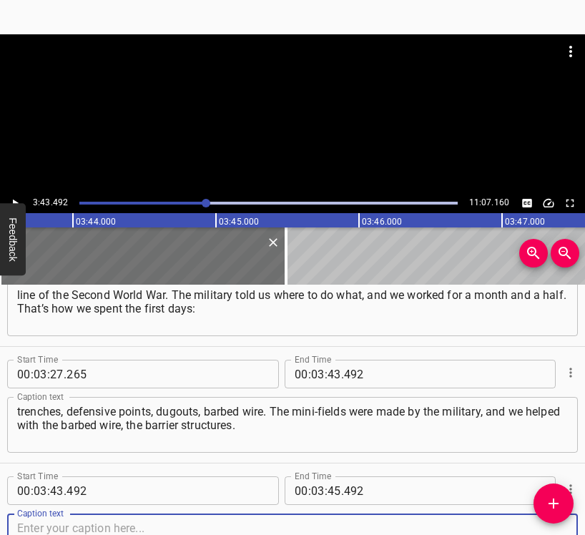
scroll to position [1564, 0]
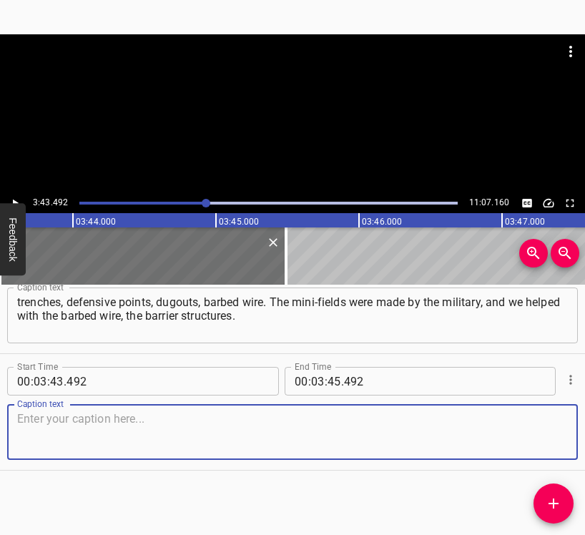
click at [540, 430] on textarea at bounding box center [292, 432] width 550 height 41
click at [183, 414] on textarea at bounding box center [292, 432] width 550 height 41
paste textarea "If anyone knows, you can walk from the [GEOGRAPHIC_DATA] to [GEOGRAPHIC_DATA] t…"
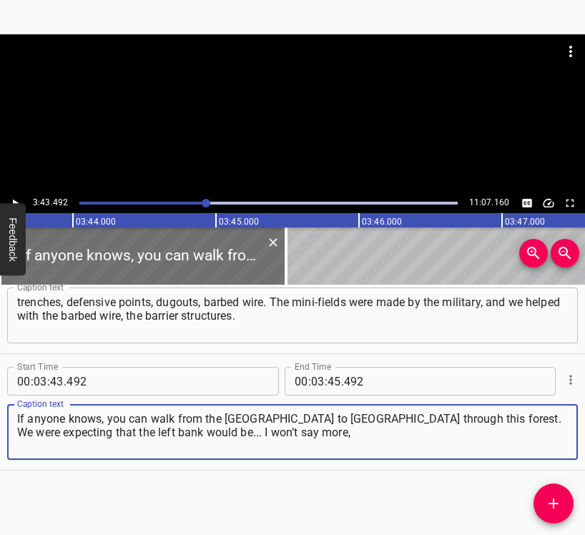
click at [18, 198] on icon "Play/Pause" at bounding box center [15, 203] width 13 height 13
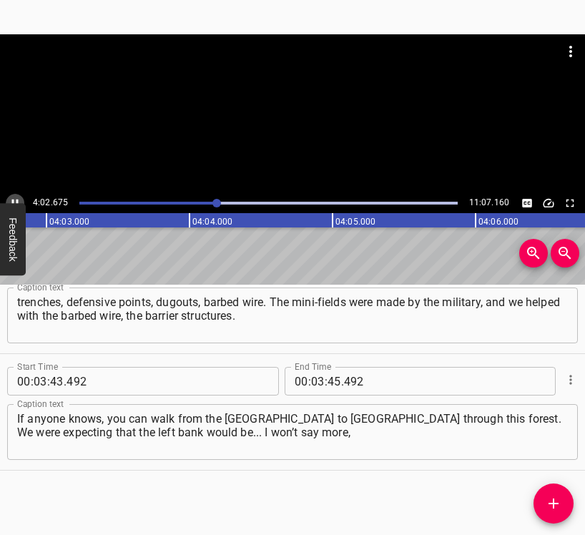
click at [11, 202] on icon "Play/Pause" at bounding box center [15, 203] width 13 height 13
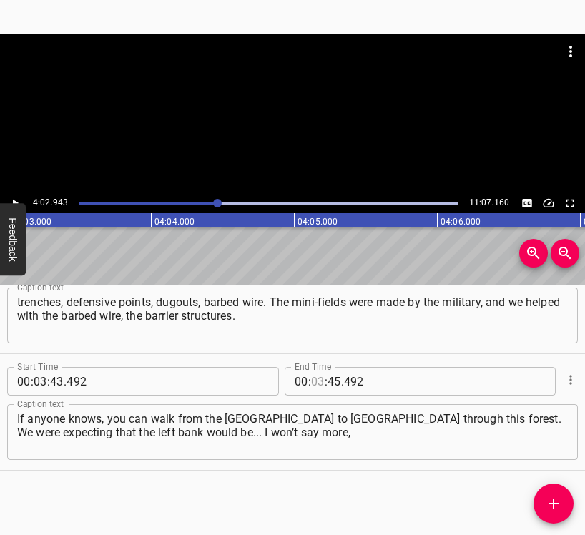
click at [311, 378] on input "number" at bounding box center [318, 381] width 14 height 29
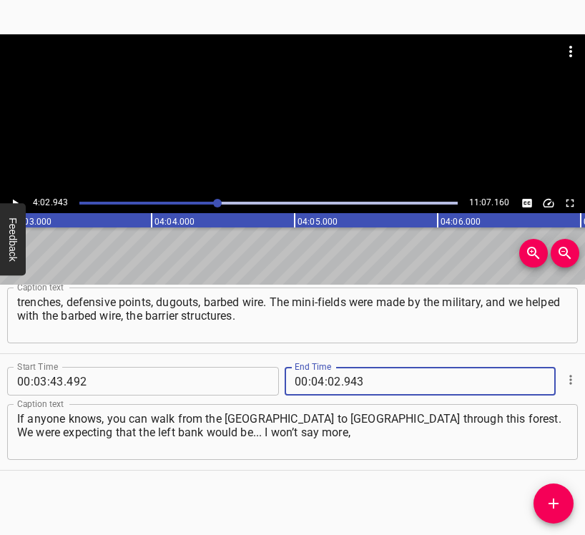
click at [560, 499] on icon "Add Cue" at bounding box center [553, 503] width 17 height 17
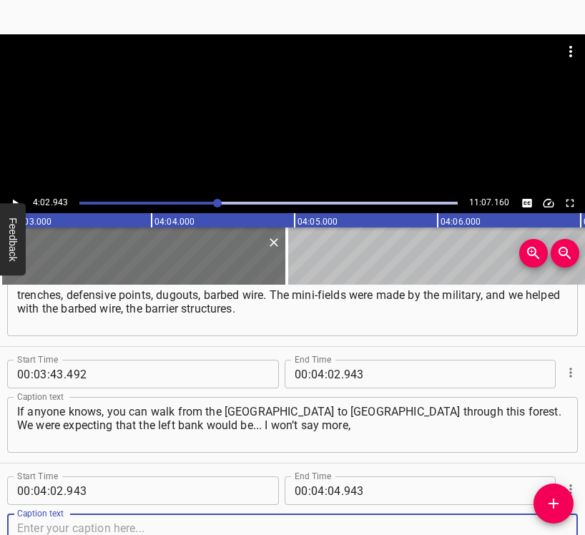
scroll to position [1681, 0]
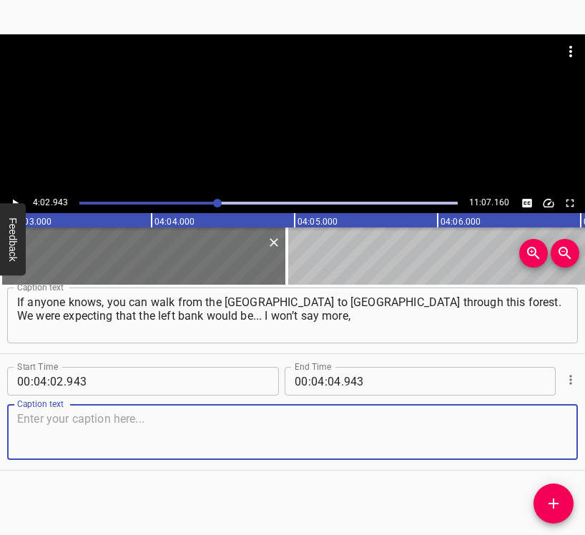
drag, startPoint x: 552, startPoint y: 432, endPoint x: 563, endPoint y: 424, distance: 13.7
click at [552, 432] on textarea at bounding box center [292, 432] width 550 height 41
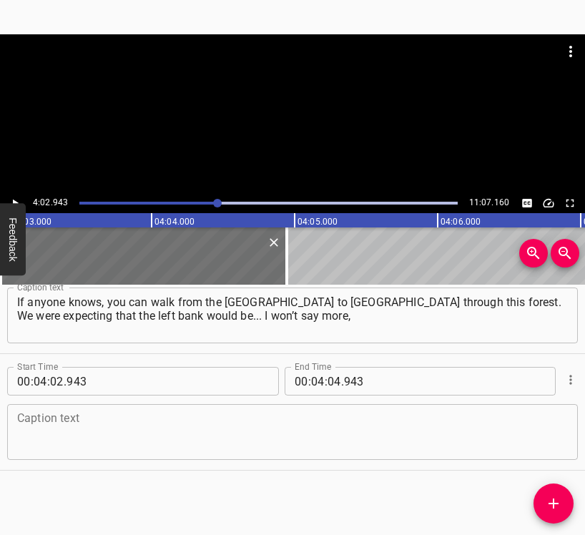
click at [46, 436] on textarea at bounding box center [292, 432] width 550 height 41
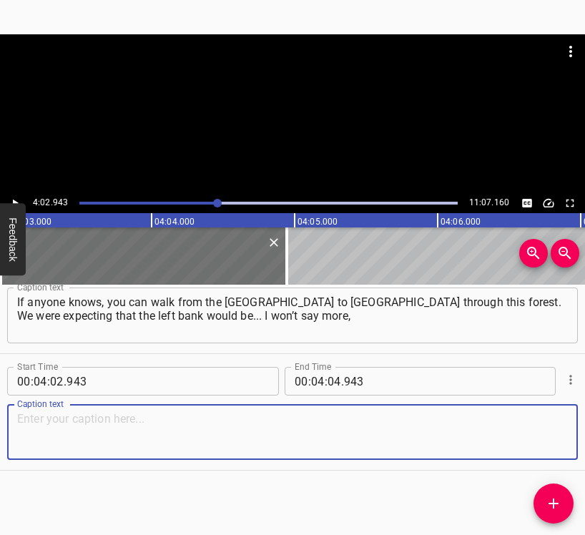
paste textarea "but it was very scary. It was very emotional. I was very impressed... tears, an…"
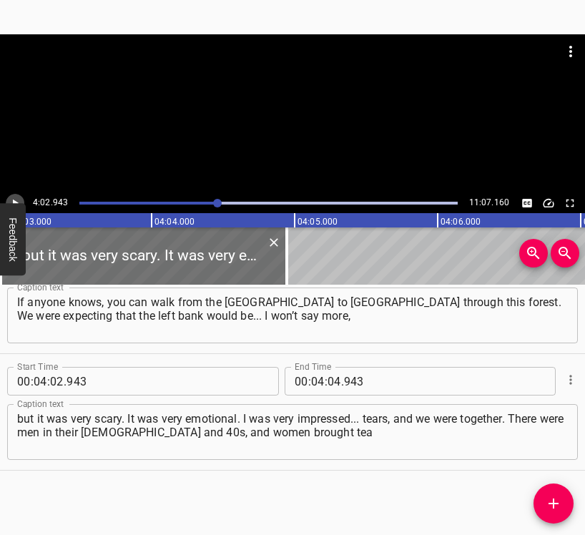
click at [18, 199] on icon "Play/Pause" at bounding box center [15, 203] width 13 height 13
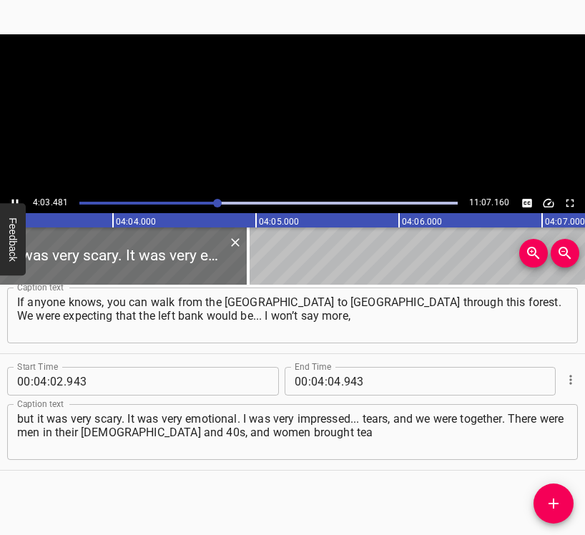
scroll to position [0, 34802]
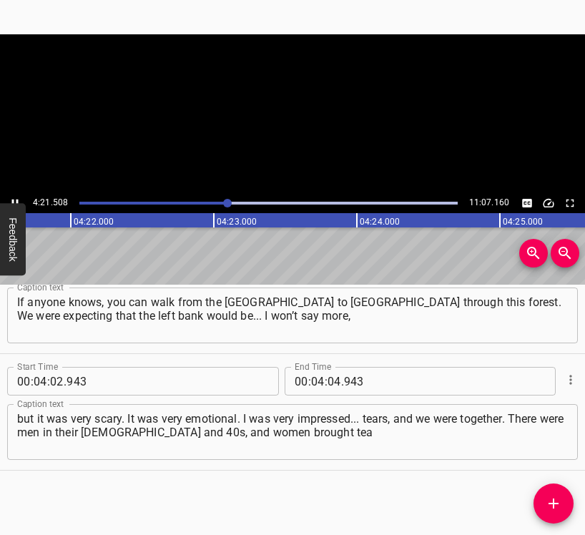
click at [13, 197] on icon "Play/Pause" at bounding box center [15, 203] width 13 height 13
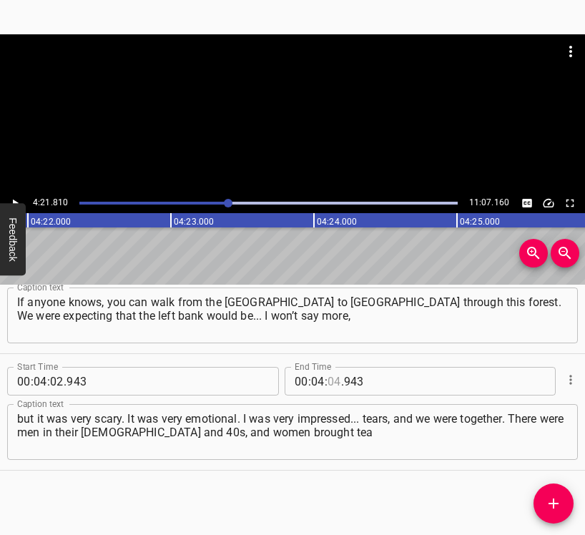
click at [327, 382] on input "number" at bounding box center [334, 381] width 14 height 29
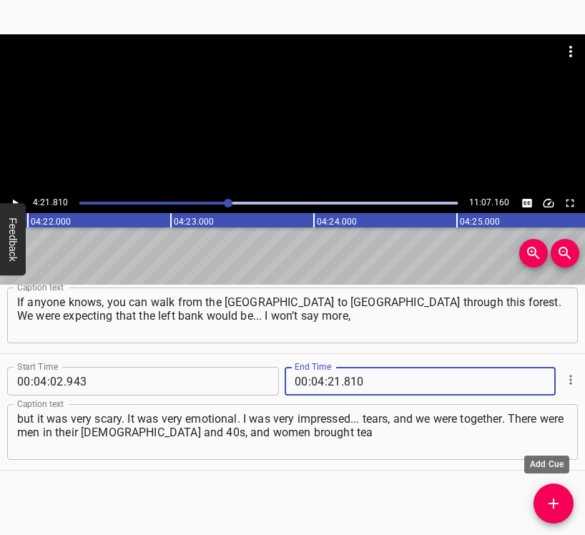
click at [553, 499] on icon "Add Cue" at bounding box center [553, 503] width 10 height 10
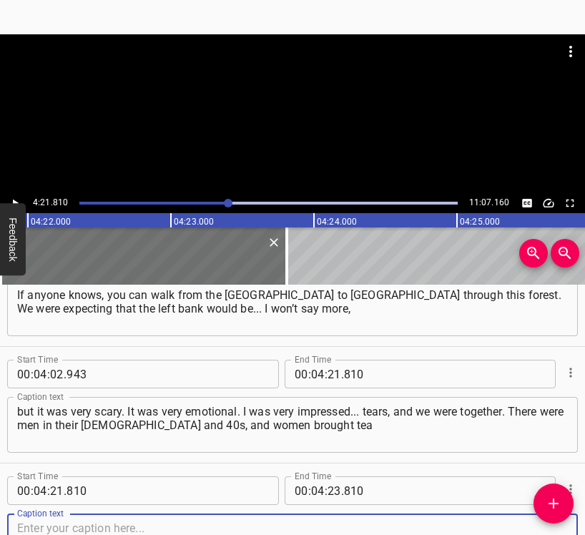
scroll to position [1797, 0]
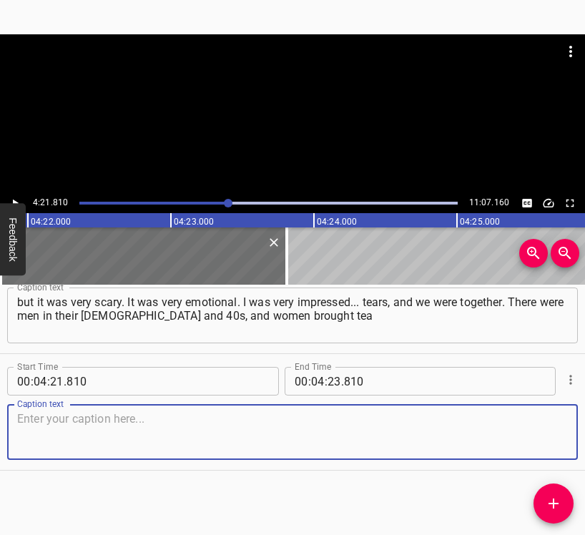
click at [541, 432] on textarea at bounding box center [292, 432] width 550 height 41
click at [254, 437] on textarea at bounding box center [292, 432] width 550 height 41
paste textarea "and pies to us in the forest. I feel emotional now... One woman... You came out…"
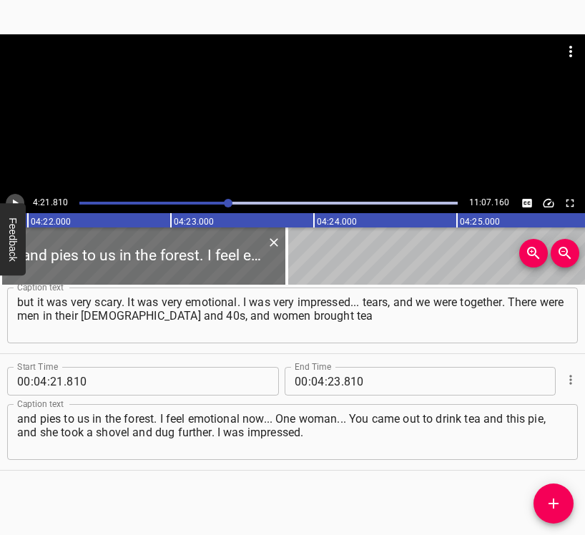
click at [15, 197] on icon "Play/Pause" at bounding box center [15, 203] width 13 height 13
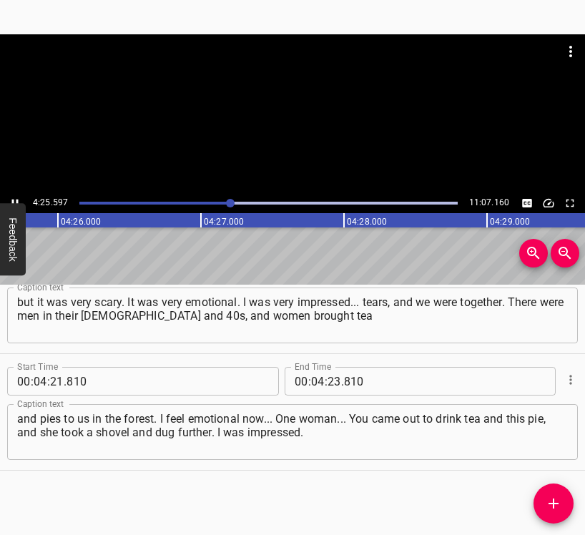
scroll to position [0, 37999]
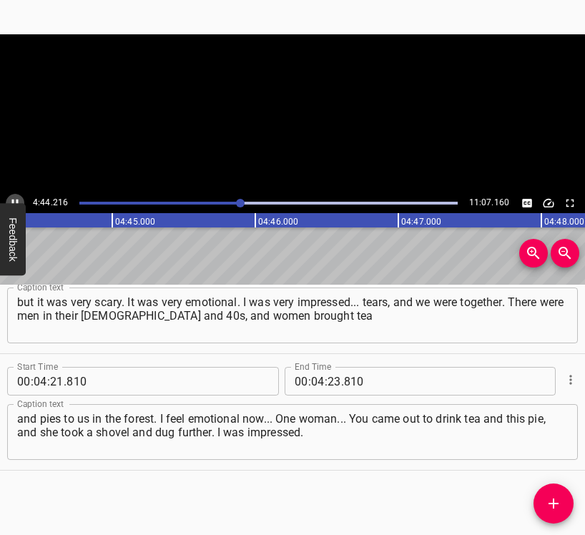
click at [16, 194] on button "Play/Pause" at bounding box center [15, 203] width 19 height 19
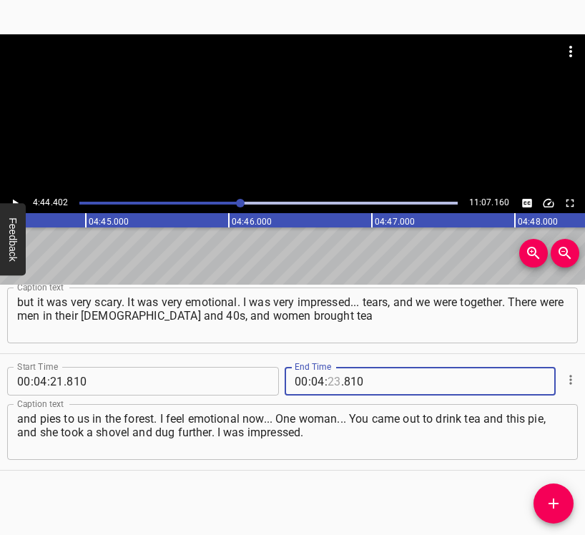
click at [333, 389] on input "number" at bounding box center [334, 381] width 14 height 29
click at [552, 502] on icon "Add Cue" at bounding box center [553, 503] width 10 height 10
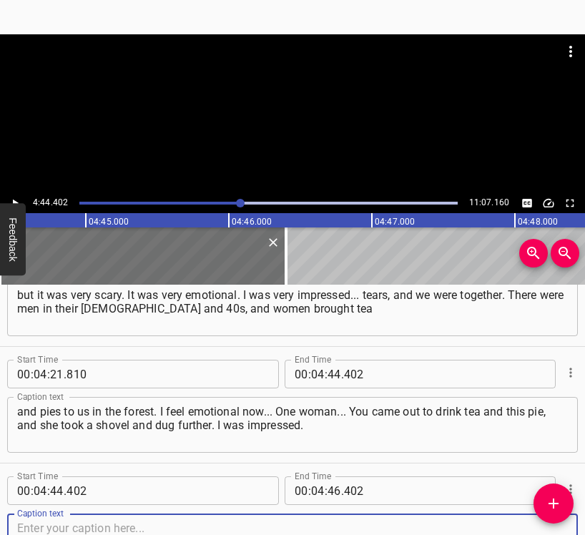
scroll to position [1914, 0]
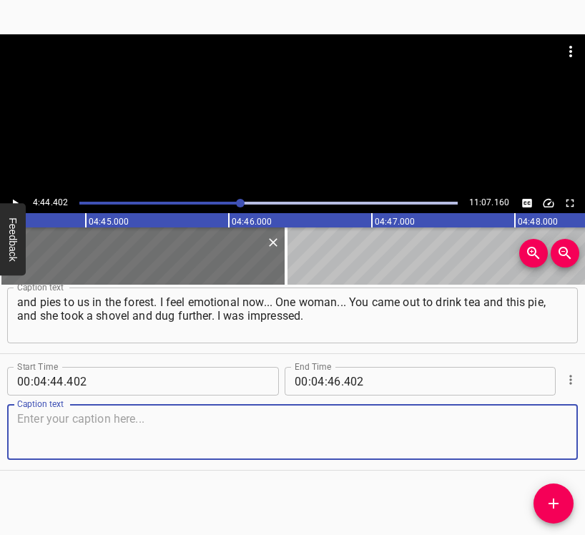
drag, startPoint x: 548, startPoint y: 440, endPoint x: 582, endPoint y: 430, distance: 35.9
click at [550, 439] on textarea at bounding box center [292, 432] width 550 height 41
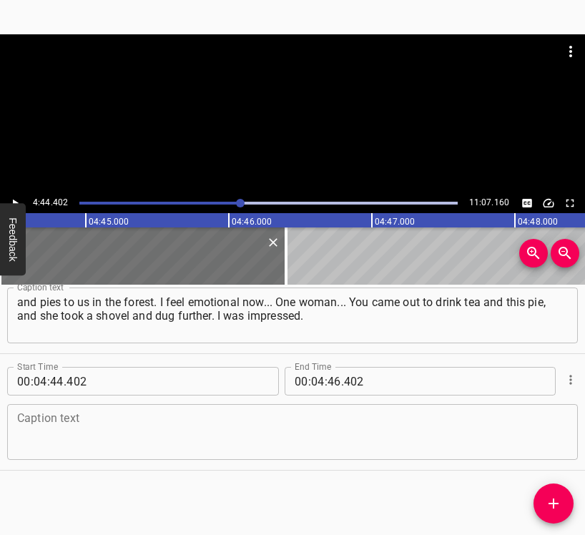
click at [41, 409] on div "Caption text" at bounding box center [292, 432] width 570 height 56
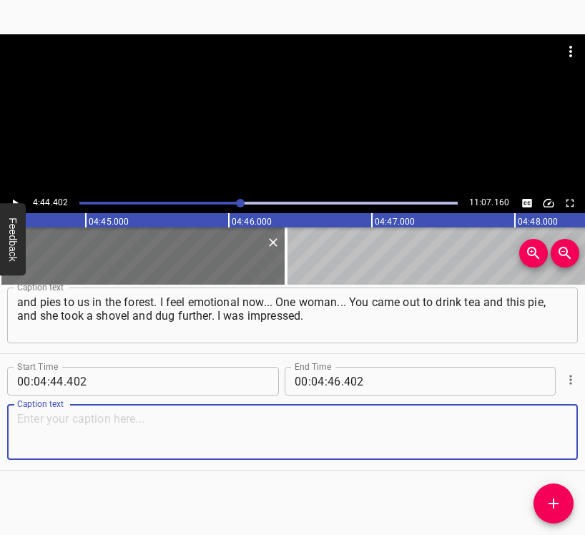
paste textarea "When we were building these structures, we had to call pyrotechnics because we …"
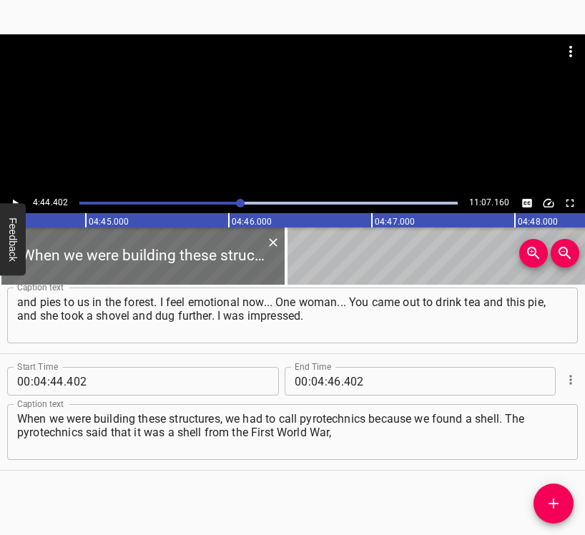
click at [16, 204] on button "Feedback" at bounding box center [13, 239] width 26 height 72
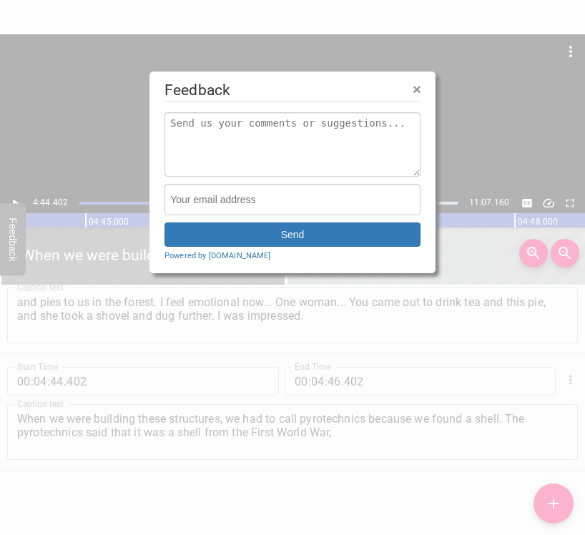
click at [20, 197] on div at bounding box center [292, 267] width 585 height 535
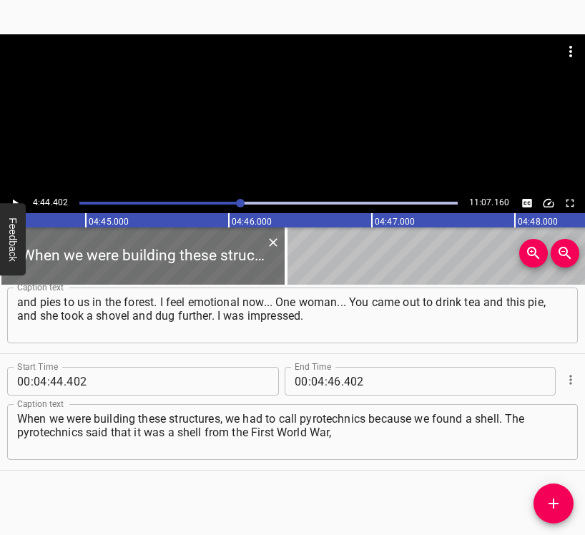
click at [20, 197] on icon "Play/Pause" at bounding box center [15, 203] width 13 height 13
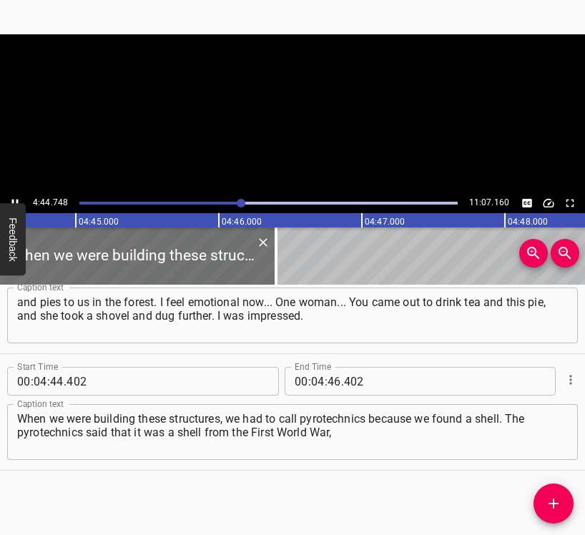
scroll to position [0, 40700]
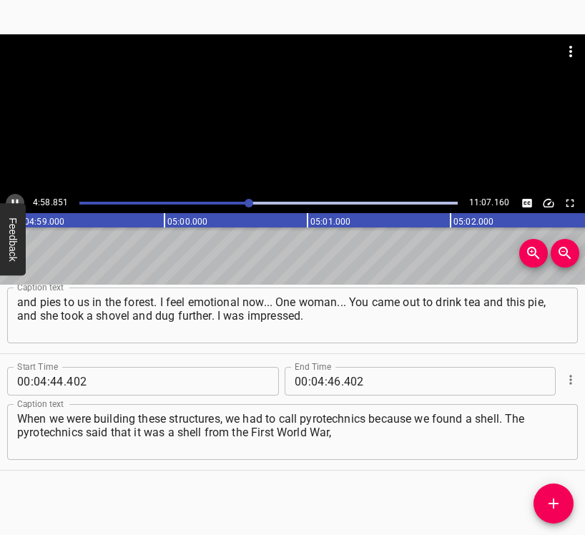
click at [14, 196] on button "Play/Pause" at bounding box center [15, 203] width 19 height 19
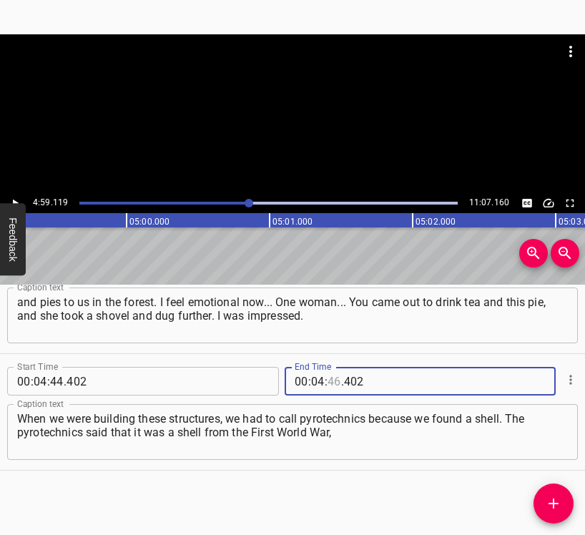
drag, startPoint x: 327, startPoint y: 368, endPoint x: 327, endPoint y: 377, distance: 8.6
click at [327, 377] on input "number" at bounding box center [334, 381] width 14 height 29
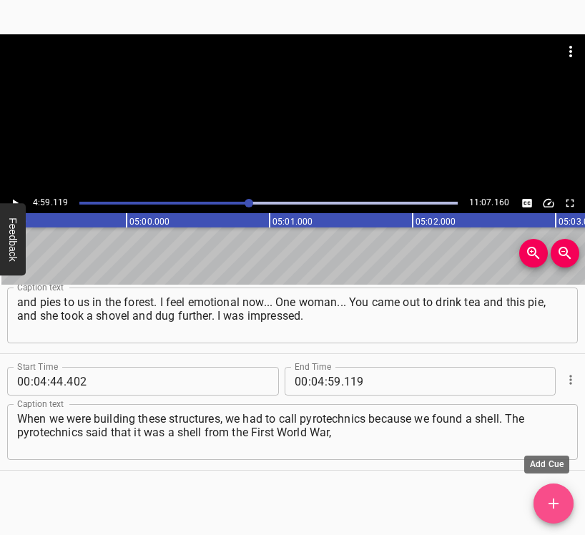
click at [554, 495] on icon "Add Cue" at bounding box center [553, 503] width 17 height 17
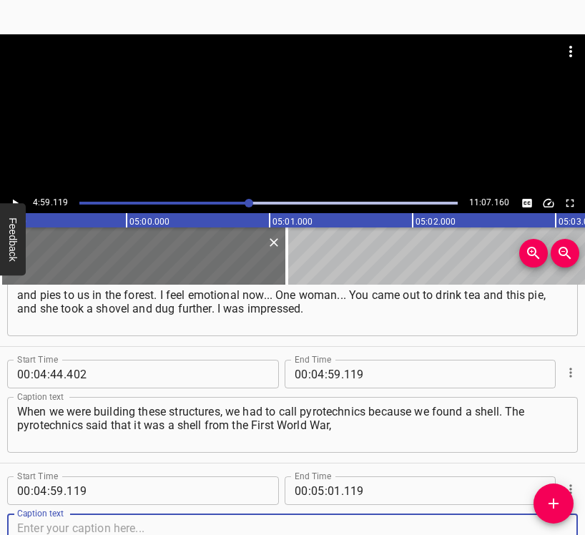
scroll to position [2030, 0]
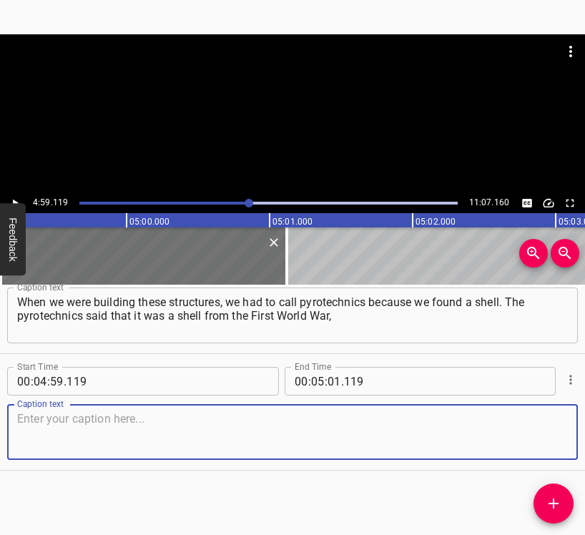
drag, startPoint x: 540, startPoint y: 432, endPoint x: 577, endPoint y: 418, distance: 40.5
click at [540, 432] on textarea at bounding box center [292, 432] width 550 height 41
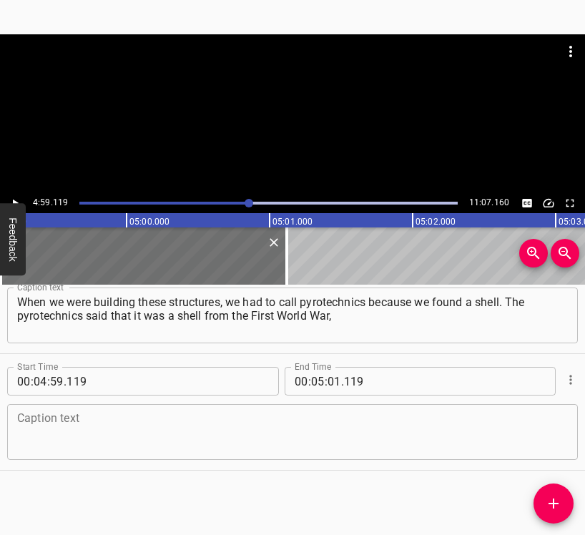
click at [241, 424] on textarea at bounding box center [292, 432] width 550 height 41
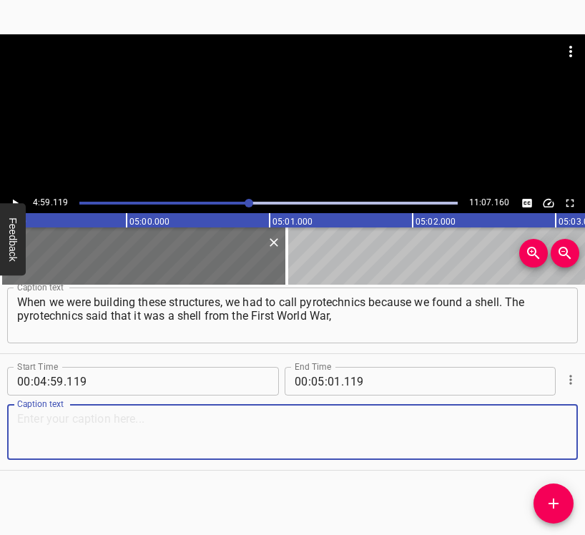
paste textarea "but it was explosive. They eliminated it. We moved away about 30 metres and it …"
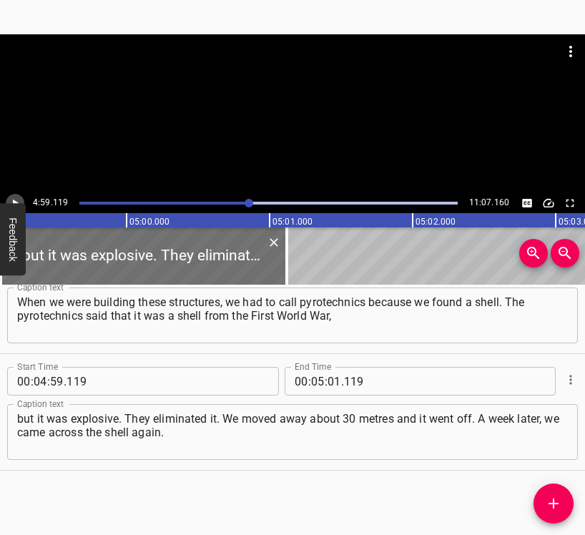
click at [21, 197] on icon "Play/Pause" at bounding box center [15, 203] width 13 height 13
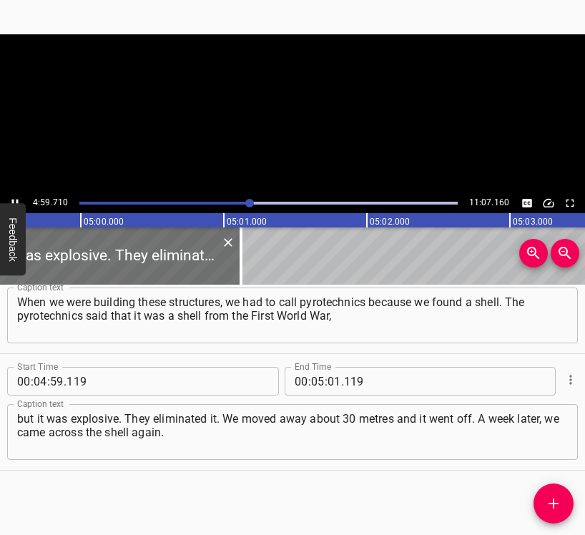
scroll to position [0, 42836]
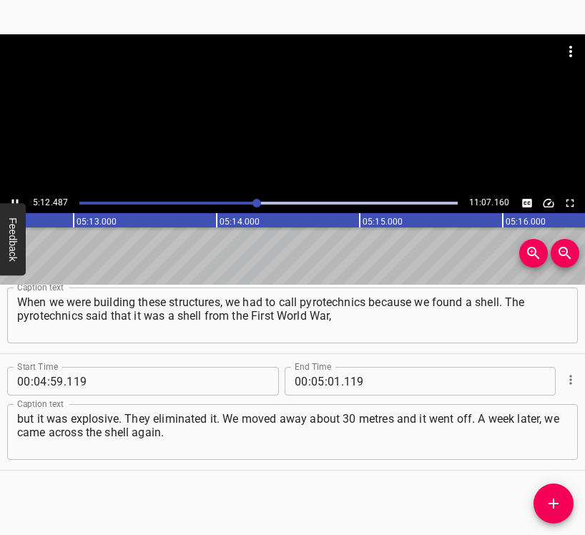
click at [16, 197] on icon "Play/Pause" at bounding box center [15, 203] width 13 height 13
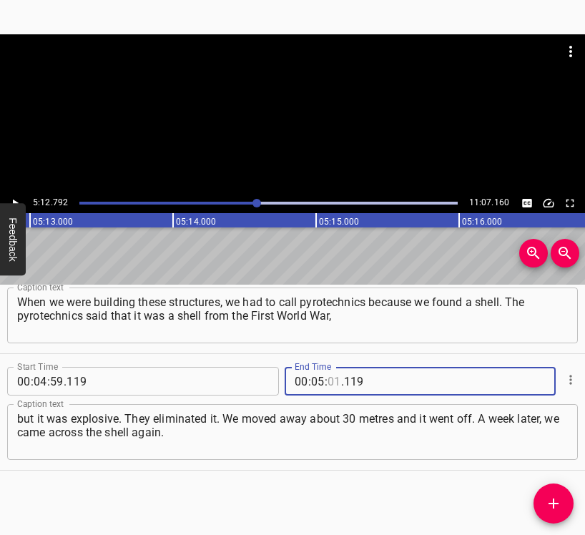
drag, startPoint x: 326, startPoint y: 377, endPoint x: 327, endPoint y: 369, distance: 7.3
click at [327, 377] on input "number" at bounding box center [334, 381] width 14 height 29
click at [556, 504] on icon "Add Cue" at bounding box center [553, 503] width 10 height 10
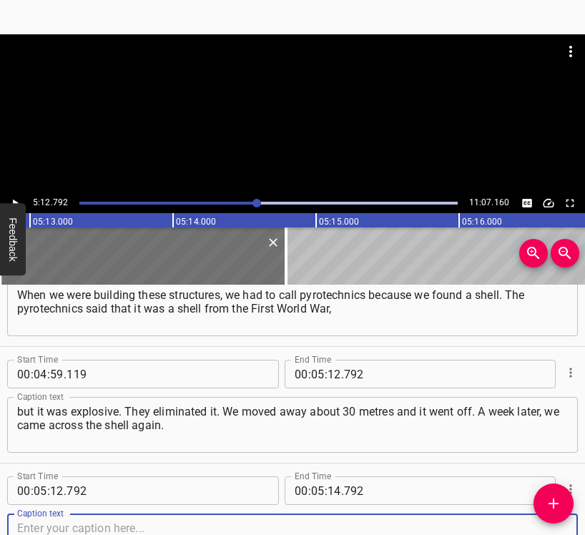
scroll to position [2147, 0]
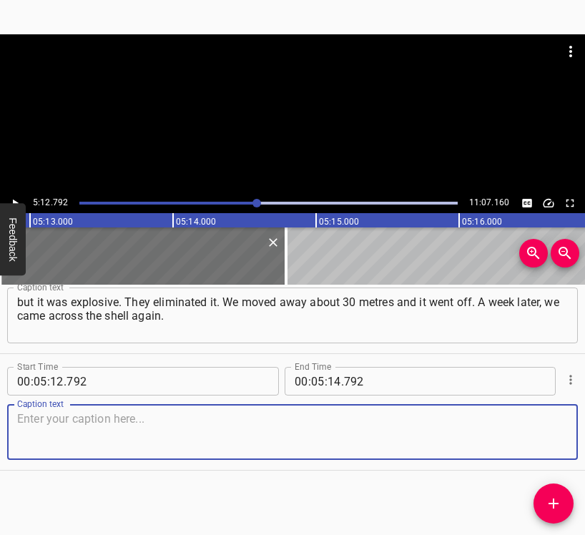
drag, startPoint x: 540, startPoint y: 432, endPoint x: 581, endPoint y: 420, distance: 42.5
click at [540, 432] on textarea at bounding box center [292, 432] width 550 height 41
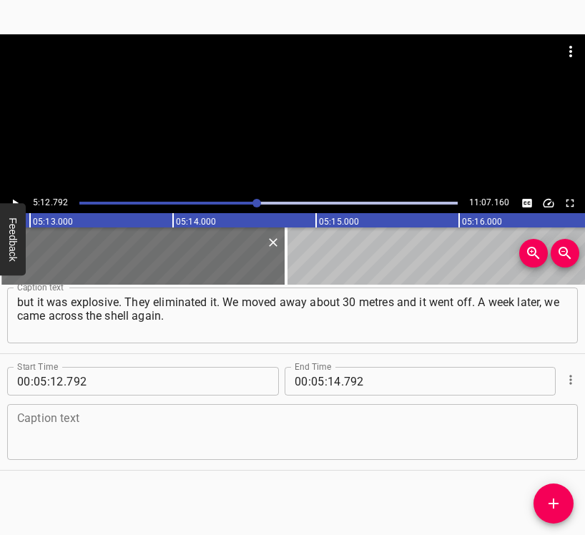
click at [48, 432] on textarea at bounding box center [292, 432] width 550 height 41
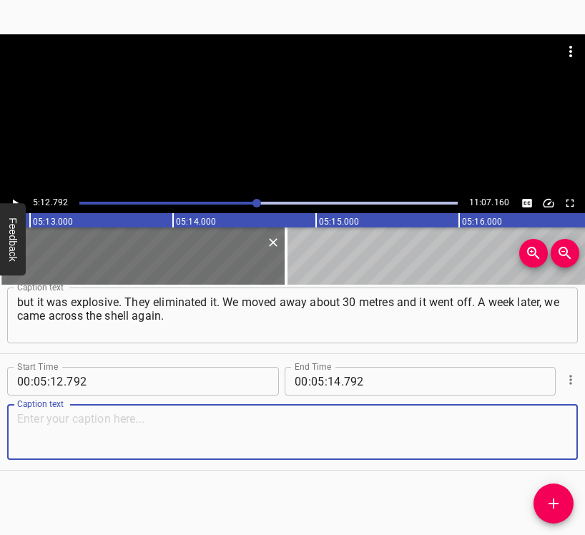
paste textarea ". The pyrotechnics came. It was a shell from the Second World War. How does it …"
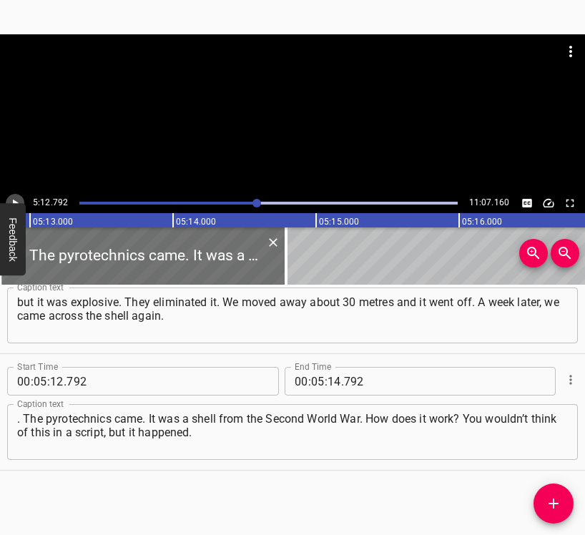
click at [11, 202] on icon "Play/Pause" at bounding box center [15, 203] width 13 height 13
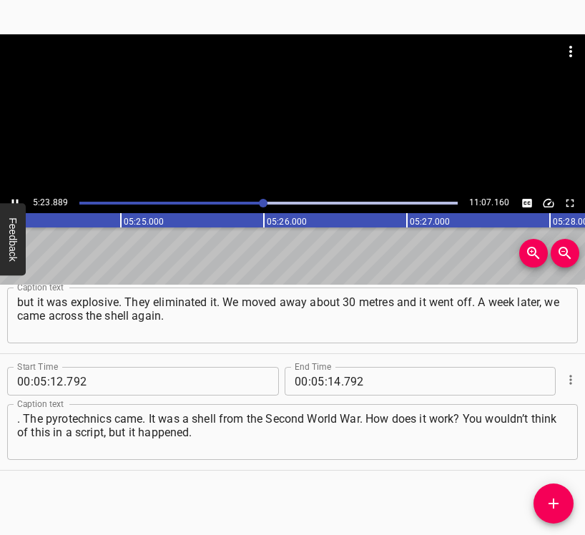
click at [16, 196] on button "Play/Pause" at bounding box center [15, 203] width 19 height 19
click at [14, 199] on icon "Play/Pause" at bounding box center [15, 203] width 13 height 13
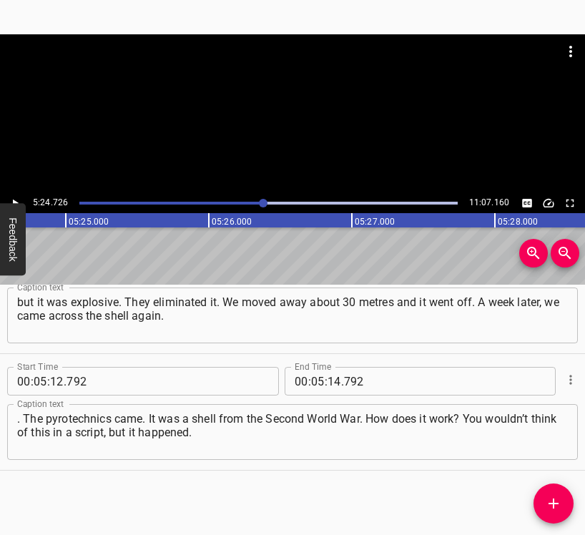
scroll to position [0, 46415]
click at [327, 379] on input "number" at bounding box center [334, 381] width 14 height 29
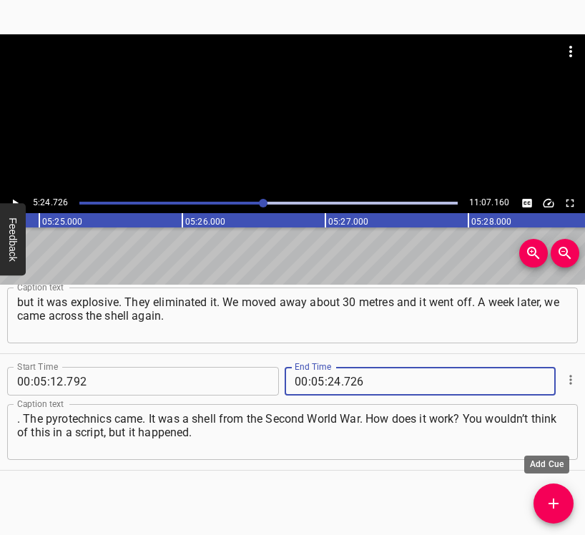
click at [551, 505] on icon "Add Cue" at bounding box center [553, 503] width 17 height 17
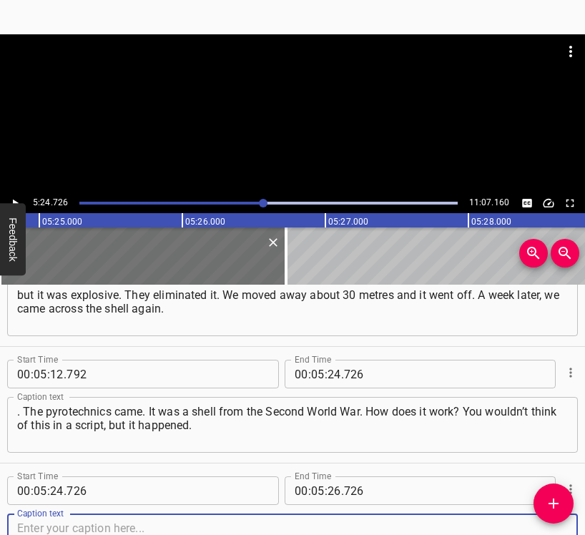
scroll to position [2263, 0]
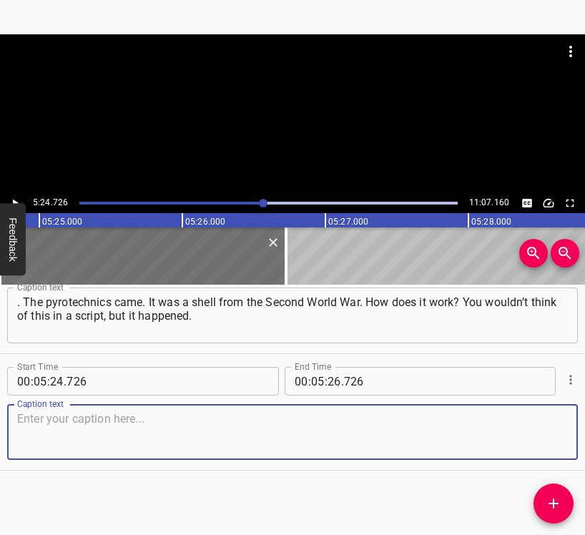
drag, startPoint x: 537, startPoint y: 435, endPoint x: 582, endPoint y: 417, distance: 48.0
click at [540, 433] on textarea at bounding box center [292, 432] width 550 height 41
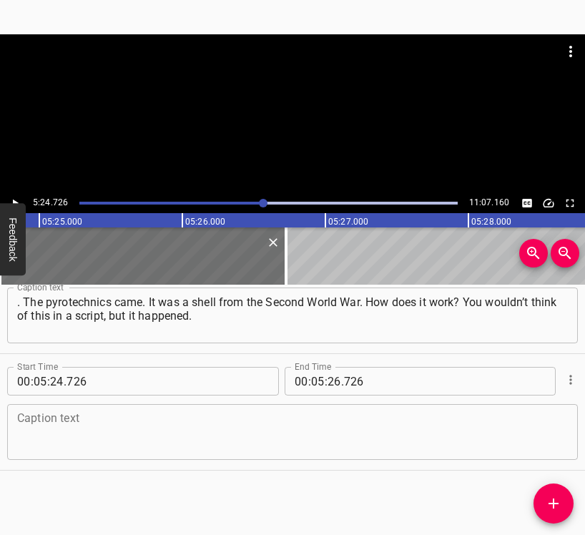
click at [41, 436] on textarea at bounding box center [292, 432] width 550 height 41
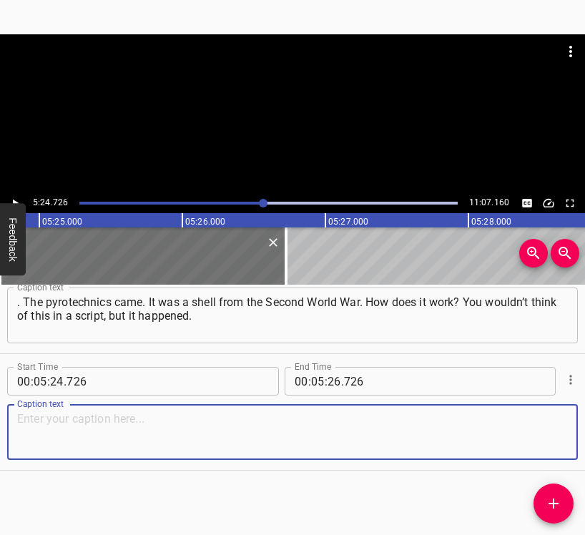
paste textarea "An excavator came through and dug it up, and we were processing it, equipping i…"
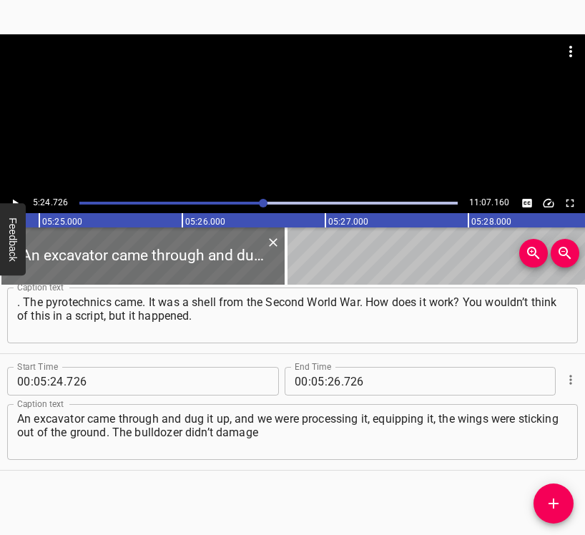
click at [9, 196] on div "5:24.726 11:07.160" at bounding box center [292, 203] width 585 height 20
click at [13, 197] on icon "Play/Pause" at bounding box center [15, 203] width 13 height 13
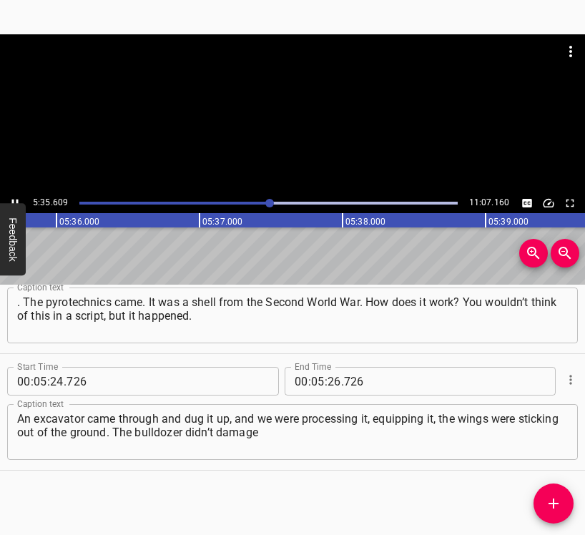
click at [10, 196] on button "Play/Pause" at bounding box center [15, 203] width 19 height 19
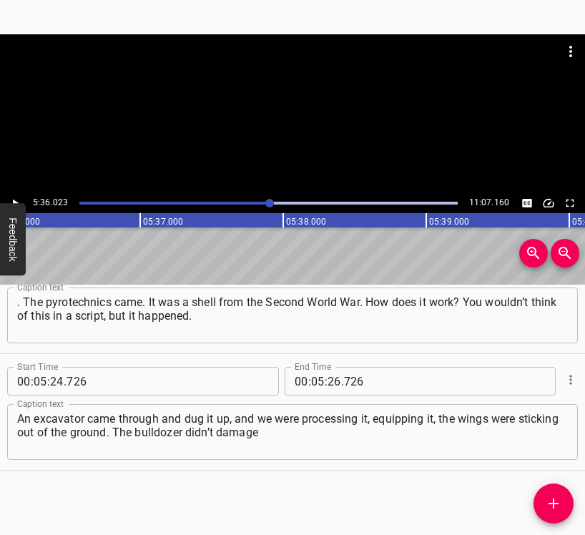
click at [10, 196] on button "Play/Pause" at bounding box center [15, 203] width 19 height 19
click at [327, 379] on input "number" at bounding box center [334, 381] width 14 height 29
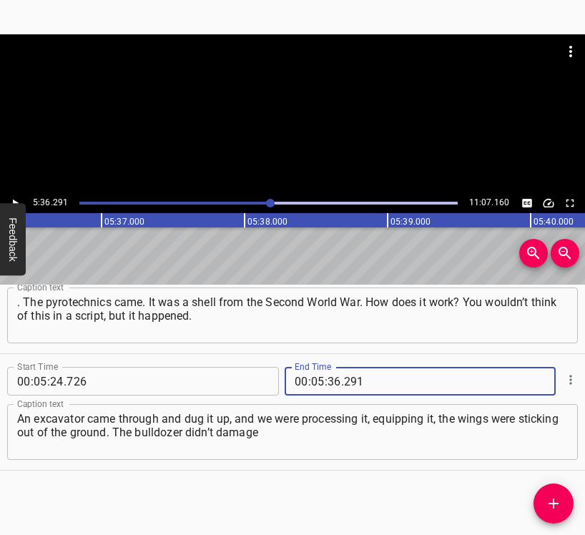
click at [556, 507] on icon "Add Cue" at bounding box center [553, 503] width 17 height 17
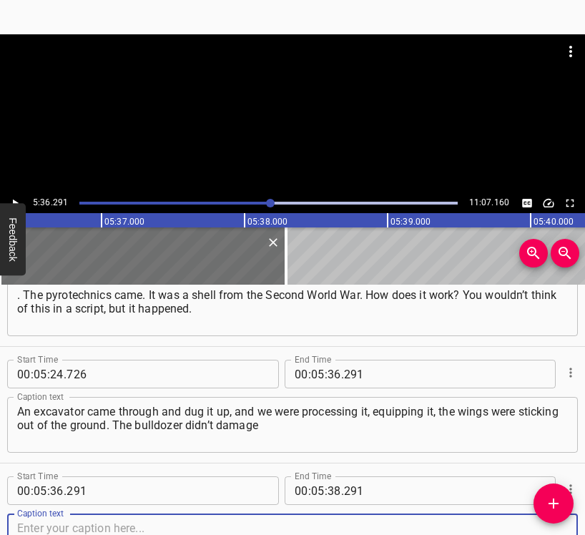
scroll to position [2380, 0]
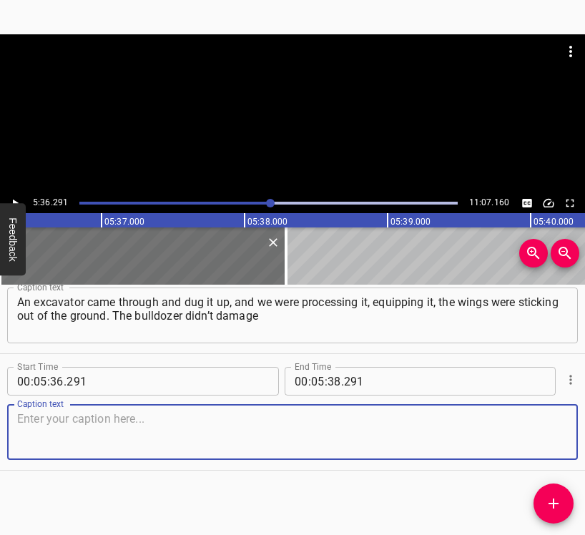
drag, startPoint x: 535, startPoint y: 442, endPoint x: 582, endPoint y: 425, distance: 50.4
click at [540, 438] on textarea at bounding box center [292, 432] width 550 height 41
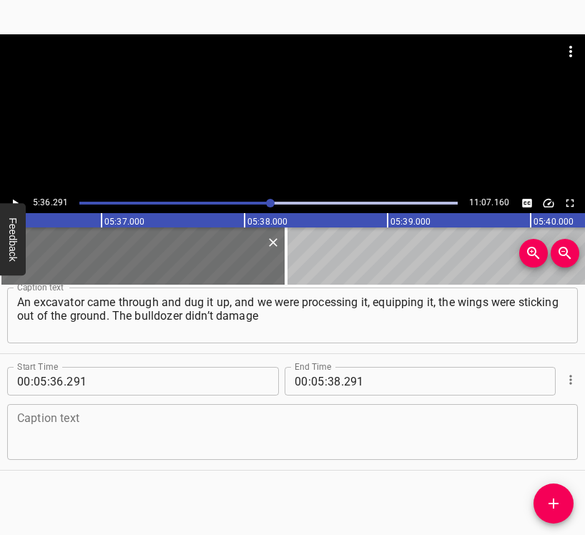
click at [263, 430] on textarea at bounding box center [292, 432] width 550 height 41
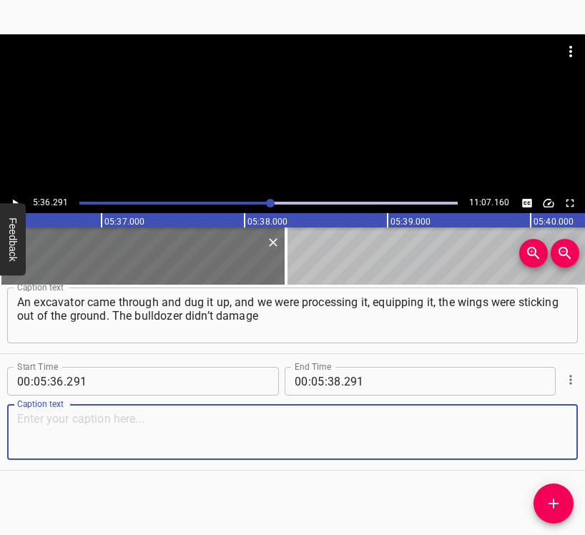
paste textarea "it with the bucket. That’s what I remember. I’m an artist, I graduated from the…"
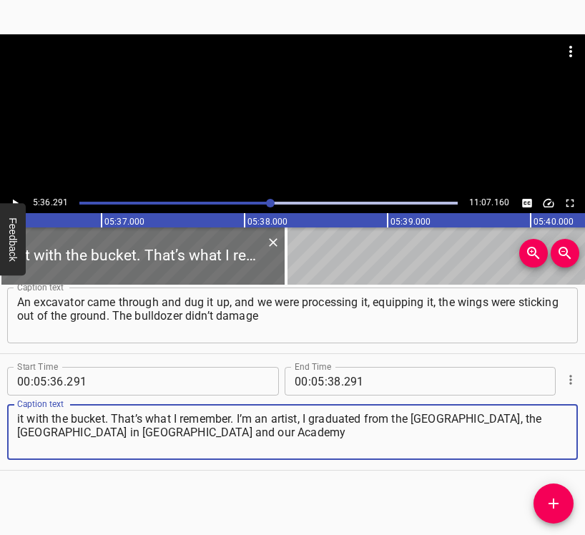
click at [15, 198] on icon "Play/Pause" at bounding box center [15, 203] width 13 height 13
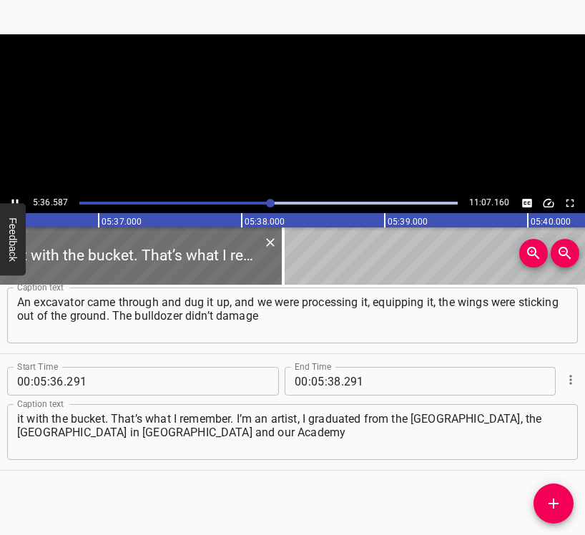
scroll to position [0, 48109]
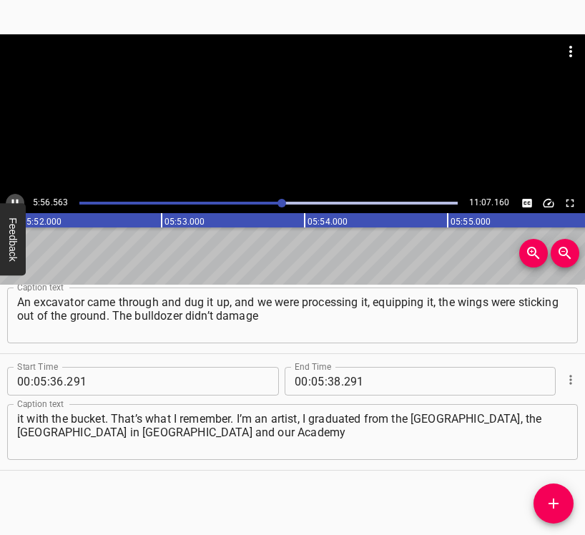
click at [13, 197] on icon "Play/Pause" at bounding box center [15, 203] width 13 height 13
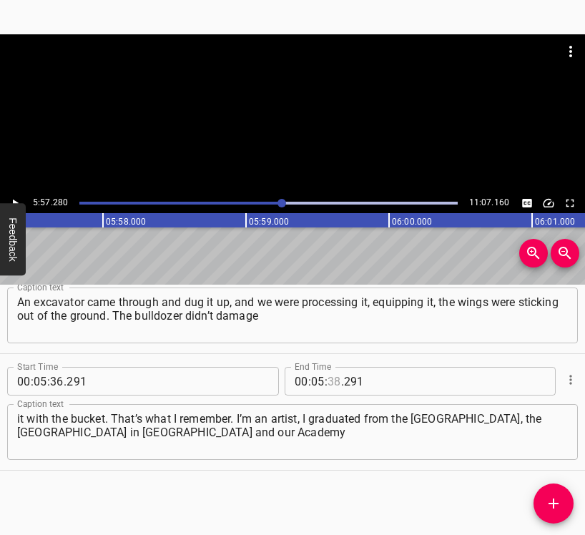
click at [328, 377] on input "number" at bounding box center [334, 381] width 14 height 29
click at [550, 502] on icon "Add Cue" at bounding box center [553, 503] width 17 height 17
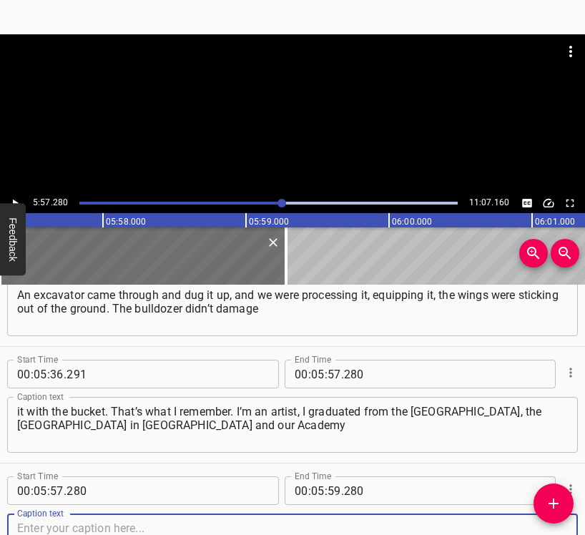
scroll to position [2496, 0]
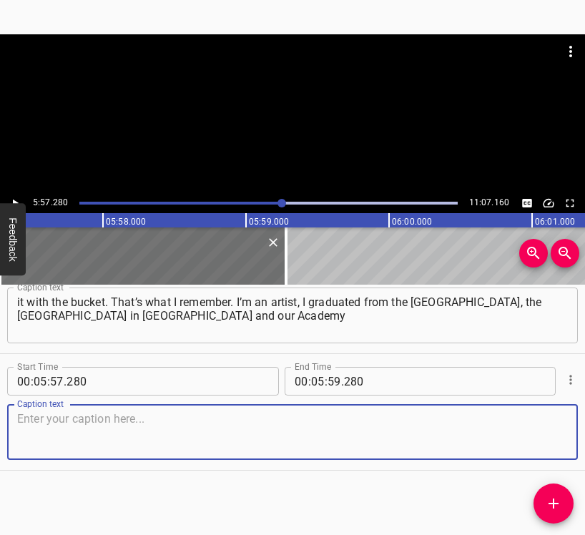
drag, startPoint x: 541, startPoint y: 435, endPoint x: 579, endPoint y: 419, distance: 41.3
click at [545, 432] on textarea at bounding box center [292, 432] width 550 height 41
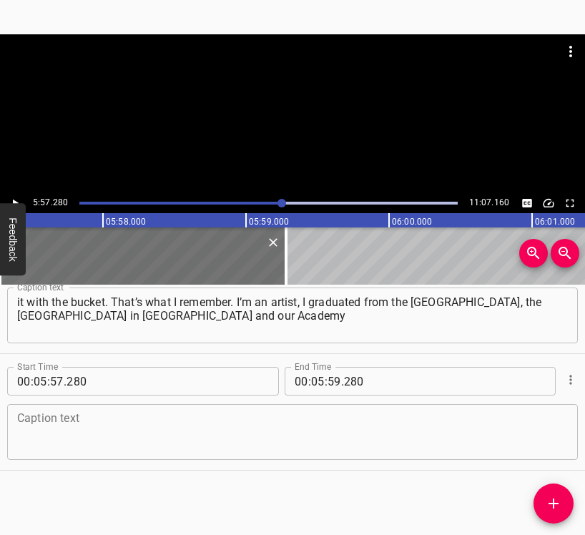
click at [172, 432] on textarea at bounding box center [292, 432] width 550 height 41
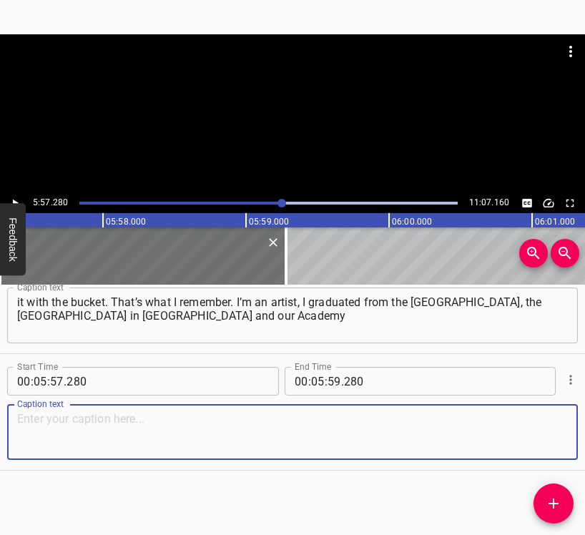
paste textarea "of Fine Arts and Architecture, and I’ve been doing this since the 70s, since th…"
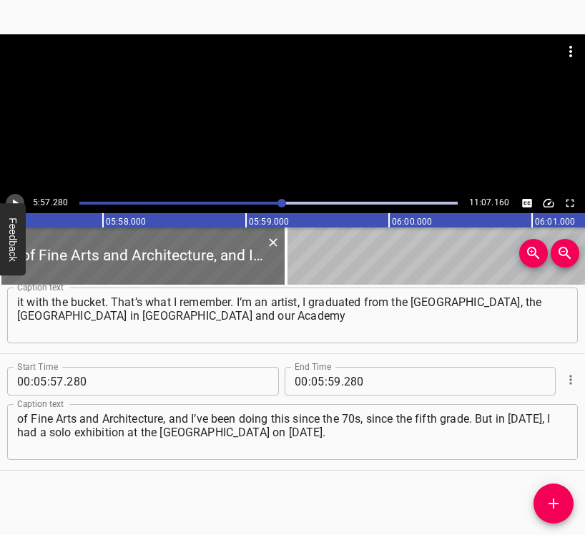
click at [12, 199] on icon "Play/Pause" at bounding box center [15, 203] width 13 height 13
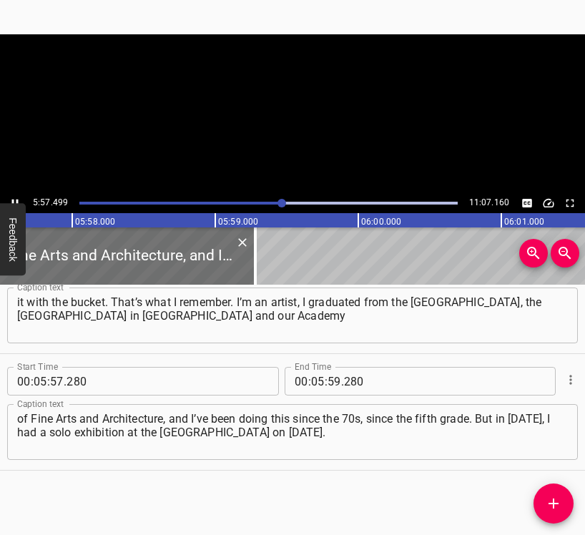
scroll to position [0, 51137]
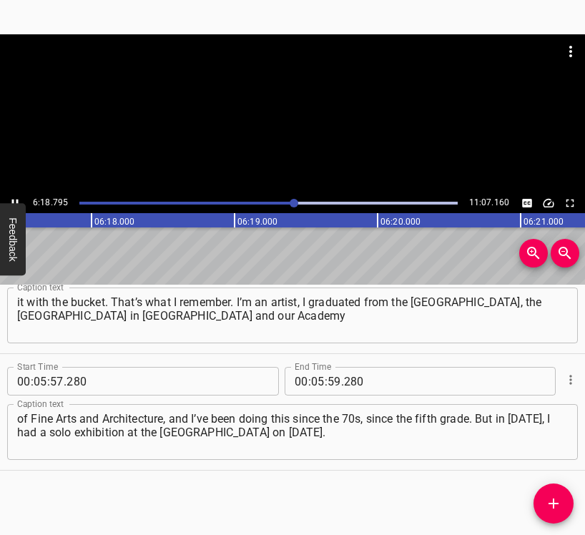
click at [10, 197] on icon "Play/Pause" at bounding box center [15, 203] width 13 height 13
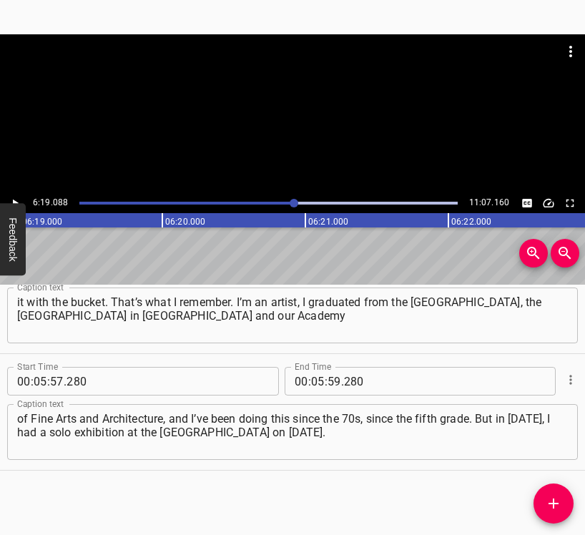
scroll to position [0, 54185]
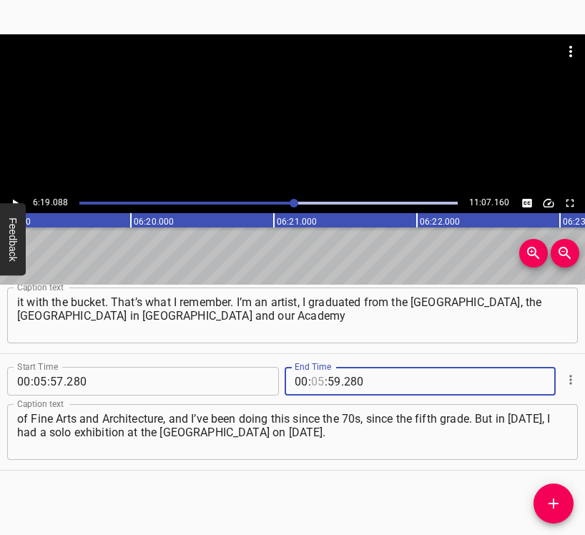
click at [316, 379] on input "number" at bounding box center [318, 381] width 14 height 29
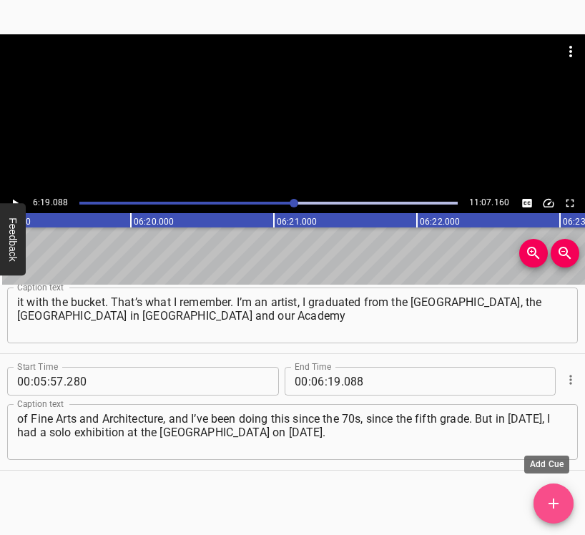
click at [563, 502] on span "Add Cue" at bounding box center [553, 503] width 40 height 17
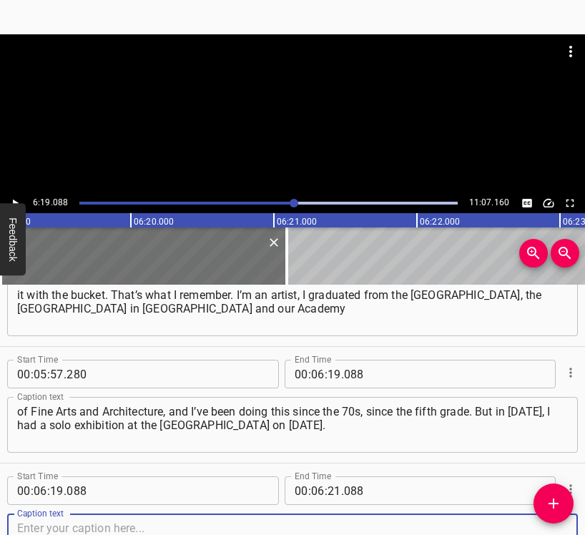
scroll to position [2613, 0]
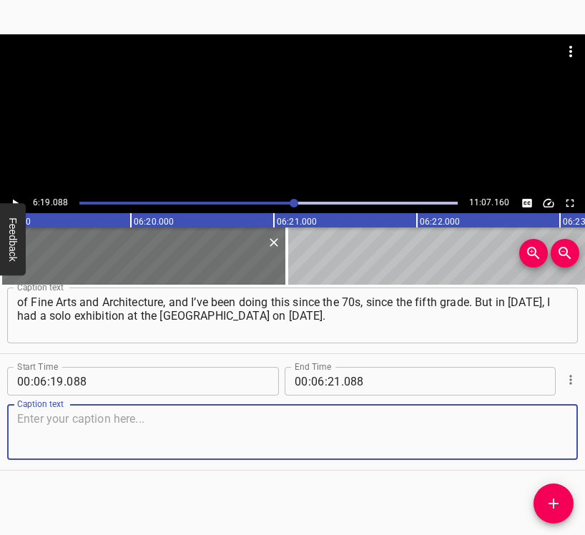
drag, startPoint x: 522, startPoint y: 435, endPoint x: 581, endPoint y: 408, distance: 64.3
click at [522, 434] on textarea at bounding box center [292, 432] width 550 height 41
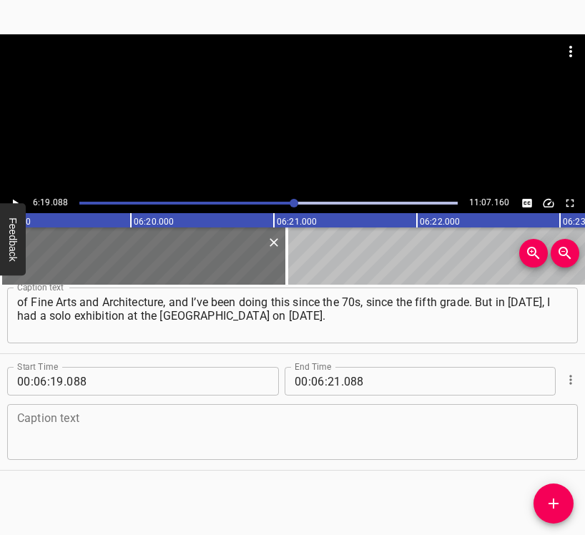
click at [67, 410] on div "Caption text" at bounding box center [292, 432] width 570 height 56
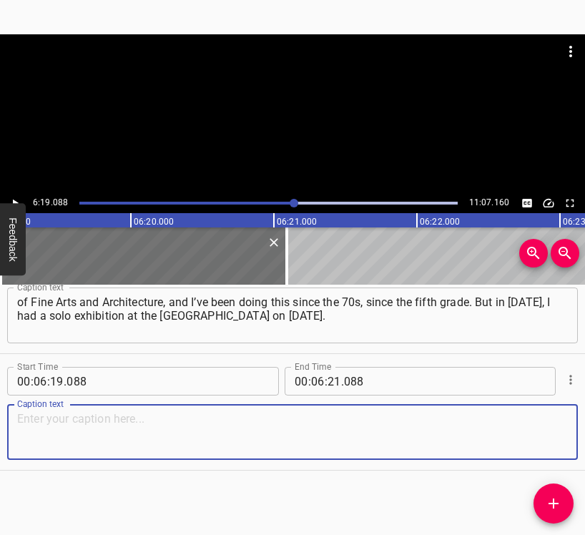
paste textarea "It turned out that it lasted for three or four months. It opened on the tenth, …"
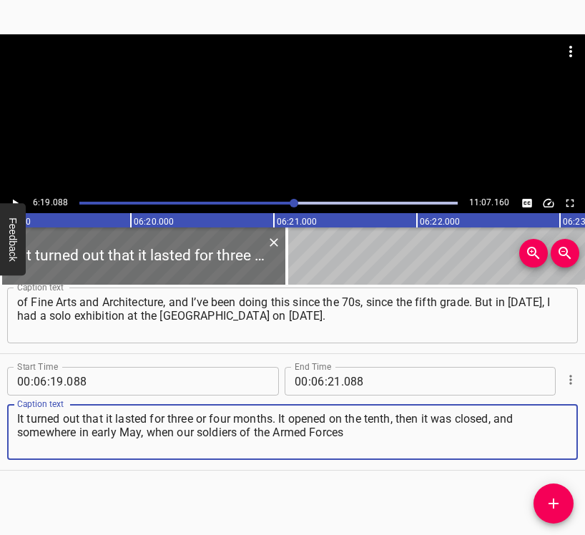
click at [7, 197] on button "Play/Pause" at bounding box center [15, 203] width 19 height 19
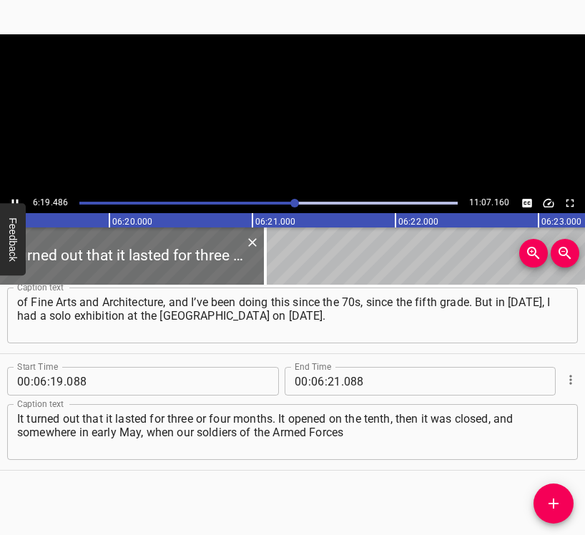
scroll to position [0, 54242]
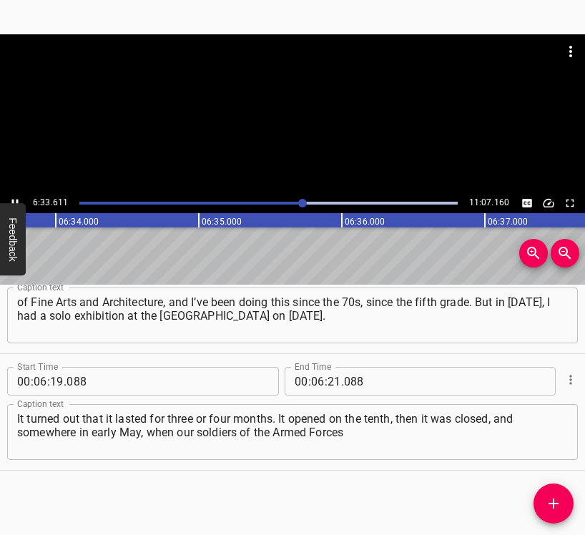
click at [11, 196] on button "Play/Pause" at bounding box center [15, 203] width 19 height 19
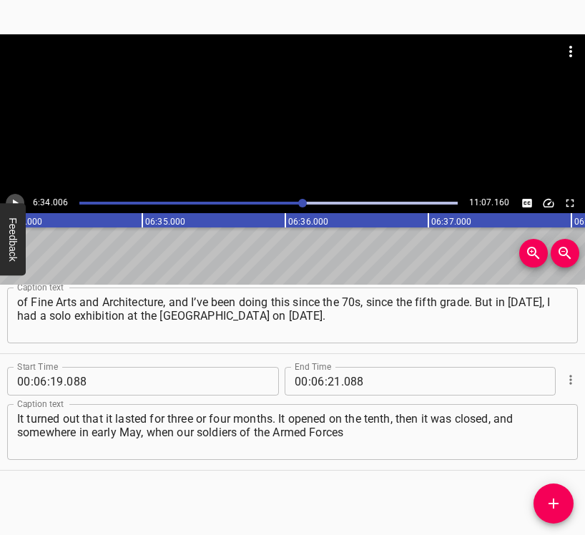
click at [11, 196] on button "Play/Pause" at bounding box center [15, 203] width 19 height 19
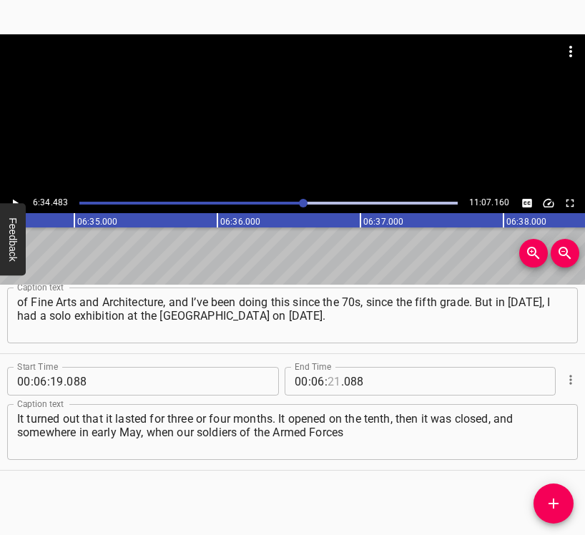
click at [327, 386] on input "number" at bounding box center [334, 381] width 14 height 29
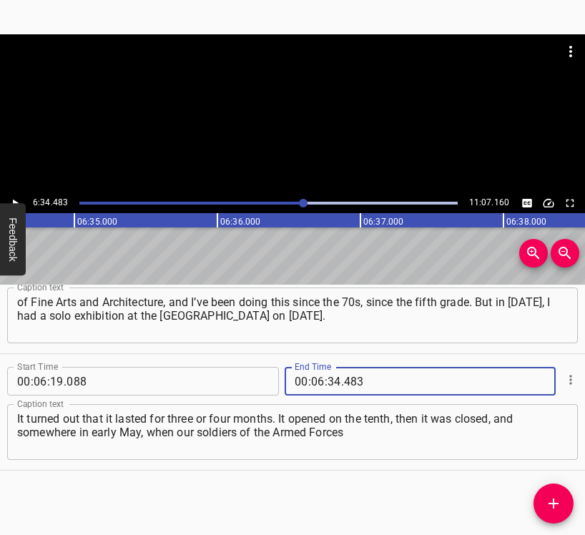
click at [564, 509] on span "Add Cue" at bounding box center [553, 503] width 40 height 17
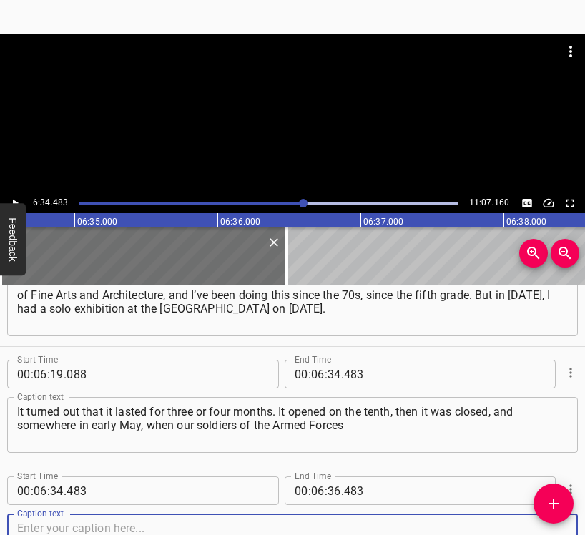
scroll to position [2729, 0]
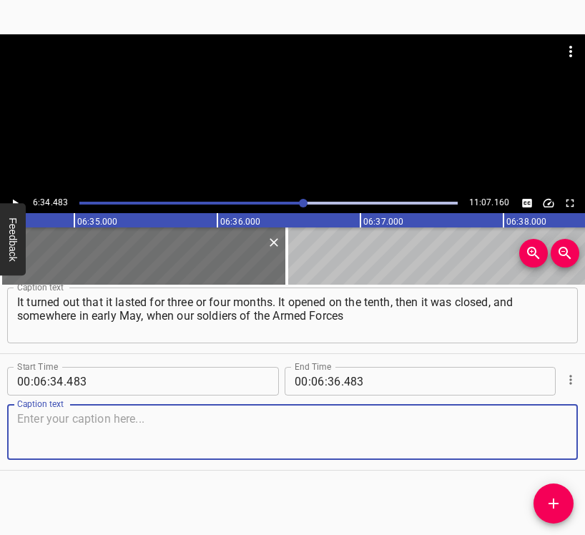
drag, startPoint x: 543, startPoint y: 431, endPoint x: 582, endPoint y: 409, distance: 45.1
click at [545, 427] on textarea at bounding box center [292, 432] width 550 height 41
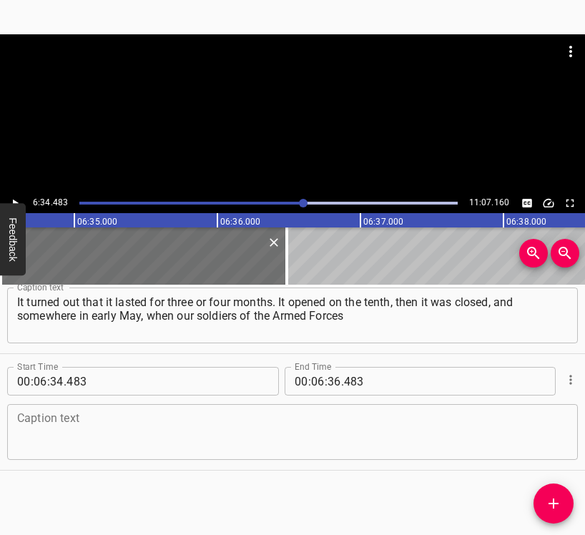
click at [255, 421] on textarea at bounding box center [292, 432] width 550 height 41
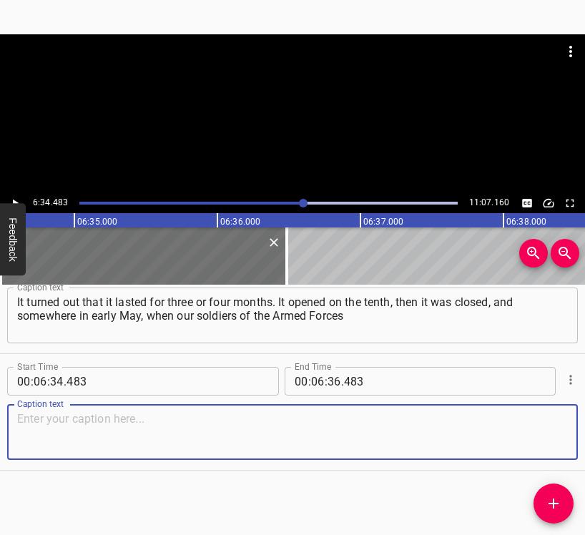
paste textarea "of Ukraine beat them and drove them out of [GEOGRAPHIC_DATA], [PERSON_NAME] beg…"
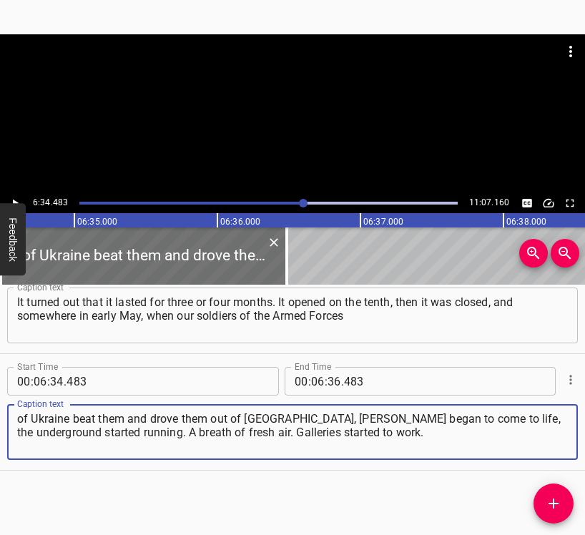
click at [15, 197] on icon "Play/Pause" at bounding box center [15, 203] width 13 height 13
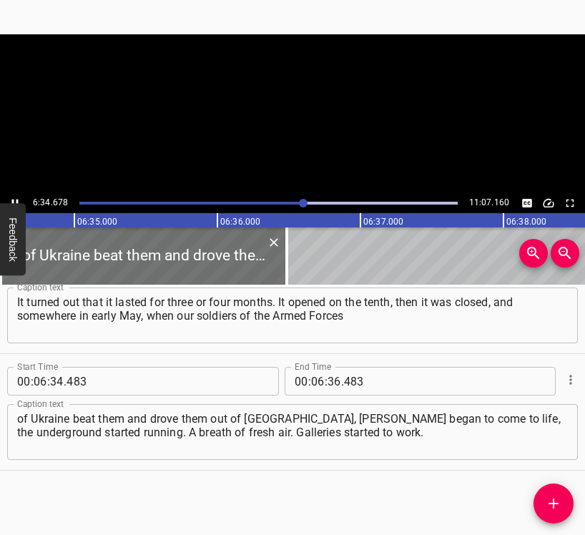
scroll to position [0, 56413]
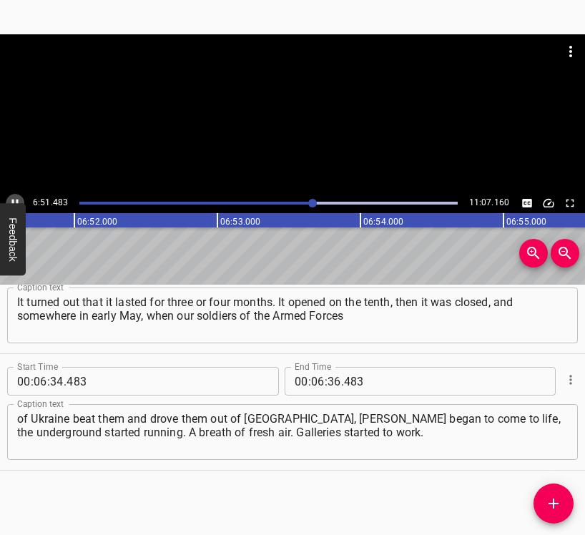
click at [15, 199] on icon "Play/Pause" at bounding box center [15, 203] width 13 height 13
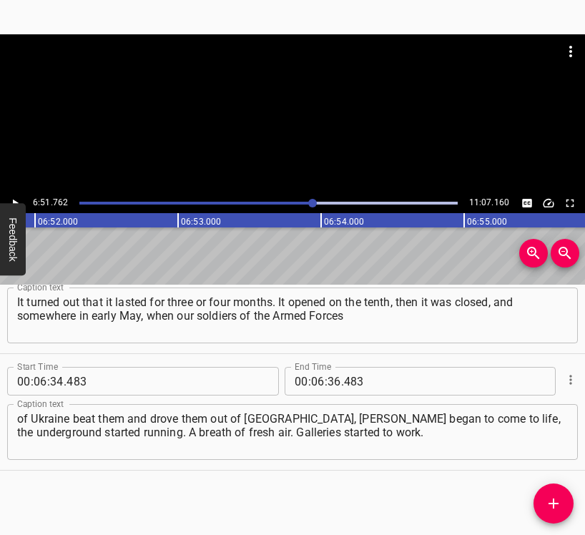
scroll to position [0, 58855]
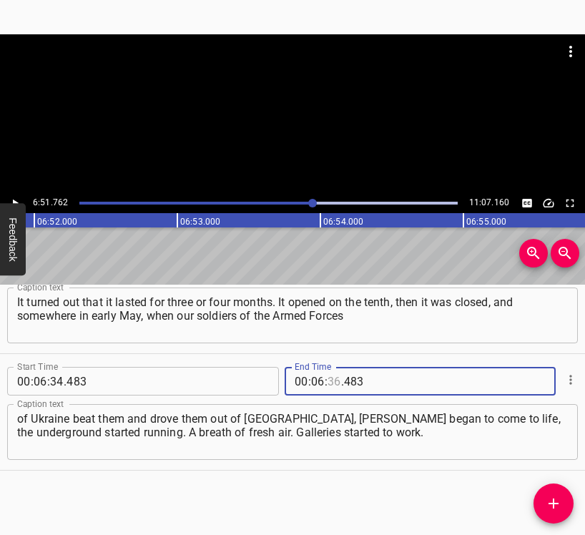
click at [330, 374] on input "number" at bounding box center [334, 381] width 14 height 29
click at [562, 493] on button "Add Cue" at bounding box center [553, 503] width 40 height 40
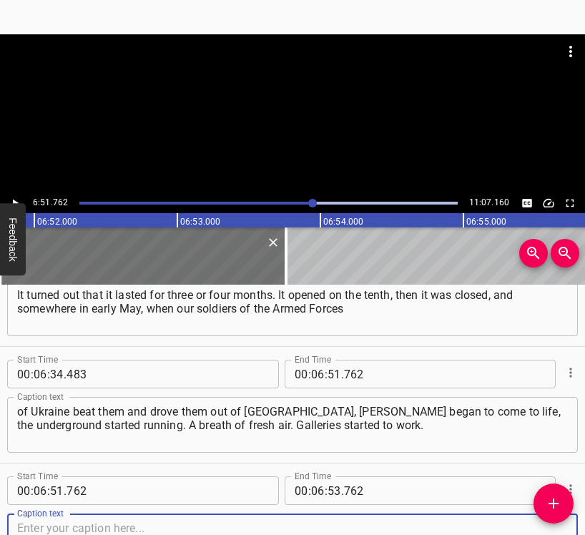
scroll to position [2846, 0]
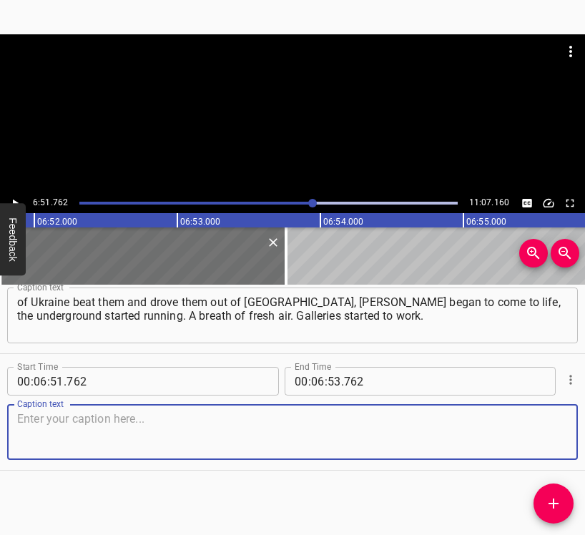
drag, startPoint x: 530, startPoint y: 431, endPoint x: 581, endPoint y: 417, distance: 52.5
click at [535, 430] on textarea at bounding box center [292, 432] width 550 height 41
click at [163, 419] on textarea at bounding box center [292, 432] width 550 height 41
paste textarea "On [DATE] or 15, we decided with the gallery that it would not be the closing o…"
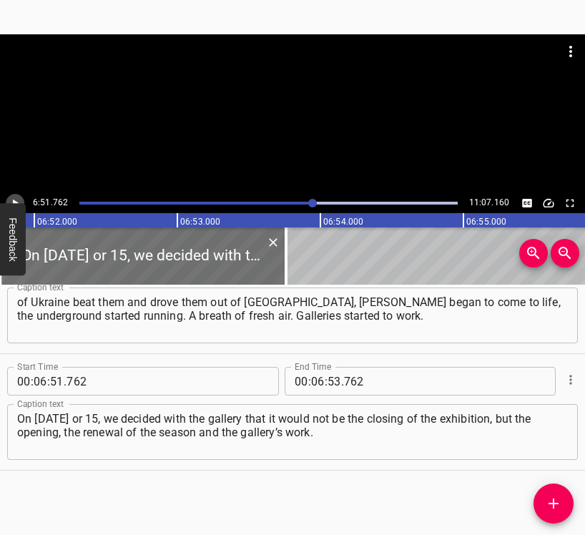
click at [16, 195] on button "Play/Pause" at bounding box center [15, 203] width 19 height 19
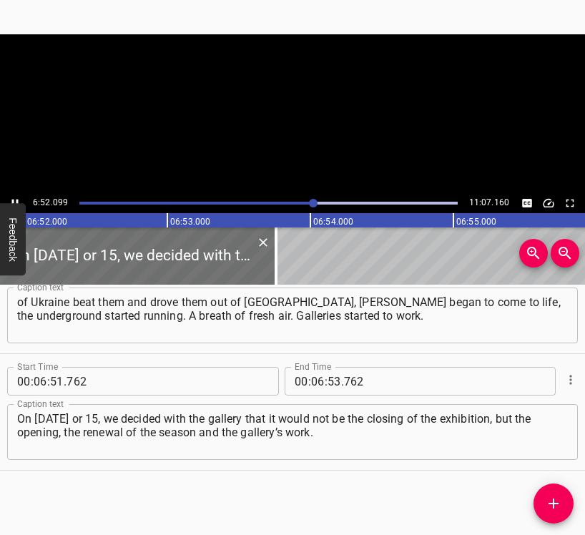
scroll to position [0, 58903]
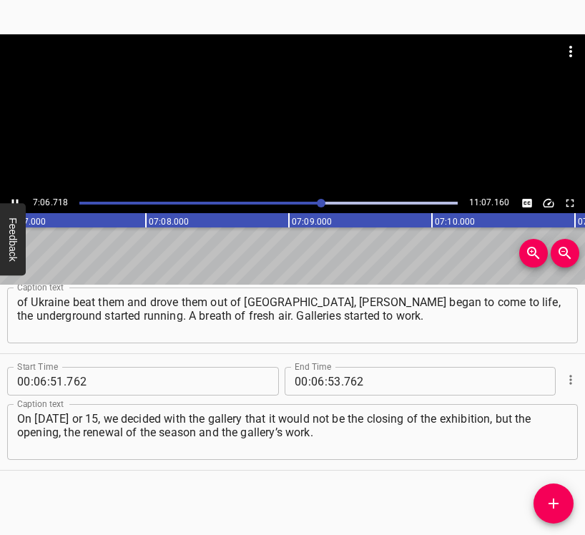
click at [16, 199] on icon "Play/Pause" at bounding box center [15, 203] width 13 height 13
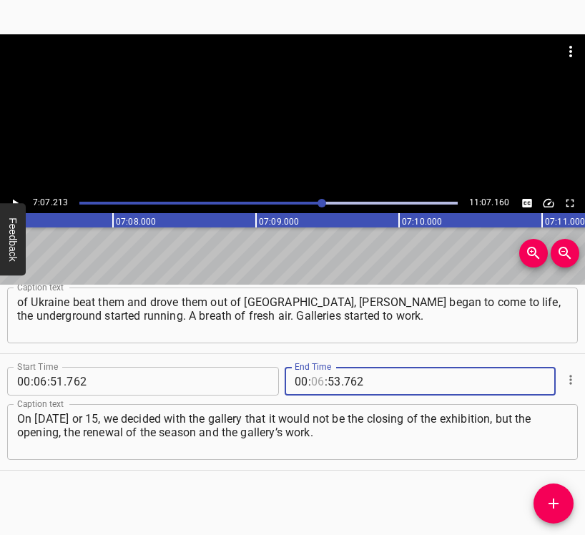
click at [316, 379] on input "number" at bounding box center [318, 381] width 14 height 29
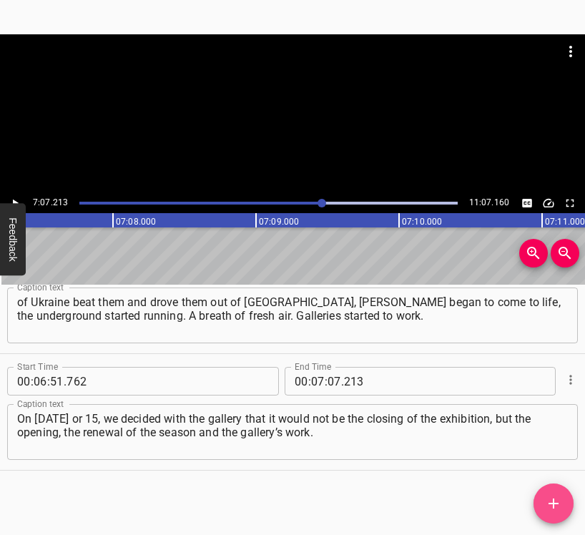
click at [557, 502] on icon "Add Cue" at bounding box center [553, 503] width 10 height 10
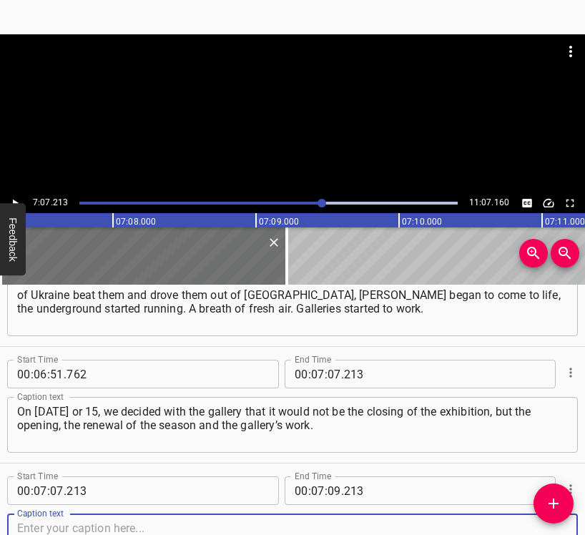
scroll to position [2962, 0]
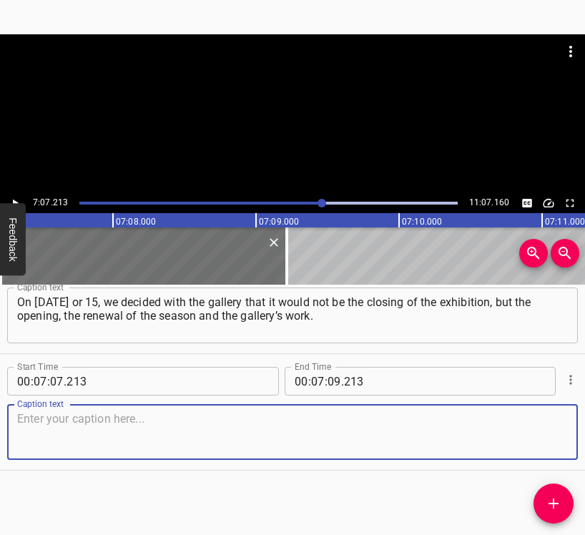
click at [545, 442] on textarea at bounding box center [292, 432] width 550 height 41
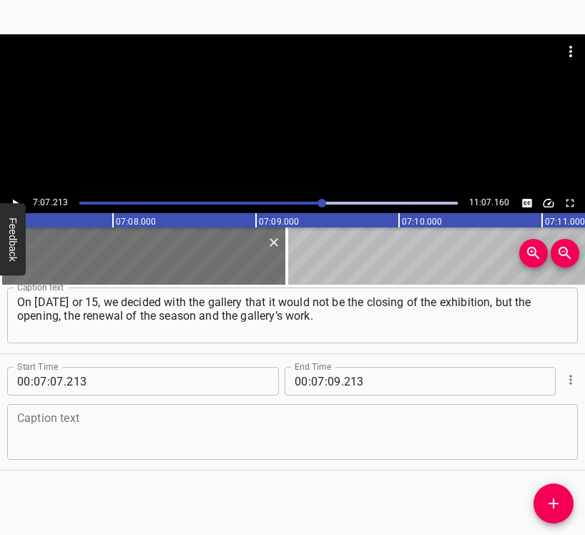
click at [42, 422] on textarea at bounding box center [292, 432] width 550 height 41
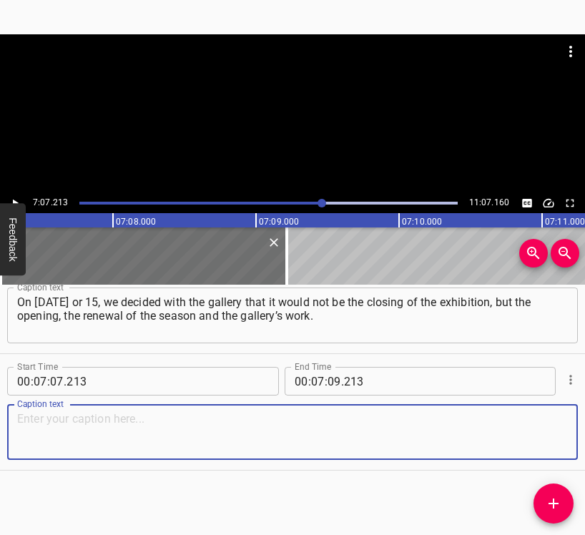
paste textarea "It was one of the first to open. We replaced a few works, the gallery started w…"
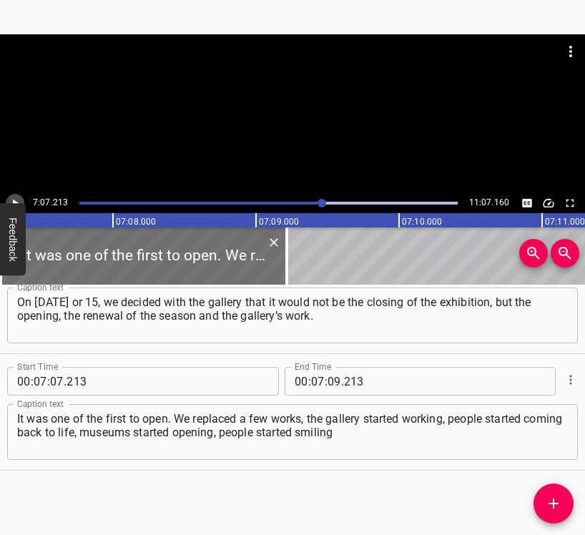
click at [16, 194] on button "Play/Pause" at bounding box center [15, 203] width 19 height 19
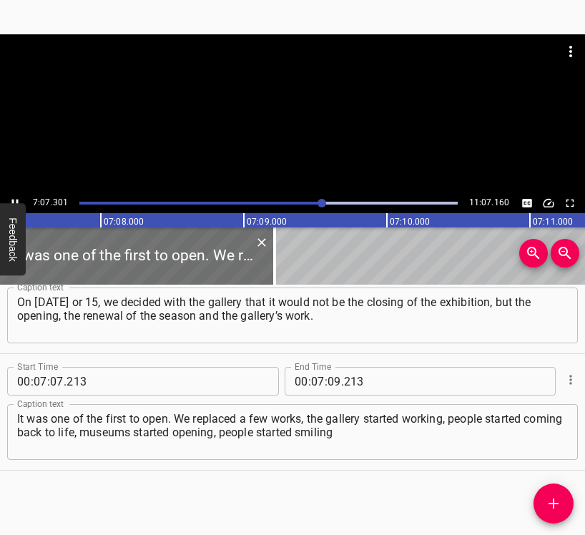
scroll to position [0, 61114]
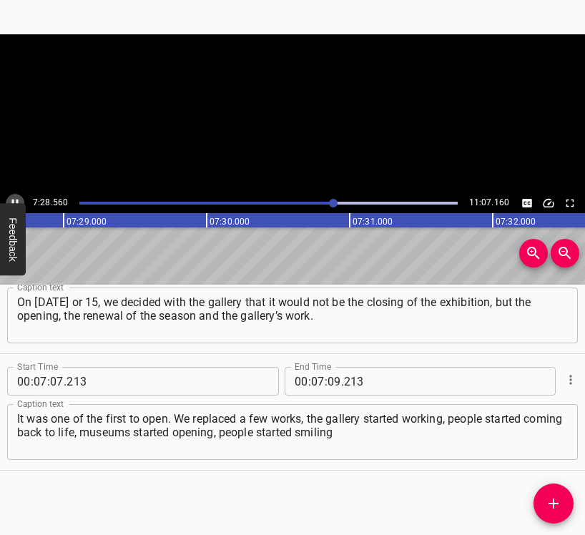
click at [14, 196] on button "Play/Pause" at bounding box center [15, 203] width 19 height 19
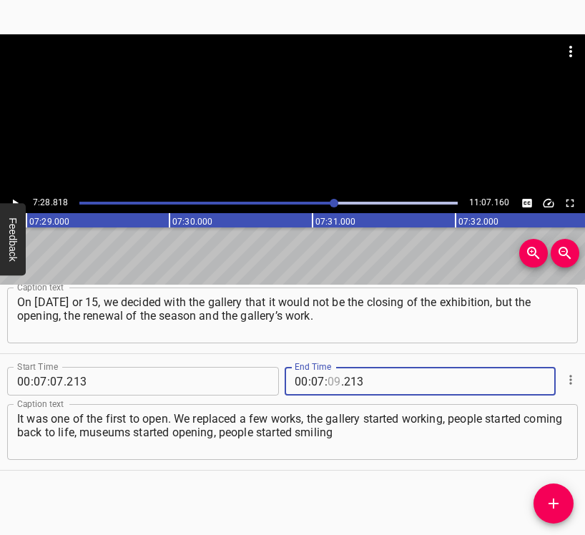
click at [332, 377] on input "number" at bounding box center [334, 381] width 14 height 29
click at [334, 377] on input "number" at bounding box center [334, 381] width 14 height 29
click at [552, 498] on icon "Add Cue" at bounding box center [553, 503] width 17 height 17
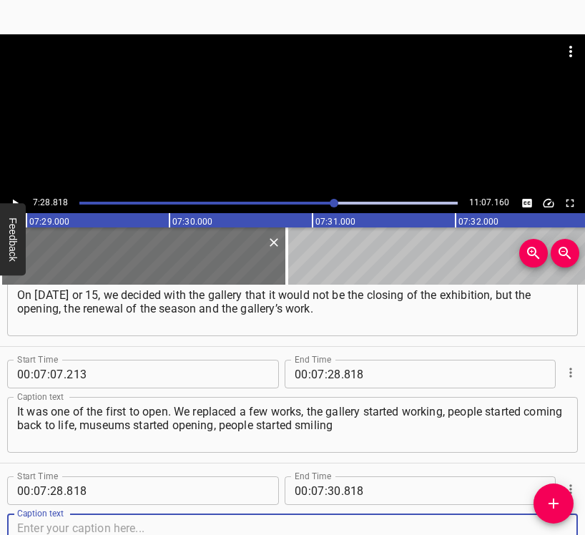
scroll to position [3079, 0]
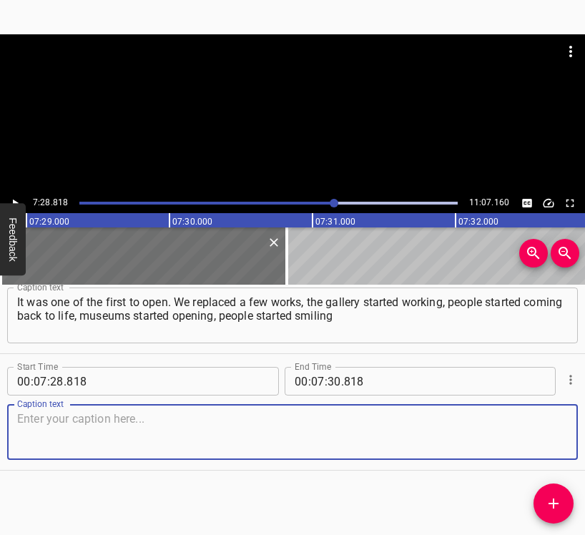
drag, startPoint x: 542, startPoint y: 434, endPoint x: 583, endPoint y: 415, distance: 44.8
click at [542, 432] on textarea at bounding box center [292, 432] width 550 height 41
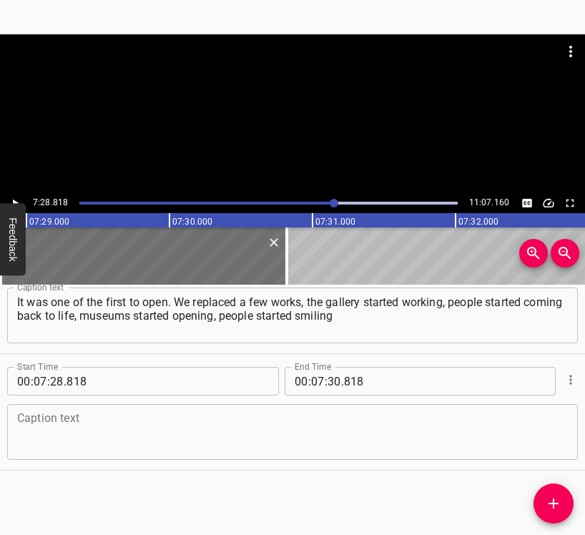
click at [120, 437] on textarea at bounding box center [292, 432] width 550 height 41
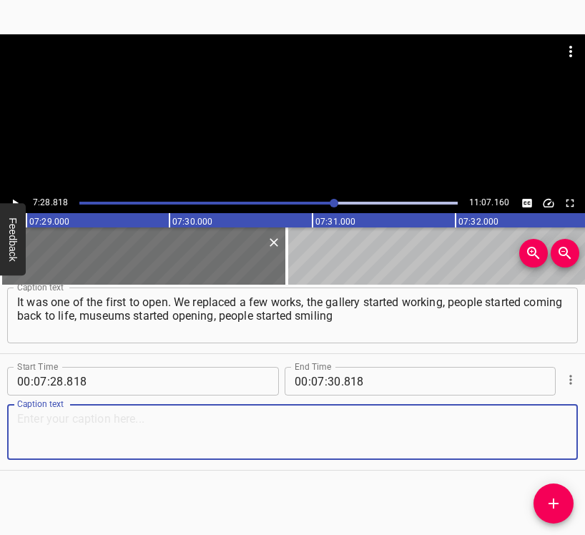
paste textarea "a little bit. Life has changed because we, artists, draw our energy from the en…"
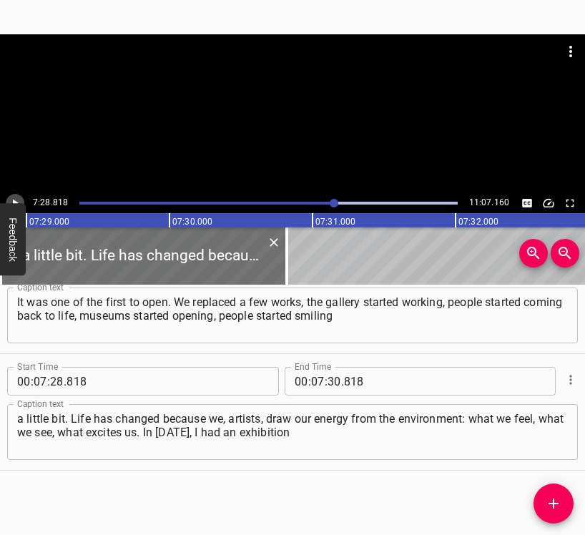
click at [16, 200] on icon "Play/Pause" at bounding box center [15, 203] width 13 height 13
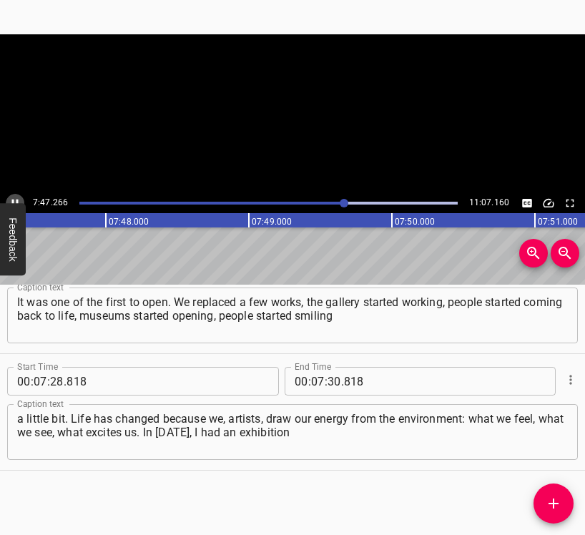
click at [16, 200] on icon "Play/Pause" at bounding box center [15, 203] width 6 height 8
click at [341, 370] on span "." at bounding box center [342, 381] width 3 height 29
click at [328, 379] on input "number" at bounding box center [334, 381] width 14 height 29
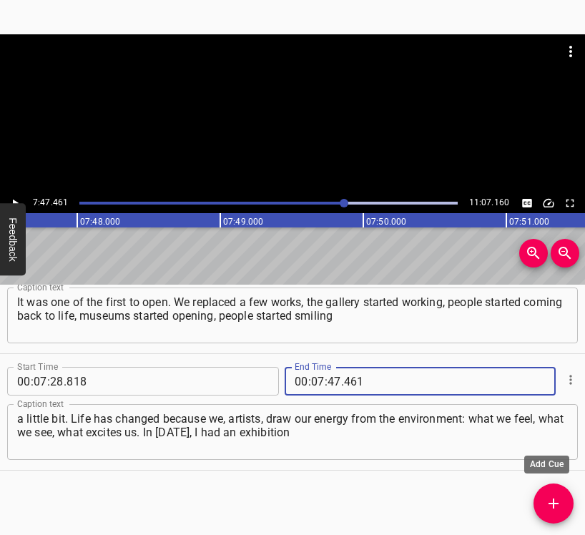
click at [550, 505] on icon "Add Cue" at bounding box center [553, 503] width 17 height 17
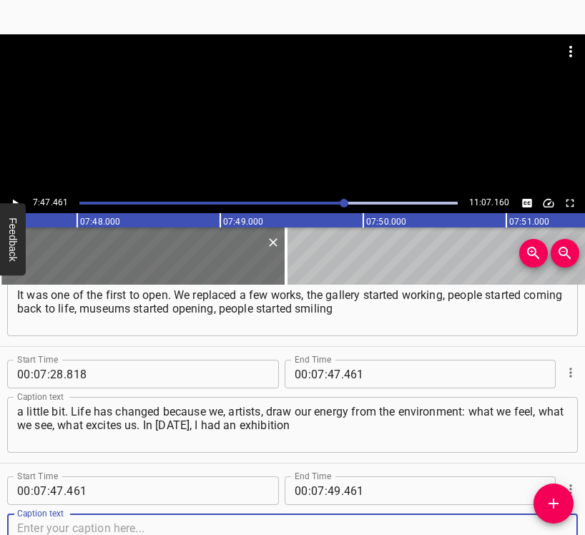
scroll to position [3195, 0]
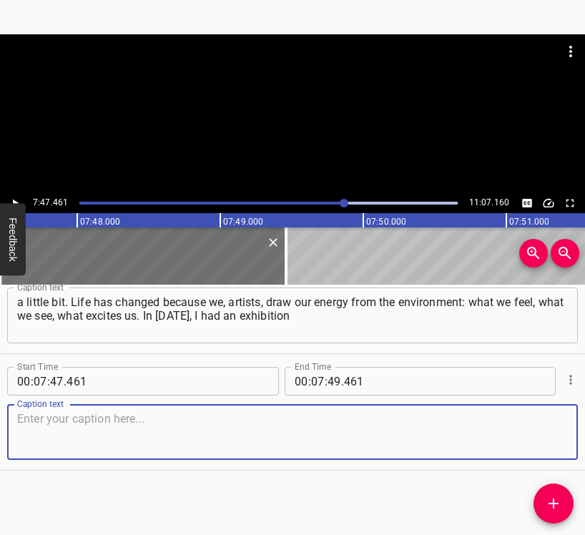
click at [521, 419] on textarea at bounding box center [292, 432] width 550 height 41
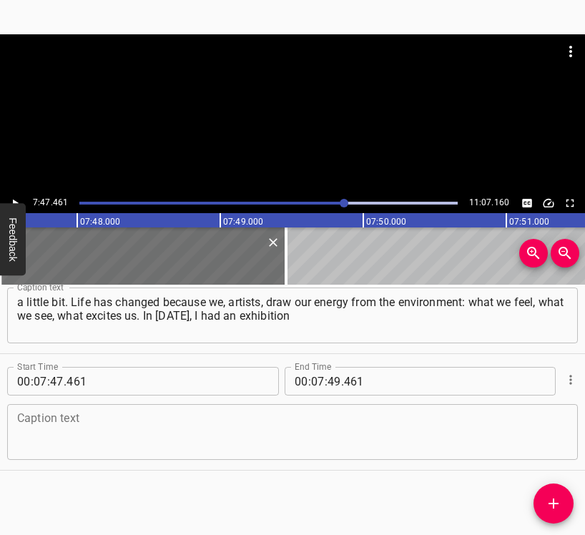
click at [37, 412] on div "Caption text" at bounding box center [292, 432] width 570 height 56
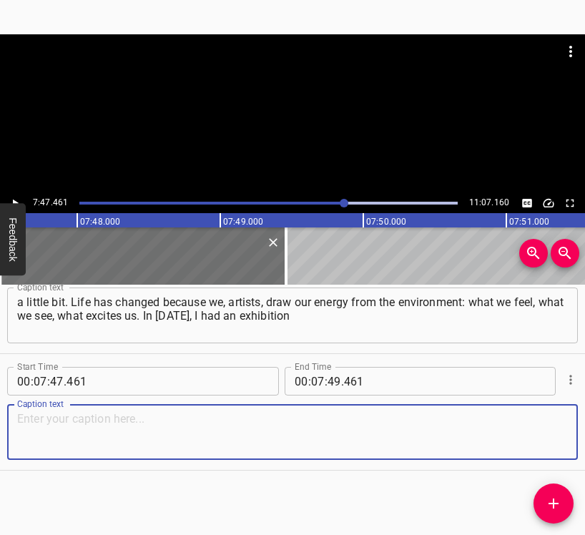
paste
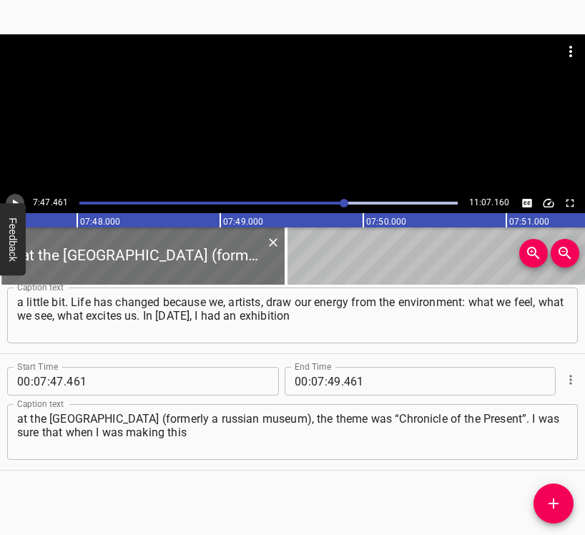
click at [18, 195] on button "Play/Pause" at bounding box center [15, 203] width 19 height 19
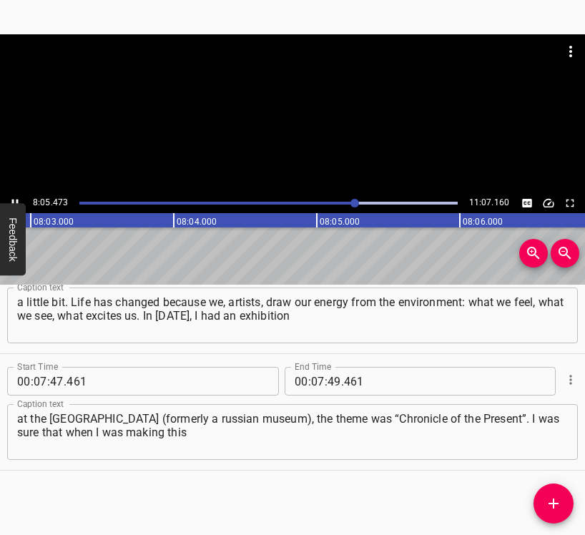
click at [12, 201] on icon "Play/Pause" at bounding box center [15, 203] width 6 height 8
click at [316, 377] on input "number" at bounding box center [318, 381] width 14 height 29
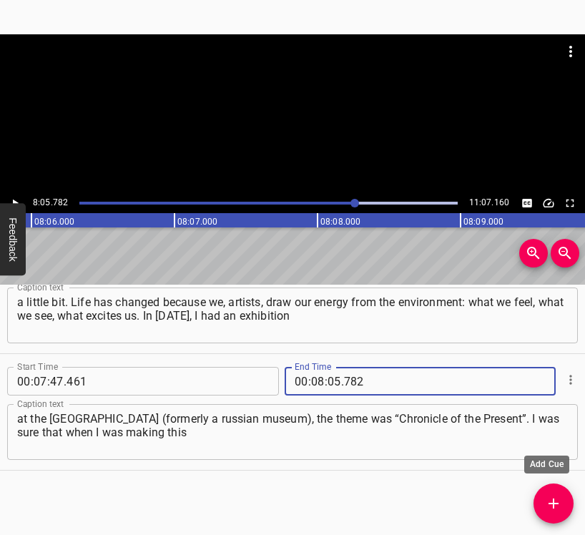
drag, startPoint x: 550, startPoint y: 506, endPoint x: 584, endPoint y: 519, distance: 36.6
click at [552, 507] on icon "Add Cue" at bounding box center [553, 503] width 17 height 17
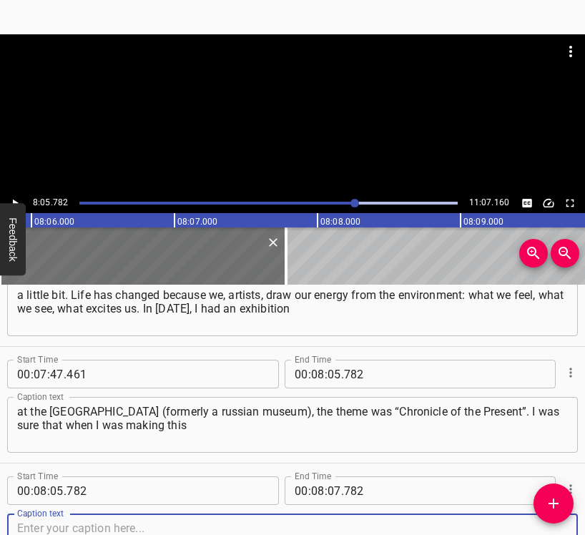
scroll to position [3312, 0]
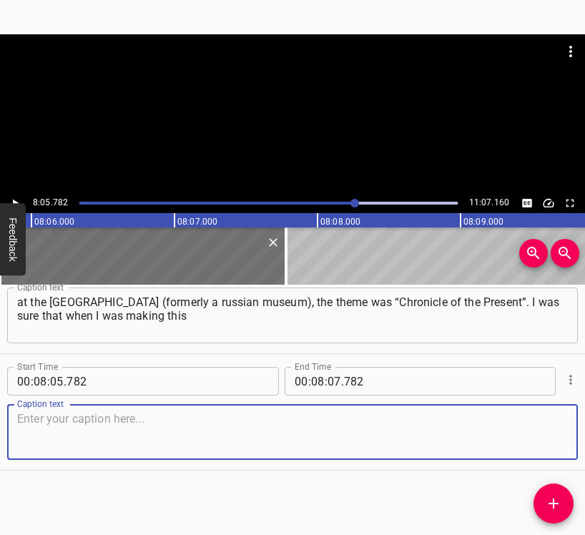
drag, startPoint x: 548, startPoint y: 435, endPoint x: 582, endPoint y: 422, distance: 36.6
click at [554, 430] on textarea at bounding box center [292, 432] width 550 height 41
click at [52, 438] on textarea at bounding box center [292, 432] width 550 height 41
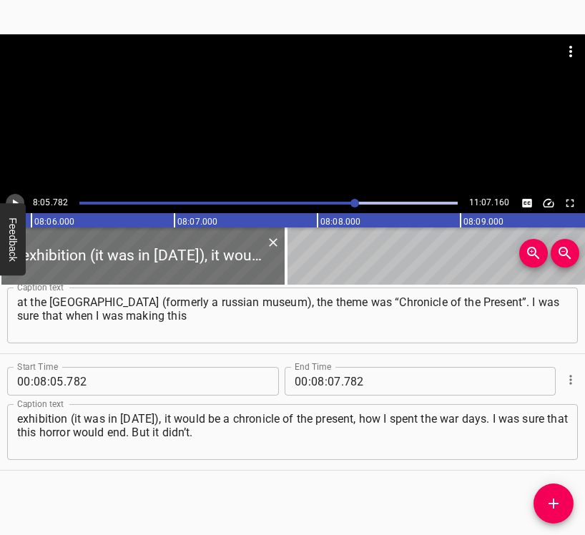
click at [18, 202] on icon "Play/Pause" at bounding box center [15, 203] width 13 height 13
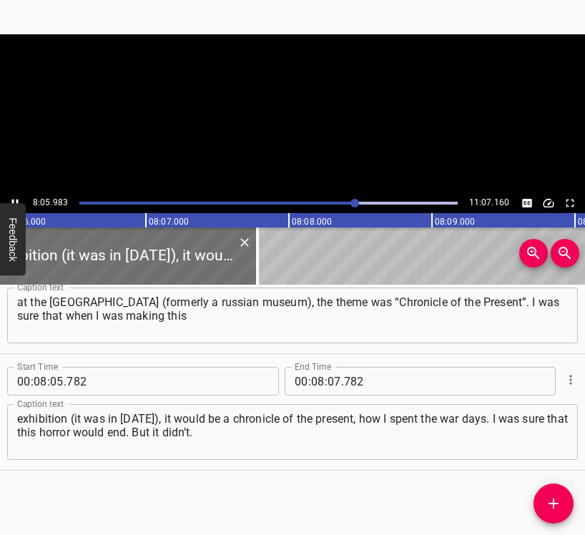
scroll to position [0, 69500]
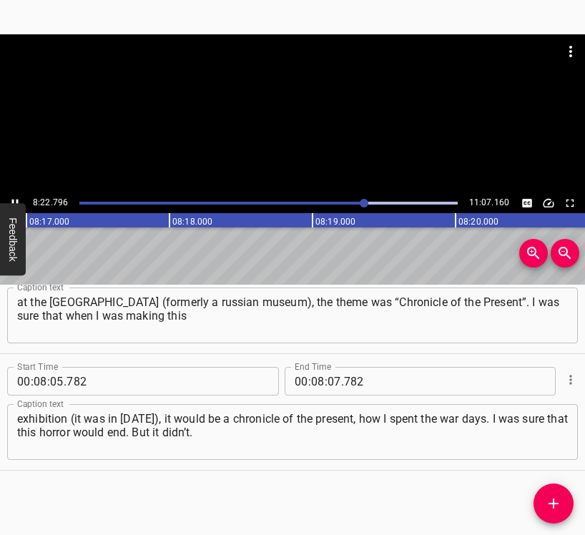
click at [19, 199] on icon "Play/Pause" at bounding box center [15, 203] width 13 height 13
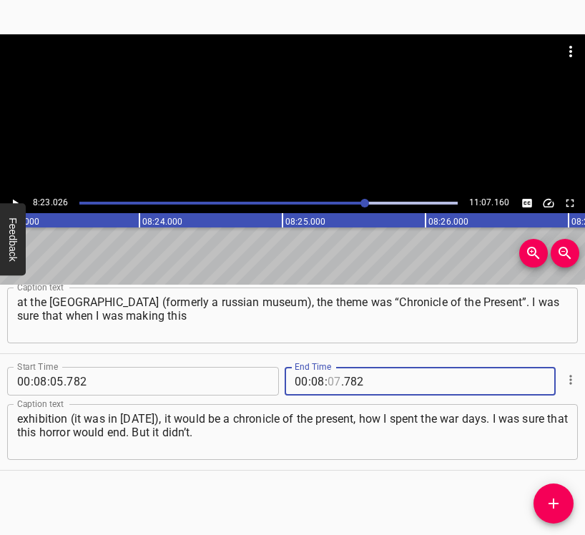
drag, startPoint x: 324, startPoint y: 381, endPoint x: 329, endPoint y: 366, distance: 15.6
click at [327, 380] on input "number" at bounding box center [334, 381] width 14 height 29
click at [560, 497] on icon "Add Cue" at bounding box center [553, 503] width 17 height 17
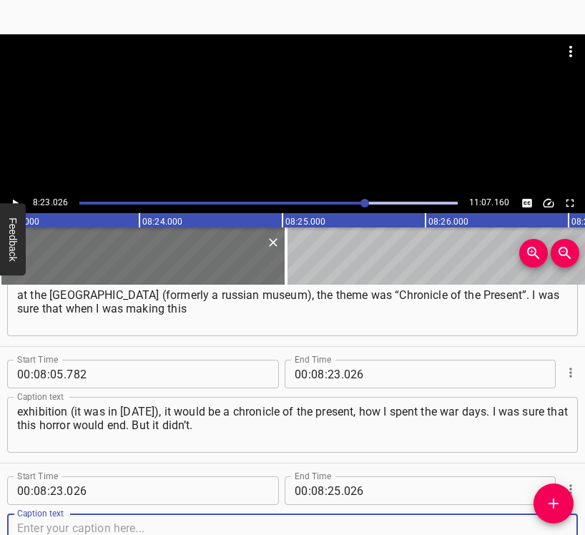
scroll to position [3428, 0]
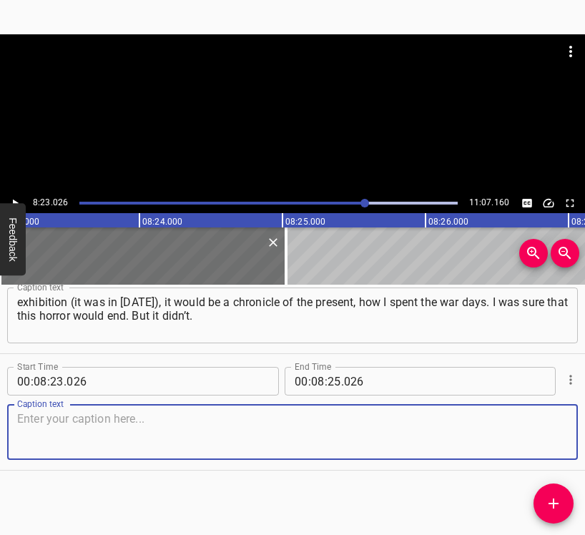
click at [541, 431] on textarea at bounding box center [292, 432] width 550 height 41
click at [86, 425] on textarea at bounding box center [292, 432] width 550 height 41
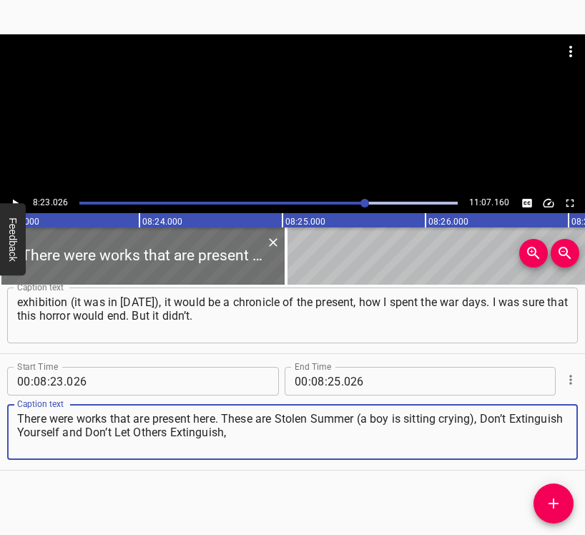
click at [17, 199] on icon "Play/Pause" at bounding box center [15, 203] width 13 height 13
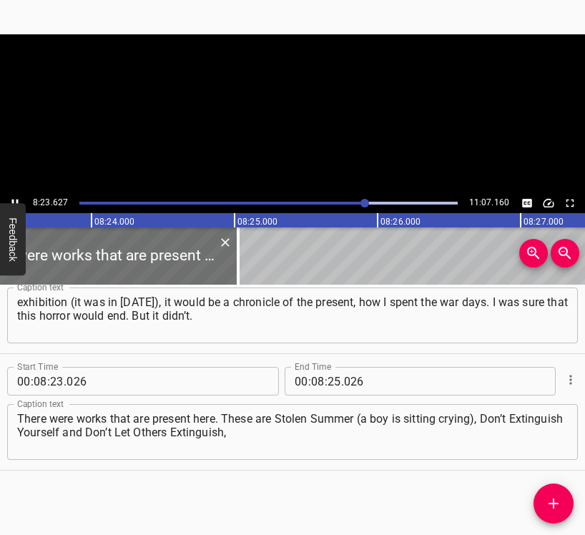
scroll to position [0, 71986]
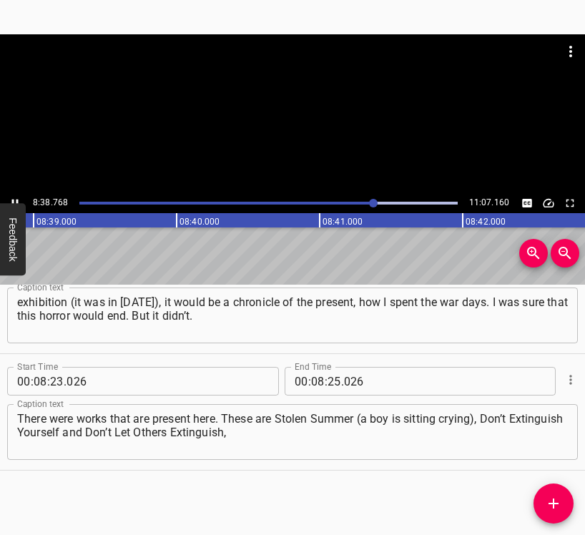
click at [15, 197] on icon "Play/Pause" at bounding box center [15, 203] width 13 height 13
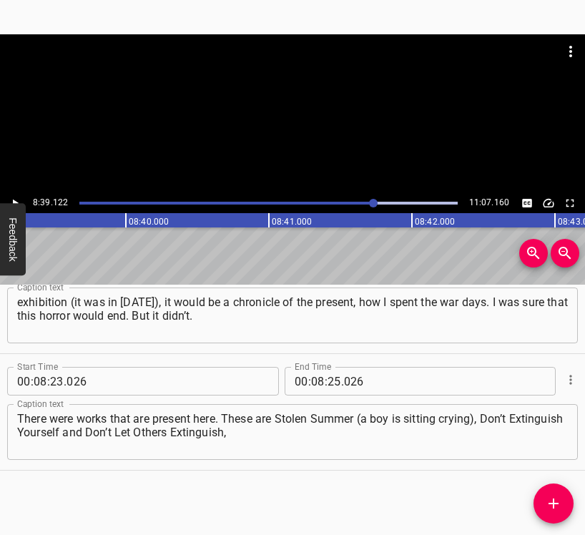
click at [341, 375] on span "." at bounding box center [342, 381] width 3 height 29
click at [329, 387] on input "number" at bounding box center [334, 381] width 14 height 29
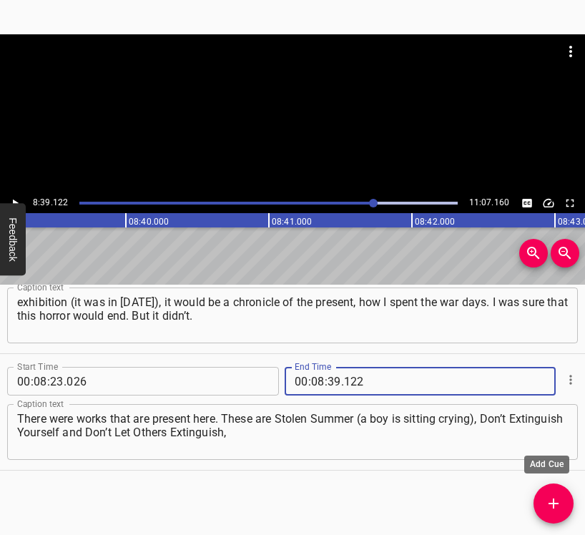
click at [555, 501] on icon "Add Cue" at bounding box center [553, 503] width 17 height 17
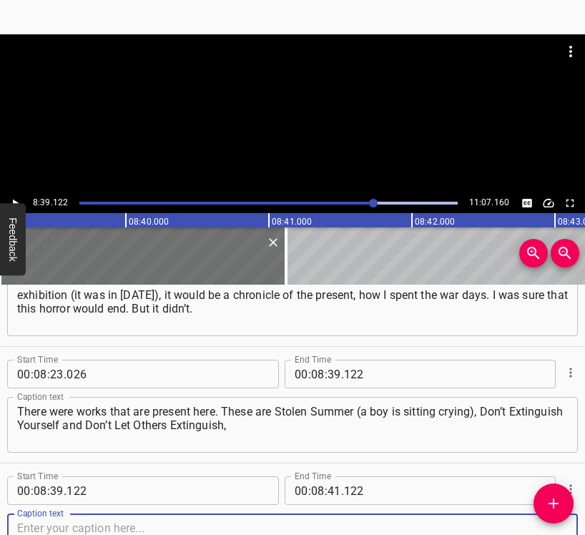
scroll to position [3545, 0]
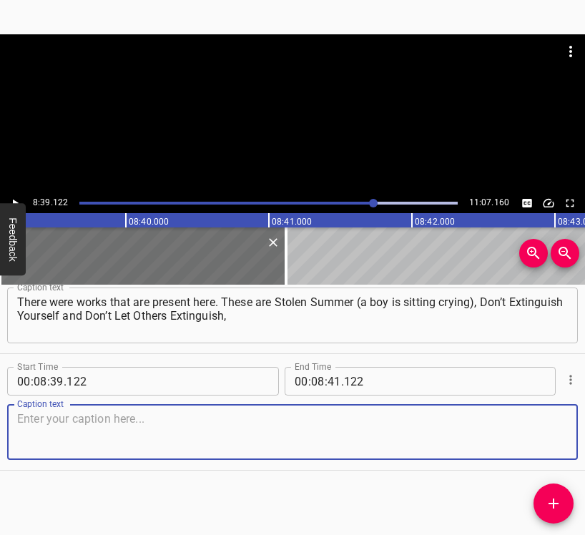
click at [537, 433] on textarea at bounding box center [292, 432] width 550 height 41
click at [58, 435] on textarea at bounding box center [292, 432] width 550 height 41
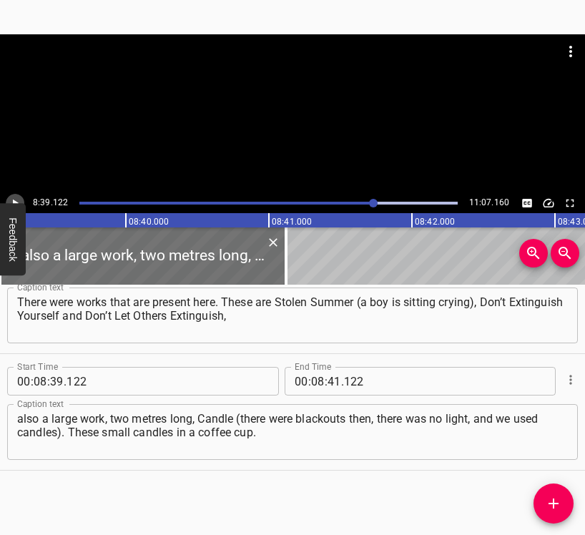
click at [19, 199] on icon "Play/Pause" at bounding box center [15, 203] width 13 height 13
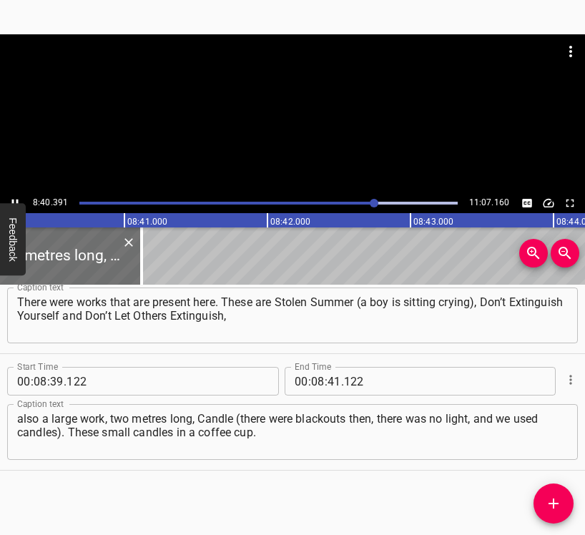
scroll to position [0, 74382]
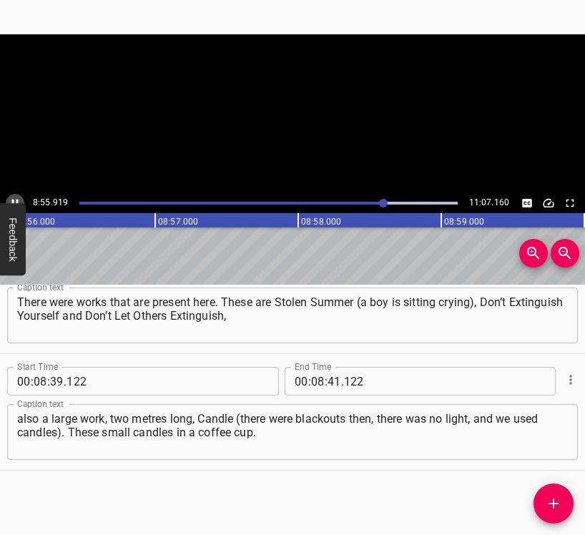
click at [16, 199] on icon "Play/Pause" at bounding box center [15, 203] width 13 height 13
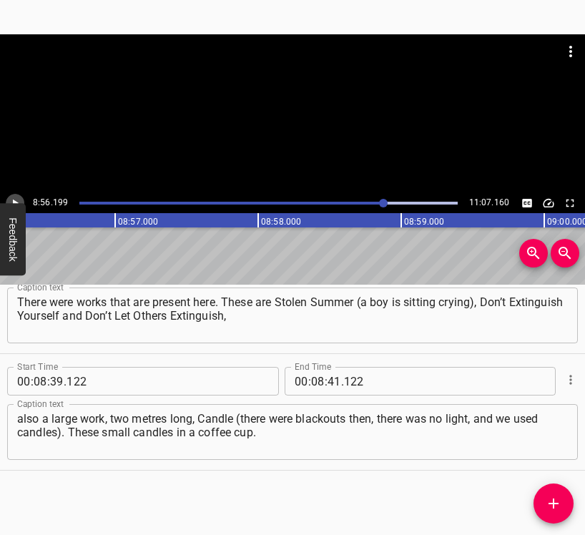
click at [16, 199] on icon "Play/Pause" at bounding box center [15, 203] width 13 height 13
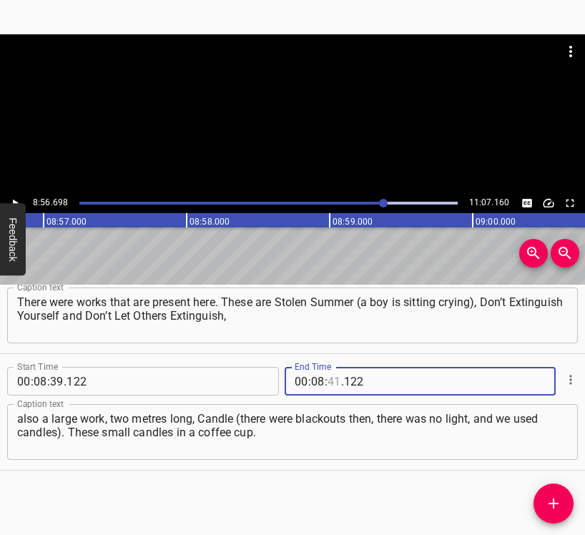
click at [332, 379] on input "number" at bounding box center [334, 381] width 14 height 29
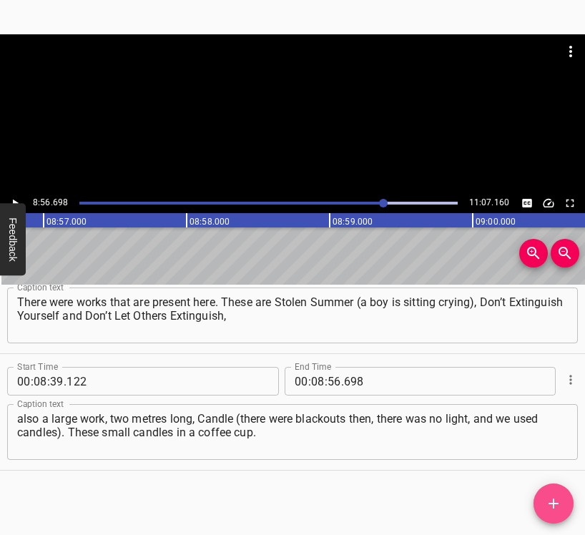
click at [554, 499] on icon "Add Cue" at bounding box center [553, 503] width 17 height 17
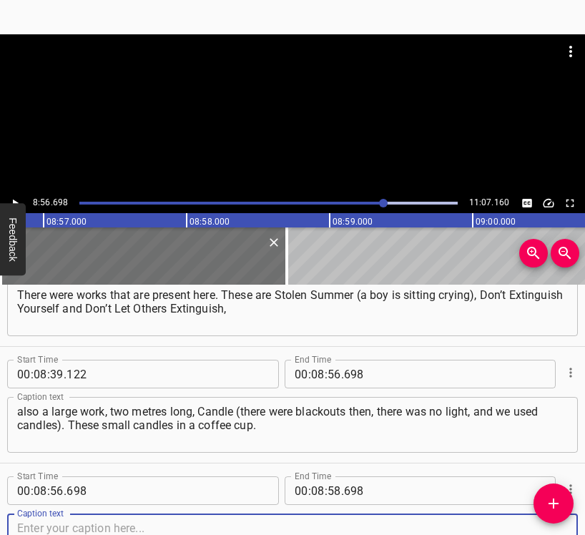
scroll to position [3661, 0]
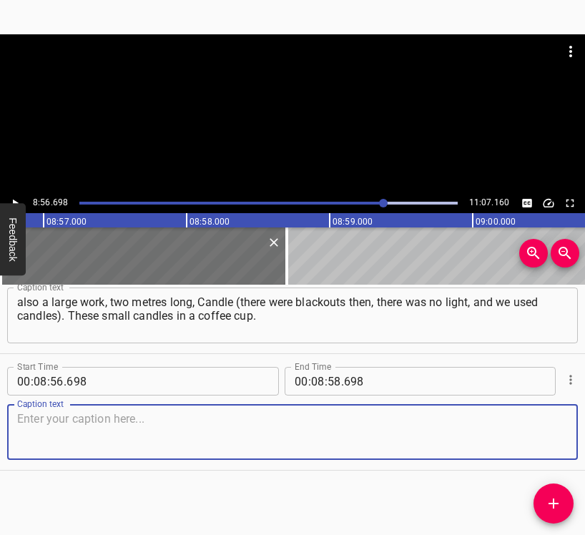
click at [547, 420] on textarea at bounding box center [292, 432] width 550 height 41
click at [200, 427] on textarea at bounding box center [292, 432] width 550 height 41
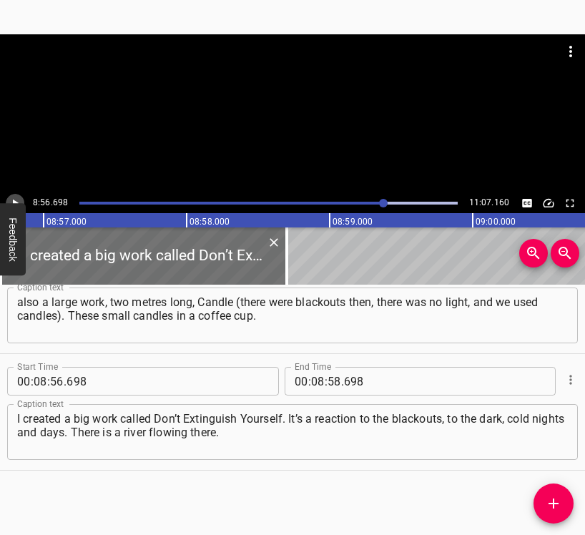
click at [20, 198] on icon "Play/Pause" at bounding box center [15, 203] width 13 height 13
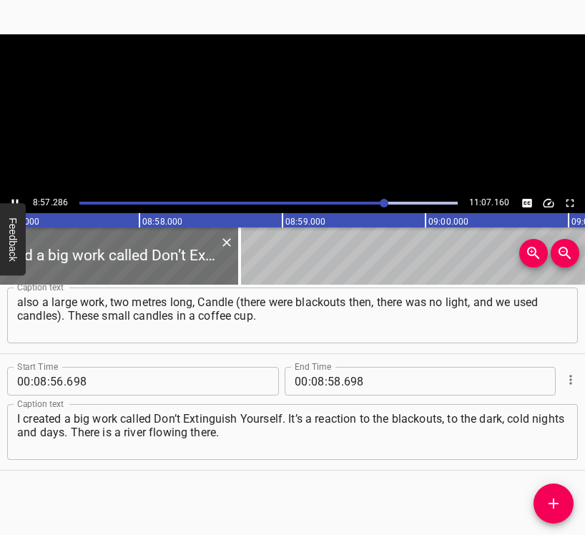
scroll to position [0, 76797]
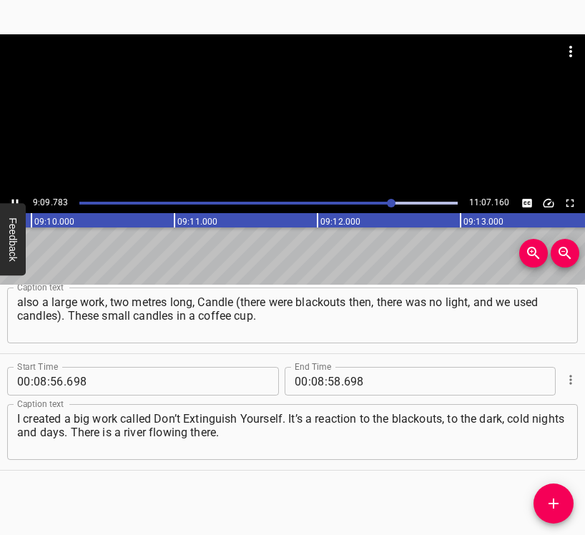
click at [13, 199] on icon "Play/Pause" at bounding box center [15, 203] width 6 height 8
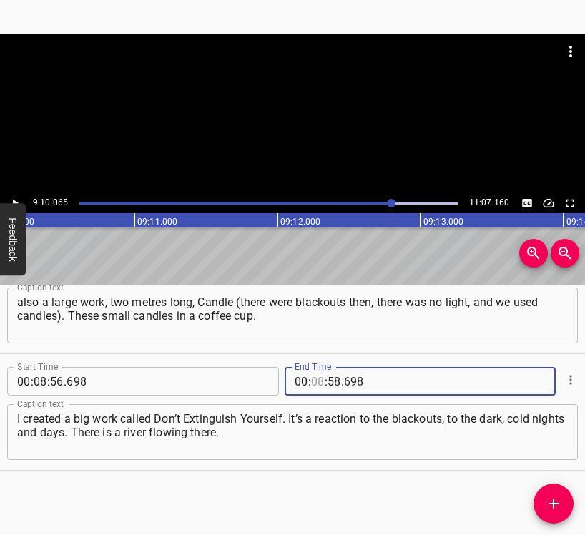
drag, startPoint x: 314, startPoint y: 378, endPoint x: 322, endPoint y: 379, distance: 7.9
click at [314, 379] on input "number" at bounding box center [318, 381] width 14 height 29
click at [553, 502] on icon "Add Cue" at bounding box center [553, 503] width 10 height 10
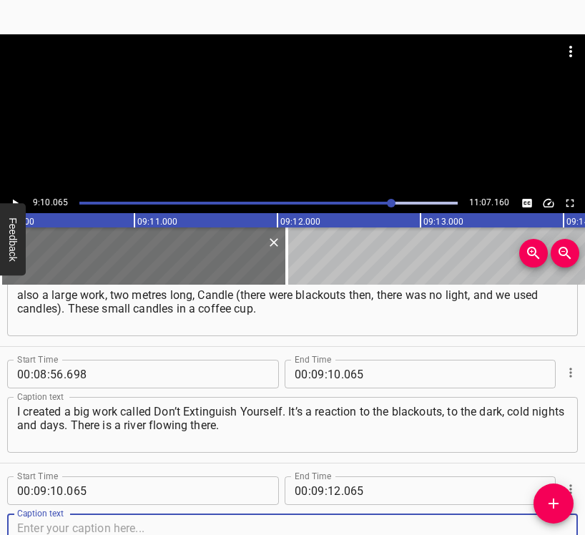
scroll to position [3778, 0]
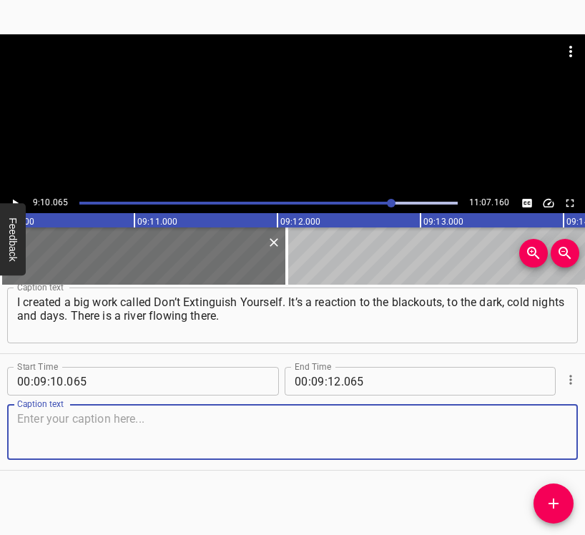
drag, startPoint x: 542, startPoint y: 444, endPoint x: 582, endPoint y: 427, distance: 43.3
click at [542, 443] on textarea at bounding box center [292, 432] width 550 height 41
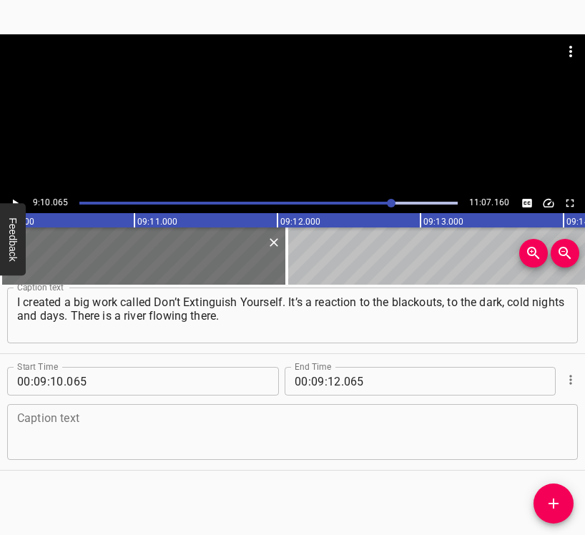
click at [34, 428] on textarea at bounding box center [292, 432] width 550 height 41
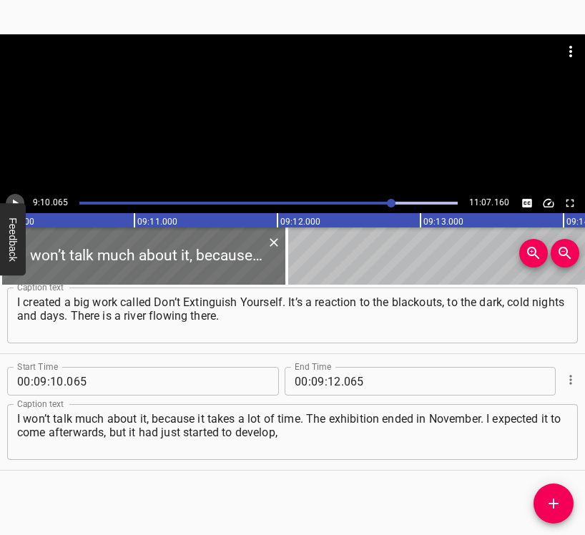
click at [19, 202] on icon "Play/Pause" at bounding box center [15, 203] width 13 height 13
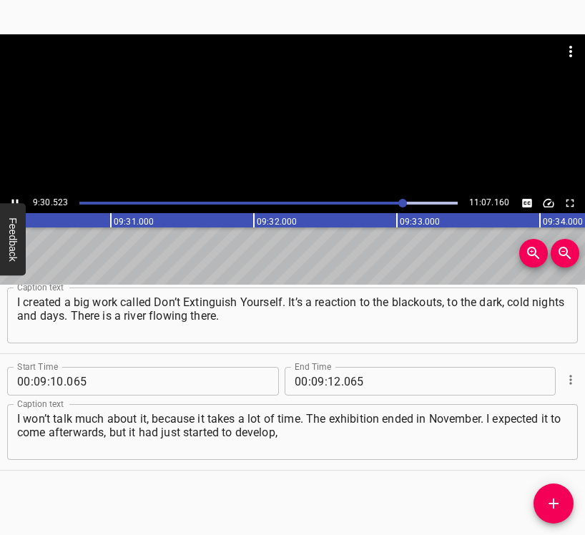
drag, startPoint x: 14, startPoint y: 197, endPoint x: 21, endPoint y: 197, distance: 7.9
click at [12, 197] on icon "Play/Pause" at bounding box center [15, 203] width 13 height 13
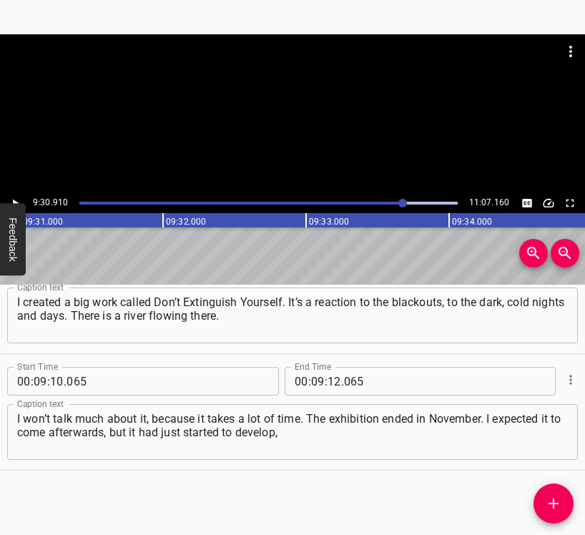
scroll to position [0, 81603]
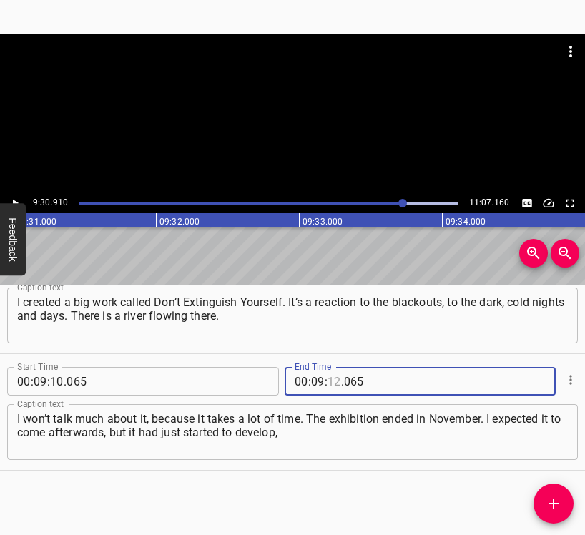
click at [329, 379] on input "number" at bounding box center [334, 381] width 14 height 29
click at [557, 493] on button "Add Cue" at bounding box center [553, 503] width 40 height 40
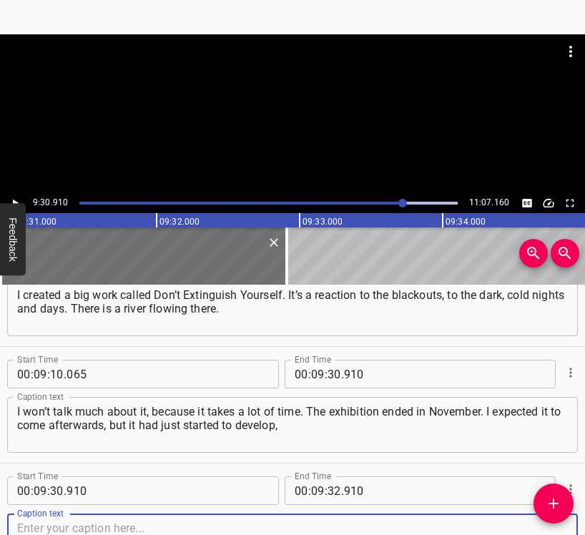
scroll to position [3894, 0]
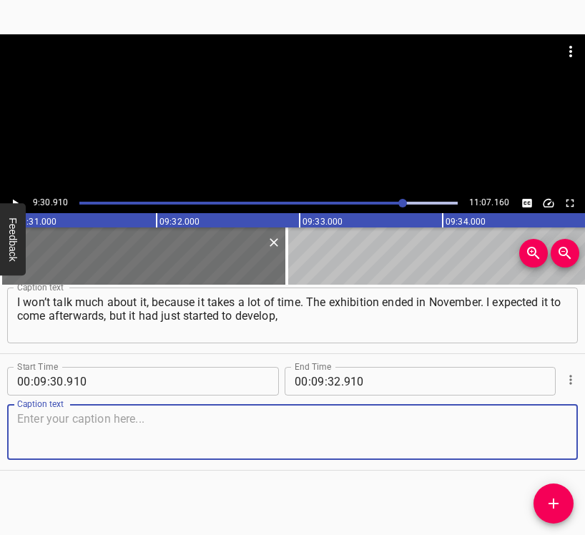
click at [547, 440] on textarea at bounding box center [292, 432] width 550 height 41
click at [56, 427] on textarea at bounding box center [292, 432] width 550 height 41
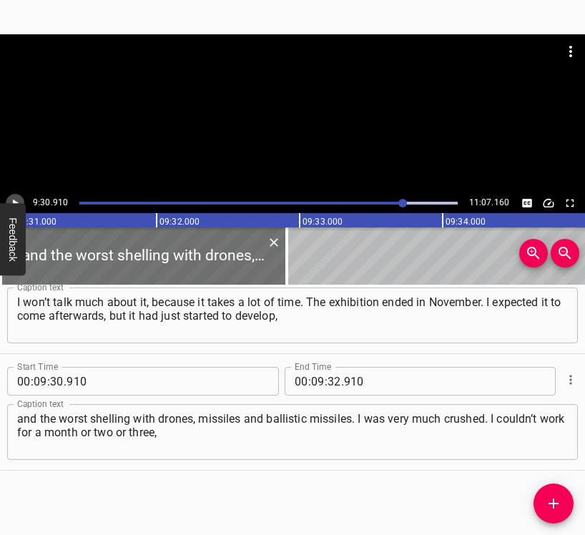
click at [14, 202] on icon "Play/Pause" at bounding box center [16, 203] width 6 height 8
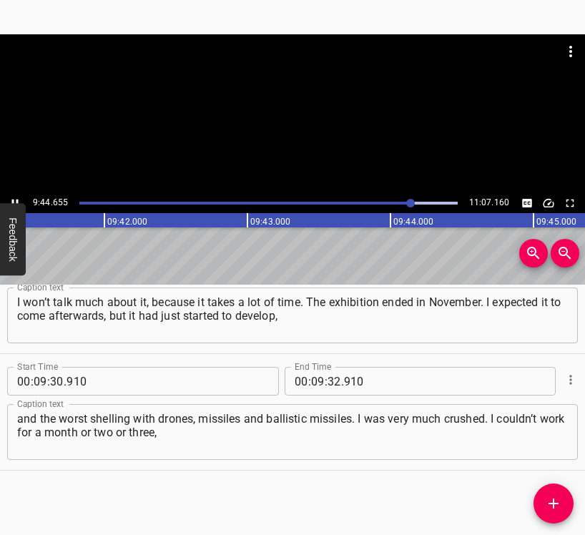
click at [15, 197] on icon "Play/Pause" at bounding box center [15, 203] width 13 height 13
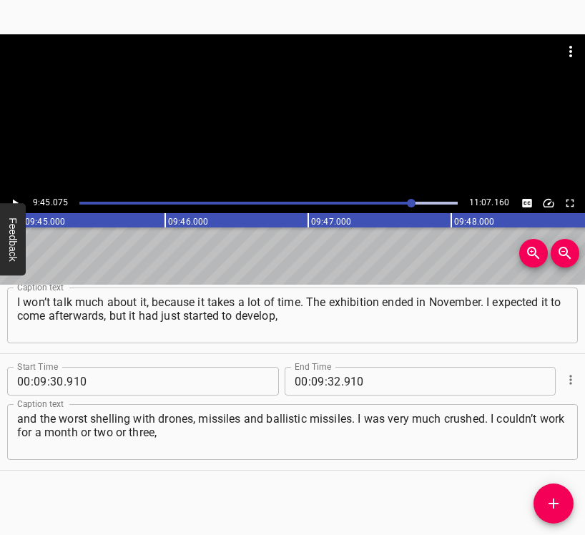
scroll to position [0, 83628]
click at [330, 372] on input "number" at bounding box center [334, 381] width 14 height 29
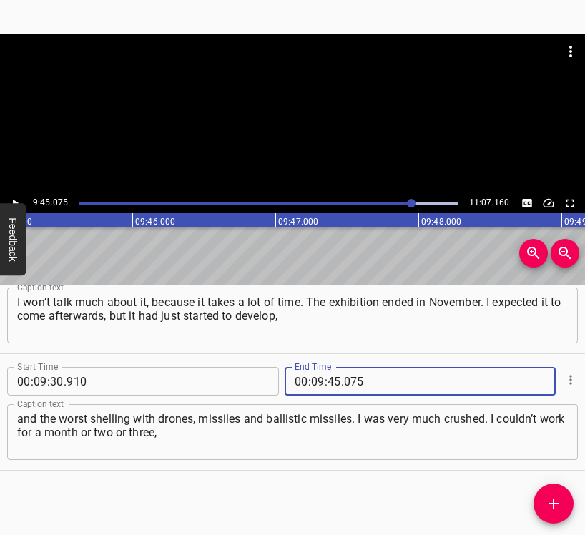
click at [557, 500] on icon "Add Cue" at bounding box center [553, 503] width 17 height 17
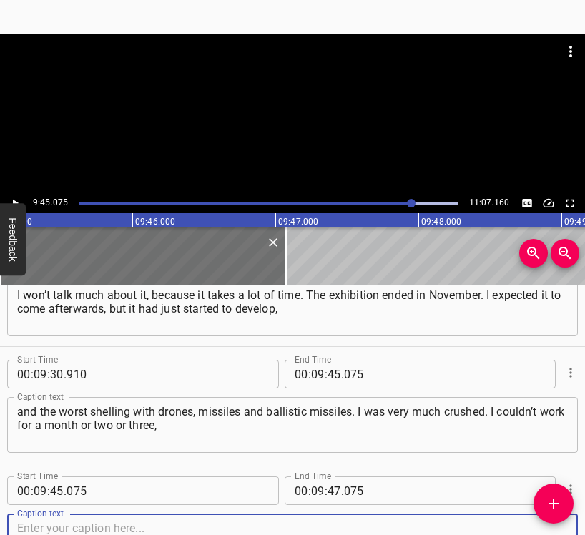
scroll to position [4011, 0]
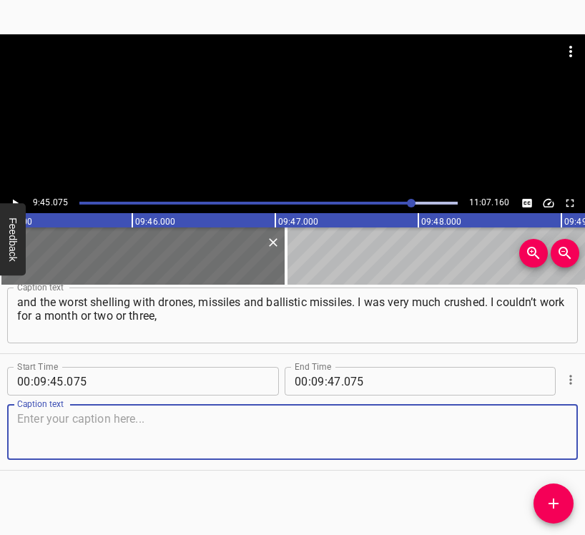
drag, startPoint x: 537, startPoint y: 428, endPoint x: 581, endPoint y: 421, distance: 44.9
click at [547, 424] on textarea at bounding box center [292, 432] width 550 height 41
click at [30, 417] on textarea at bounding box center [292, 432] width 550 height 41
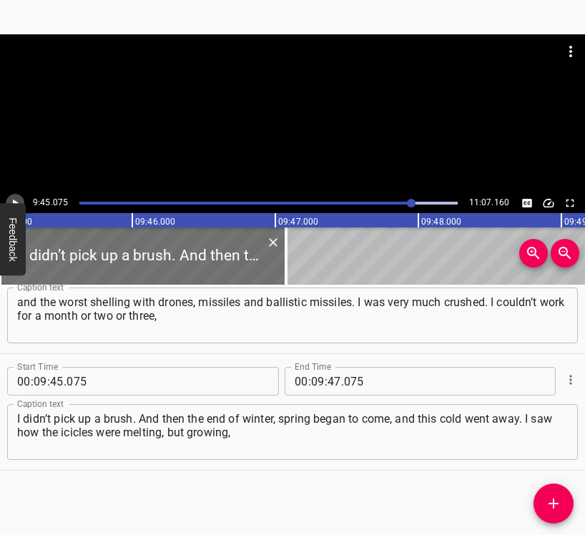
click at [10, 197] on icon "Play/Pause" at bounding box center [15, 203] width 13 height 13
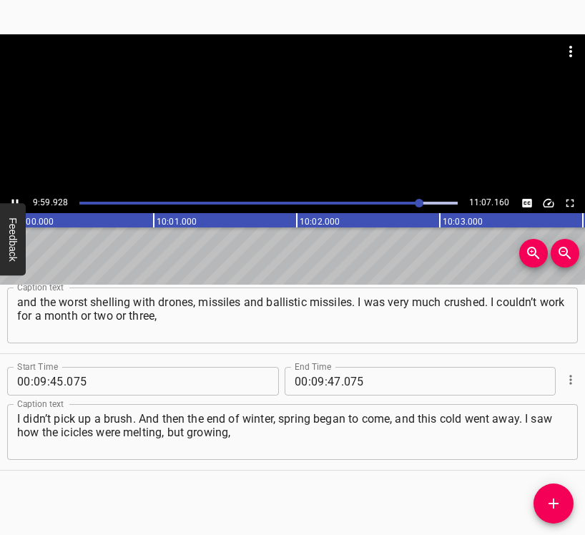
click at [16, 196] on button "Play/Pause" at bounding box center [15, 203] width 19 height 19
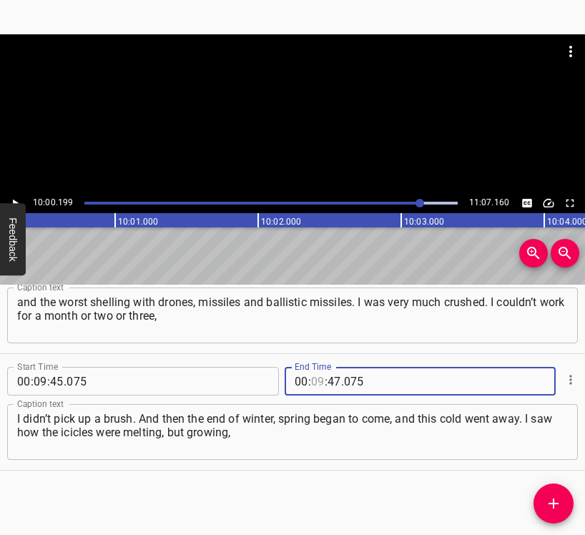
click at [311, 382] on input "number" at bounding box center [318, 381] width 14 height 29
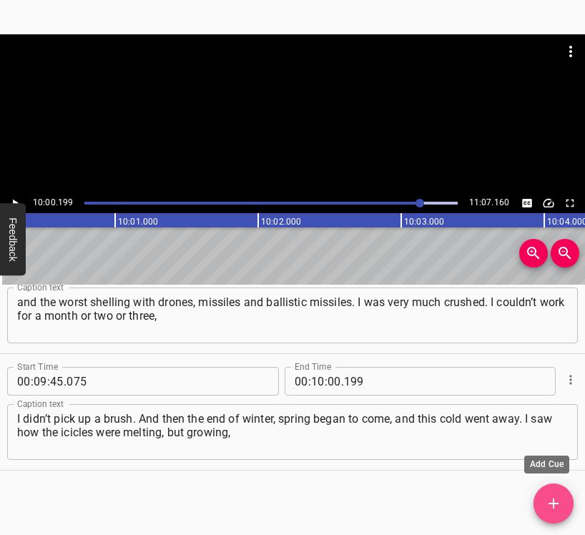
click at [565, 495] on span "Add Cue" at bounding box center [553, 503] width 40 height 17
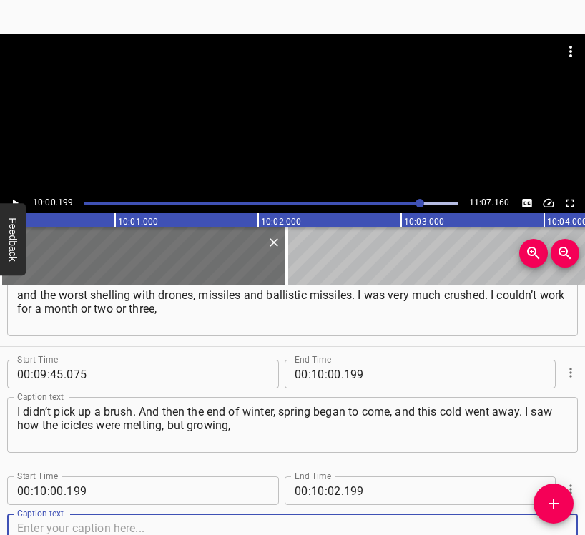
scroll to position [4127, 0]
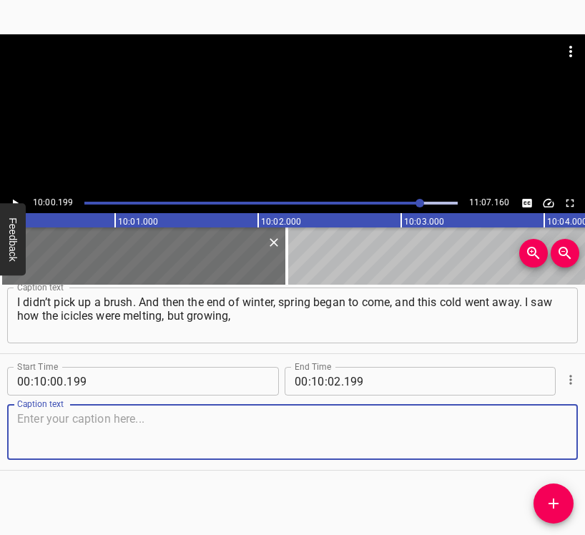
drag, startPoint x: 541, startPoint y: 438, endPoint x: 580, endPoint y: 436, distance: 39.4
click at [542, 437] on textarea at bounding box center [292, 432] width 550 height 41
click at [61, 440] on textarea at bounding box center [292, 432] width 550 height 41
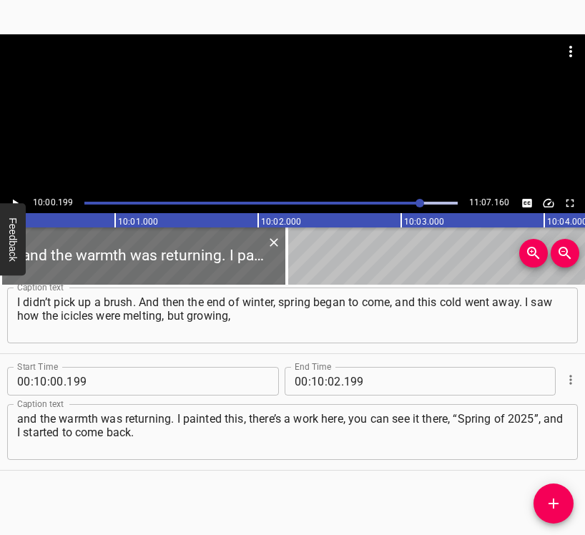
click at [26, 198] on div "10:00.199 11:07.160" at bounding box center [292, 203] width 585 height 20
click at [18, 196] on button "Play/Pause" at bounding box center [15, 203] width 19 height 19
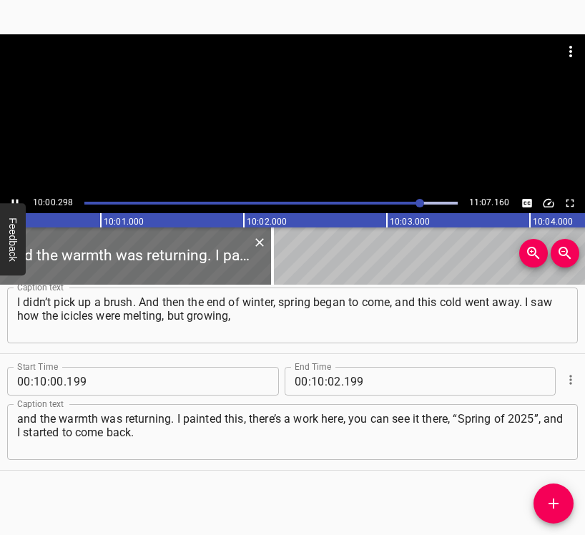
scroll to position [0, 85842]
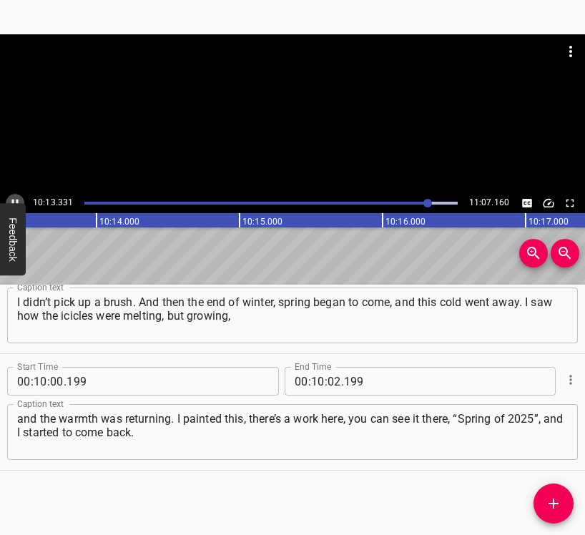
click at [16, 195] on button "Play/Pause" at bounding box center [15, 203] width 19 height 19
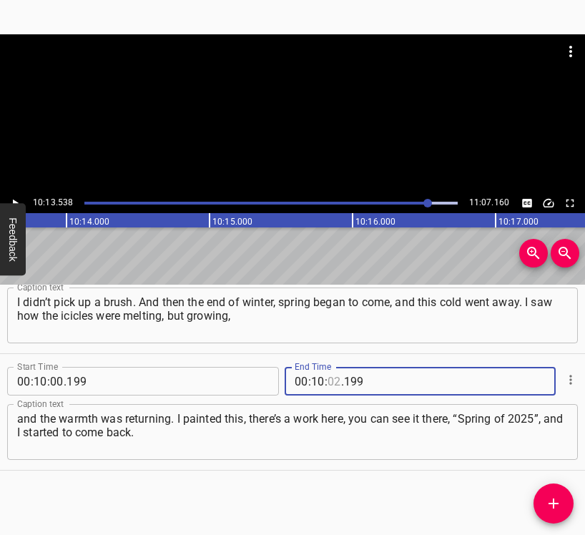
click at [327, 373] on input "number" at bounding box center [334, 381] width 14 height 29
click at [558, 494] on button "Add Cue" at bounding box center [553, 503] width 40 height 40
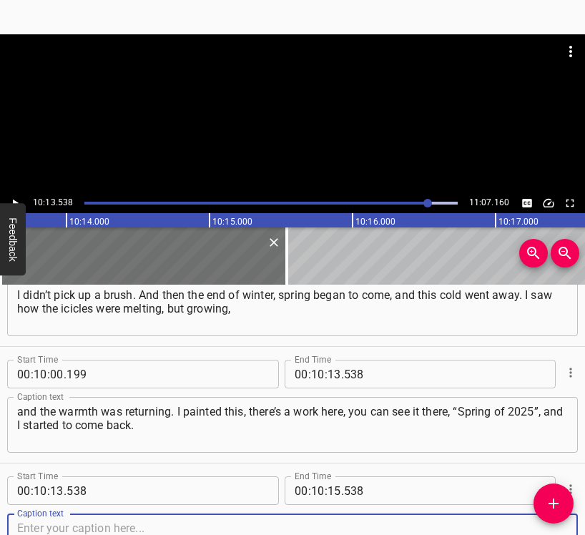
scroll to position [4244, 0]
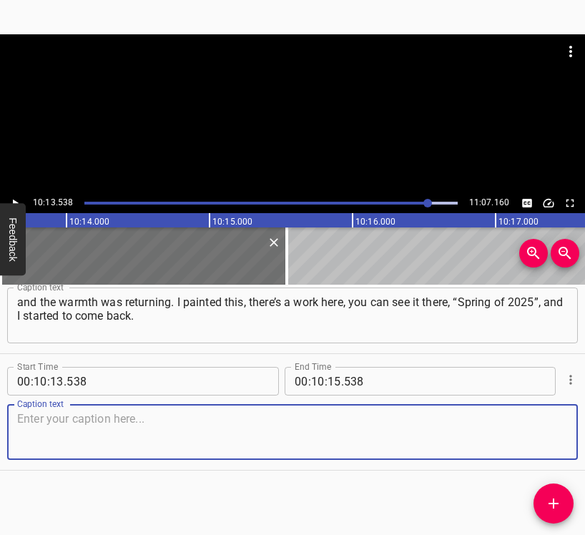
drag, startPoint x: 539, startPoint y: 445, endPoint x: 562, endPoint y: 439, distance: 23.6
click at [545, 442] on textarea at bounding box center [292, 432] width 550 height 41
click at [44, 412] on textarea at bounding box center [292, 432] width 550 height 41
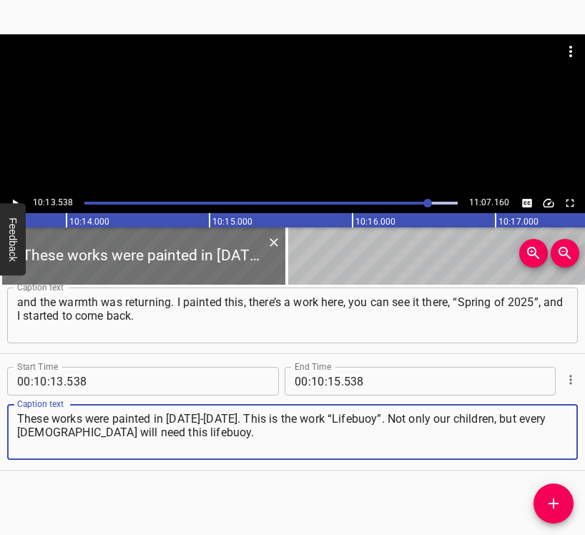
click at [19, 196] on div "10:13.538 11:07.160" at bounding box center [292, 203] width 585 height 20
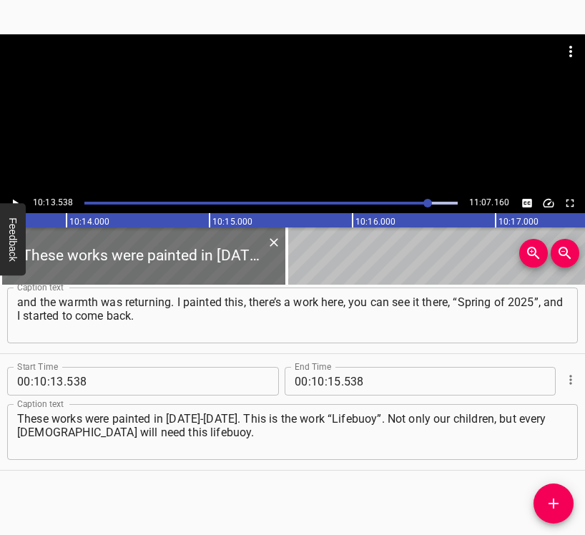
click at [16, 198] on icon "Play/Pause" at bounding box center [15, 203] width 13 height 13
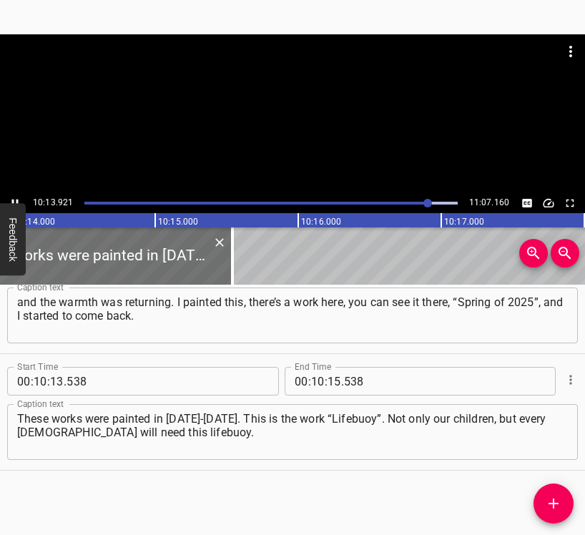
scroll to position [0, 87786]
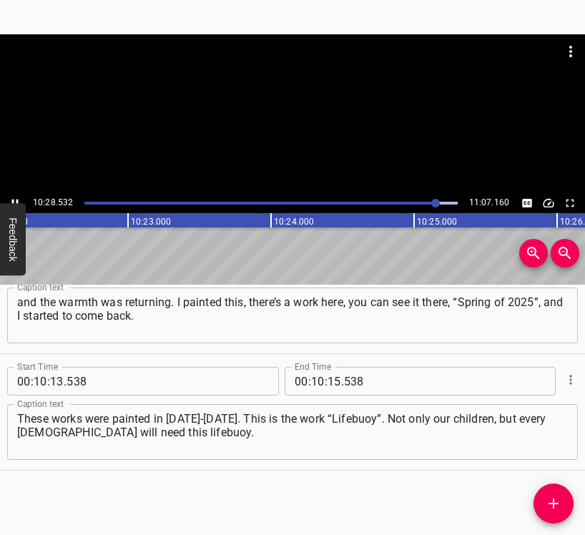
click at [12, 202] on body "Caption Editor Batch Transcribe Login Sign Up Privacy Contact 10:28.532 11:07.1…" at bounding box center [292, 267] width 585 height 535
click at [435, 201] on div at bounding box center [436, 203] width 9 height 9
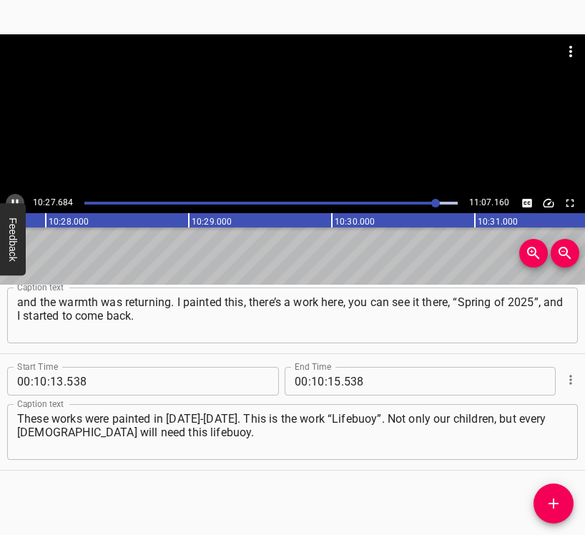
click at [14, 195] on button "Play/Pause" at bounding box center [15, 203] width 19 height 19
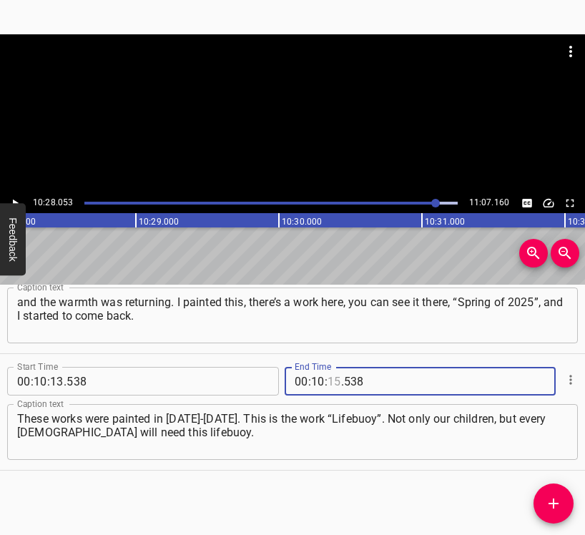
click at [330, 377] on input "number" at bounding box center [334, 381] width 14 height 29
click at [546, 498] on icon "Add Cue" at bounding box center [553, 503] width 17 height 17
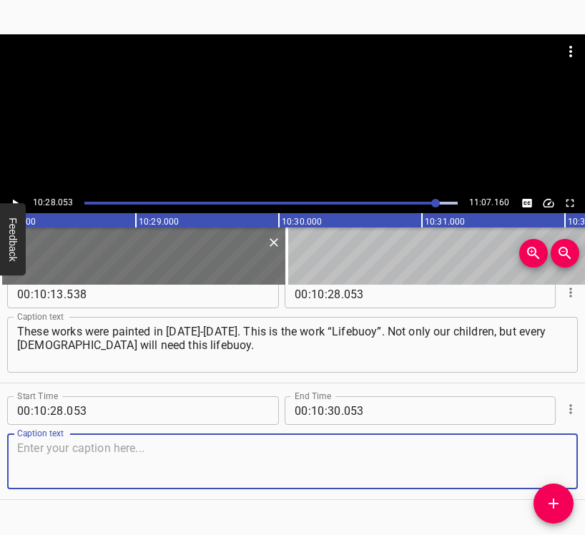
scroll to position [4360, 0]
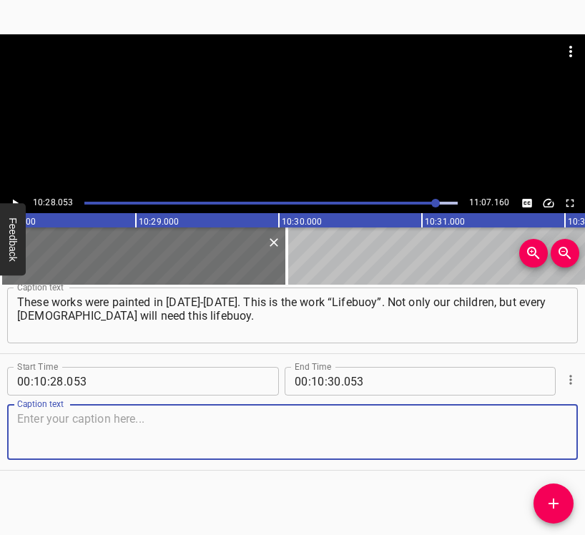
click at [542, 447] on textarea at bounding box center [292, 432] width 550 height 41
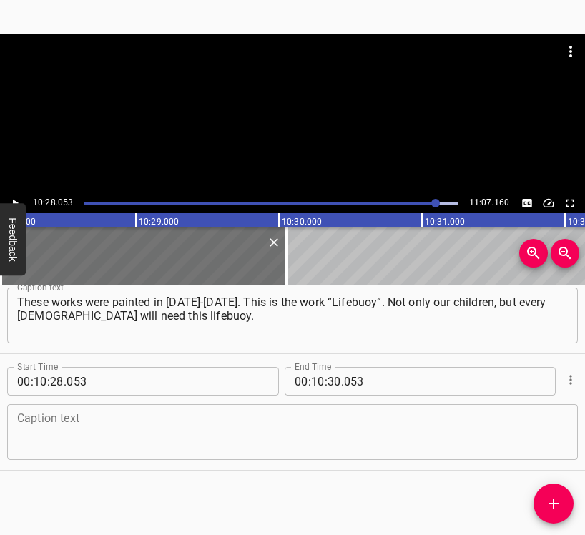
click at [202, 417] on textarea at bounding box center [292, 432] width 550 height 41
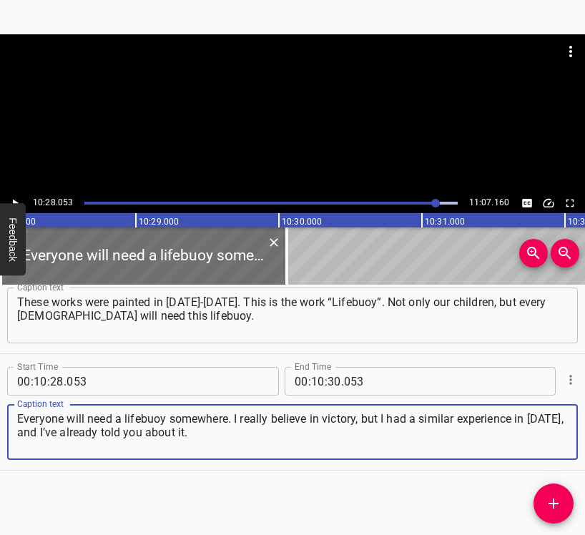
click at [15, 202] on icon "Play/Pause" at bounding box center [16, 203] width 6 height 8
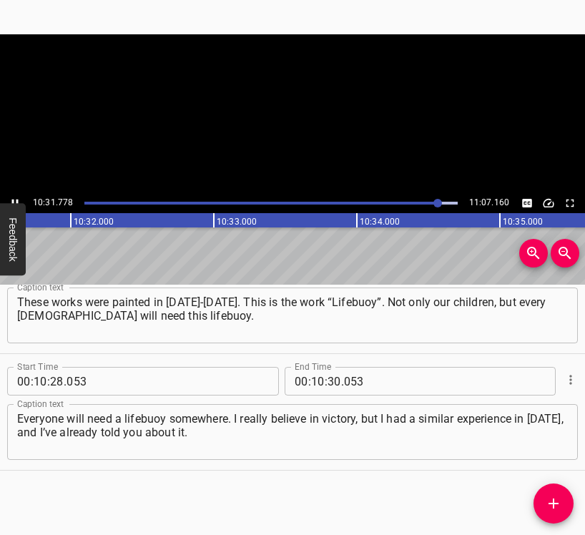
scroll to position [0, 90303]
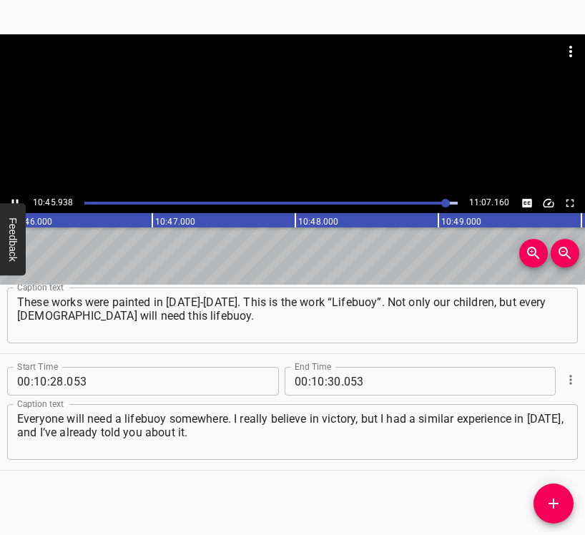
click at [11, 201] on icon "Play/Pause" at bounding box center [15, 203] width 13 height 13
click at [331, 371] on input "number" at bounding box center [334, 381] width 14 height 29
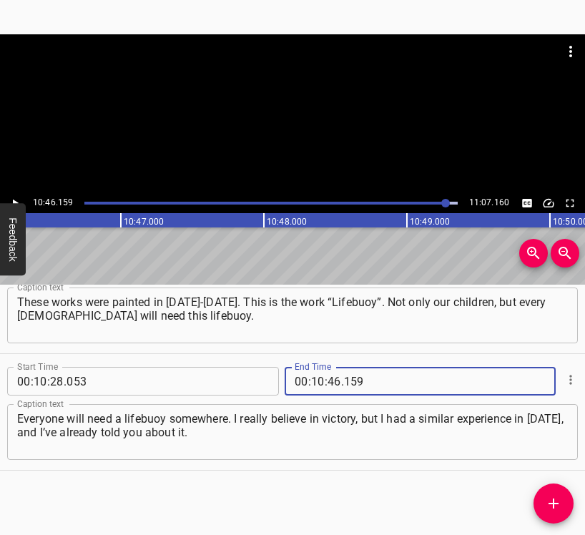
click at [556, 495] on icon "Add Cue" at bounding box center [553, 503] width 17 height 17
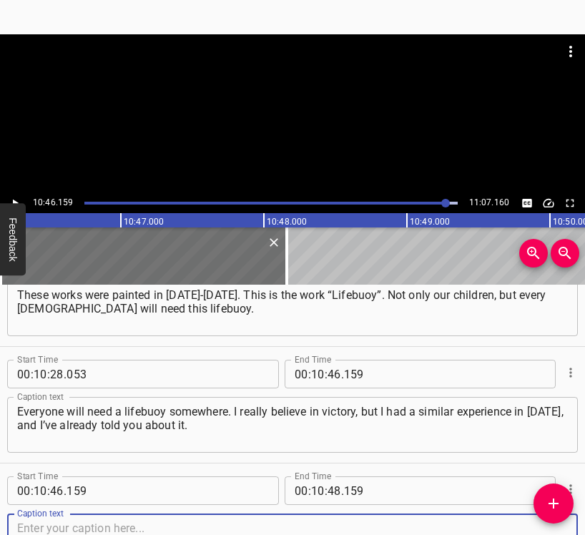
scroll to position [4477, 0]
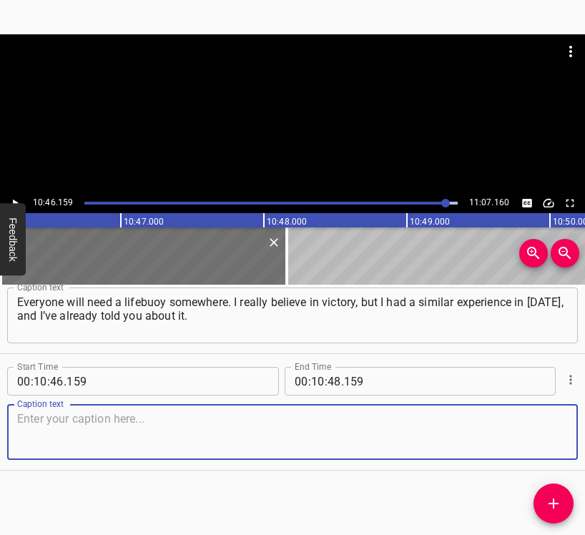
click at [540, 441] on textarea at bounding box center [292, 432] width 550 height 41
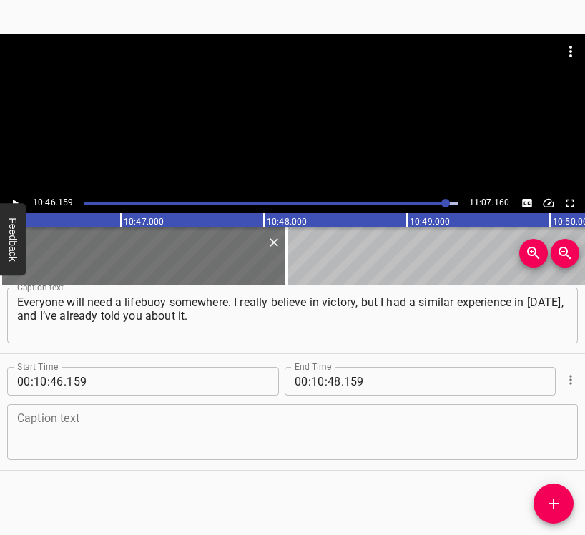
click at [36, 451] on textarea at bounding box center [292, 432] width 550 height 41
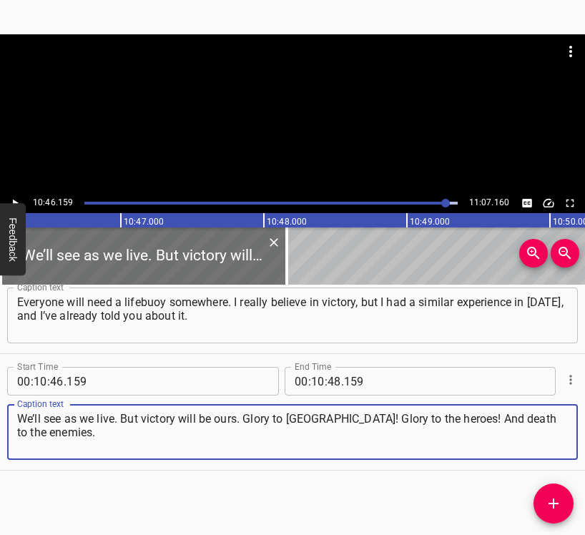
click at [18, 201] on icon "Play/Pause" at bounding box center [15, 203] width 13 height 13
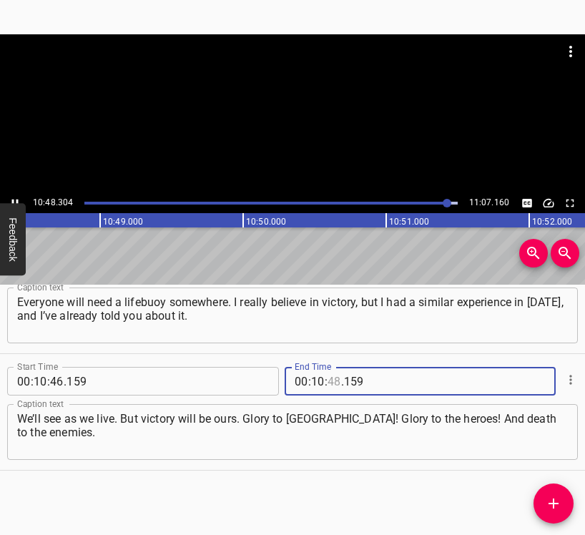
click at [327, 379] on input "number" at bounding box center [334, 381] width 14 height 29
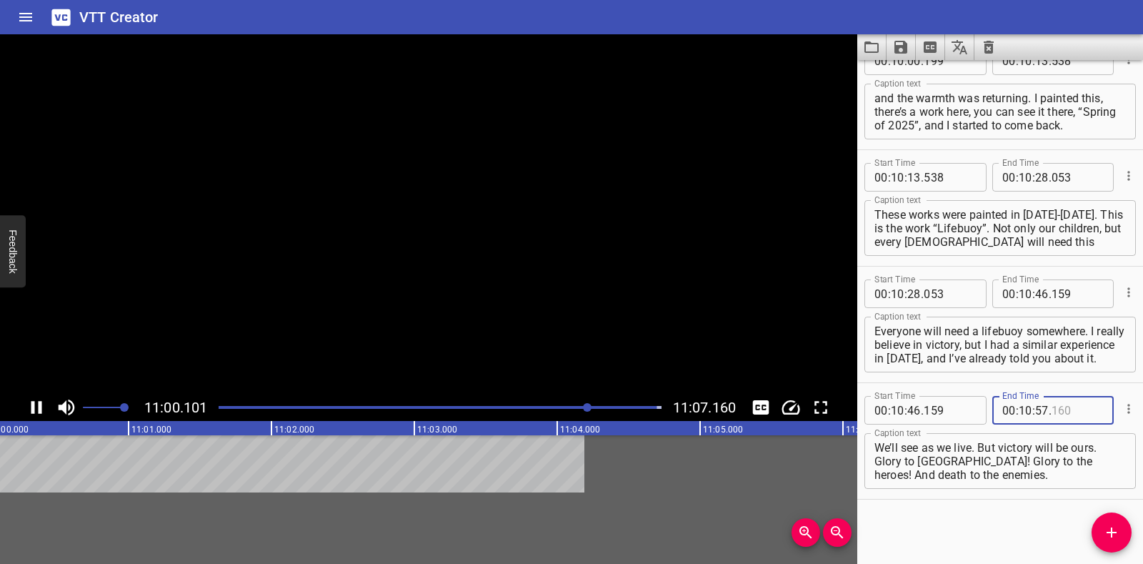
scroll to position [4223, 0]
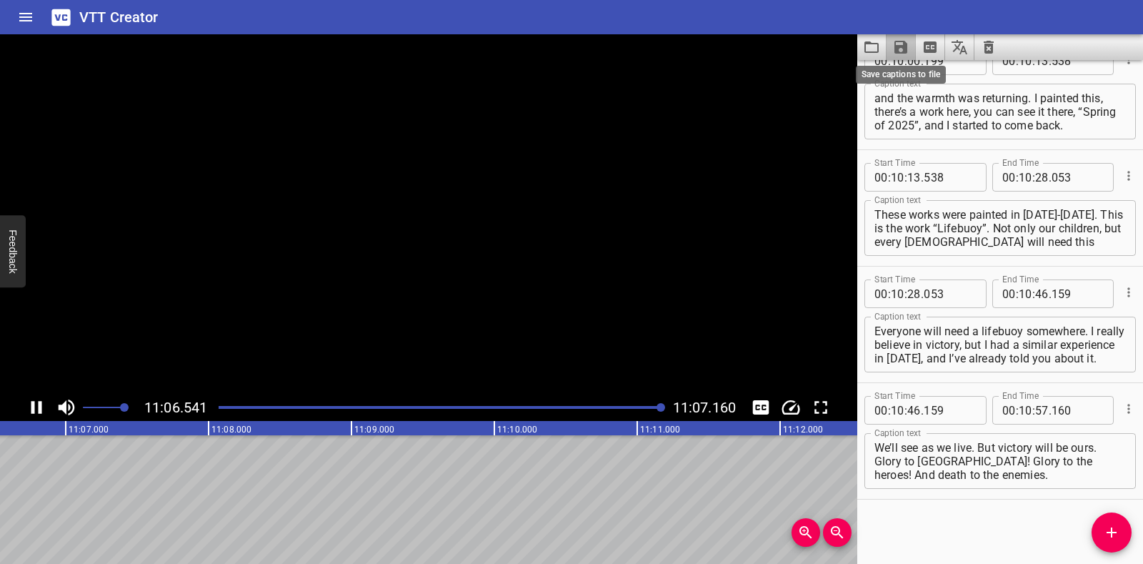
click at [895, 49] on icon "Save captions to file" at bounding box center [901, 47] width 13 height 13
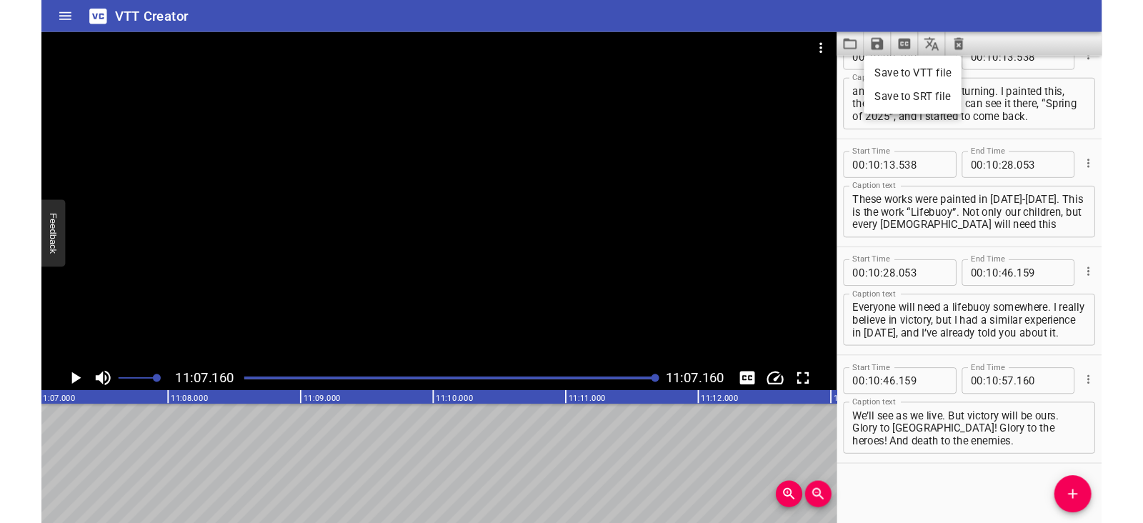
scroll to position [0, 95361]
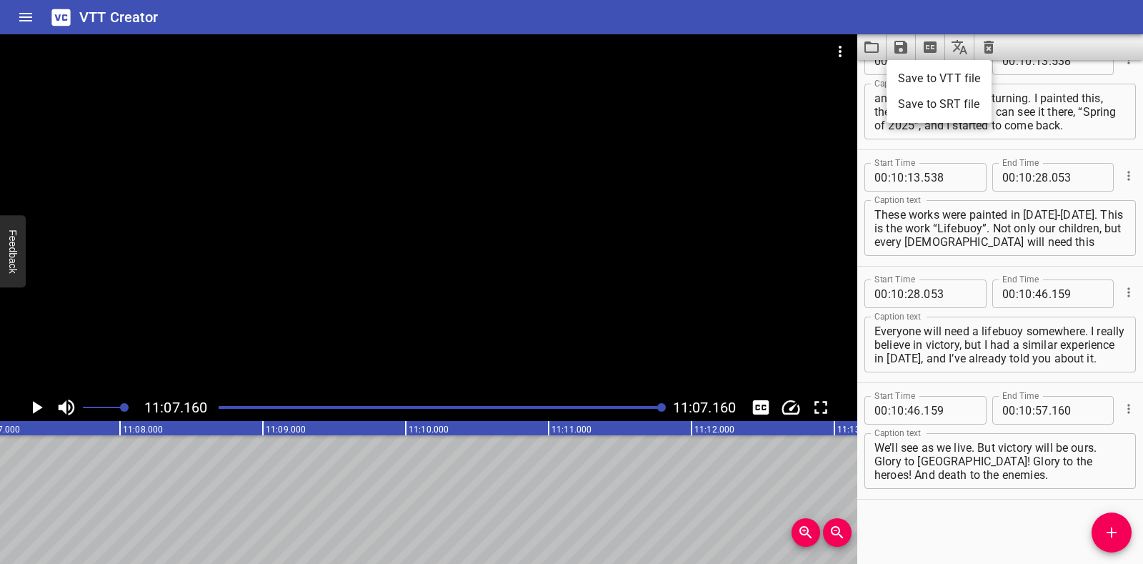
click at [913, 80] on li "Save to VTT file" at bounding box center [939, 79] width 105 height 26
